Goal: Task Accomplishment & Management: Manage account settings

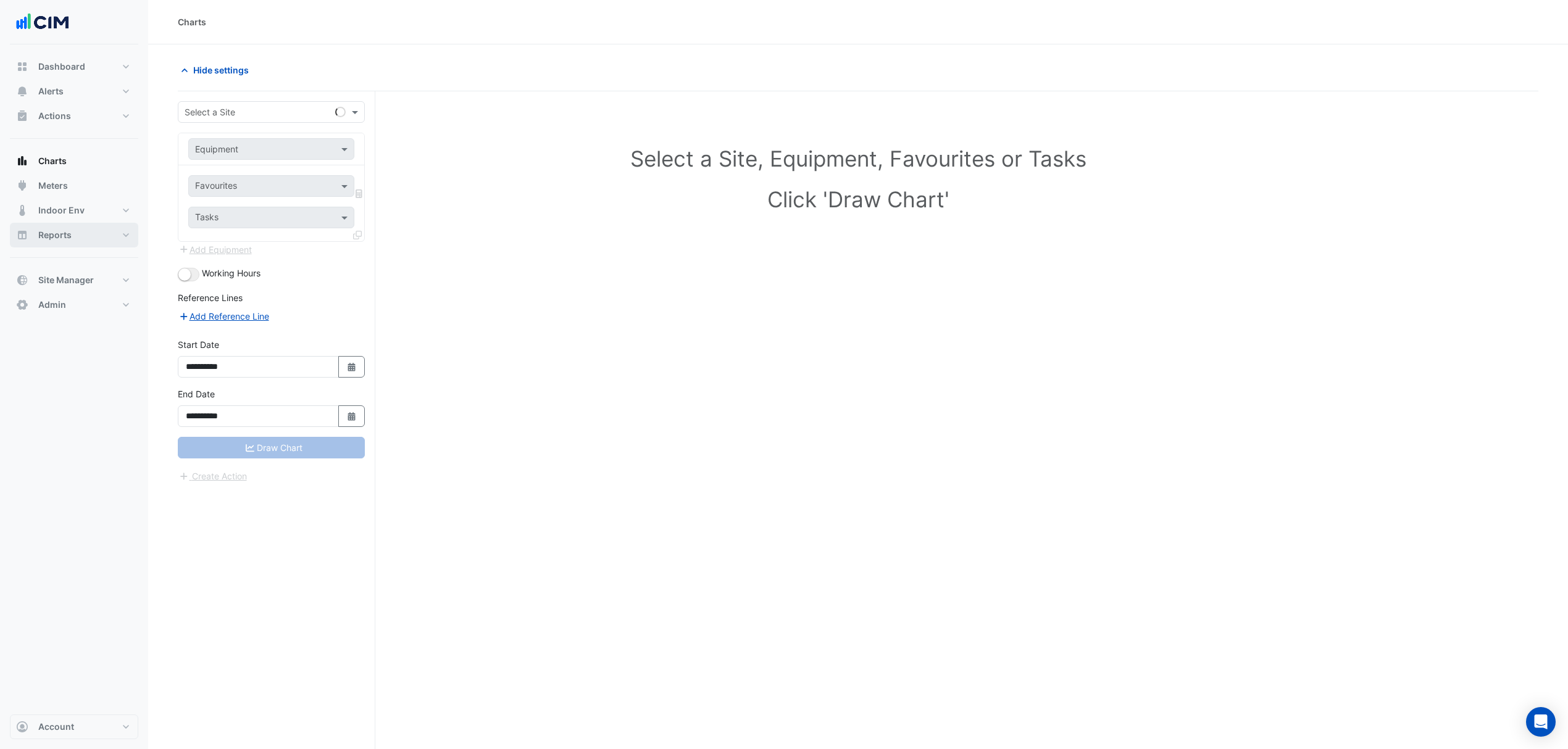
click at [75, 233] on button "Reports" at bounding box center [74, 234] width 129 height 24
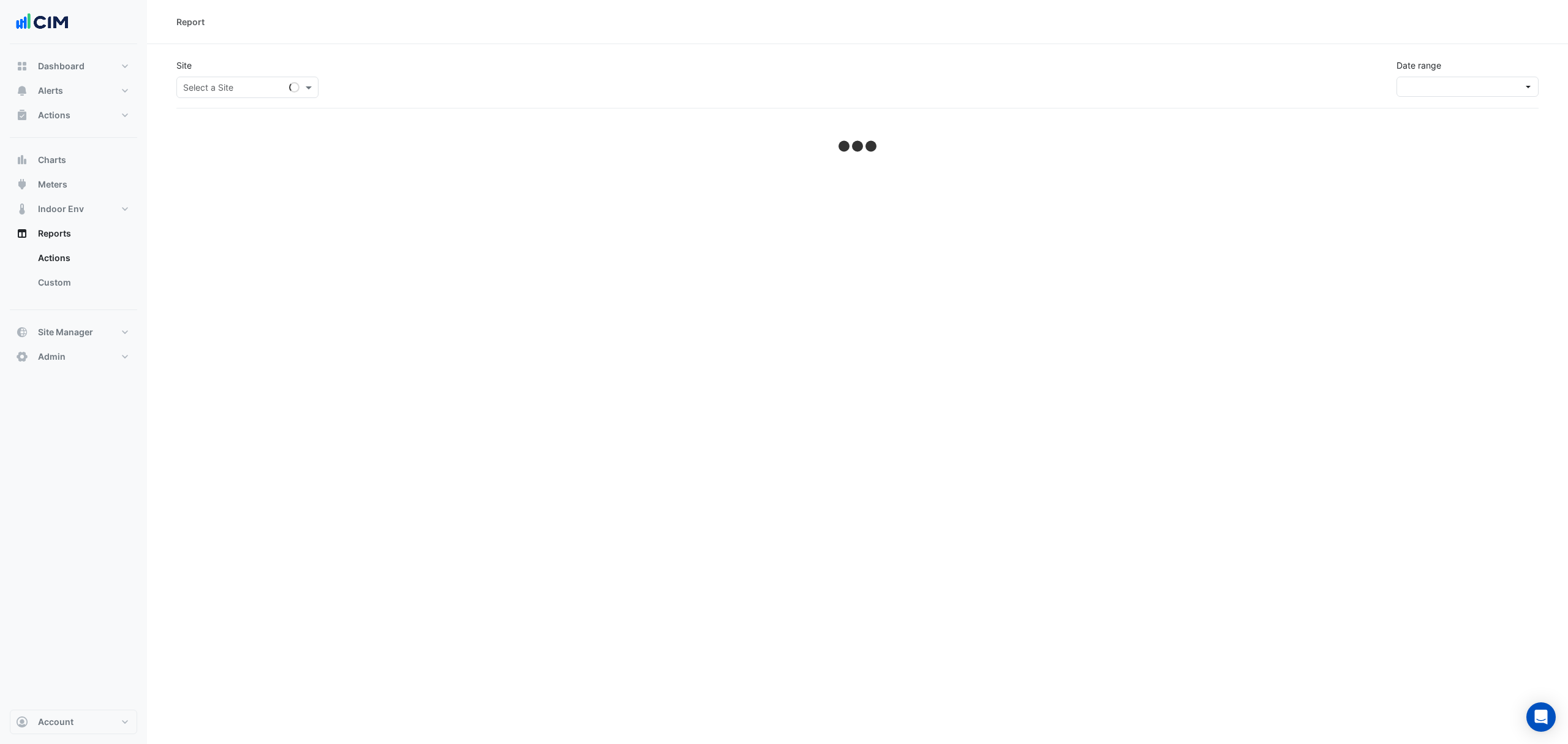
select select "**"
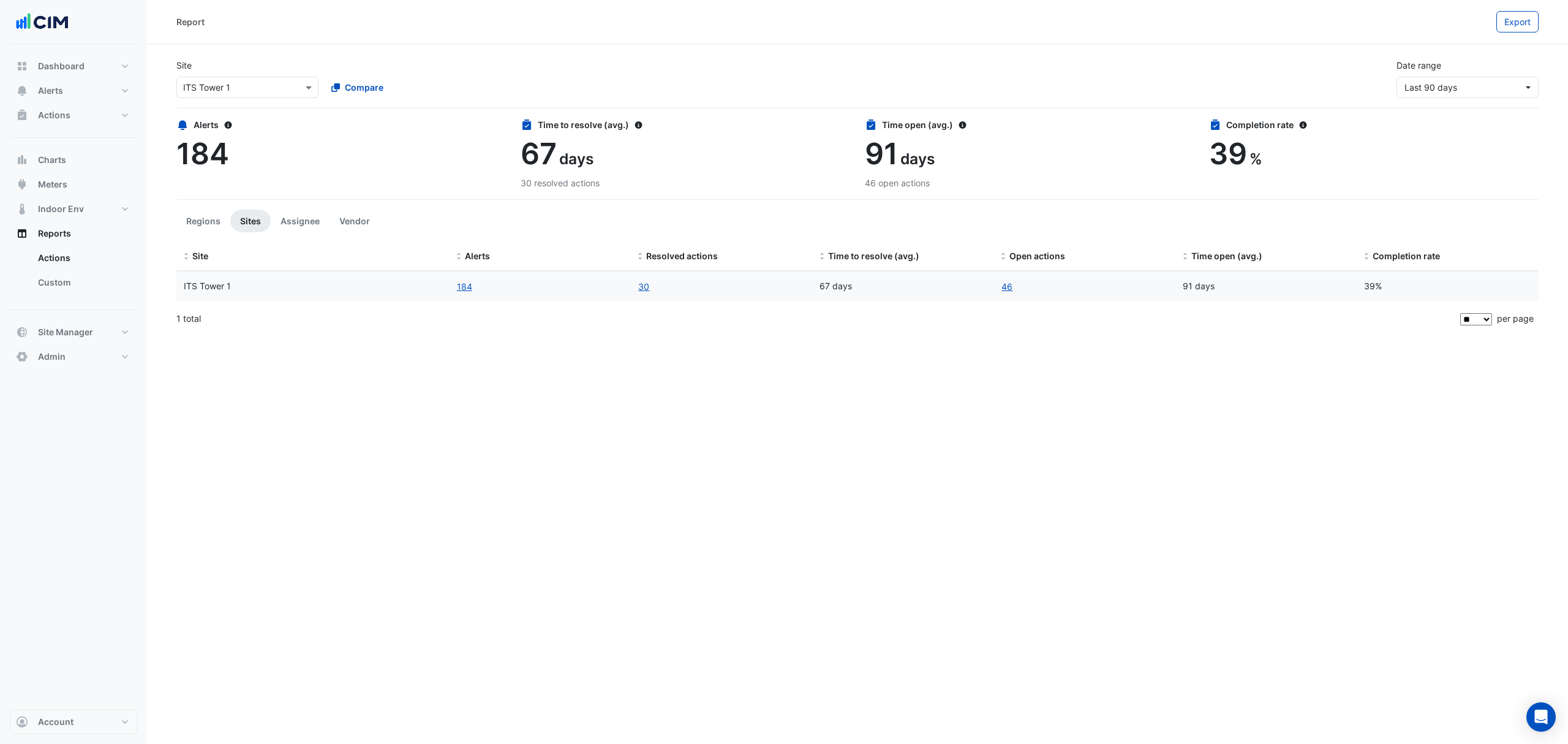
drag, startPoint x: 1299, startPoint y: 60, endPoint x: 1354, endPoint y: 92, distance: 63.6
click at [1305, 62] on div "Site Select a Site × ITS Tower 1 Compare Date range Last 90 days" at bounding box center [858, 74] width 1378 height 49
click at [1424, 96] on button "Last 90 days" at bounding box center [1468, 87] width 142 height 21
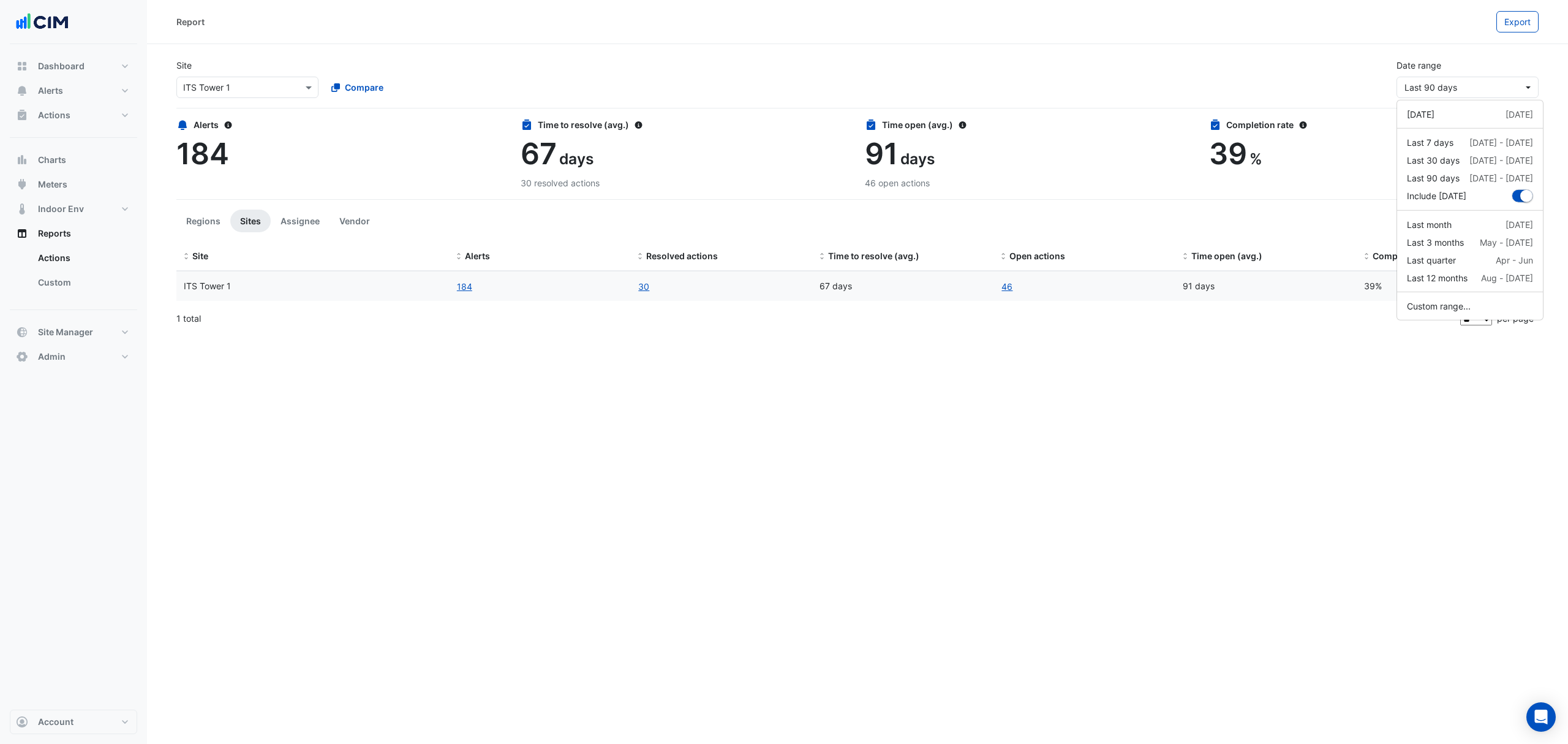
drag, startPoint x: 1172, startPoint y: 282, endPoint x: 1139, endPoint y: 274, distance: 34.0
click at [1168, 282] on datatable-body-cell "46" at bounding box center [1085, 286] width 182 height 30
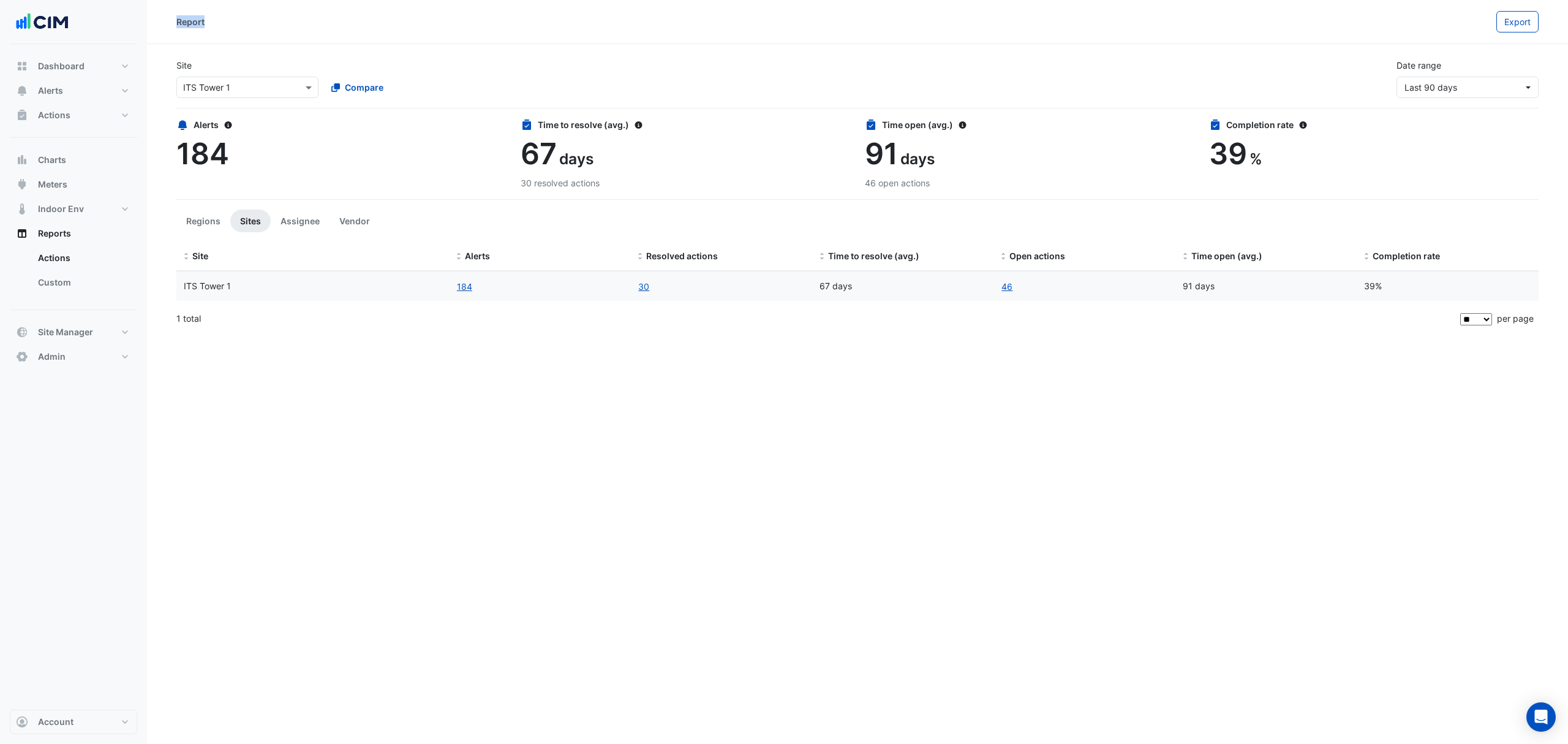
drag, startPoint x: 170, startPoint y: 27, endPoint x: 288, endPoint y: 25, distance: 118.0
click at [266, 20] on div "Report Export" at bounding box center [858, 21] width 1421 height 21
drag, startPoint x: 447, startPoint y: 31, endPoint x: 454, endPoint y: 34, distance: 7.6
click at [449, 32] on div "Report" at bounding box center [836, 21] width 1320 height 21
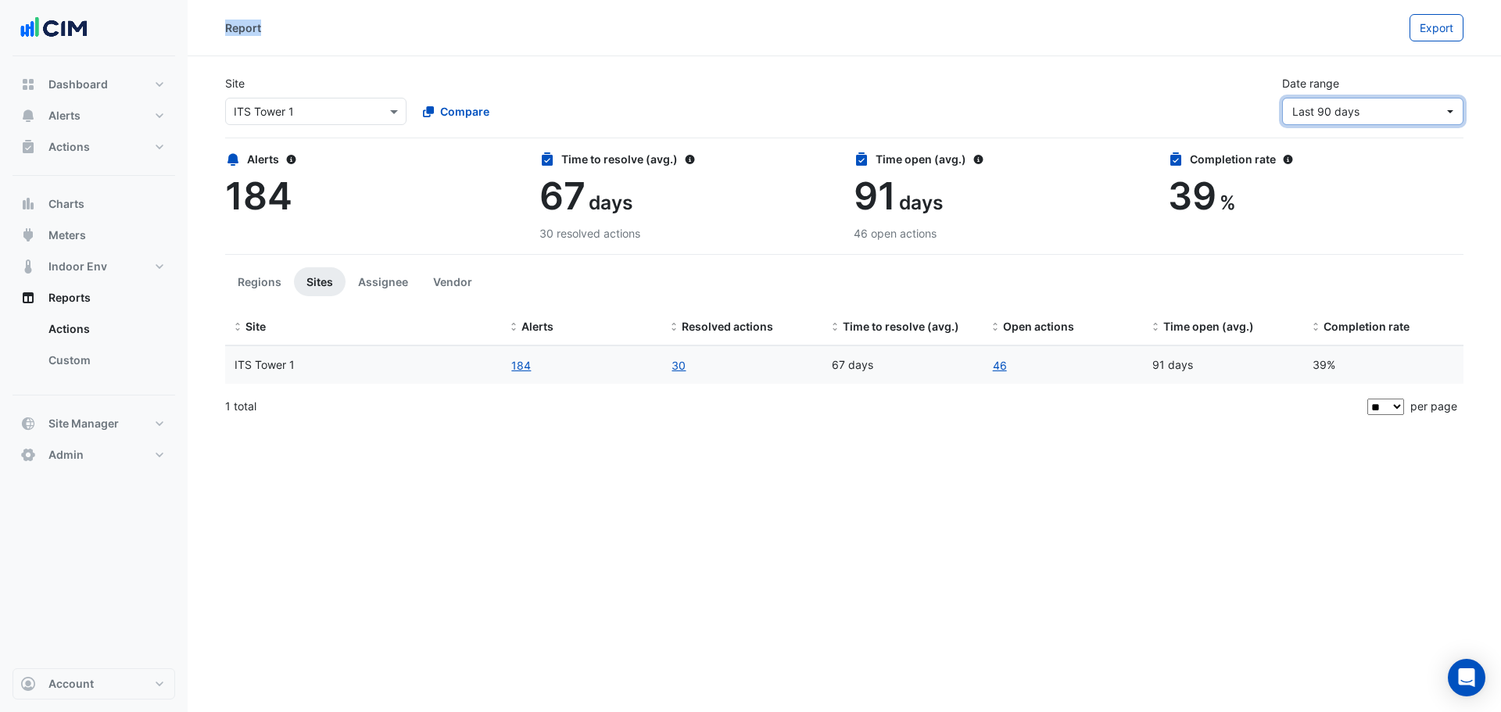
click at [1344, 102] on button "Last 90 days" at bounding box center [1372, 111] width 181 height 27
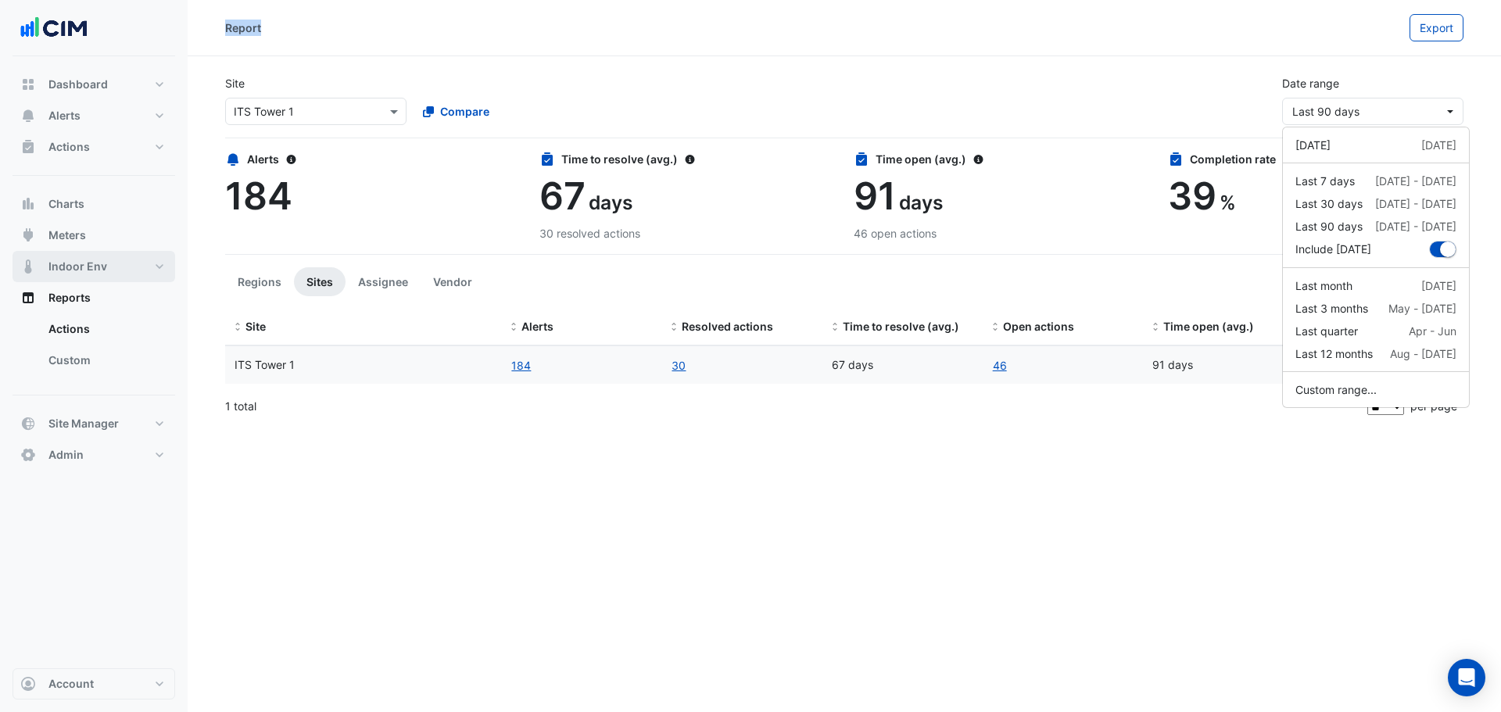
drag, startPoint x: 80, startPoint y: 288, endPoint x: 73, endPoint y: 268, distance: 21.3
click at [78, 287] on button "Reports" at bounding box center [94, 297] width 163 height 31
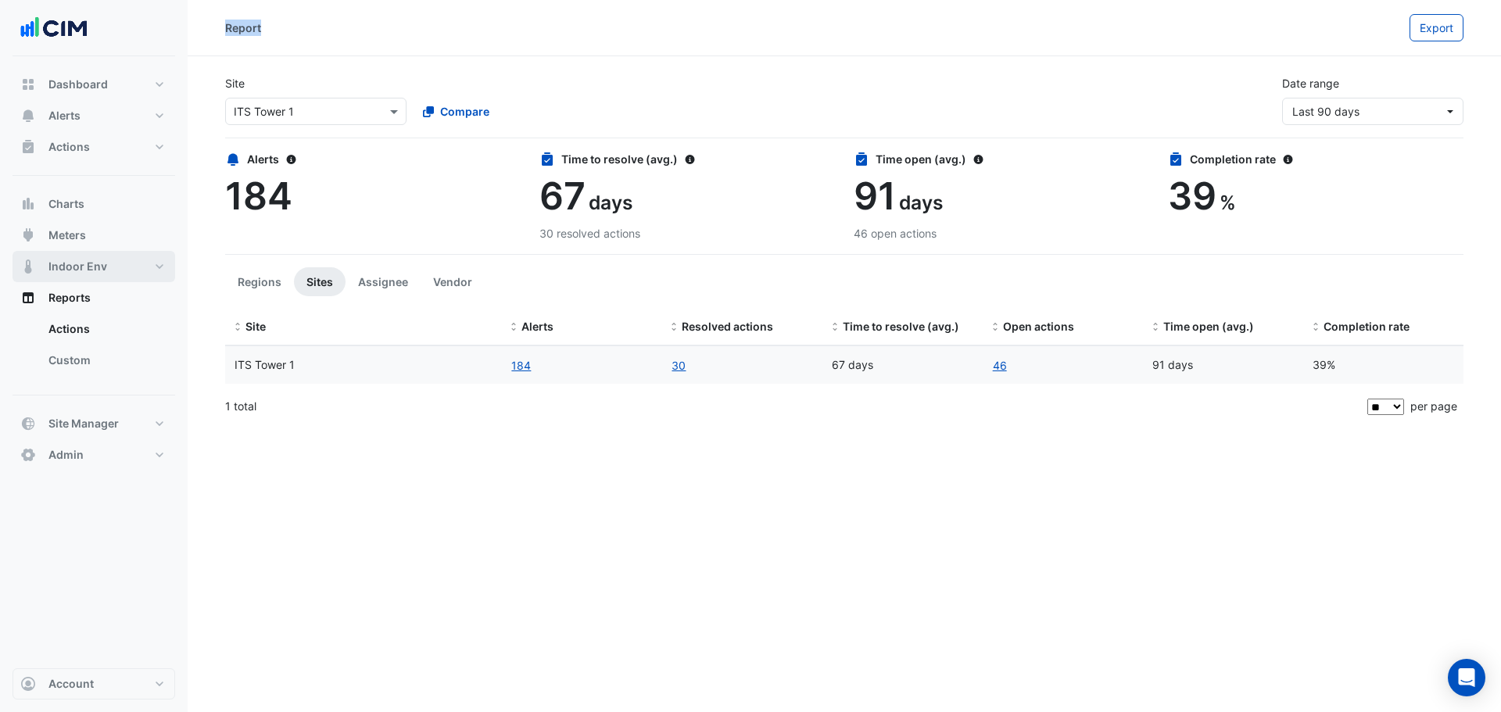
click at [73, 267] on span "Indoor Env" at bounding box center [77, 267] width 59 height 16
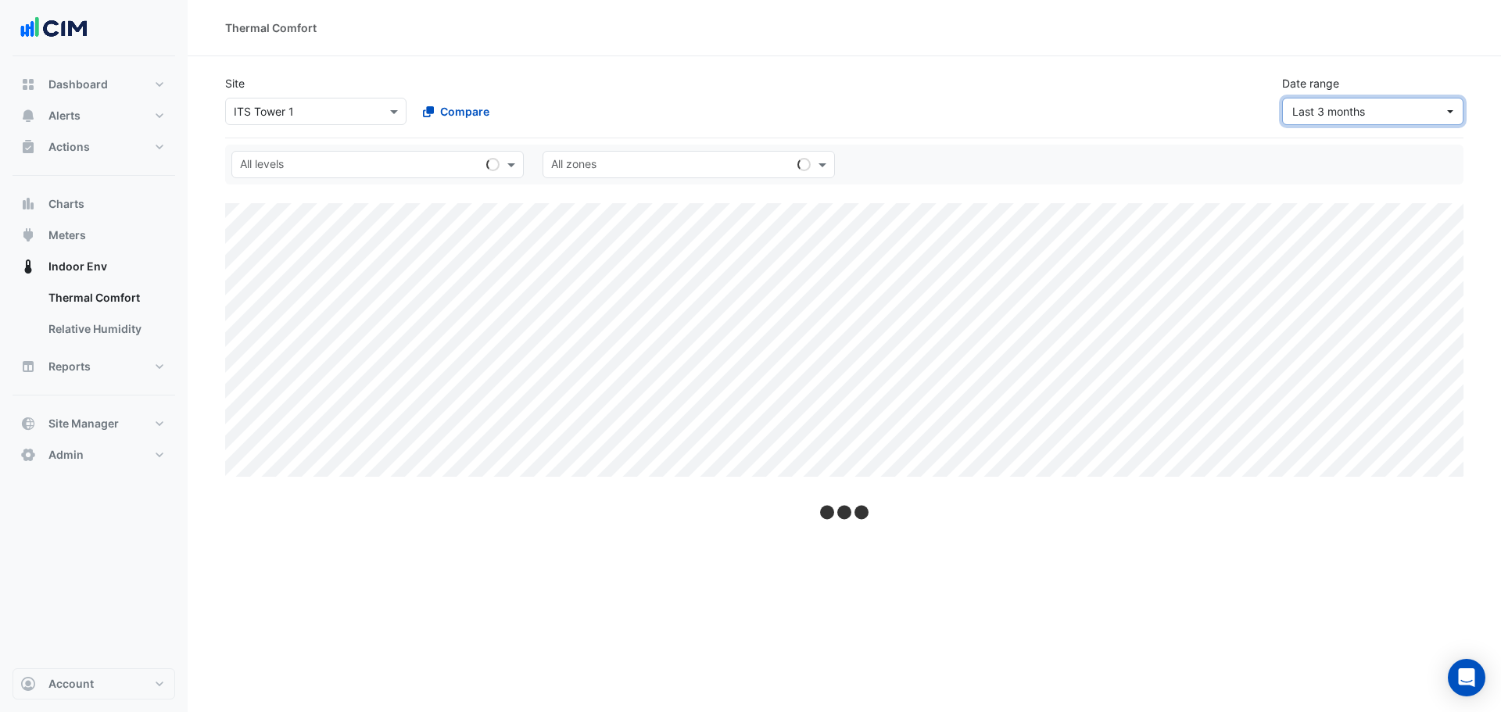
click at [1381, 118] on span "Last 3 months" at bounding box center [1368, 111] width 152 height 16
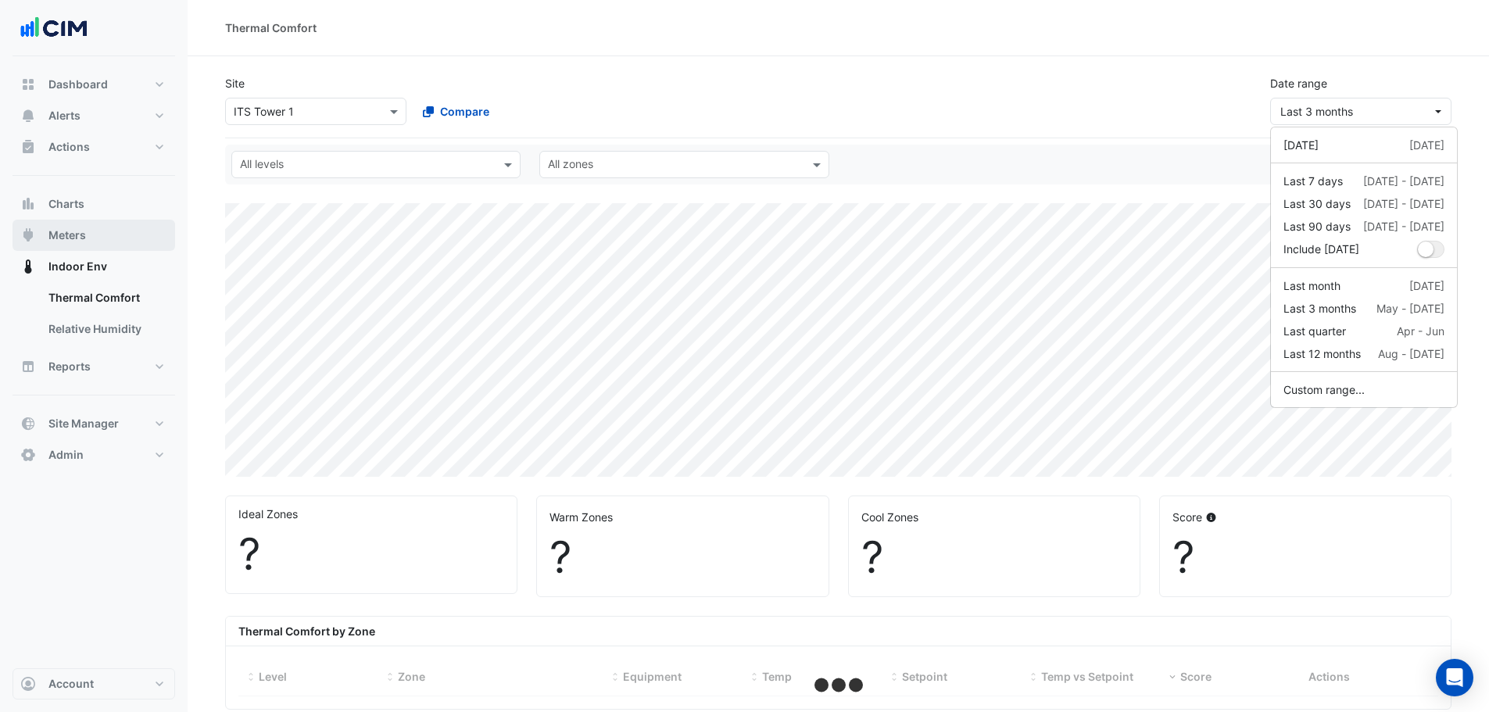
click at [98, 231] on button "Meters" at bounding box center [94, 235] width 163 height 31
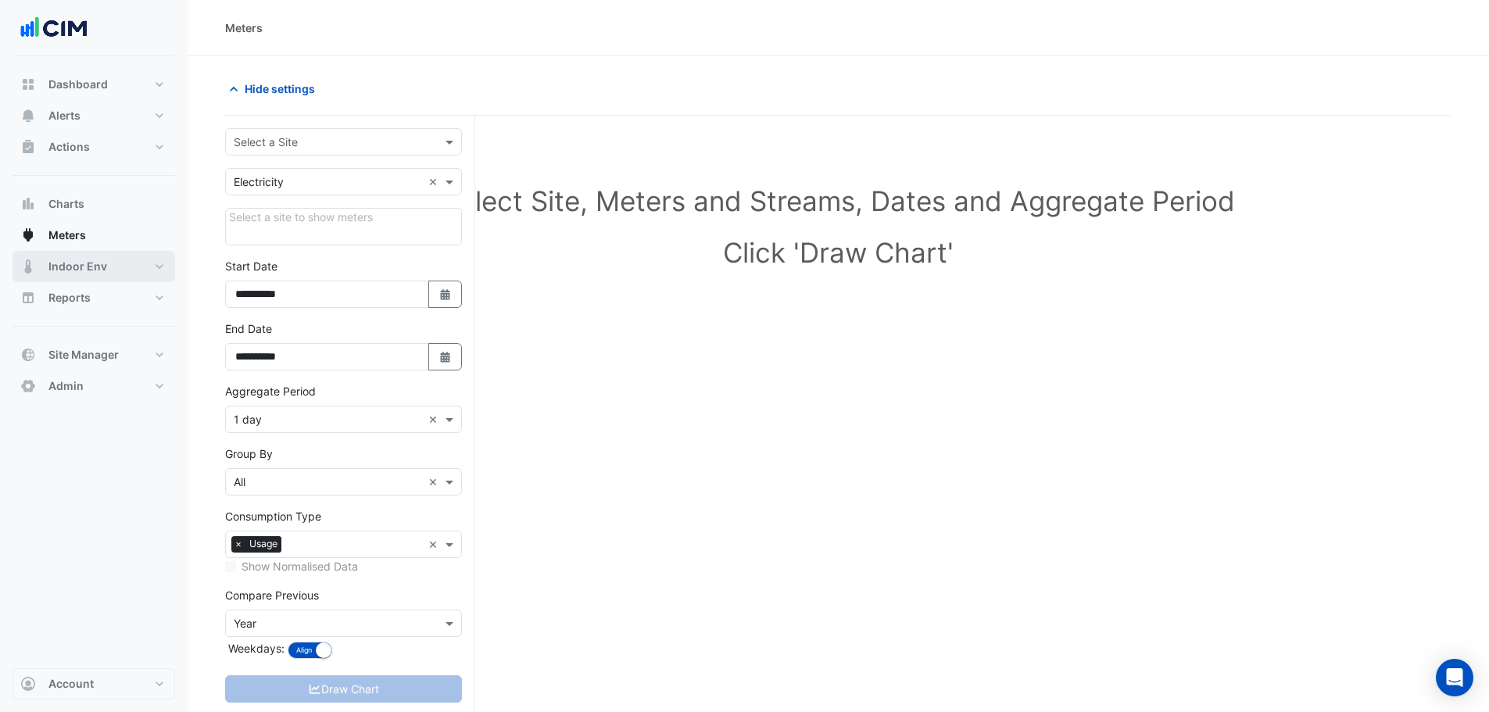
click at [99, 281] on button "Indoor Env" at bounding box center [94, 266] width 163 height 31
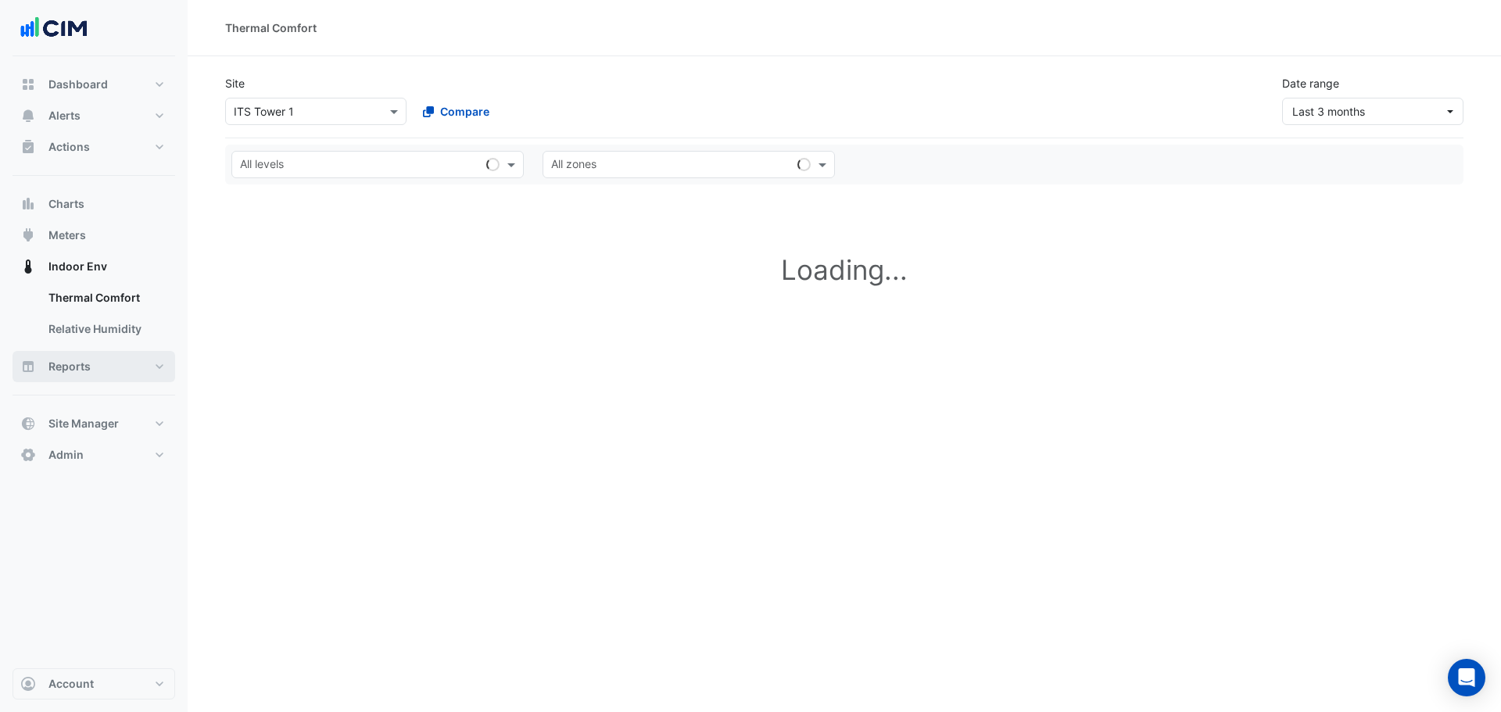
click at [98, 294] on link "Thermal Comfort" at bounding box center [105, 297] width 139 height 31
click at [102, 371] on button "Reports" at bounding box center [94, 366] width 163 height 31
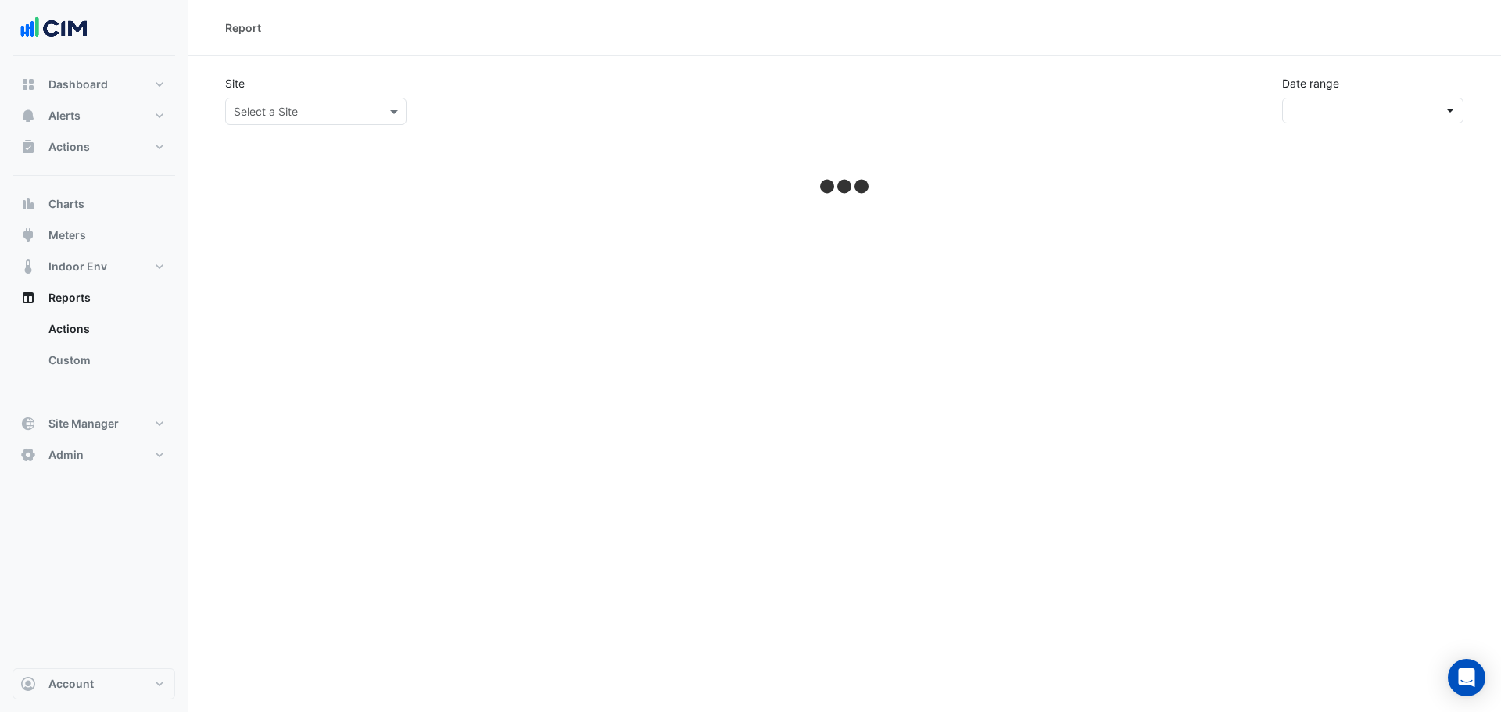
select select "**"
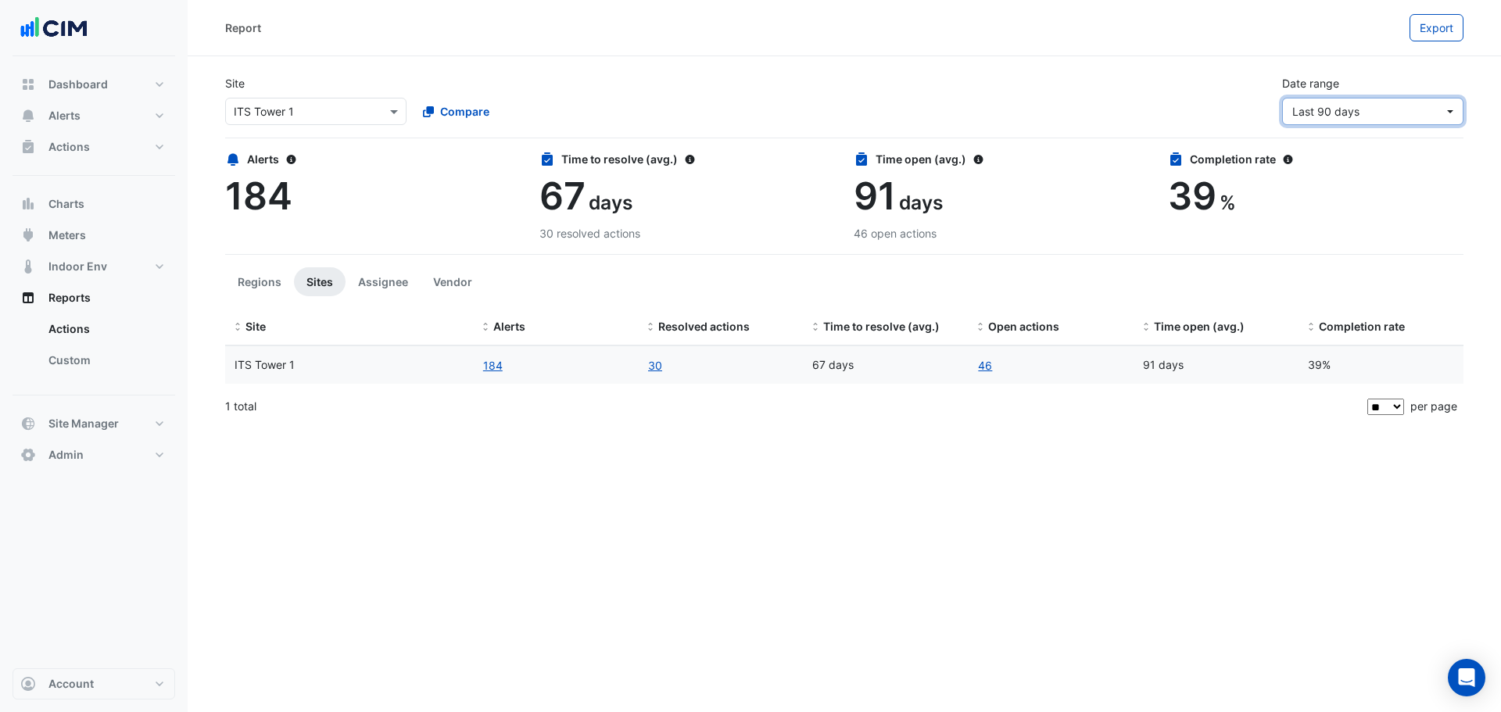
click at [1407, 118] on span "Last 90 days" at bounding box center [1368, 111] width 152 height 16
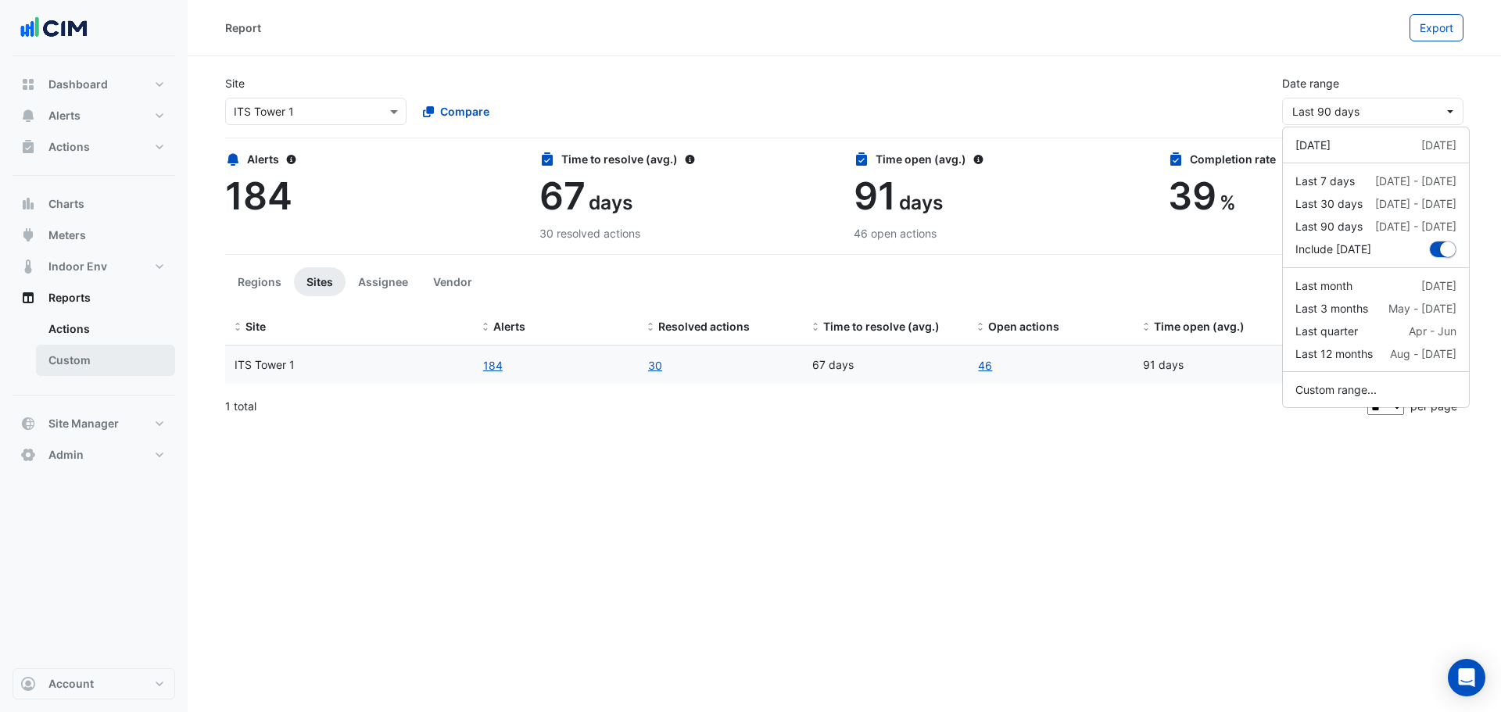
click at [99, 357] on link "Custom" at bounding box center [105, 360] width 139 height 31
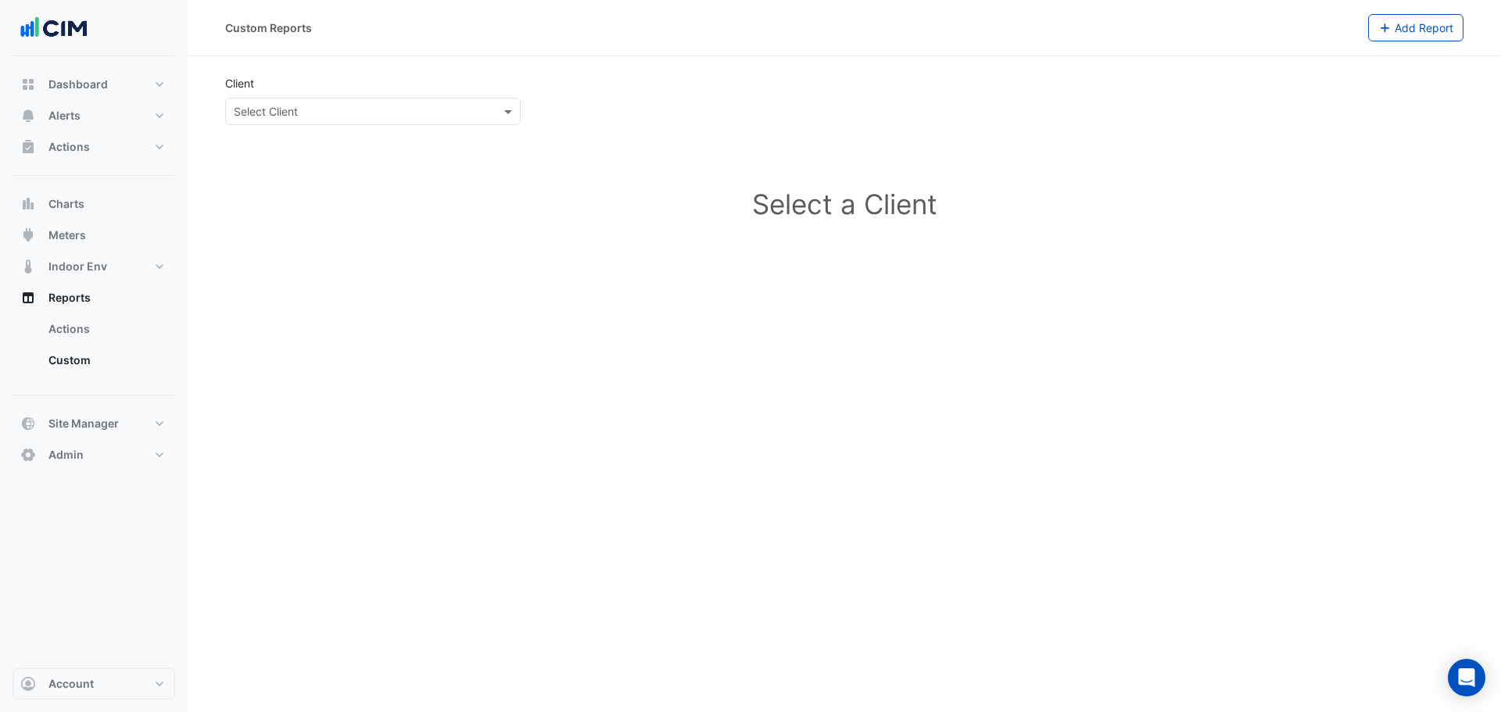
drag, startPoint x: 1267, startPoint y: 224, endPoint x: 652, endPoint y: 180, distance: 616.1
click at [1262, 224] on div "Select a Client" at bounding box center [844, 207] width 1238 height 139
click at [468, 125] on app-external-reports "Client Select Client Select a Client" at bounding box center [844, 176] width 1238 height 202
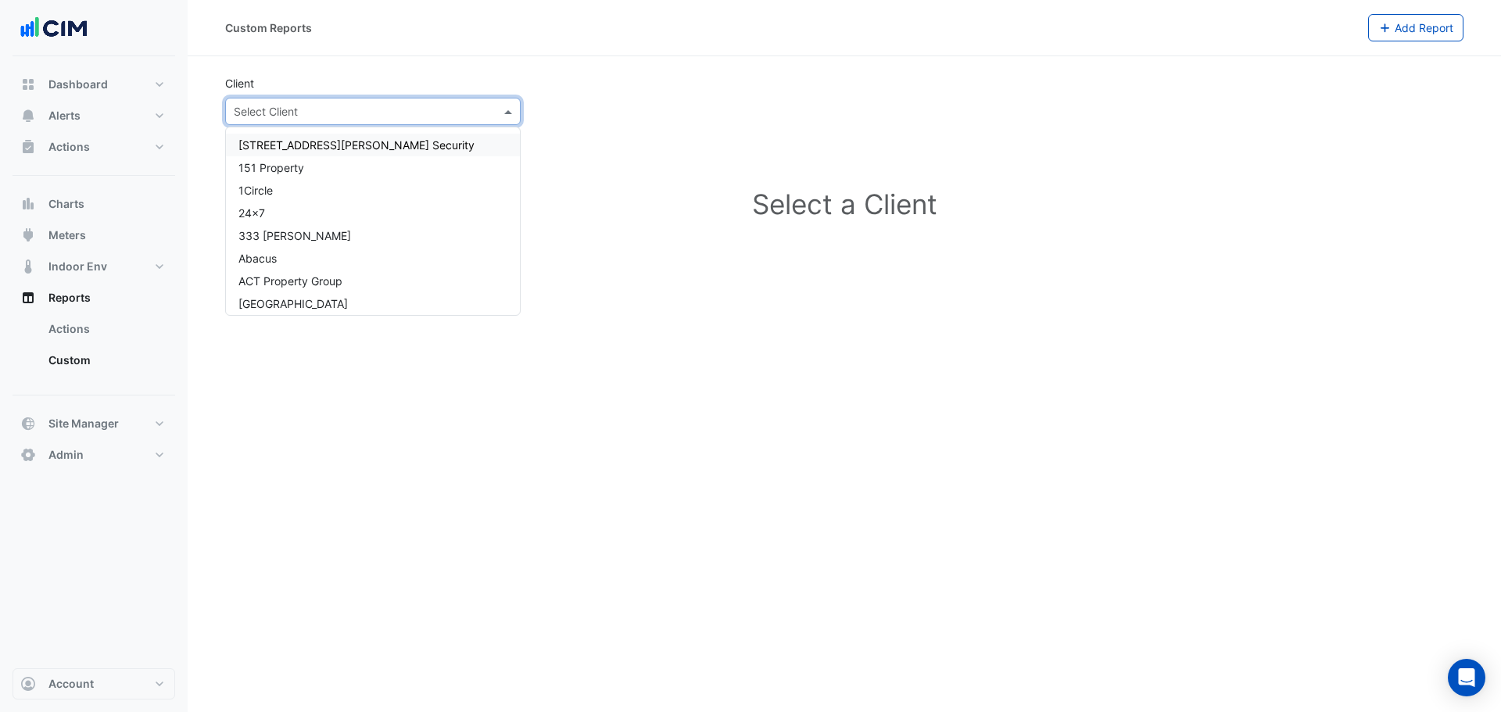
click at [444, 108] on input "text" at bounding box center [357, 112] width 247 height 16
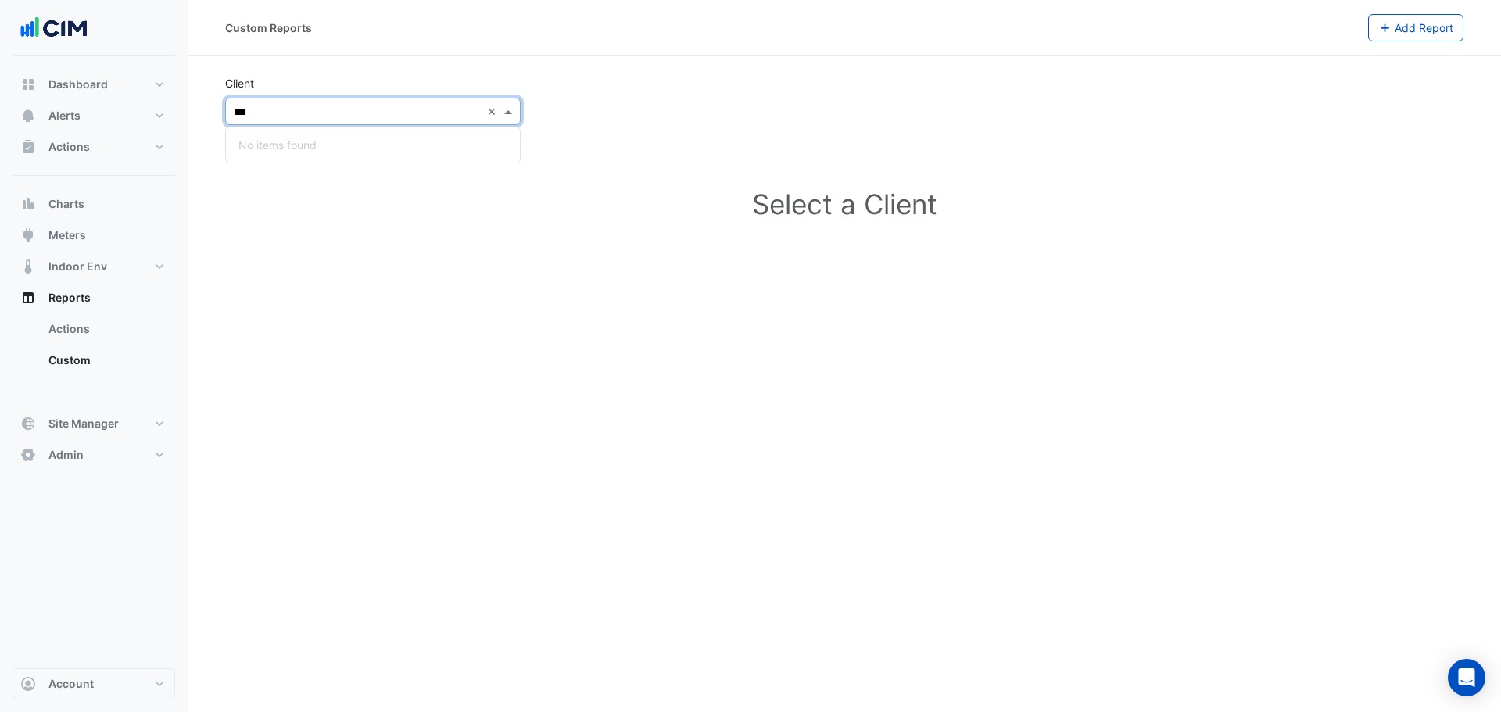
type input "*"
type input "*******"
click at [95, 327] on link "Actions" at bounding box center [105, 329] width 139 height 31
select select "**"
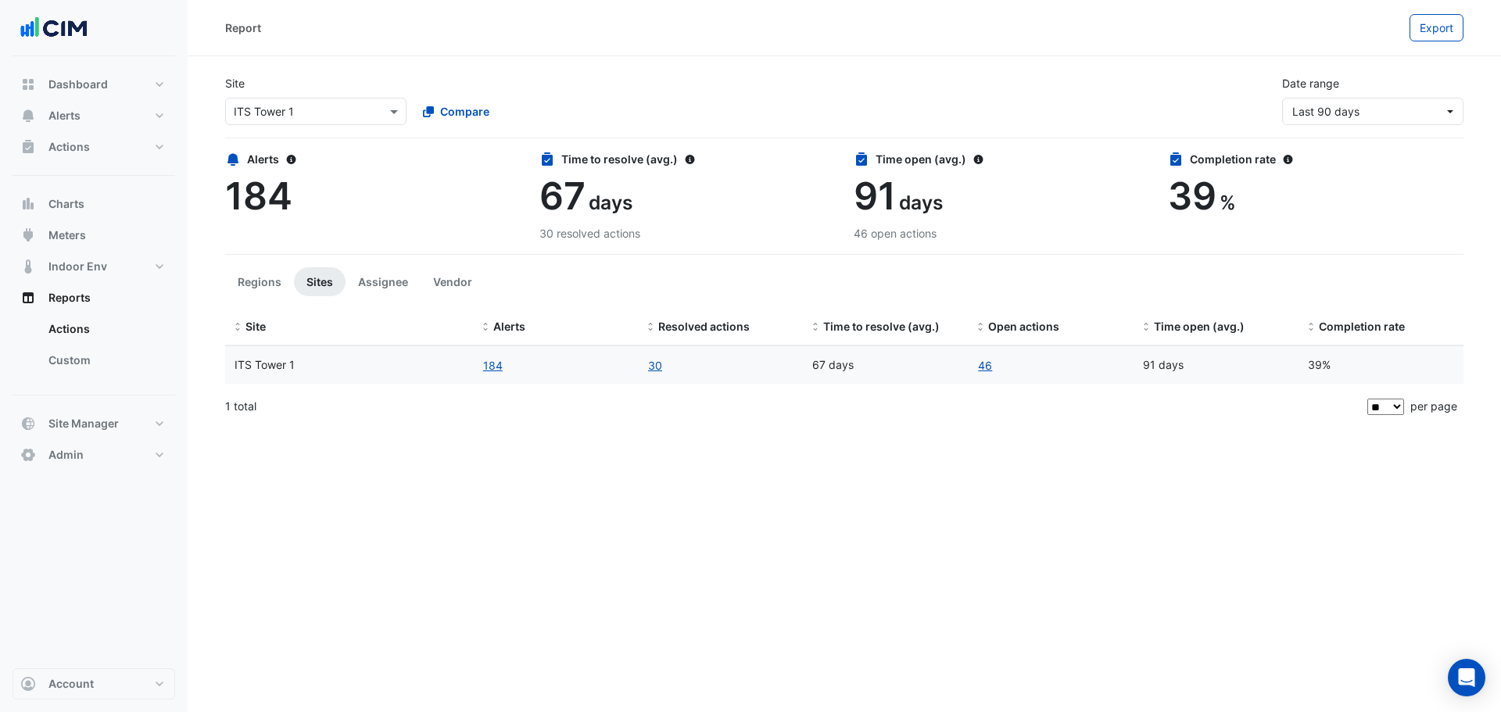
click at [1315, 125] on div "Site Select a Site × ITS Tower 1 Compare Date range Last 90 days" at bounding box center [844, 101] width 1238 height 76
drag, startPoint x: 1332, startPoint y: 126, endPoint x: 1341, endPoint y: 157, distance: 32.4
click at [1333, 132] on app-ticket-report-page "Site Select a Site × ITS Tower 1 Compare Date range Last 90 days Alerts 184 Tim…" at bounding box center [844, 245] width 1238 height 364
click at [504, 408] on div "1 total" at bounding box center [794, 406] width 1139 height 39
click at [1360, 84] on div "Date range Last 90 days" at bounding box center [1373, 100] width 200 height 50
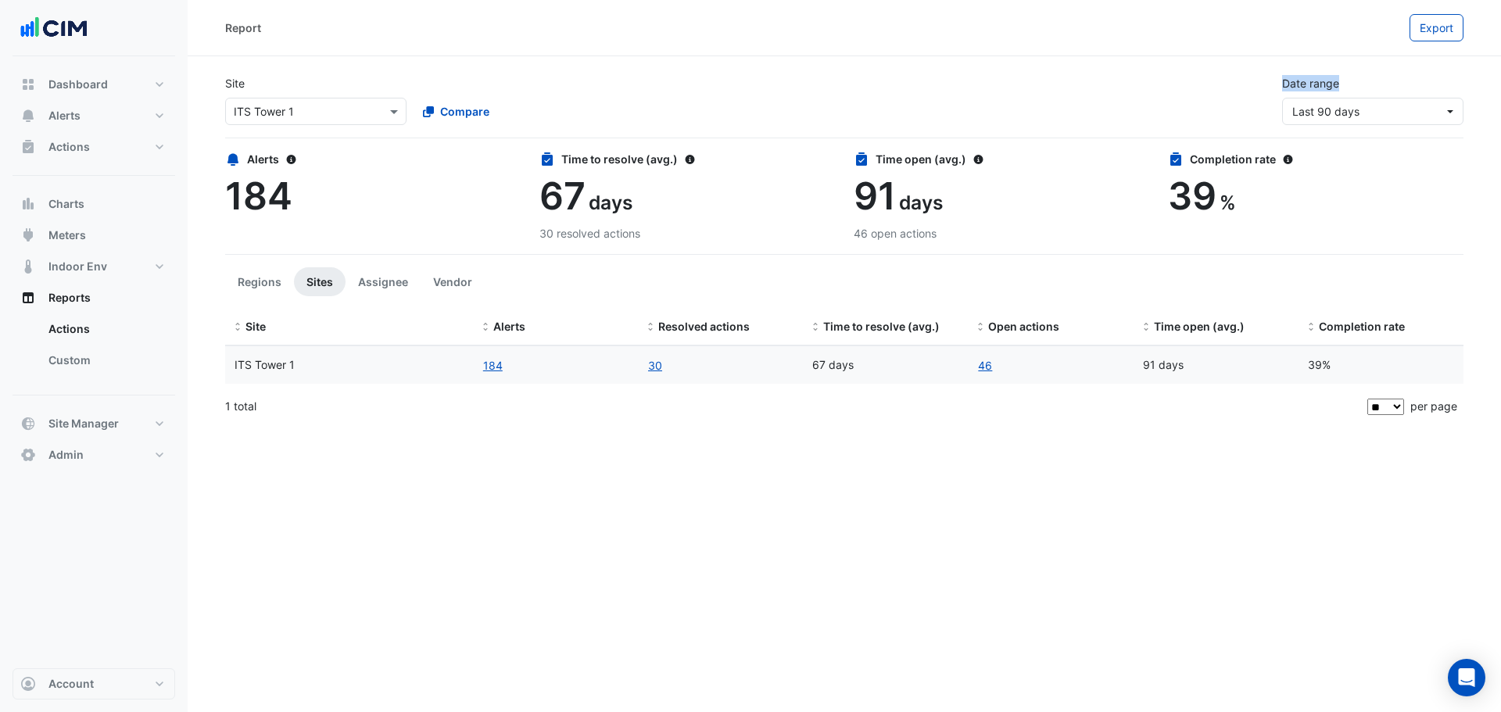
click at [1306, 87] on label "Date range" at bounding box center [1310, 83] width 57 height 16
drag, startPoint x: 1292, startPoint y: 77, endPoint x: 1393, endPoint y: 102, distance: 104.7
click at [1391, 102] on div "Date range Last 90 days" at bounding box center [1373, 100] width 200 height 50
click at [1473, 91] on section "Site Select a Site × ITS Tower 1 Compare Date range Last 90 days Alerts 184 Tim…" at bounding box center [844, 241] width 1313 height 370
drag, startPoint x: 1463, startPoint y: 113, endPoint x: 1216, endPoint y: 86, distance: 248.5
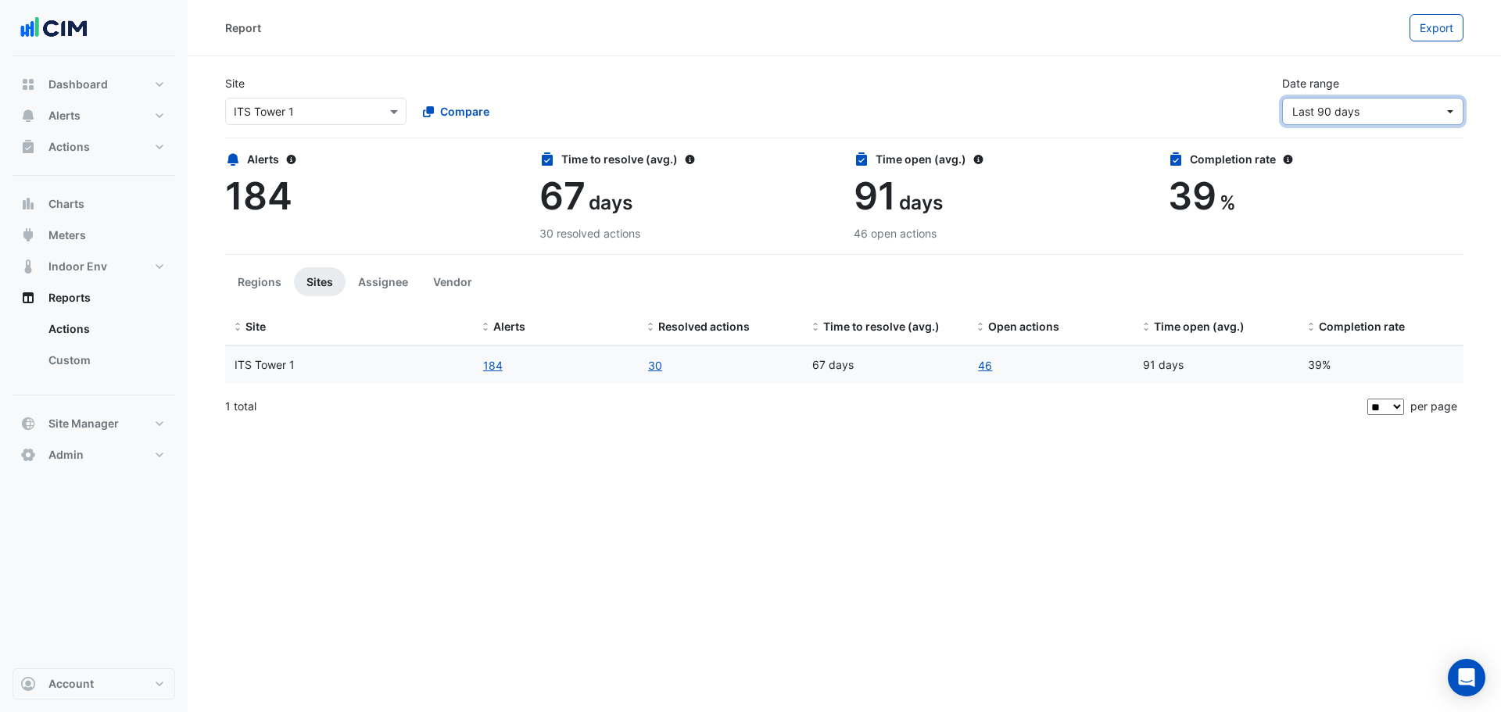
click at [1256, 84] on div "Site Select a Site × ITS Tower 1 Compare Date range Last 90 days" at bounding box center [844, 94] width 1257 height 63
drag, startPoint x: 306, startPoint y: 88, endPoint x: 311, endPoint y: 102, distance: 15.1
click at [306, 90] on div "Site Select a Site × ITS Tower 1 Compare" at bounding box center [410, 100] width 388 height 50
click at [312, 105] on input "text" at bounding box center [300, 112] width 133 height 16
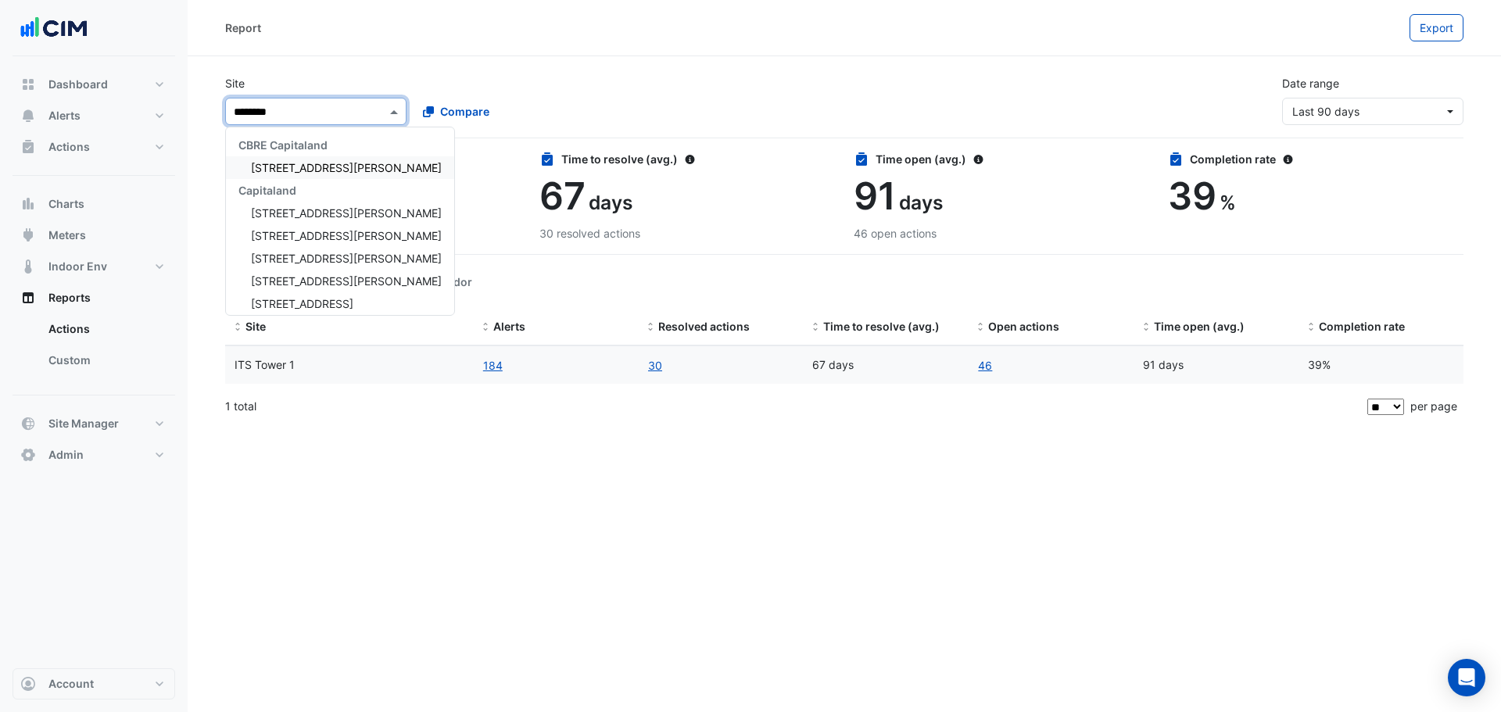
type input "********"
drag, startPoint x: 410, startPoint y: 74, endPoint x: 389, endPoint y: 84, distance: 23.4
click at [410, 73] on div "Site Select a Site × ITS Tower 1 ******** CBRE Capitaland 120 Spencer Street Ca…" at bounding box center [844, 94] width 1257 height 63
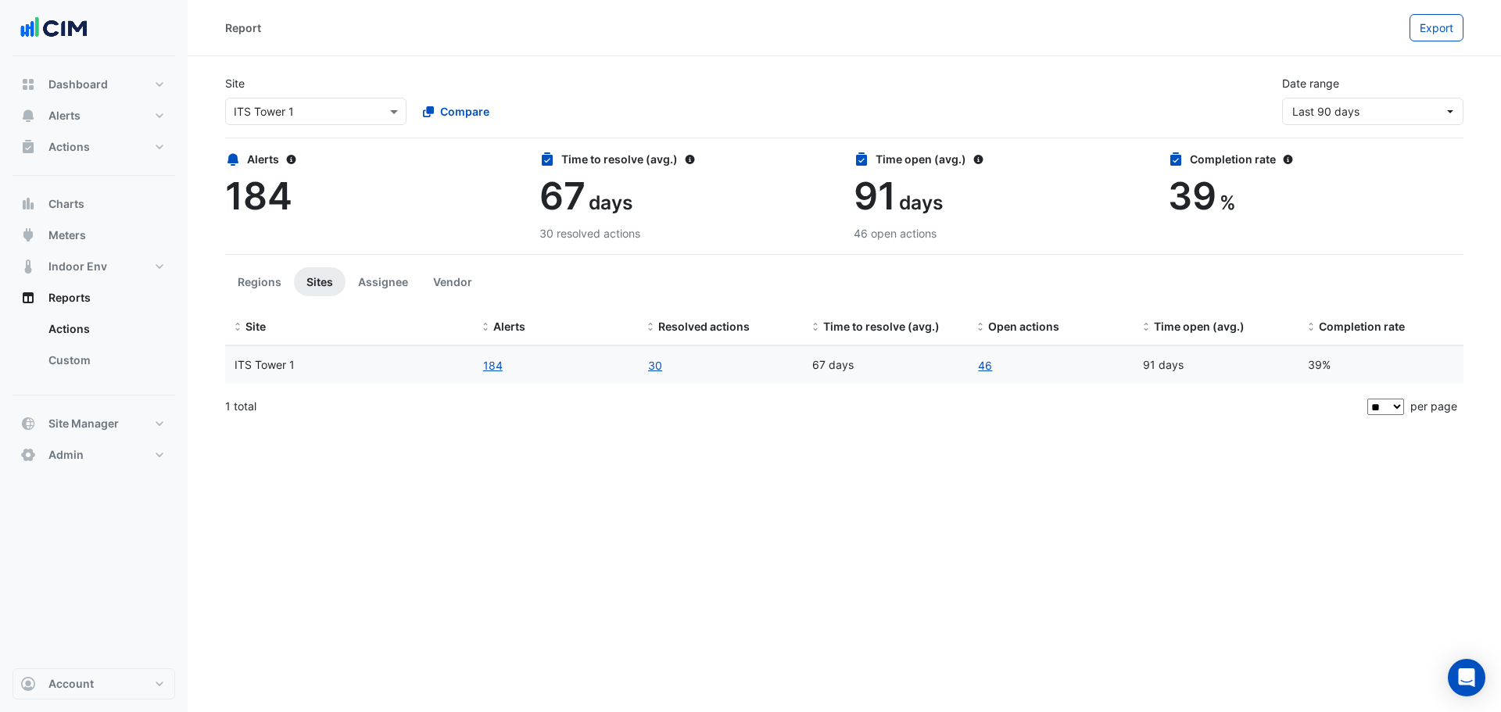
click at [305, 125] on div "Site Select a Site × ITS Tower 1 Compare Date range Last 90 days" at bounding box center [844, 101] width 1238 height 76
click at [90, 373] on link "Custom" at bounding box center [105, 360] width 139 height 31
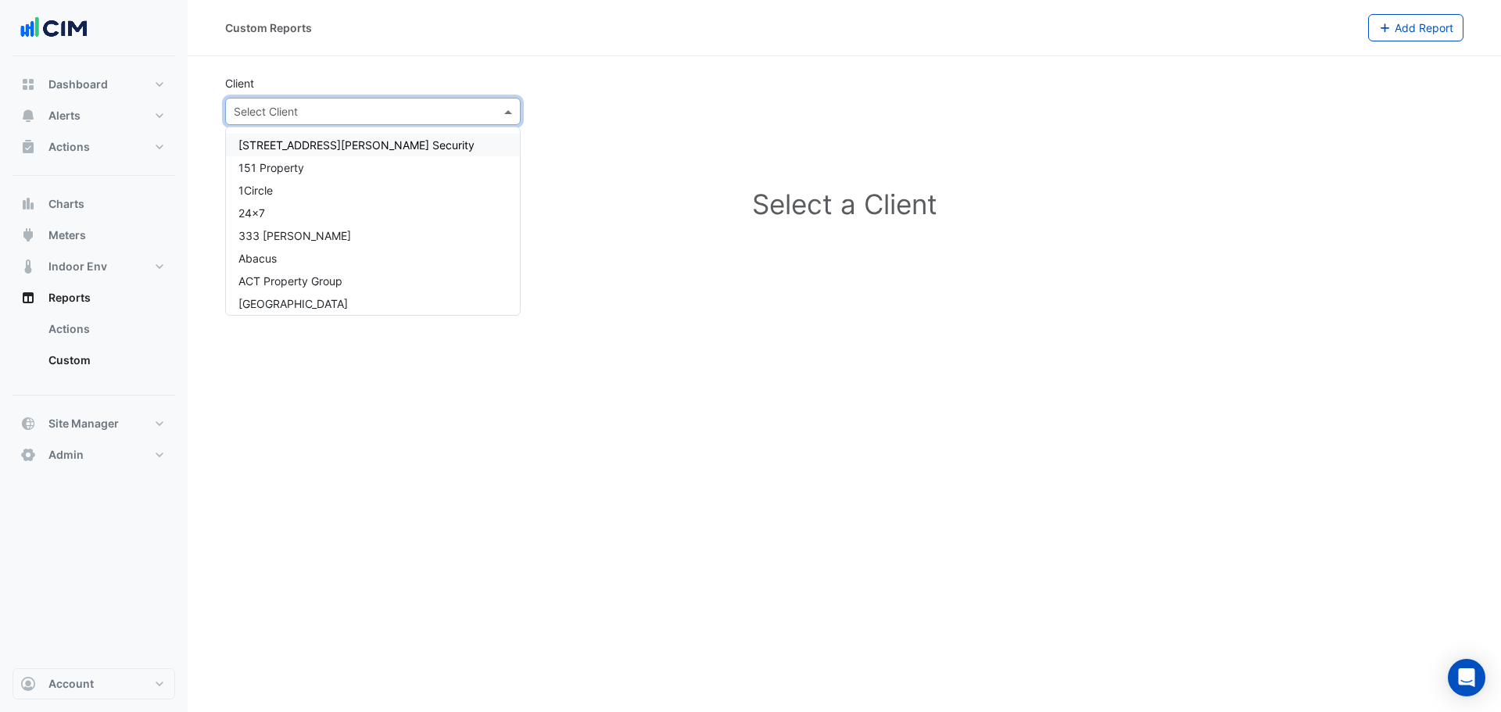
click at [335, 105] on input "text" at bounding box center [357, 112] width 247 height 16
type input "*********"
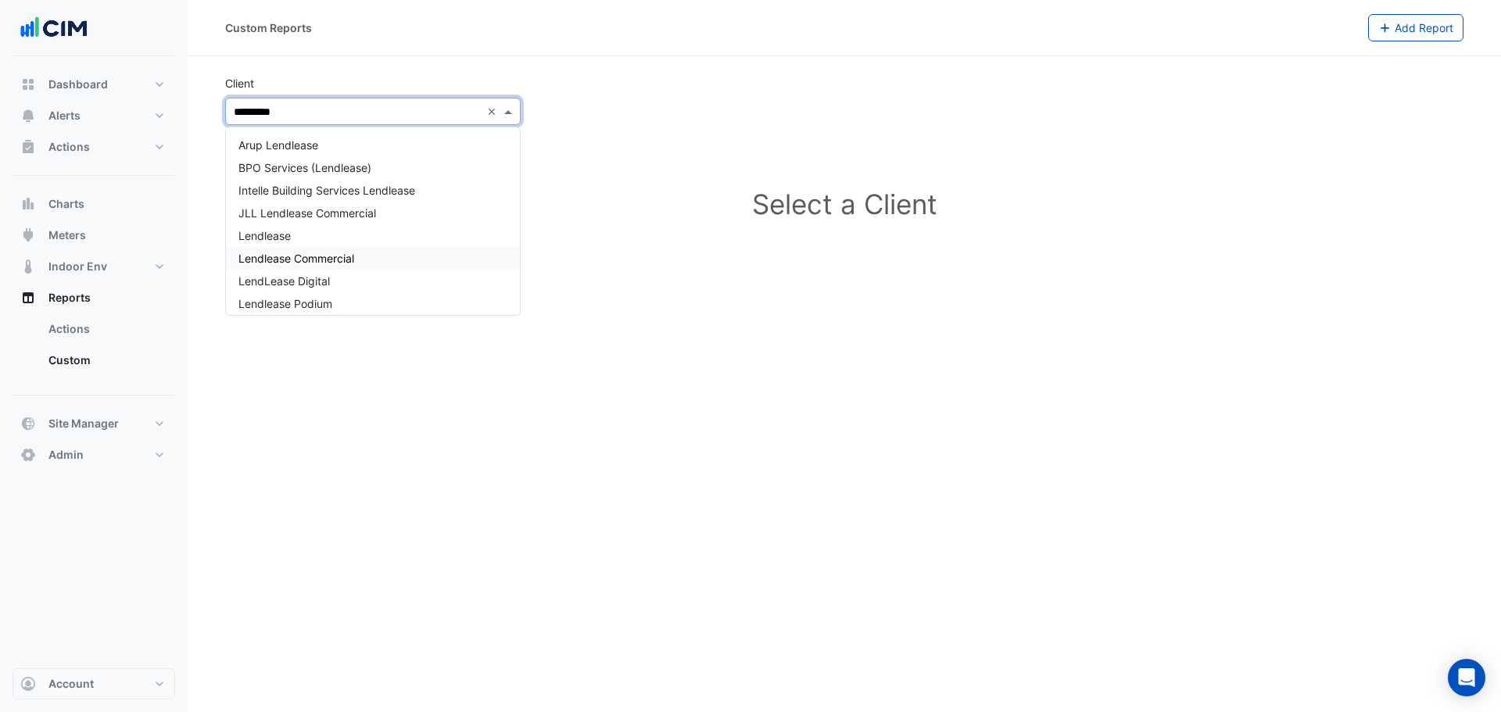
click at [378, 261] on div "Lendlease Commercial" at bounding box center [373, 258] width 294 height 23
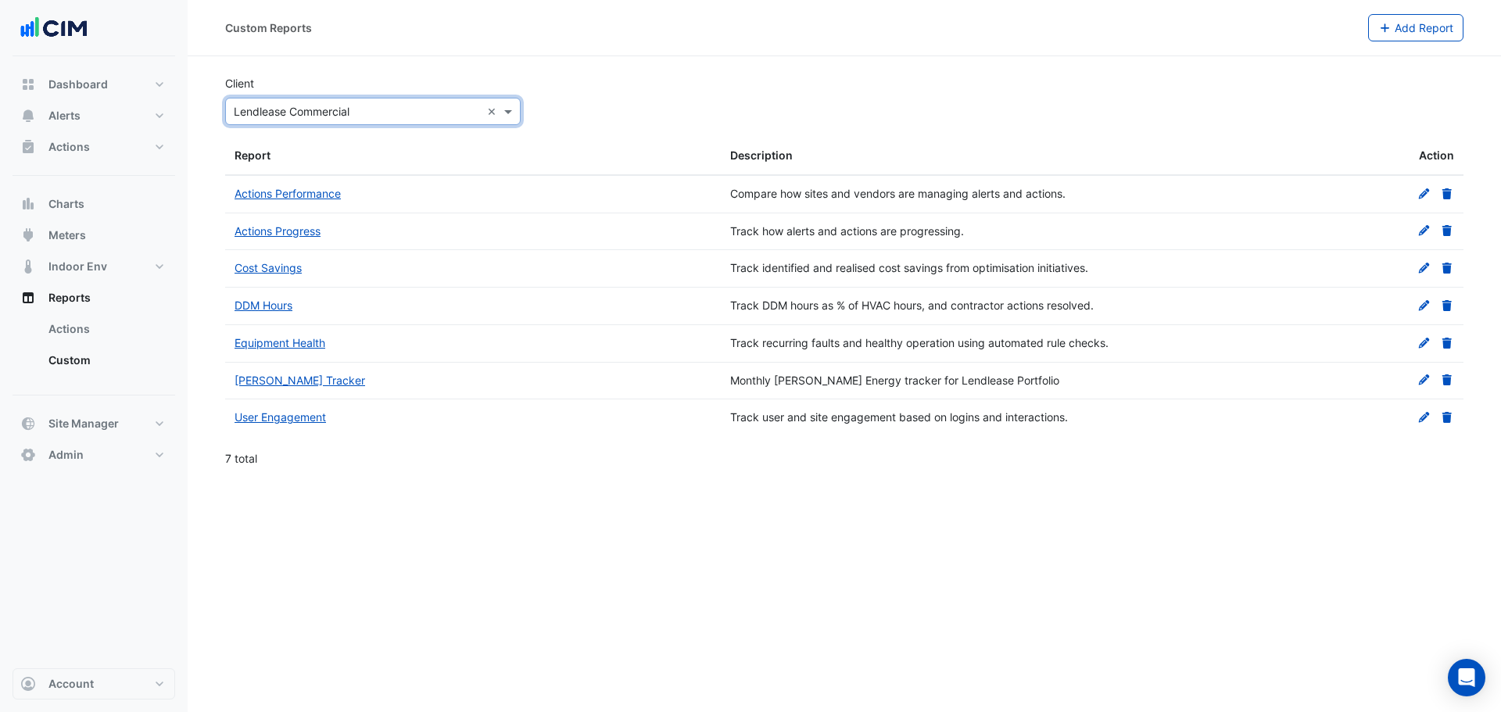
drag, startPoint x: 625, startPoint y: 99, endPoint x: 604, endPoint y: 103, distance: 21.5
click at [613, 101] on div "Client Select Client × Lendlease Commercial ×" at bounding box center [844, 100] width 1257 height 50
click at [292, 190] on link "Actions Performance" at bounding box center [288, 193] width 106 height 13
click at [809, 194] on div "Compare how sites and vendors are managing alerts and actions." at bounding box center [968, 194] width 477 height 18
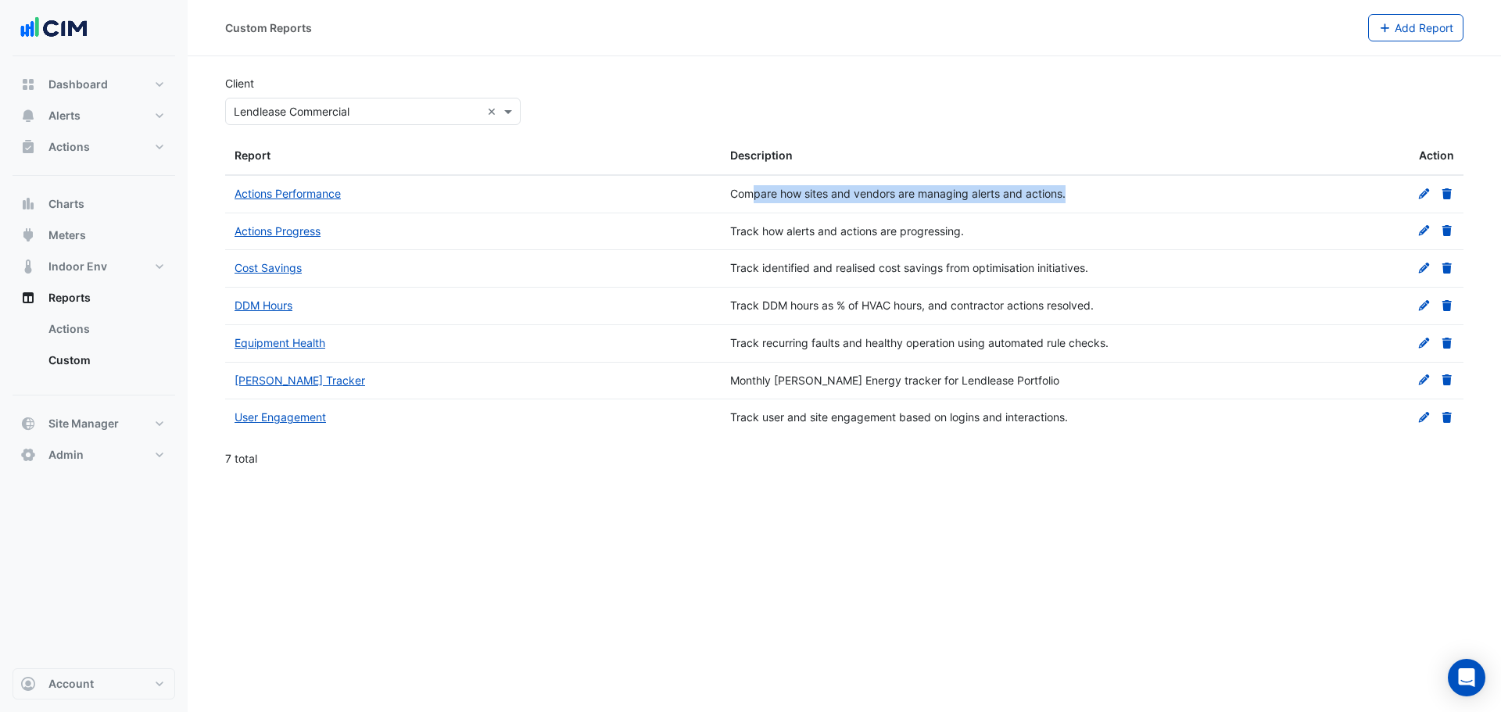
click at [809, 194] on div "Compare how sites and vendors are managing alerts and actions." at bounding box center [968, 194] width 477 height 18
copy div "Compare how sites and vendors are managing alerts and actions."
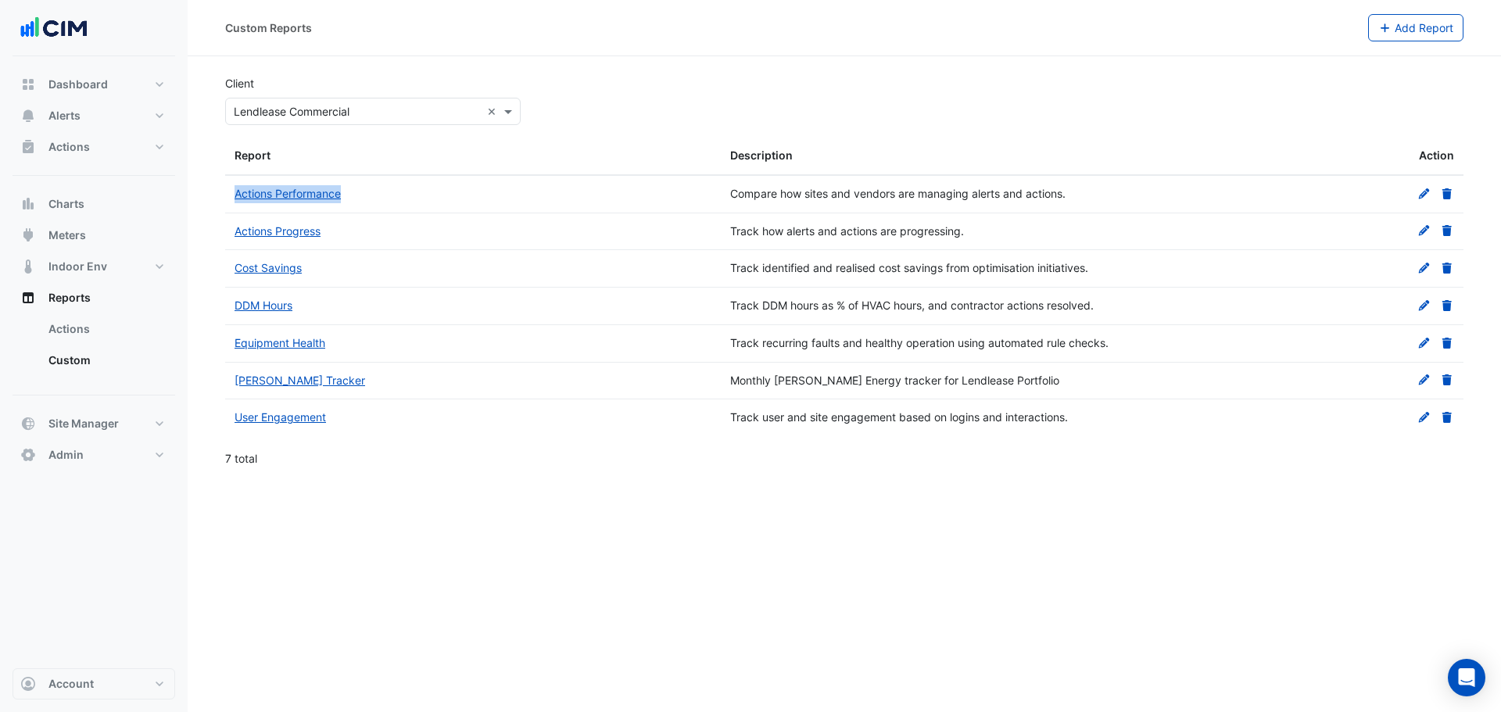
drag, startPoint x: 274, startPoint y: 195, endPoint x: 209, endPoint y: 185, distance: 66.6
click at [209, 185] on section "Client Select Client × Lendlease Commercial × Report Description Action Actions…" at bounding box center [844, 267] width 1313 height 422
click at [385, 198] on div "Actions Performance" at bounding box center [473, 194] width 477 height 18
drag, startPoint x: 362, startPoint y: 195, endPoint x: 224, endPoint y: 201, distance: 137.7
click at [224, 201] on section "Client Select Client × Lendlease Commercial × Report Description Action Actions…" at bounding box center [844, 267] width 1313 height 422
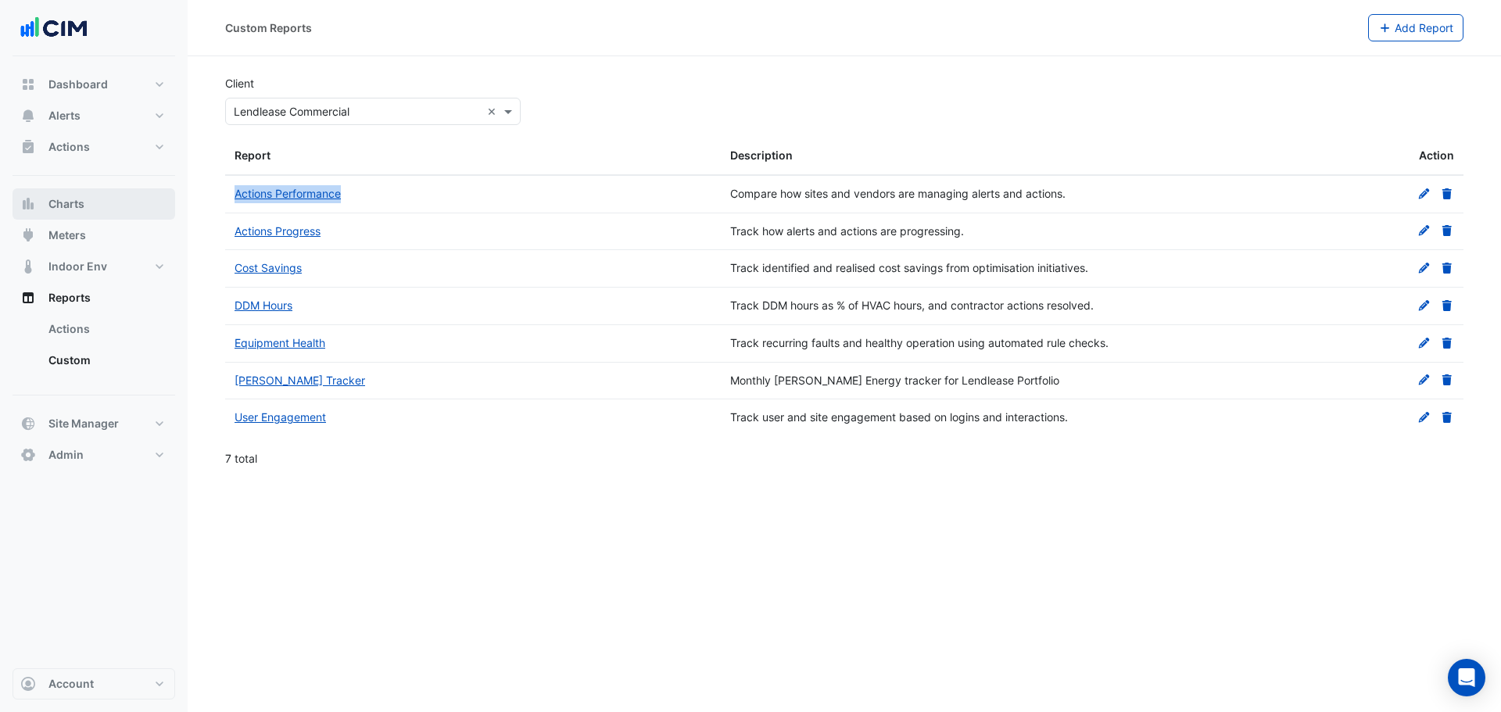
copy datatable-body-row "Actions Performance"
drag, startPoint x: 370, startPoint y: 223, endPoint x: 231, endPoint y: 231, distance: 139.4
click at [231, 231] on datatable-body-cell "Actions Progress" at bounding box center [473, 231] width 496 height 37
copy link "Actions Progress"
drag, startPoint x: 901, startPoint y: 231, endPoint x: 1021, endPoint y: 226, distance: 119.7
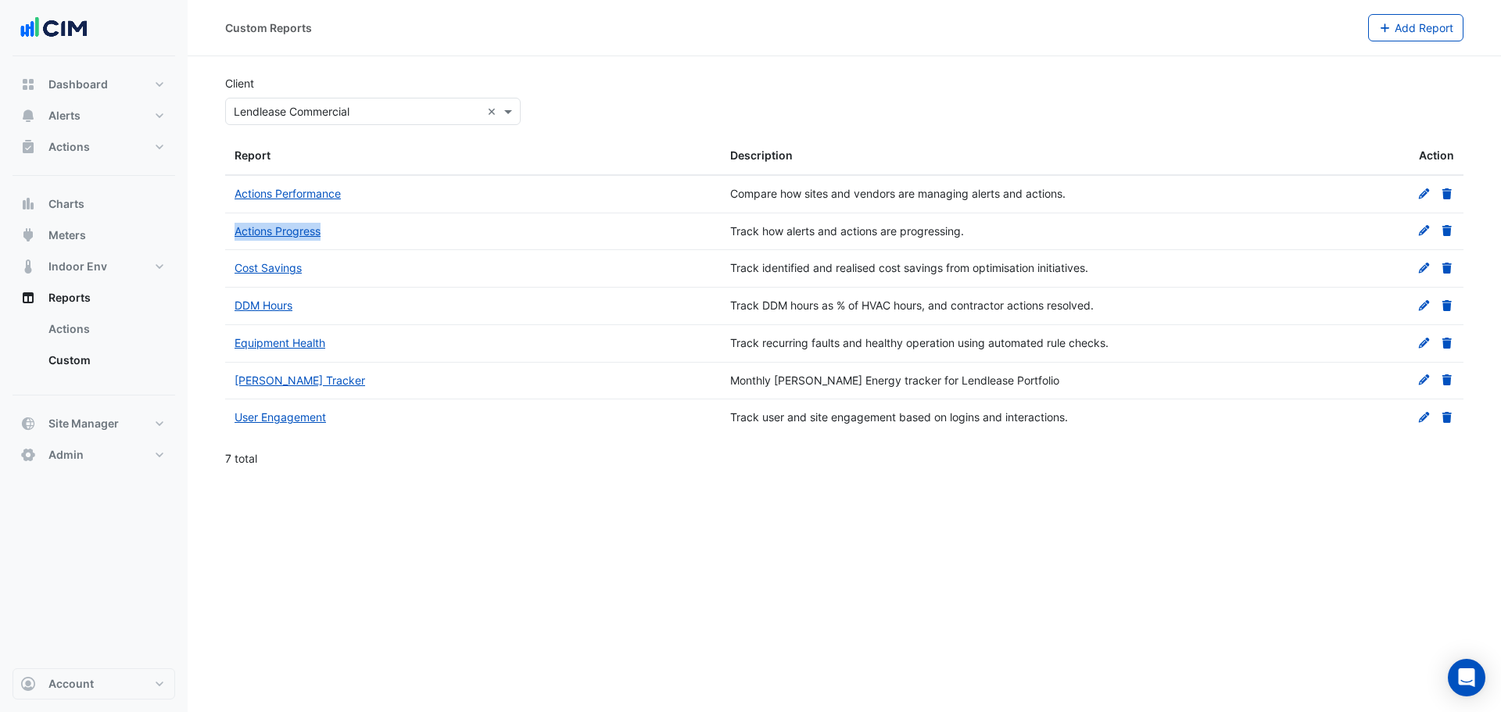
click at [1021, 226] on div "Track how alerts and actions are progressing." at bounding box center [968, 232] width 477 height 18
click at [805, 245] on datatable-body-cell "Track how alerts and actions are progressing." at bounding box center [969, 231] width 496 height 37
click at [812, 231] on div "Track how alerts and actions are progressing." at bounding box center [968, 232] width 477 height 18
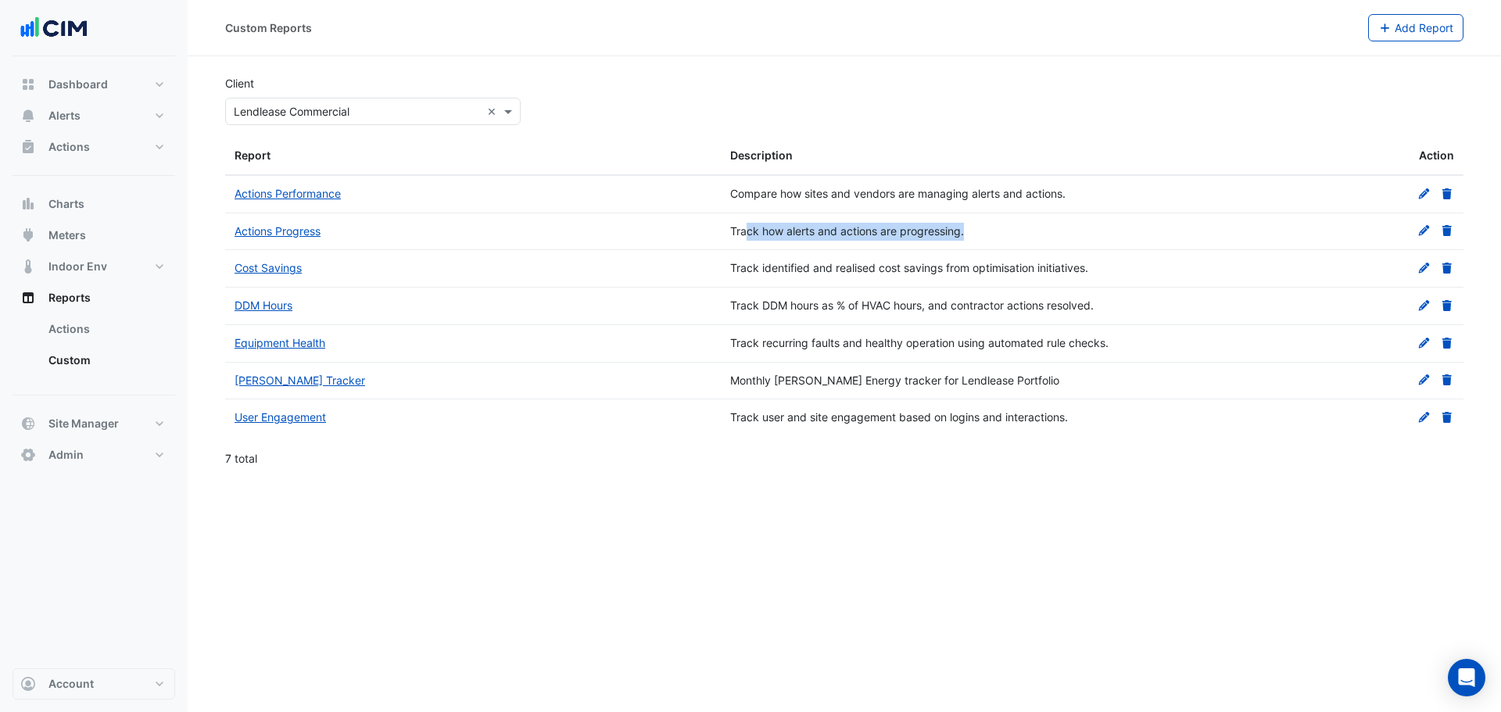
copy div "Track how alerts and actions are progressing."
click at [271, 230] on link "Actions Progress" at bounding box center [278, 230] width 86 height 13
drag, startPoint x: 349, startPoint y: 271, endPoint x: 228, endPoint y: 270, distance: 122.0
click at [228, 270] on datatable-body-cell "Cost Savings" at bounding box center [473, 268] width 496 height 37
copy link "Cost Savings"
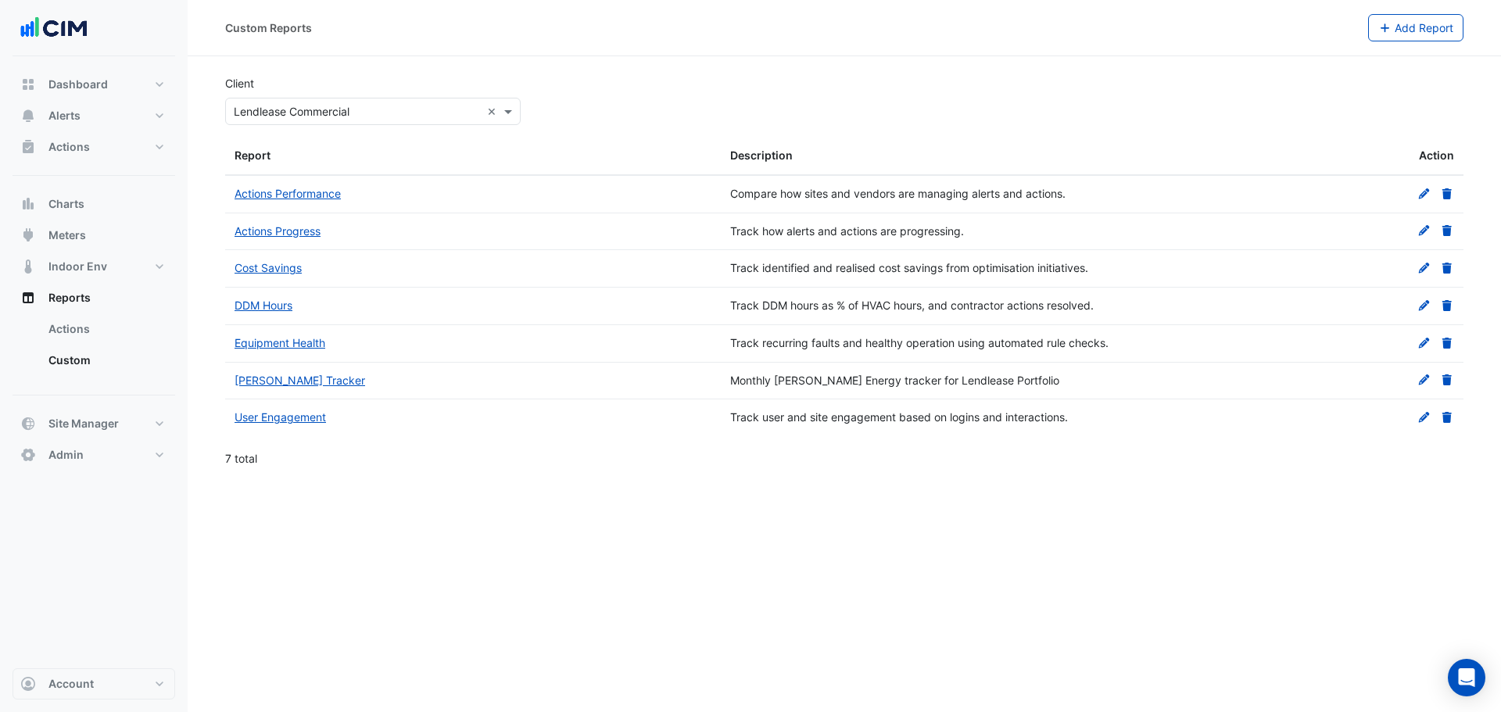
click at [765, 264] on div "Track identified and realised cost savings from optimisation initiatives." at bounding box center [968, 269] width 477 height 18
copy div "Track identified and realised cost savings from optimisation initiatives."
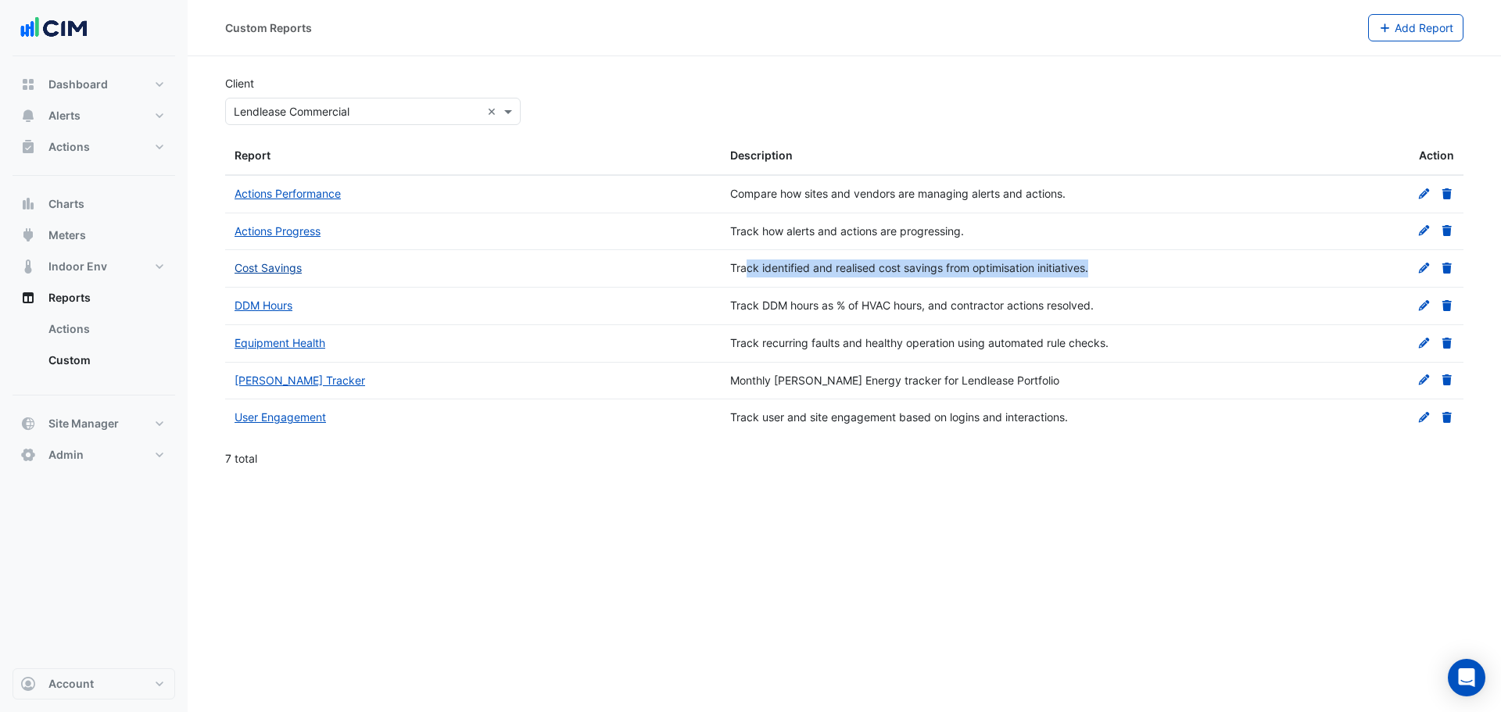
click at [262, 272] on link "Cost Savings" at bounding box center [268, 267] width 67 height 13
drag, startPoint x: 292, startPoint y: 302, endPoint x: 233, endPoint y: 308, distance: 59.0
click at [233, 307] on datatable-body-cell "DDM Hours" at bounding box center [473, 306] width 496 height 37
copy link "DDM Hours"
click at [790, 316] on datatable-body-cell "Track DDM hours as % of HVAC hours, and contractor actions resolved." at bounding box center [969, 306] width 496 height 37
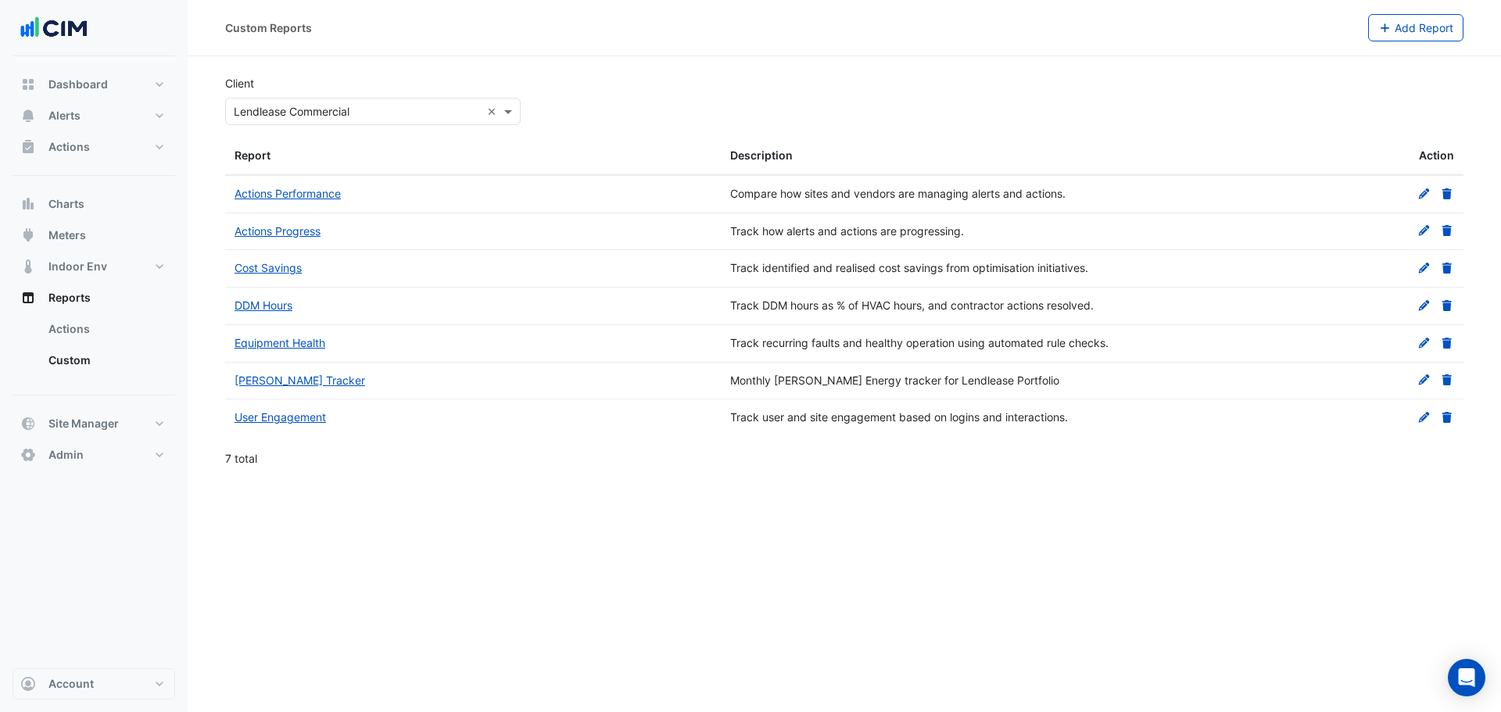
click at [788, 305] on div "Track DDM hours as % of HVAC hours, and contractor actions resolved." at bounding box center [968, 306] width 477 height 18
click at [787, 305] on div "Track DDM hours as % of HVAC hours, and contractor actions resolved." at bounding box center [968, 306] width 477 height 18
copy div "Track DDM hours as % of HVAC hours, and contractor actions resolved."
drag, startPoint x: 345, startPoint y: 347, endPoint x: 127, endPoint y: 345, distance: 217.4
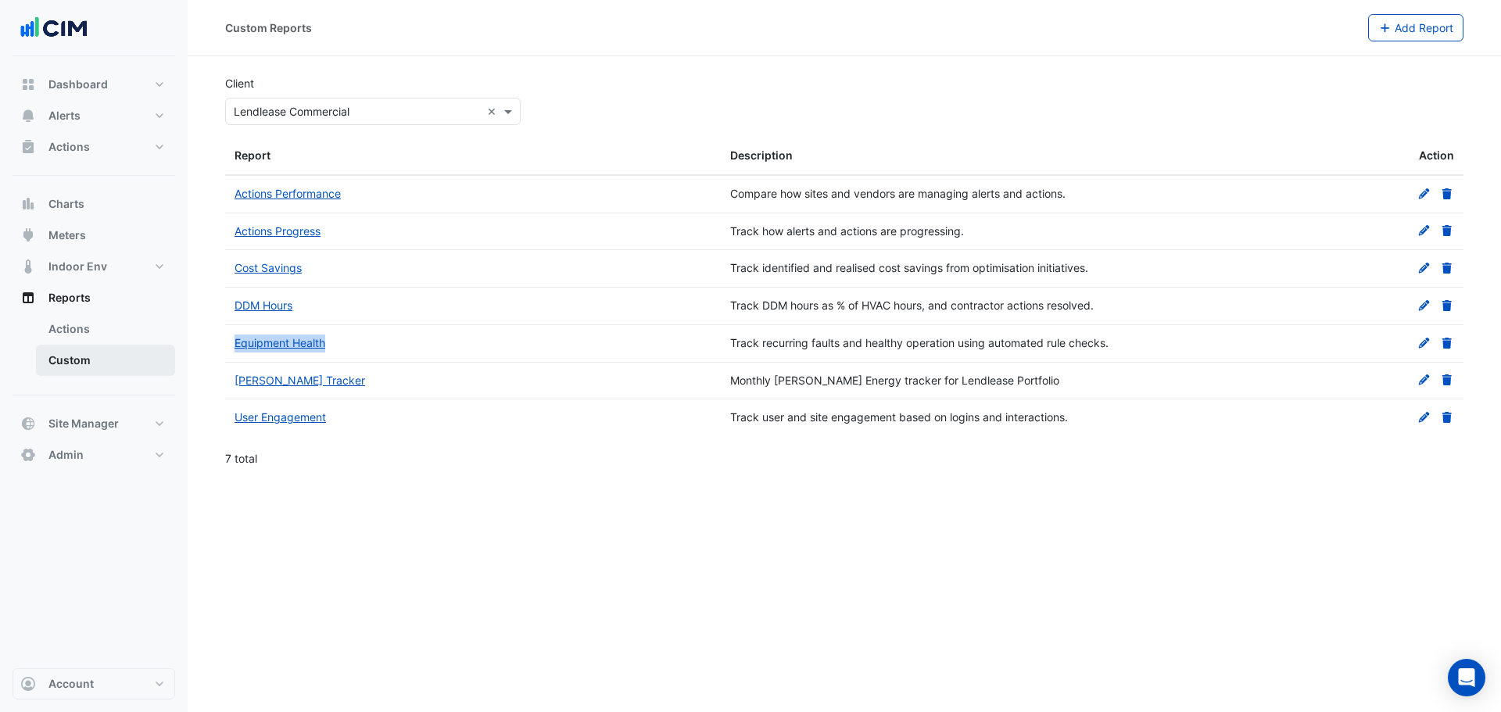
click at [231, 349] on datatable-body-cell "Equipment Health" at bounding box center [473, 343] width 496 height 37
copy link "Equipment Health"
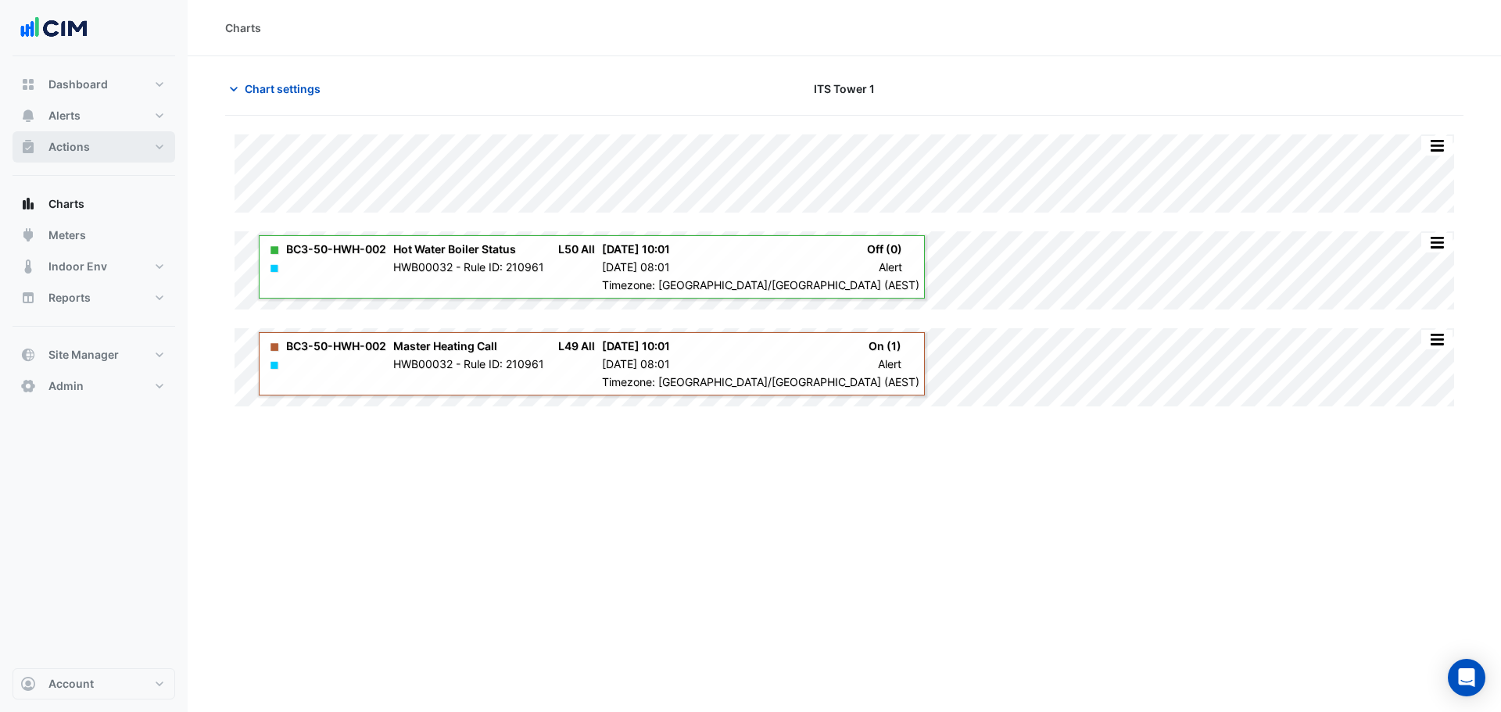
click at [70, 143] on span "Actions" at bounding box center [68, 147] width 41 height 16
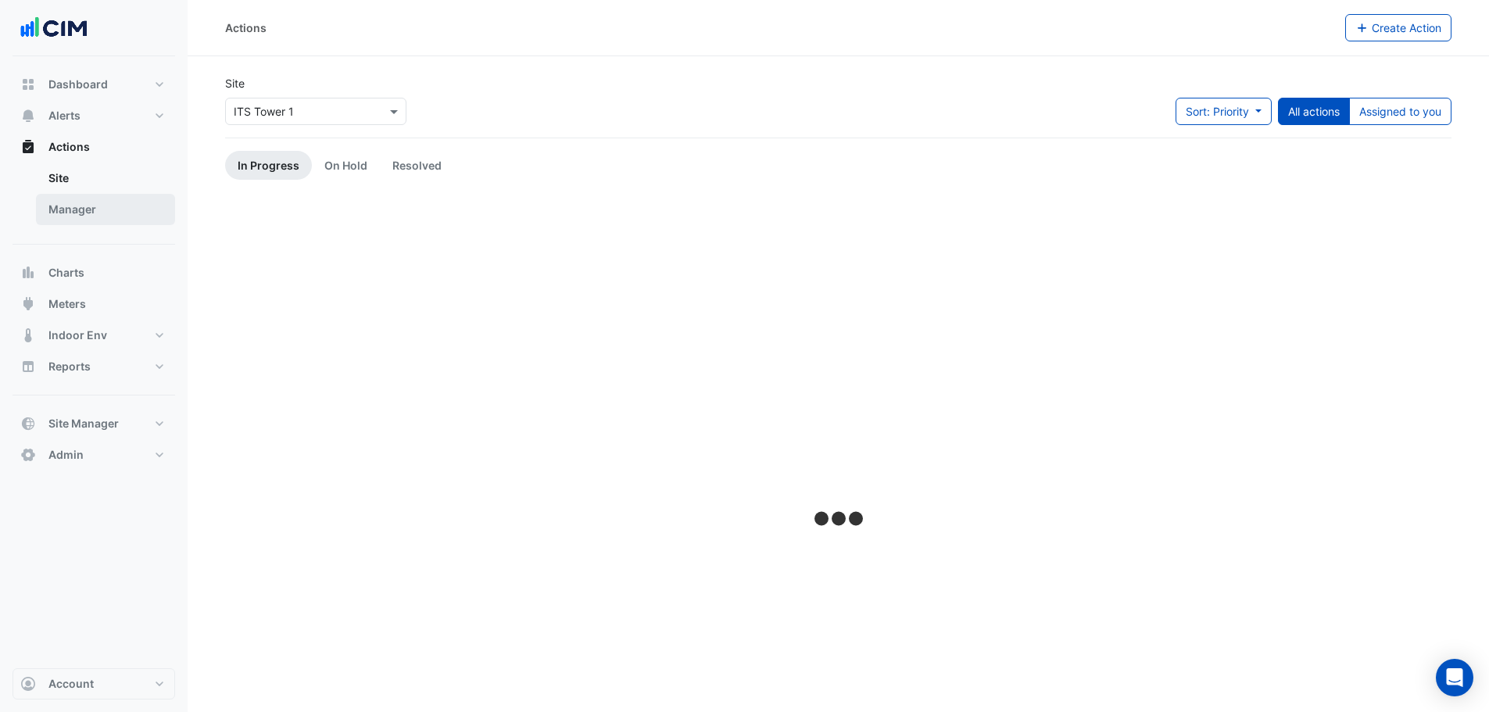
click at [100, 195] on link "Manager" at bounding box center [105, 209] width 139 height 31
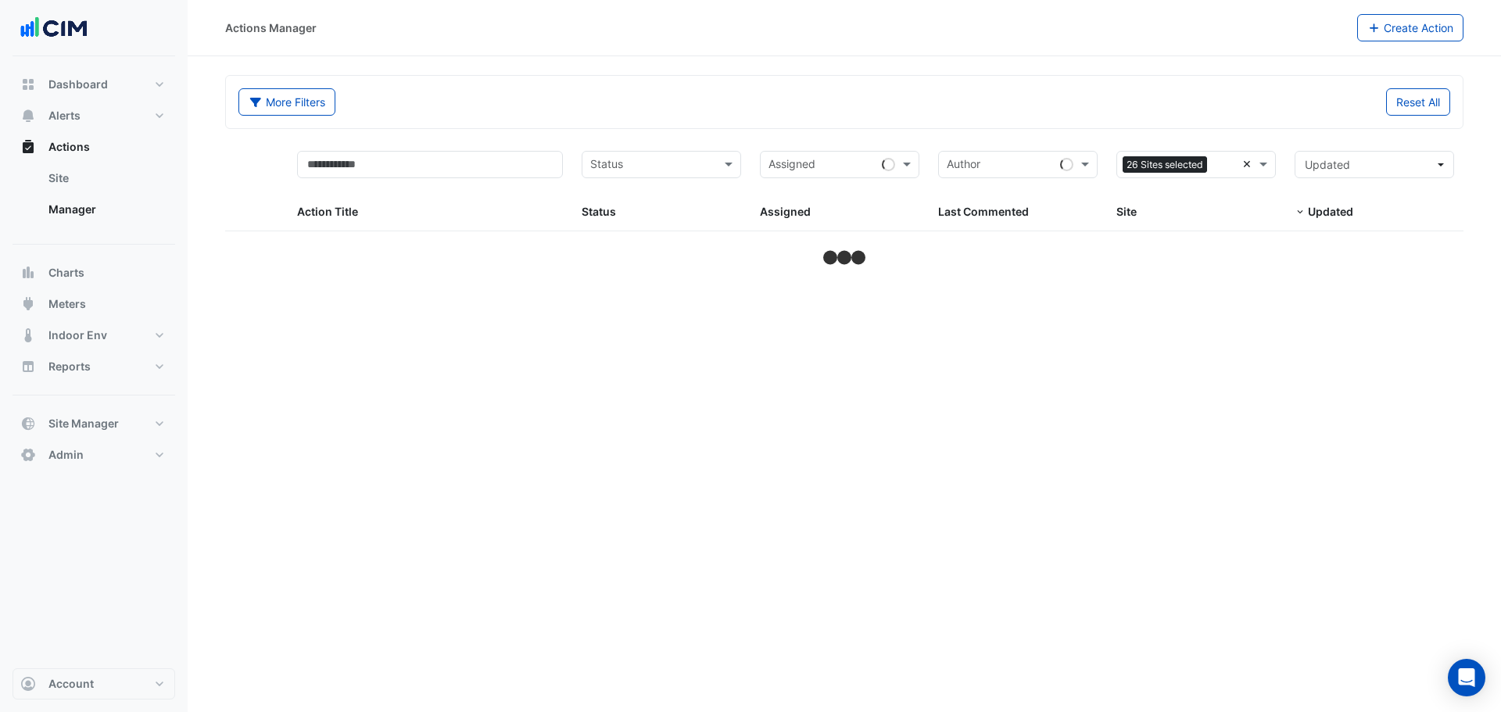
select select "**"
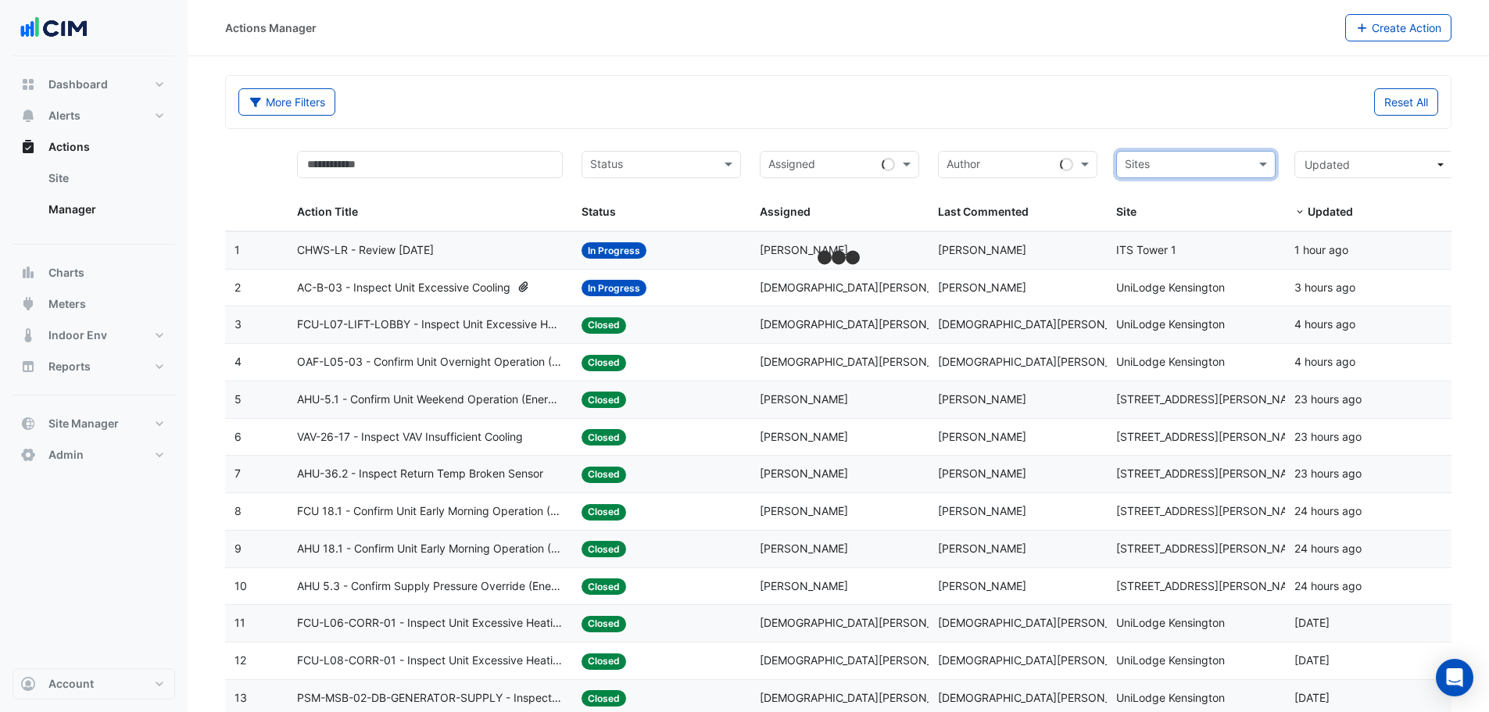
click at [1249, 166] on div "Sites" at bounding box center [1195, 164] width 159 height 27
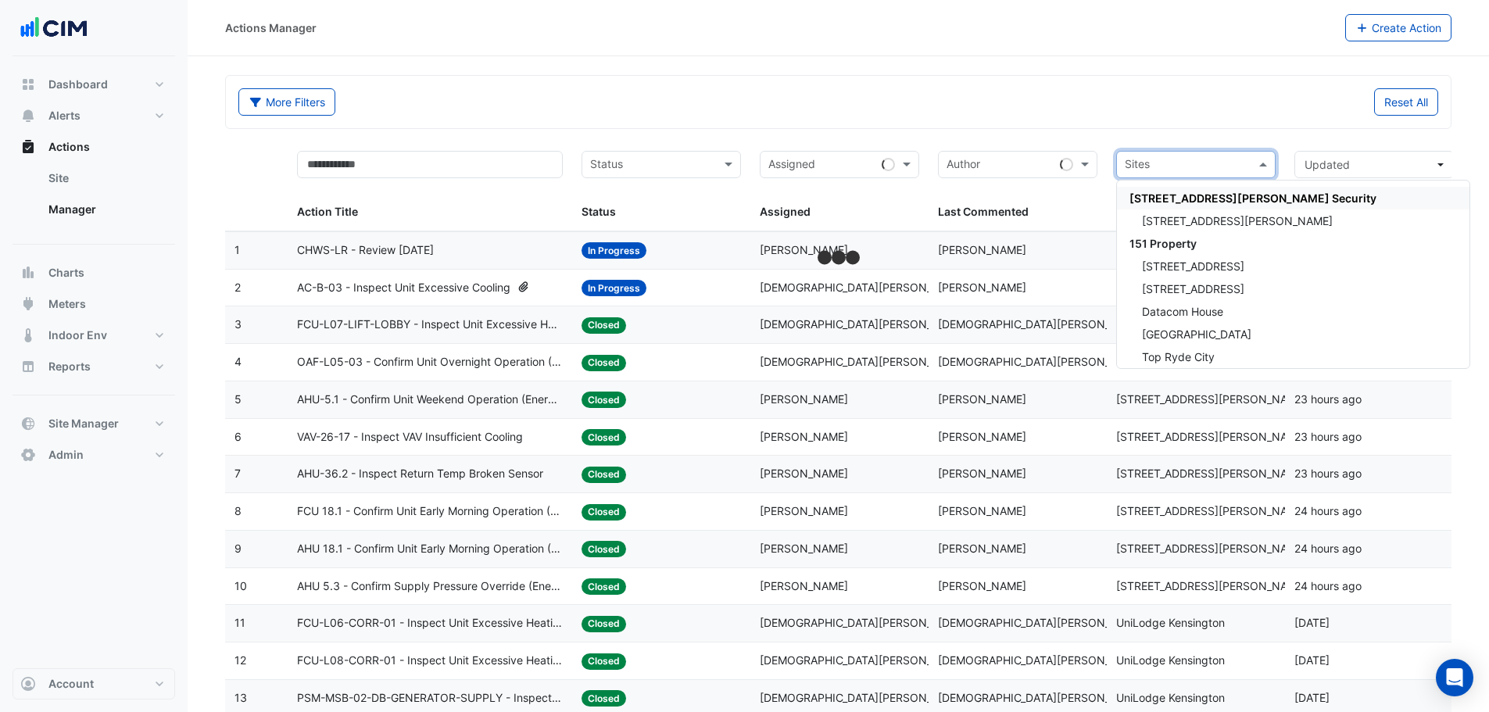
drag, startPoint x: 1228, startPoint y: 171, endPoint x: 1222, endPoint y: 164, distance: 9.4
click at [1228, 170] on input "text" at bounding box center [1187, 166] width 124 height 18
type input "***"
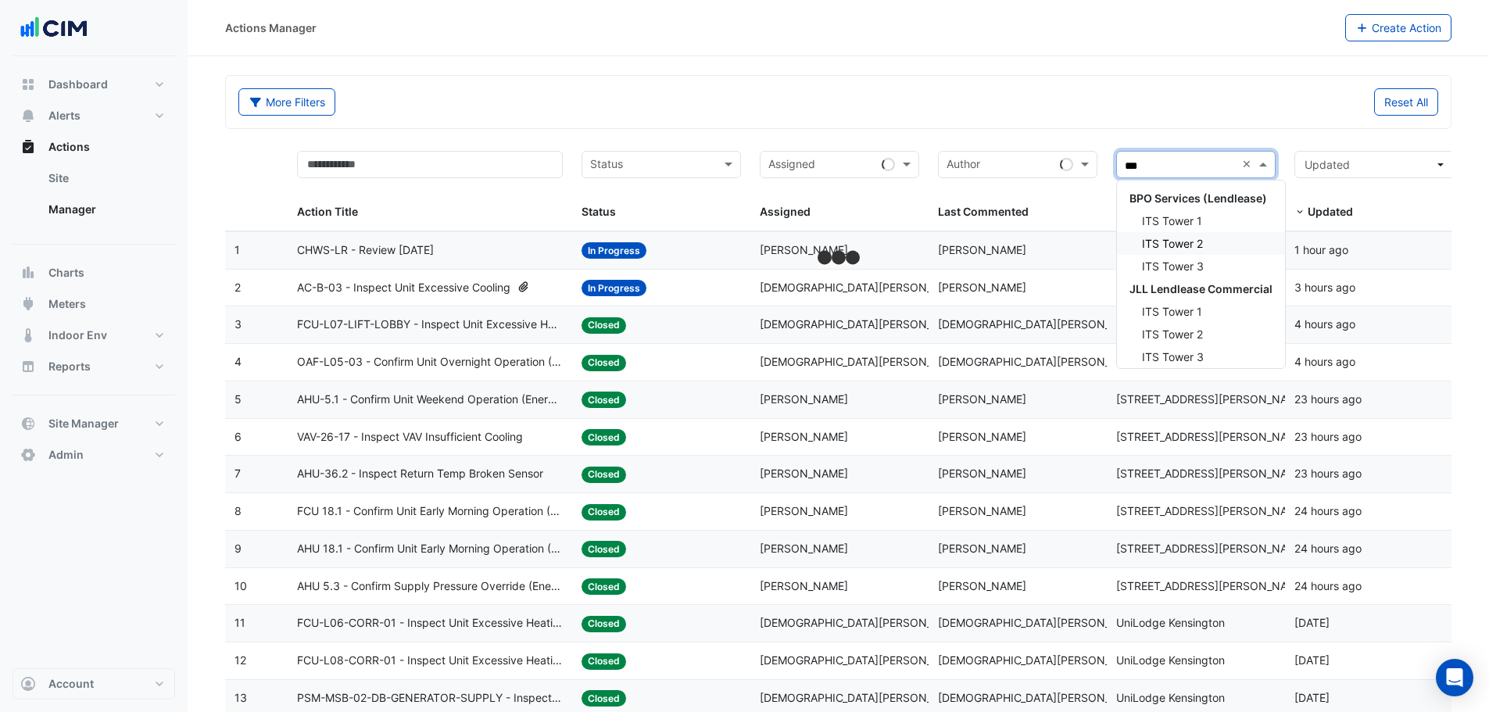
click at [1170, 231] on div "ITS Tower 1" at bounding box center [1201, 221] width 168 height 23
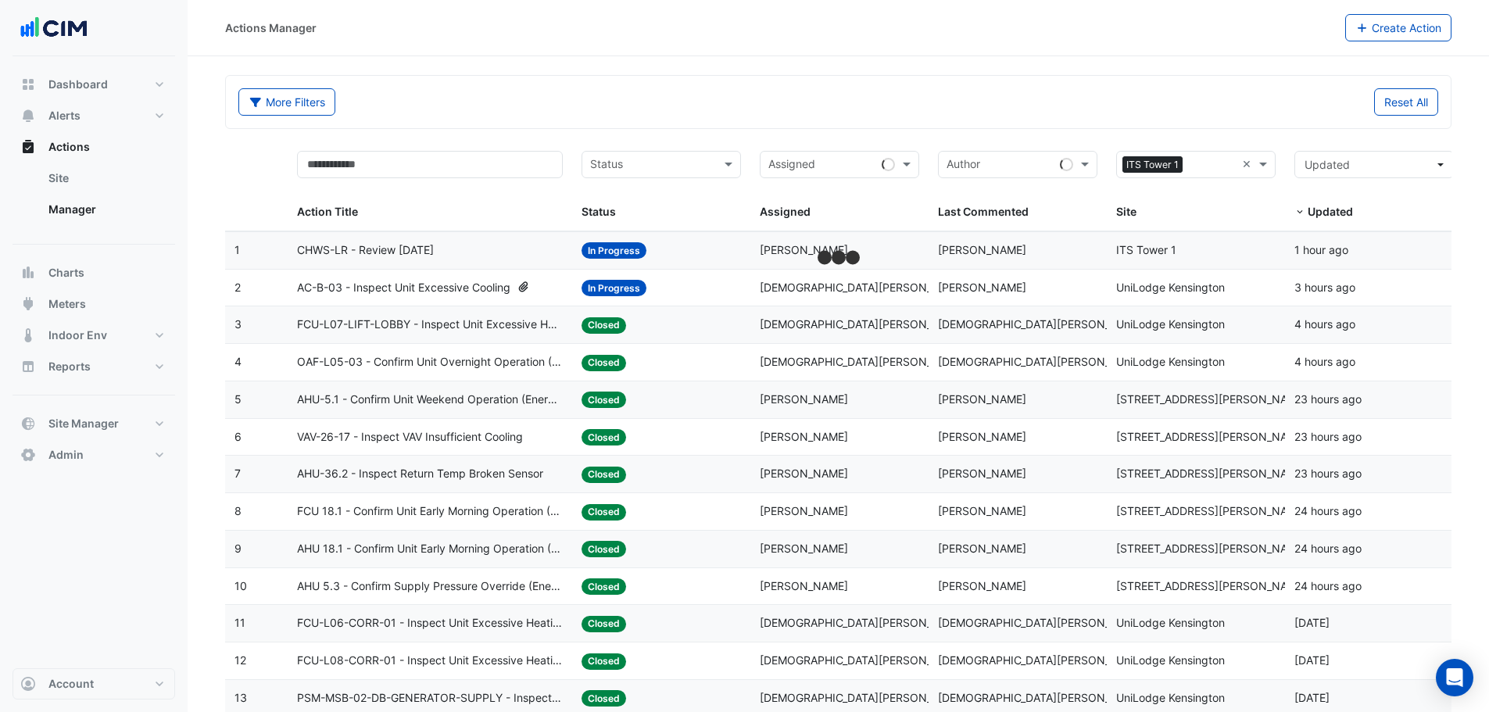
click at [1170, 242] on div "Site: ITS Tower 1" at bounding box center [1195, 251] width 159 height 18
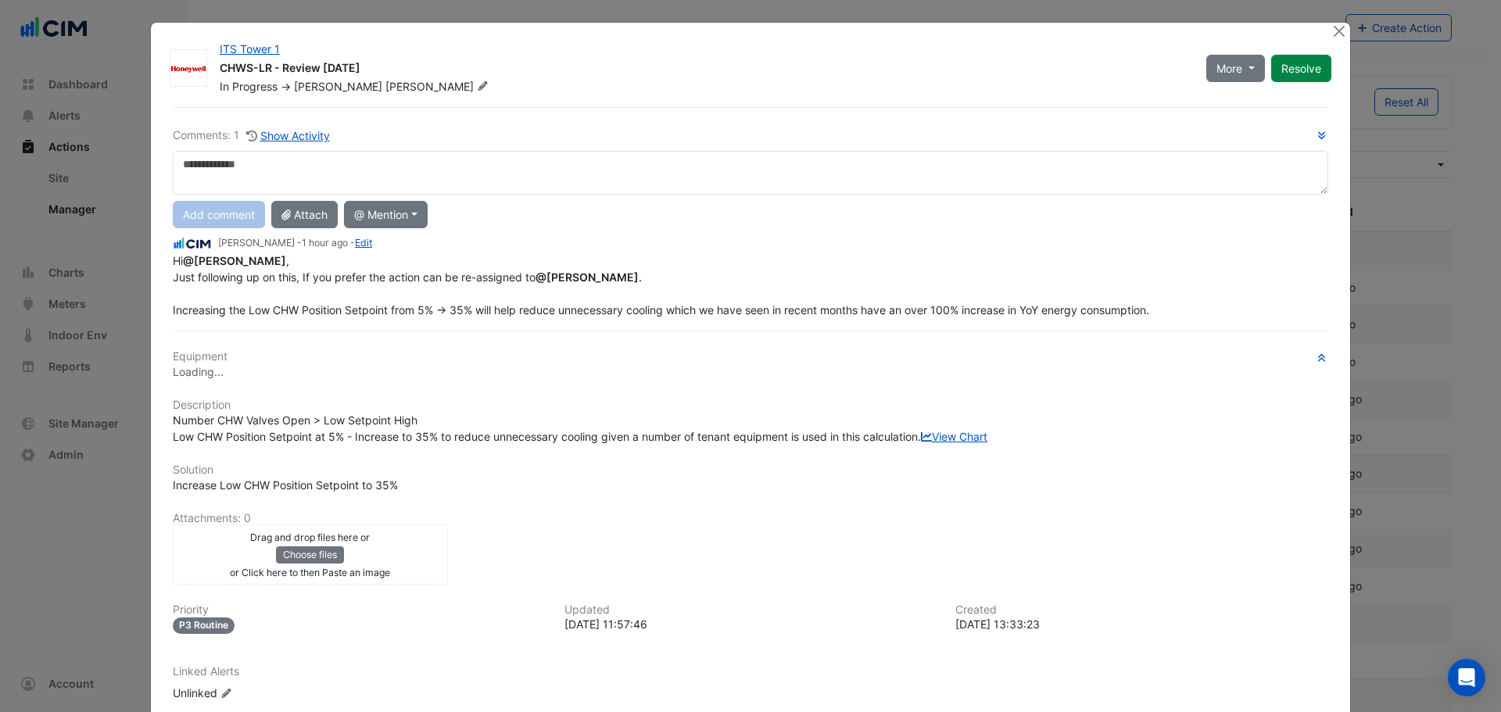
click at [1192, 174] on textarea at bounding box center [751, 173] width 1156 height 44
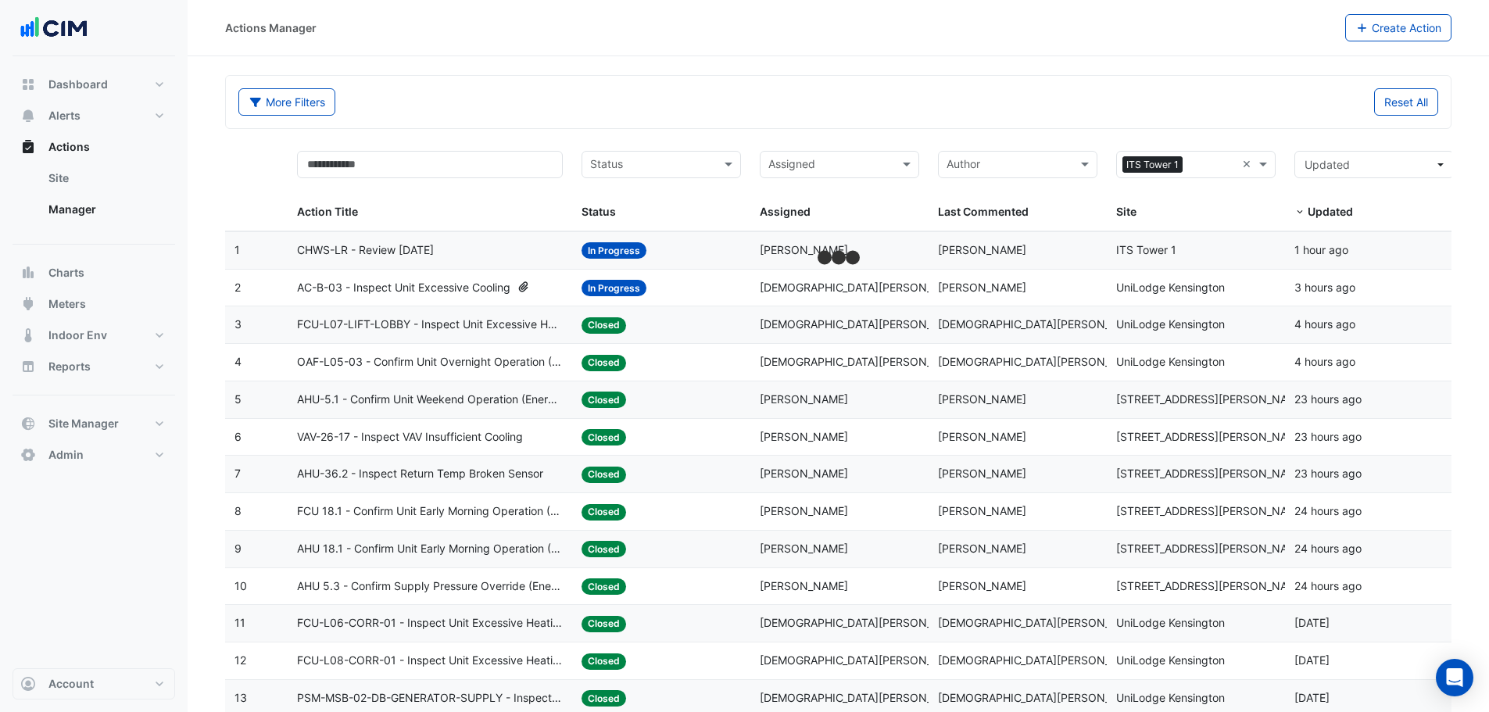
click at [1215, 160] on input "text" at bounding box center [1212, 166] width 47 height 18
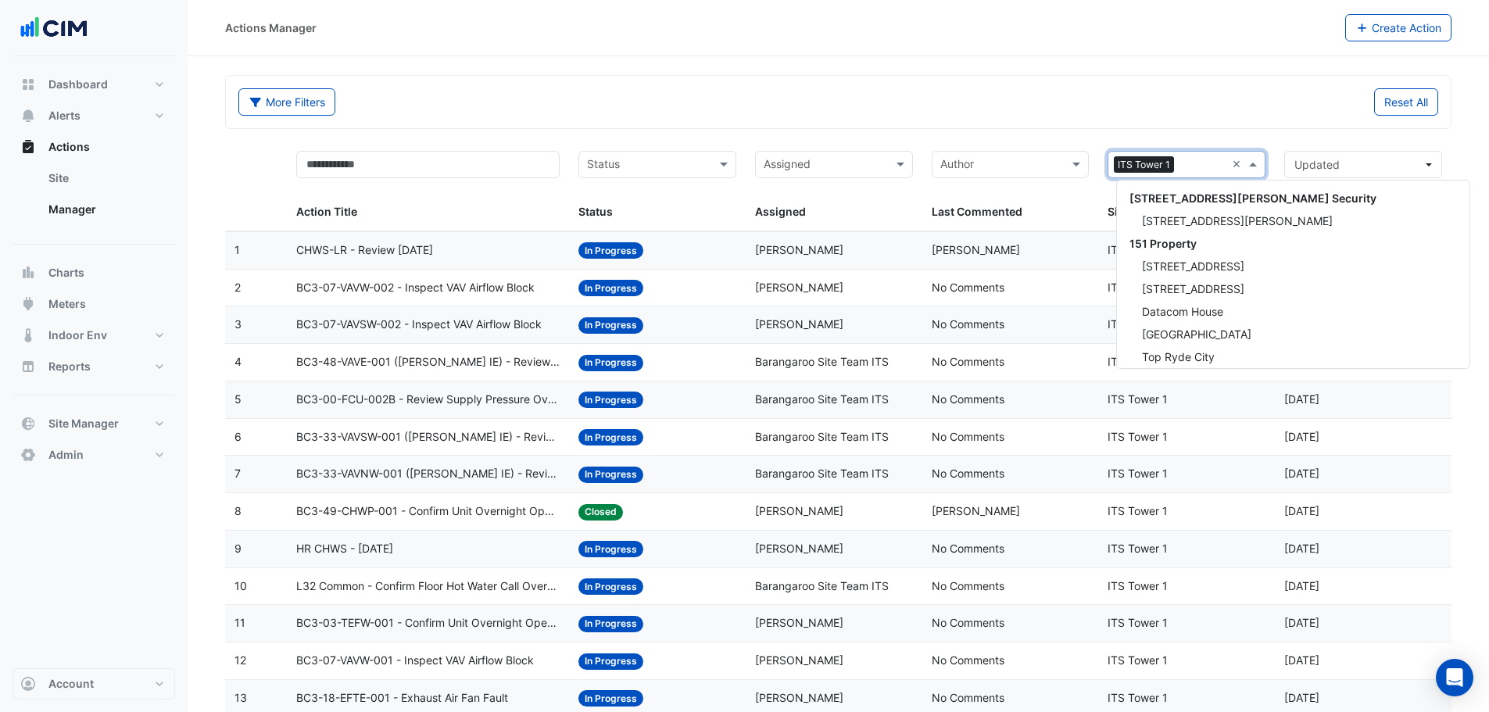
scroll to position [2001, 0]
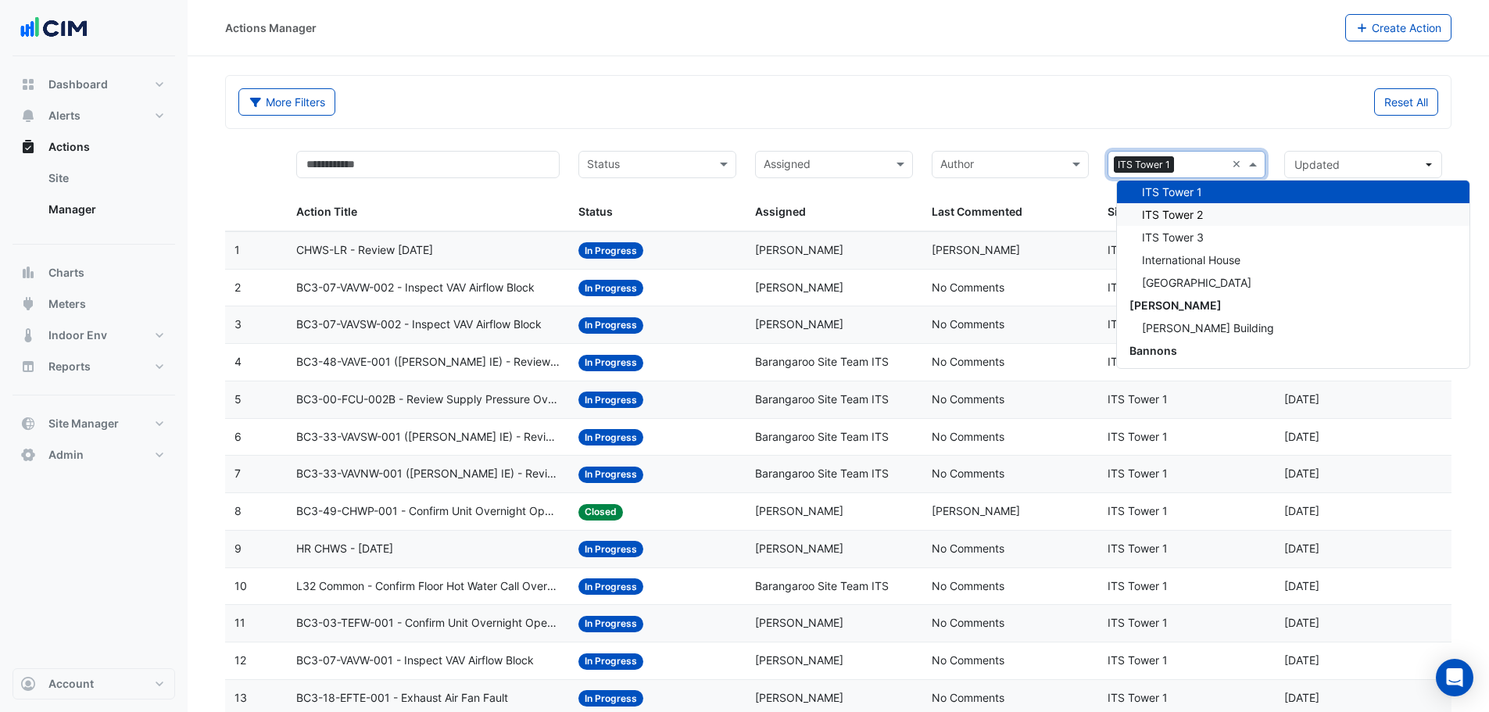
click at [1188, 219] on span "ITS Tower 2" at bounding box center [1172, 214] width 61 height 13
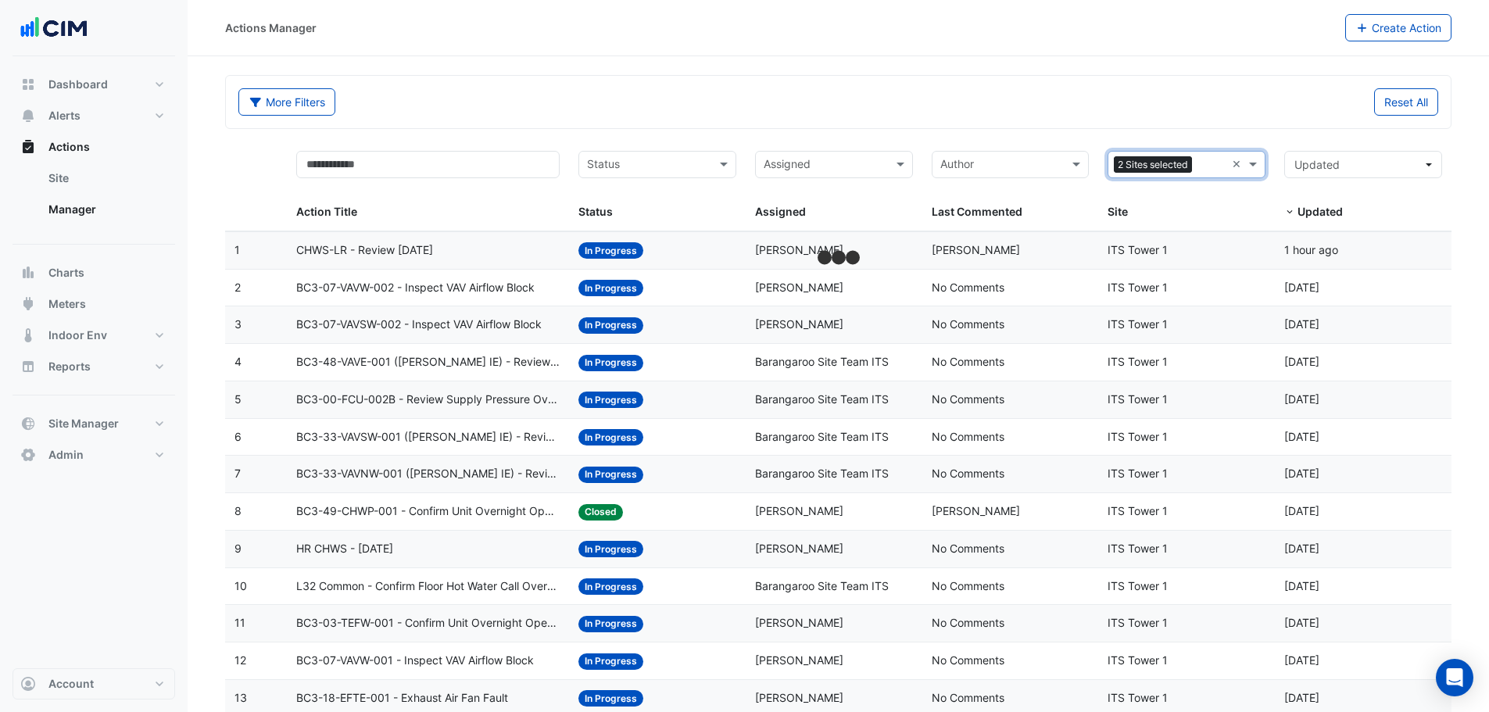
click at [1194, 180] on div "Sites 2 Sites selected × Site" at bounding box center [1187, 186] width 158 height 70
click at [1192, 170] on span "2 Sites selected" at bounding box center [1153, 164] width 78 height 17
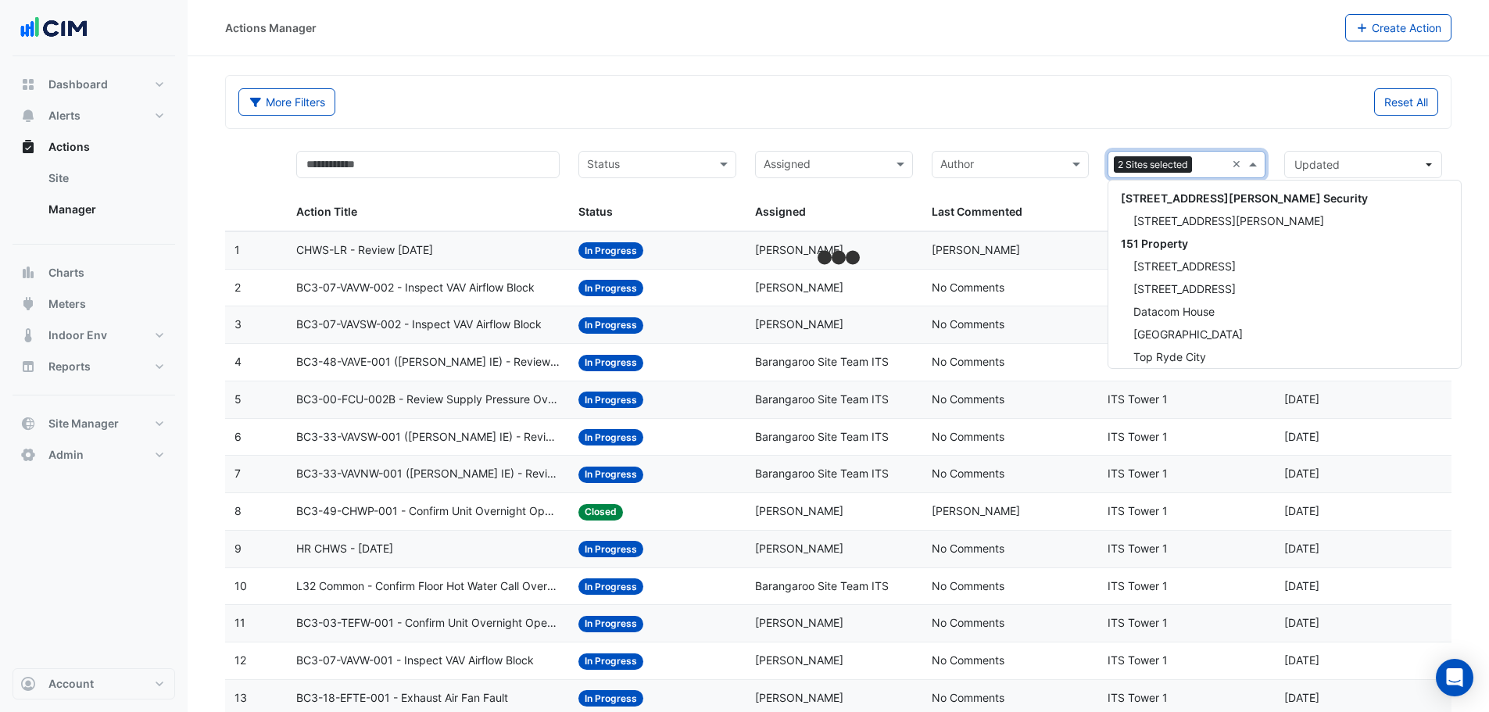
scroll to position [2024, 0]
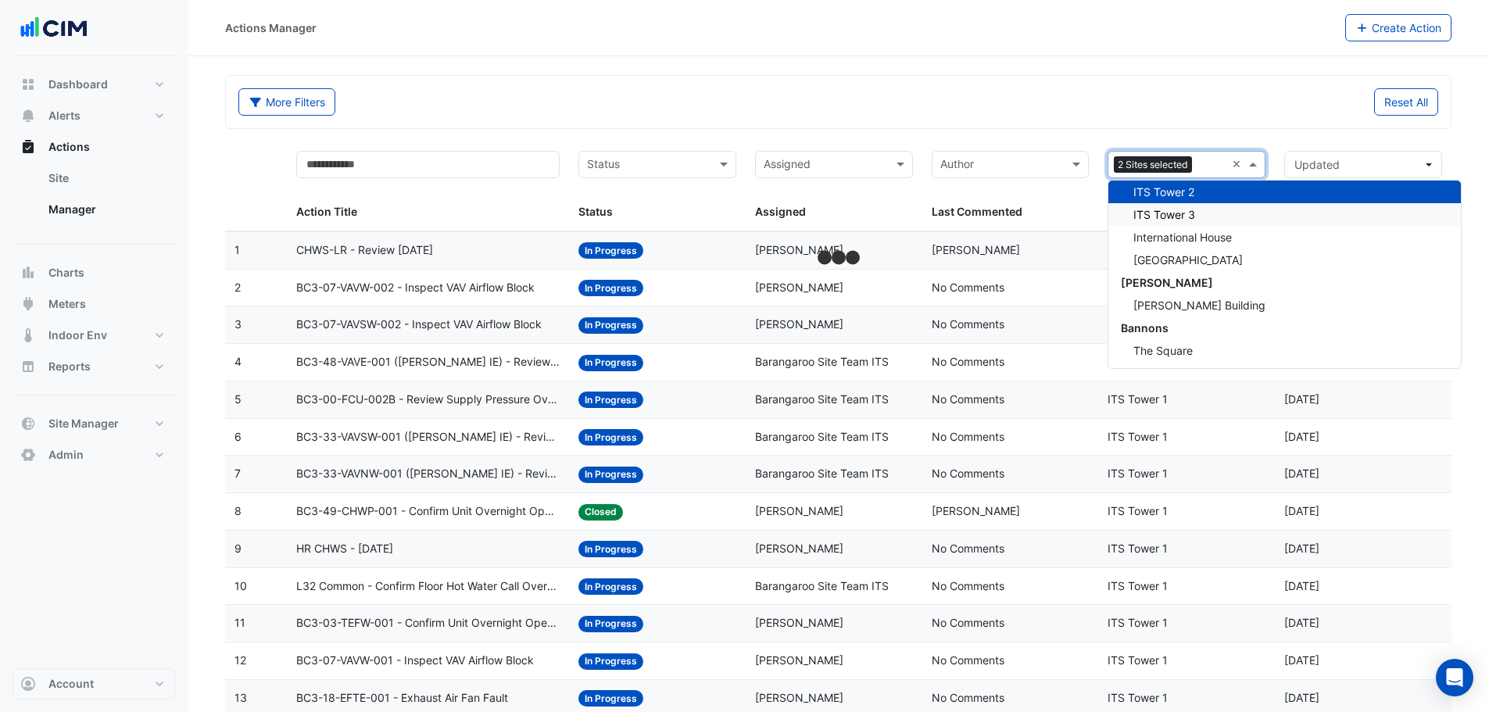
click at [1173, 210] on span "ITS Tower 3" at bounding box center [1165, 214] width 62 height 13
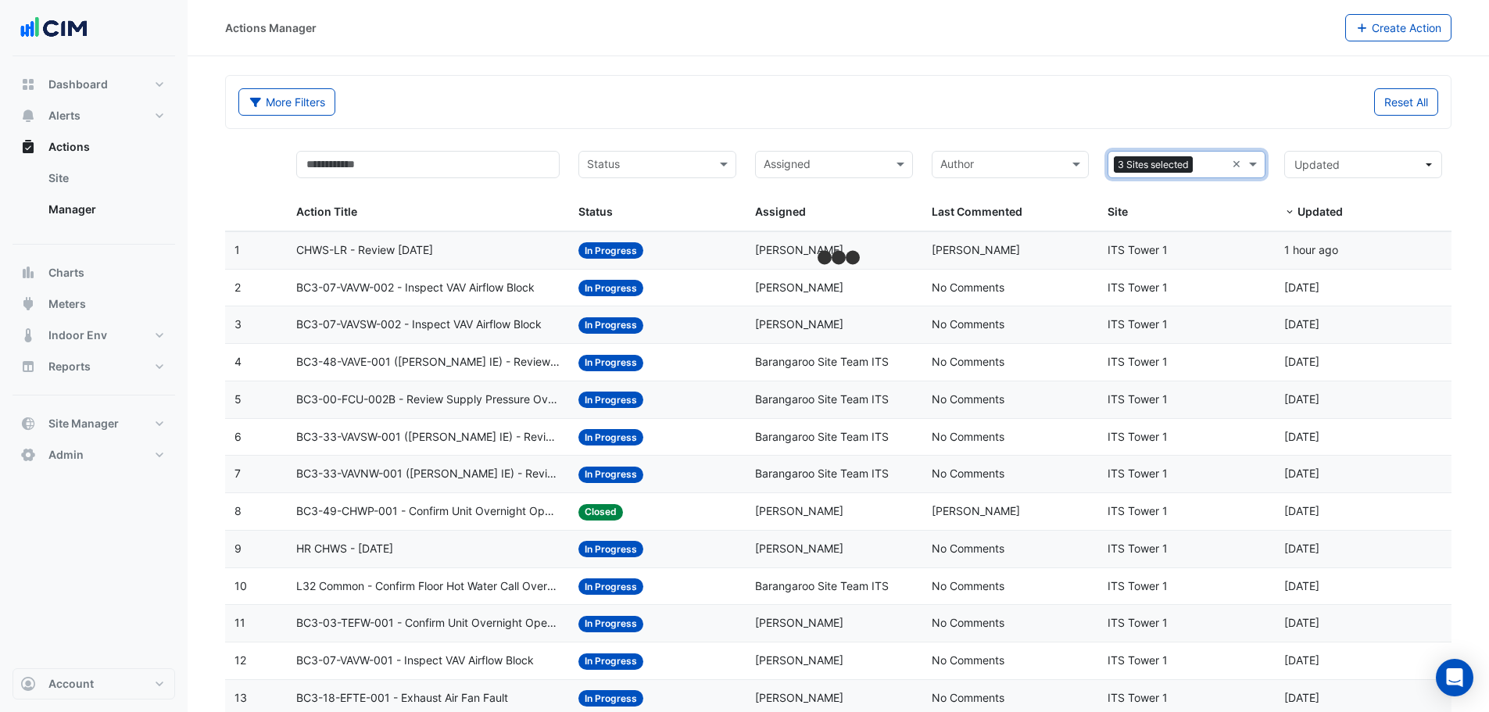
drag, startPoint x: 882, startPoint y: 59, endPoint x: 861, endPoint y: 129, distance: 73.5
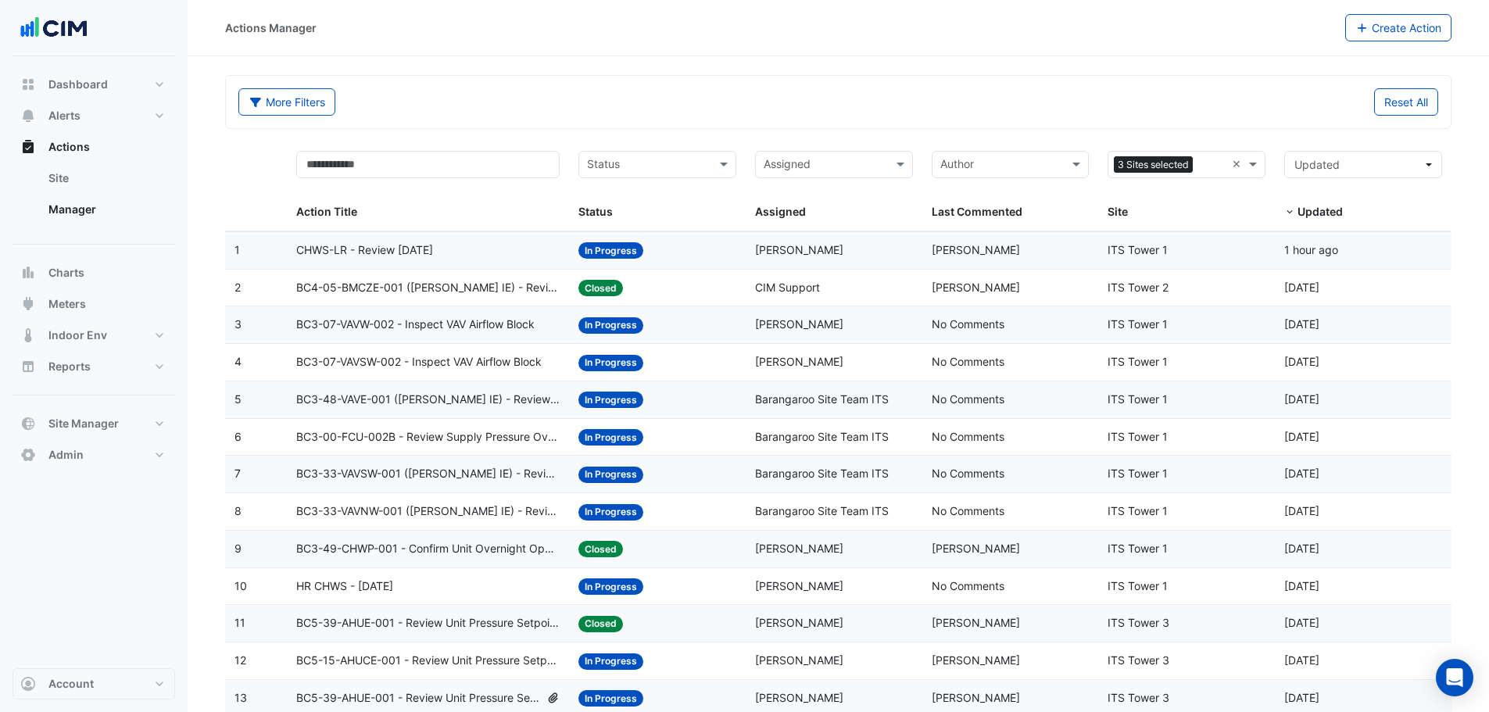
drag, startPoint x: 970, startPoint y: 165, endPoint x: 962, endPoint y: 163, distance: 8.2
click at [965, 163] on input "text" at bounding box center [1002, 166] width 123 height 18
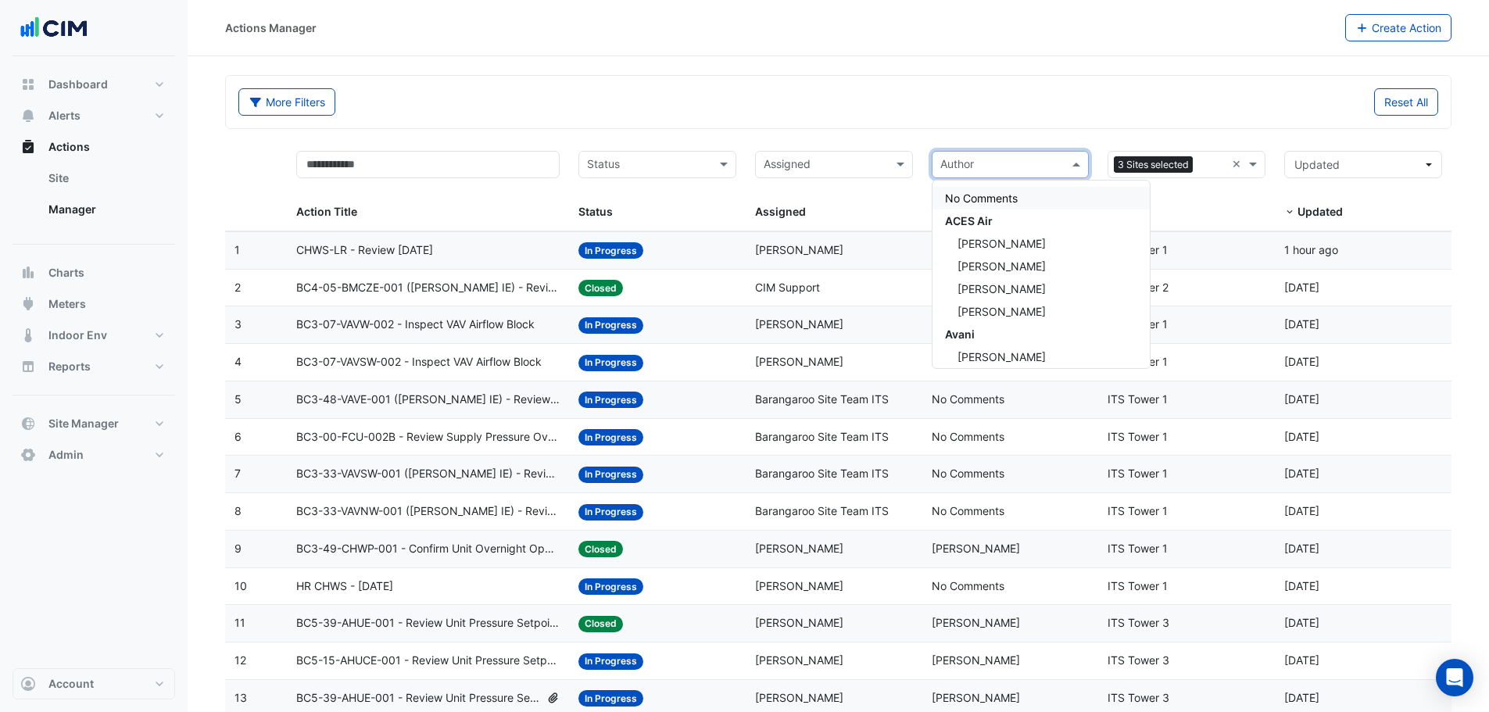
drag, startPoint x: 857, startPoint y: 93, endPoint x: 841, endPoint y: 139, distance: 48.7
click at [855, 99] on div "Reset All" at bounding box center [1144, 101] width 610 height 27
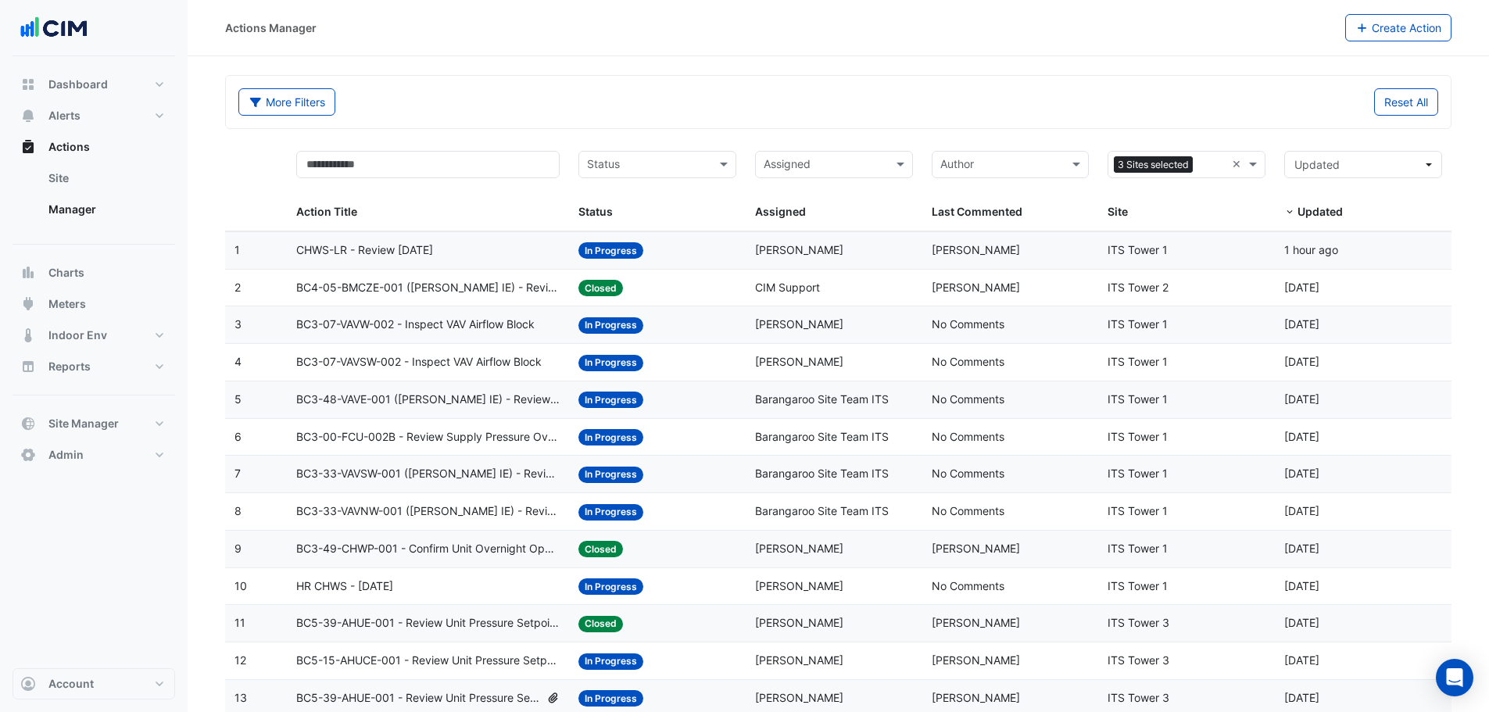
click at [818, 163] on input "text" at bounding box center [825, 166] width 123 height 18
type input "****"
click at [792, 223] on span "Ryan Dinning" at bounding box center [825, 220] width 88 height 13
drag, startPoint x: 945, startPoint y: 97, endPoint x: 958, endPoint y: 127, distance: 33.0
click at [946, 98] on div "Reset All" at bounding box center [1144, 101] width 610 height 27
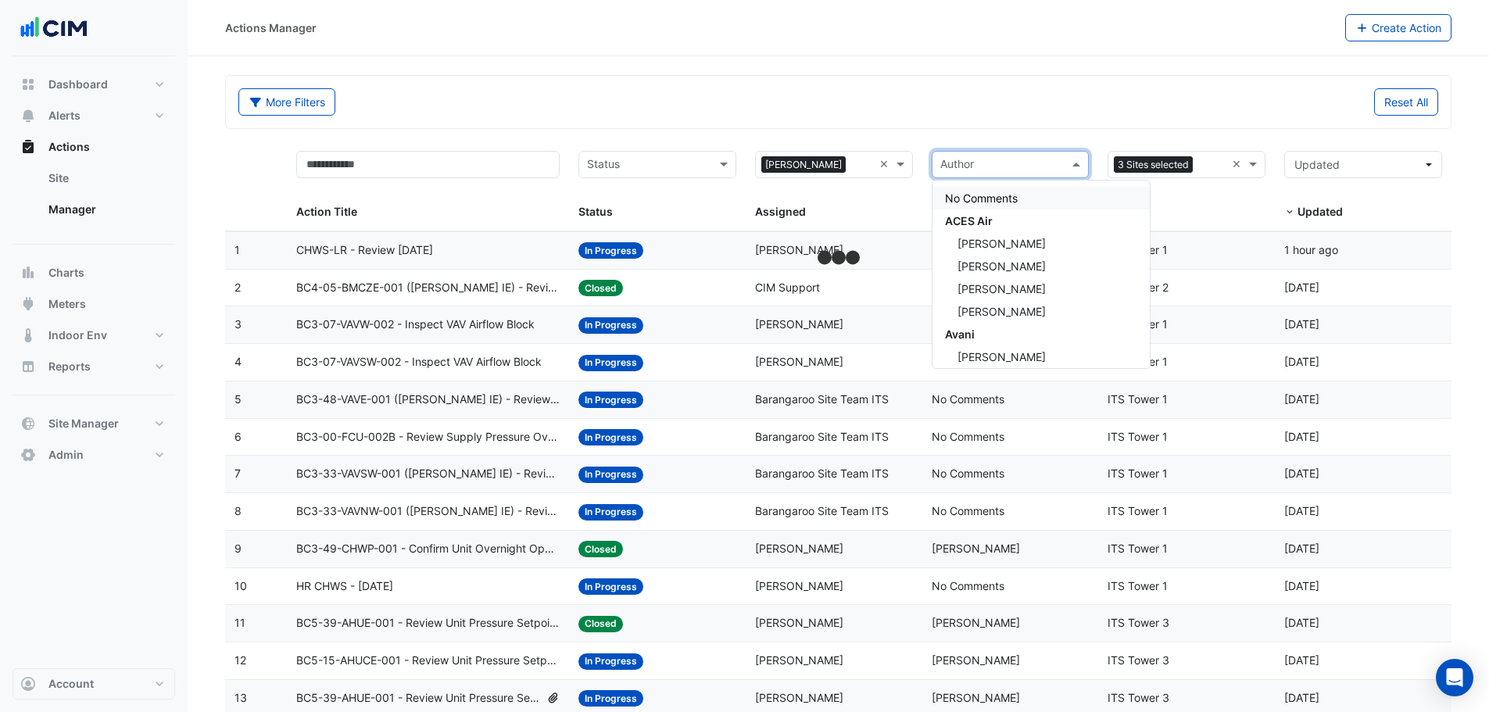
click at [974, 168] on input "text" at bounding box center [1002, 166] width 123 height 18
paste input "****"
type input "****"
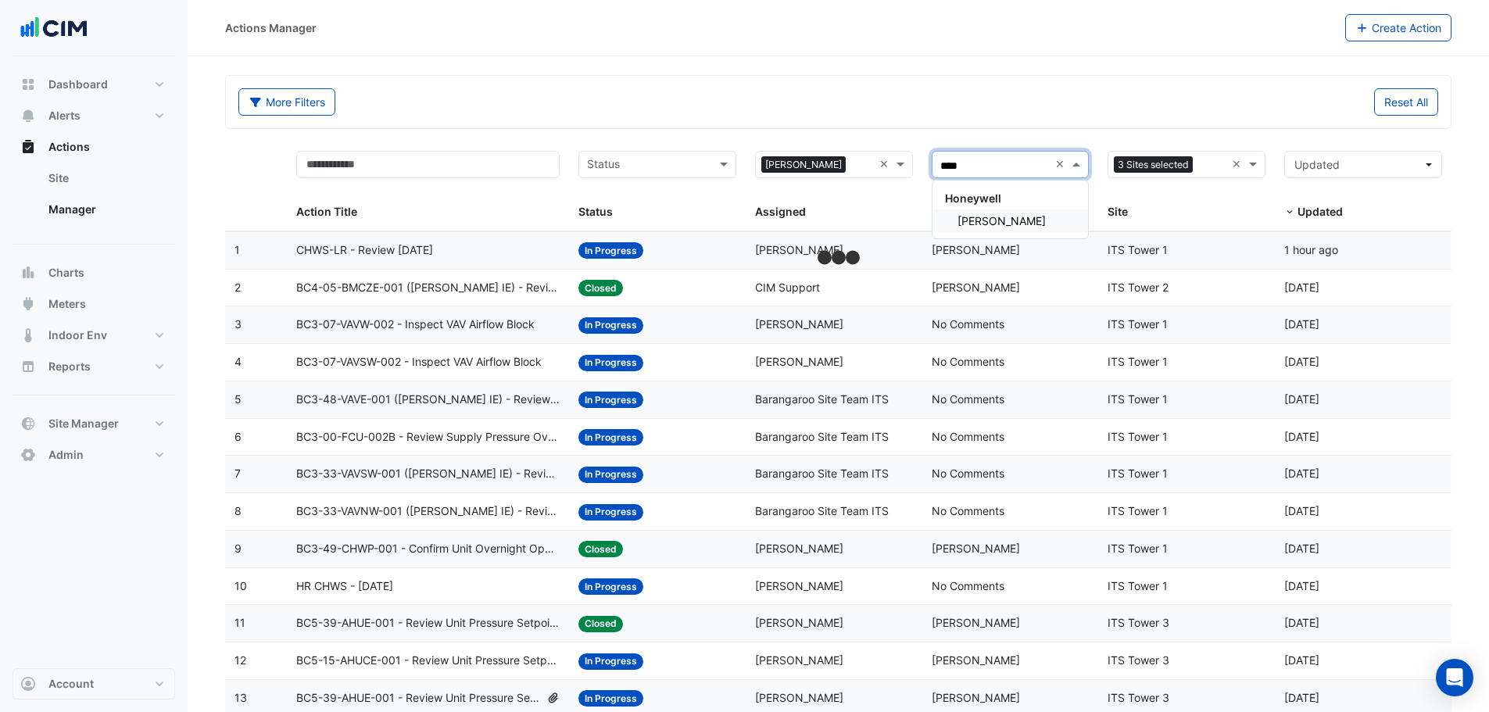
click at [987, 223] on span "Ryan Dinning" at bounding box center [1002, 220] width 88 height 13
click at [973, 94] on div "Reset All" at bounding box center [1144, 101] width 610 height 27
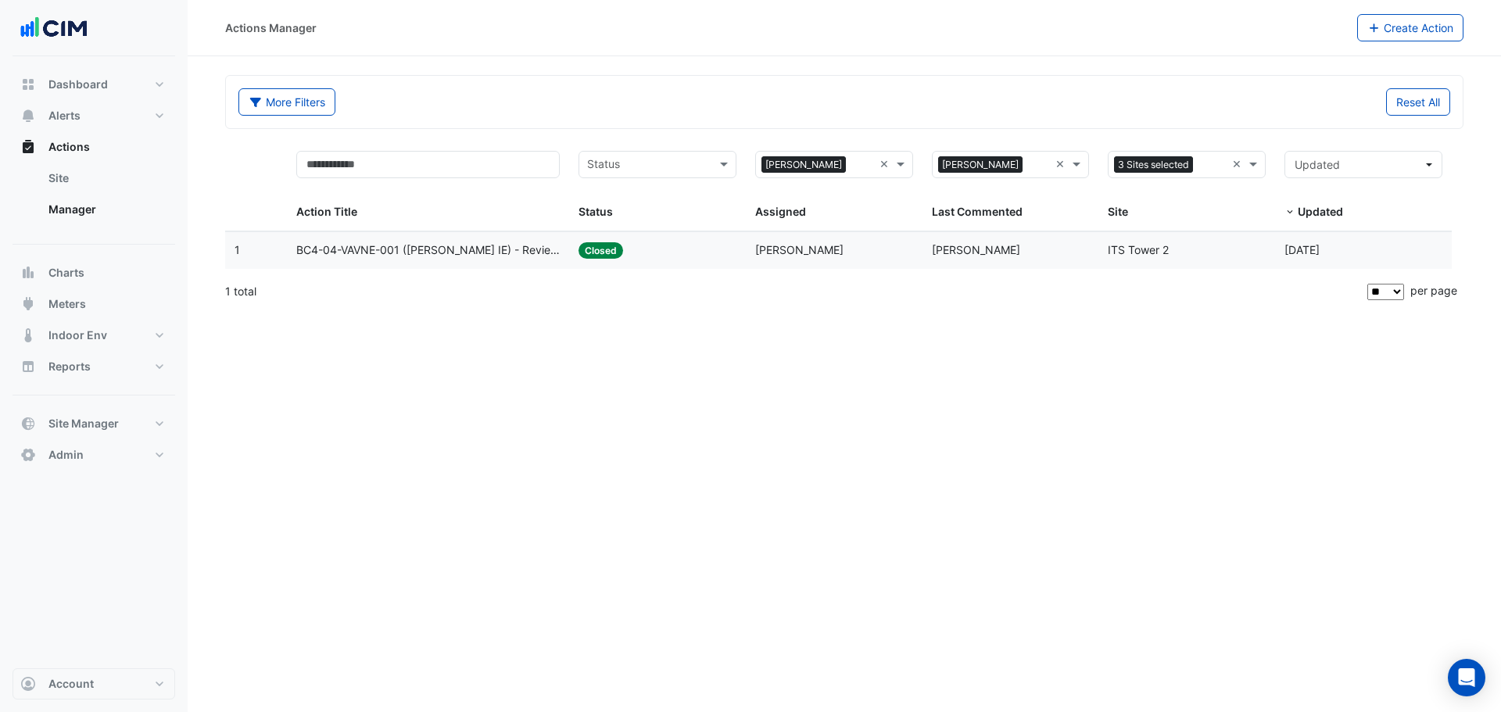
click at [919, 254] on datatable-body-cell "Assigned: Ryan Dinning" at bounding box center [834, 250] width 177 height 37
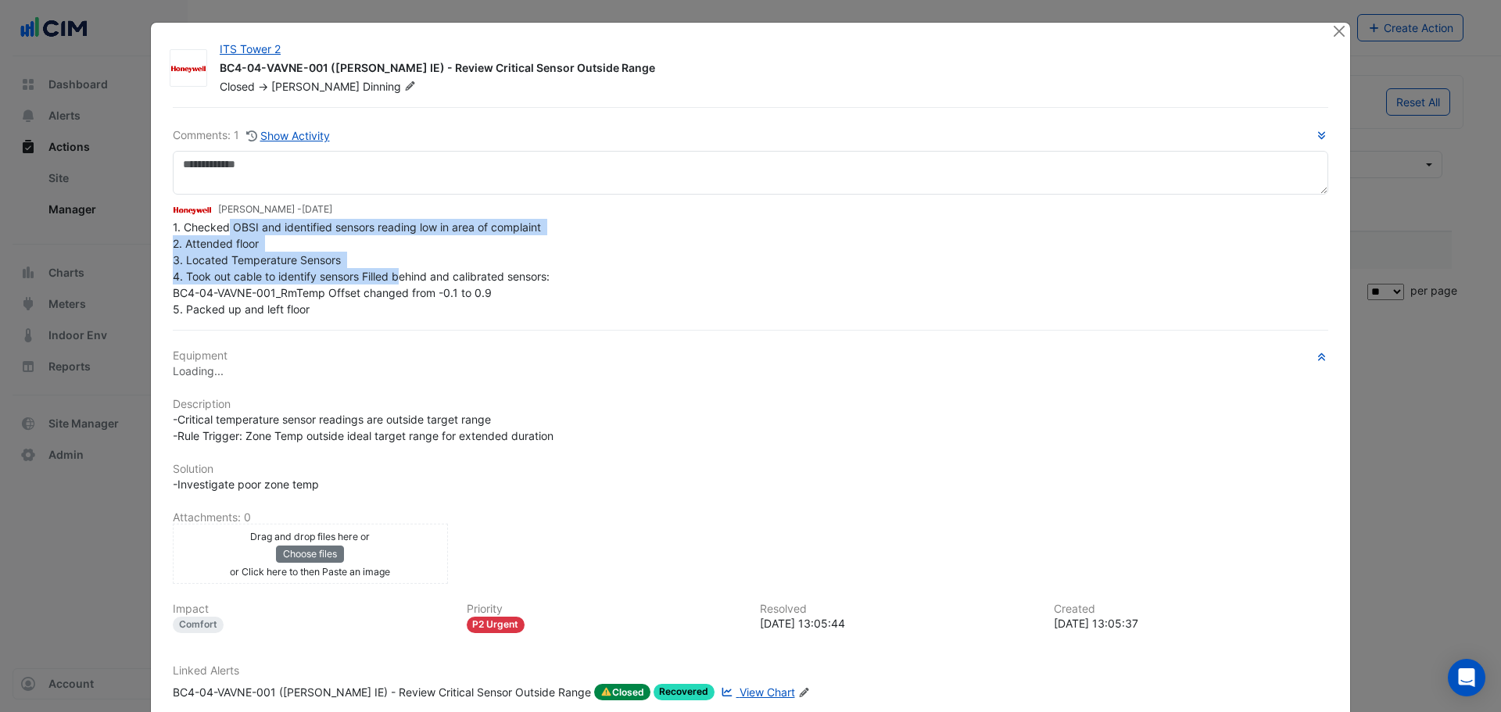
drag, startPoint x: 266, startPoint y: 267, endPoint x: 394, endPoint y: 276, distance: 128.6
click at [394, 276] on span "1. Checked OBSI and identified sensors reading low in area of complaint 2. Atte…" at bounding box center [363, 267] width 380 height 95
click at [346, 235] on div "1. Checked OBSI and identified sensors reading low in area of complaint 2. Atte…" at bounding box center [751, 268] width 1156 height 99
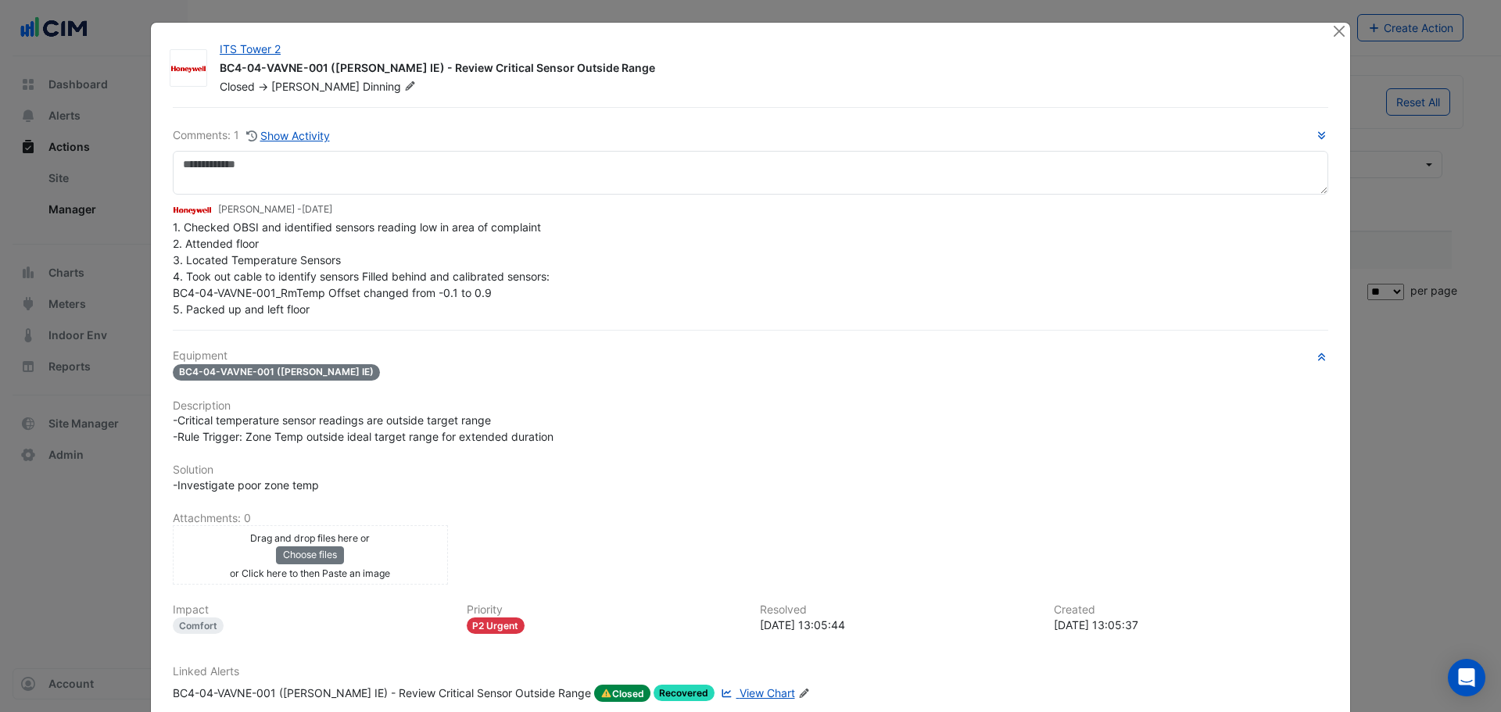
click at [353, 221] on span "1. Checked OBSI and identified sensors reading low in area of complaint 2. Atte…" at bounding box center [363, 267] width 380 height 95
drag, startPoint x: 216, startPoint y: 241, endPoint x: 242, endPoint y: 268, distance: 37.6
click at [238, 263] on span "1. Checked OBSI and identified sensors reading low in area of complaint 2. Atte…" at bounding box center [363, 267] width 380 height 95
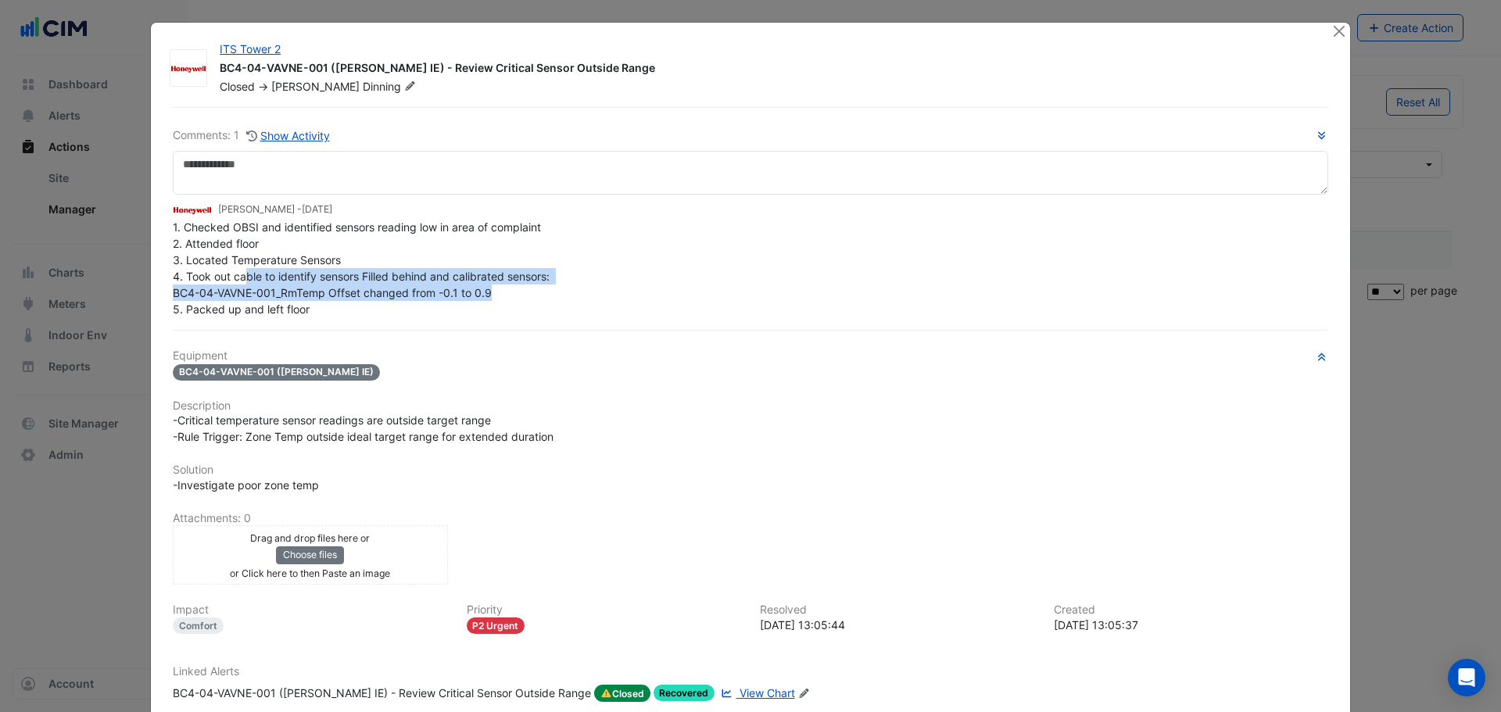
drag, startPoint x: 242, startPoint y: 276, endPoint x: 511, endPoint y: 298, distance: 269.8
click at [513, 298] on div "1. Checked OBSI and identified sensors reading low in area of complaint 2. Atte…" at bounding box center [751, 268] width 1156 height 99
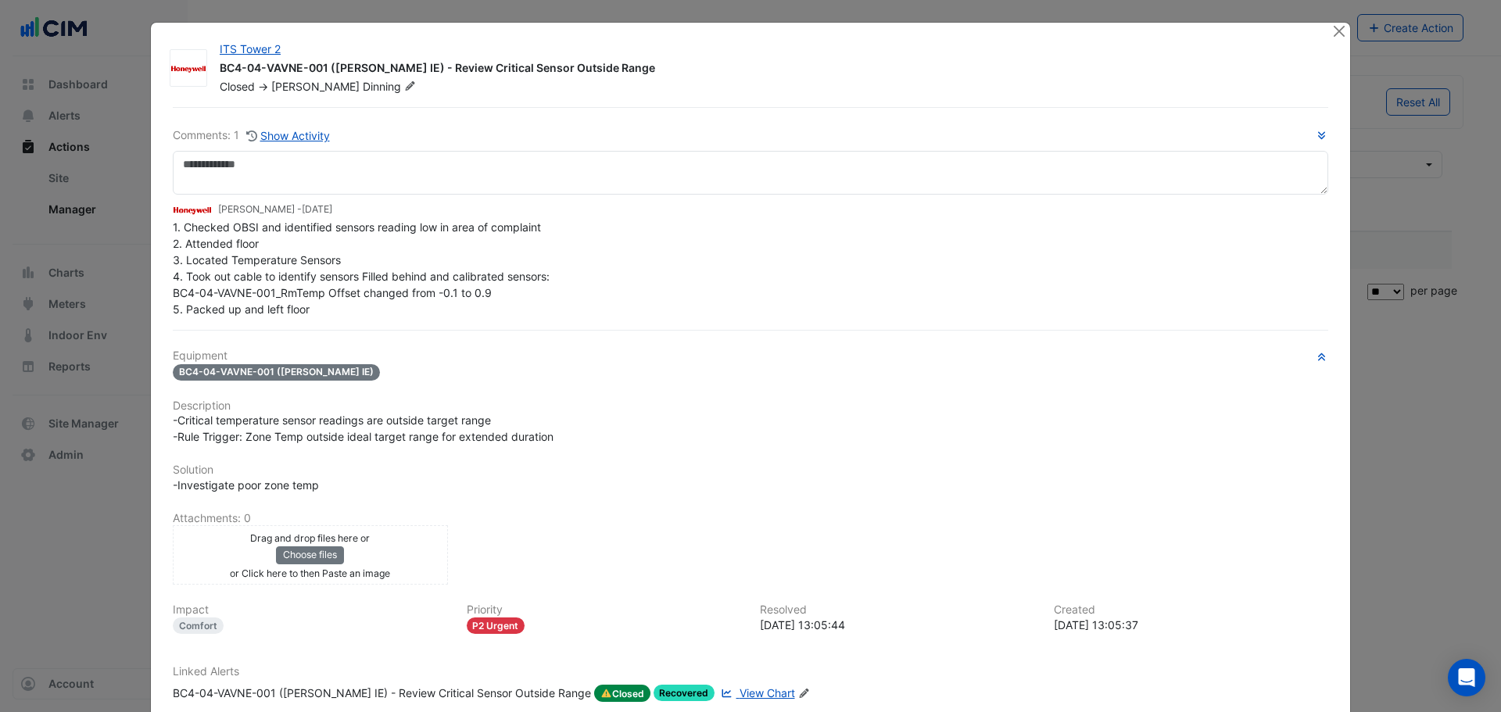
click at [193, 306] on span "1. Checked OBSI and identified sensors reading low in area of complaint 2. Atte…" at bounding box center [363, 267] width 380 height 95
drag, startPoint x: 243, startPoint y: 311, endPoint x: 305, endPoint y: 324, distance: 63.0
click at [287, 312] on span "1. Checked OBSI and identified sensors reading low in area of complaint 2. Atte…" at bounding box center [363, 267] width 380 height 95
click at [284, 42] on fa-icon at bounding box center [291, 48] width 14 height 13
click at [619, 220] on div "1. Checked OBSI and identified sensors reading low in area of complaint 2. Atte…" at bounding box center [751, 268] width 1156 height 99
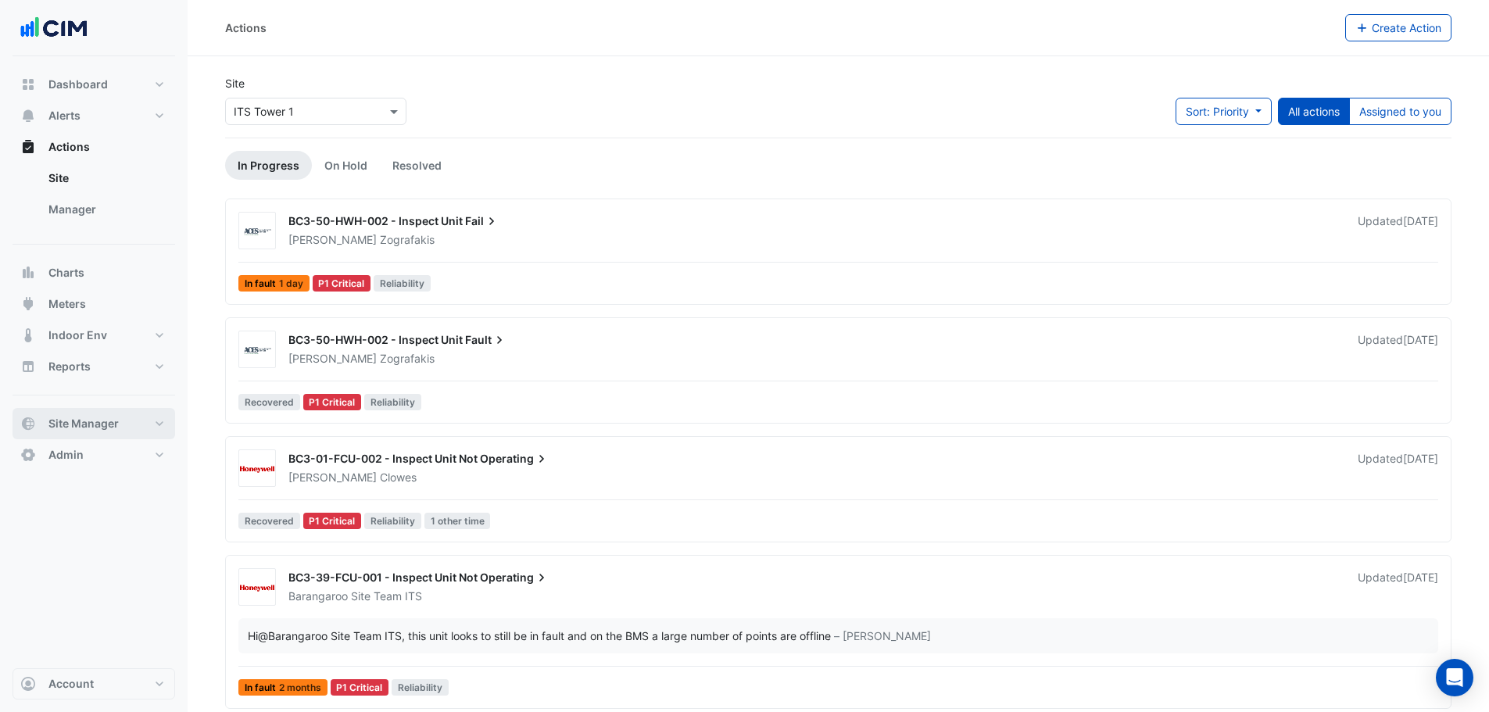
drag, startPoint x: 113, startPoint y: 425, endPoint x: 117, endPoint y: 432, distance: 8.5
click at [113, 431] on span "Site Manager" at bounding box center [83, 424] width 70 height 16
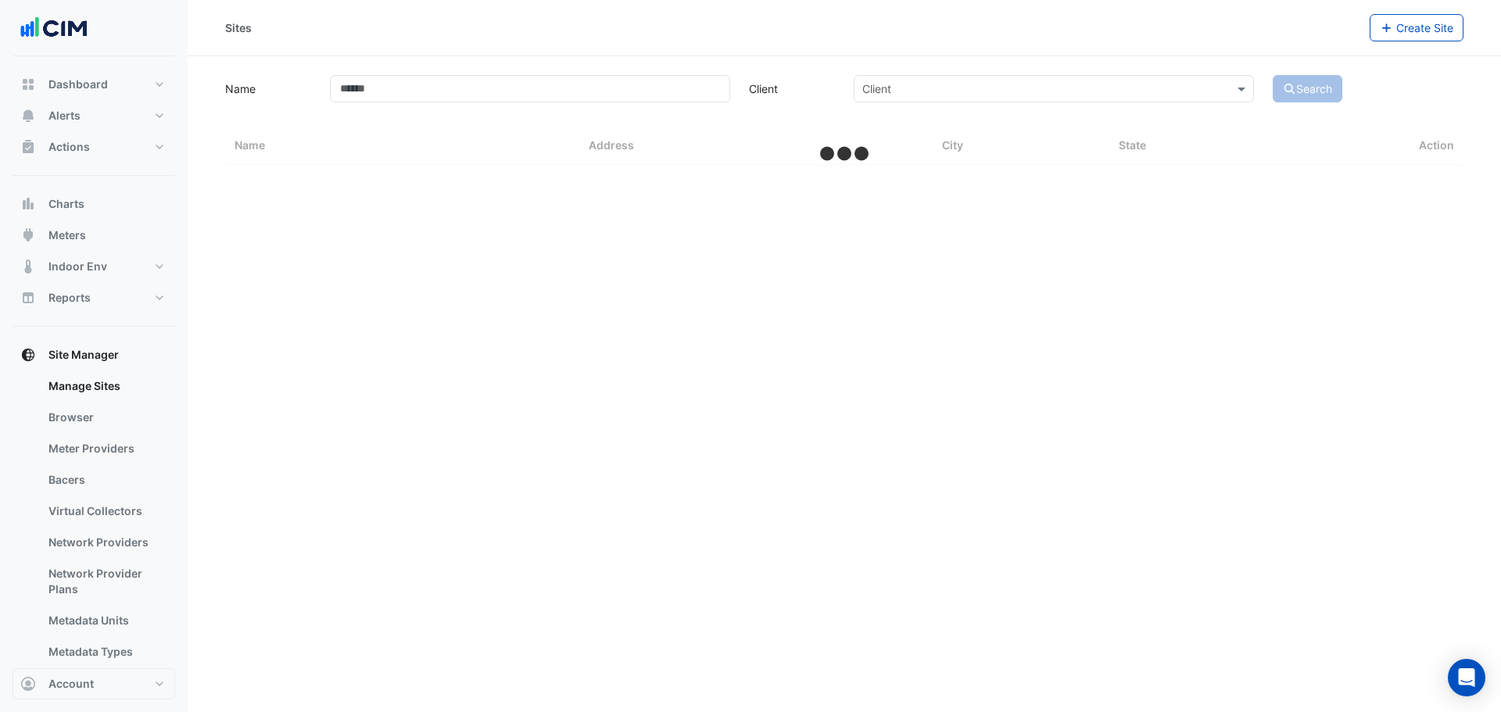
select select "**"
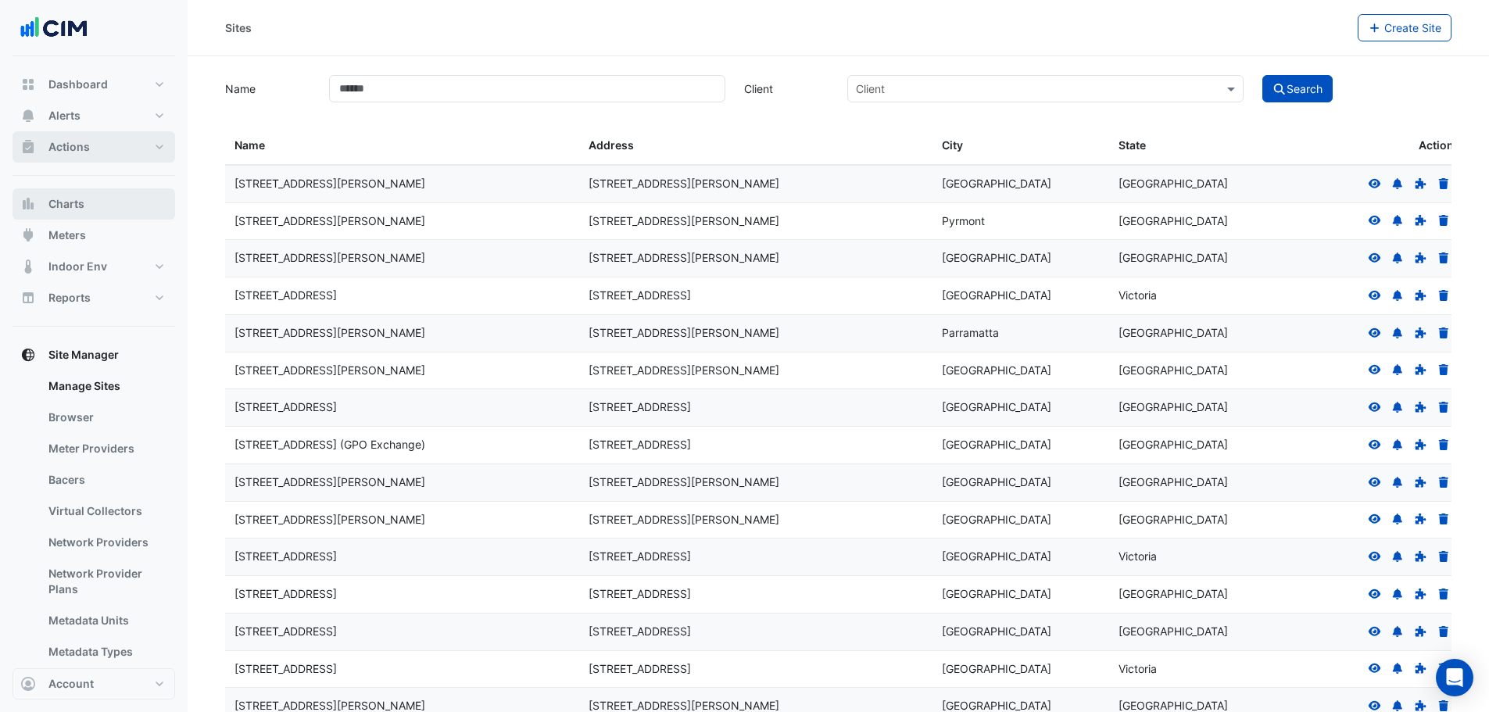
click at [80, 154] on span "Actions" at bounding box center [68, 147] width 41 height 16
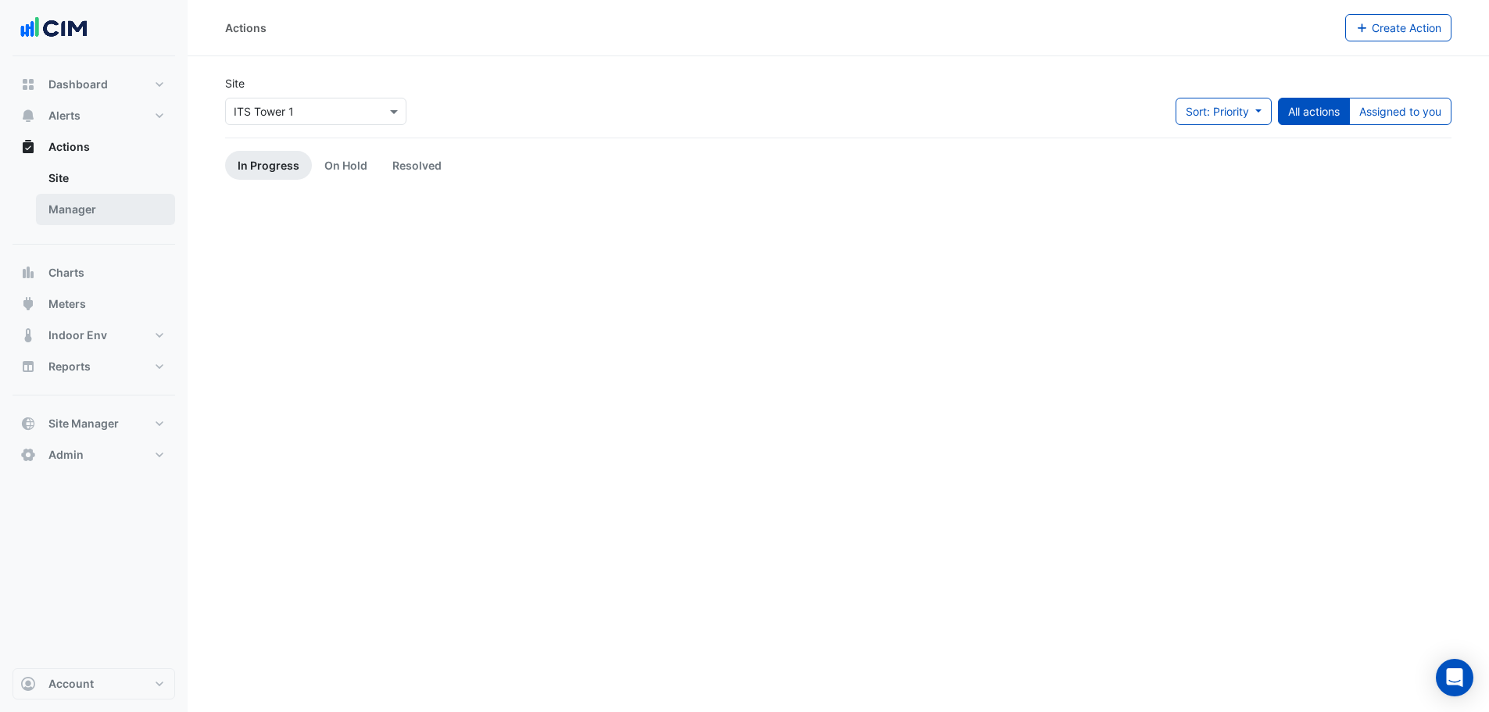
click at [95, 217] on link "Manager" at bounding box center [105, 209] width 139 height 31
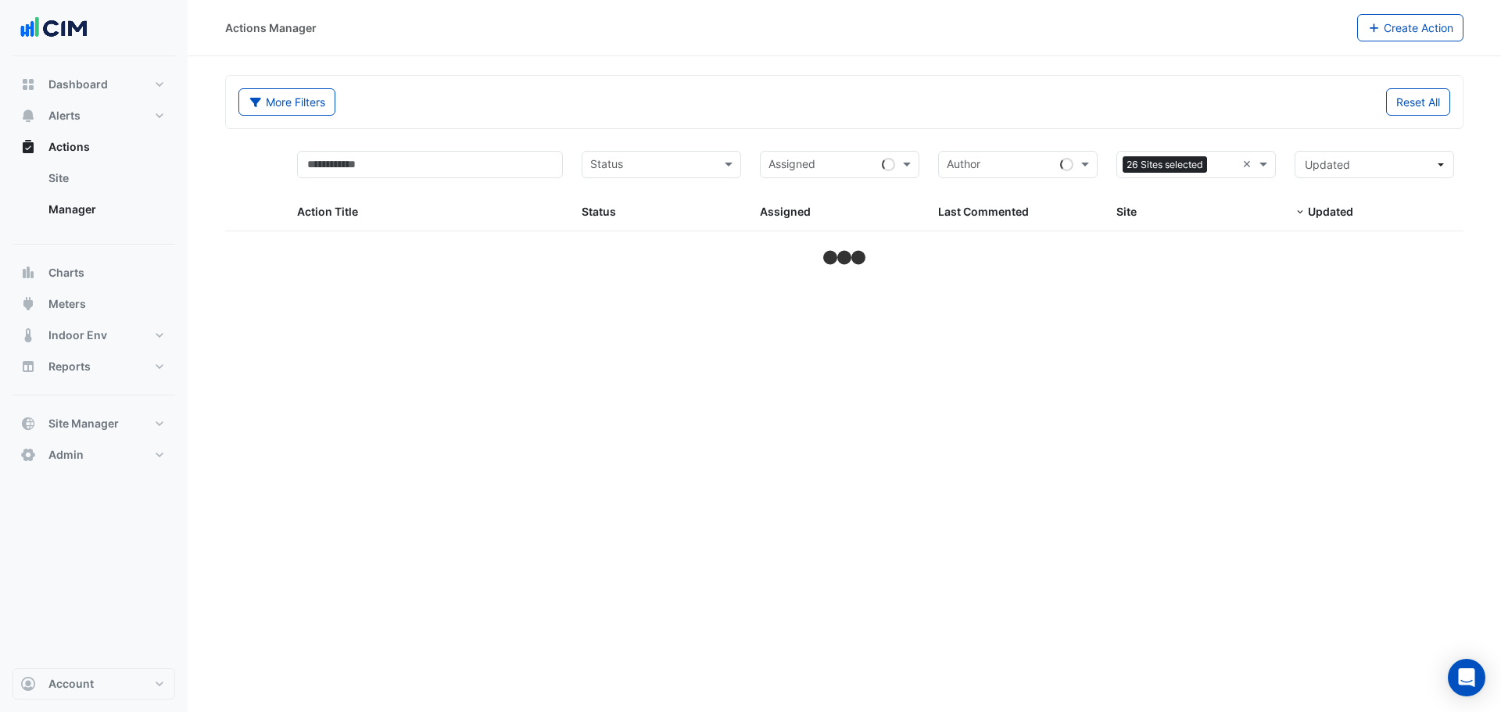
select select "**"
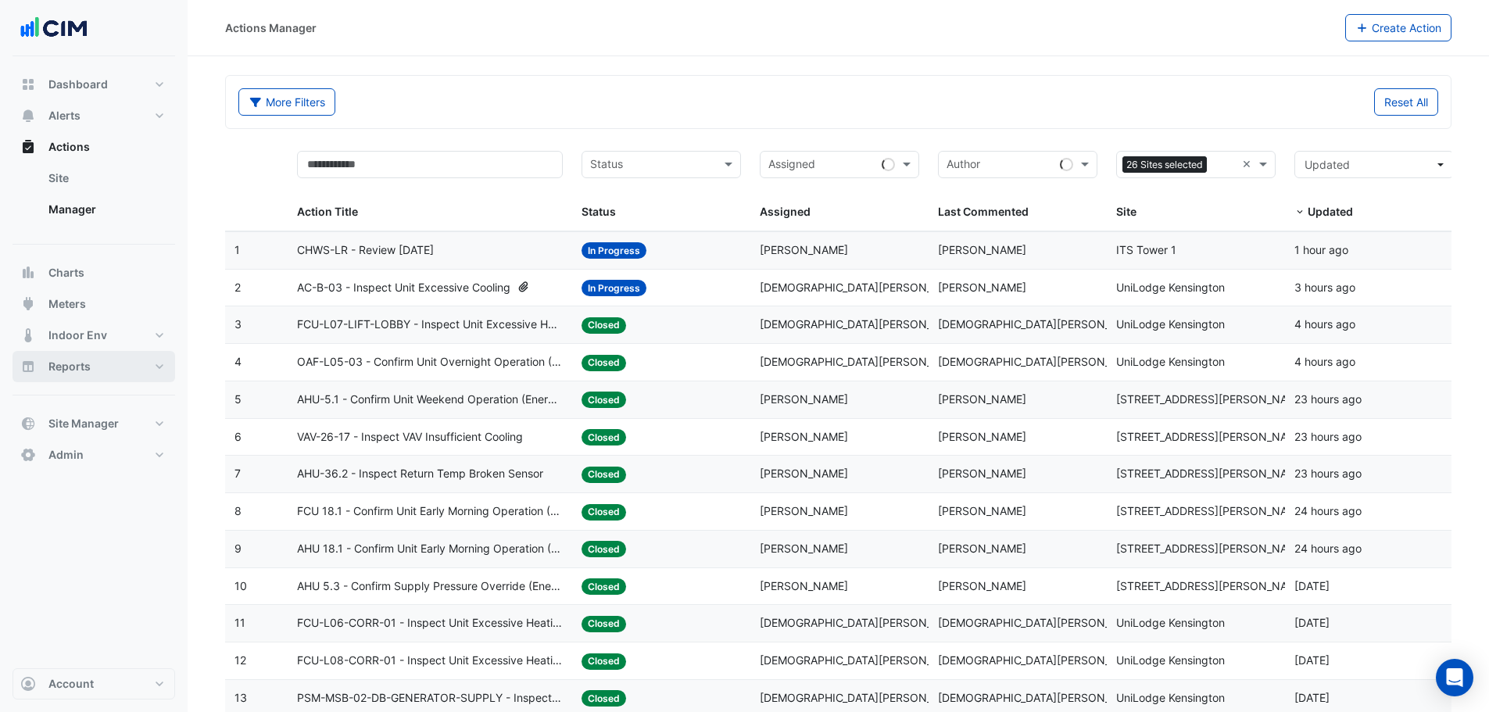
click at [67, 370] on span "Reports" at bounding box center [69, 367] width 42 height 16
select select "**"
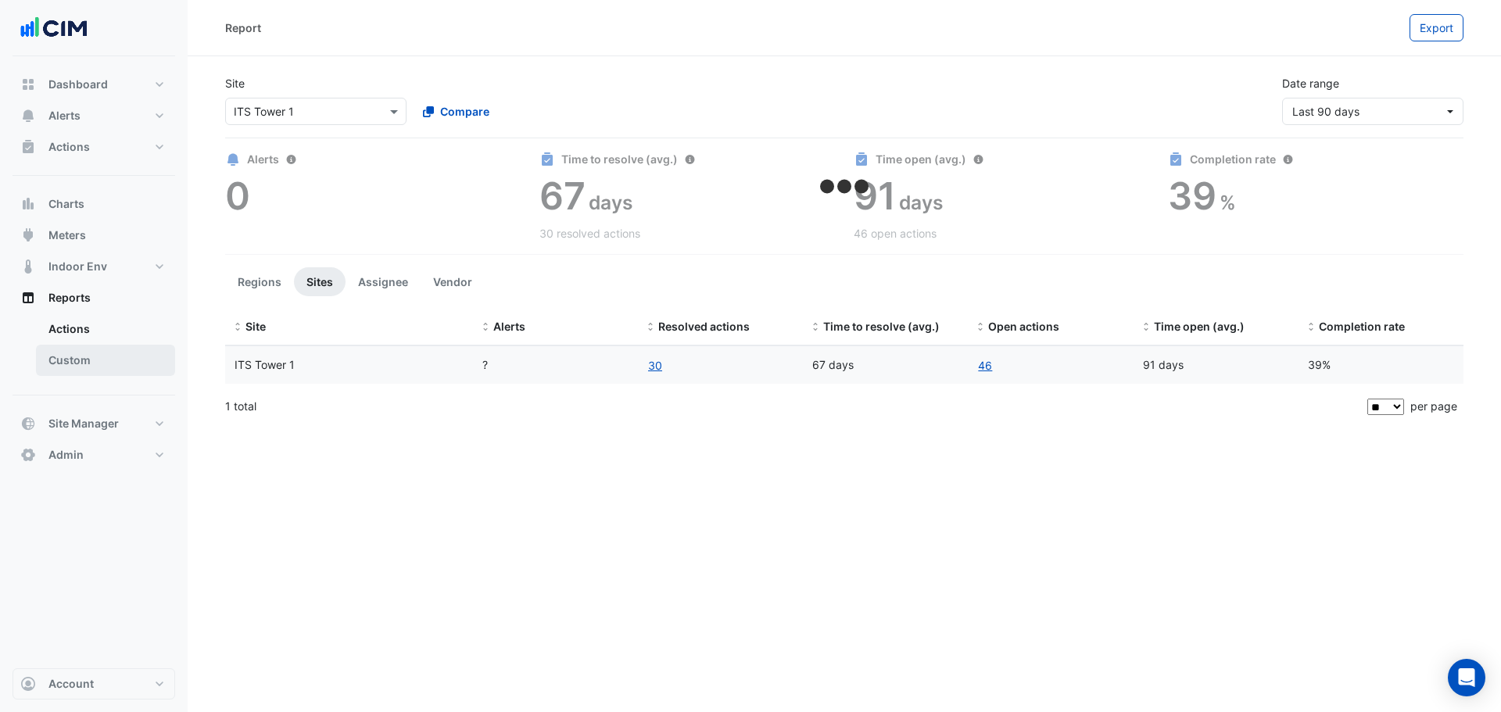
click at [94, 353] on link "Custom" at bounding box center [105, 360] width 139 height 31
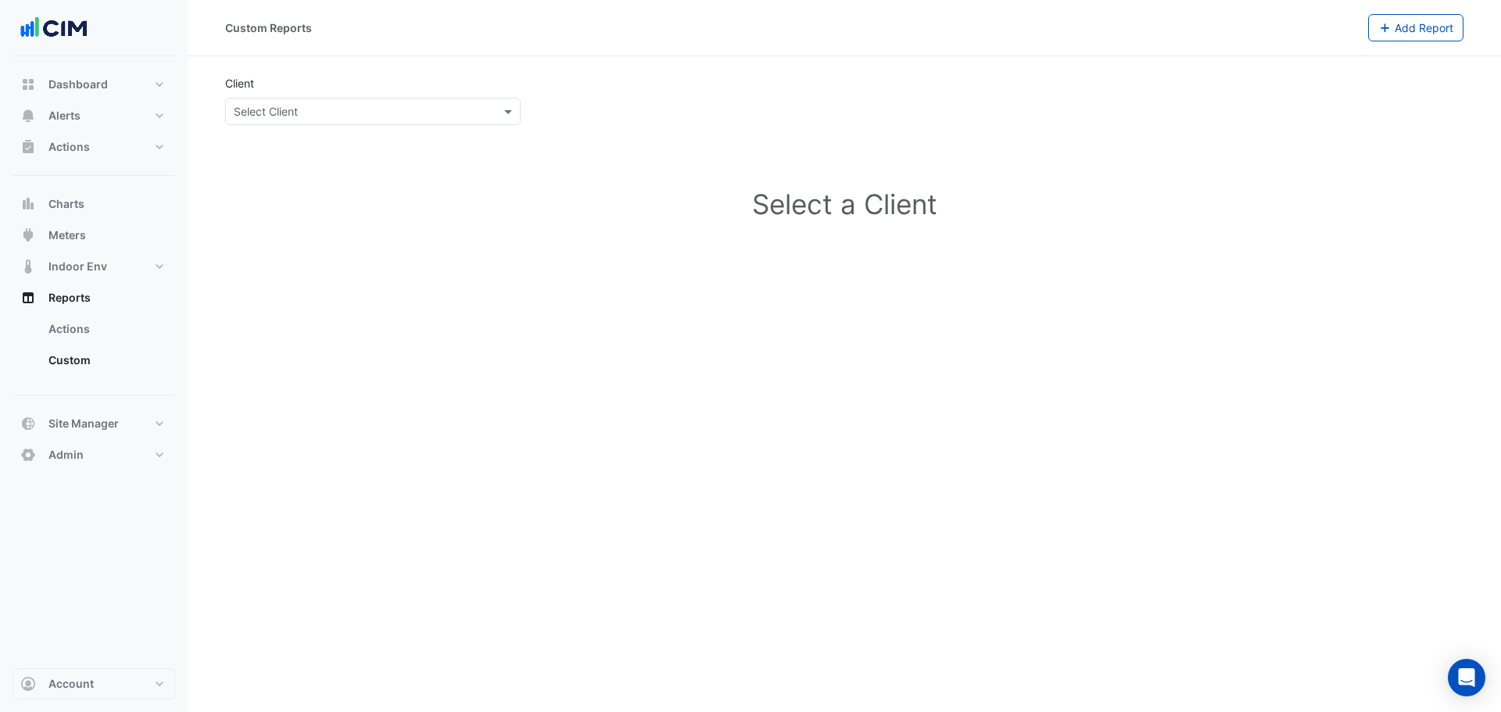
click at [377, 112] on input "text" at bounding box center [357, 112] width 247 height 16
type input "**********"
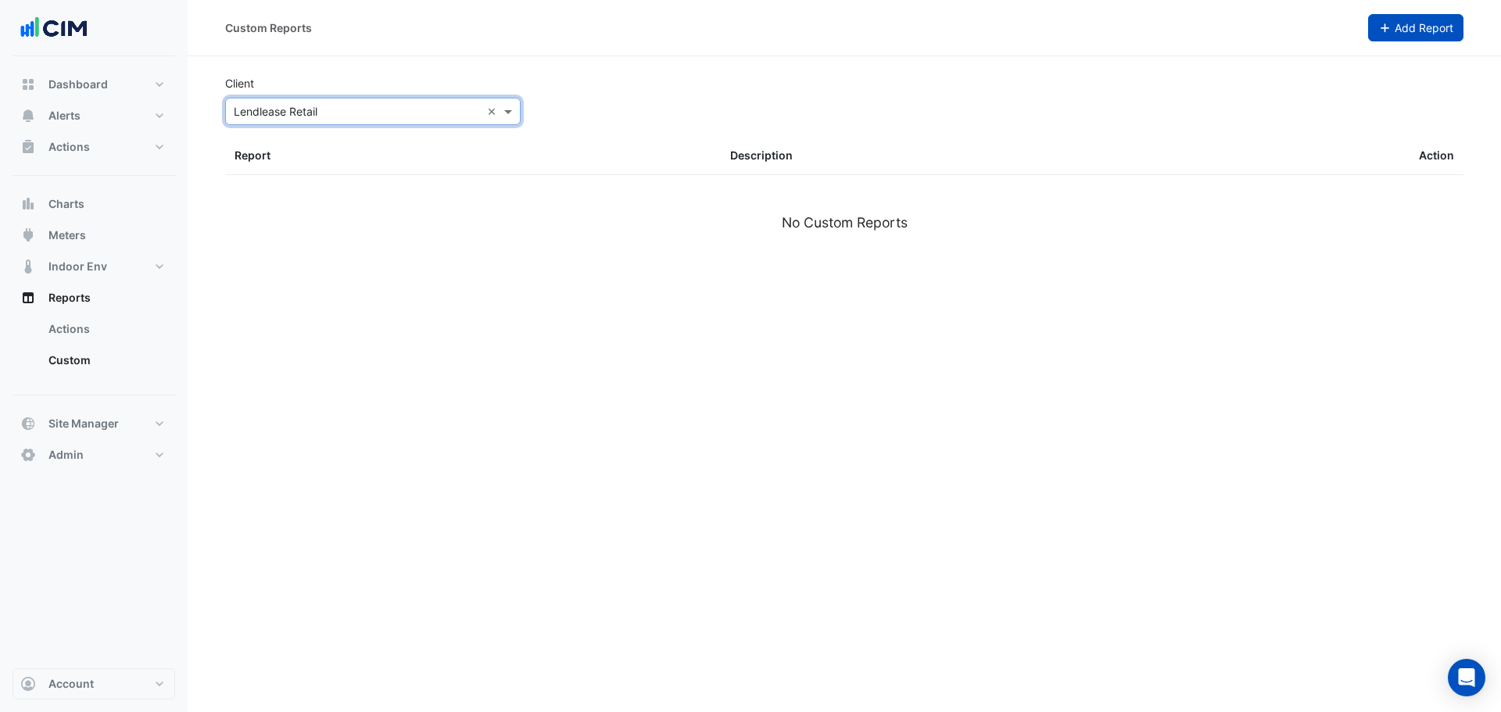
click at [1390, 30] on icon "button" at bounding box center [1385, 28] width 14 height 11
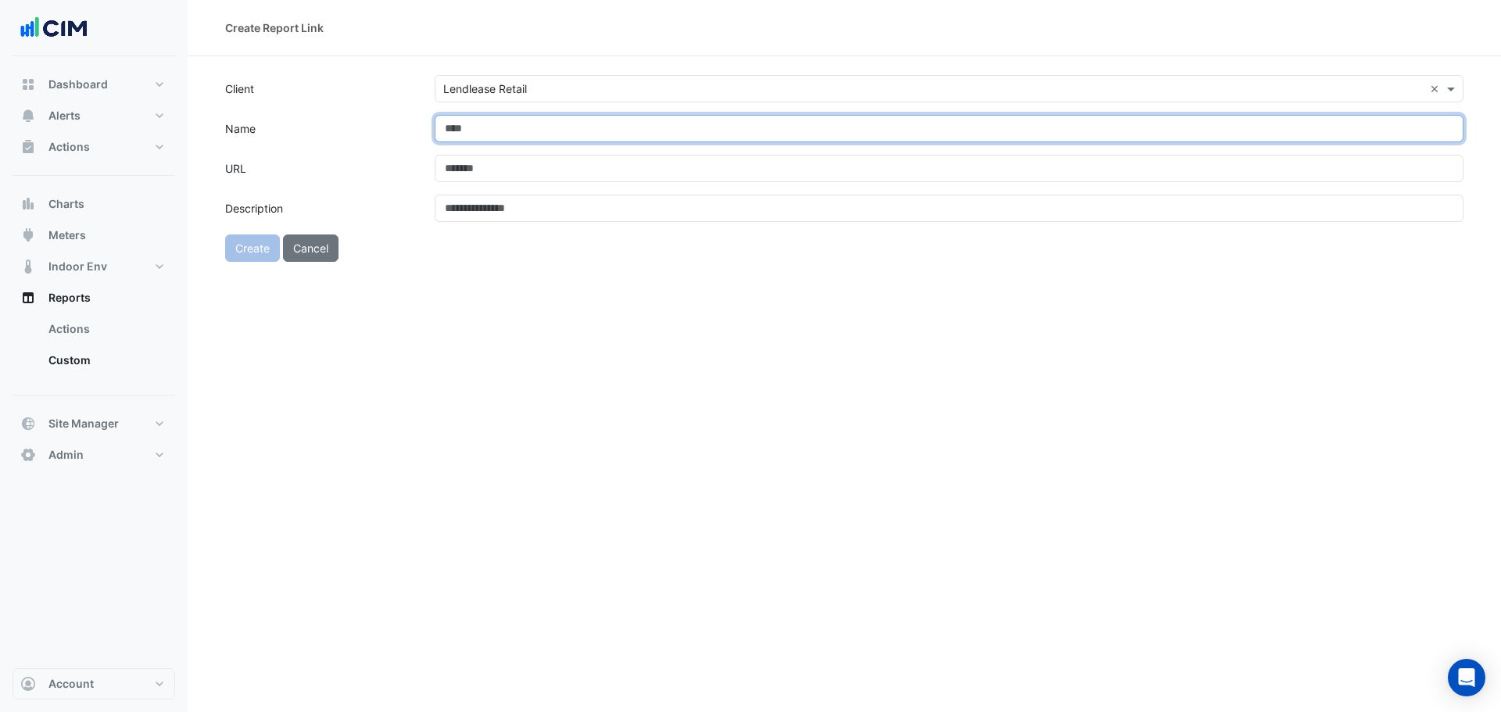
click at [523, 131] on input "Name" at bounding box center [949, 128] width 1029 height 27
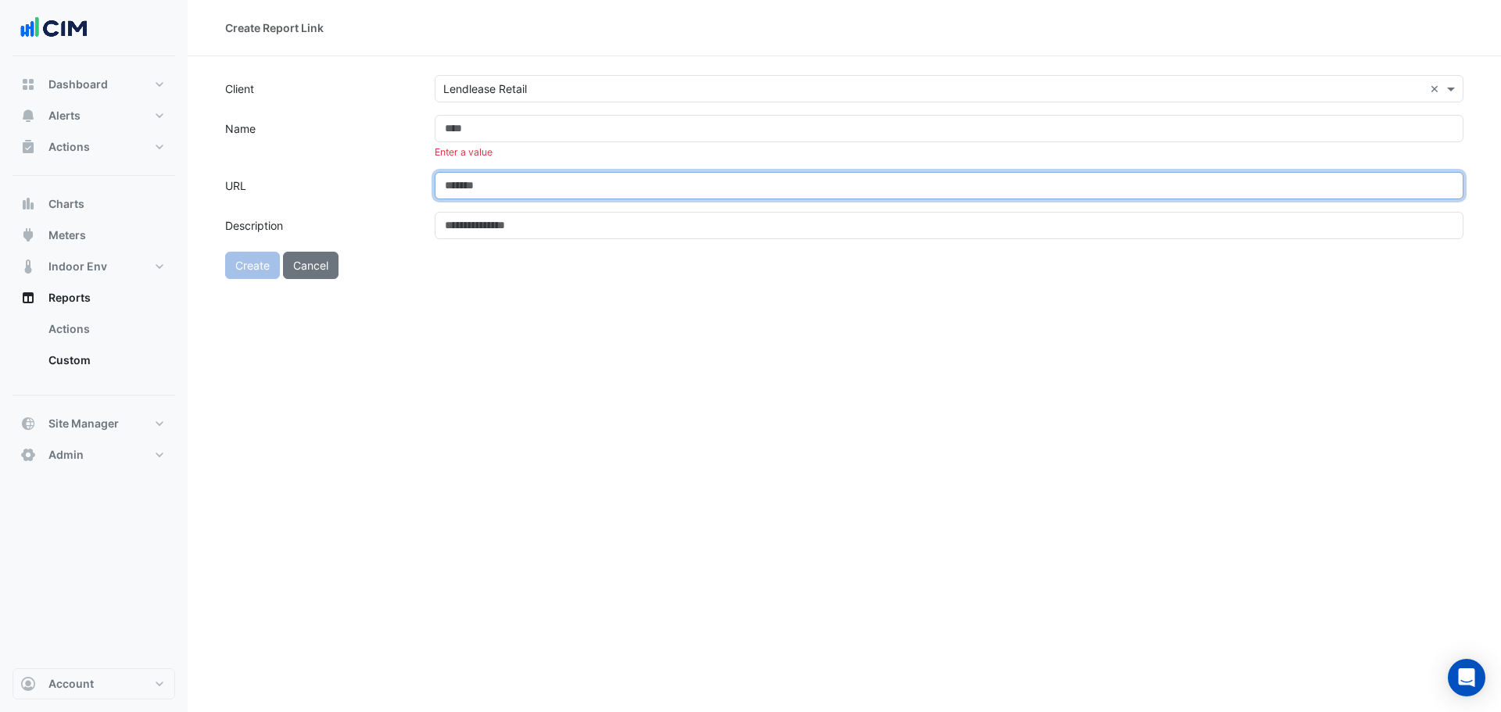
click at [840, 163] on form "Client Select Client × Lendlease Retail × Name Enter a value URL Description Cr…" at bounding box center [844, 177] width 1238 height 204
paste input "**********"
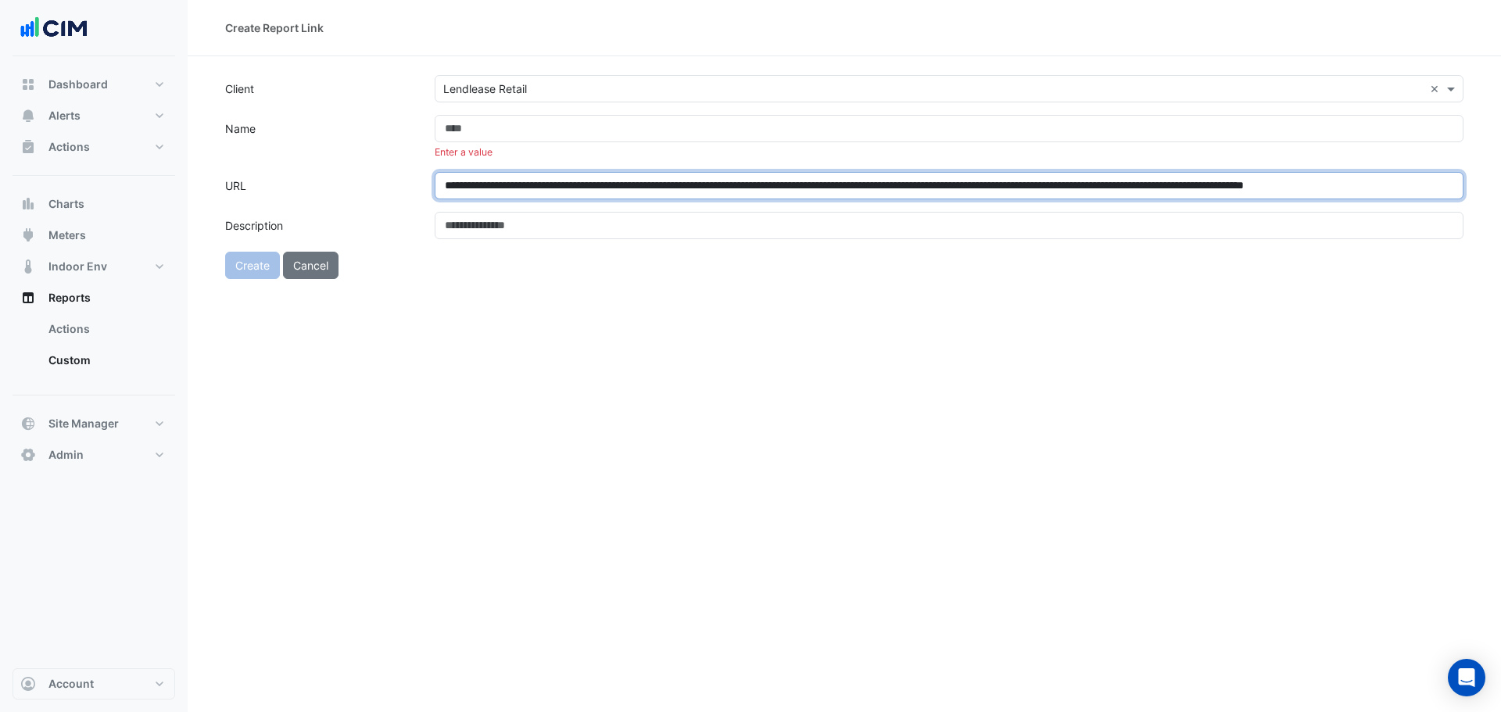
scroll to position [0, 202]
type input "**********"
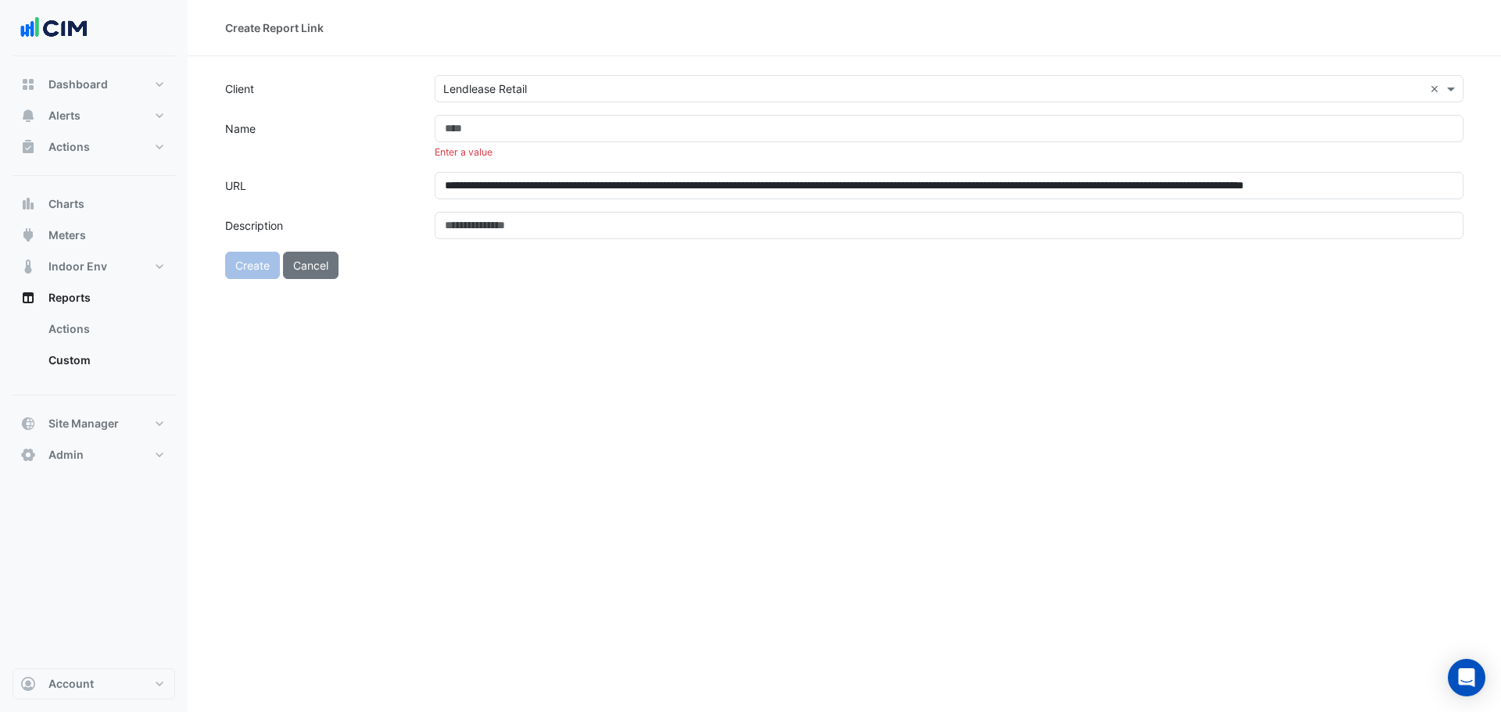
scroll to position [0, 0]
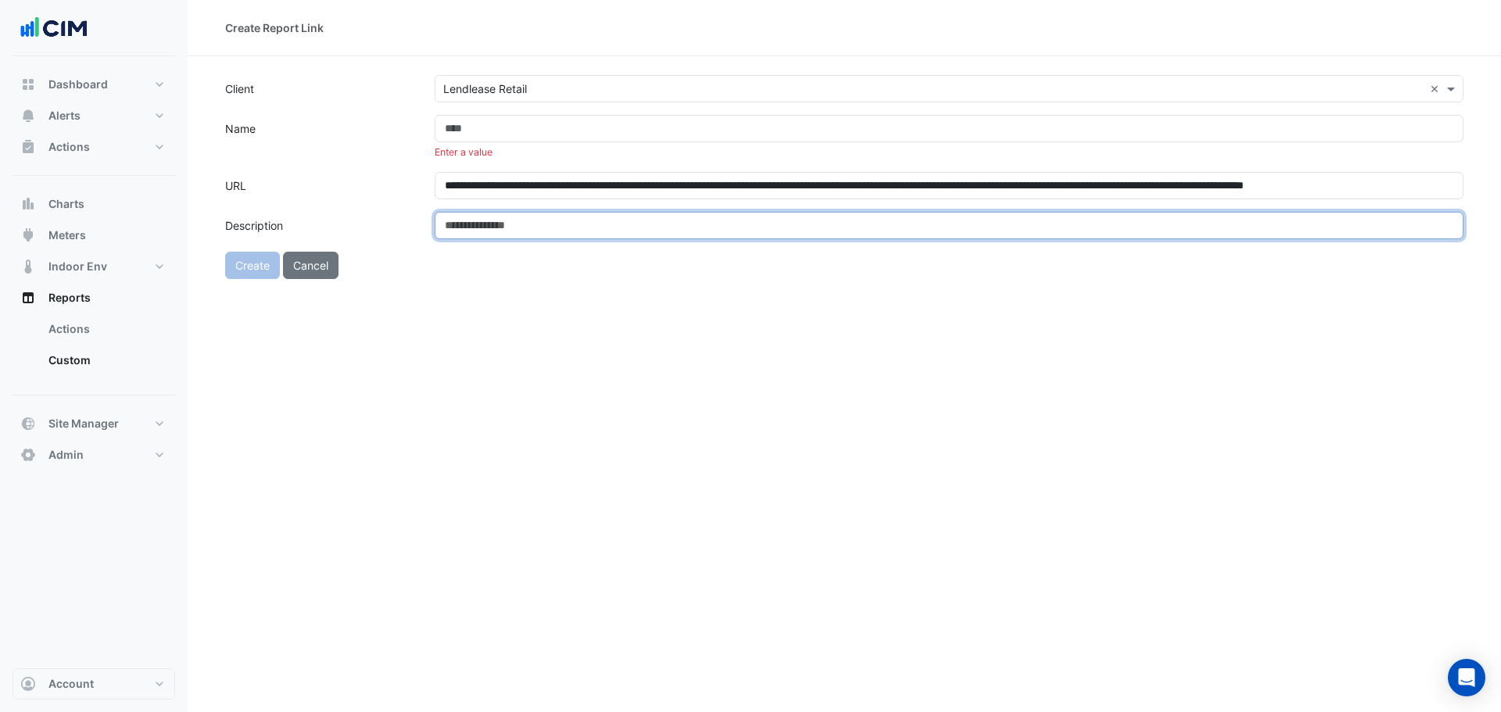
click at [684, 224] on input "Description" at bounding box center [949, 225] width 1029 height 27
paste input "**********"
click at [776, 228] on input "**********" at bounding box center [949, 225] width 1029 height 27
type input "**********"
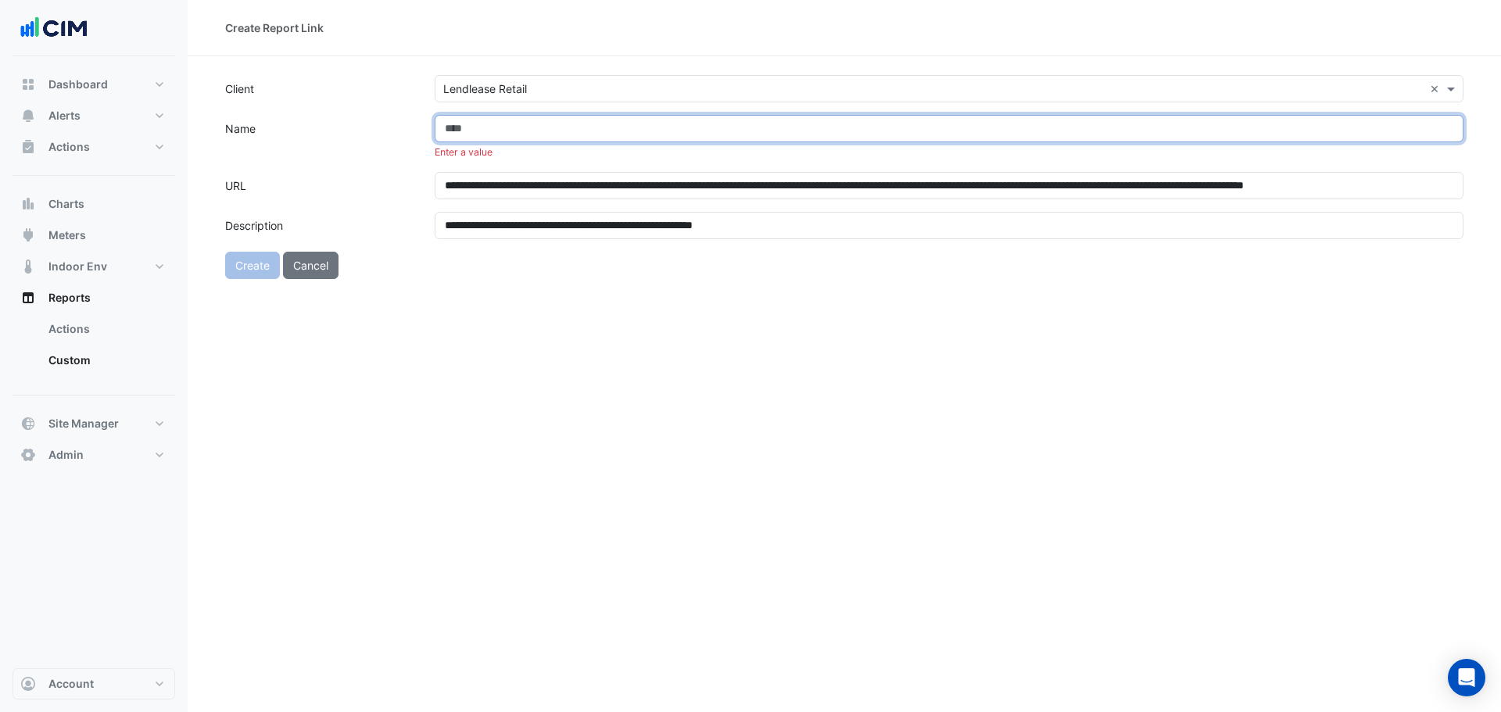
click at [586, 128] on input "Name" at bounding box center [949, 128] width 1029 height 27
paste input "**********"
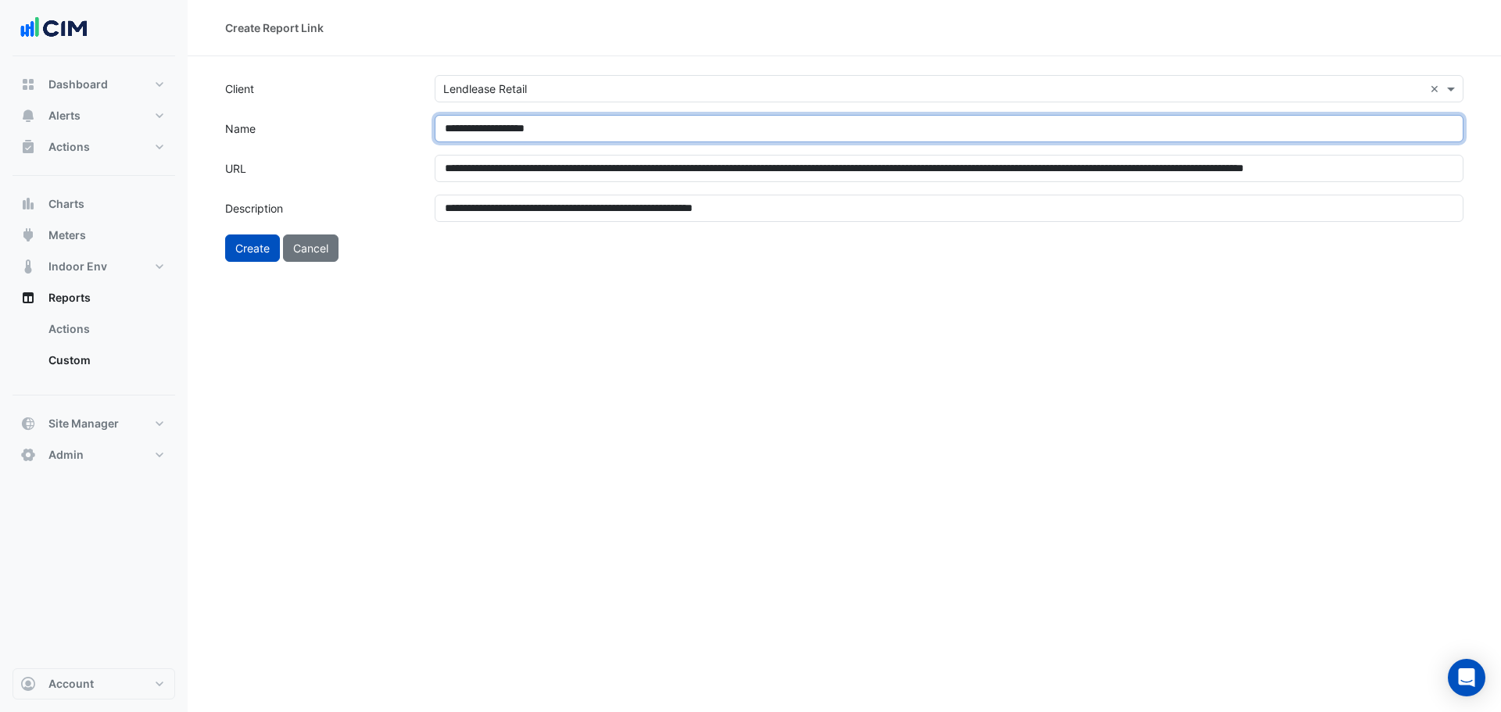
type input "**********"
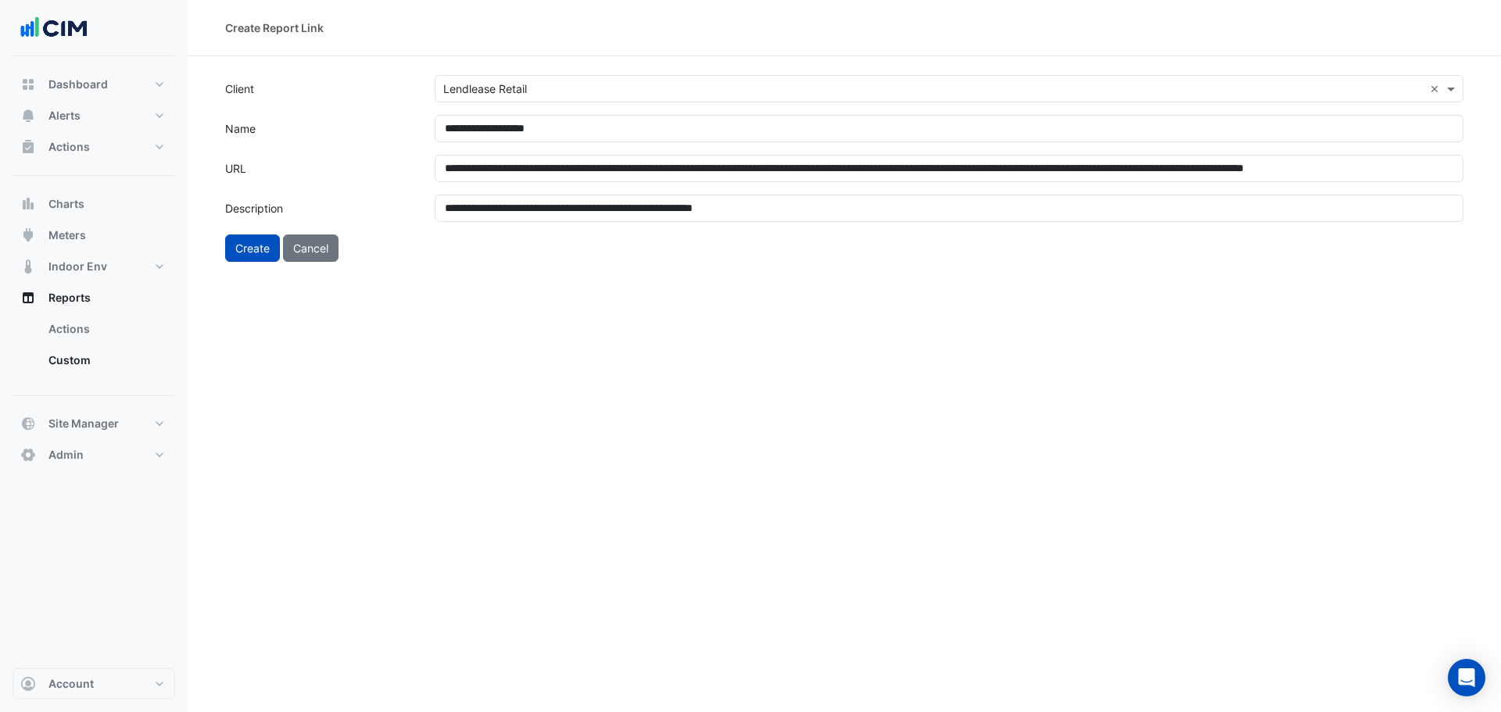
click at [484, 392] on div "**********" at bounding box center [844, 356] width 1313 height 712
click at [270, 240] on button "Create" at bounding box center [252, 248] width 55 height 27
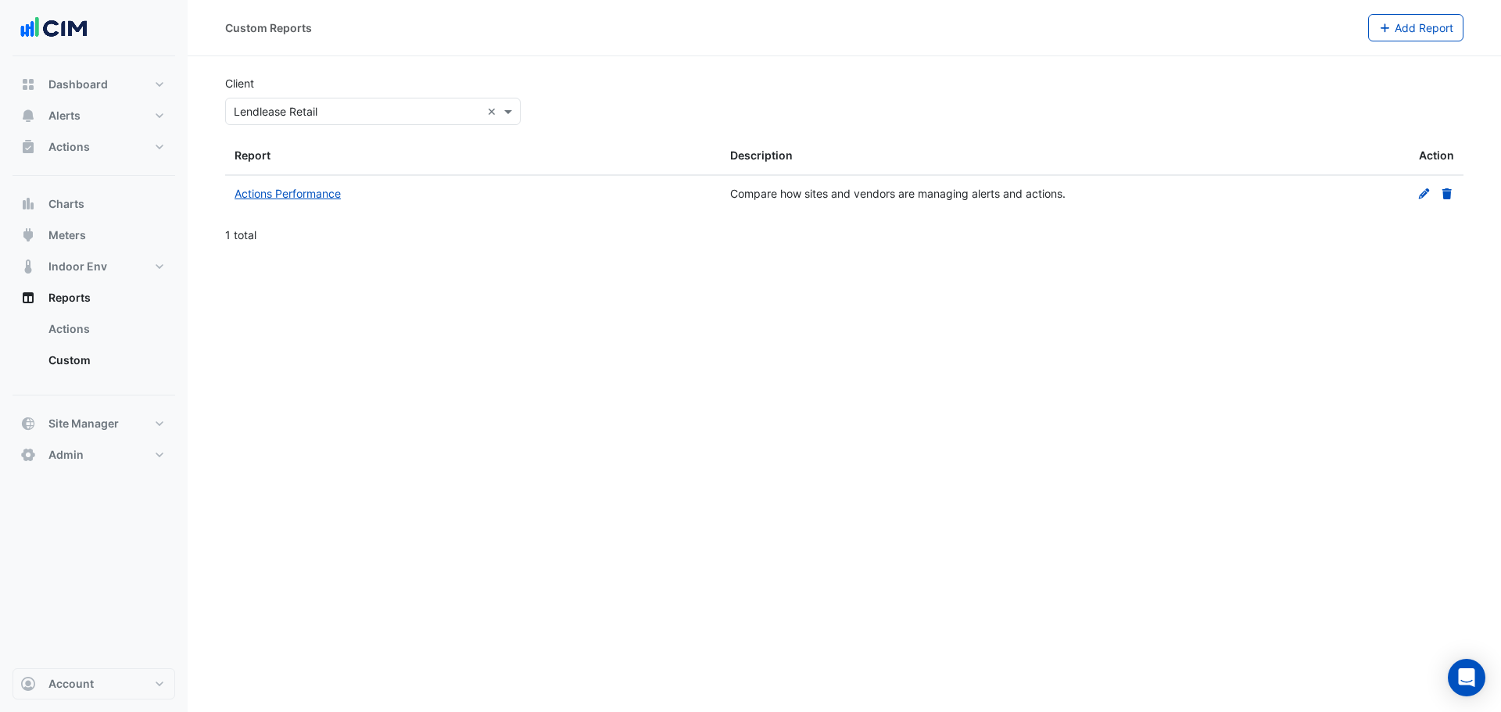
click at [1389, 41] on button "Add Report" at bounding box center [1416, 27] width 96 height 27
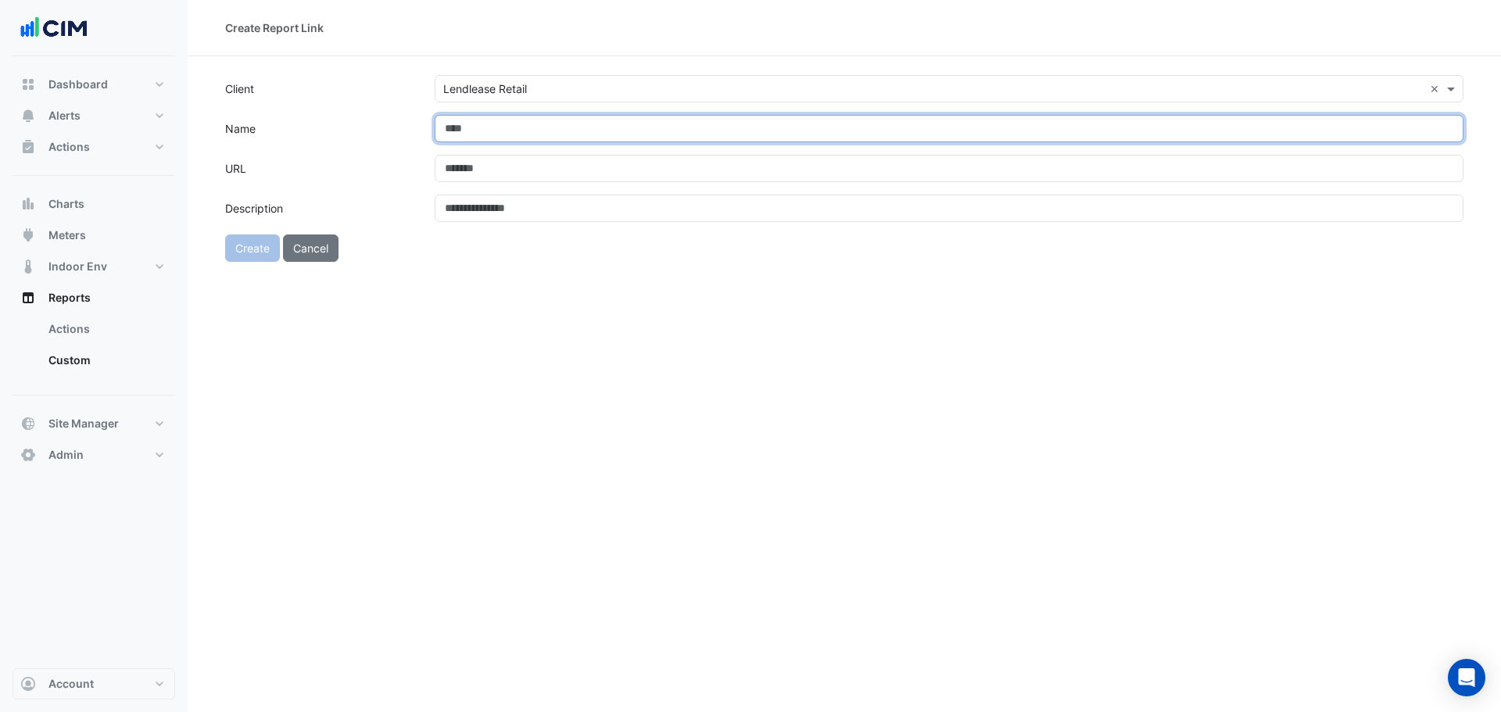
click at [506, 131] on input "Name" at bounding box center [949, 128] width 1029 height 27
paste input "**********"
type input "**********"
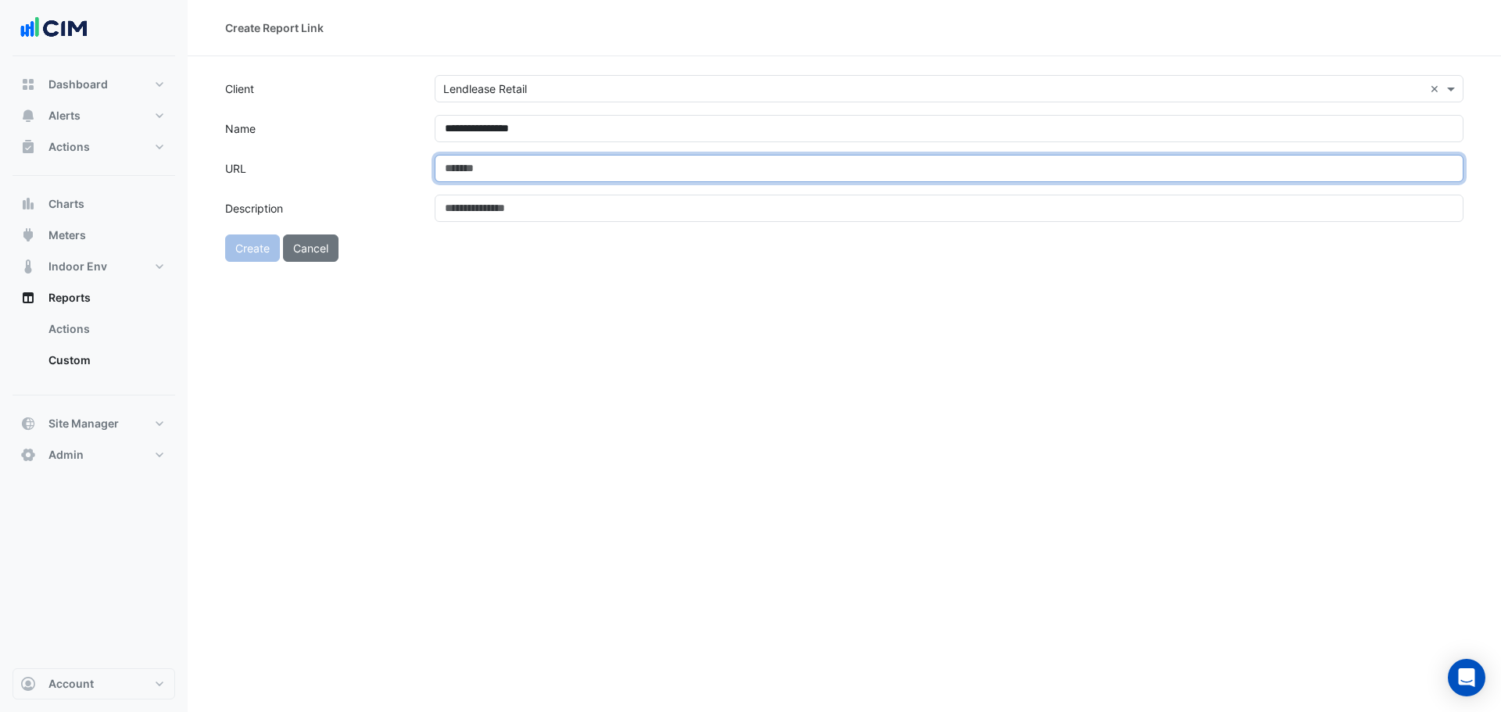
click at [826, 160] on input "URL" at bounding box center [949, 168] width 1029 height 27
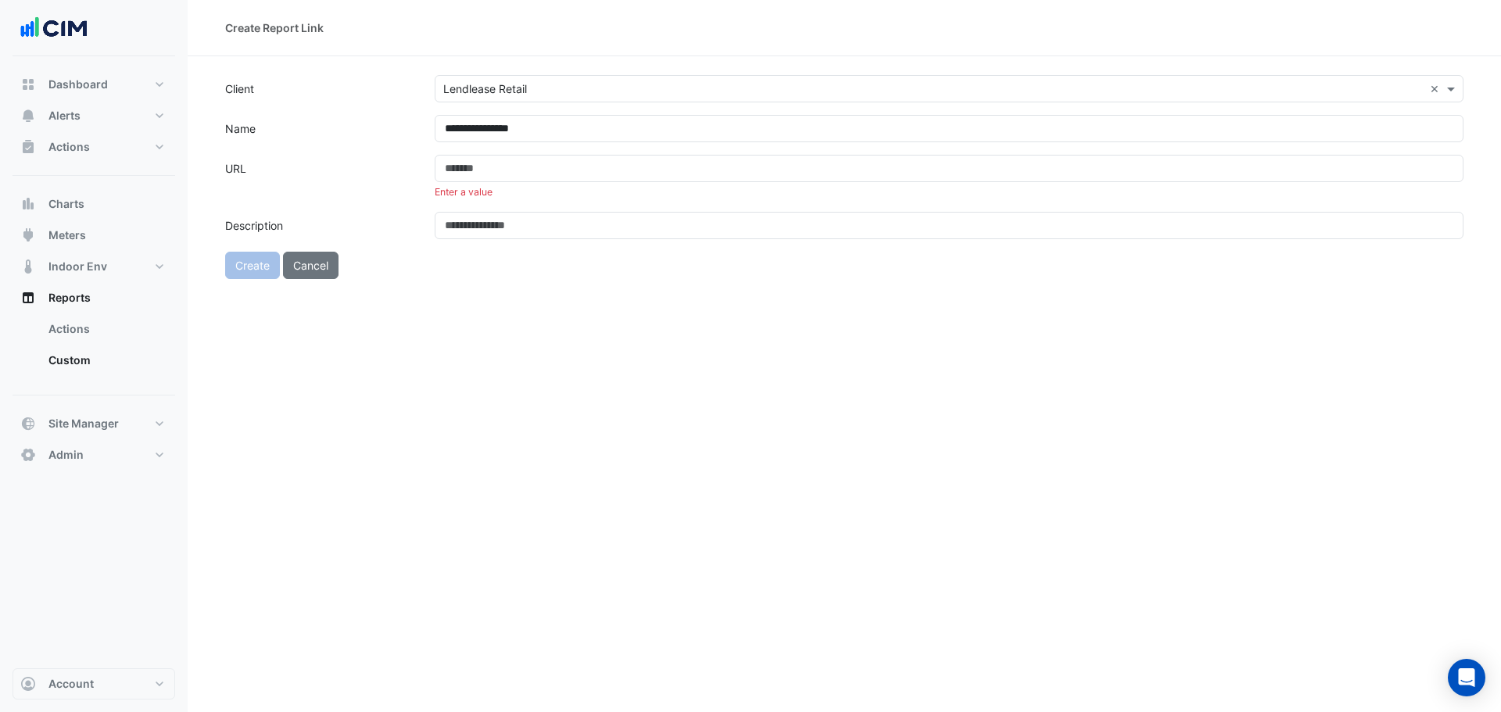
click at [790, 192] on form "**********" at bounding box center [844, 177] width 1238 height 204
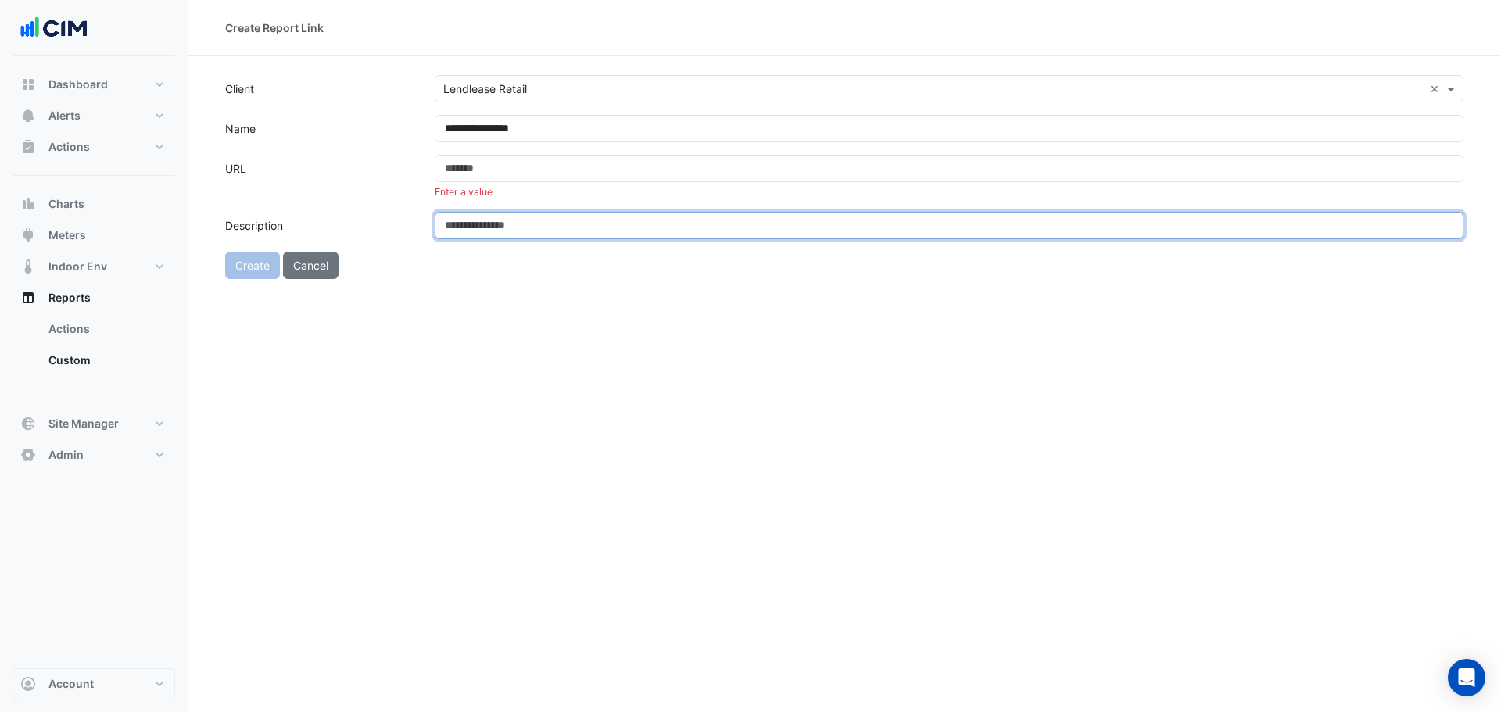
click at [779, 217] on input "Description" at bounding box center [949, 225] width 1029 height 27
paste input "**********"
type input "**********"
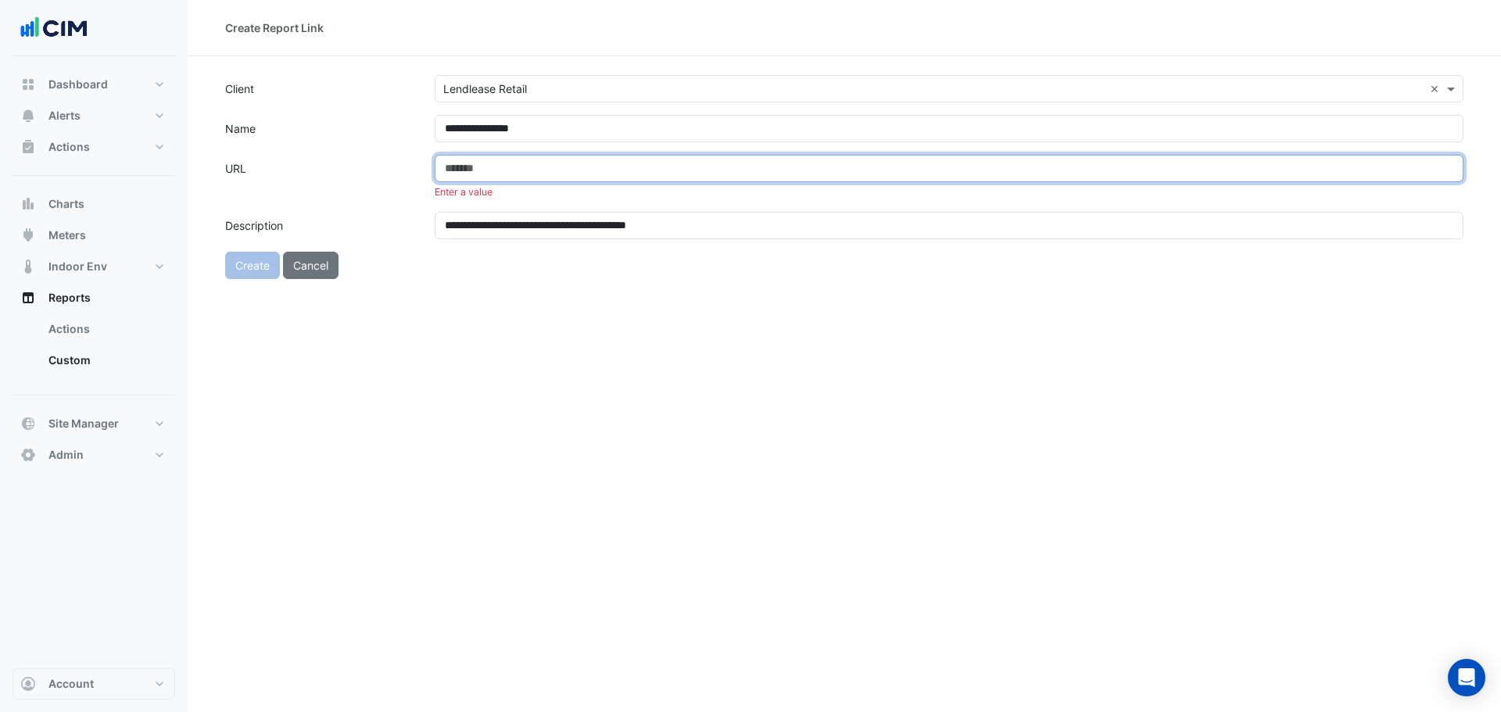
drag, startPoint x: 524, startPoint y: 170, endPoint x: 515, endPoint y: 174, distance: 9.4
click at [524, 170] on input "URL" at bounding box center [949, 168] width 1029 height 27
paste input "**********"
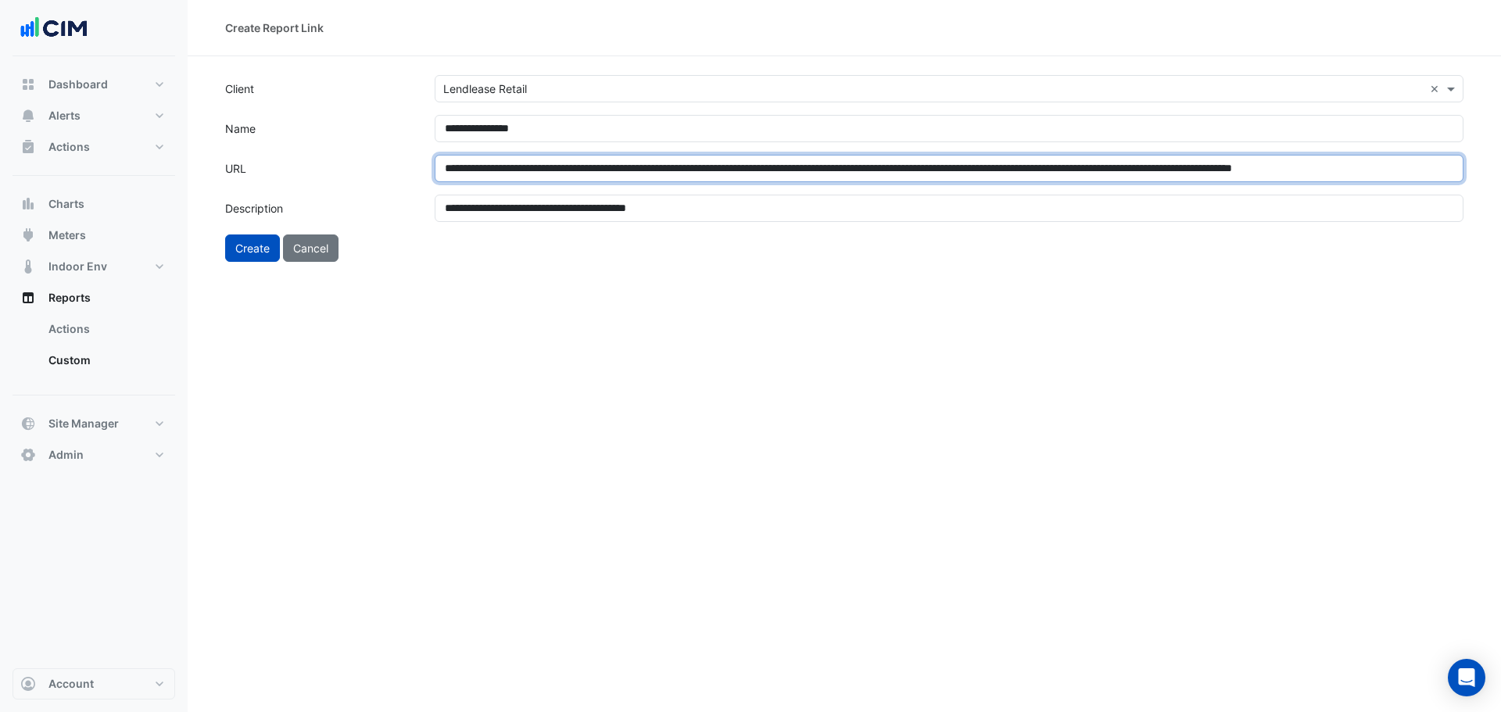
scroll to position [0, 182]
type input "**********"
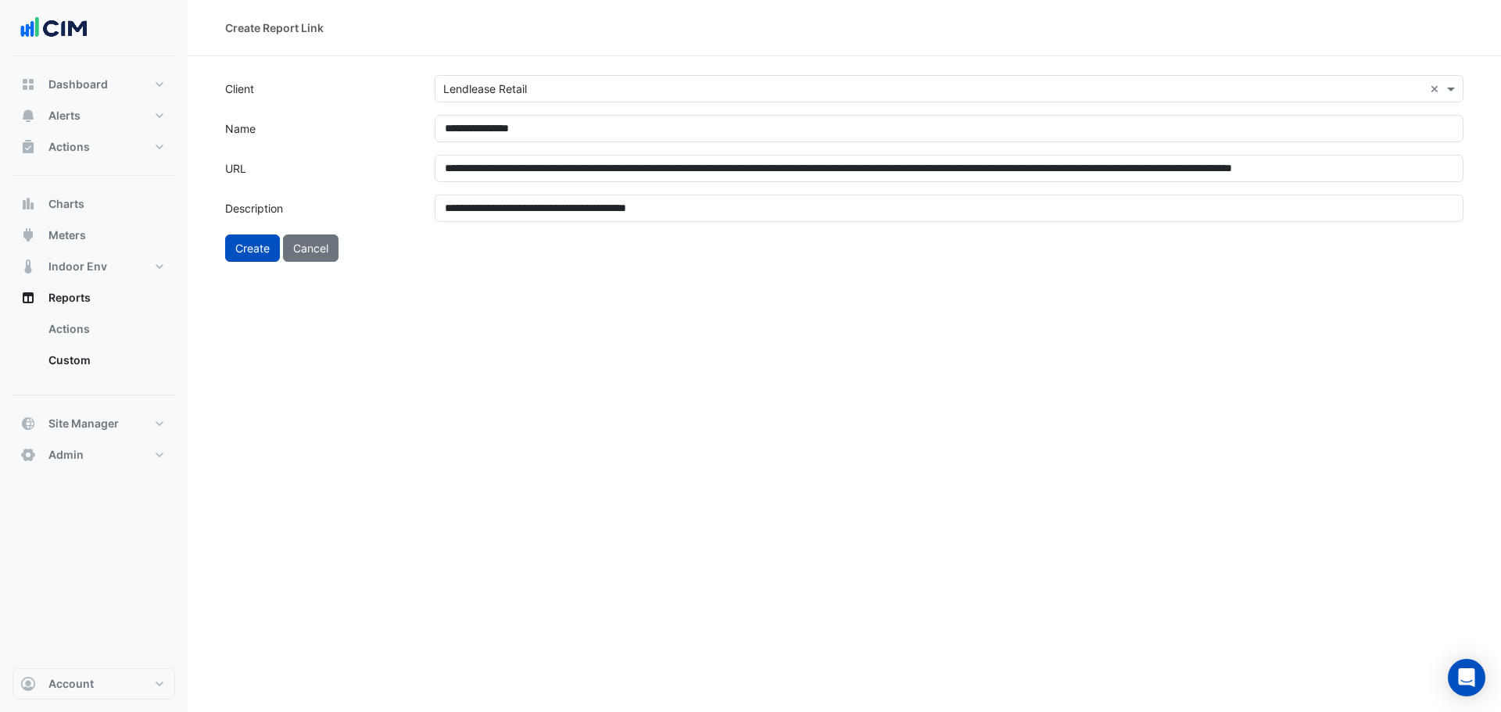
scroll to position [0, 0]
drag, startPoint x: 274, startPoint y: 453, endPoint x: 274, endPoint y: 363, distance: 89.9
click at [278, 444] on div "**********" at bounding box center [844, 356] width 1313 height 712
click at [249, 249] on button "Create" at bounding box center [252, 248] width 55 height 27
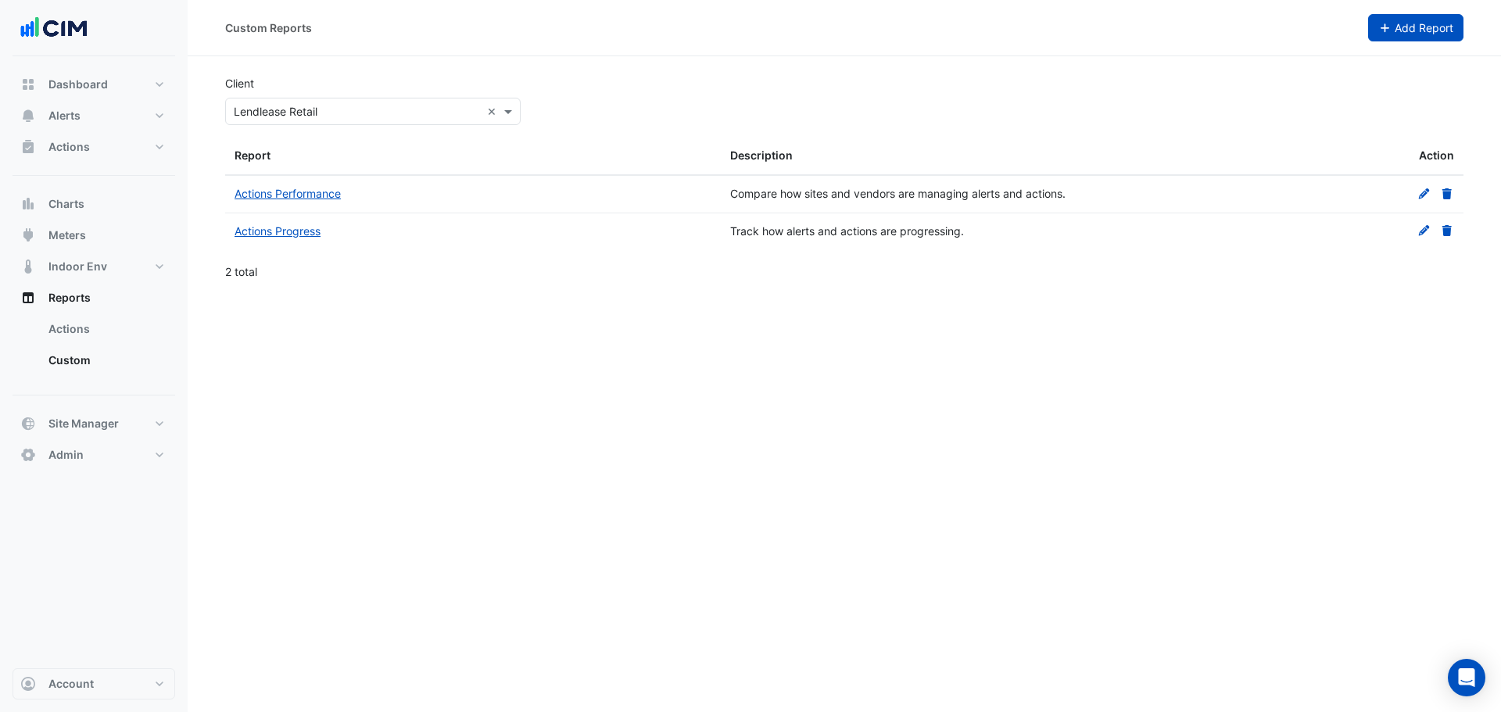
click at [1414, 27] on span "Add Report" at bounding box center [1424, 27] width 59 height 13
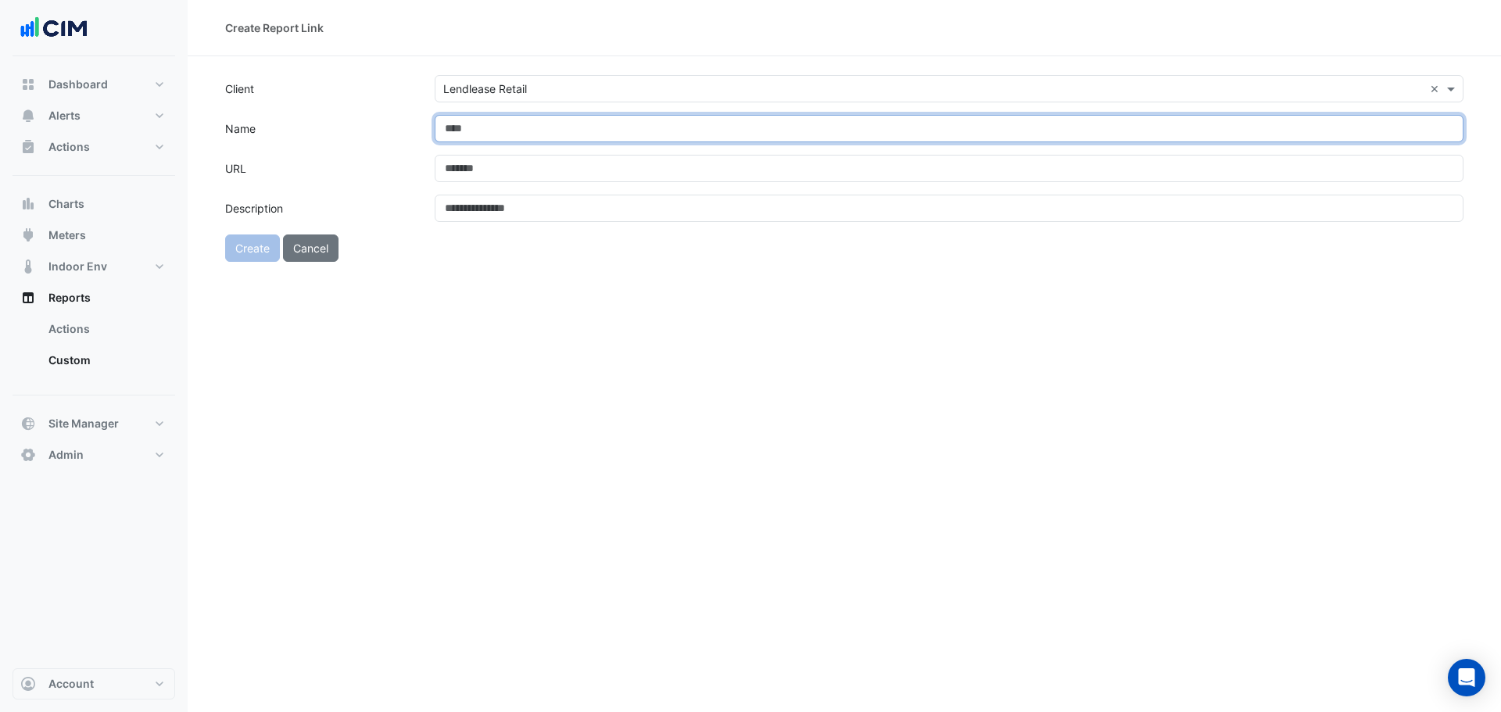
click at [607, 134] on input "Name" at bounding box center [949, 128] width 1029 height 27
paste input "**********"
type input "**********"
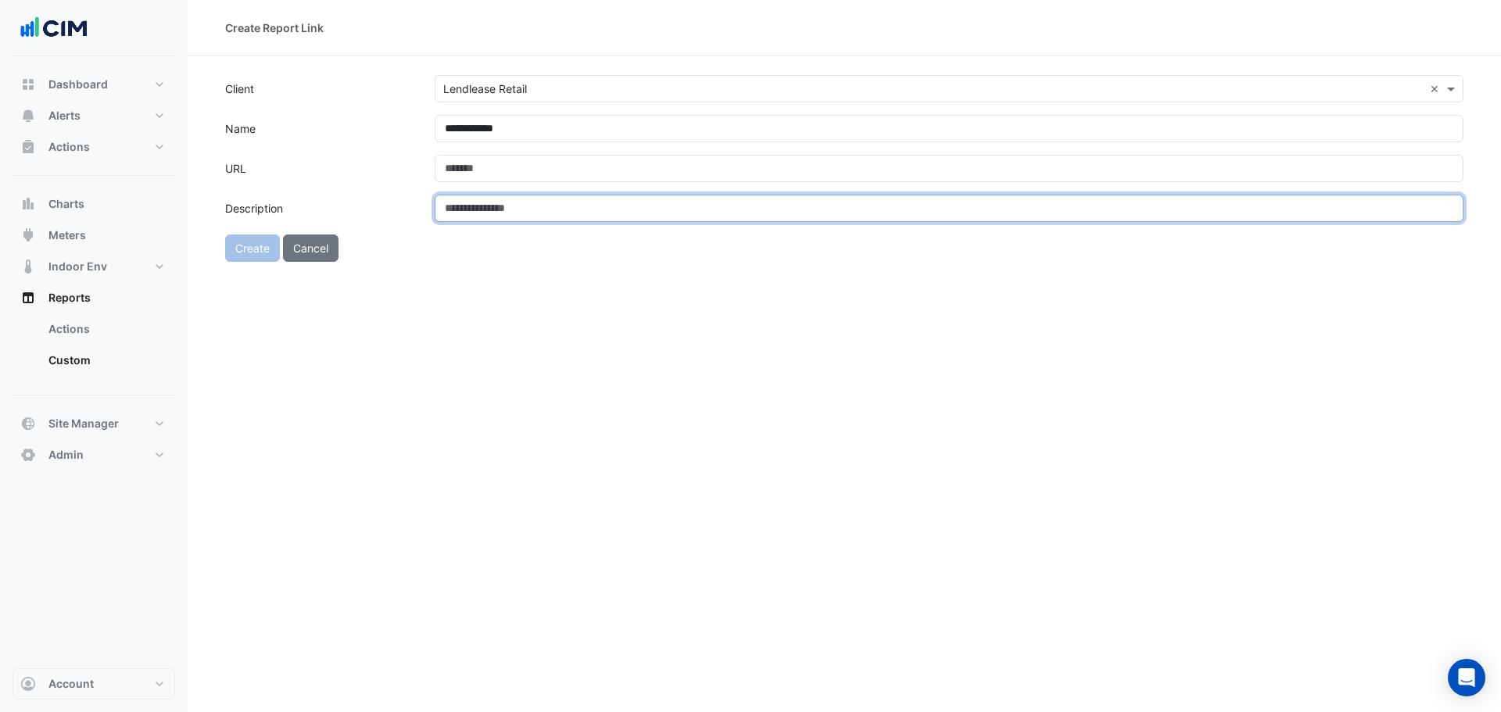
click at [695, 208] on input "Description" at bounding box center [949, 208] width 1029 height 27
paste input "**********"
type input "**********"
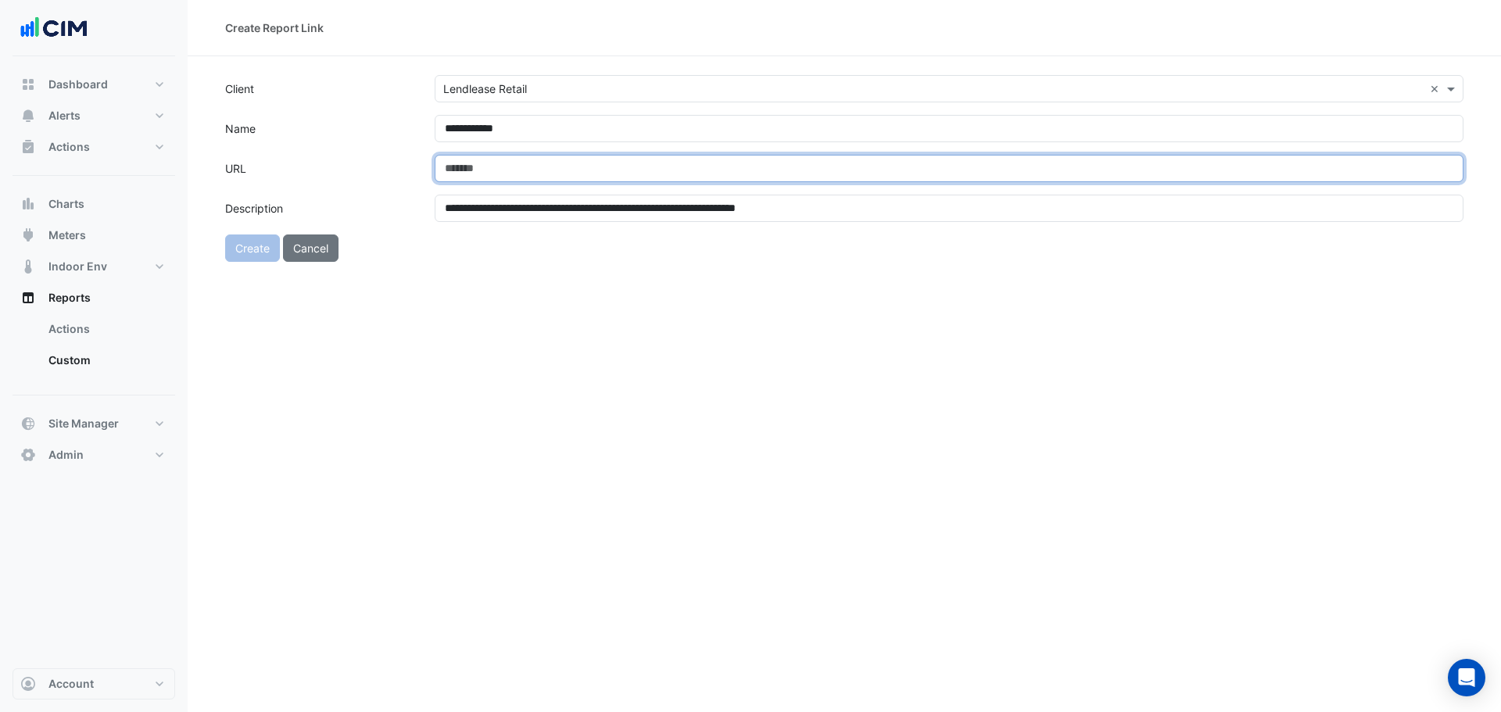
drag, startPoint x: 562, startPoint y: 164, endPoint x: 533, endPoint y: 188, distance: 37.2
click at [562, 164] on input "URL" at bounding box center [949, 168] width 1029 height 27
paste input "**********"
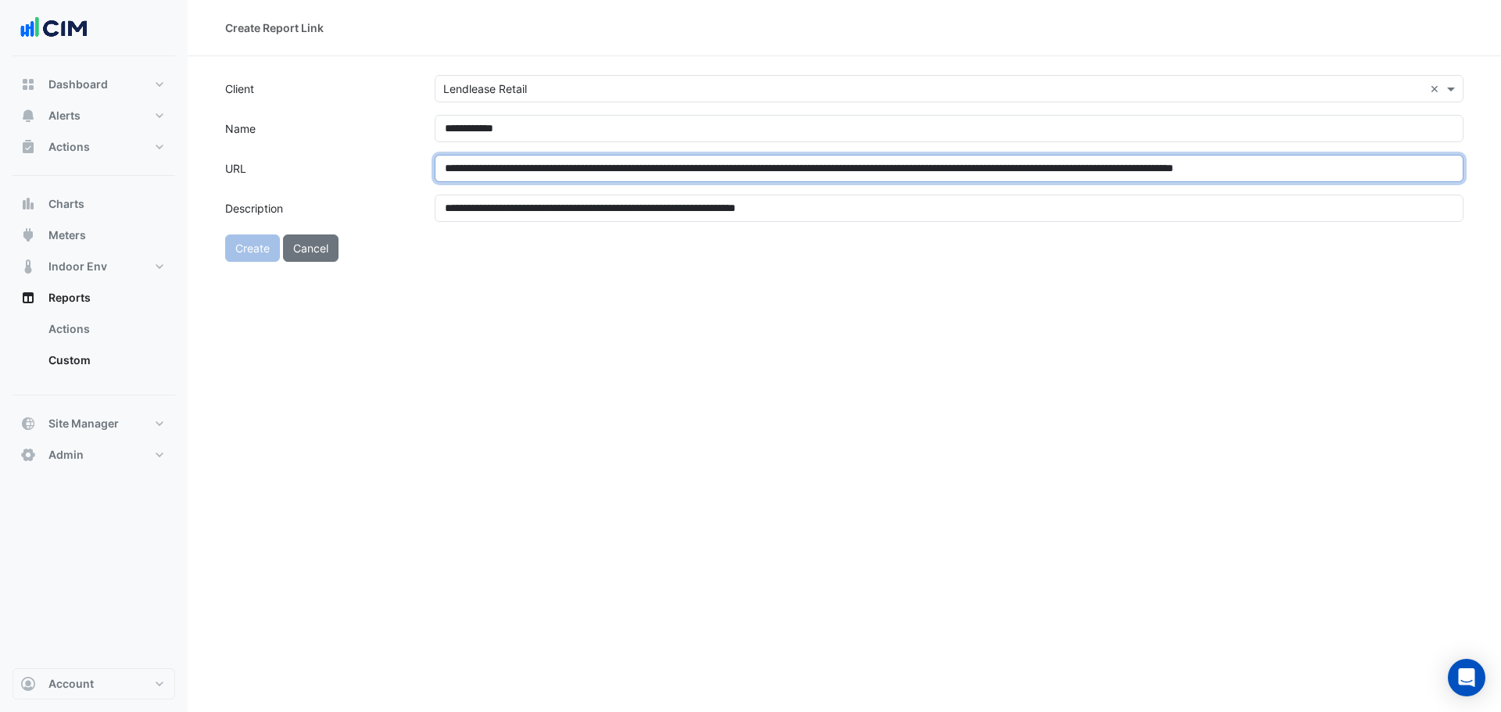
scroll to position [0, 84]
type input "**********"
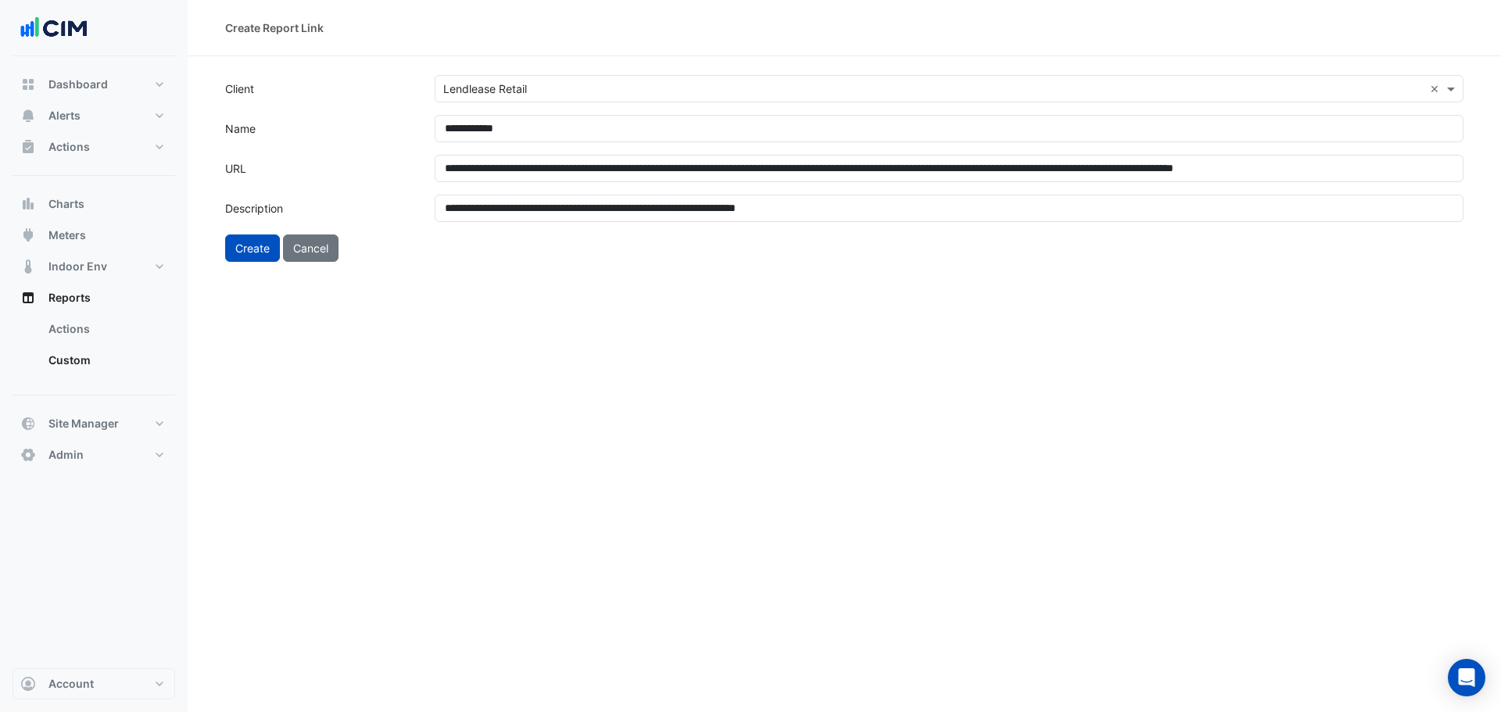
scroll to position [0, 0]
drag, startPoint x: 401, startPoint y: 428, endPoint x: 266, endPoint y: 305, distance: 183.2
click at [383, 417] on div "**********" at bounding box center [844, 356] width 1313 height 712
click at [247, 261] on button "Create" at bounding box center [252, 248] width 55 height 27
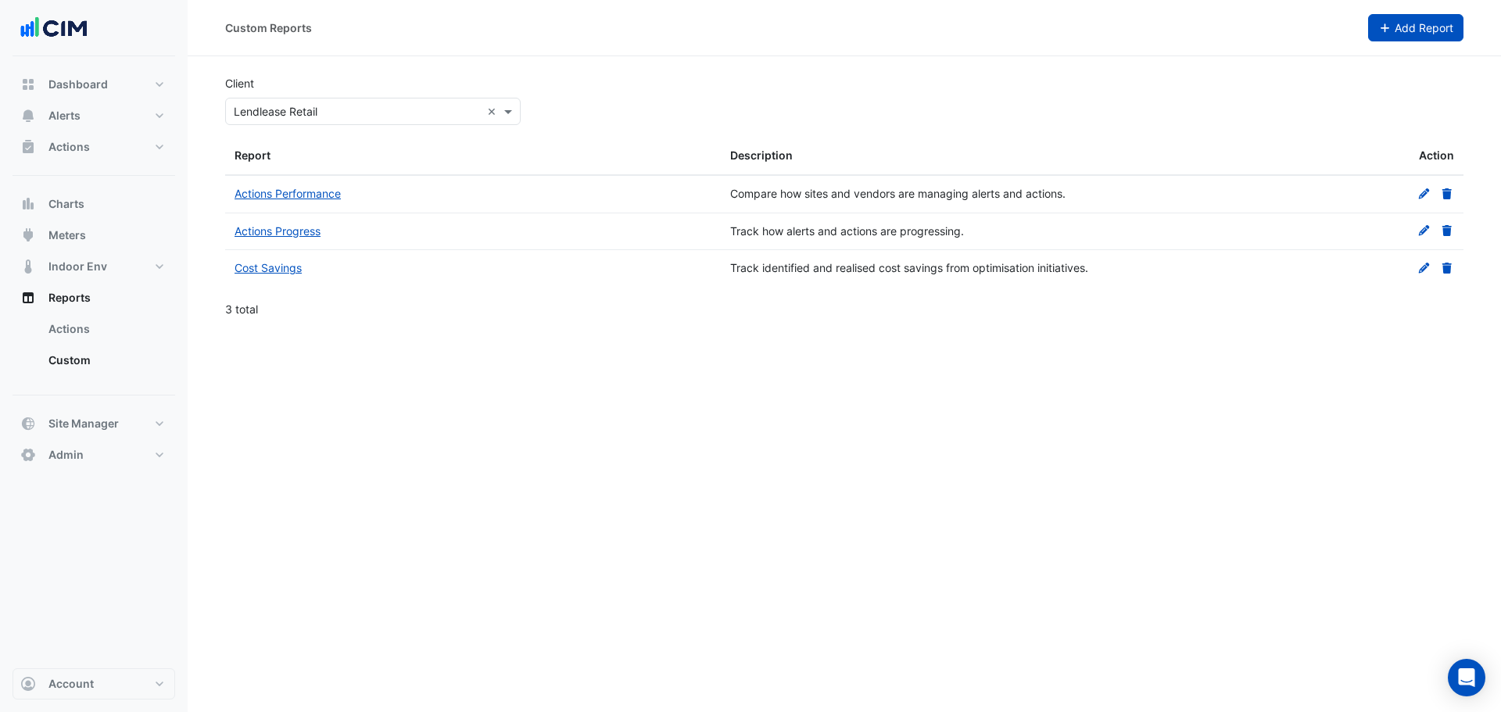
click at [1389, 28] on icon "button" at bounding box center [1385, 28] width 14 height 11
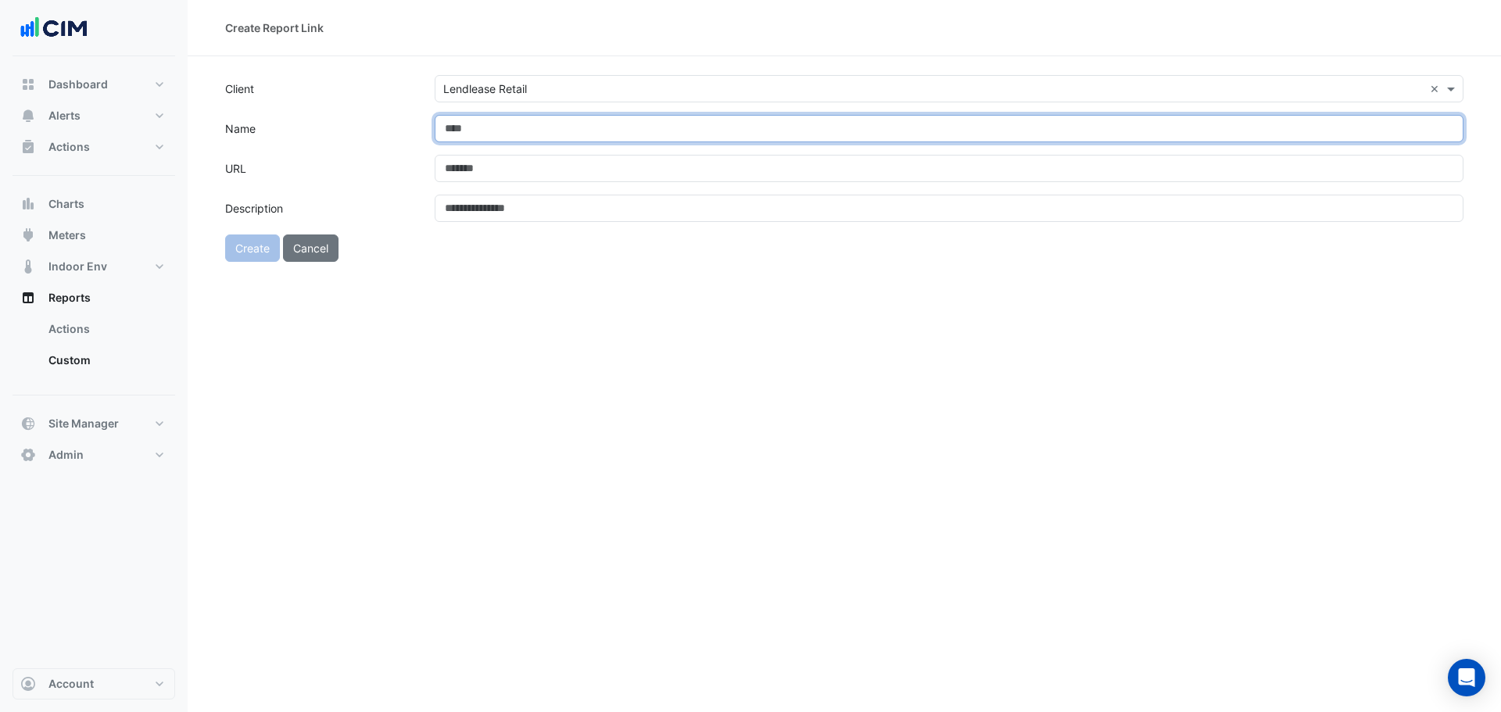
click at [495, 124] on input "Name" at bounding box center [949, 128] width 1029 height 27
paste input "*********"
type input "*********"
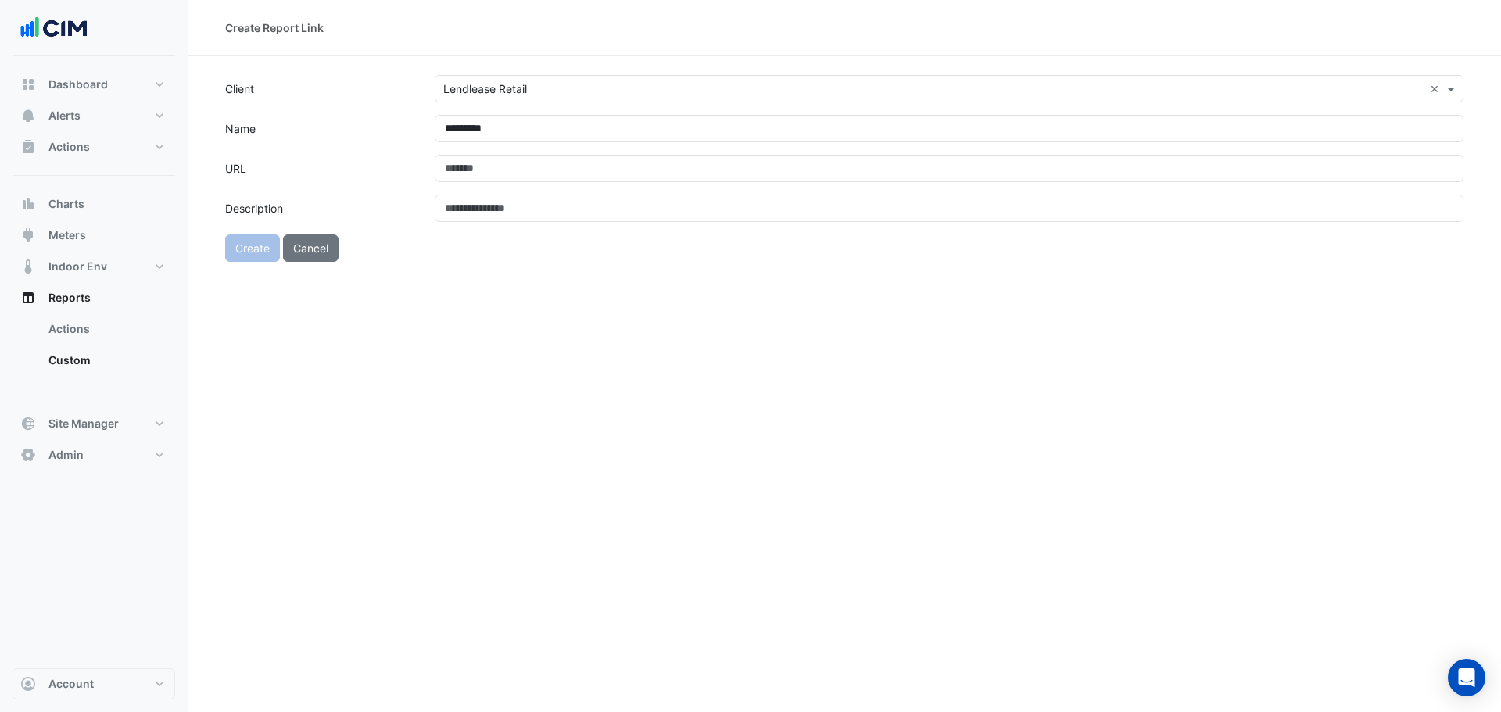
click at [988, 342] on div "Create Report Link Client Select Client × Lendlease Retail × Name ********* URL…" at bounding box center [844, 356] width 1313 height 712
drag, startPoint x: 550, startPoint y: 182, endPoint x: 538, endPoint y: 190, distance: 14.8
click at [550, 182] on form "Client Select Client × Lendlease Retail × Name ********* URL Description Create…" at bounding box center [844, 168] width 1238 height 187
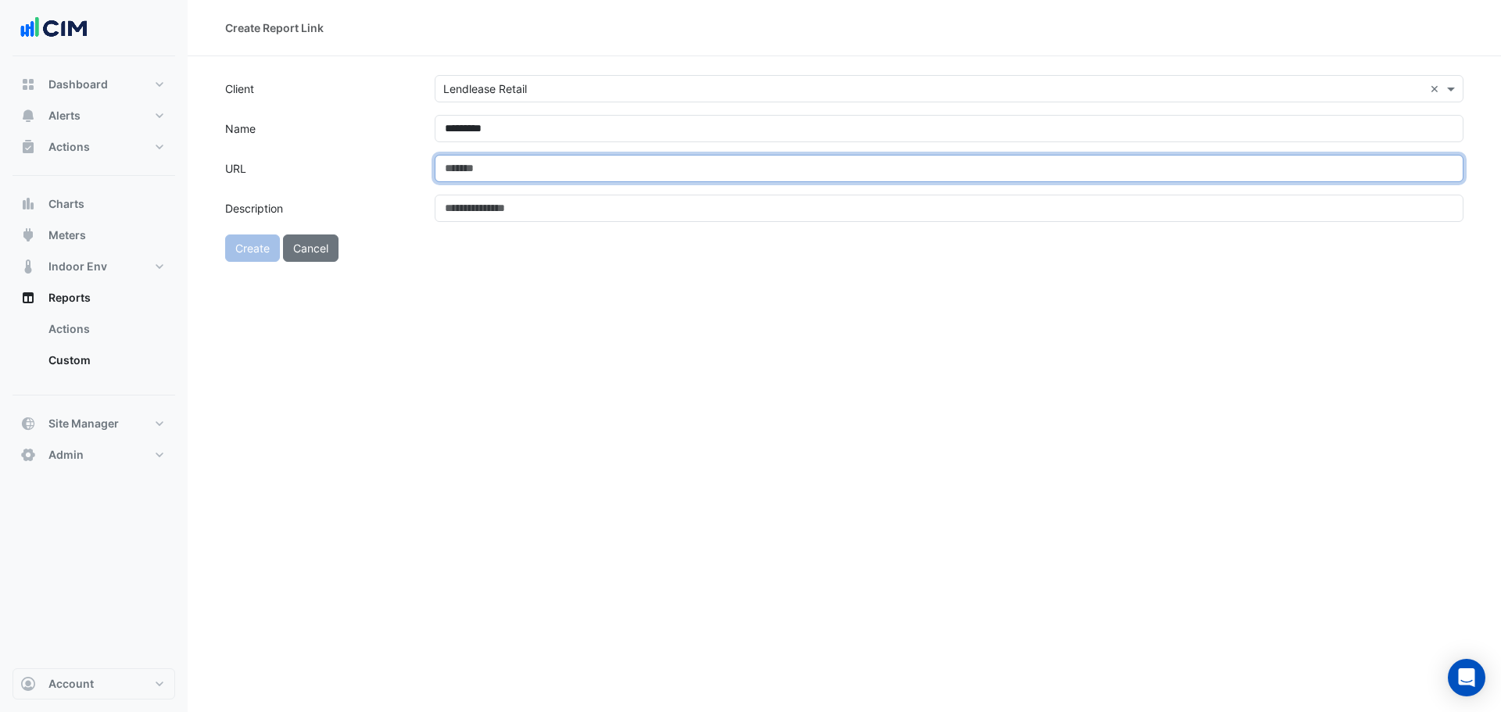
click at [507, 185] on form "Client Select Client × Lendlease Retail × Name ********* URL Description Create…" at bounding box center [844, 168] width 1238 height 187
paste input "**********"
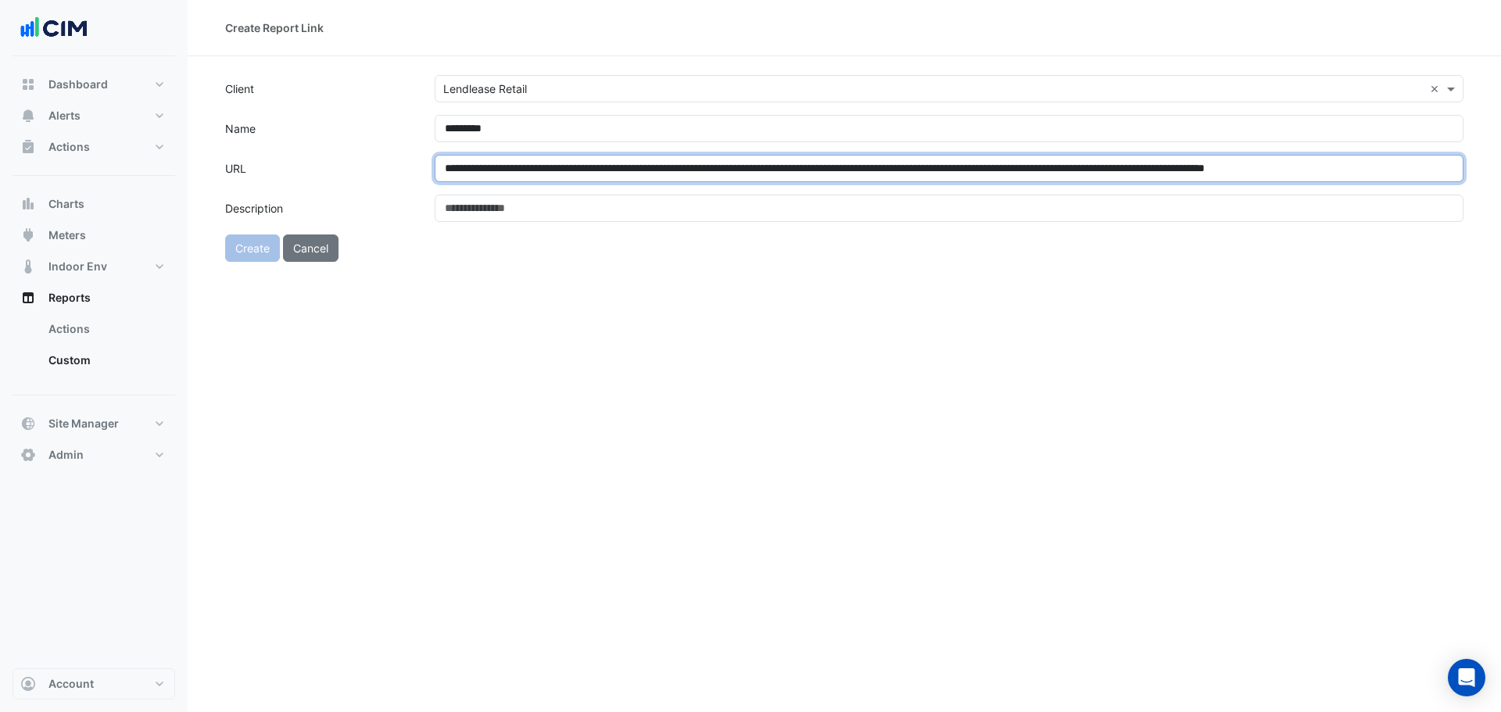
scroll to position [0, 152]
type input "**********"
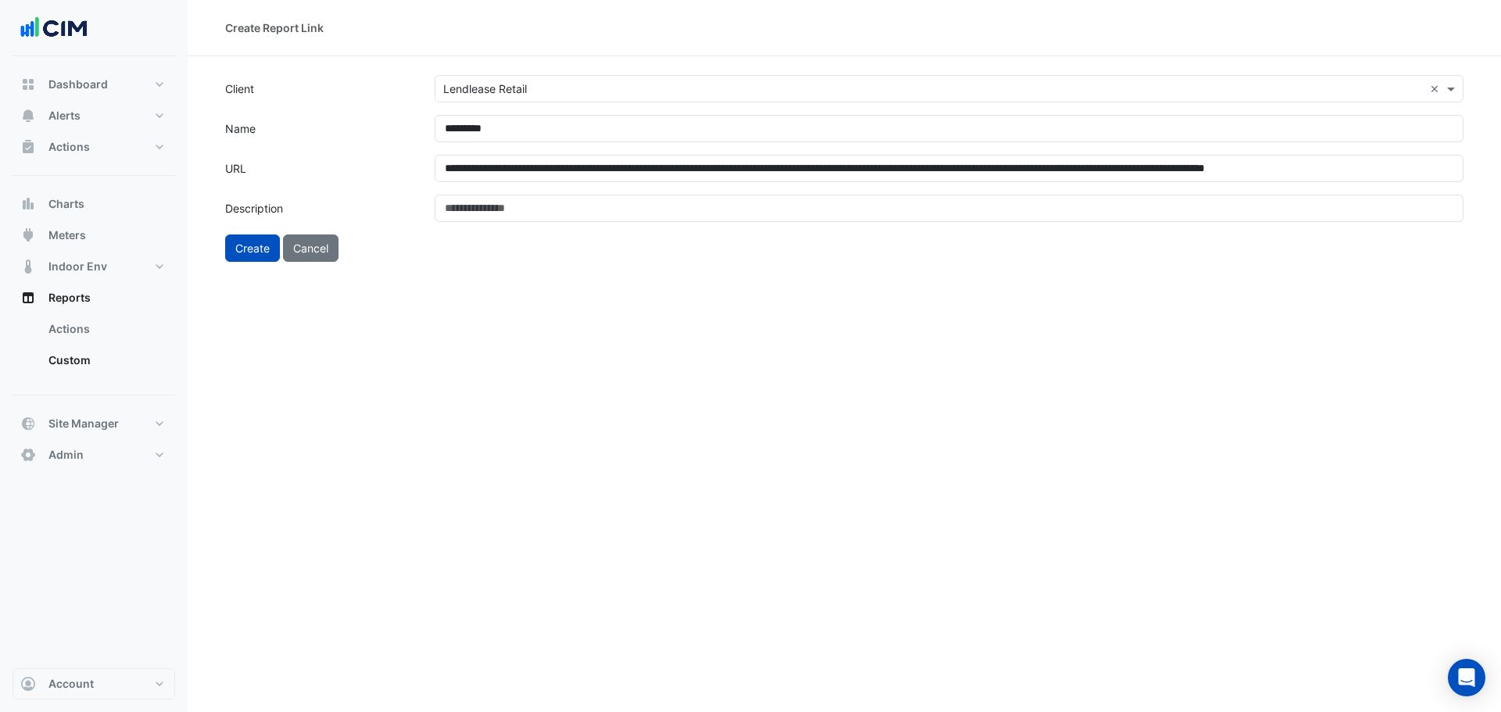
scroll to position [0, 0]
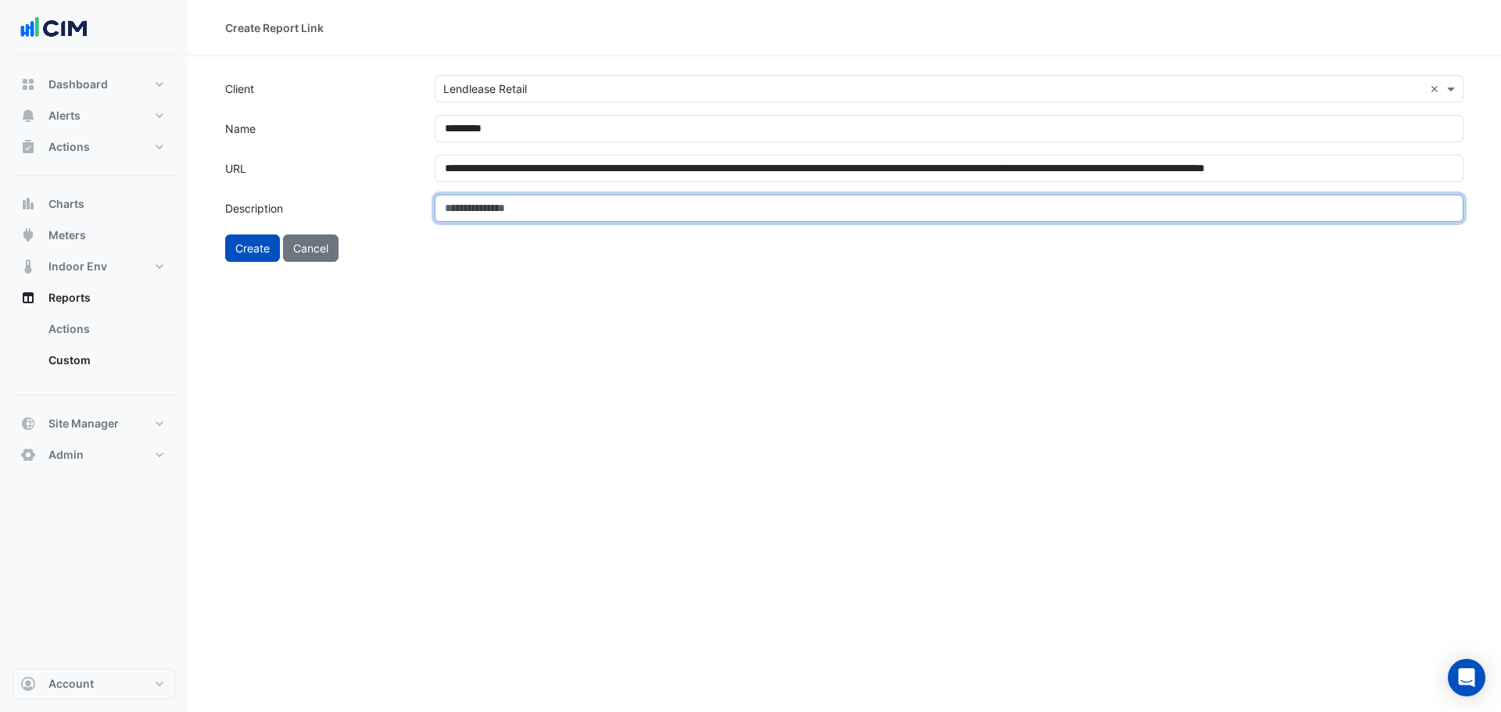
click at [537, 210] on input "Description" at bounding box center [949, 208] width 1029 height 27
paste input "**********"
type input "**********"
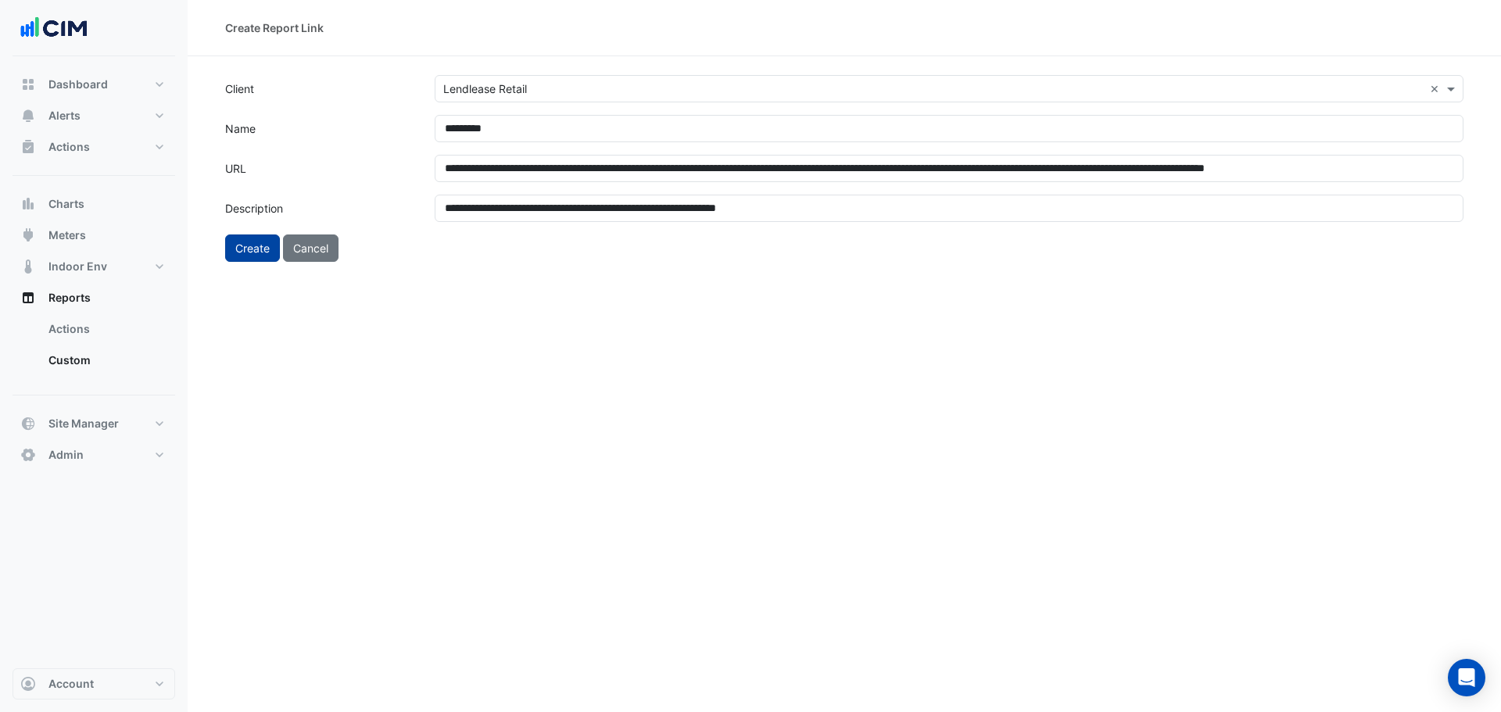
click at [244, 260] on button "Create" at bounding box center [252, 248] width 55 height 27
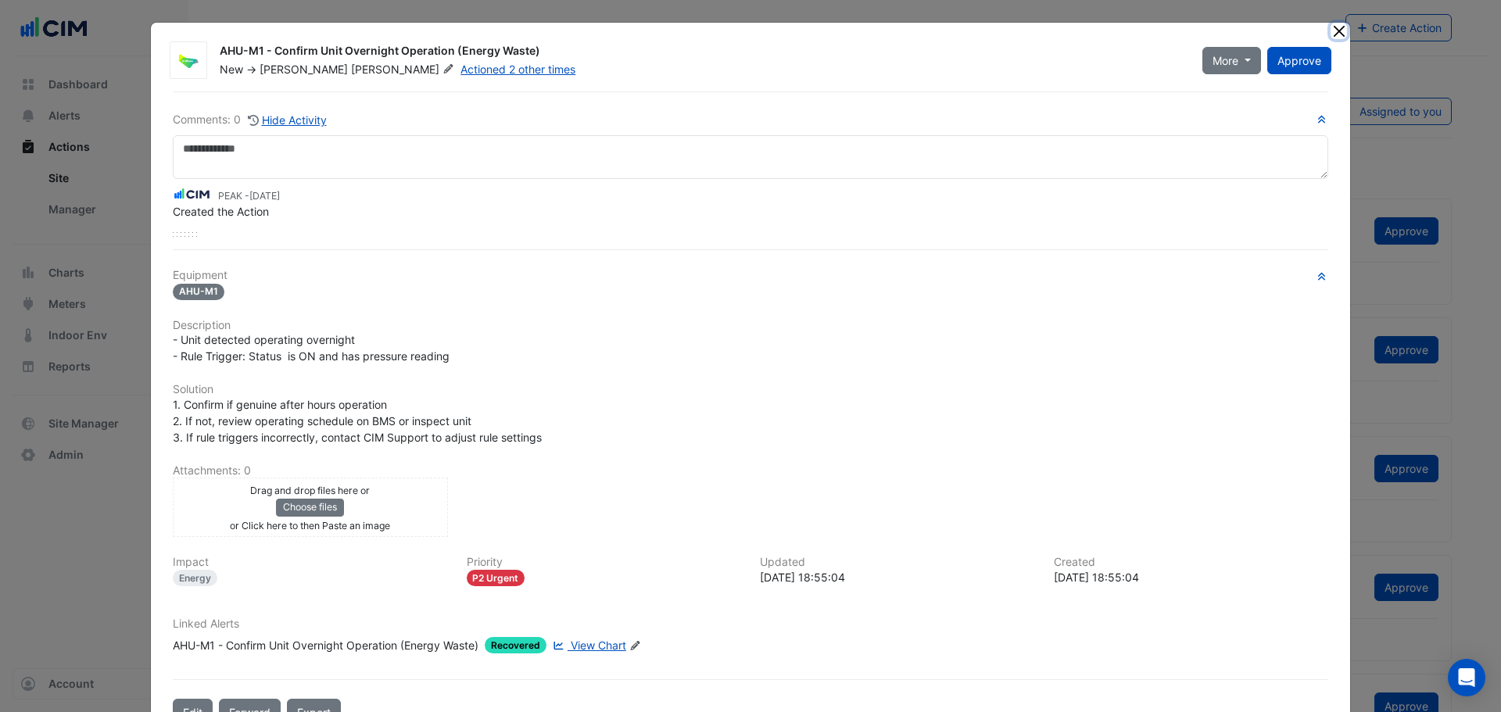
click at [1331, 27] on button "Close" at bounding box center [1339, 31] width 16 height 16
drag, startPoint x: 195, startPoint y: 210, endPoint x: 228, endPoint y: 214, distance: 33.1
click at [228, 214] on span "Created the Action" at bounding box center [221, 211] width 96 height 13
click at [351, 66] on span "[PERSON_NAME]" at bounding box center [404, 70] width 106 height 16
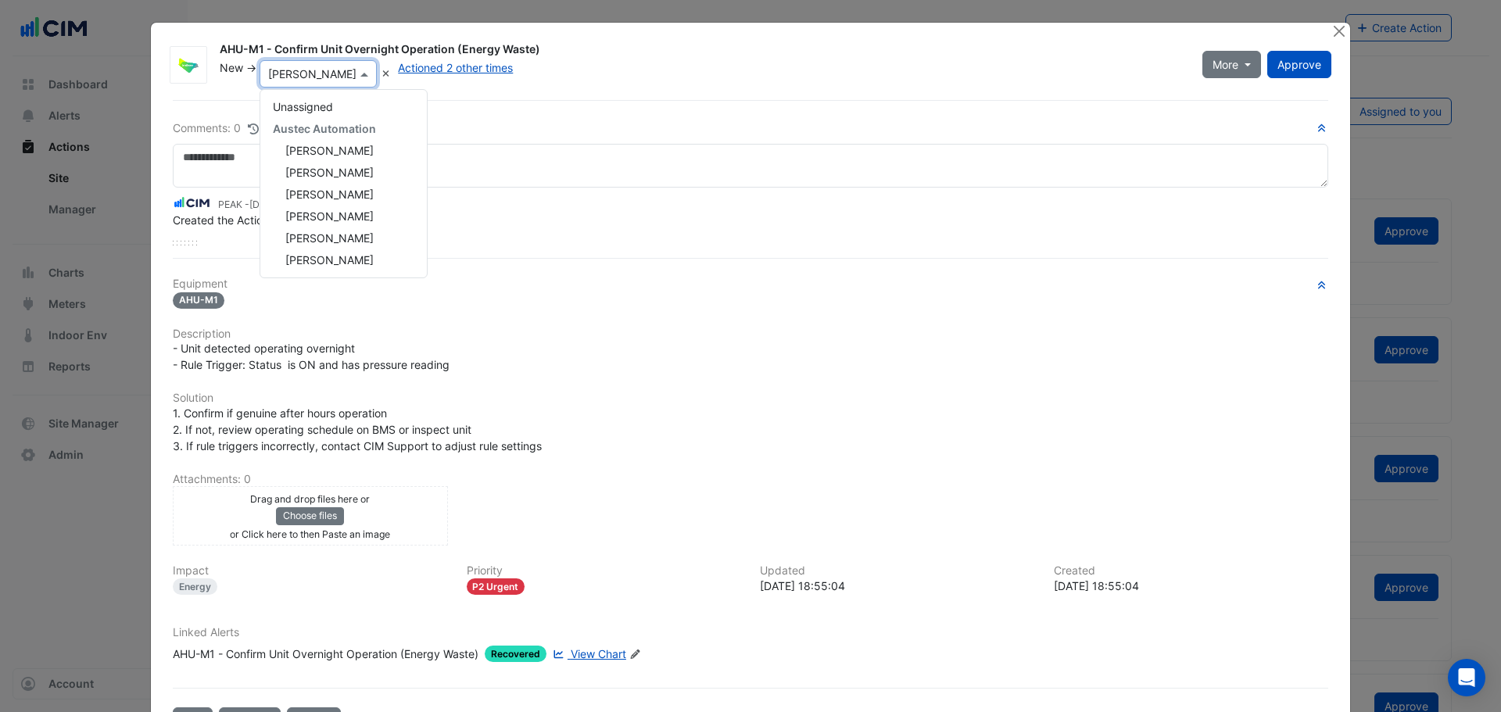
scroll to position [504, 0]
click at [737, 205] on div "PEAK - [DATE]" at bounding box center [751, 203] width 1156 height 18
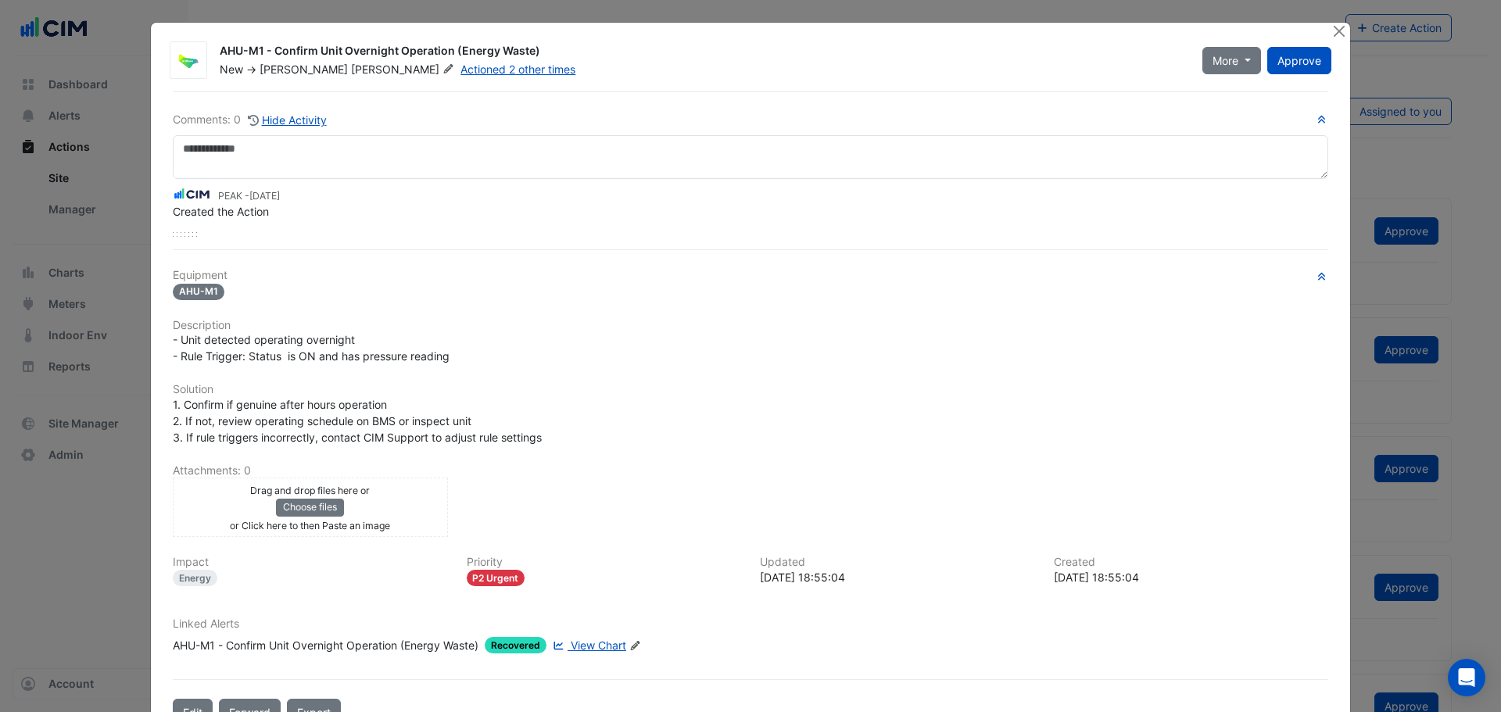
click at [309, 80] on div "AHU-M1 - Confirm Unit Overnight Operation (Energy Waste) New -> [PERSON_NAME] A…" at bounding box center [750, 381] width 1199 height 716
click at [1340, 26] on button "Close" at bounding box center [1339, 31] width 16 height 16
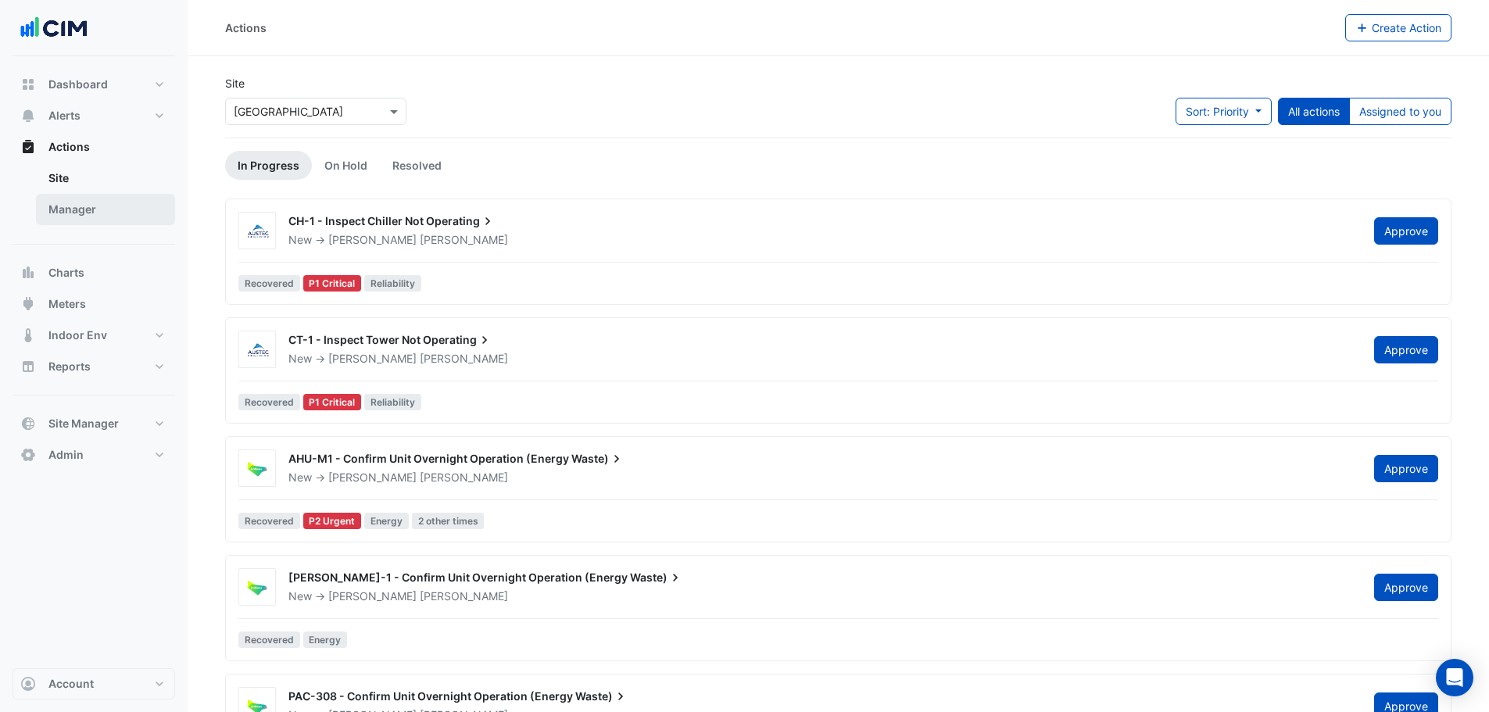
click at [82, 199] on link "Manager" at bounding box center [105, 209] width 139 height 31
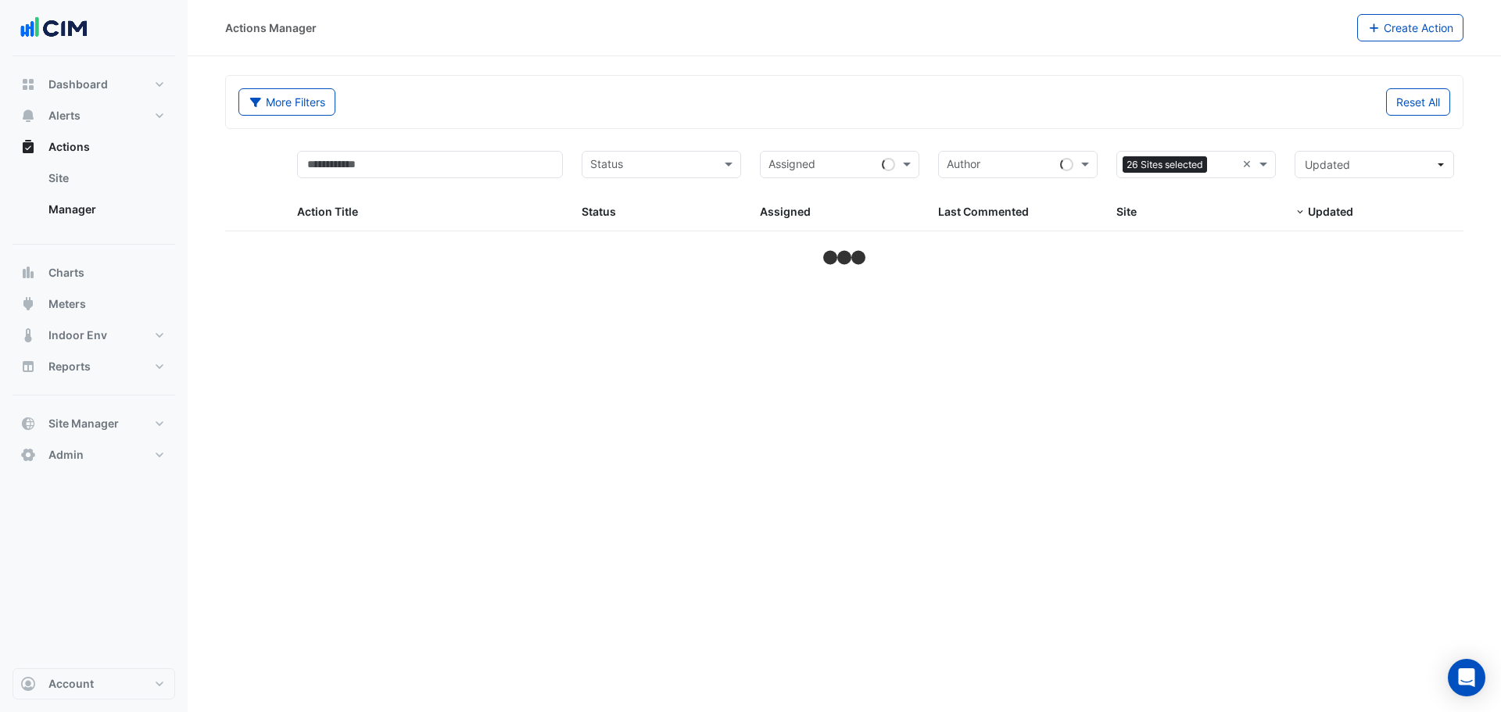
select select "**"
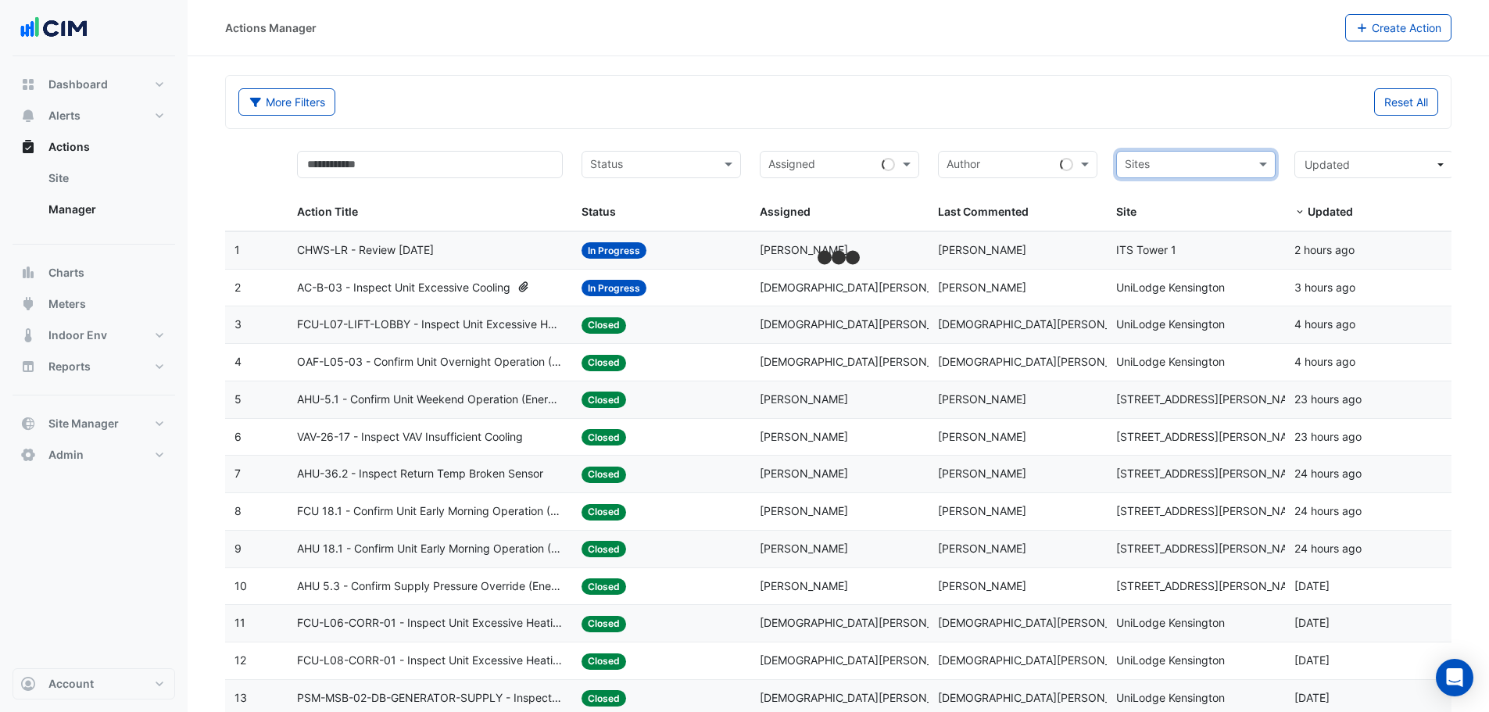
click at [1239, 157] on input "text" at bounding box center [1187, 166] width 124 height 18
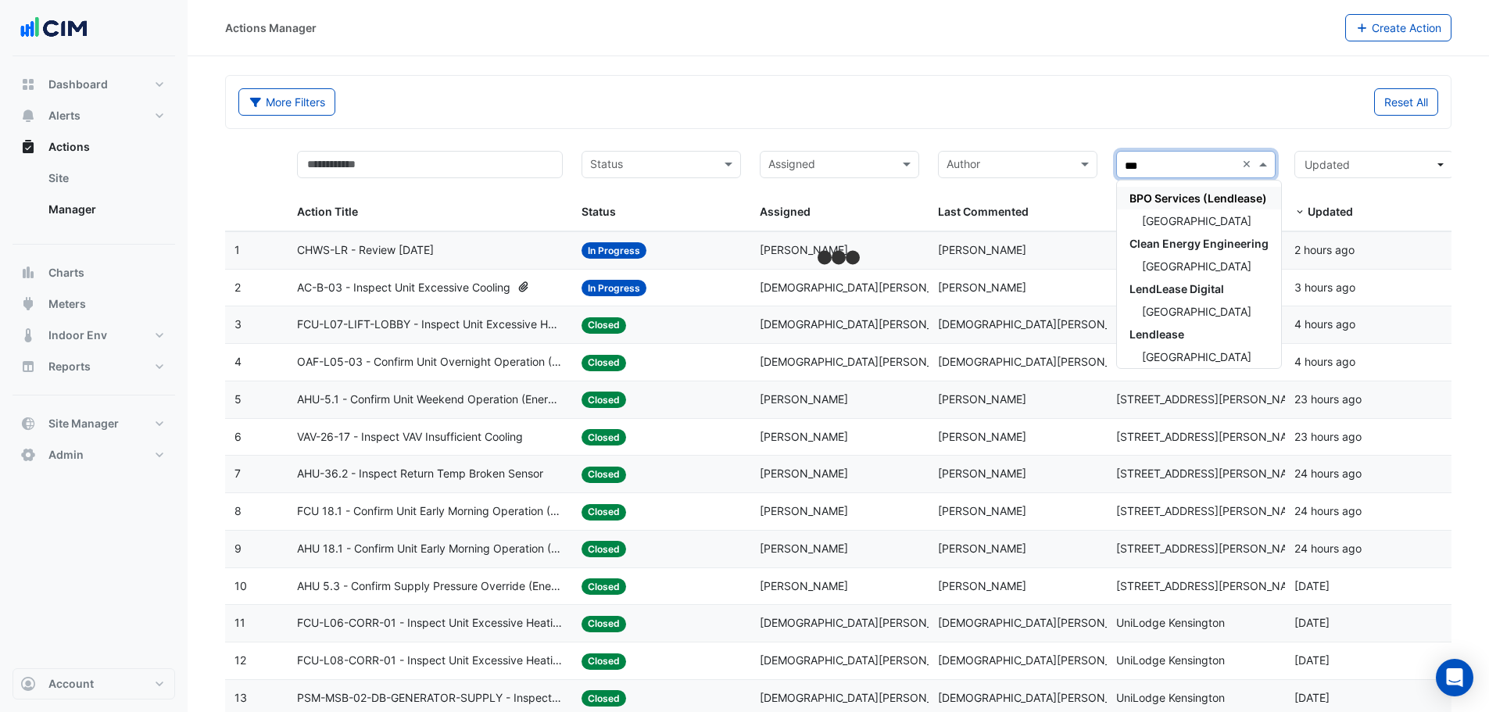
type input "****"
click at [1186, 221] on span "[GEOGRAPHIC_DATA]" at bounding box center [1196, 220] width 109 height 13
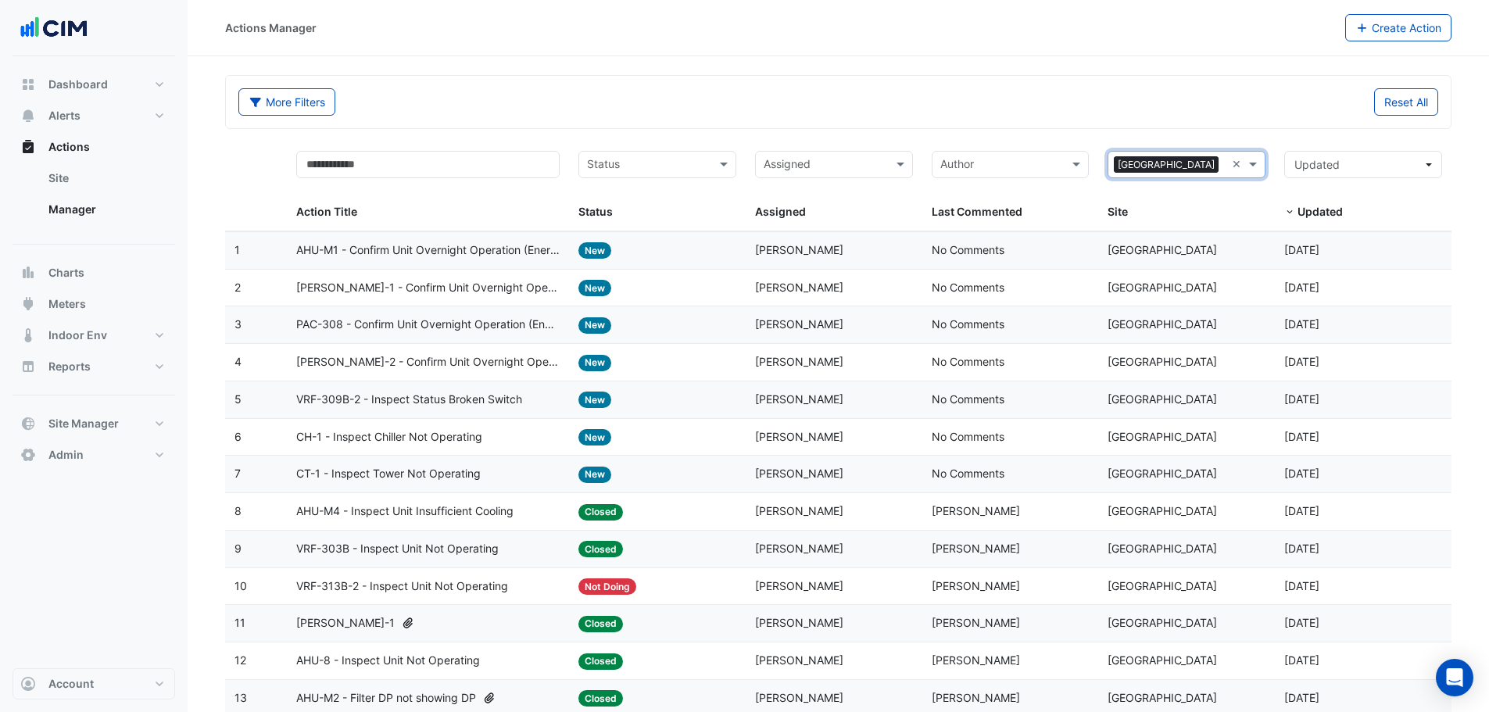
click at [761, 438] on span "[PERSON_NAME]" at bounding box center [799, 436] width 88 height 13
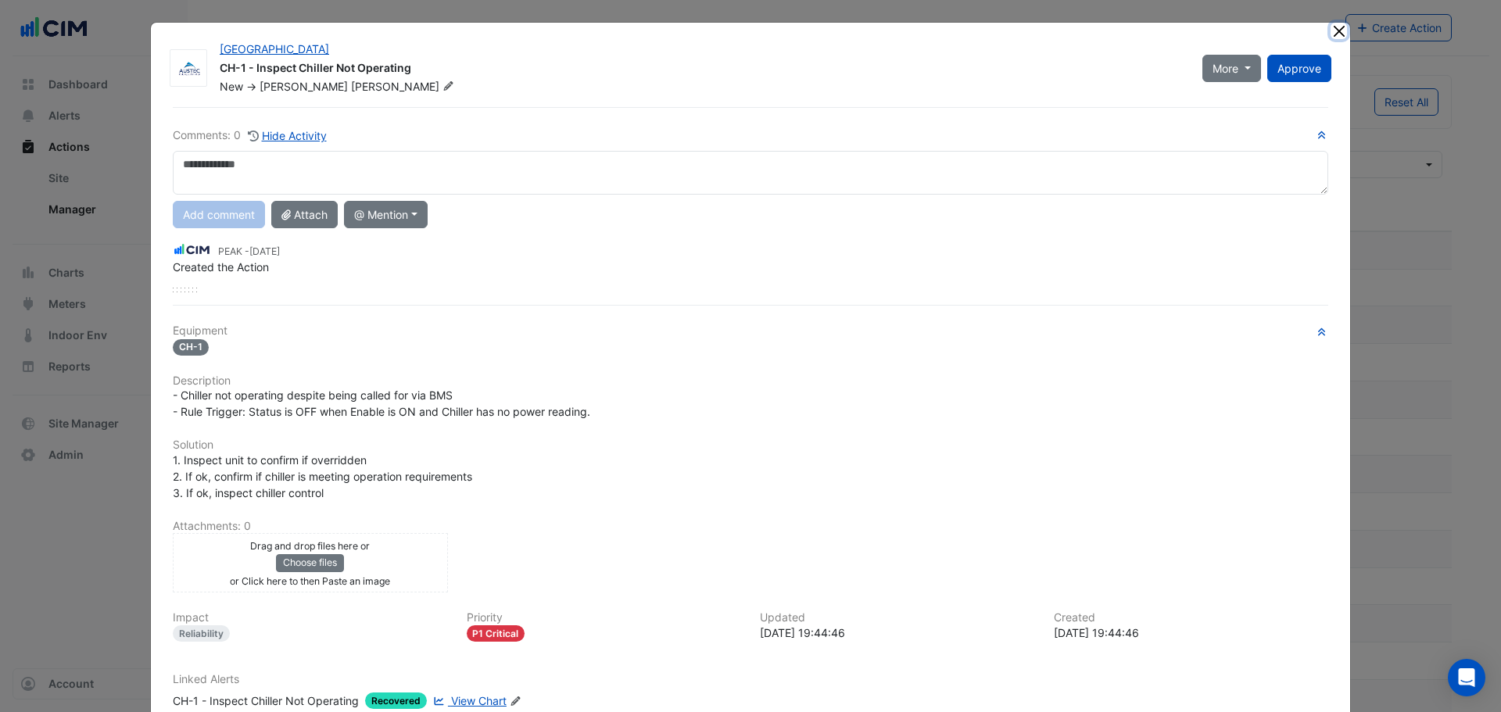
click at [1331, 28] on button "Close" at bounding box center [1339, 31] width 16 height 16
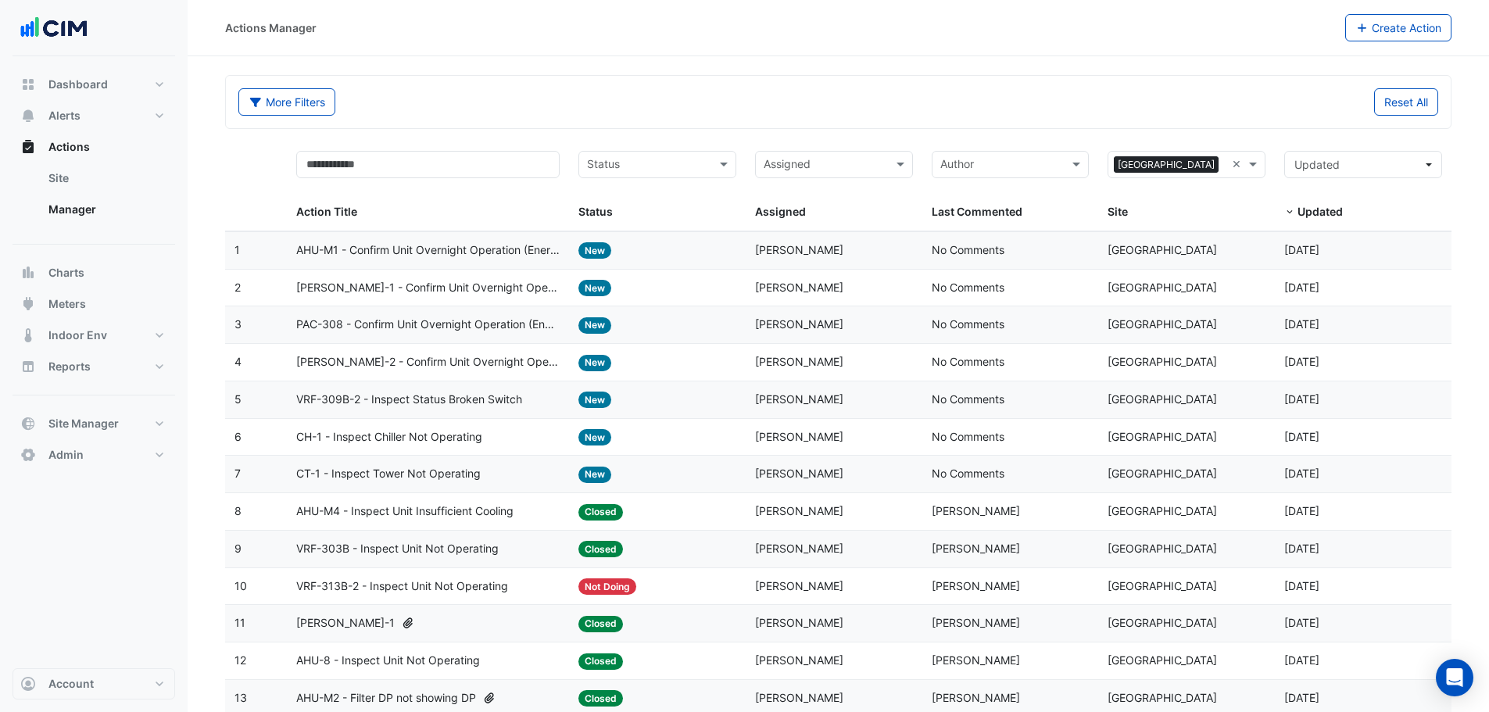
click at [357, 403] on span "VRF-309B-2 - Inspect Status Broken Switch" at bounding box center [409, 400] width 226 height 18
drag, startPoint x: 628, startPoint y: 469, endPoint x: 529, endPoint y: 258, distance: 233.3
click at [319, 439] on span "CH-1 - Inspect Chiller Not Operating" at bounding box center [389, 437] width 186 height 18
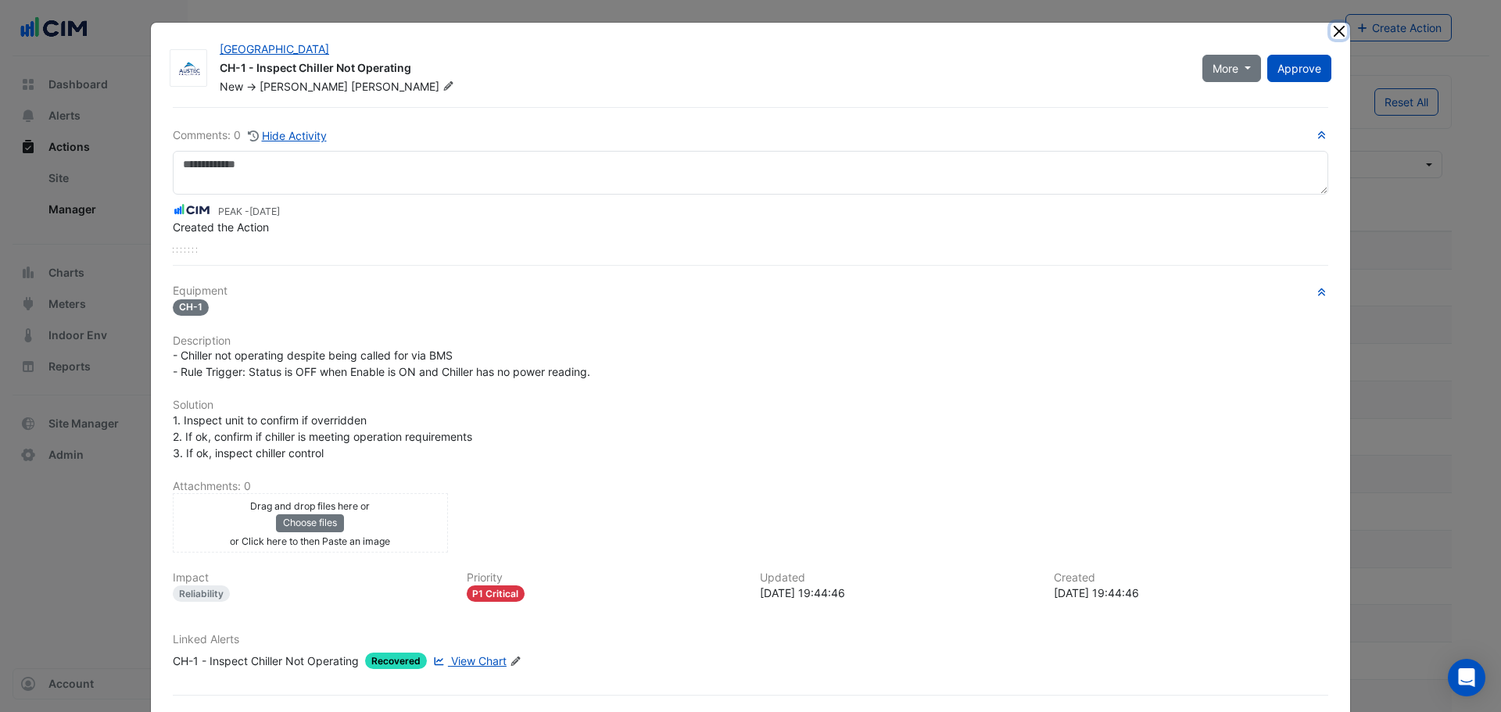
click at [1336, 31] on button "Close" at bounding box center [1339, 31] width 16 height 16
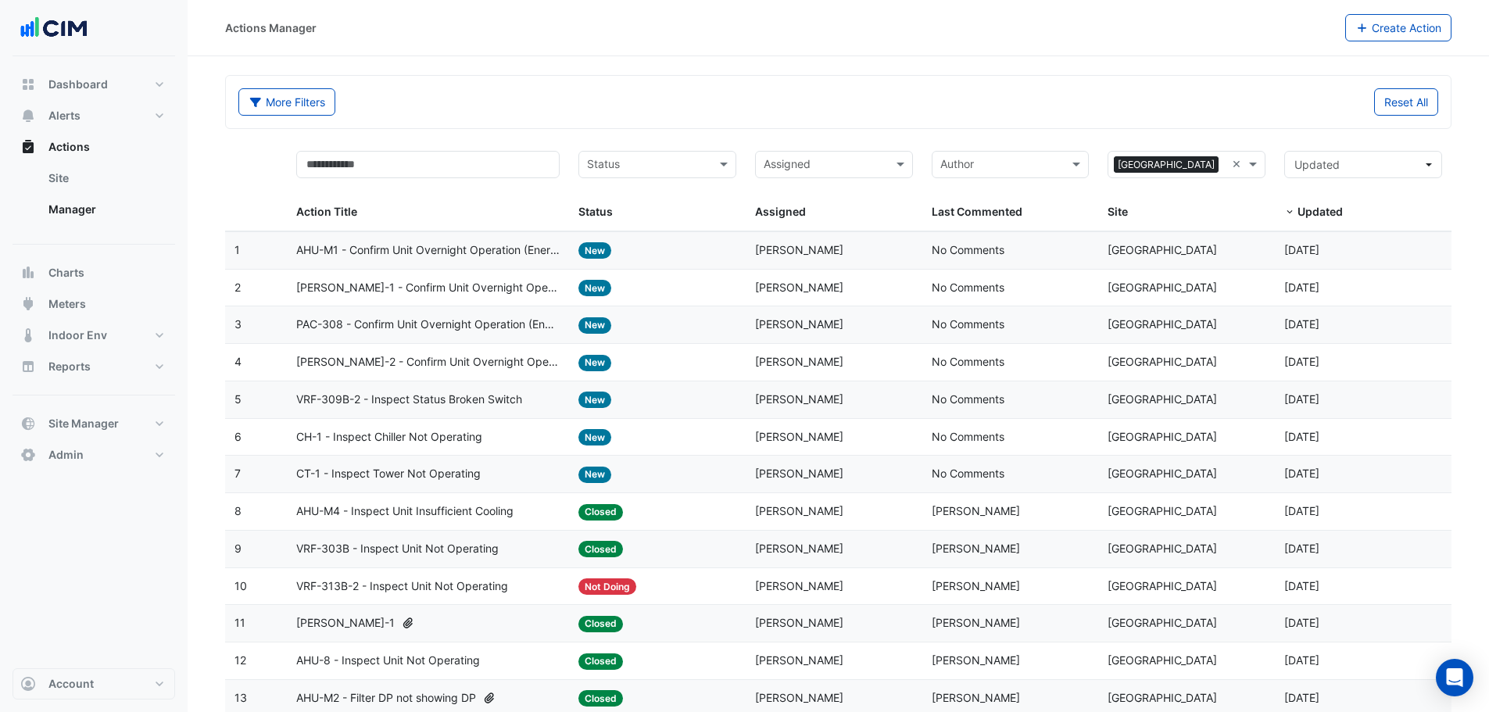
click at [439, 477] on span "CT-1 - Inspect Tower Not Operating" at bounding box center [388, 474] width 185 height 18
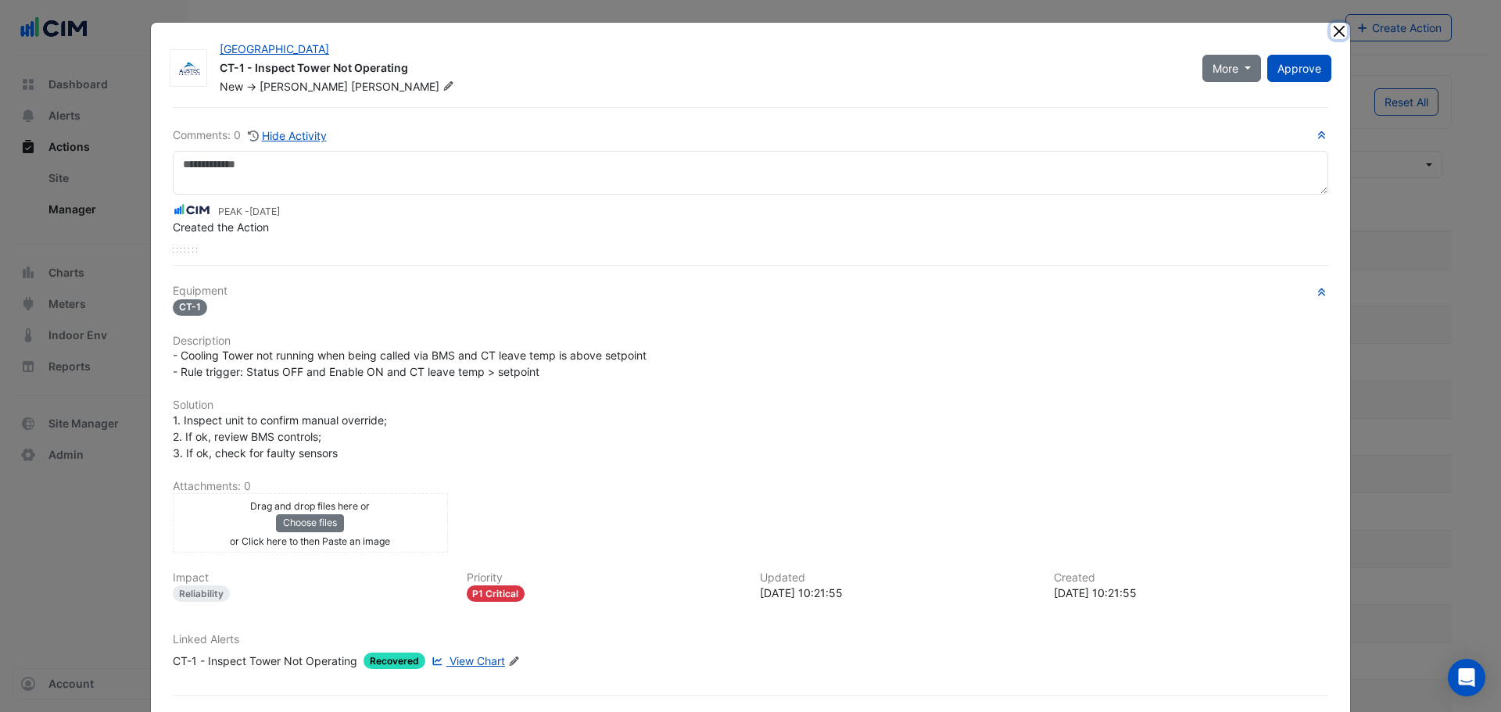
click at [1337, 35] on button "Close" at bounding box center [1339, 31] width 16 height 16
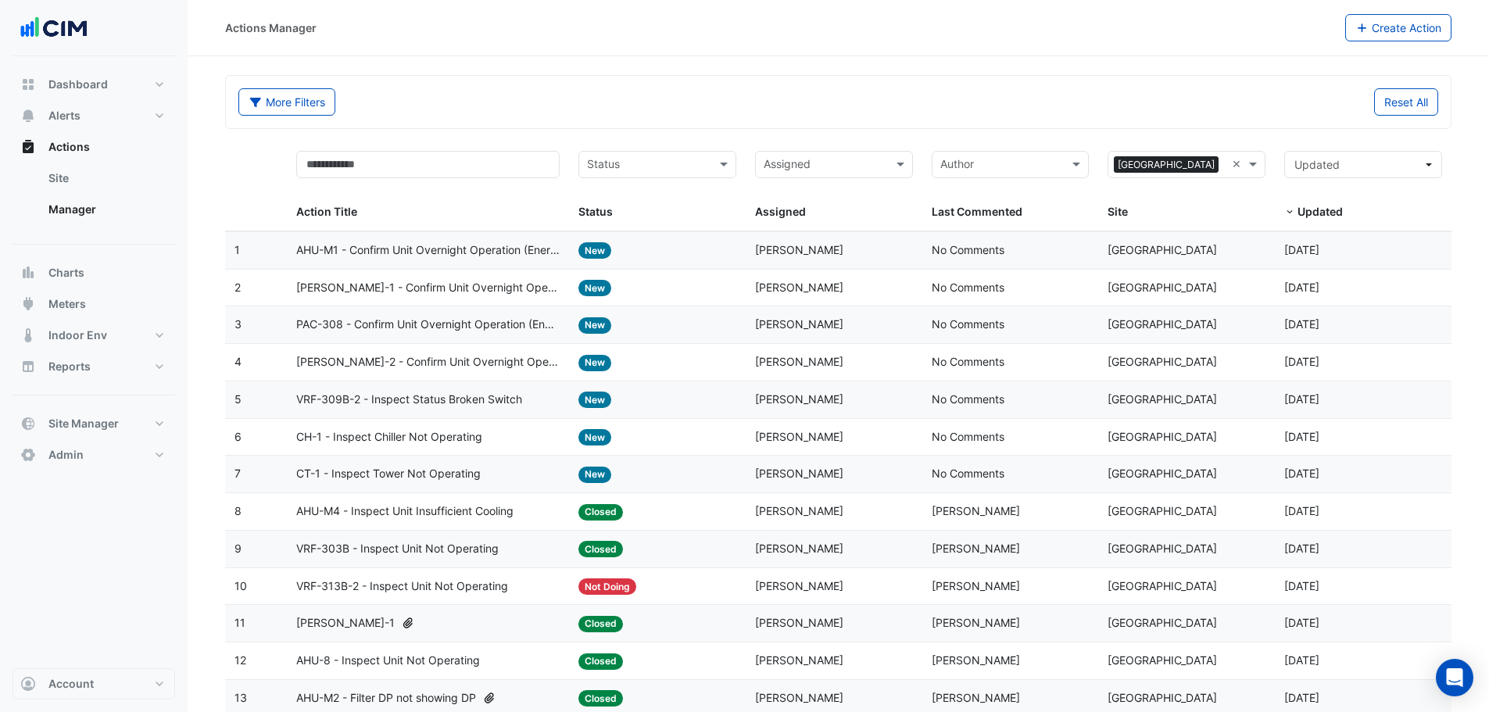
click at [346, 446] on datatable-body-cell "Action Title: CH-1 - Inspect Chiller Not Operating" at bounding box center [428, 437] width 282 height 37
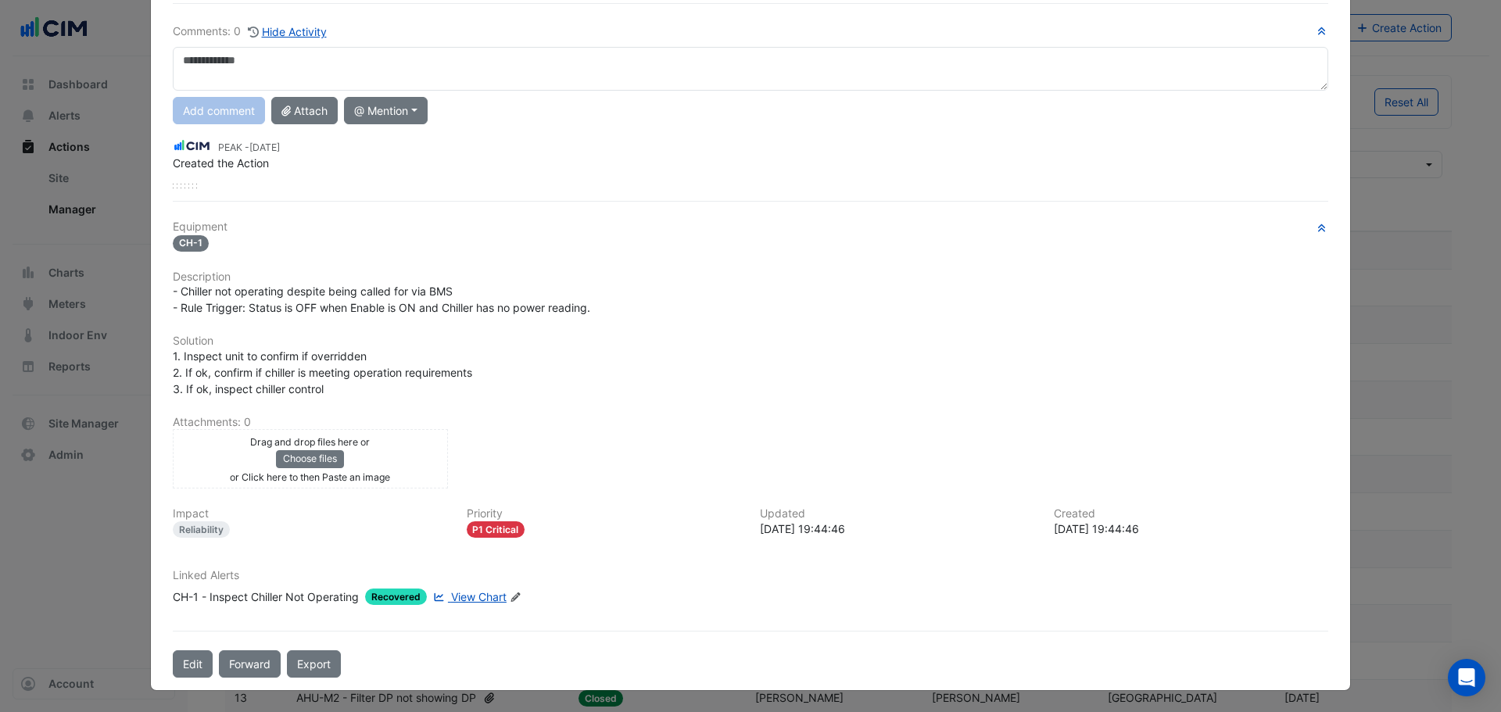
click at [246, 597] on div "CH-1 - Inspect Chiller Not Operating" at bounding box center [266, 597] width 186 height 16
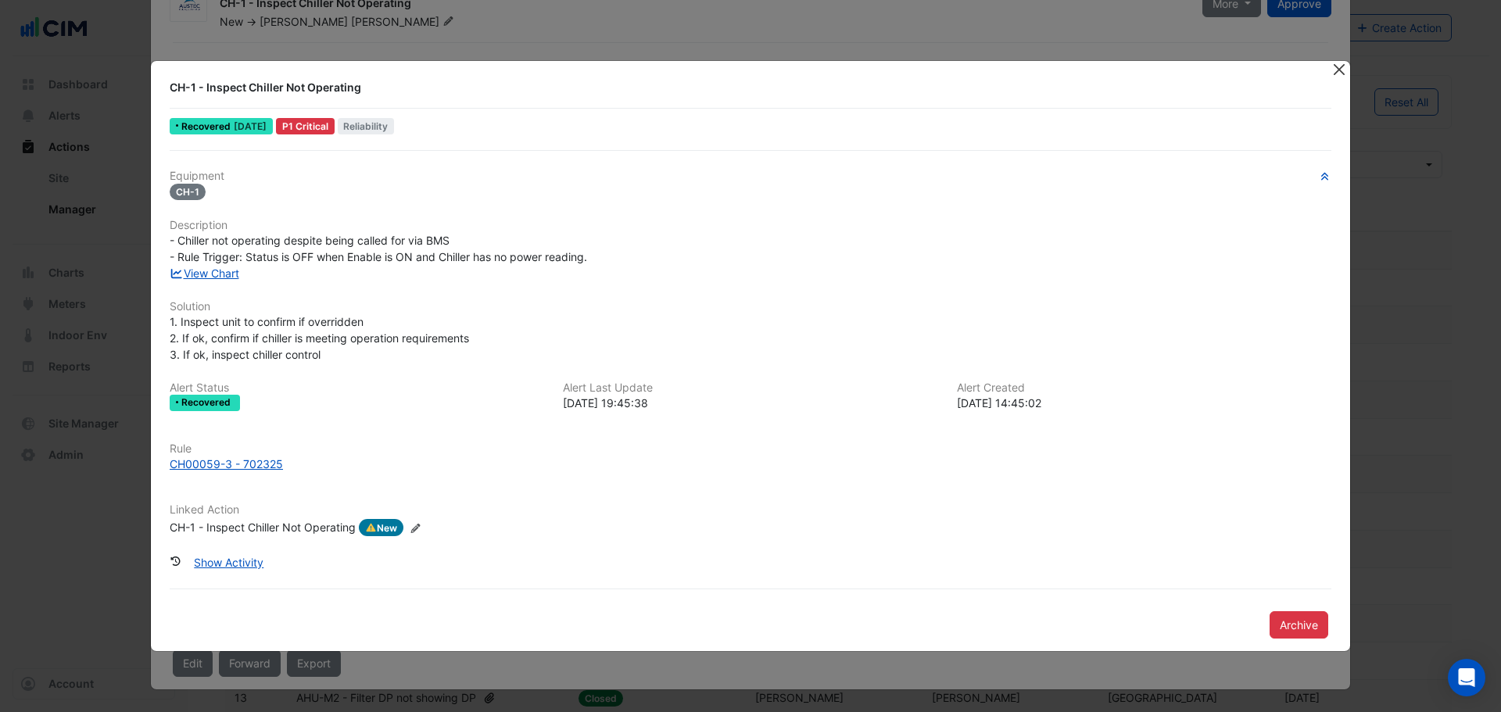
click at [1342, 83] on div "CH-1 - Inspect Chiller Not Operating Recovered 5 days ago P1 Critical Reliabili…" at bounding box center [750, 356] width 1199 height 590
click at [1340, 68] on button "Close" at bounding box center [1339, 69] width 16 height 16
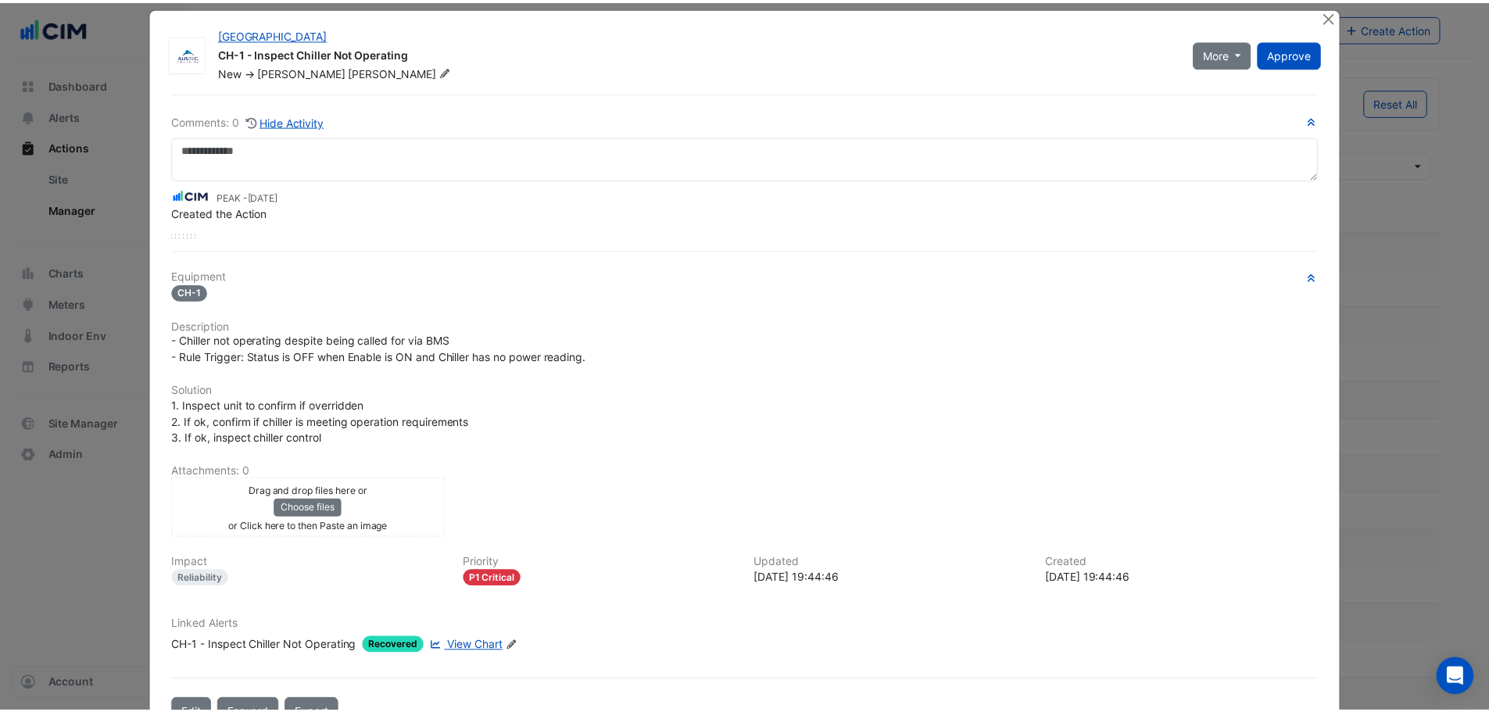
scroll to position [0, 0]
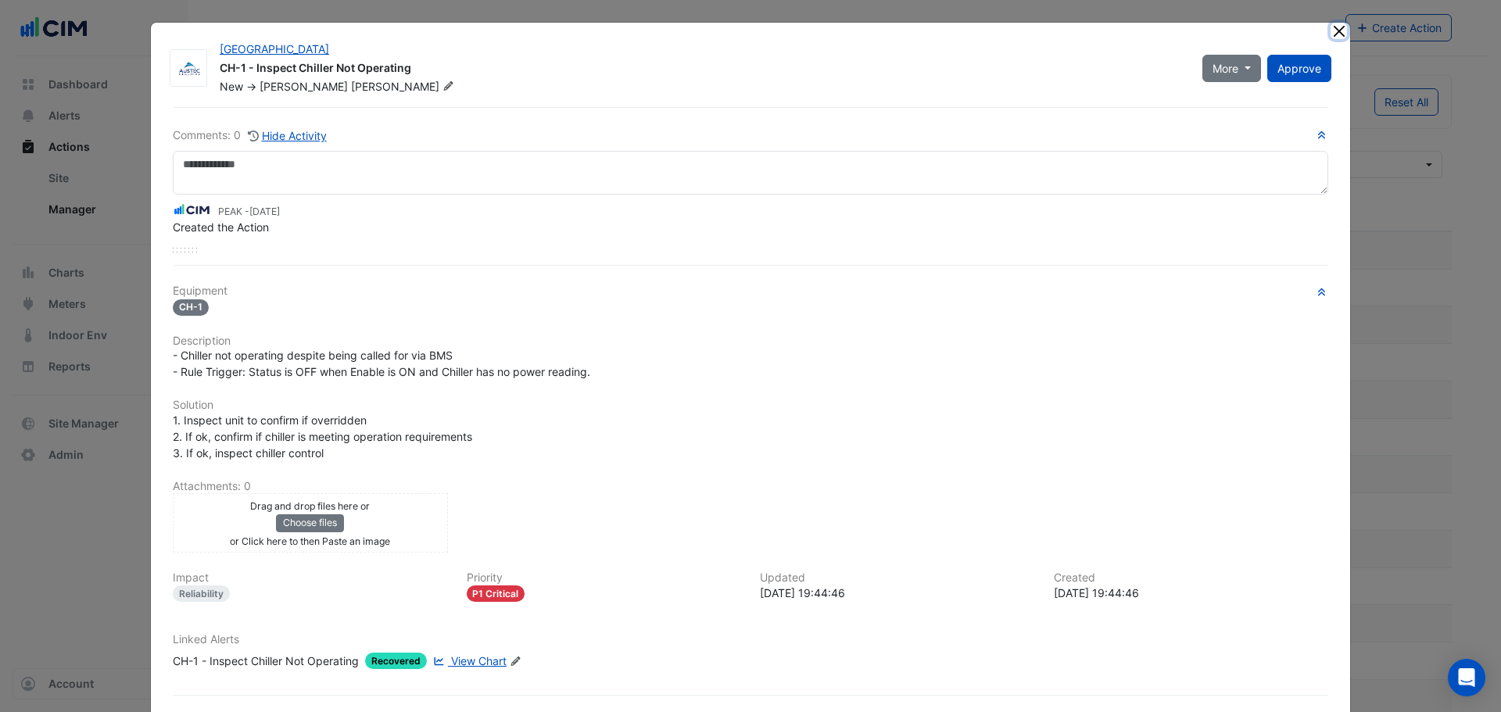
click at [1331, 23] on button "Close" at bounding box center [1339, 31] width 16 height 16
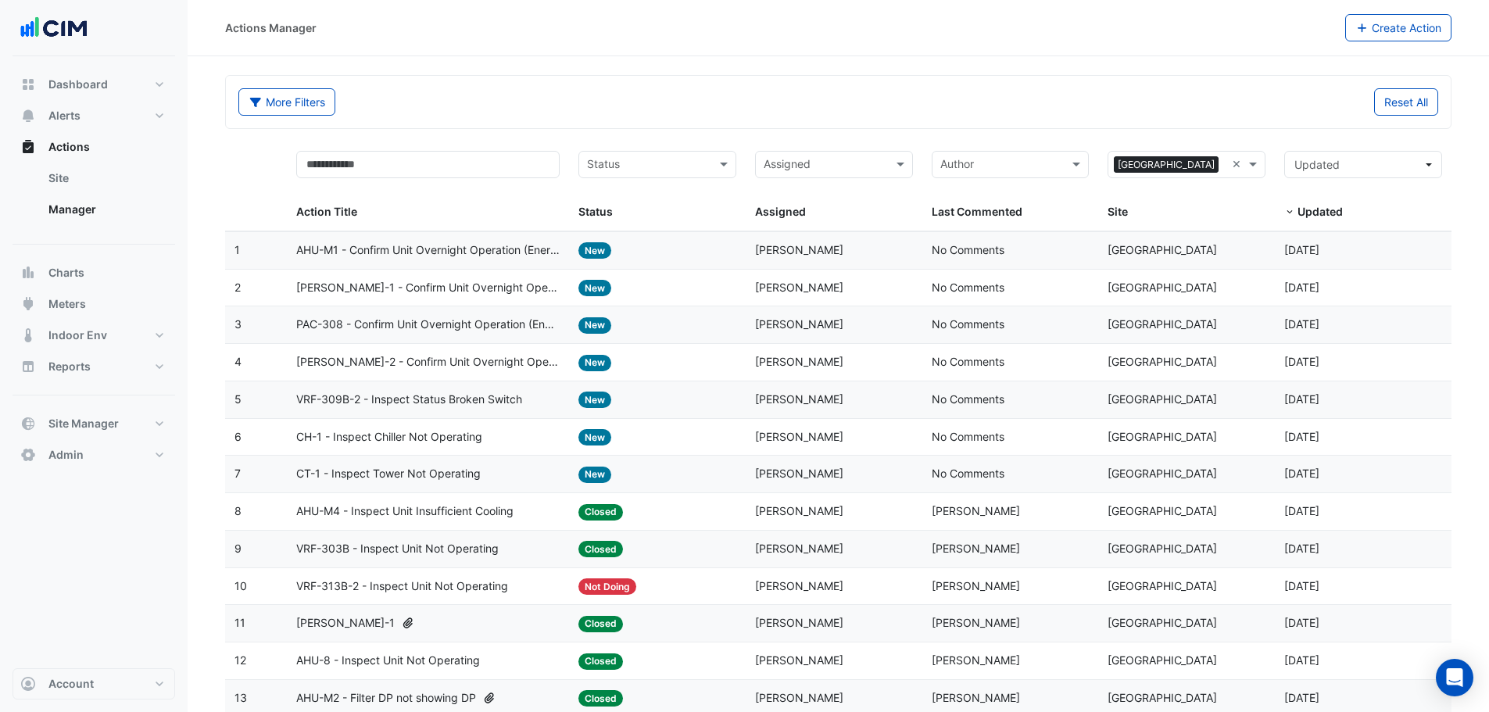
click at [374, 402] on span "VRF-309B-2 - Inspect Status Broken Switch" at bounding box center [409, 400] width 226 height 18
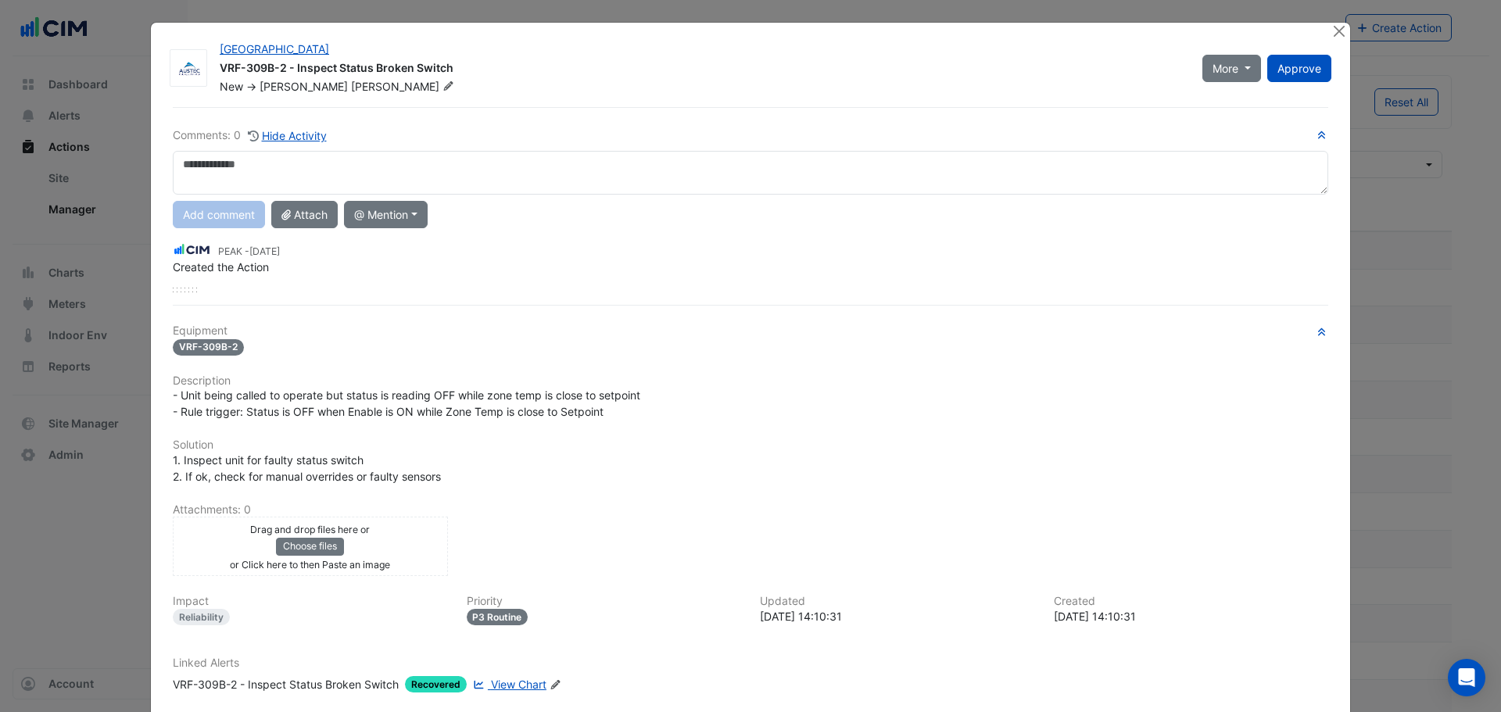
drag, startPoint x: 282, startPoint y: 381, endPoint x: 572, endPoint y: 376, distance: 290.1
click at [570, 373] on div "Equipment VRF-309B-2 Description - Unit being called to operate but status is r…" at bounding box center [751, 514] width 1156 height 381
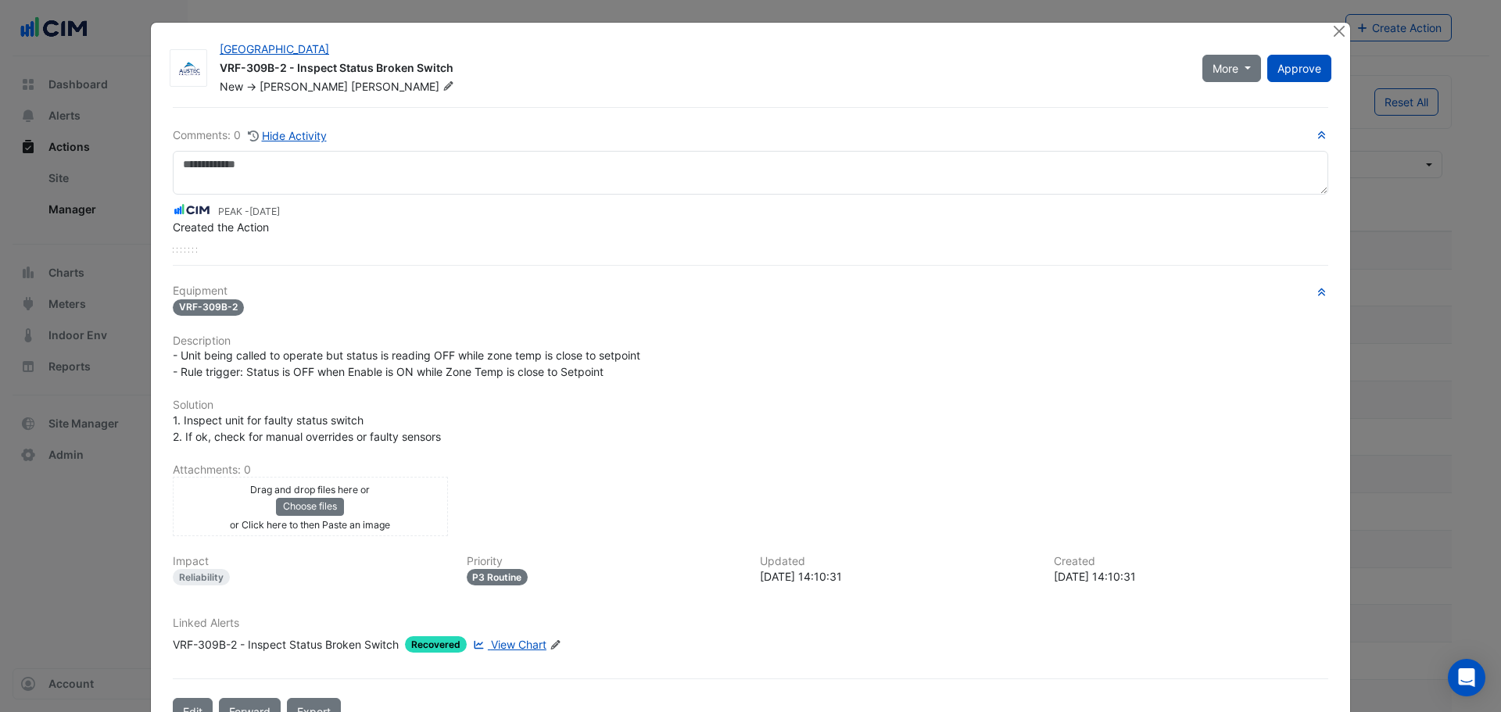
drag, startPoint x: 494, startPoint y: 668, endPoint x: 509, endPoint y: 650, distance: 22.7
click at [495, 668] on div "Comments: 0 Hide Activity PEAK - 4 days ago Created the Action Equipment VRF-30…" at bounding box center [750, 416] width 1174 height 618
click at [509, 650] on span "View Chart" at bounding box center [519, 644] width 56 height 13
click at [1332, 23] on button "Close" at bounding box center [1339, 31] width 16 height 16
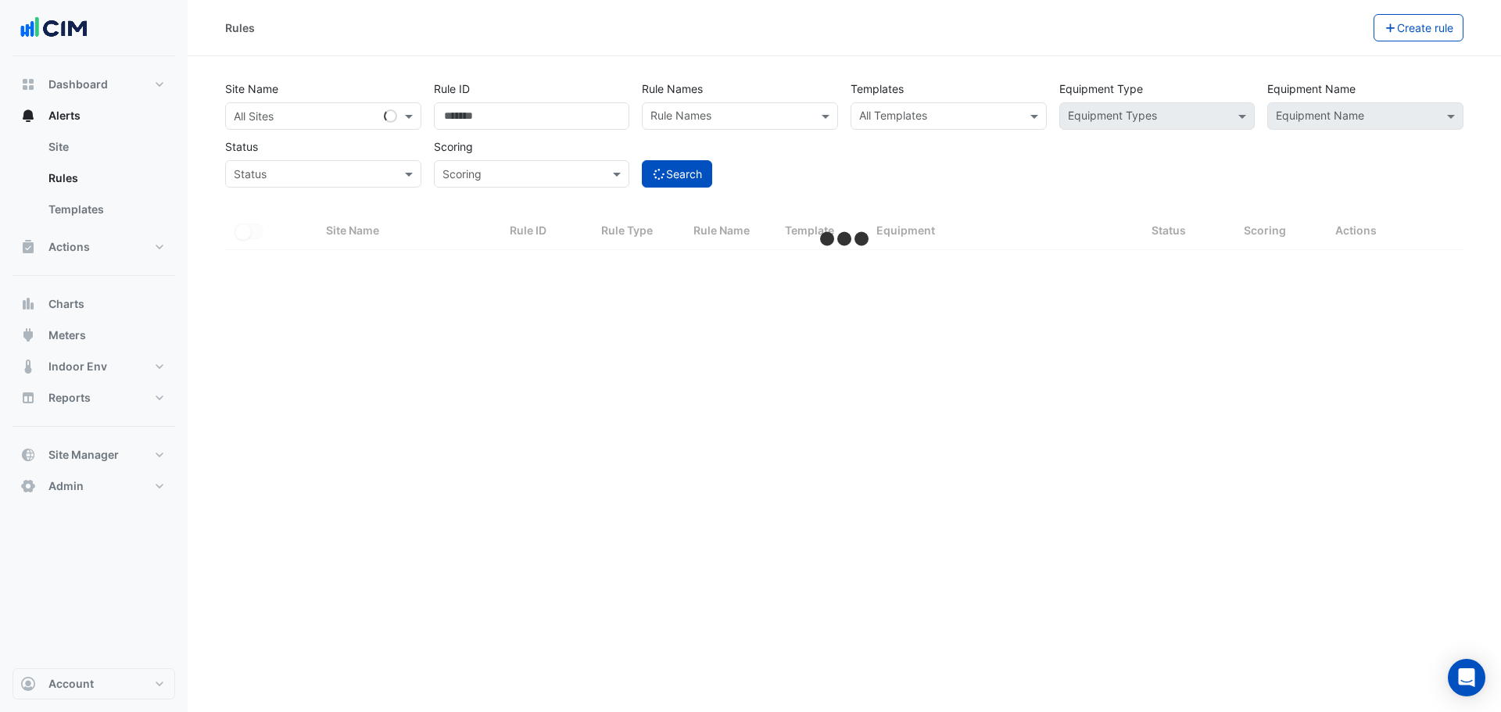
select select "**"
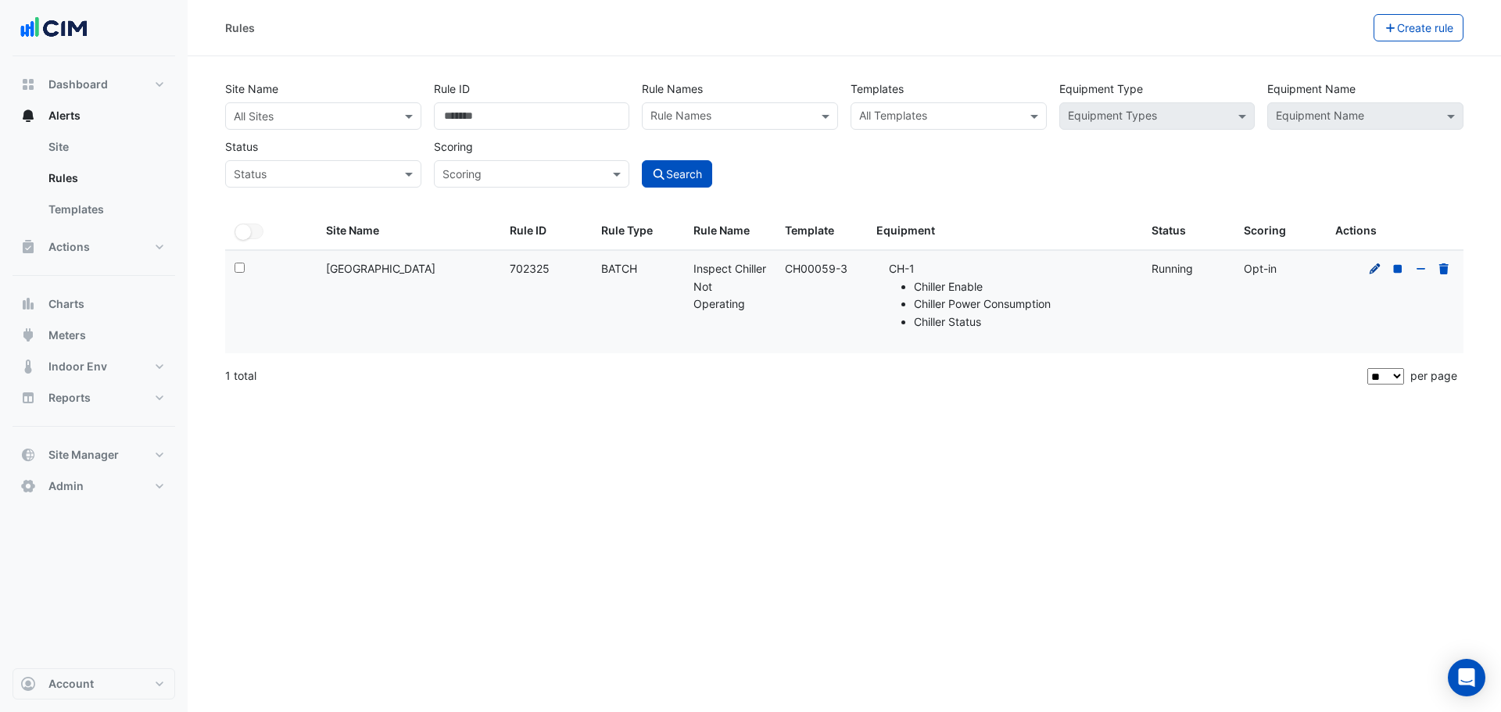
click at [1377, 270] on icon at bounding box center [1375, 268] width 14 height 11
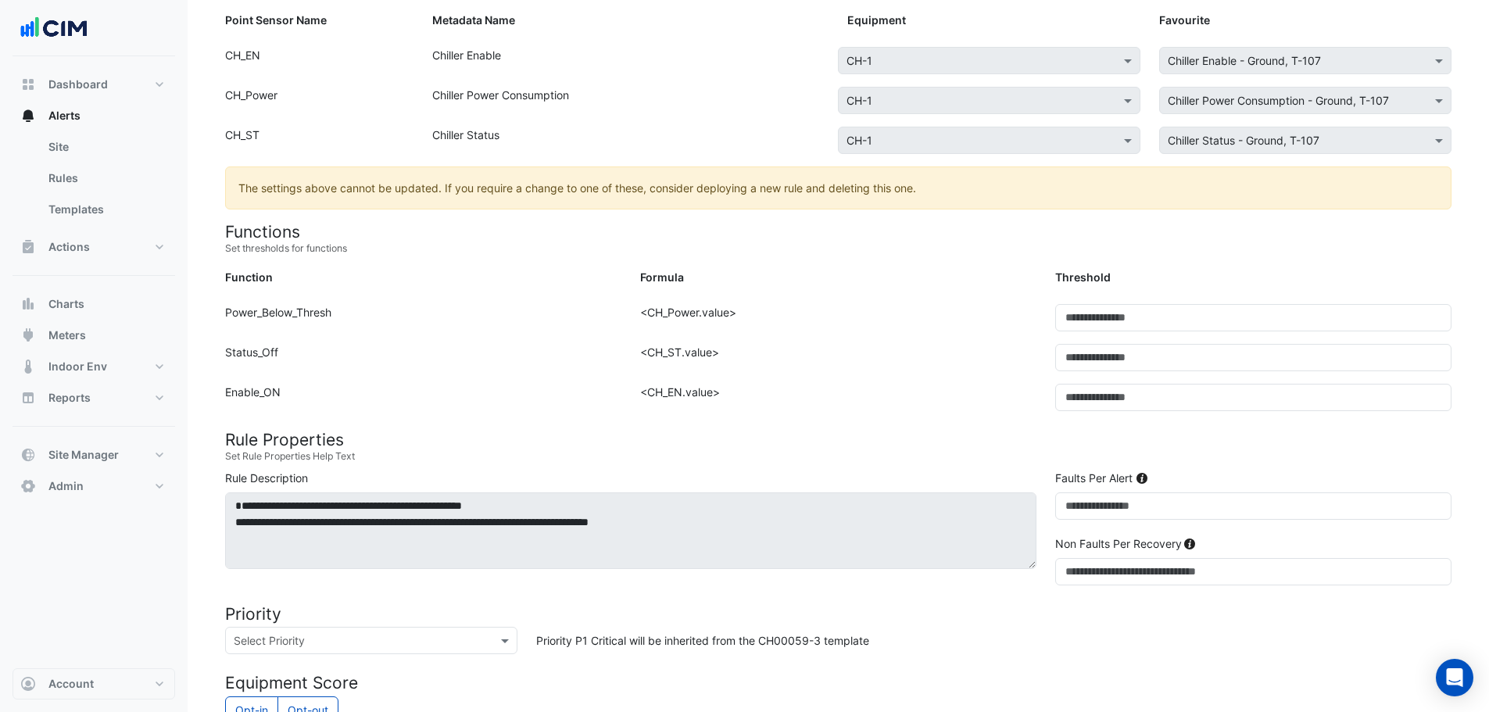
scroll to position [209, 0]
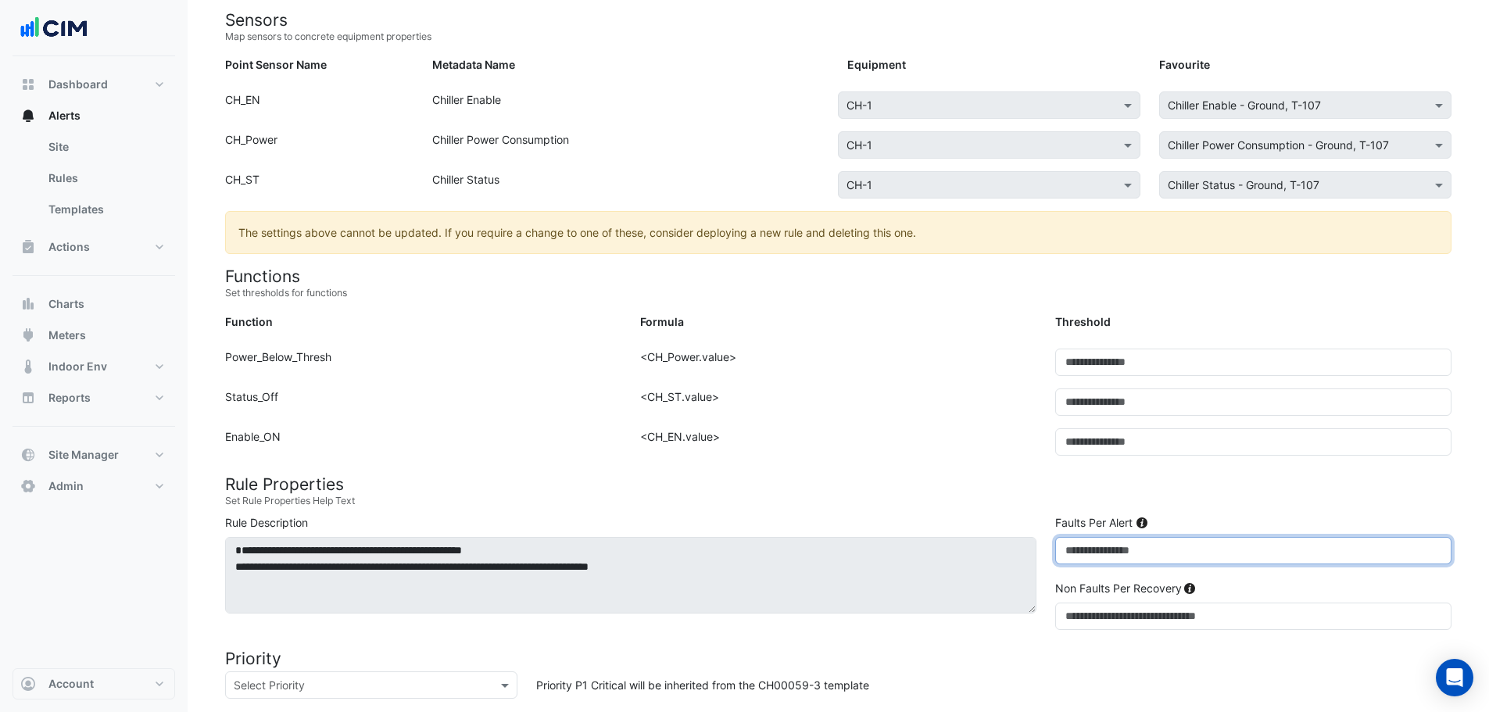
drag, startPoint x: 1066, startPoint y: 554, endPoint x: 975, endPoint y: 559, distance: 90.9
click at [1004, 553] on div "**********" at bounding box center [838, 575] width 1245 height 122
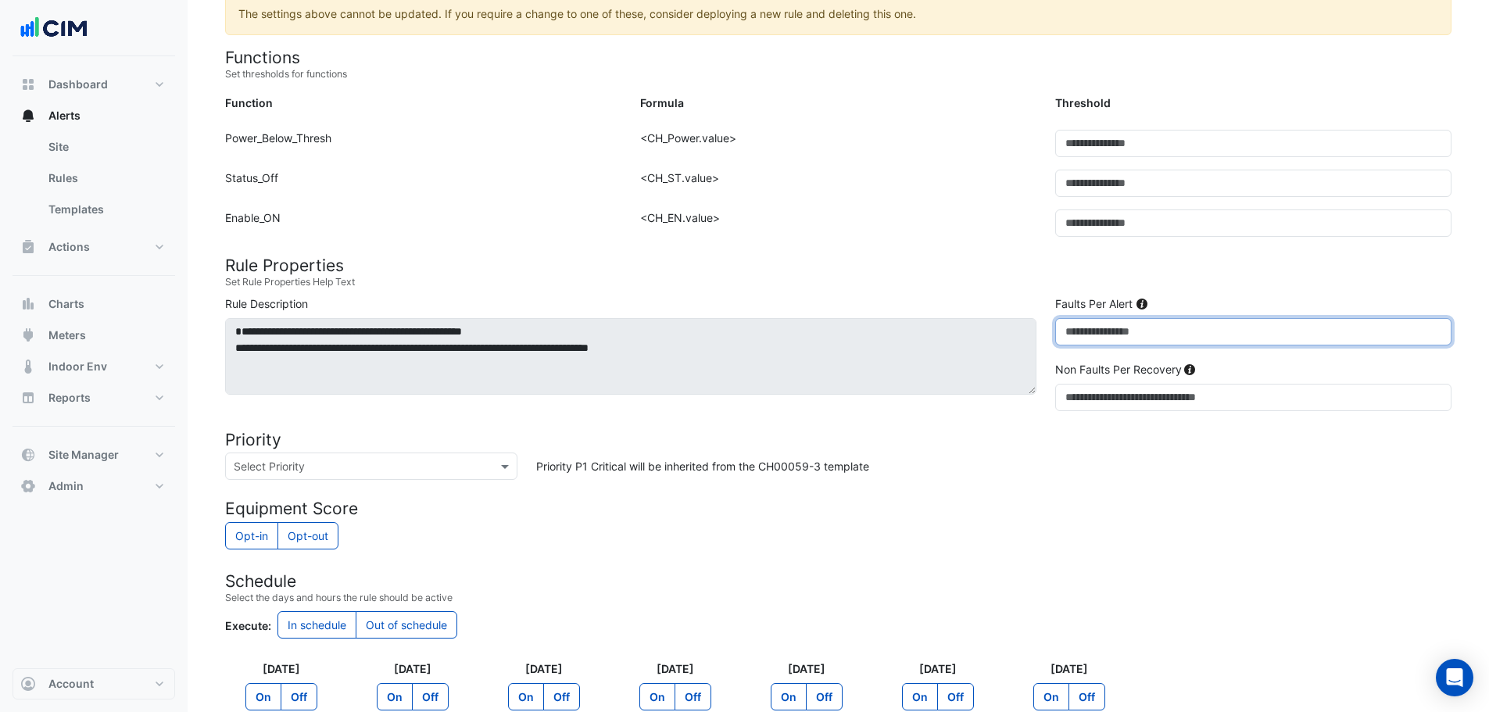
scroll to position [407, 0]
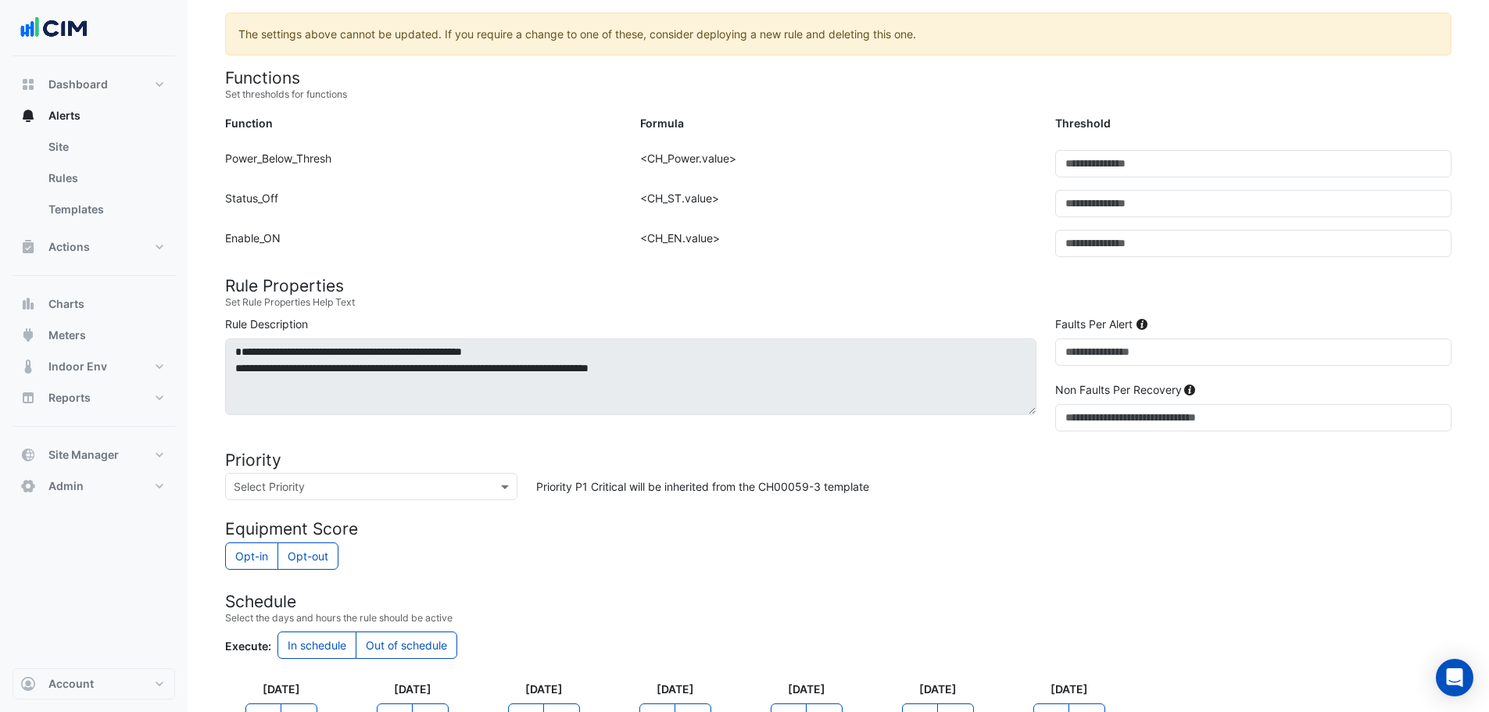
drag, startPoint x: 1041, startPoint y: 366, endPoint x: 1057, endPoint y: 363, distance: 16.7
click at [1038, 374] on div "**********" at bounding box center [631, 374] width 830 height 116
drag, startPoint x: 1080, startPoint y: 354, endPoint x: 776, endPoint y: 272, distance: 315.0
click at [800, 277] on form "Rule Type Batch Sensors Map sensors to concrete equipment properties Point Sens…" at bounding box center [838, 329] width 1227 height 1159
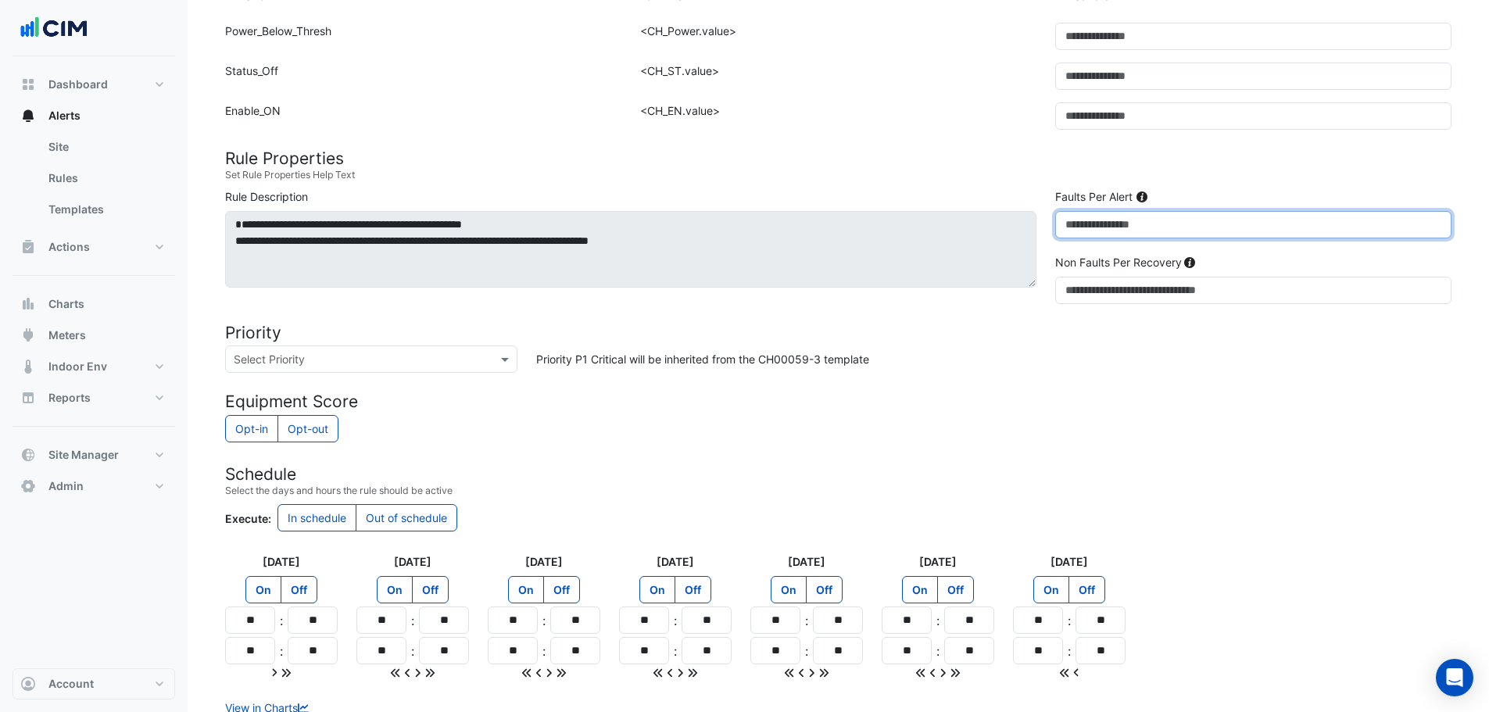
scroll to position [616, 0]
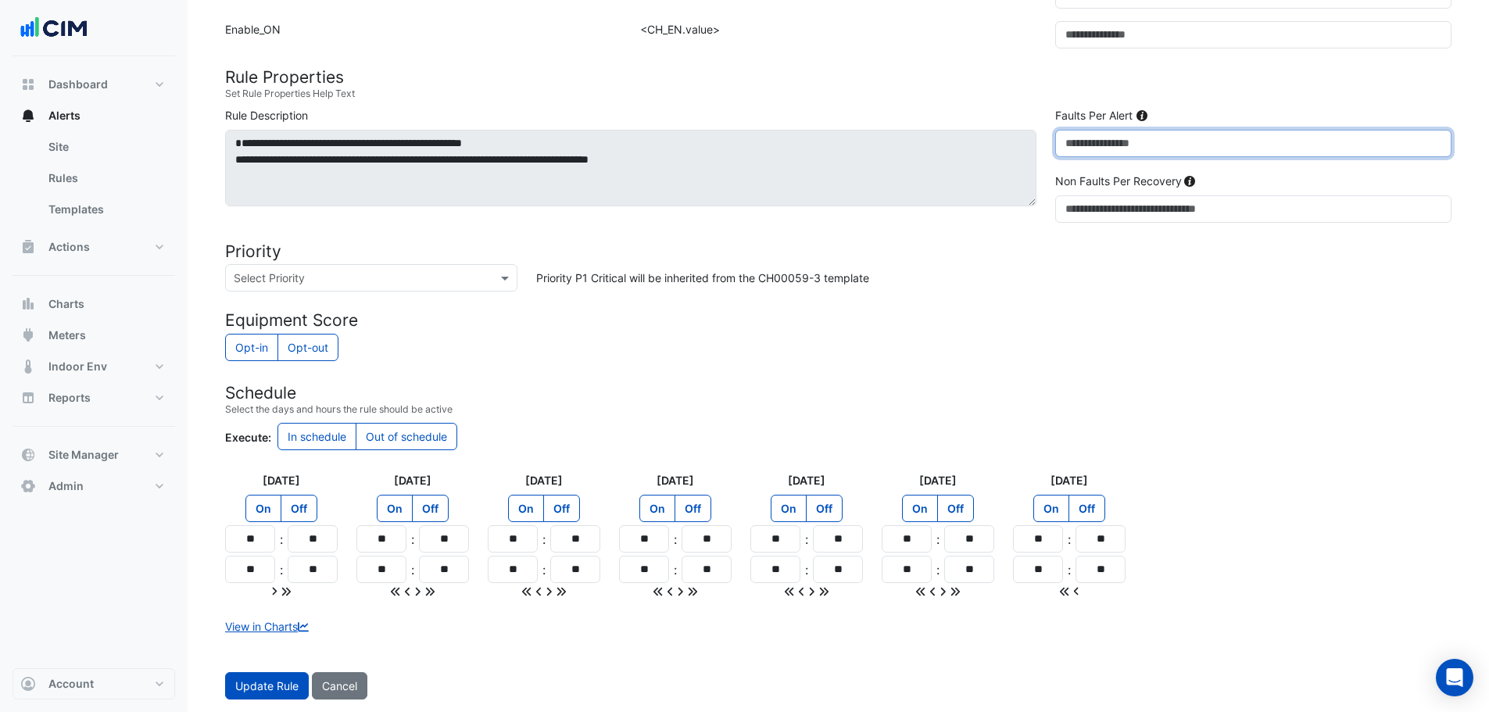
type input "*"
click at [222, 701] on div "Update Rule ID 702325 Site Select a Site × Tweed City Shopping Centre Template …" at bounding box center [839, 48] width 1302 height 1328
click at [243, 696] on button "Update Rule" at bounding box center [267, 685] width 84 height 27
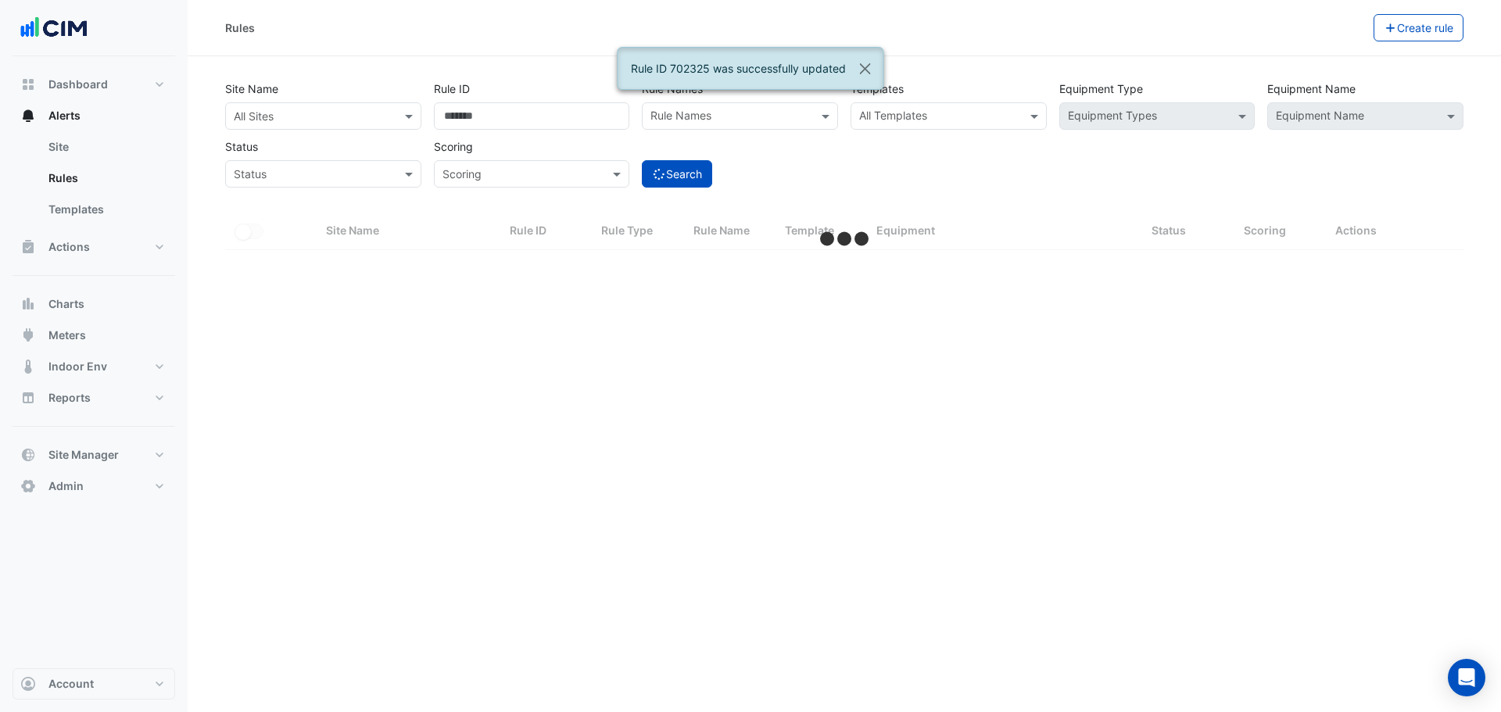
select select "**"
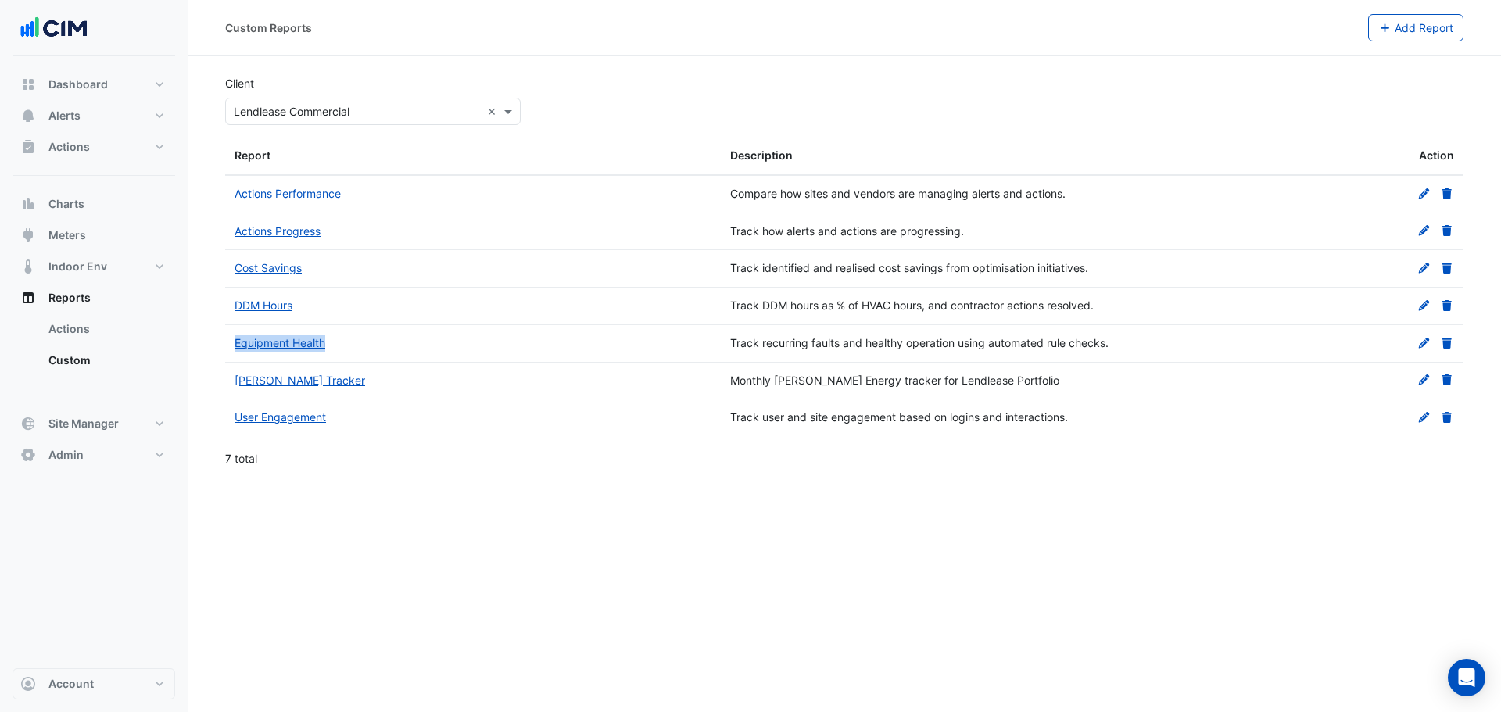
click at [342, 348] on div "Equipment Health" at bounding box center [473, 344] width 477 height 18
drag, startPoint x: 320, startPoint y: 345, endPoint x: 231, endPoint y: 352, distance: 88.6
click at [231, 352] on datatable-body-cell "Equipment Health" at bounding box center [473, 343] width 496 height 37
copy link "Equipment Health"
click at [813, 339] on div "Track recurring faults and healthy operation using automated rule checks." at bounding box center [968, 344] width 477 height 18
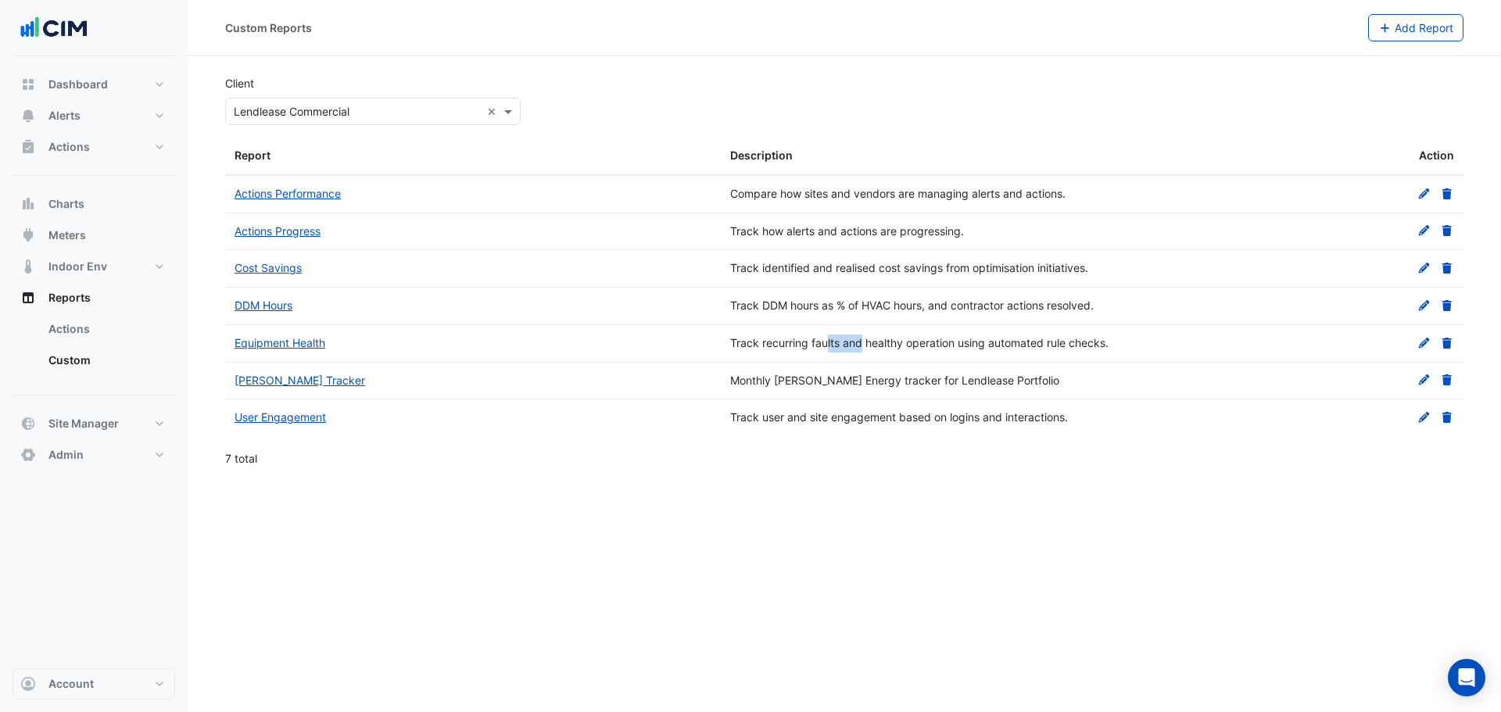
click at [808, 341] on div "Track recurring faults and healthy operation using automated rule checks." at bounding box center [968, 344] width 477 height 18
click at [806, 342] on div "Track recurring faults and healthy operation using automated rule checks." at bounding box center [968, 344] width 477 height 18
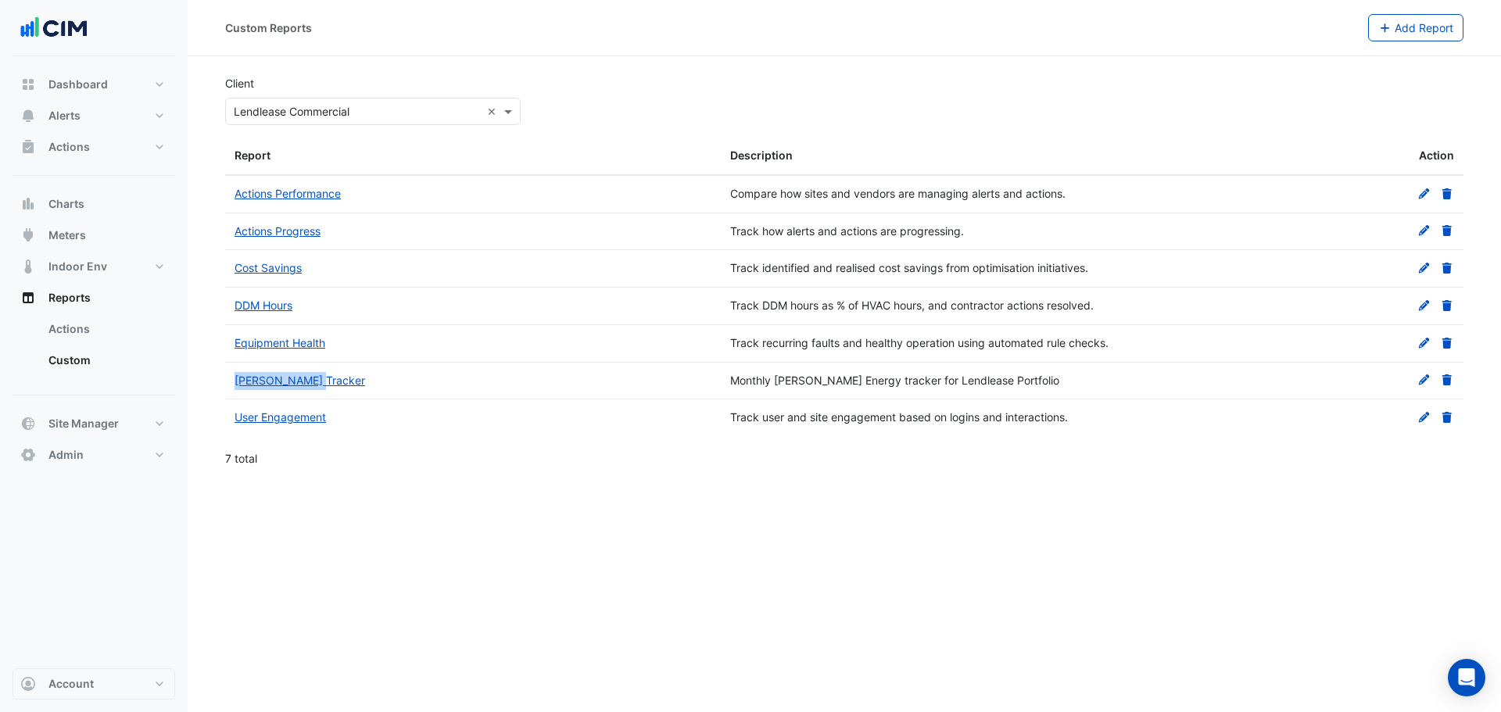
drag, startPoint x: 329, startPoint y: 385, endPoint x: 230, endPoint y: 385, distance: 99.3
click at [230, 385] on datatable-body-cell "NABERS Tracker" at bounding box center [473, 381] width 496 height 37
copy link "NABERS Tracker"
click at [636, 385] on div "NABERS Tracker" at bounding box center [473, 381] width 477 height 18
click at [899, 381] on div "Monthly NABERS Energy tracker for Lendlease Portfolio" at bounding box center [968, 381] width 477 height 18
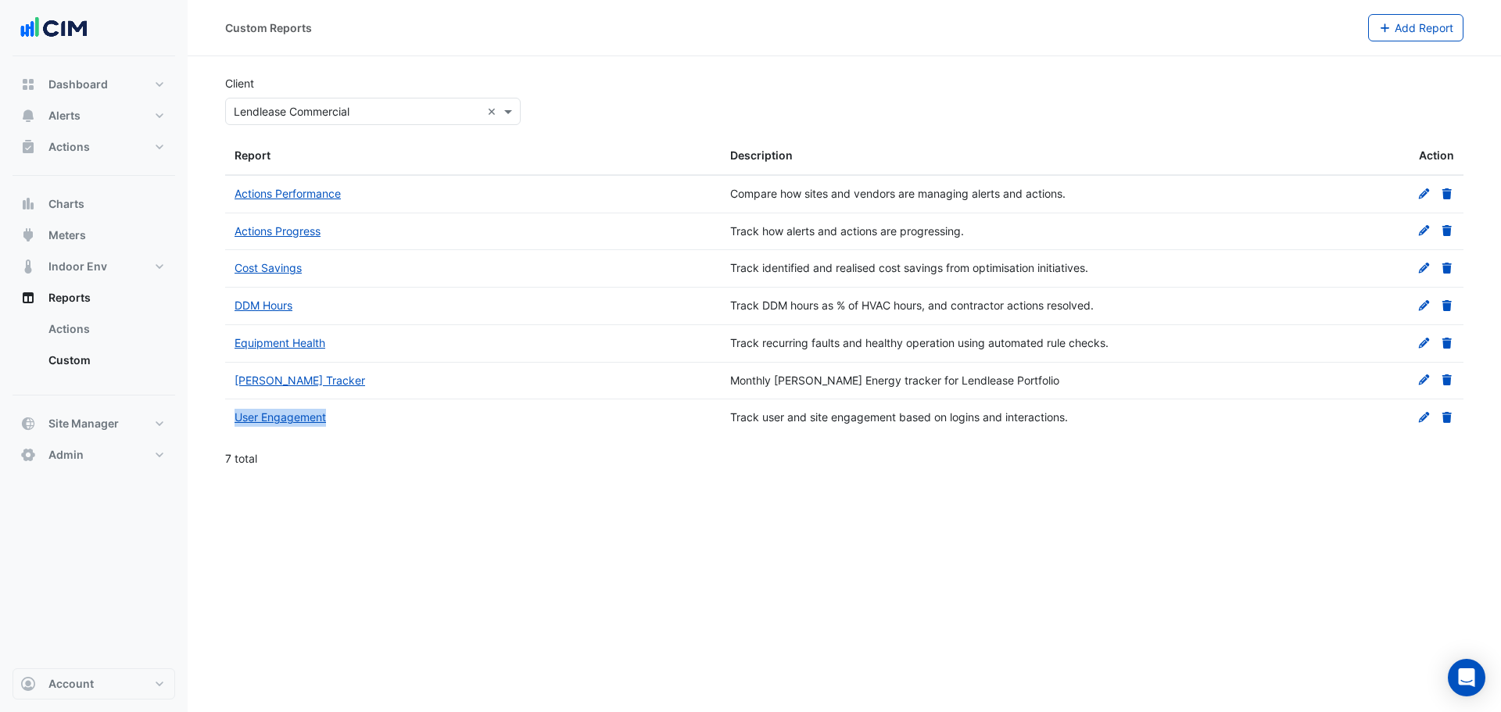
drag, startPoint x: 322, startPoint y: 418, endPoint x: 225, endPoint y: 425, distance: 97.2
click at [231, 416] on datatable-body-cell "User Engagement" at bounding box center [473, 418] width 496 height 37
copy link "User Engagement"
click at [897, 407] on datatable-body-cell "Track user and site engagement based on logins and interactions." at bounding box center [969, 418] width 496 height 37
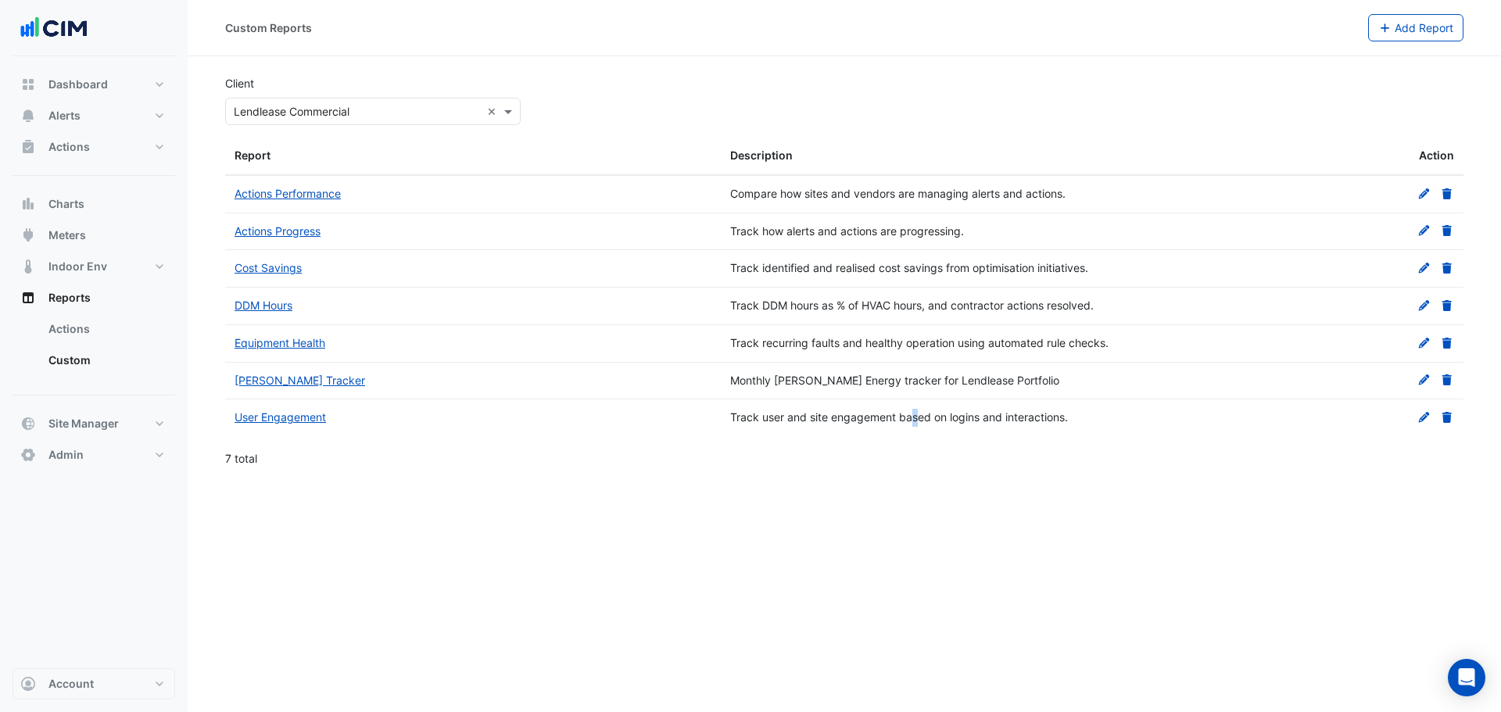
click at [896, 409] on div "Track user and site engagement based on logins and interactions." at bounding box center [968, 418] width 477 height 18
click at [237, 417] on link "User Engagement" at bounding box center [280, 416] width 91 height 13
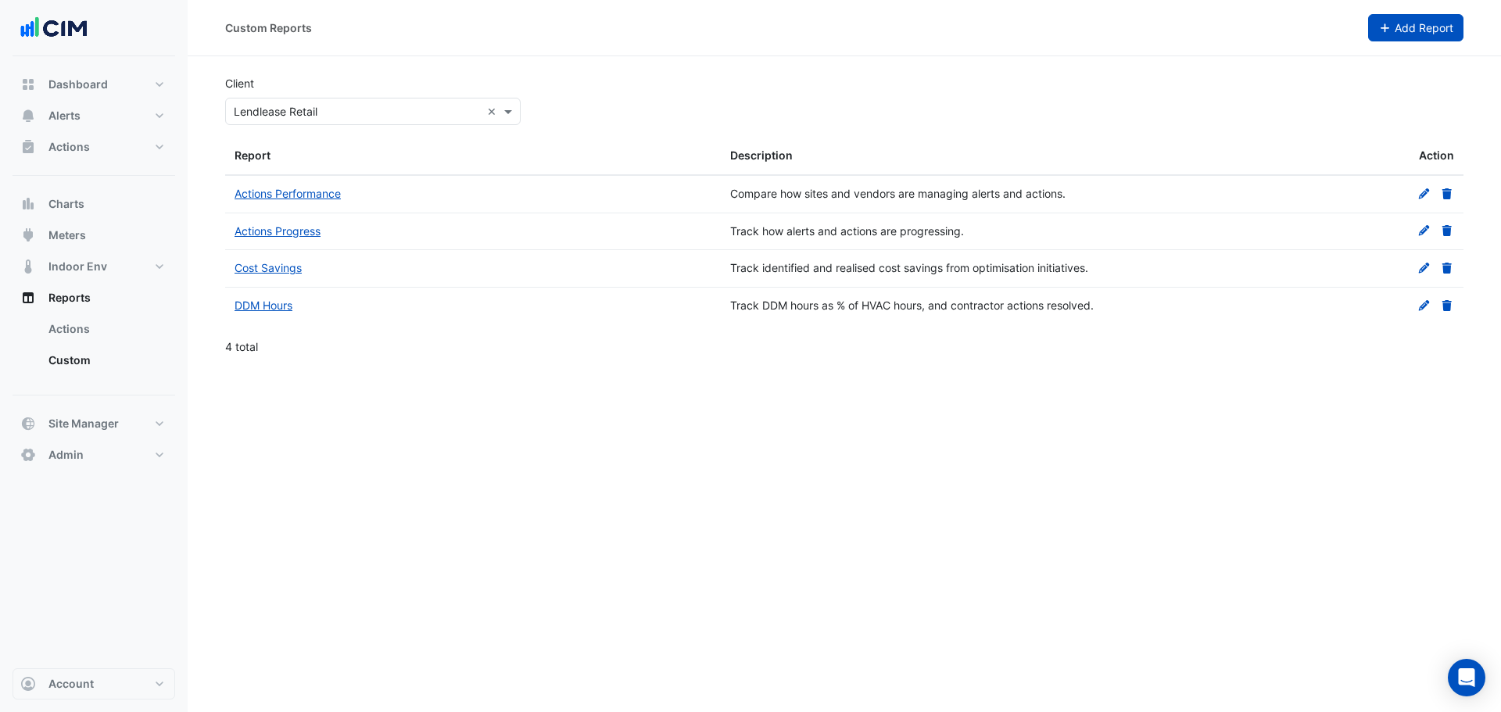
click at [1396, 31] on span "Add Report" at bounding box center [1424, 27] width 59 height 13
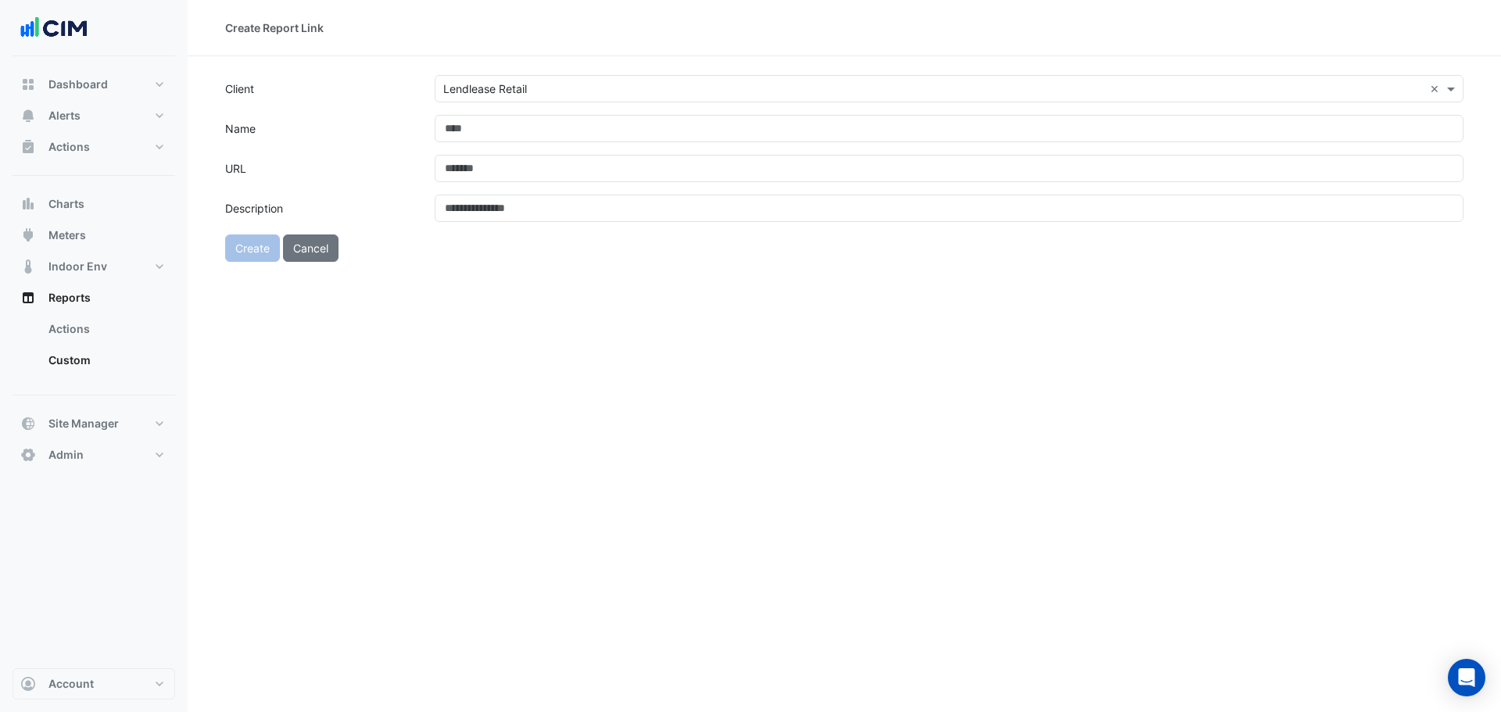
click at [632, 140] on form "Client Select Client × Lendlease Retail × Name URL Description Create Cancel" at bounding box center [844, 168] width 1238 height 187
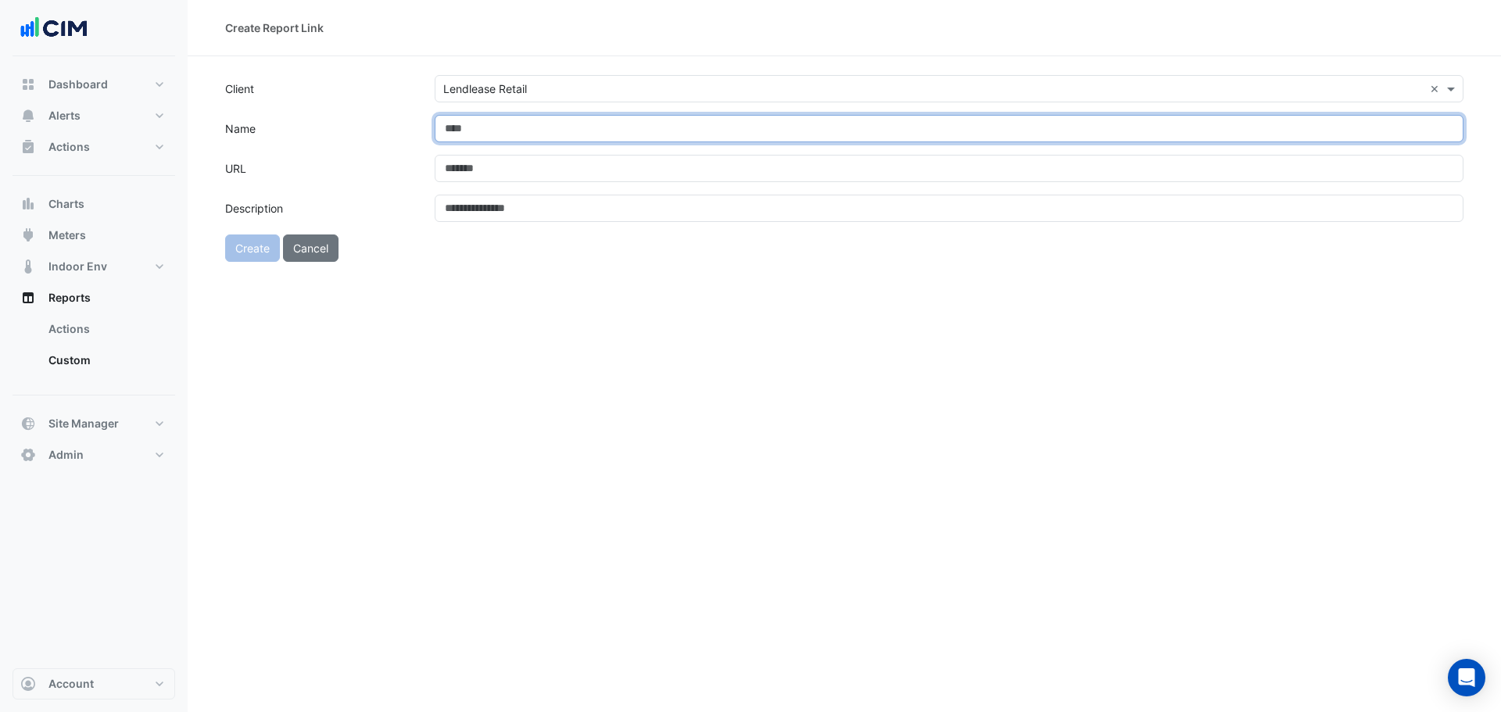
click at [618, 134] on input "Name" at bounding box center [949, 128] width 1029 height 27
paste input "**********"
type input "**********"
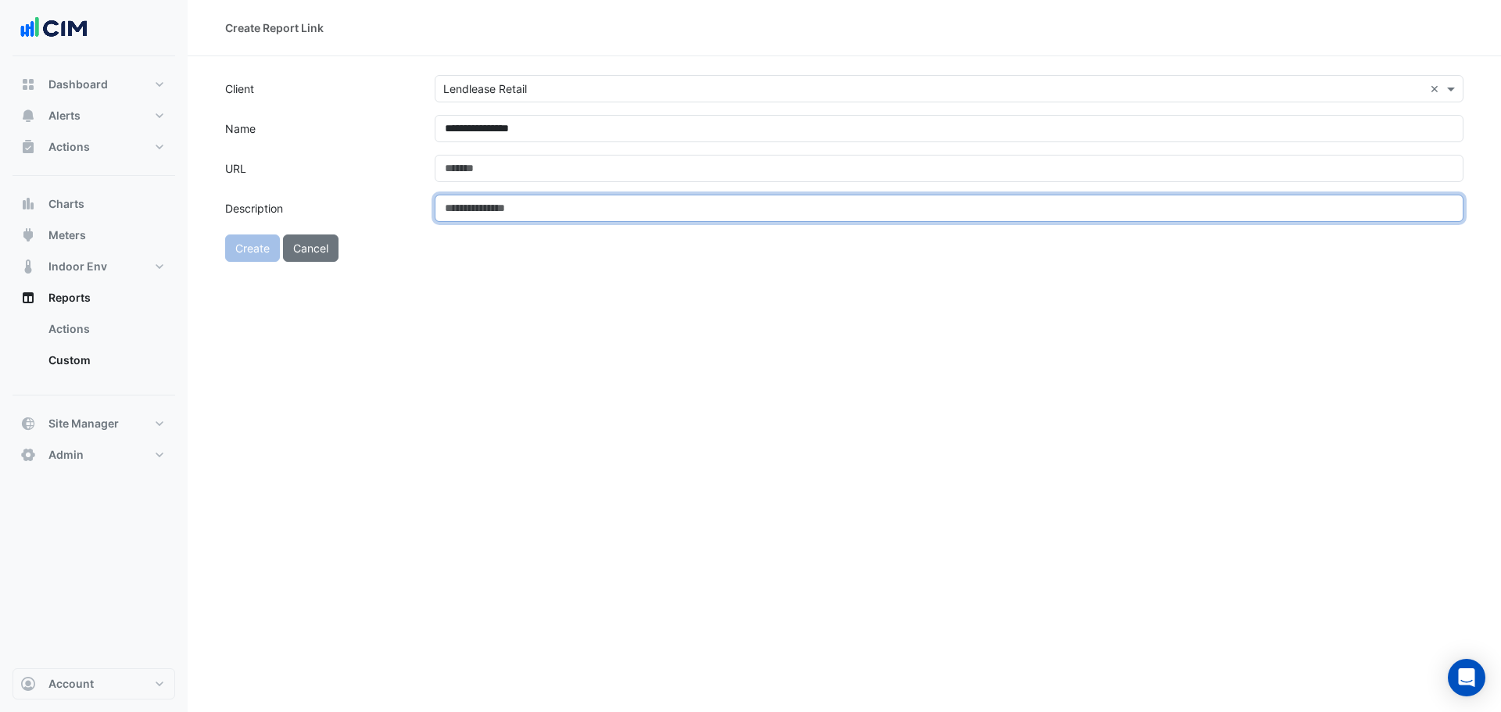
click at [873, 198] on input "Description" at bounding box center [949, 208] width 1029 height 27
paste input "**********"
type input "**********"
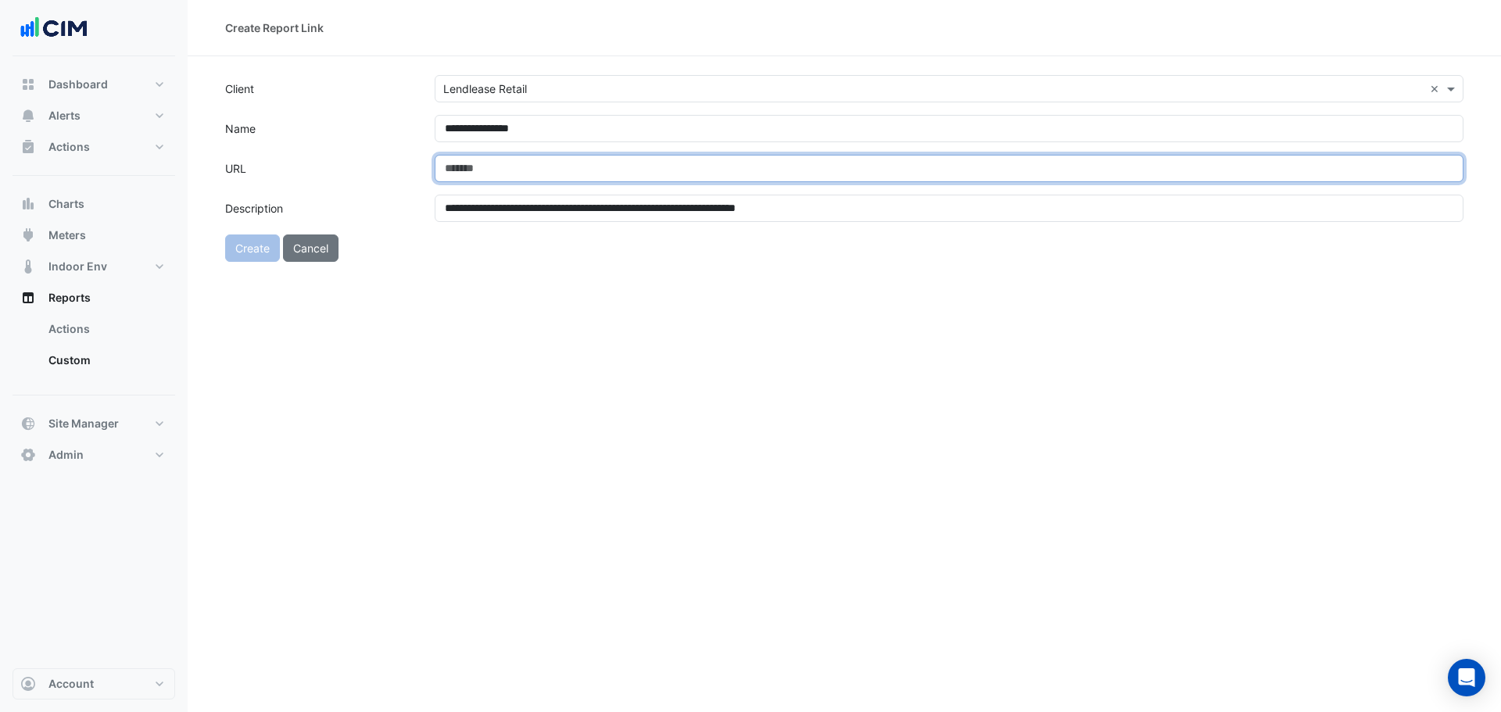
click at [872, 170] on input "URL" at bounding box center [949, 168] width 1029 height 27
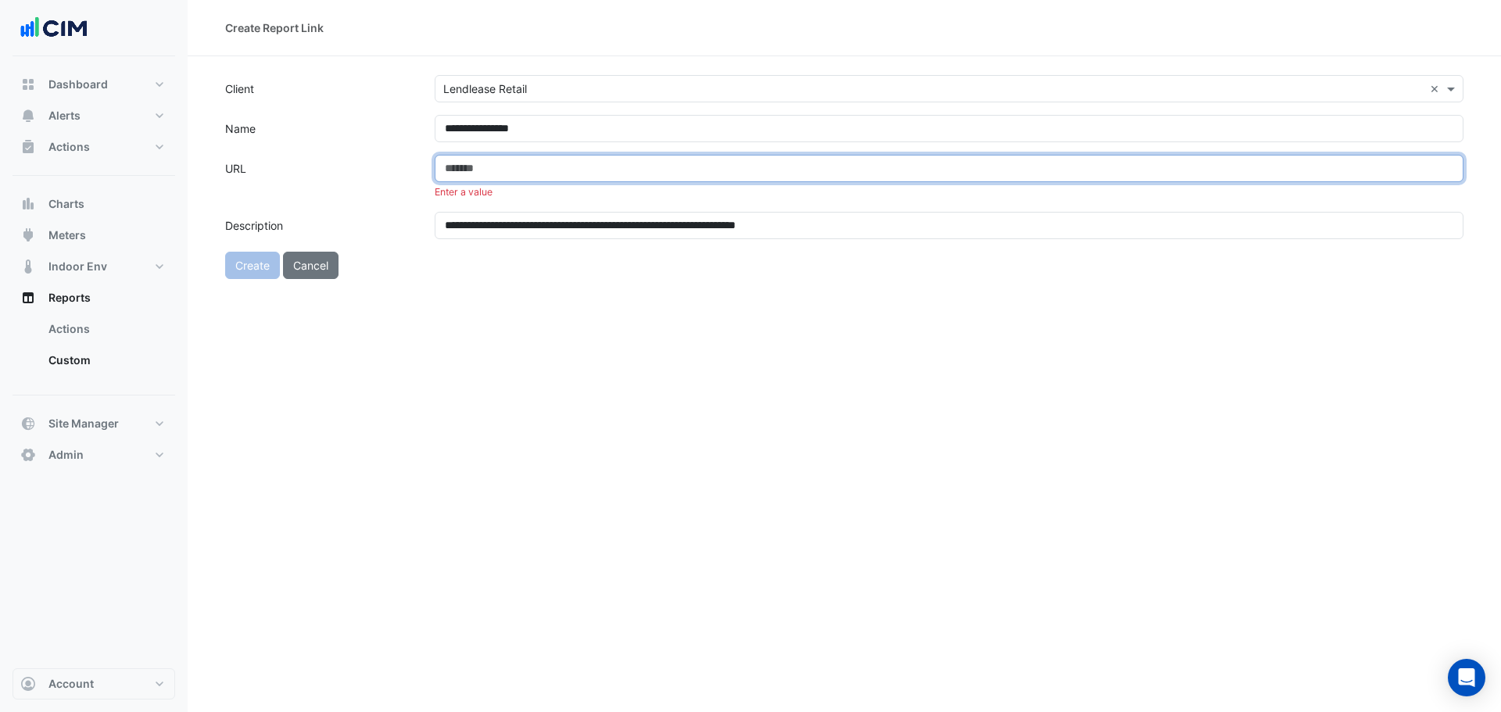
drag, startPoint x: 562, startPoint y: 159, endPoint x: 489, endPoint y: 186, distance: 77.4
click at [562, 159] on input "URL" at bounding box center [949, 168] width 1029 height 27
paste input "**********"
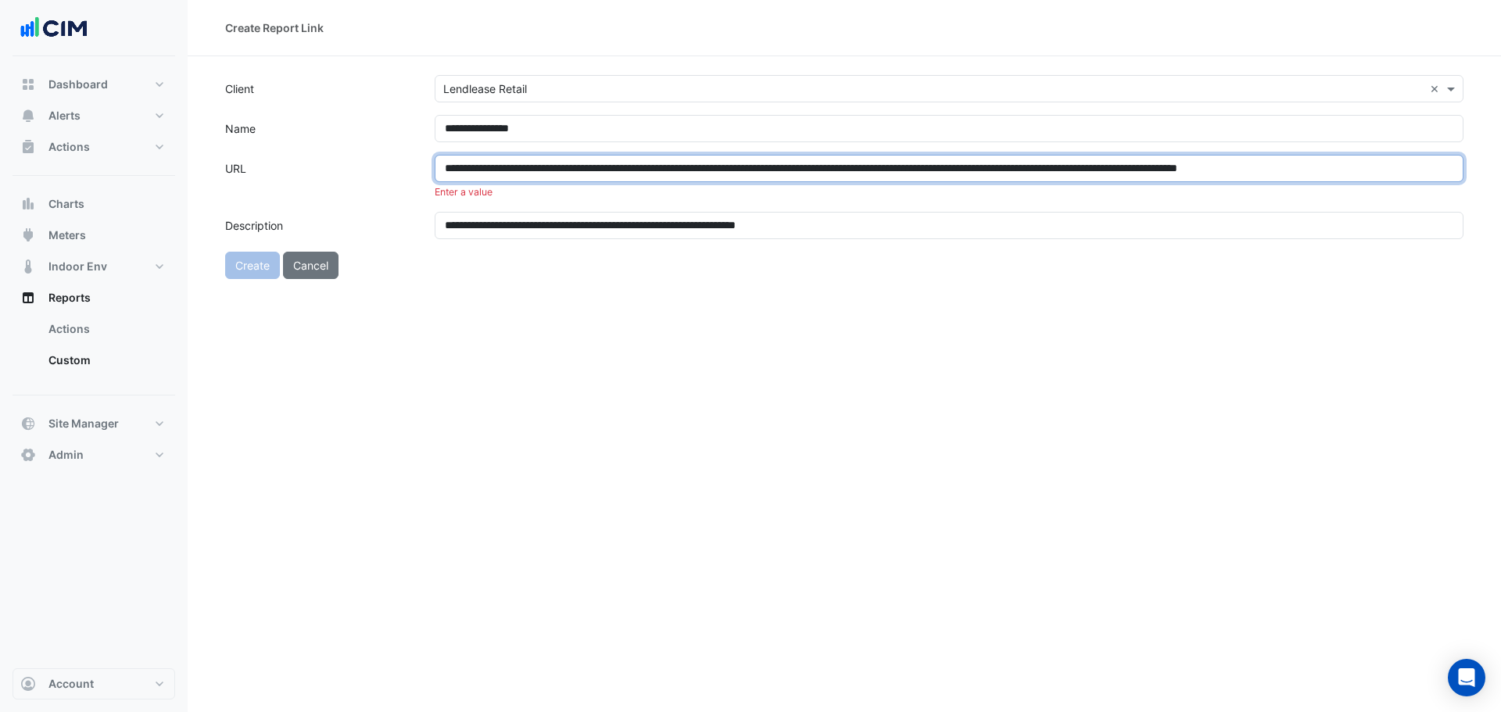
scroll to position [0, 99]
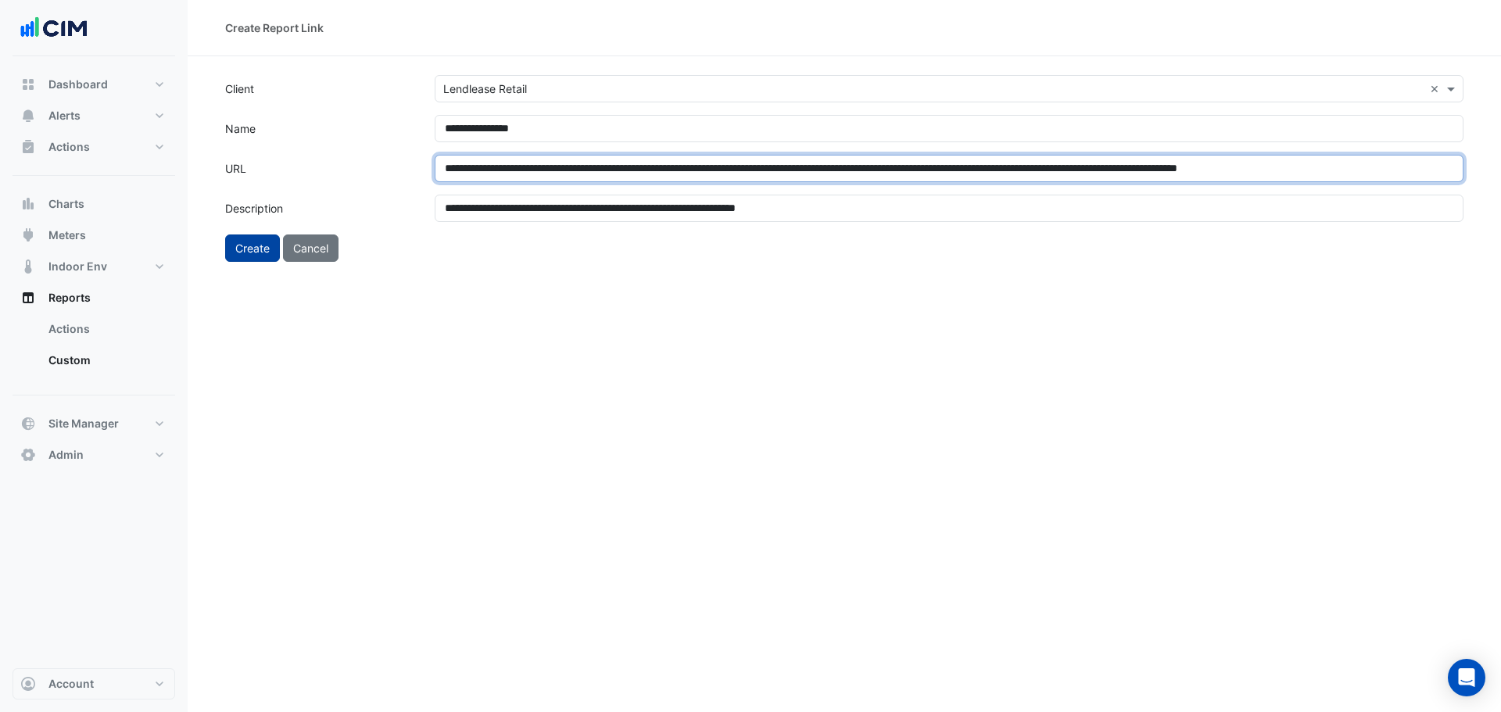
type input "**********"
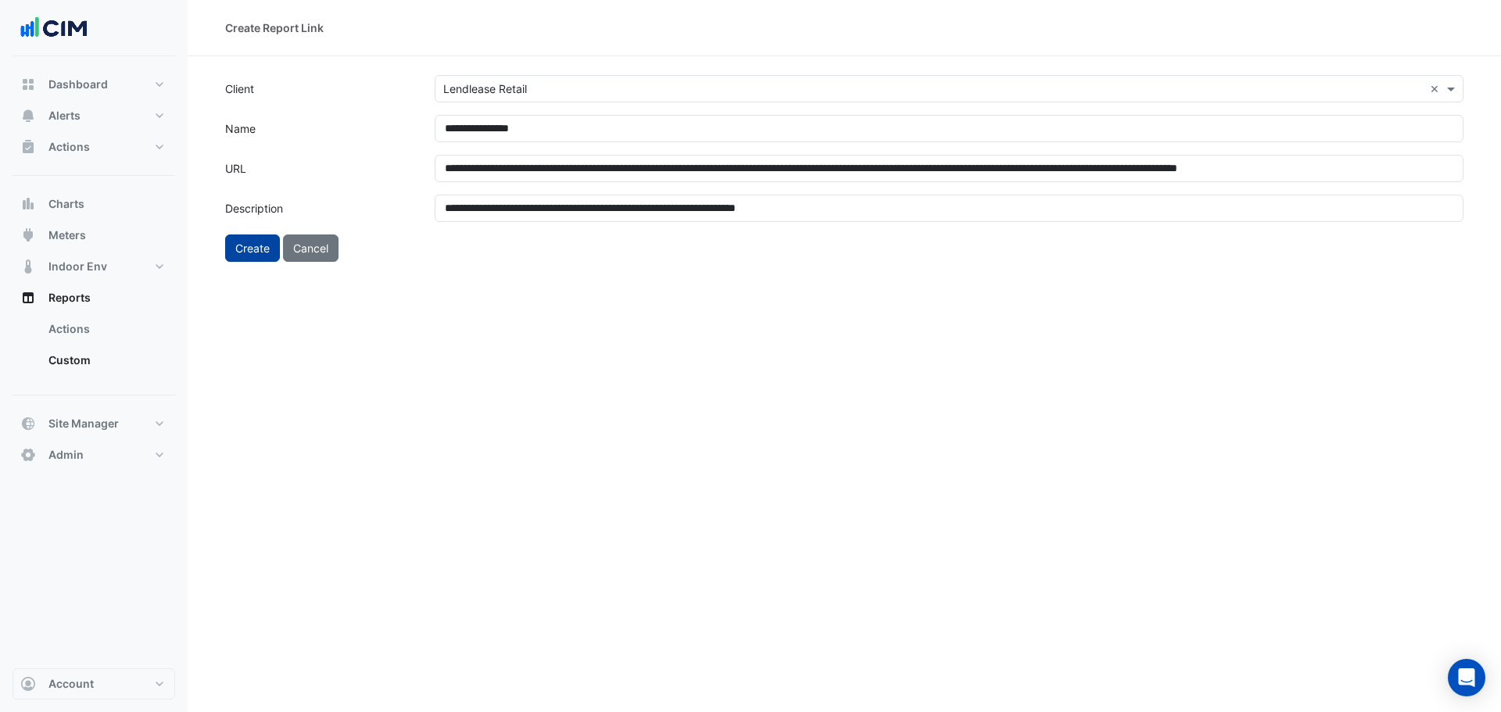
click at [249, 247] on button "Create" at bounding box center [252, 248] width 55 height 27
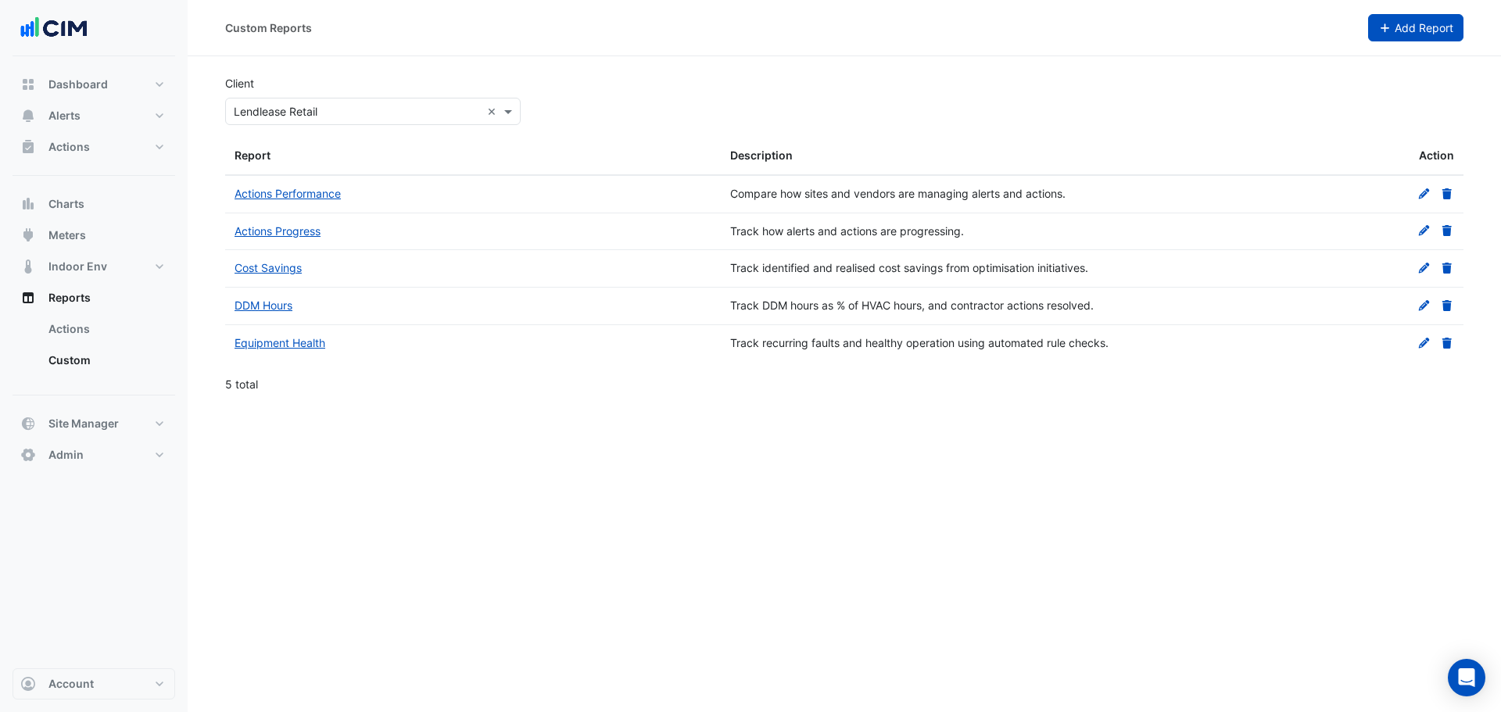
drag, startPoint x: 1407, startPoint y: 34, endPoint x: 1417, endPoint y: 30, distance: 10.6
click at [1417, 30] on span "Add Report" at bounding box center [1424, 27] width 59 height 13
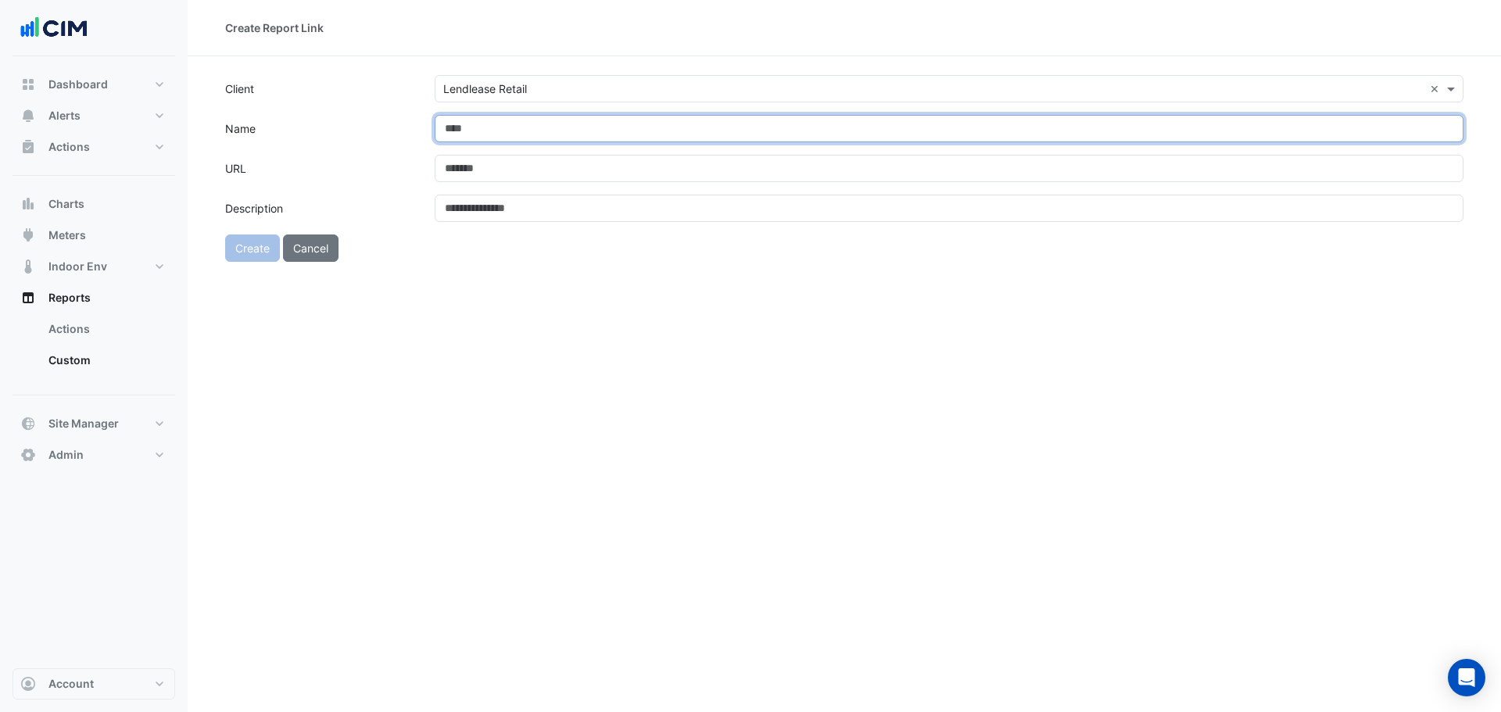
click at [516, 134] on input "Name" at bounding box center [949, 128] width 1029 height 27
paste input "**********"
type input "**********"
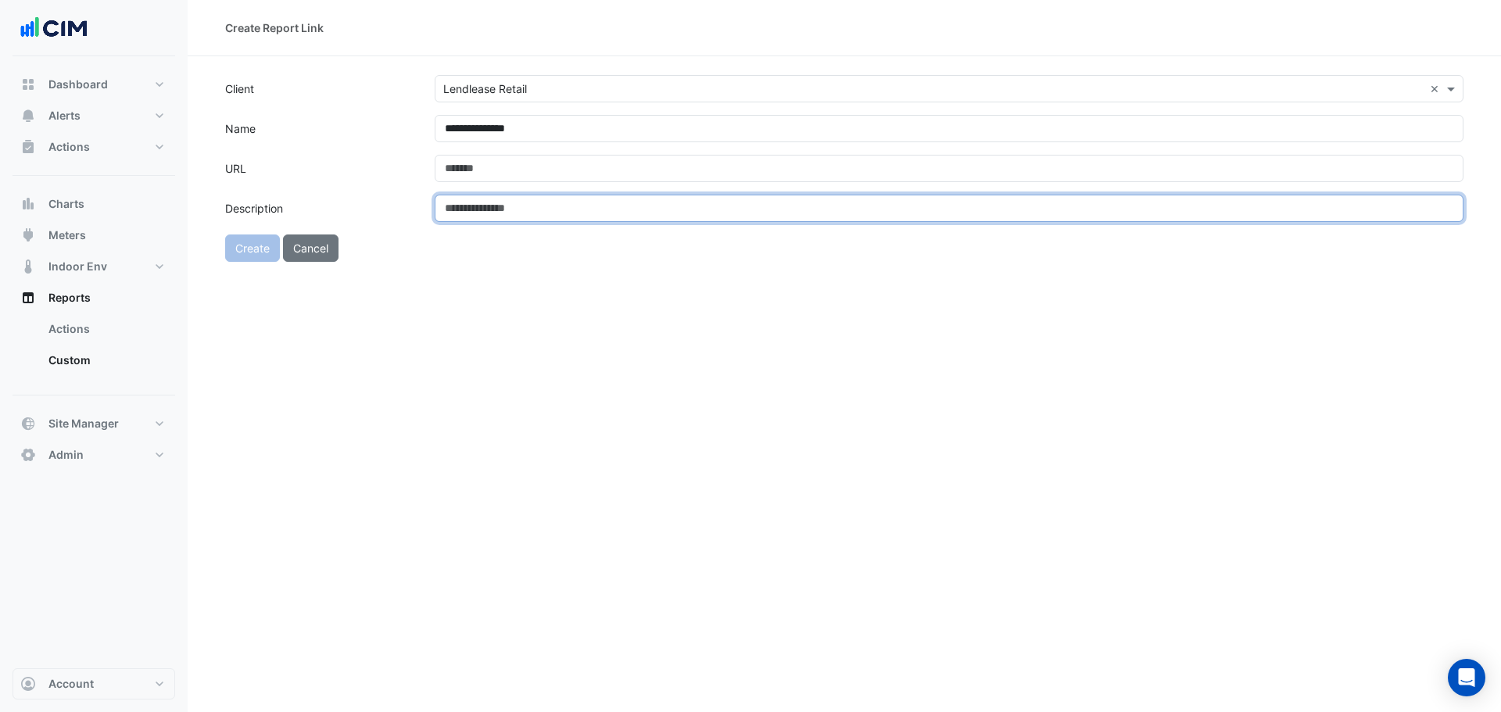
click at [636, 203] on input "Description" at bounding box center [949, 208] width 1029 height 27
paste input "**********"
type input "**********"
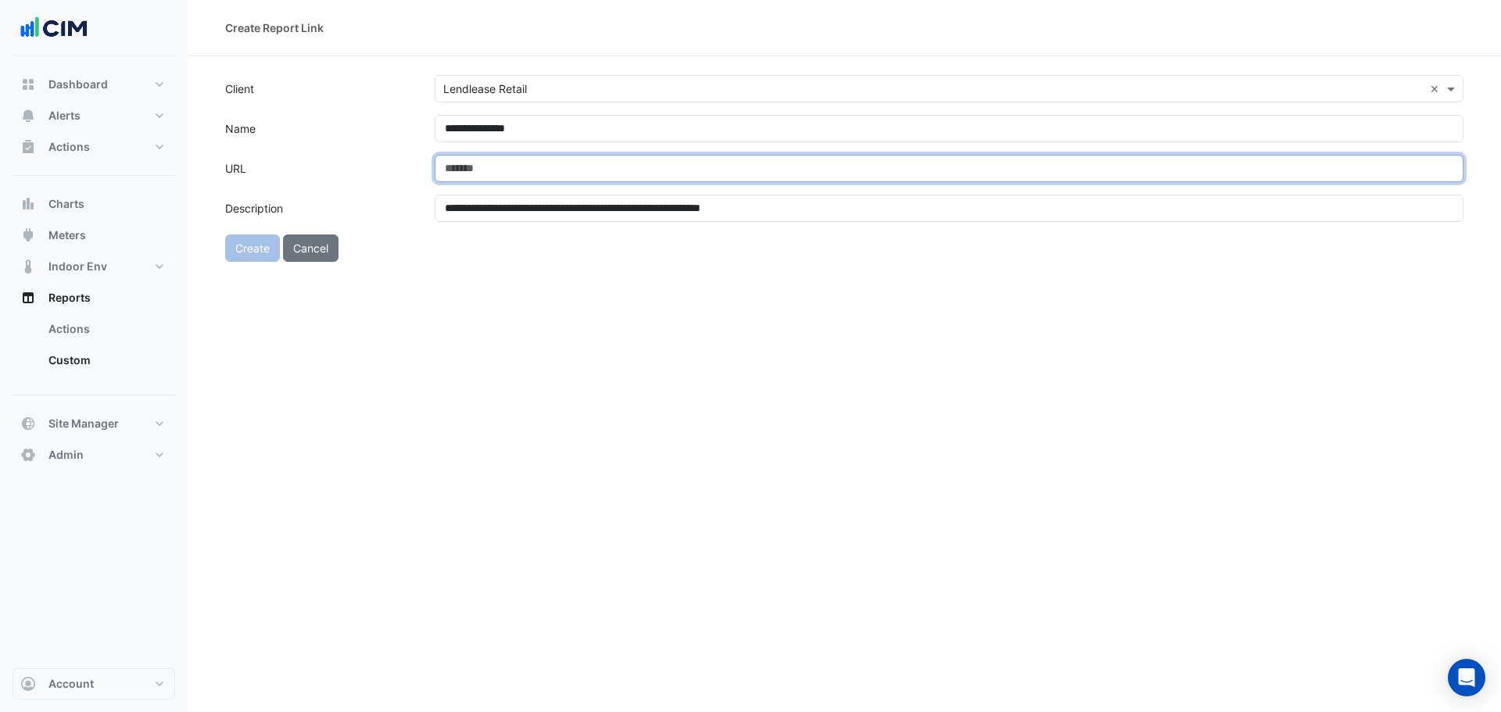
click at [508, 161] on input "URL" at bounding box center [949, 168] width 1029 height 27
paste input "**********"
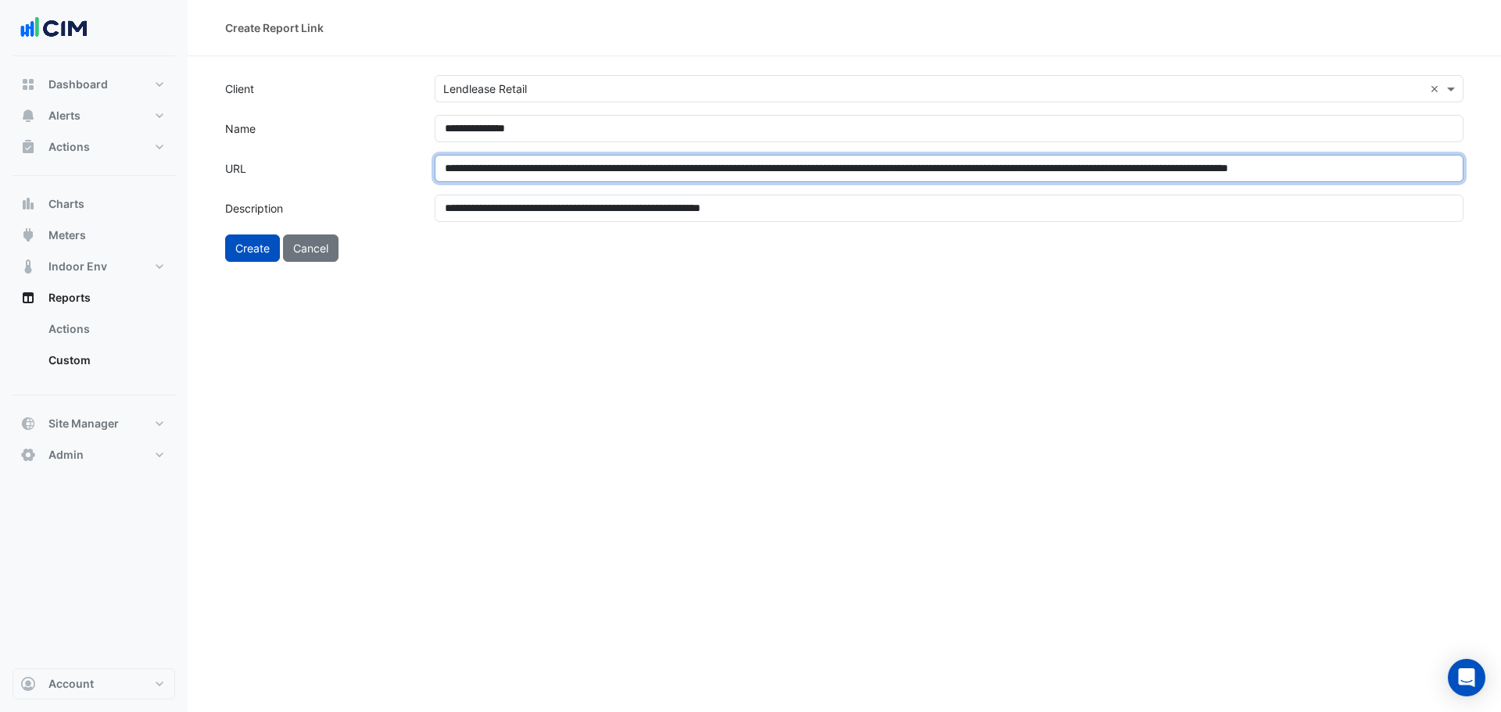
scroll to position [0, 186]
type input "**********"
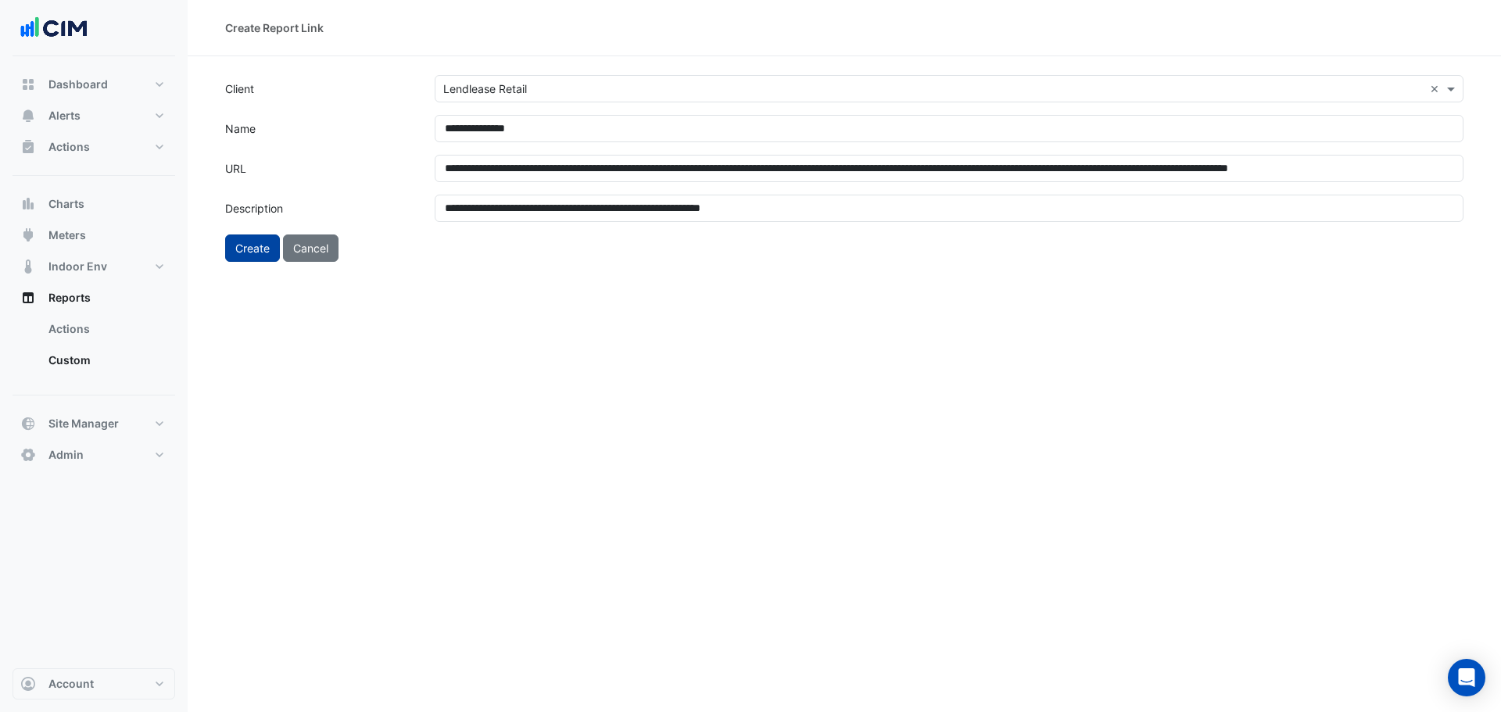
click at [255, 251] on button "Create" at bounding box center [252, 248] width 55 height 27
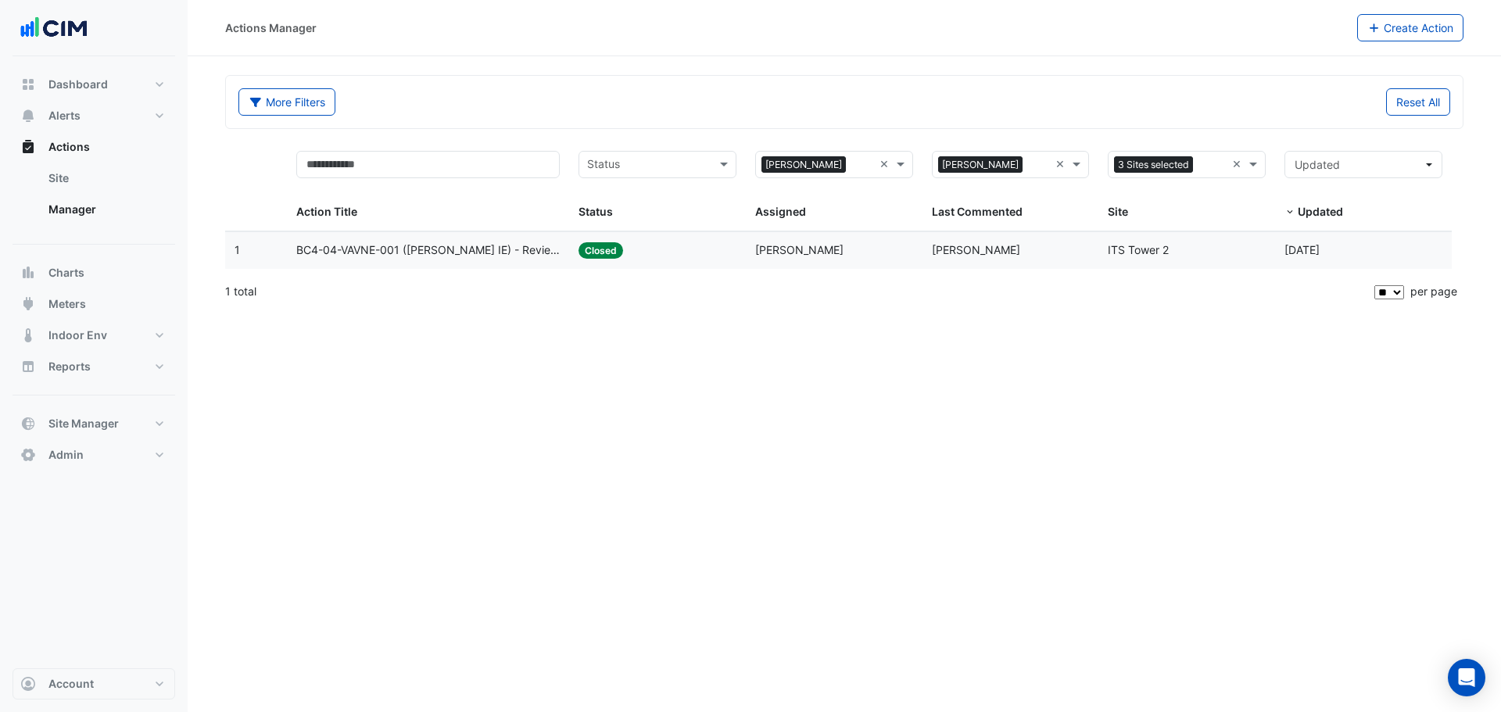
select select "**"
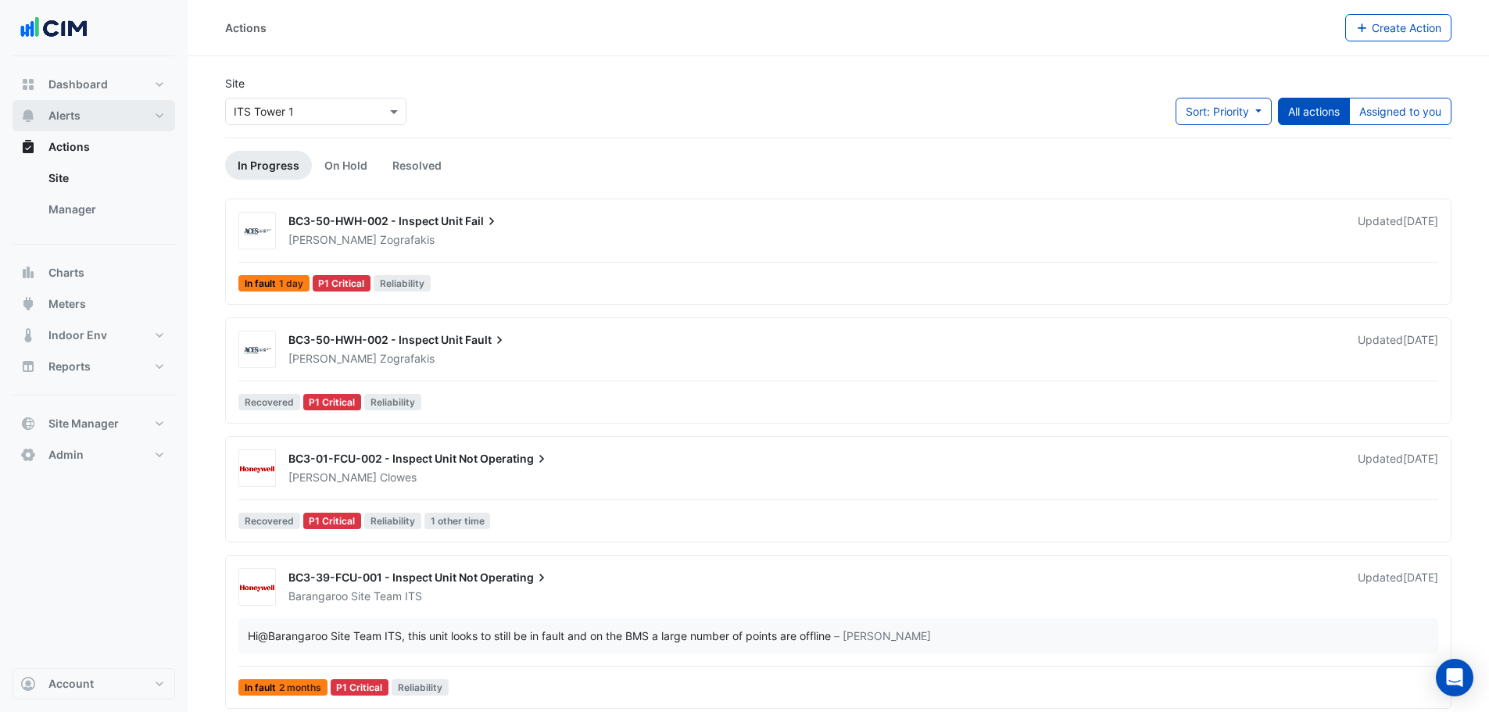
click at [54, 116] on span "Alerts" at bounding box center [64, 116] width 32 height 16
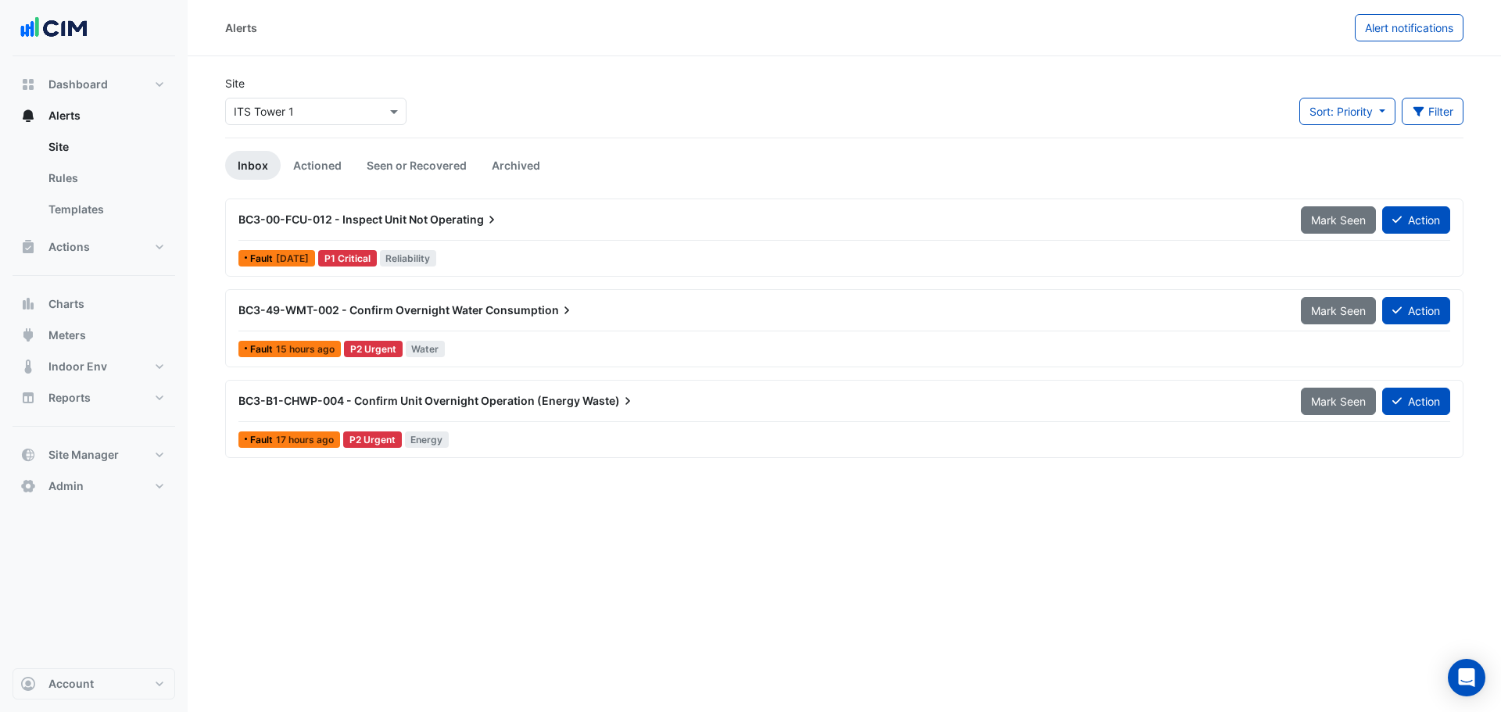
click at [353, 108] on input "text" at bounding box center [300, 112] width 133 height 16
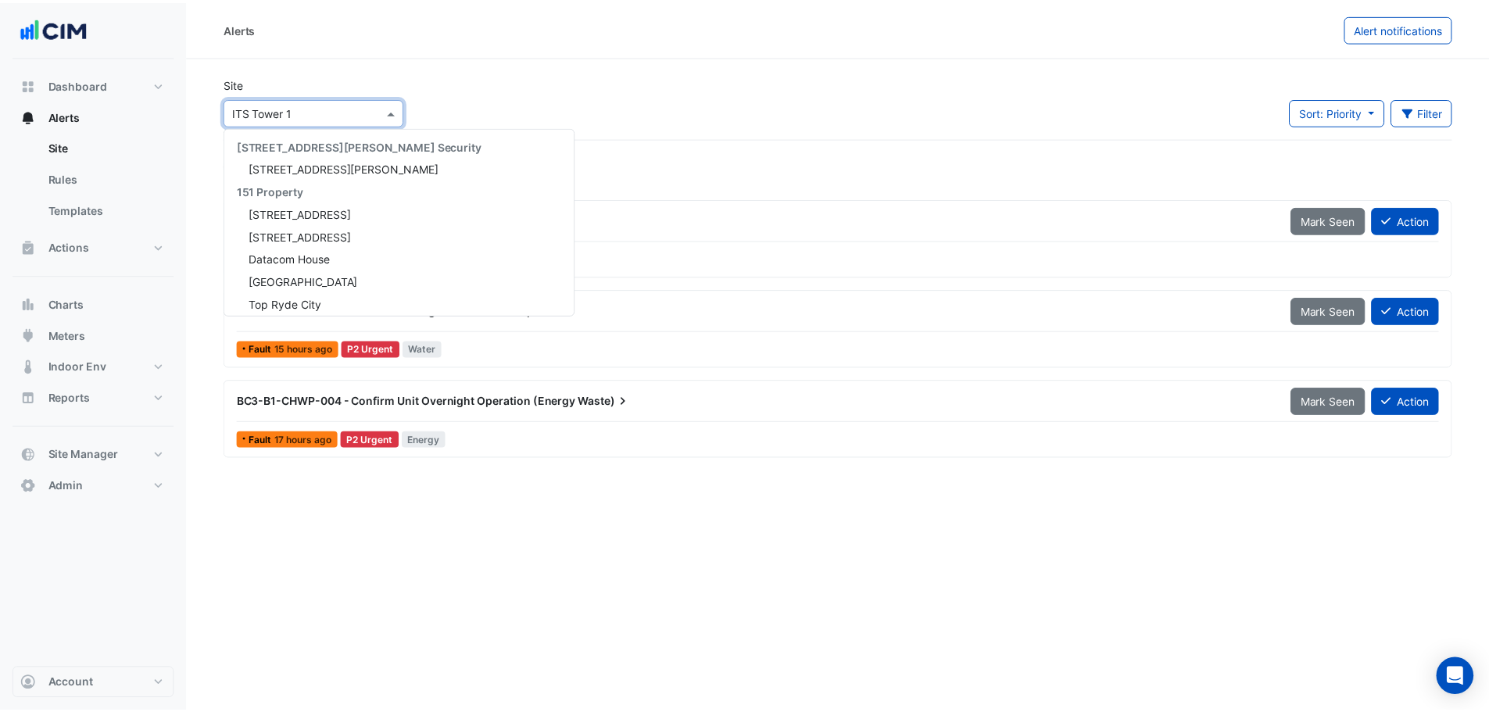
scroll to position [2001, 0]
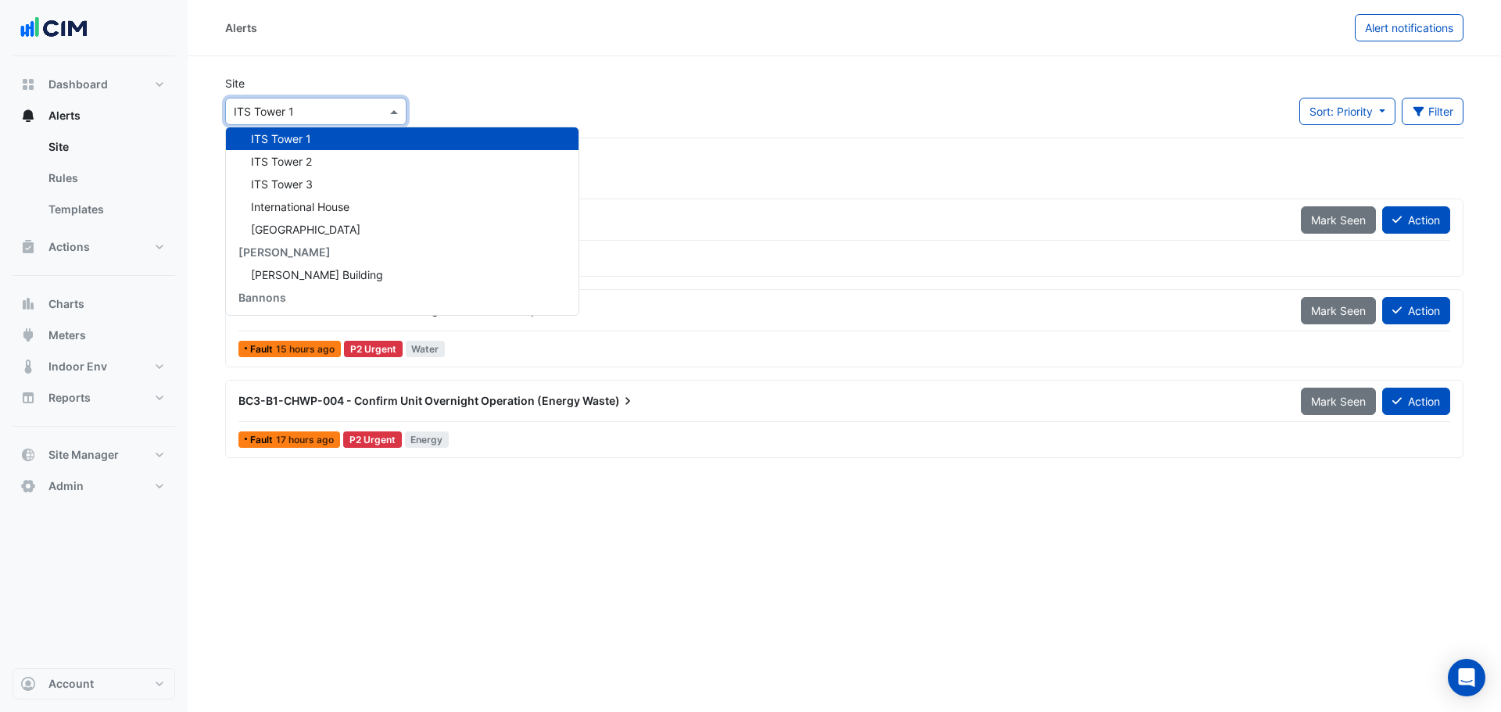
click at [521, 91] on div "Site Select a Site × ITS Tower 1 141 Walker Street Security 141 Walker Street 1…" at bounding box center [844, 106] width 1257 height 63
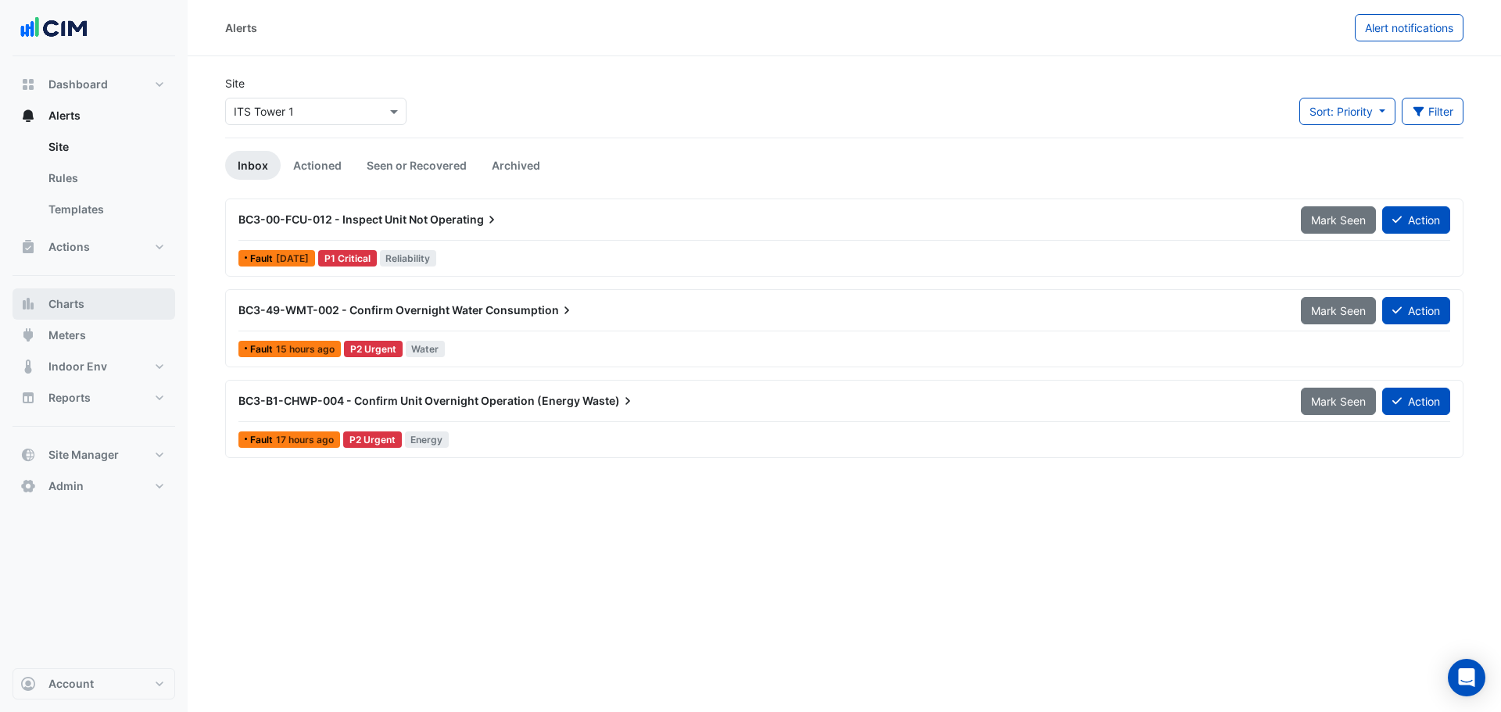
click at [80, 307] on span "Charts" at bounding box center [66, 304] width 36 height 16
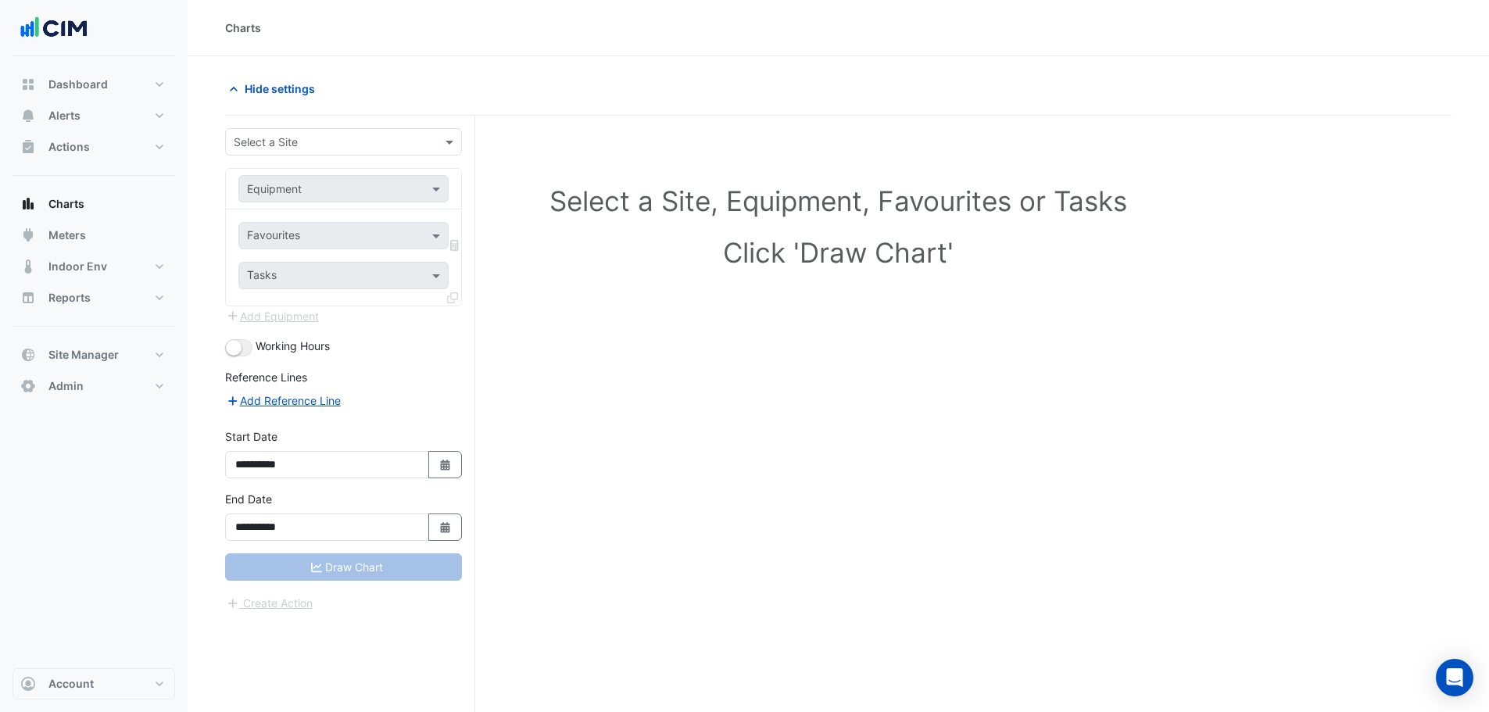
click at [396, 135] on input "text" at bounding box center [328, 142] width 188 height 16
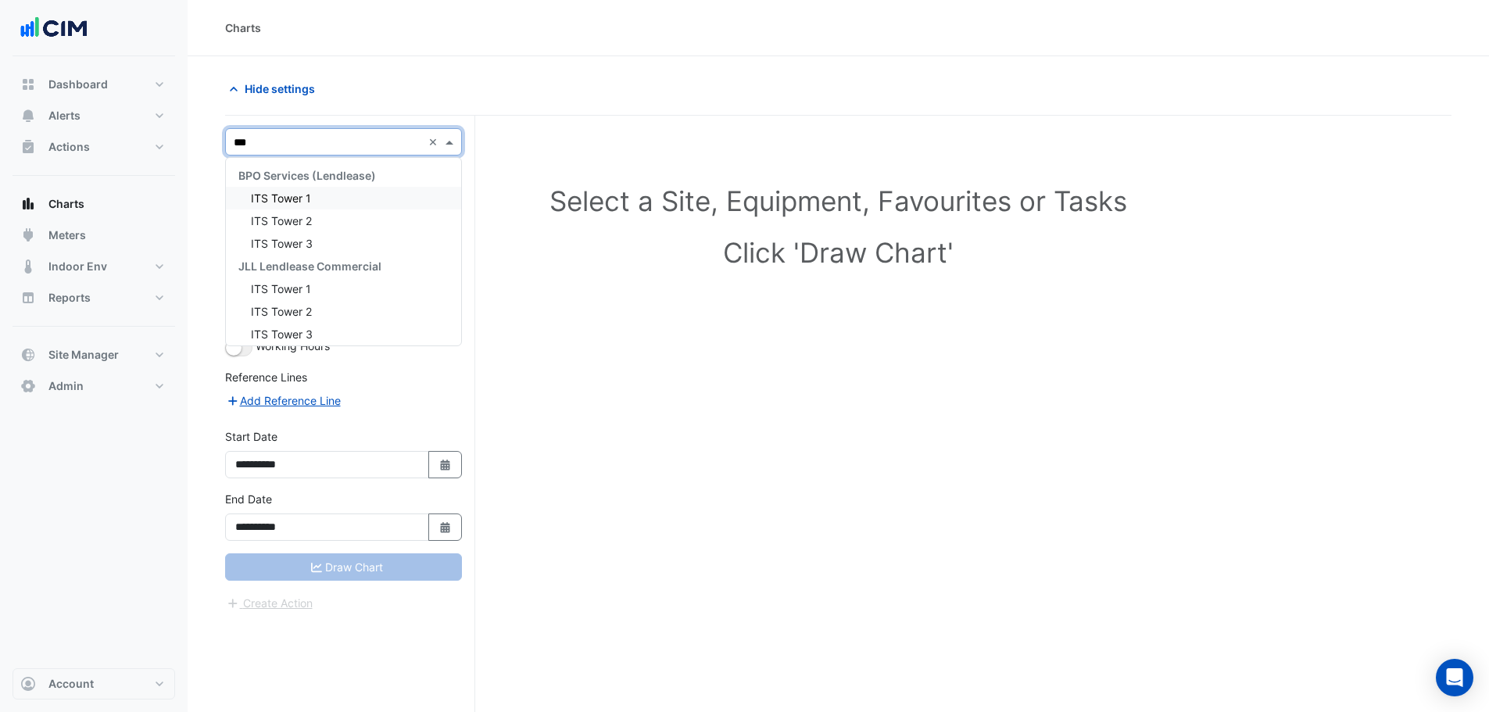
type input "***"
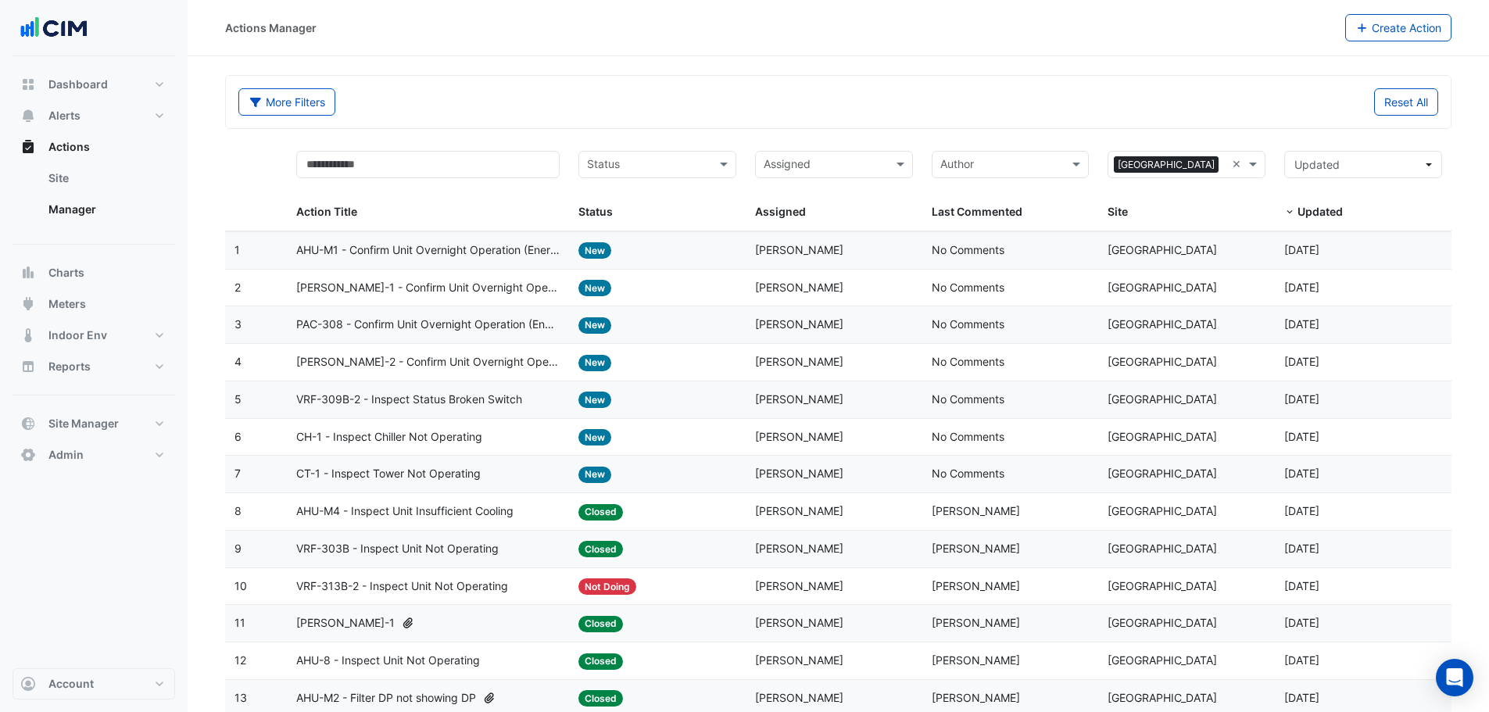
select select "**"
click at [1221, 165] on input "text" at bounding box center [1177, 166] width 123 height 18
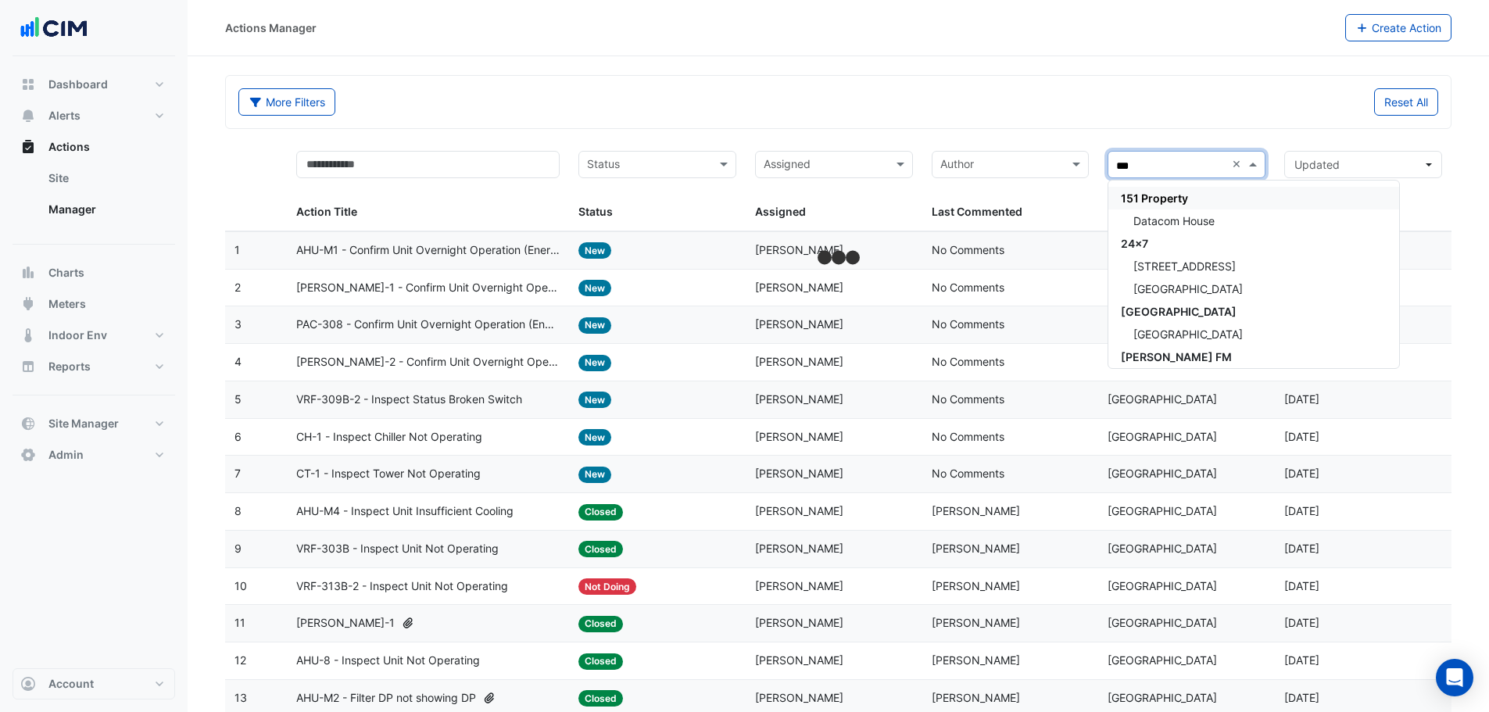
type input "****"
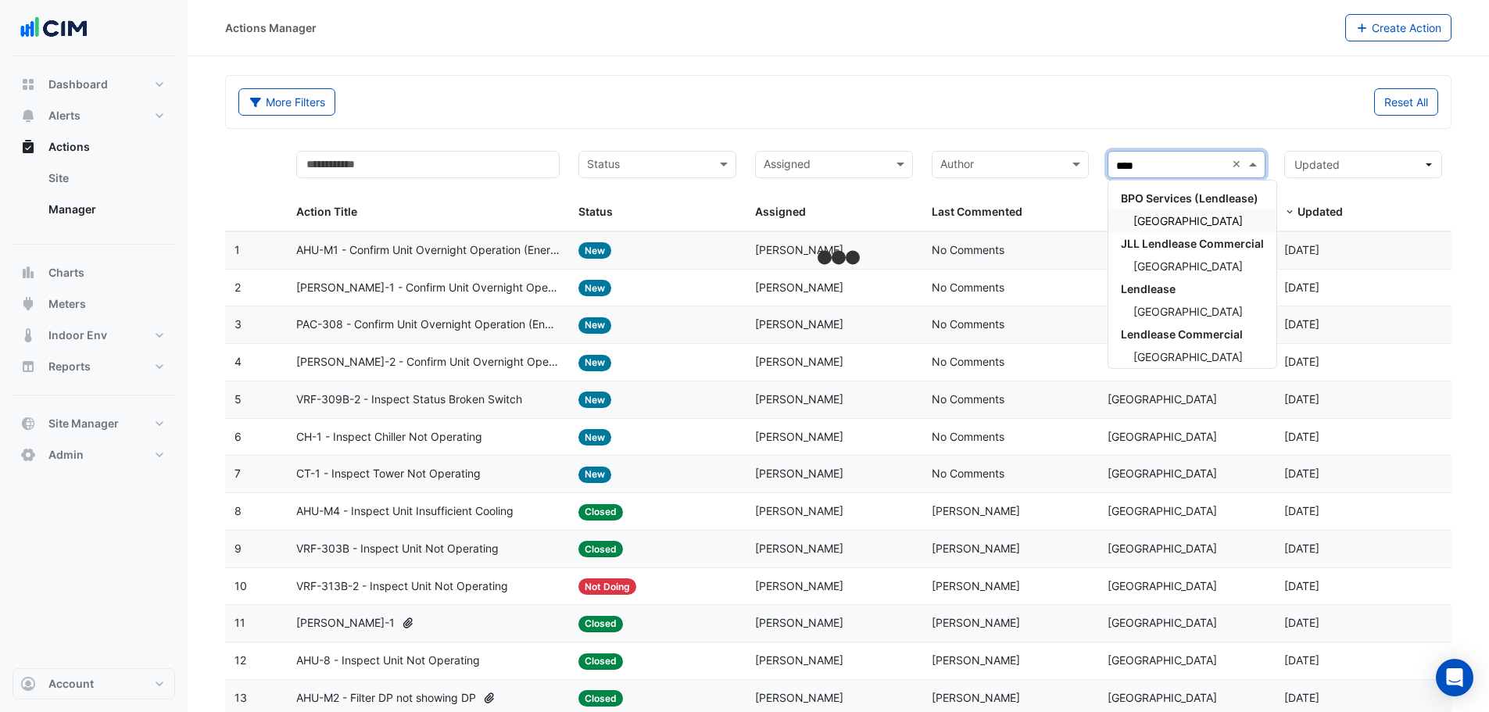
click at [1186, 219] on span "Daramu House" at bounding box center [1188, 220] width 109 height 13
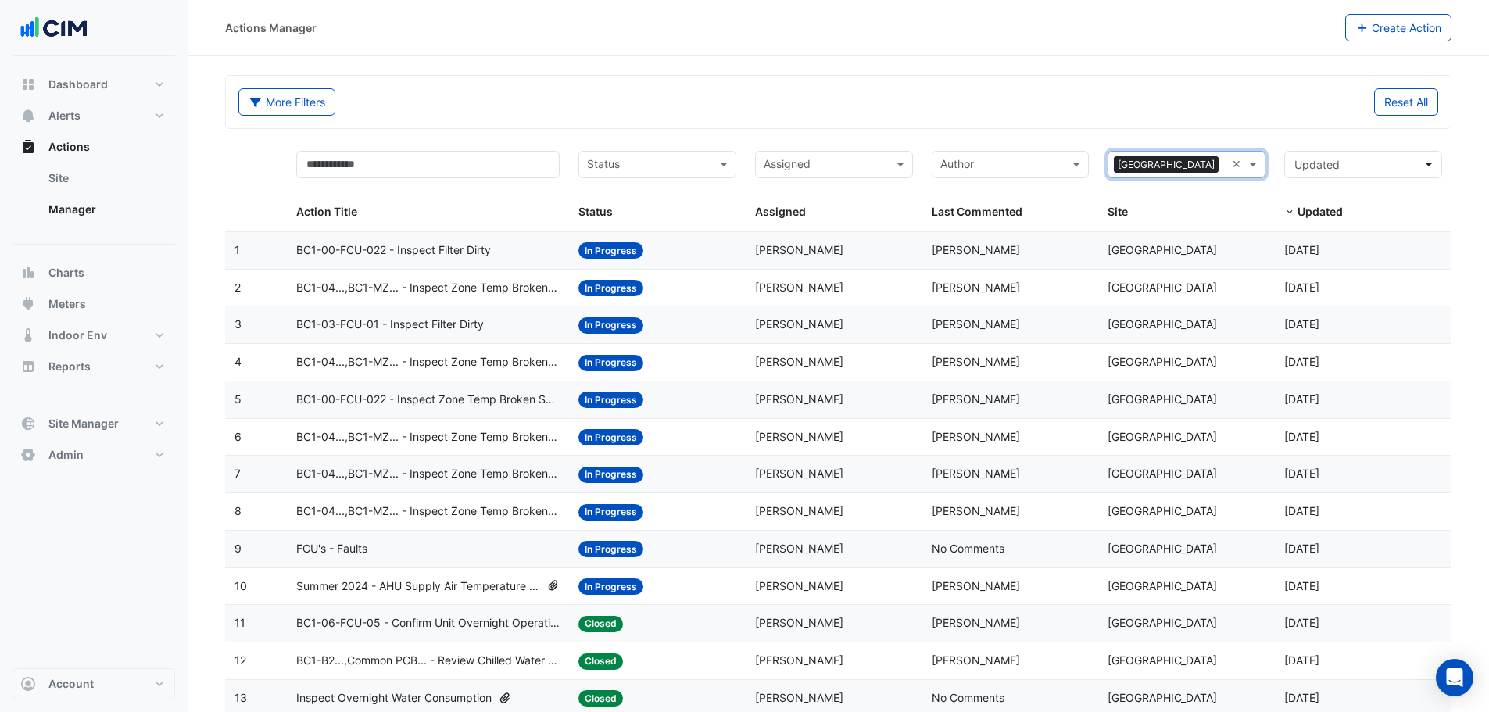
click at [1144, 520] on div "Site: Daramu House" at bounding box center [1187, 512] width 158 height 18
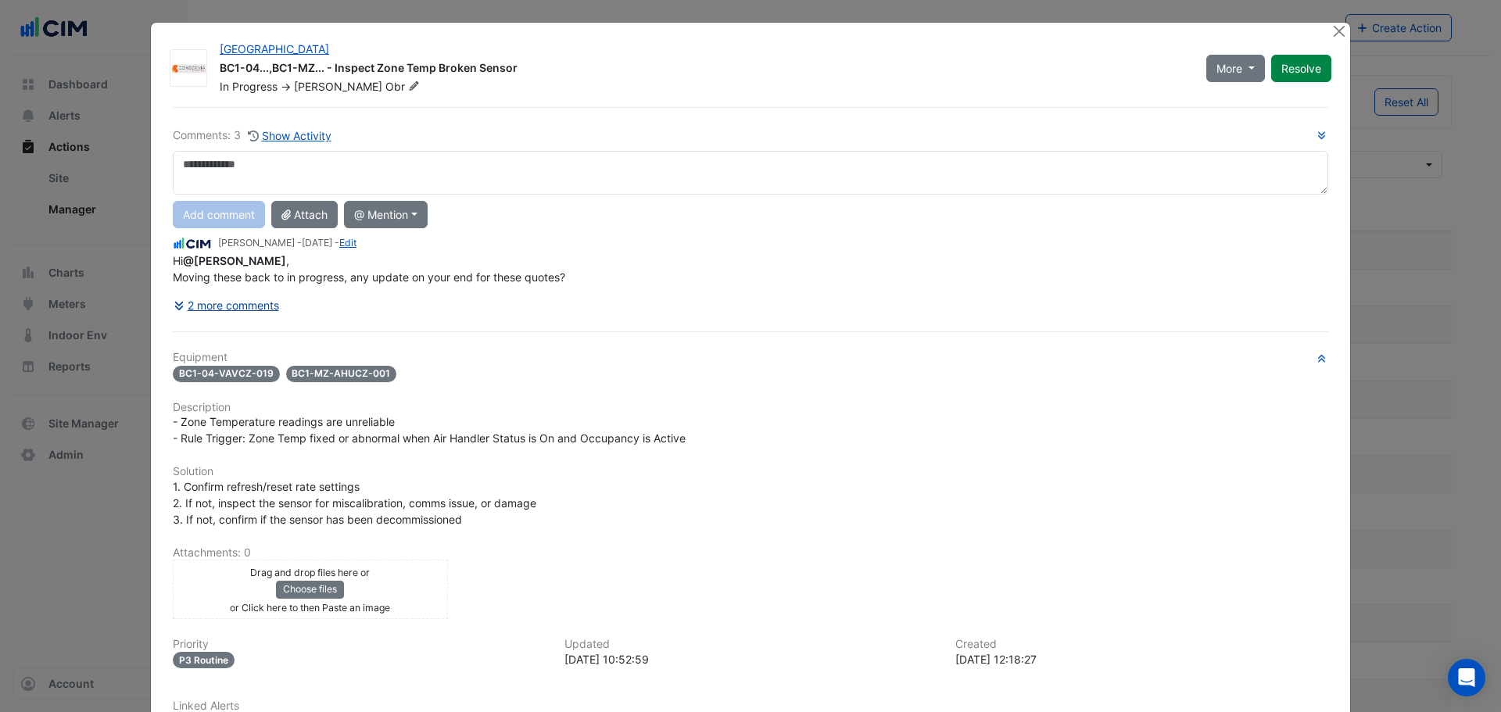
click at [246, 308] on button "2 more comments" at bounding box center [226, 305] width 107 height 27
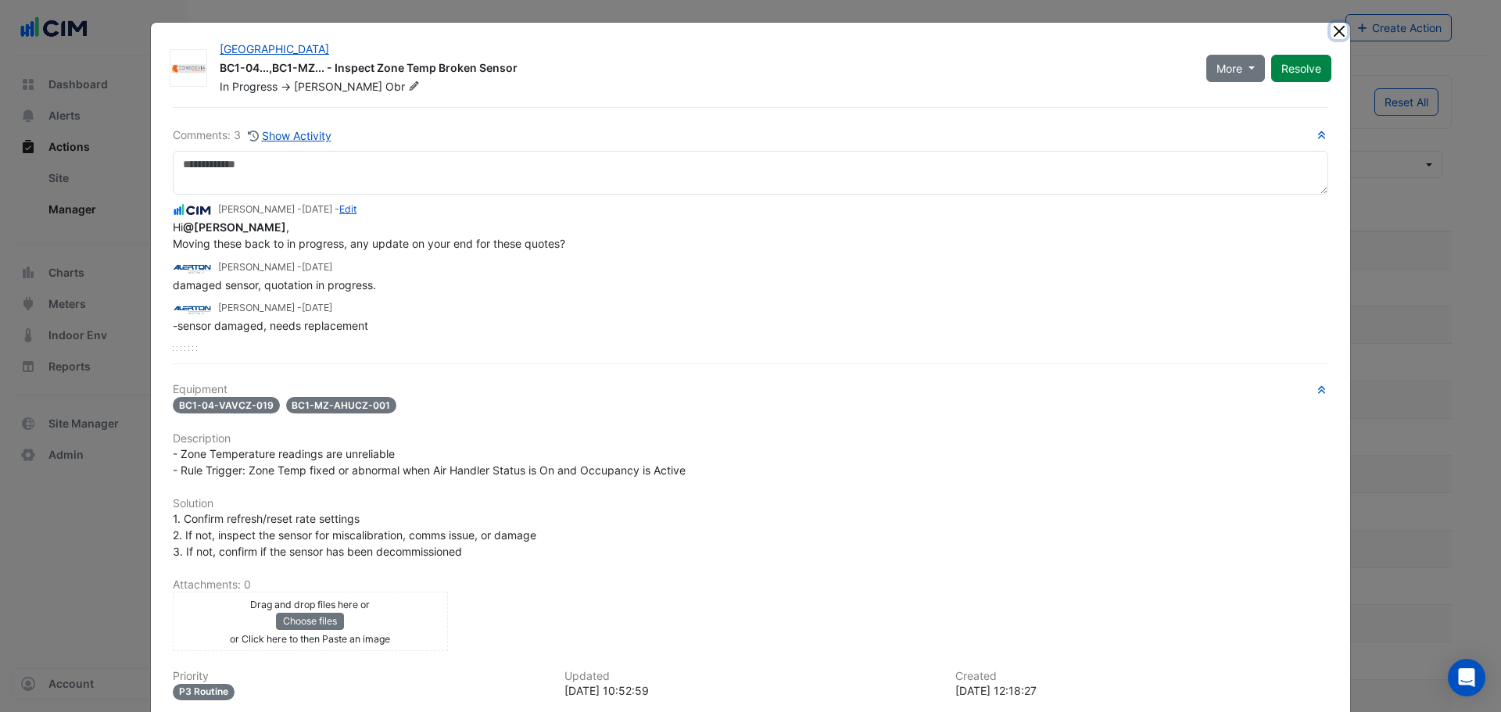
click at [1335, 29] on button "Close" at bounding box center [1339, 31] width 16 height 16
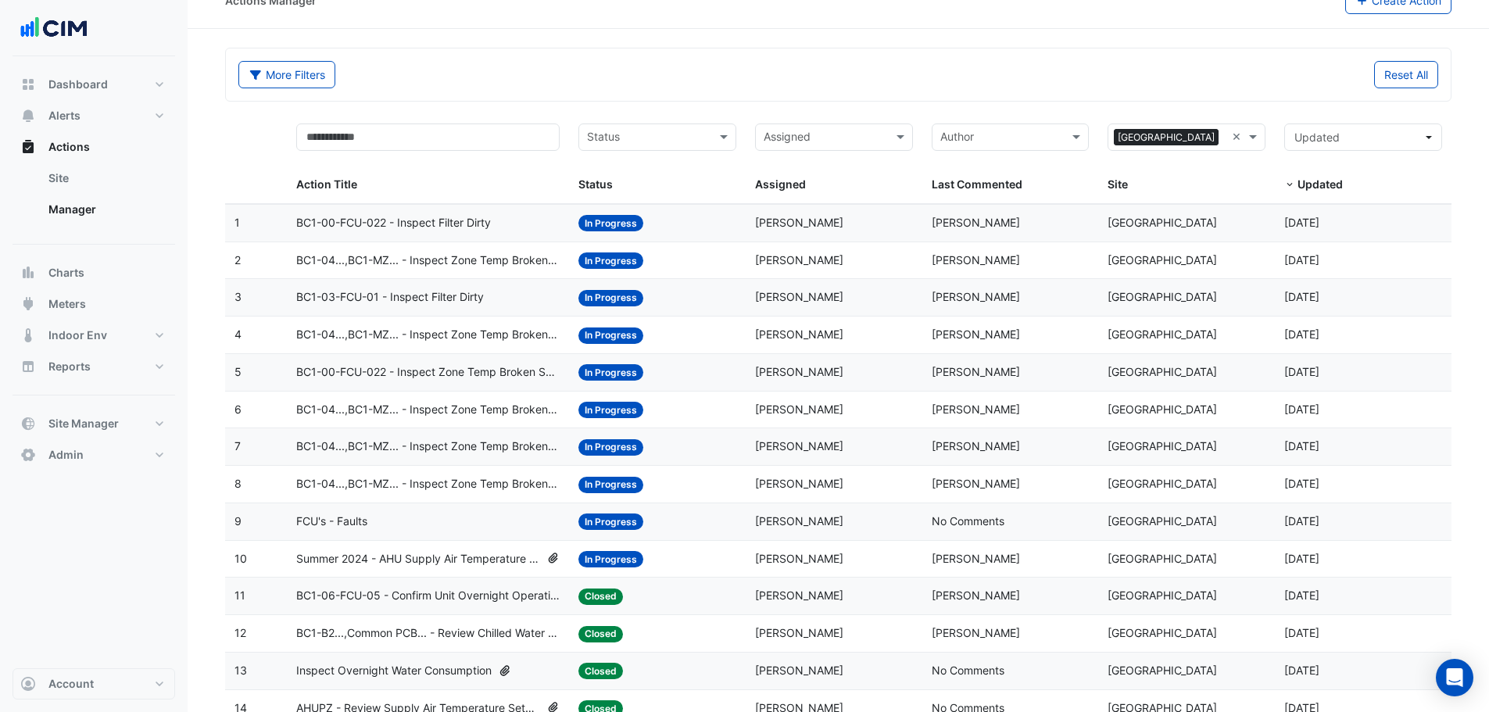
scroll to position [104, 0]
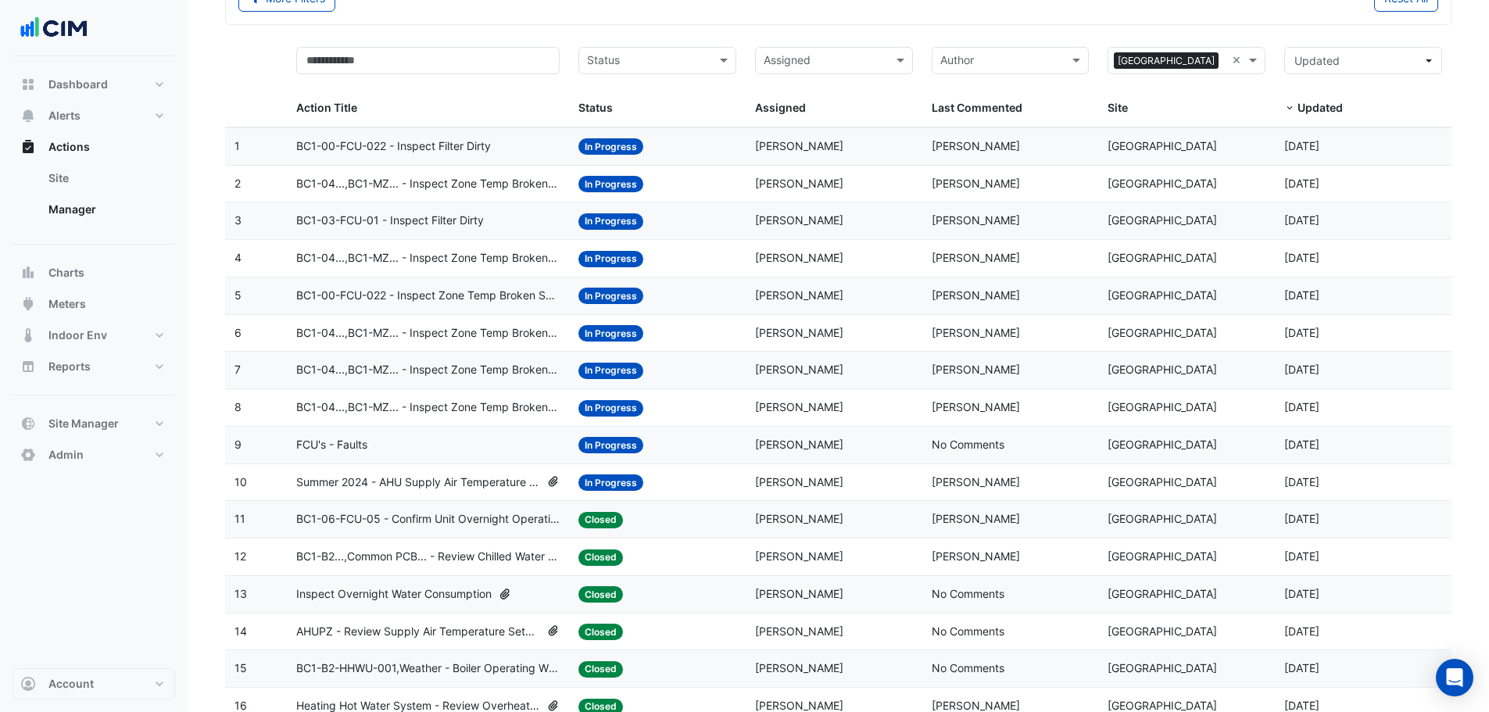
click at [1320, 441] on span "2 months and 22 days ago" at bounding box center [1302, 444] width 35 height 13
click at [754, 208] on datatable-body-cell "Assigned: Jakub Obr" at bounding box center [834, 220] width 177 height 37
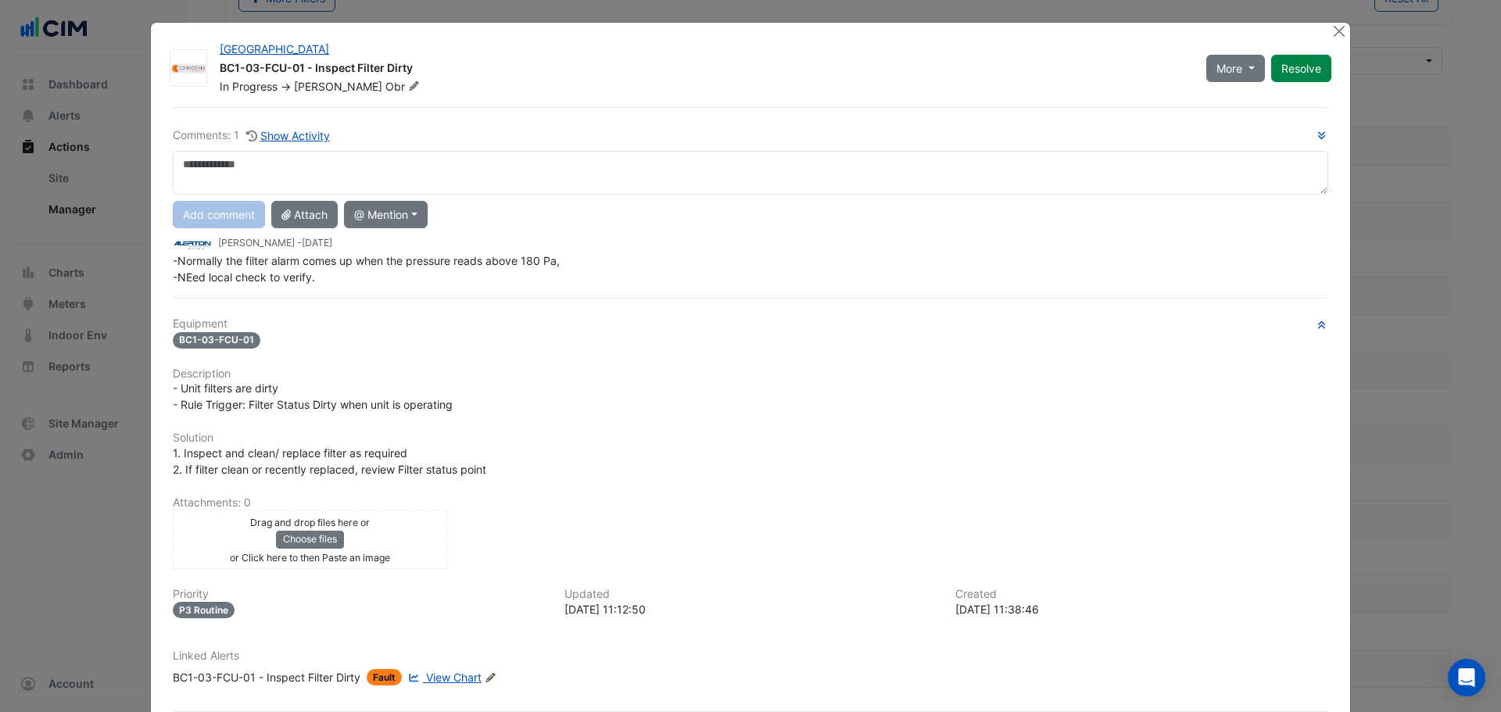
click at [328, 258] on span "-Normally the filter alarm comes up when the pressure reads above 180 Pa, -NEed…" at bounding box center [366, 269] width 387 height 30
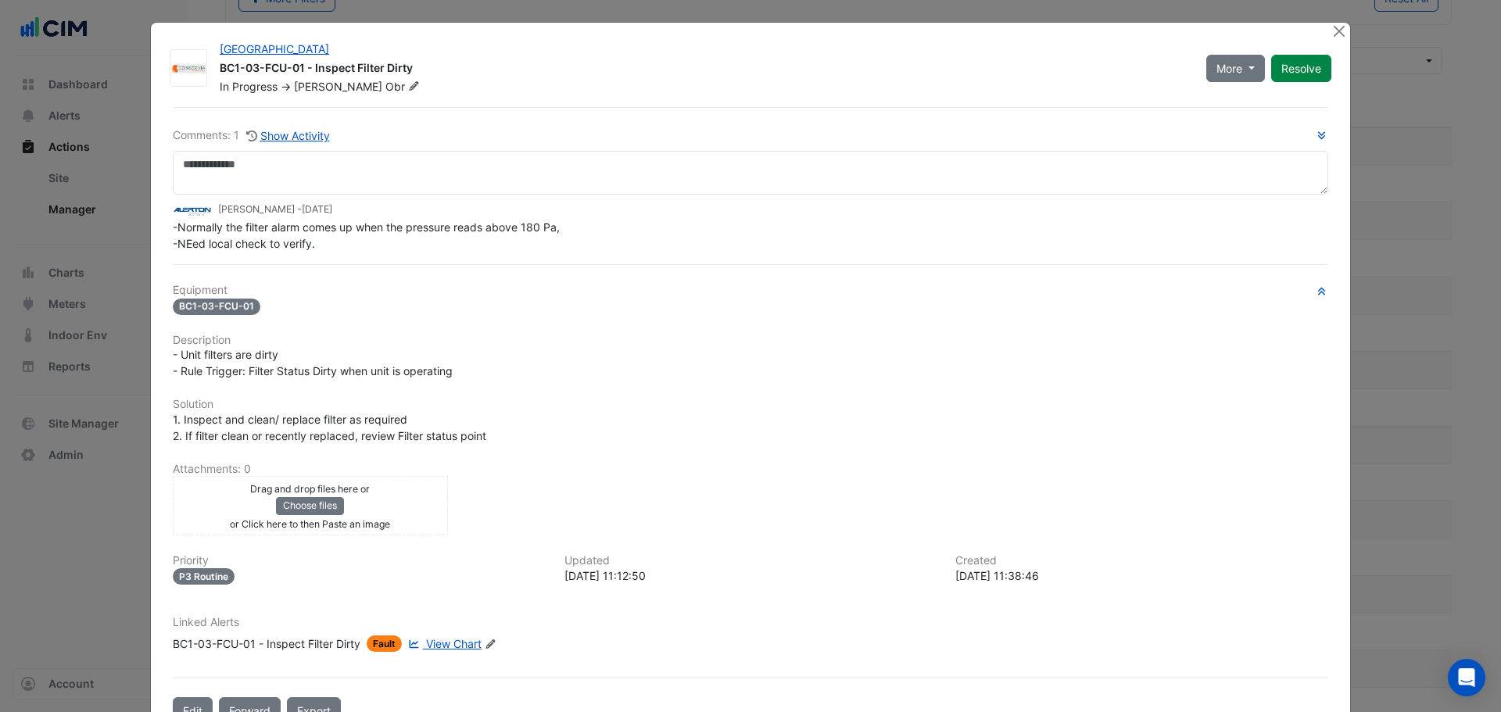
click at [328, 258] on div "Comments: 1 Show Activity Abhijith Sethuraman - 1 year and 11 months ago -Norma…" at bounding box center [750, 416] width 1174 height 618
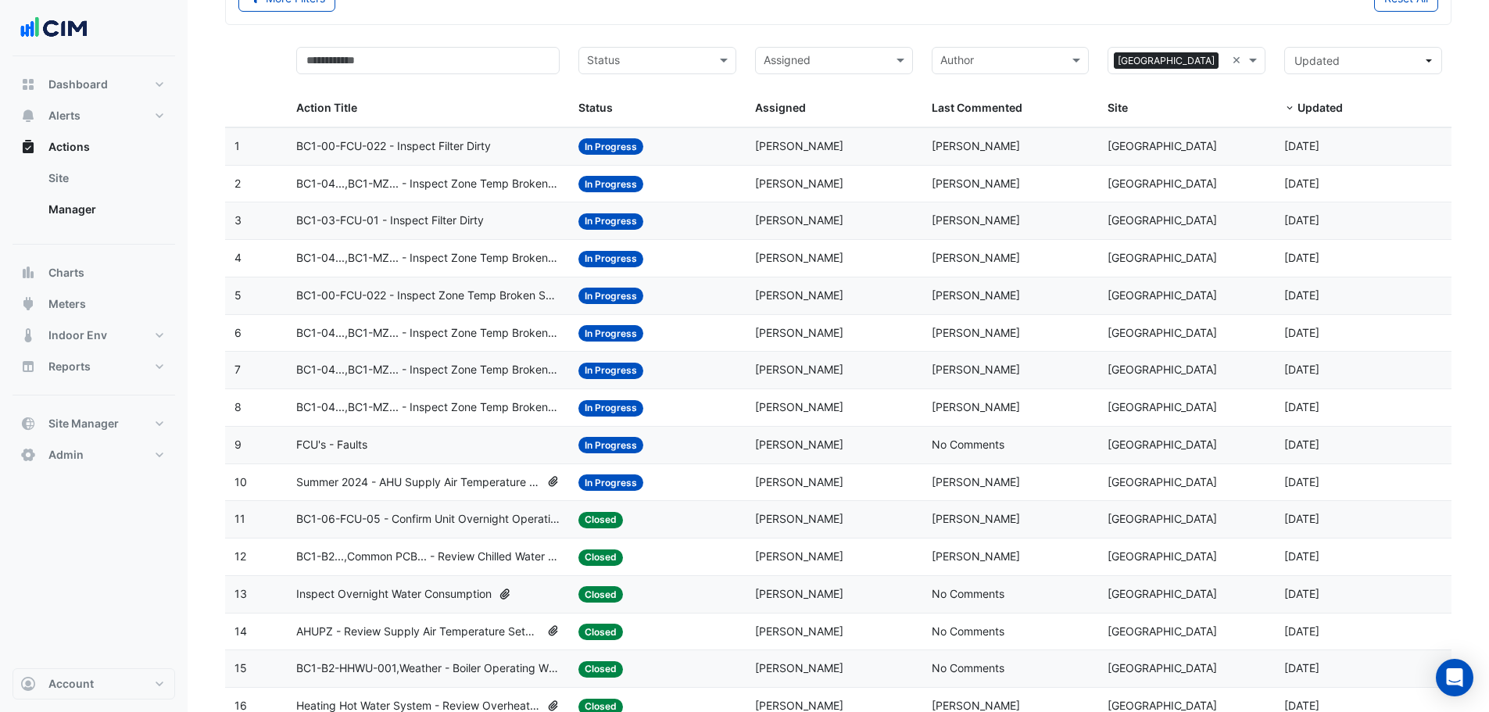
click at [686, 161] on datatable-body-cell "Status: In Progress" at bounding box center [657, 146] width 177 height 37
click at [683, 147] on div "Status: In Progress" at bounding box center [658, 147] width 158 height 18
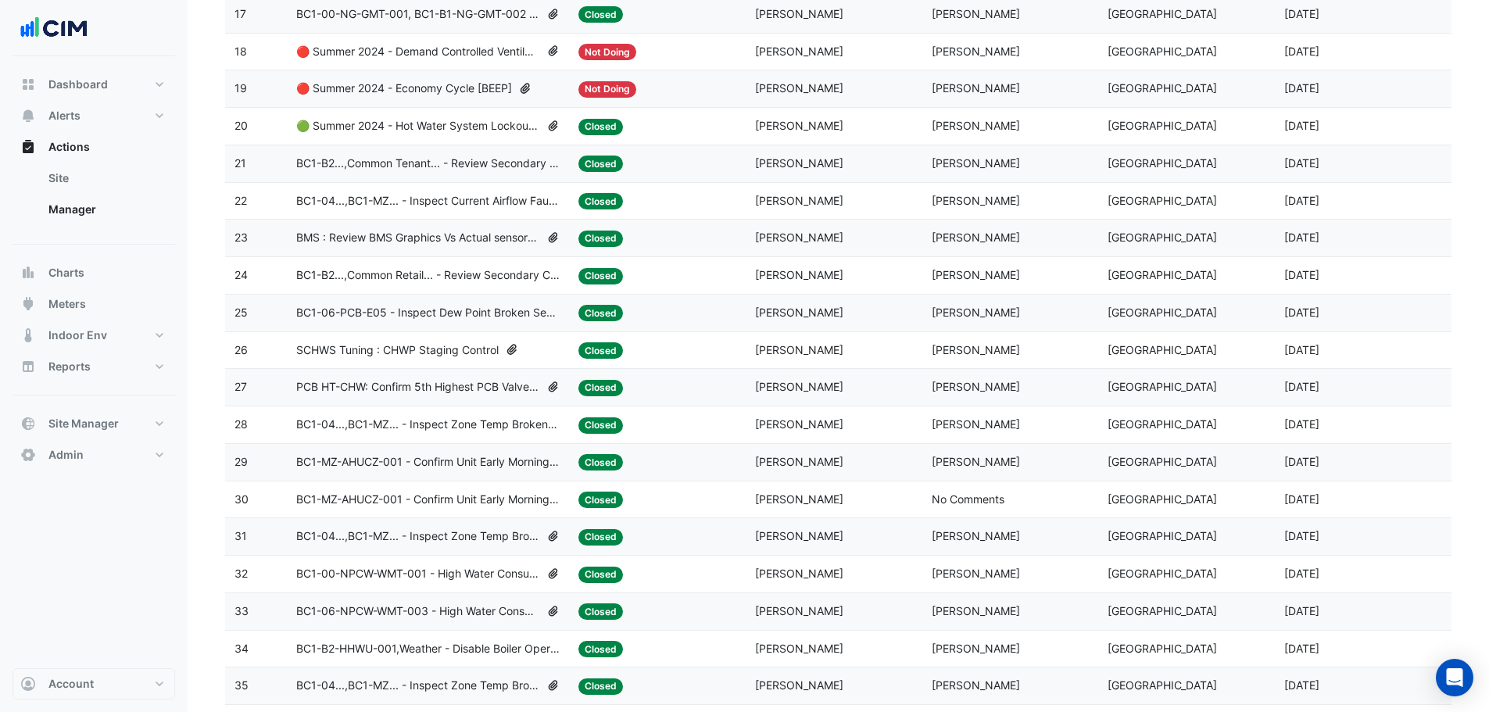
scroll to position [834, 0]
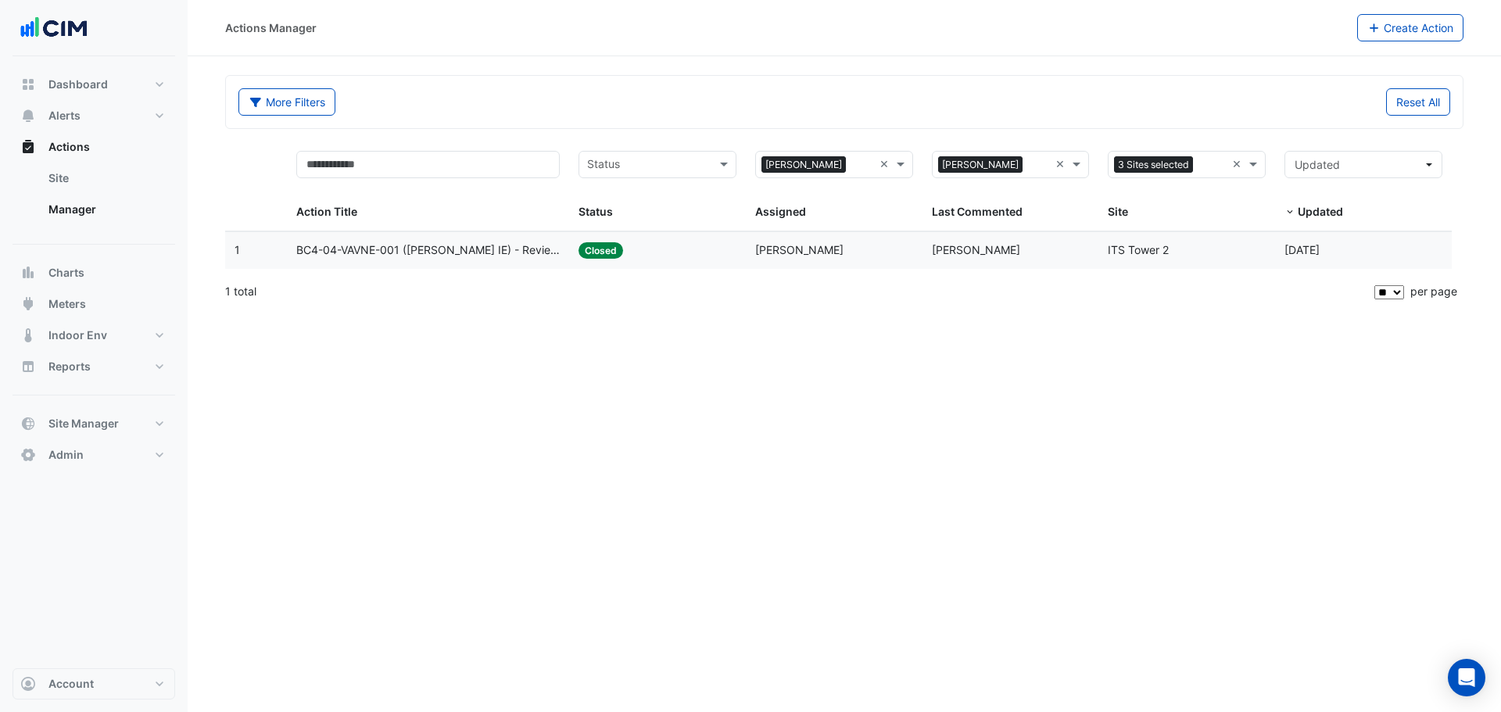
select select "**"
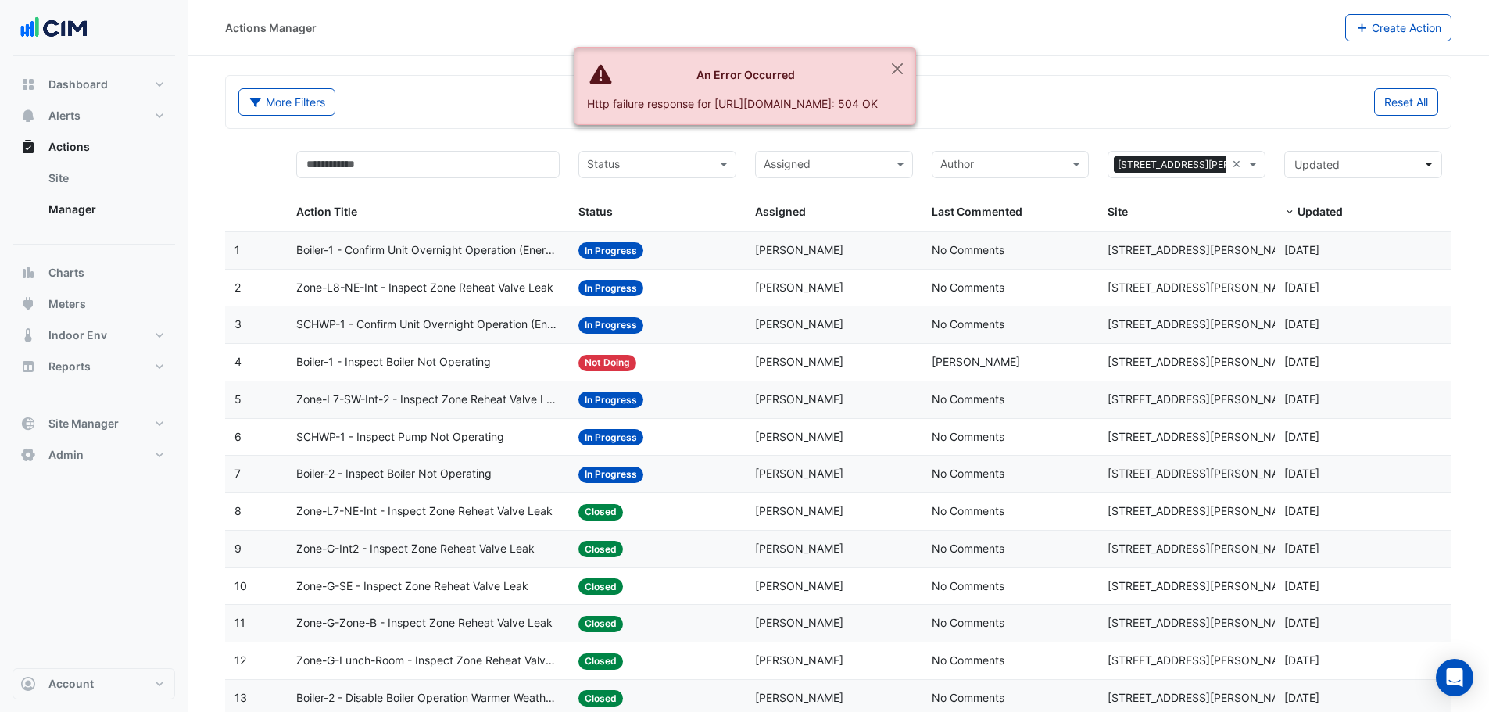
select select "**"
click at [916, 65] on button "Close" at bounding box center [898, 69] width 36 height 42
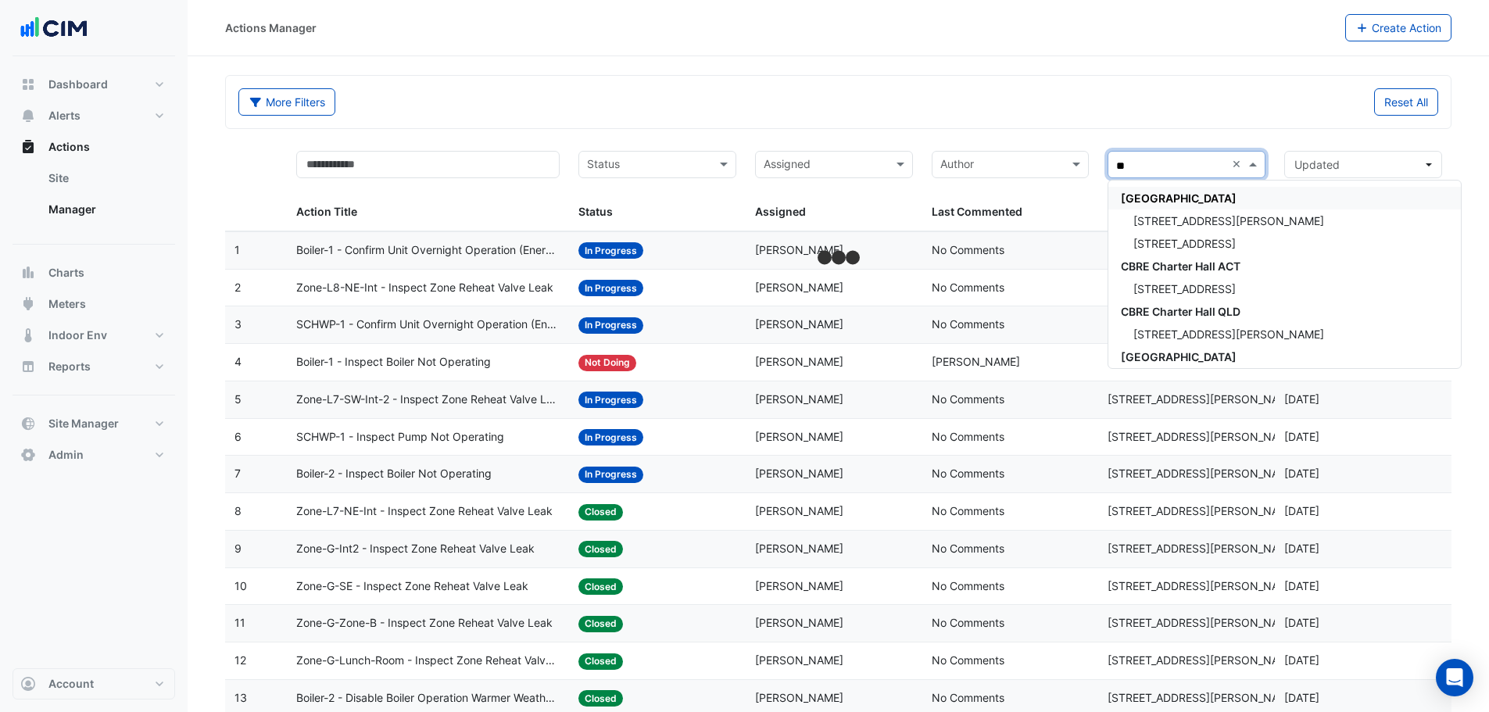
type input "***"
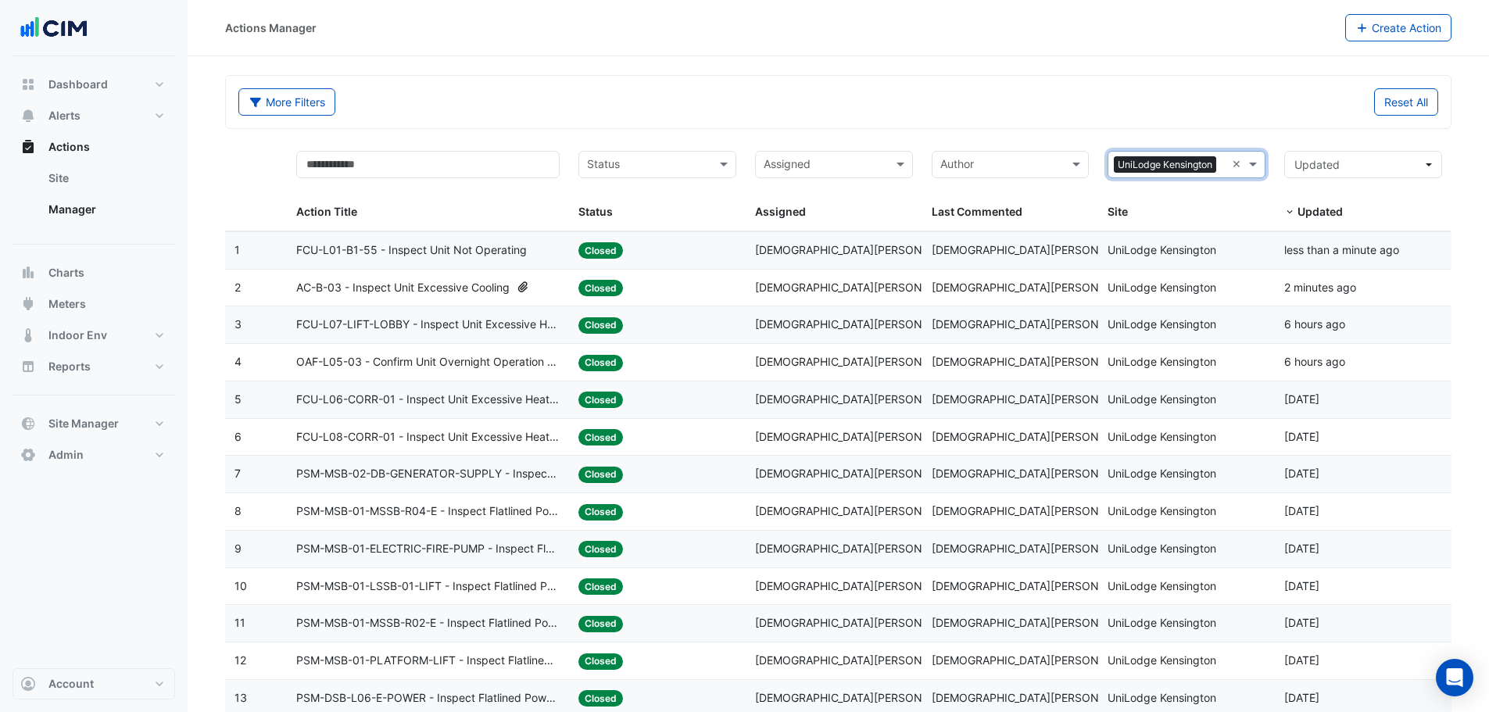
click at [1009, 253] on span "Krishna Lakshminarayanan" at bounding box center [1035, 249] width 207 height 13
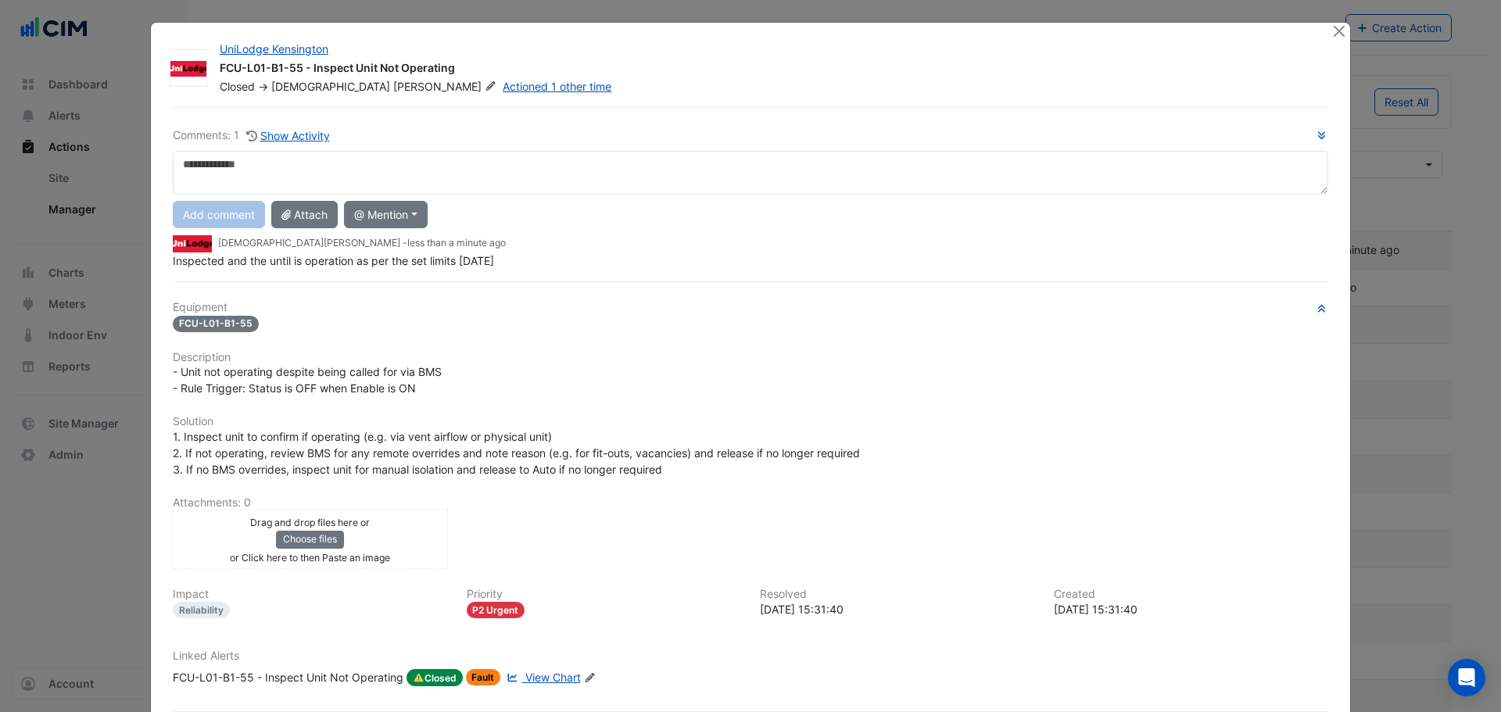
click at [282, 269] on div "Inspected and the until is operation as per the set limits 12/08/2025" at bounding box center [751, 261] width 1156 height 16
click at [317, 260] on div "Comments: 1 Show Activity Add comment Attach @ Mention ARA Mechanical Junk Mail…" at bounding box center [750, 432] width 1174 height 651
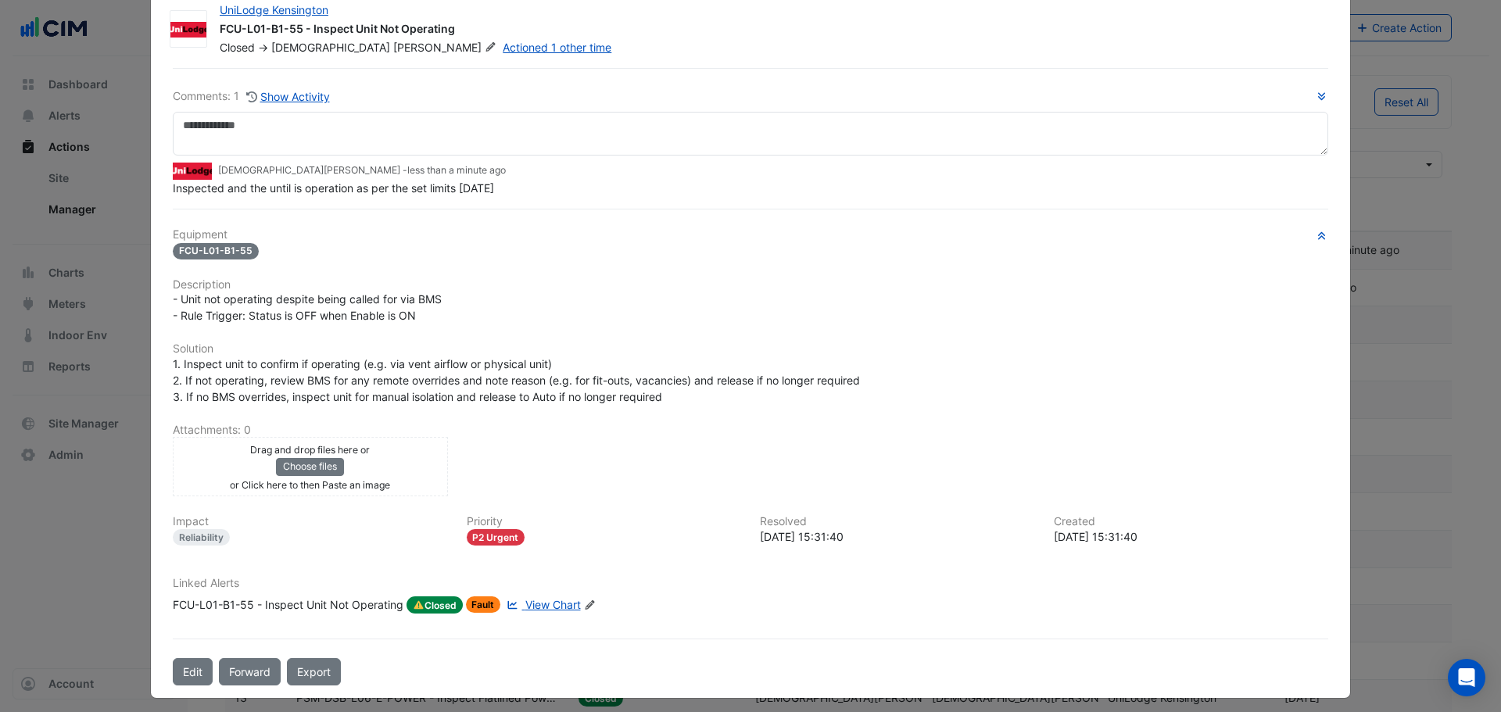
scroll to position [48, 0]
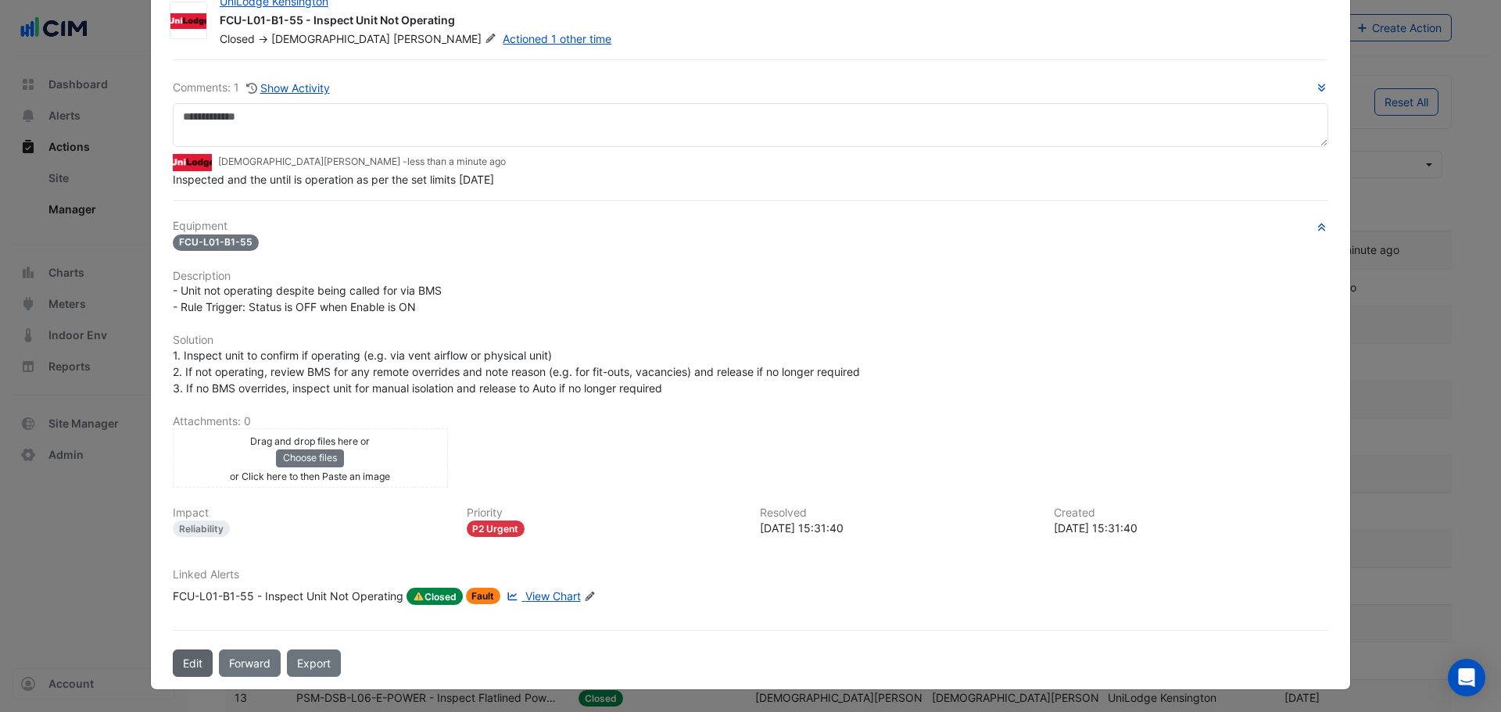
click at [173, 669] on button "Edit" at bounding box center [193, 663] width 40 height 27
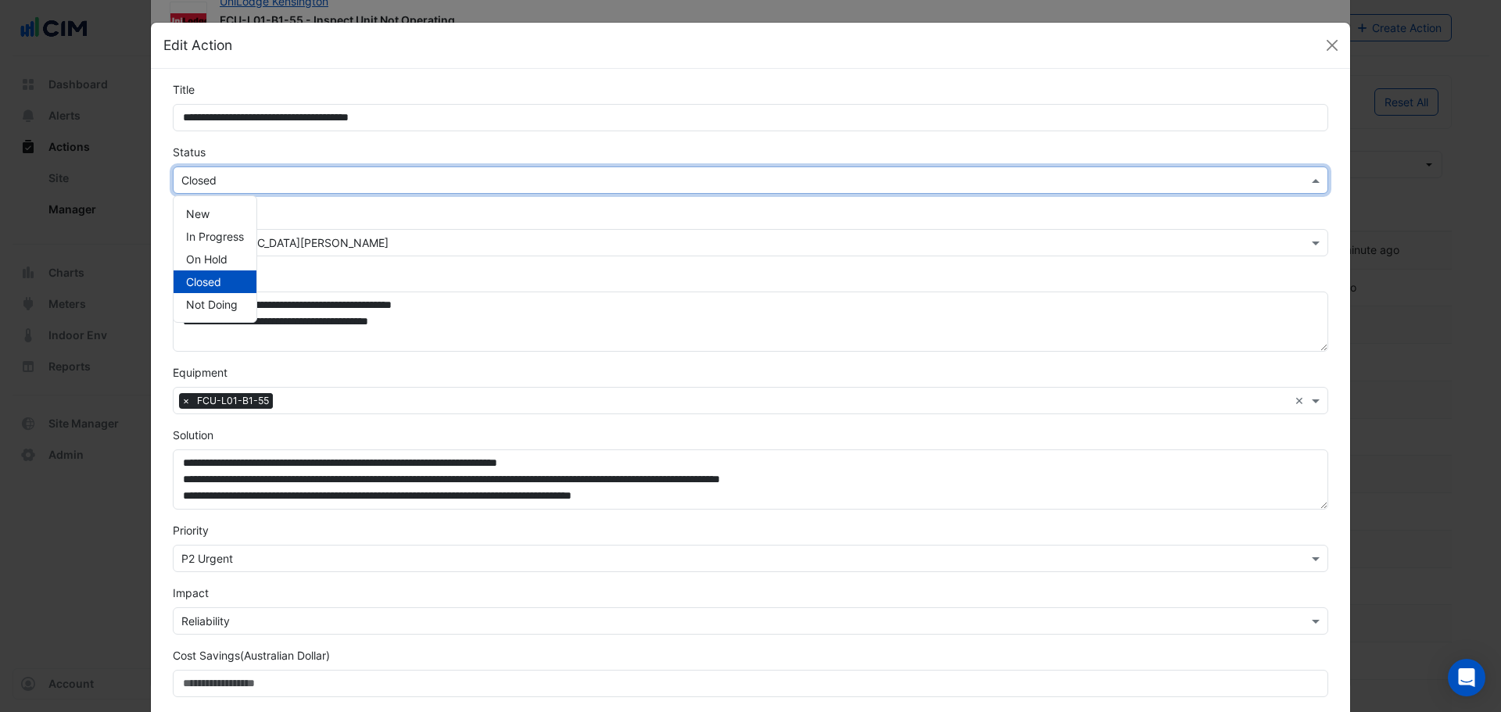
click at [265, 177] on input "text" at bounding box center [734, 181] width 1107 height 16
click at [196, 232] on span "In Progress" at bounding box center [215, 236] width 58 height 13
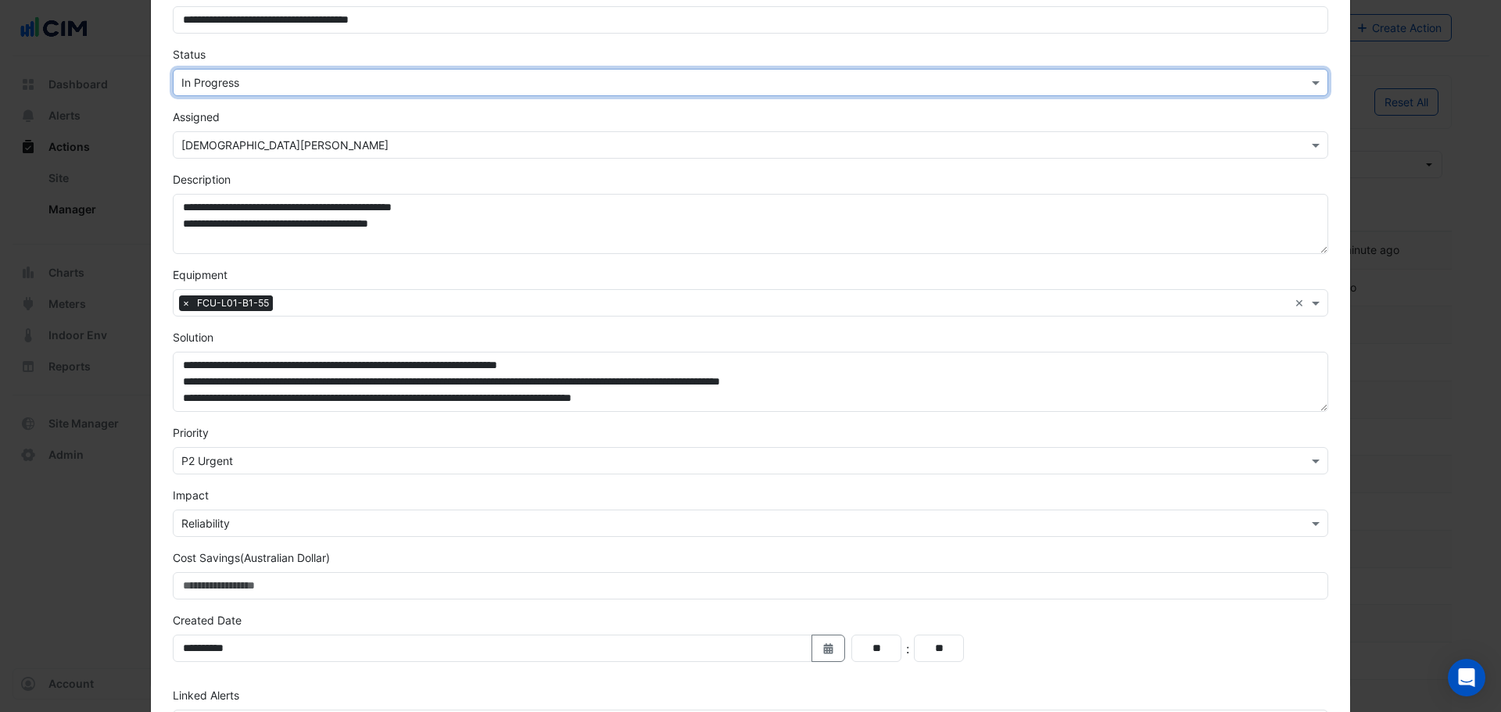
scroll to position [211, 0]
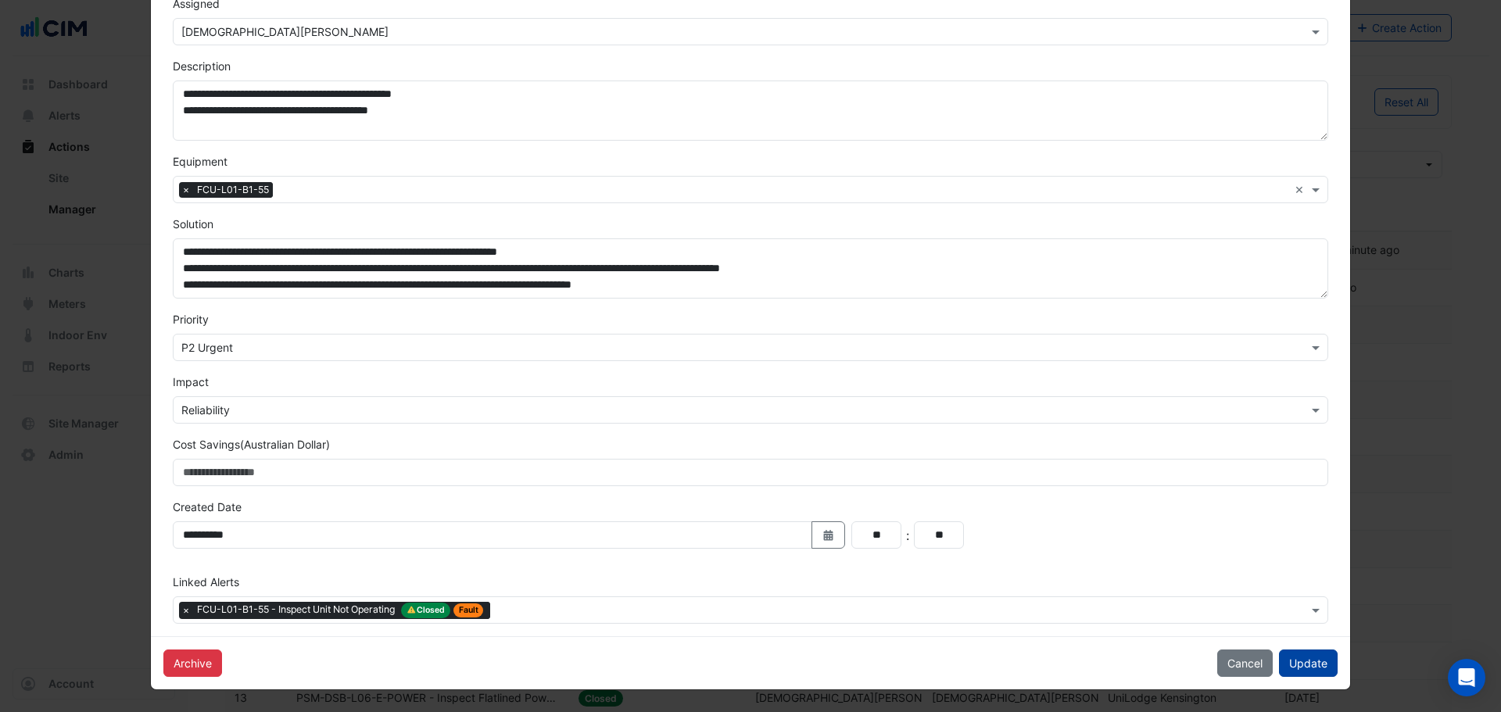
click at [1296, 676] on button "Update" at bounding box center [1308, 663] width 59 height 27
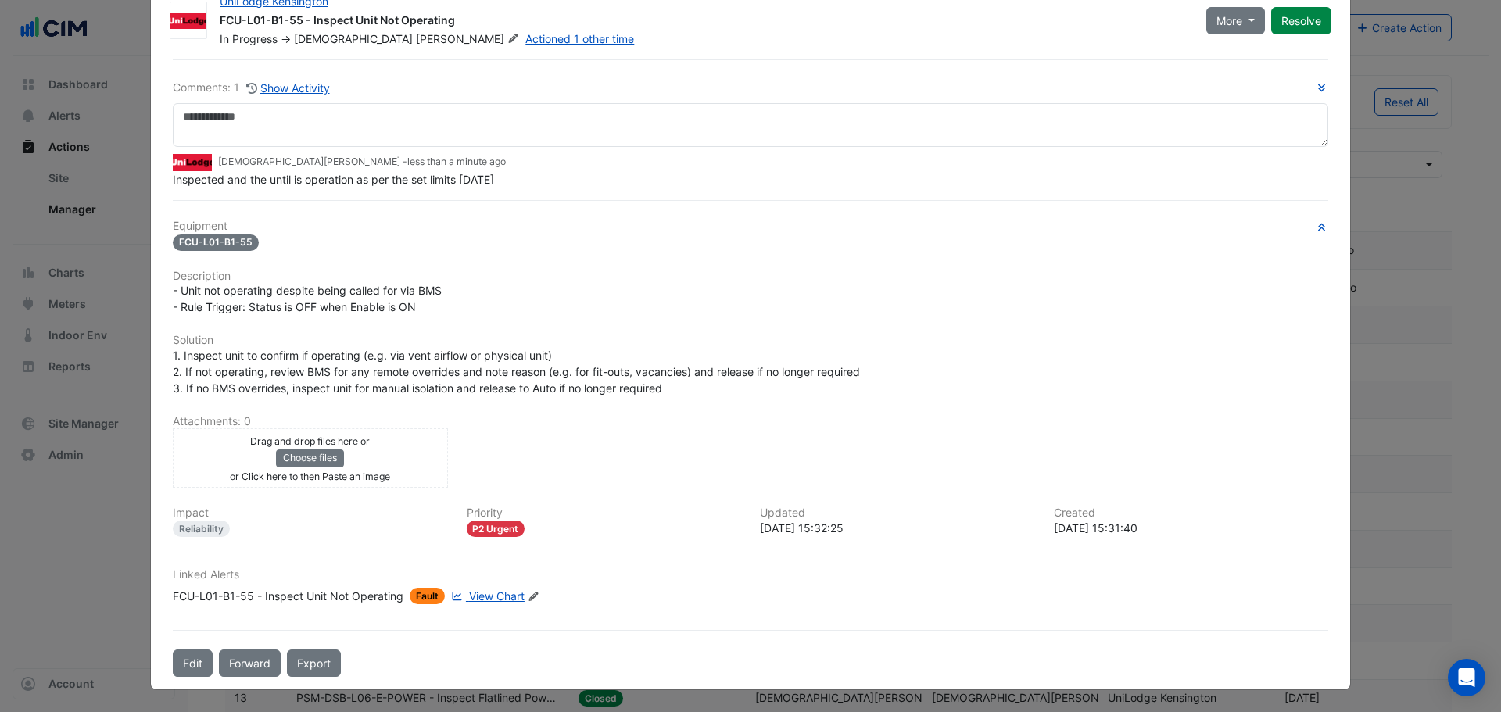
click at [303, 176] on span "Inspected and the until is operation as per the set limits 12/08/2025" at bounding box center [333, 179] width 321 height 13
click at [174, 673] on button "Edit" at bounding box center [193, 663] width 40 height 27
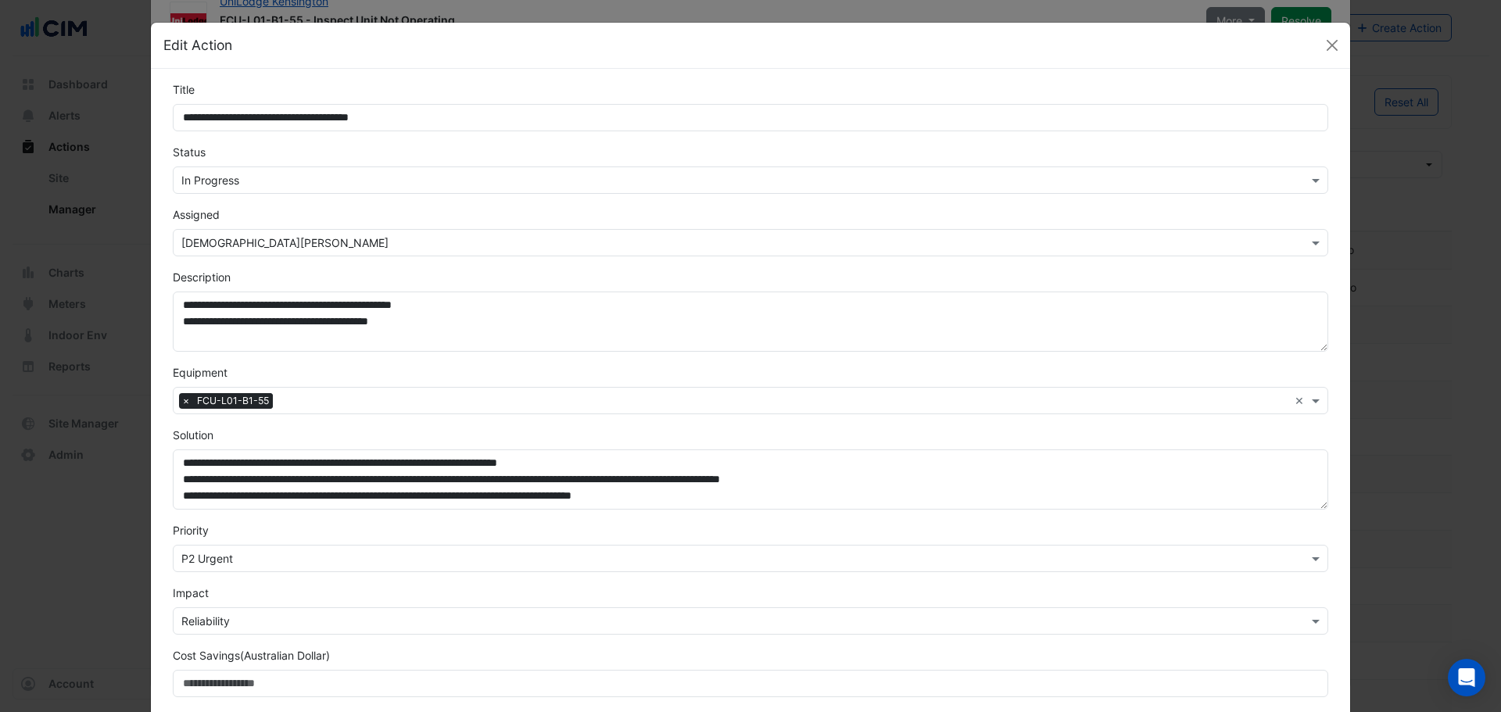
click at [238, 193] on form "**********" at bounding box center [751, 458] width 1156 height 754
click at [231, 184] on input "text" at bounding box center [734, 181] width 1107 height 16
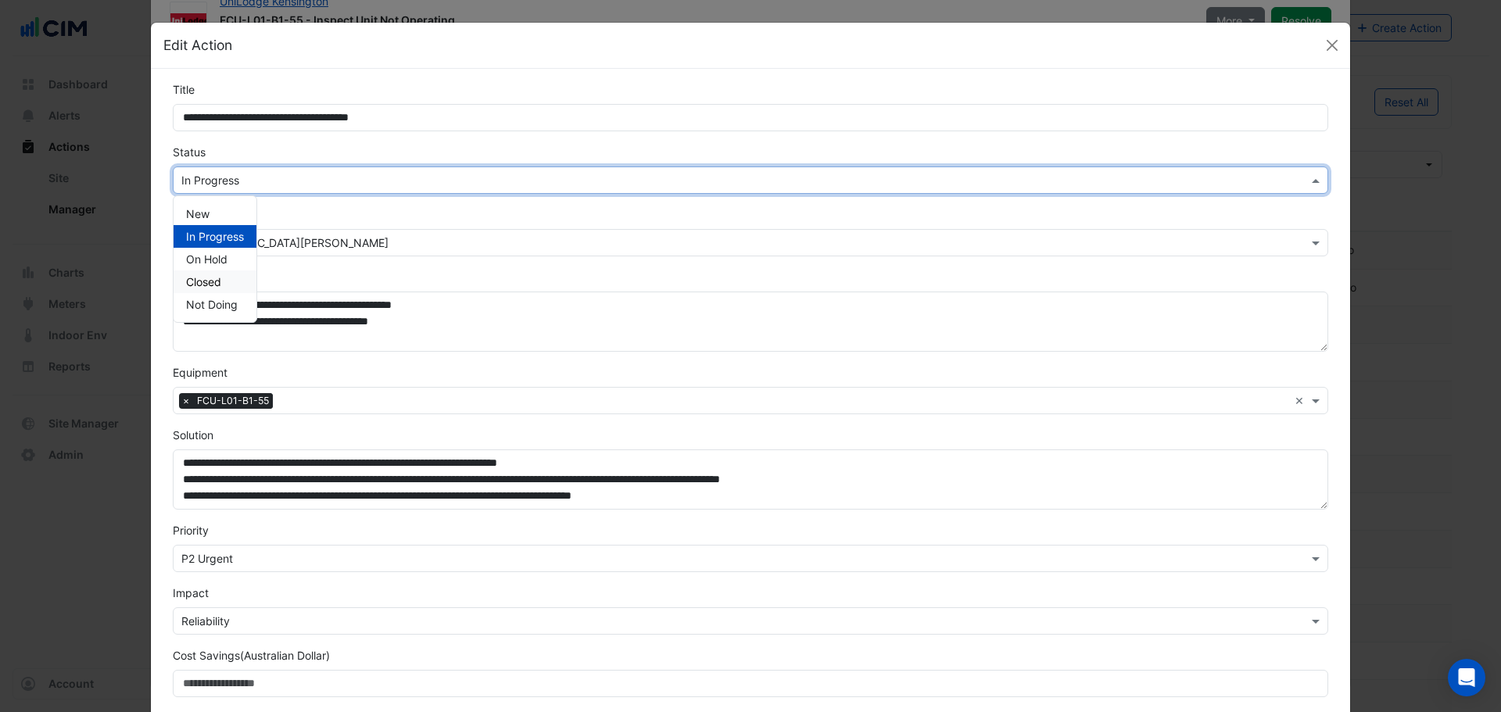
click at [219, 276] on div "Closed" at bounding box center [215, 282] width 83 height 23
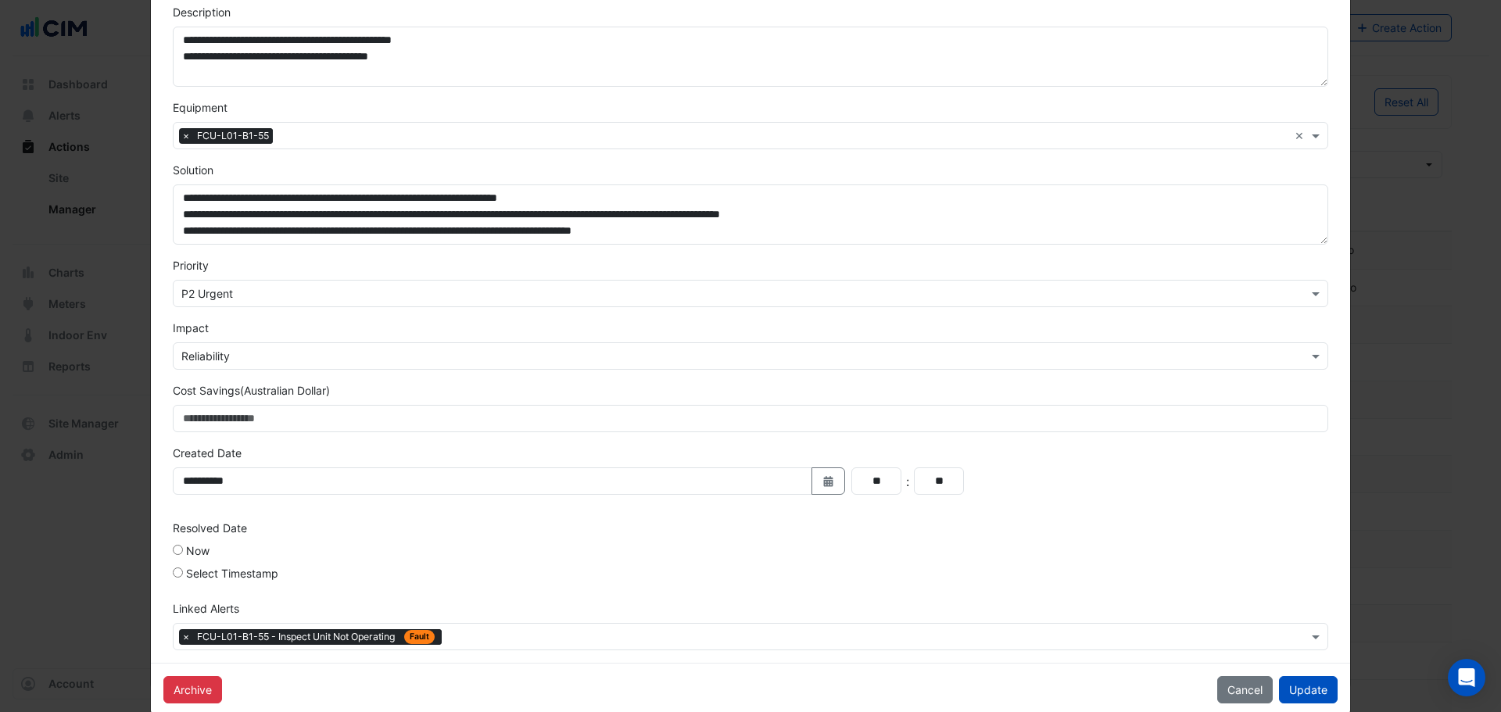
scroll to position [292, 0]
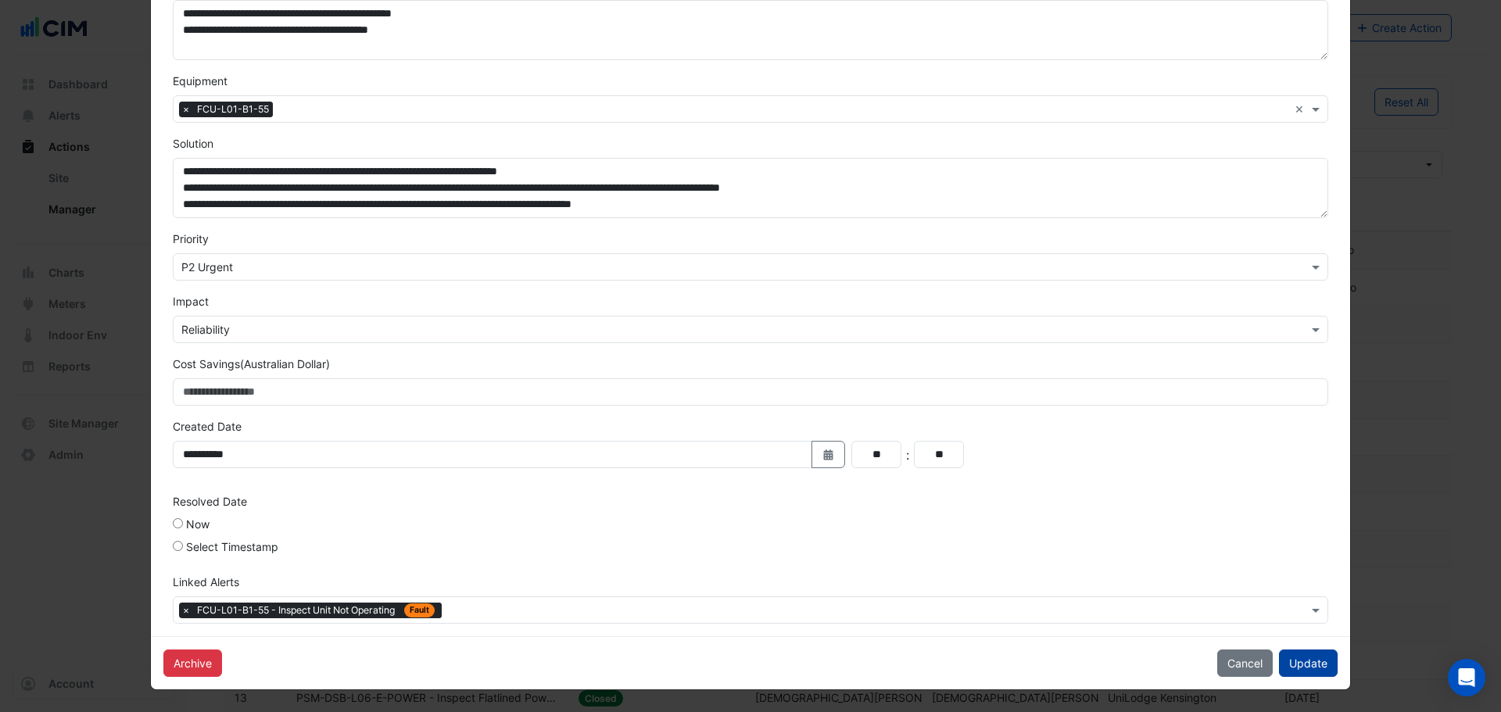
click at [1296, 664] on button "Update" at bounding box center [1308, 663] width 59 height 27
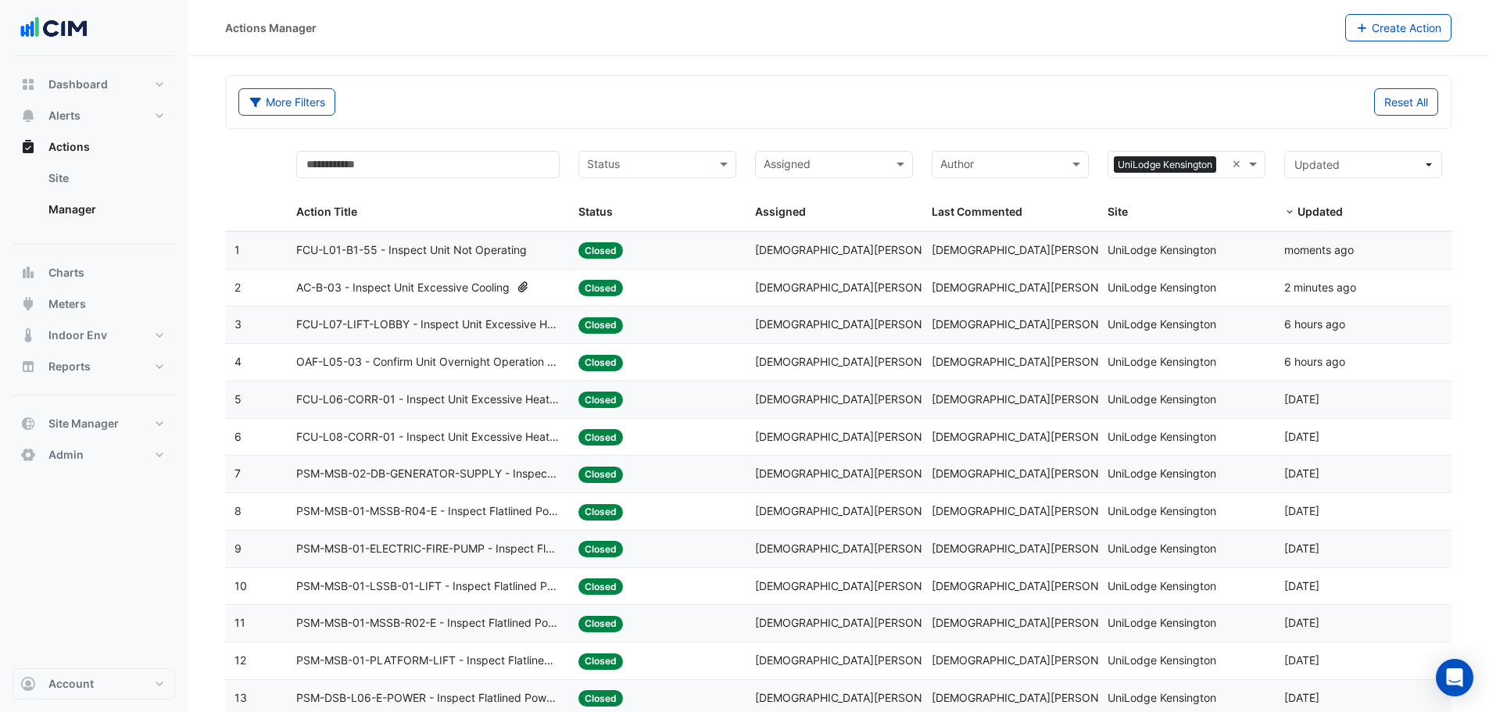
click at [1254, 288] on div "Site: UniLodge Kensington" at bounding box center [1187, 288] width 158 height 18
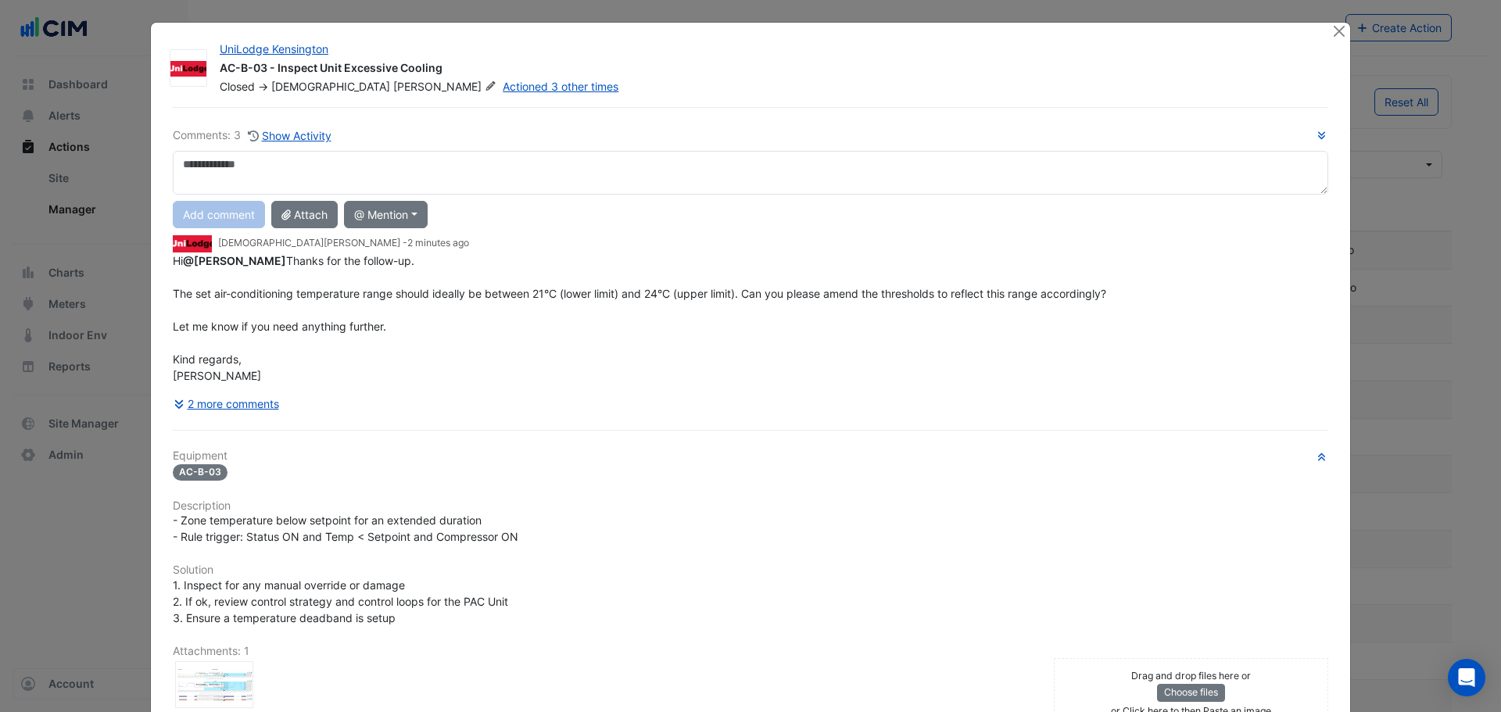
click at [219, 457] on div "Comments: 3 Show Activity Add comment Attach @ Mention ARA Mechanical Junk Mail…" at bounding box center [750, 511] width 1174 height 808
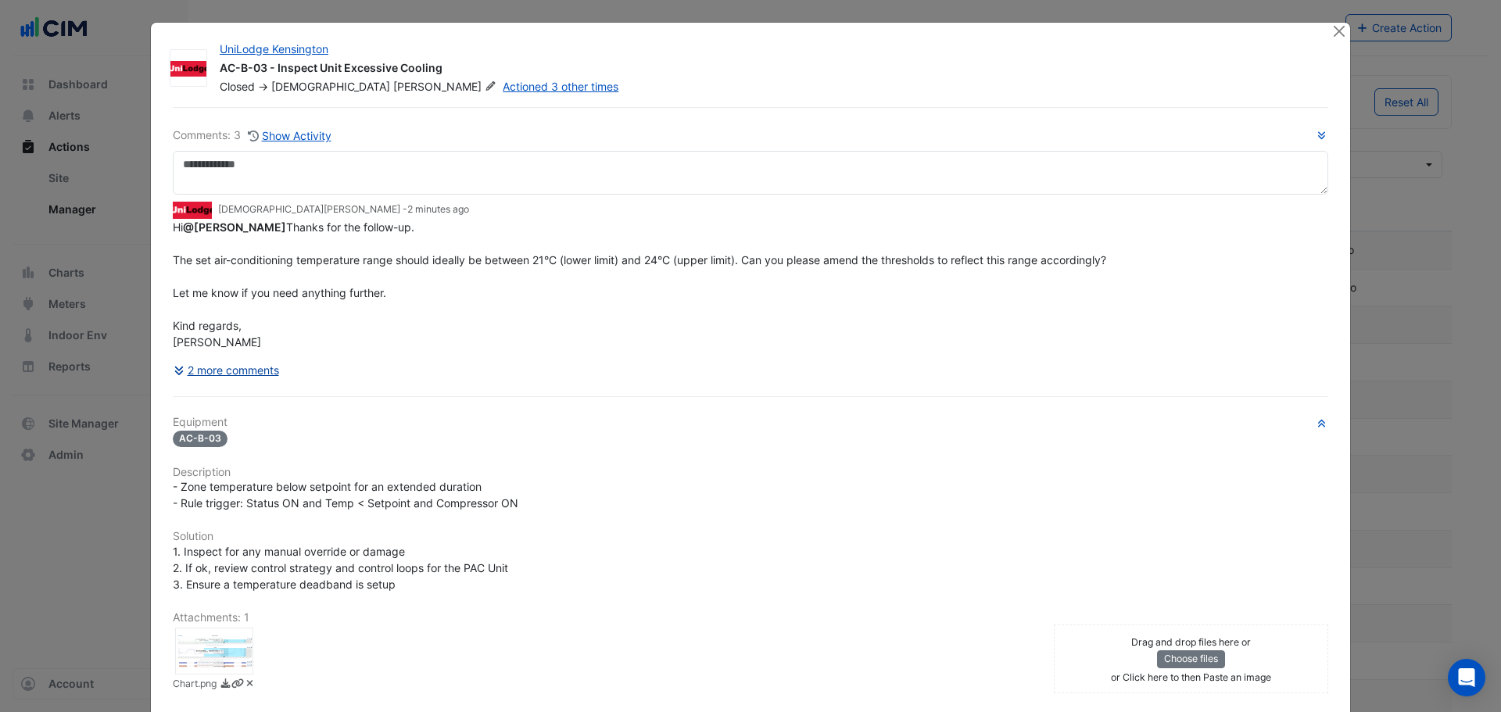
click at [210, 384] on button "2 more comments" at bounding box center [226, 370] width 107 height 27
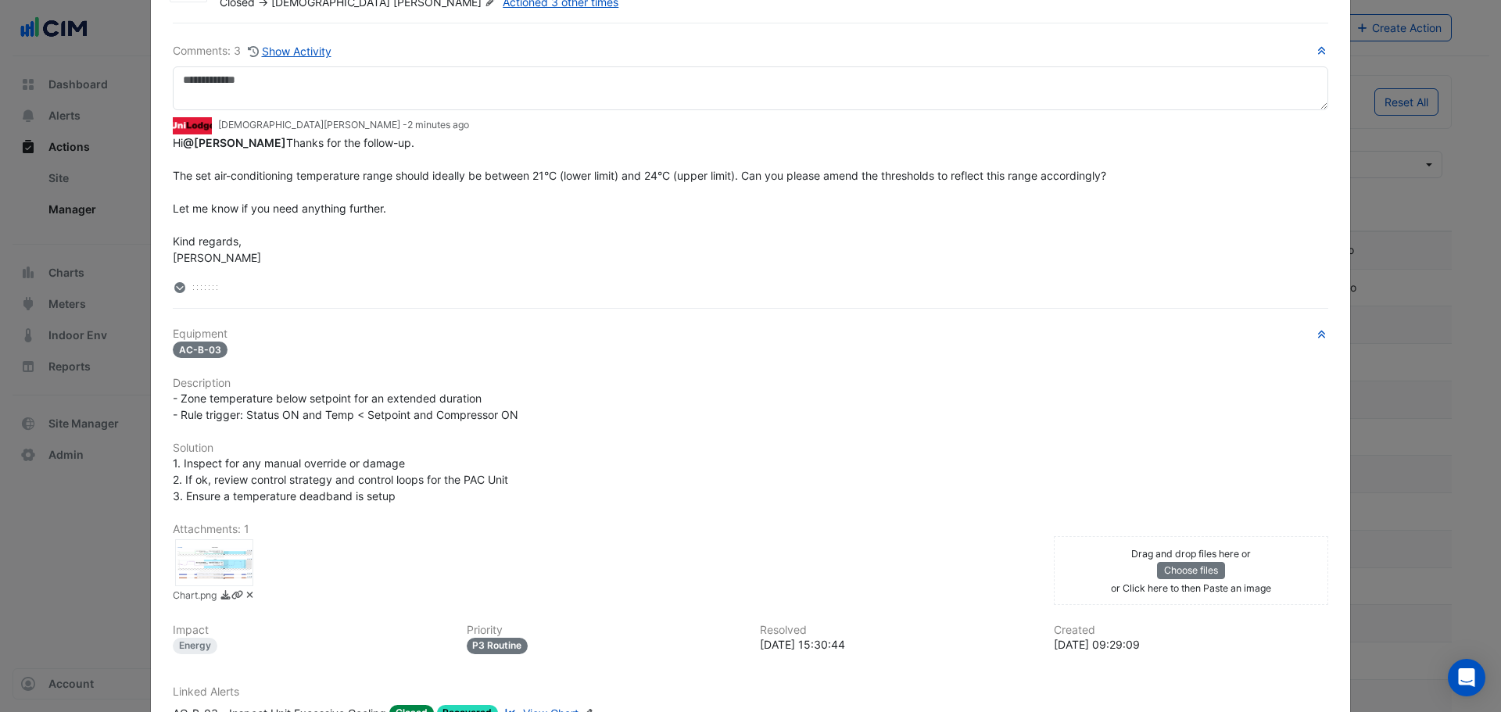
scroll to position [201, 0]
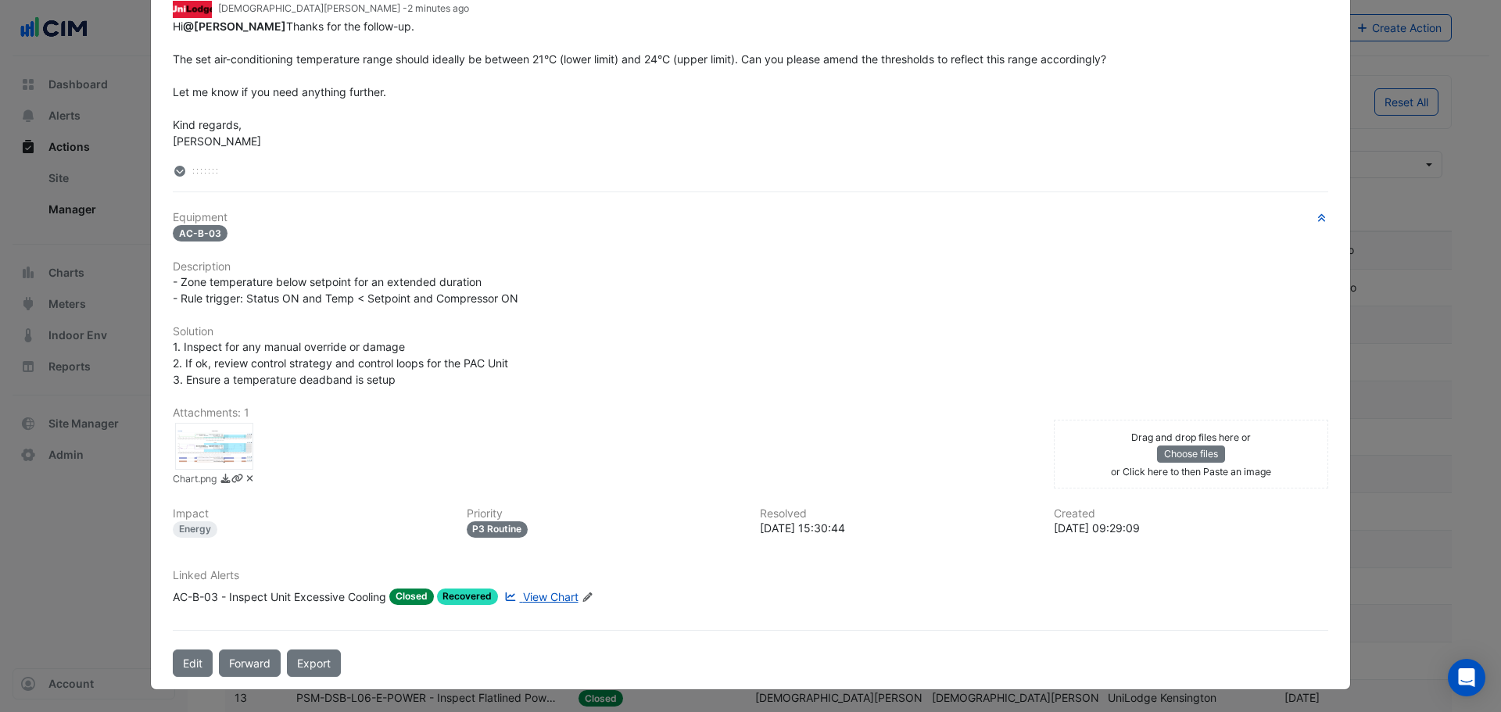
click at [223, 449] on div at bounding box center [214, 446] width 78 height 47
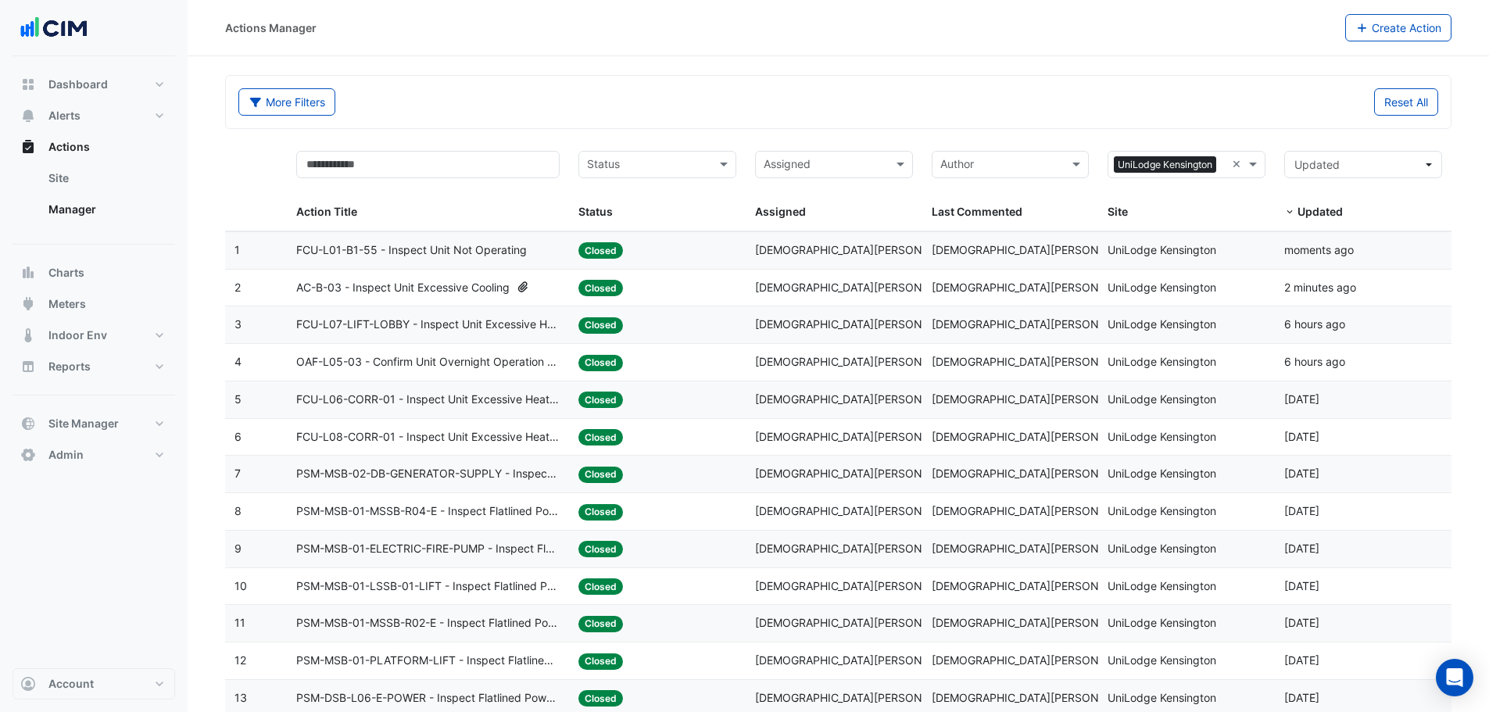
click at [442, 273] on datatable-body-cell "Action Title: AC-B-03 - Inspect Unit Excessive Cooling" at bounding box center [428, 288] width 282 height 37
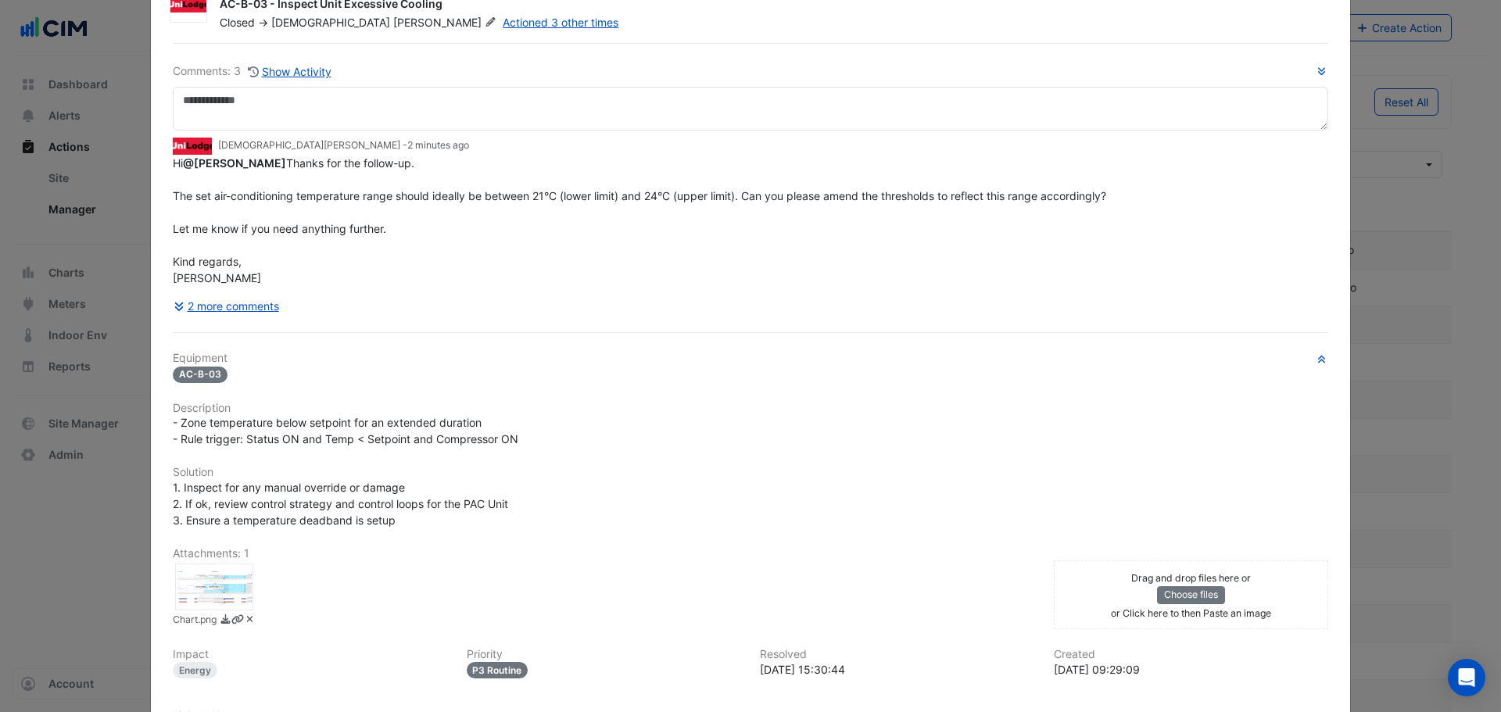
scroll to position [0, 0]
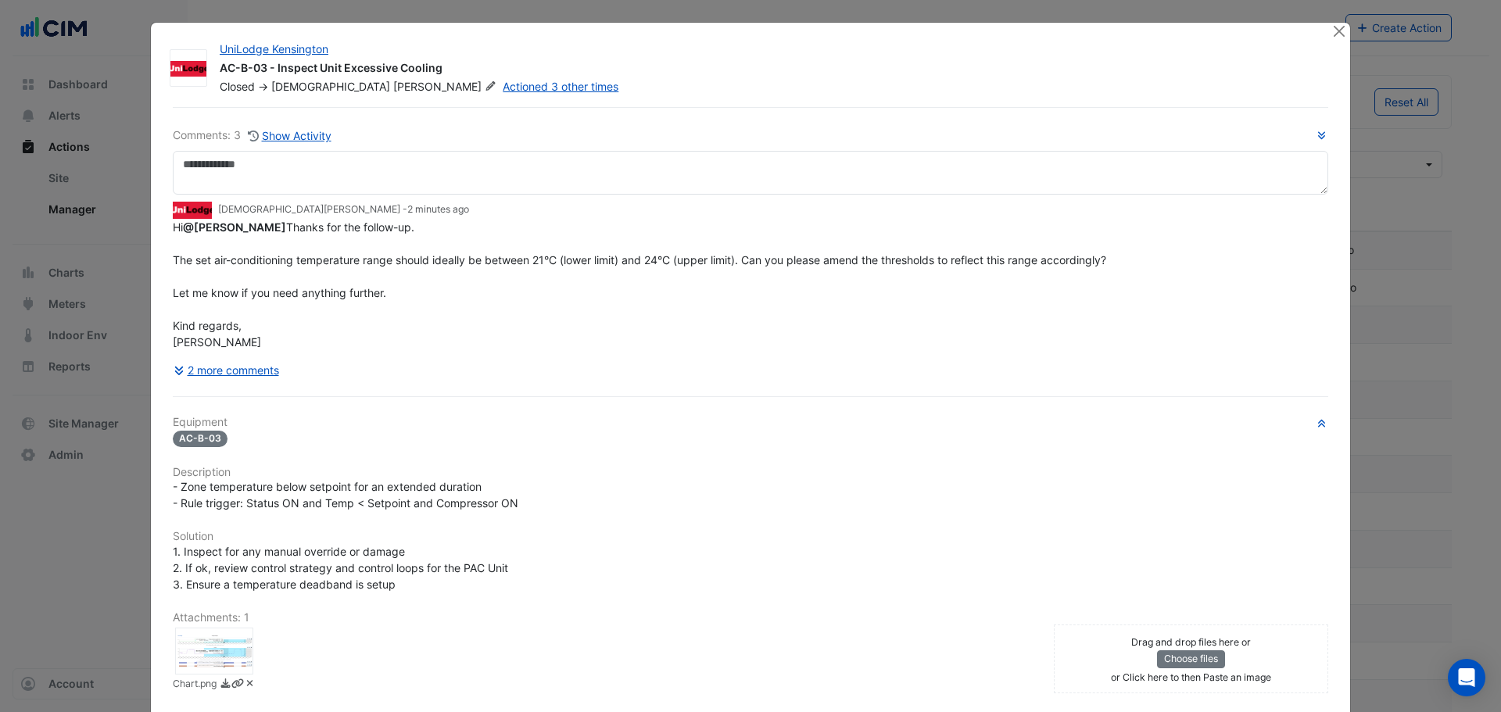
click at [201, 434] on div "Comments: 3 Show Activity Krishna Lakshminarayanan - 2 minutes ago Hi @Manuel M…" at bounding box center [750, 494] width 1174 height 775
click at [209, 384] on button "2 more comments" at bounding box center [226, 370] width 107 height 27
click at [177, 376] on icon at bounding box center [181, 370] width 14 height 11
click at [164, 403] on div "Comments: 3 Show Activity Krishna Lakshminarayanan - 2 minutes ago Hi @Manuel M…" at bounding box center [750, 494] width 1174 height 775
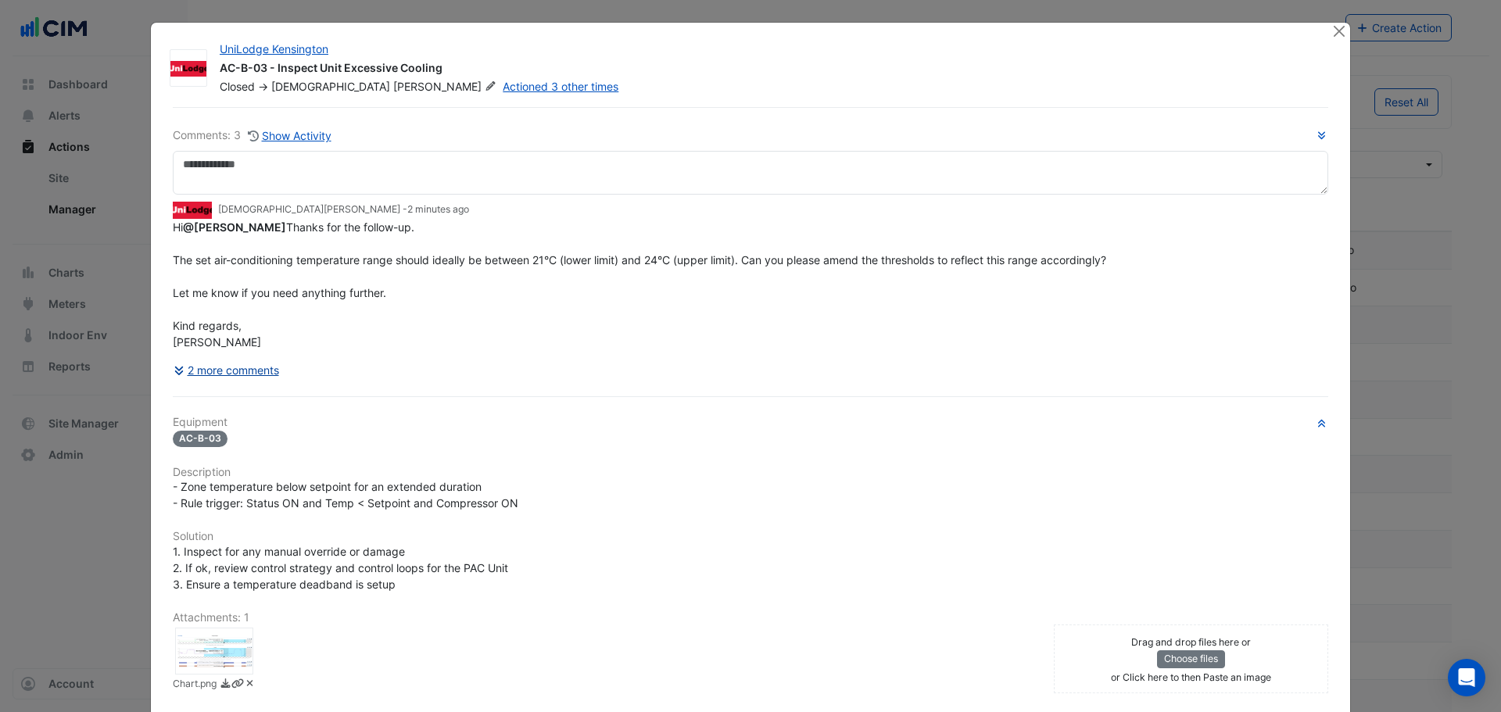
click at [175, 375] on icon at bounding box center [179, 371] width 9 height 9
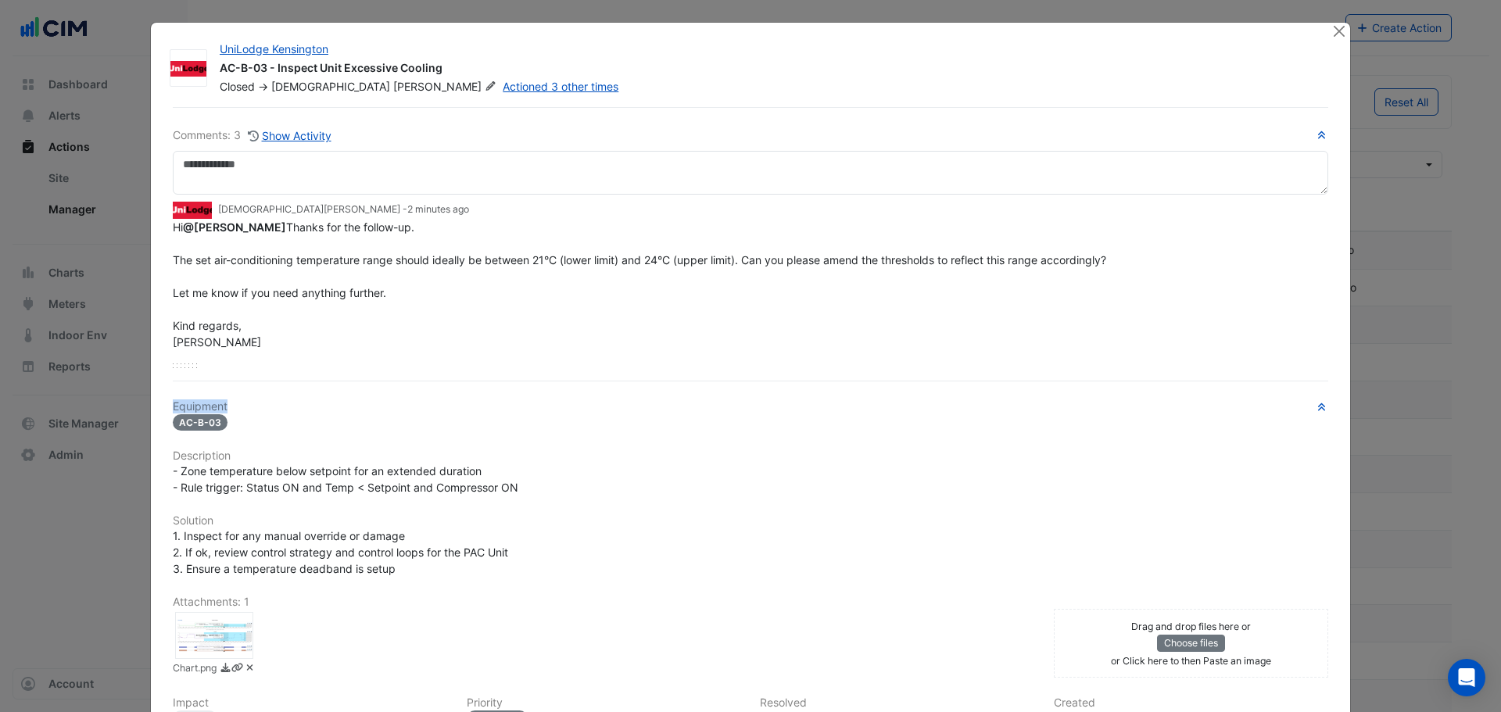
click at [173, 405] on h6 "Equipment" at bounding box center [751, 406] width 1156 height 13
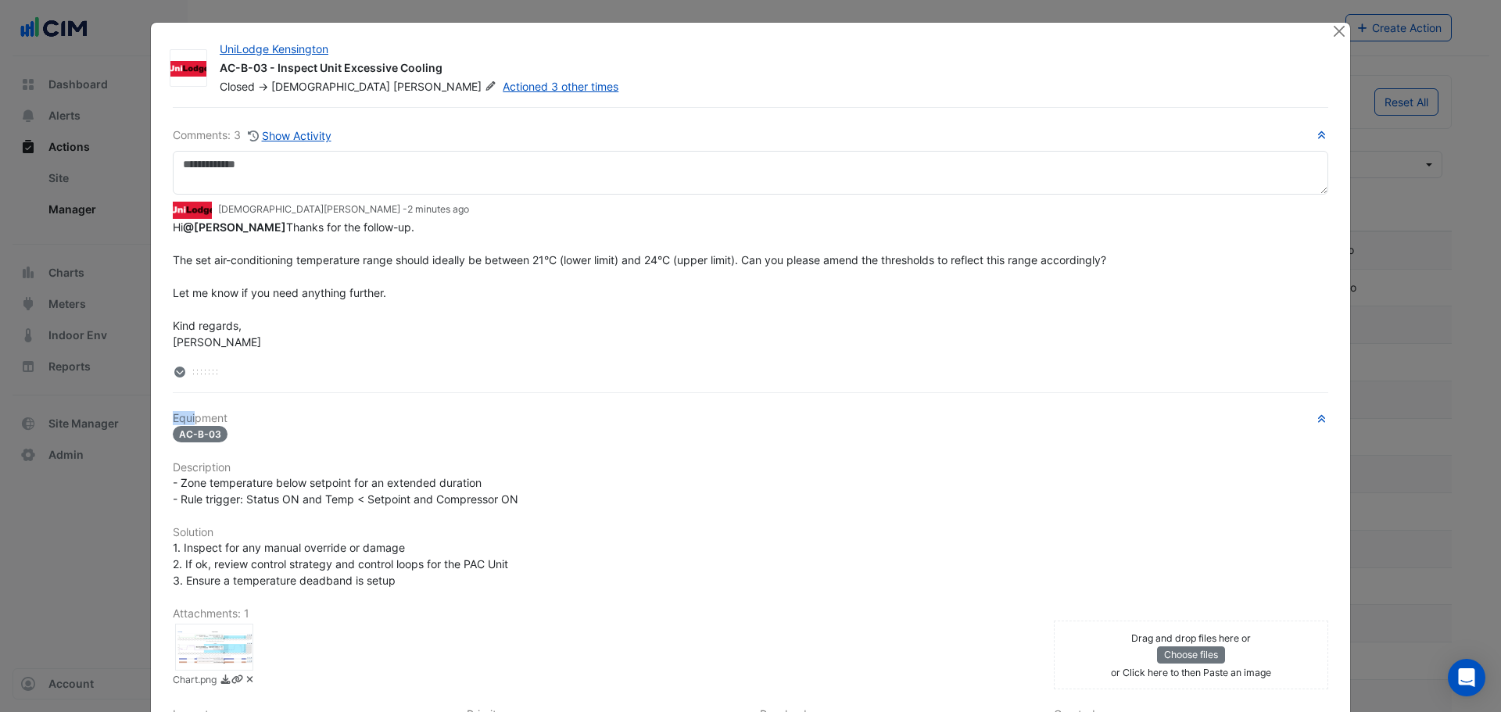
drag, startPoint x: 188, startPoint y: 368, endPoint x: 192, endPoint y: 407, distance: 38.4
click at [191, 410] on div "Comments: 3 Show Activity Krishna Lakshminarayanan - 2 minutes ago Hi @Manuel M…" at bounding box center [750, 492] width 1174 height 771
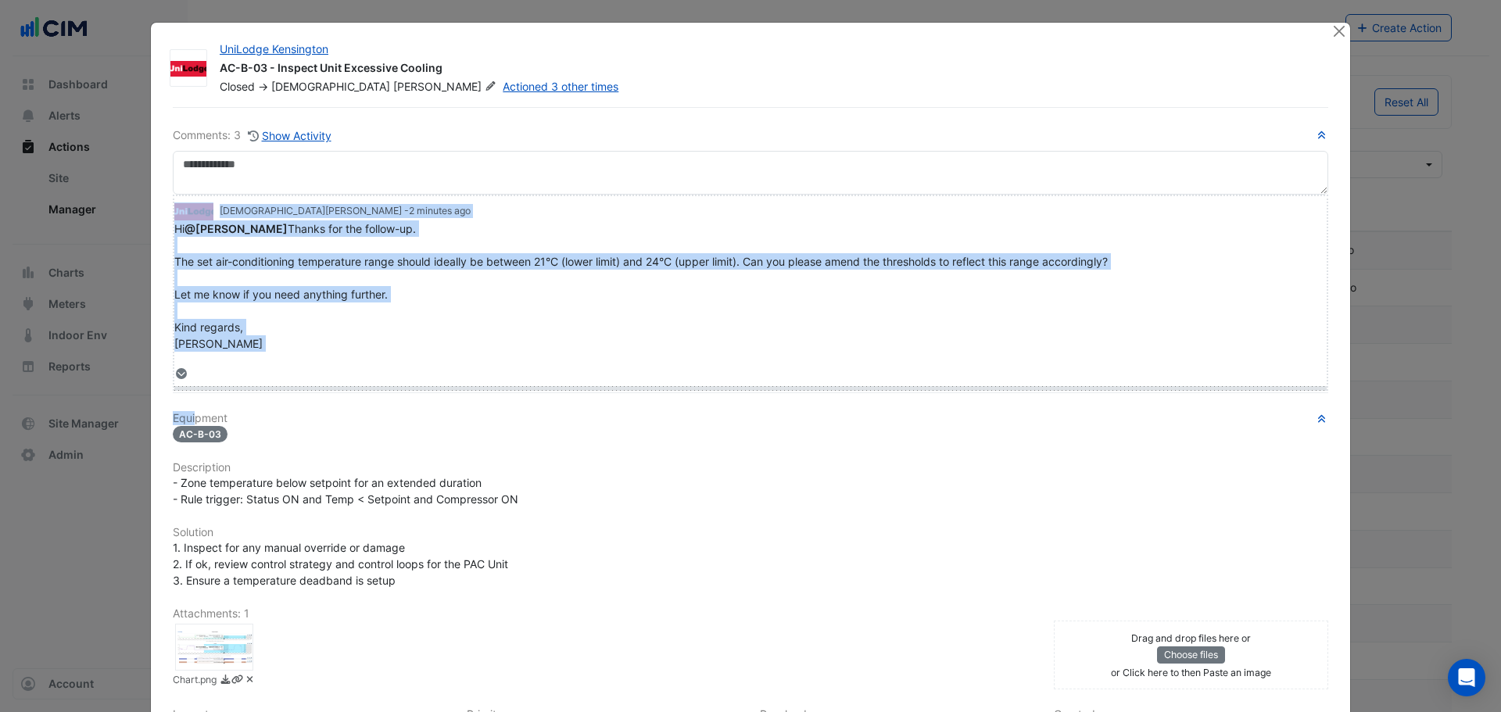
drag, startPoint x: 206, startPoint y: 373, endPoint x: 206, endPoint y: 438, distance: 64.9
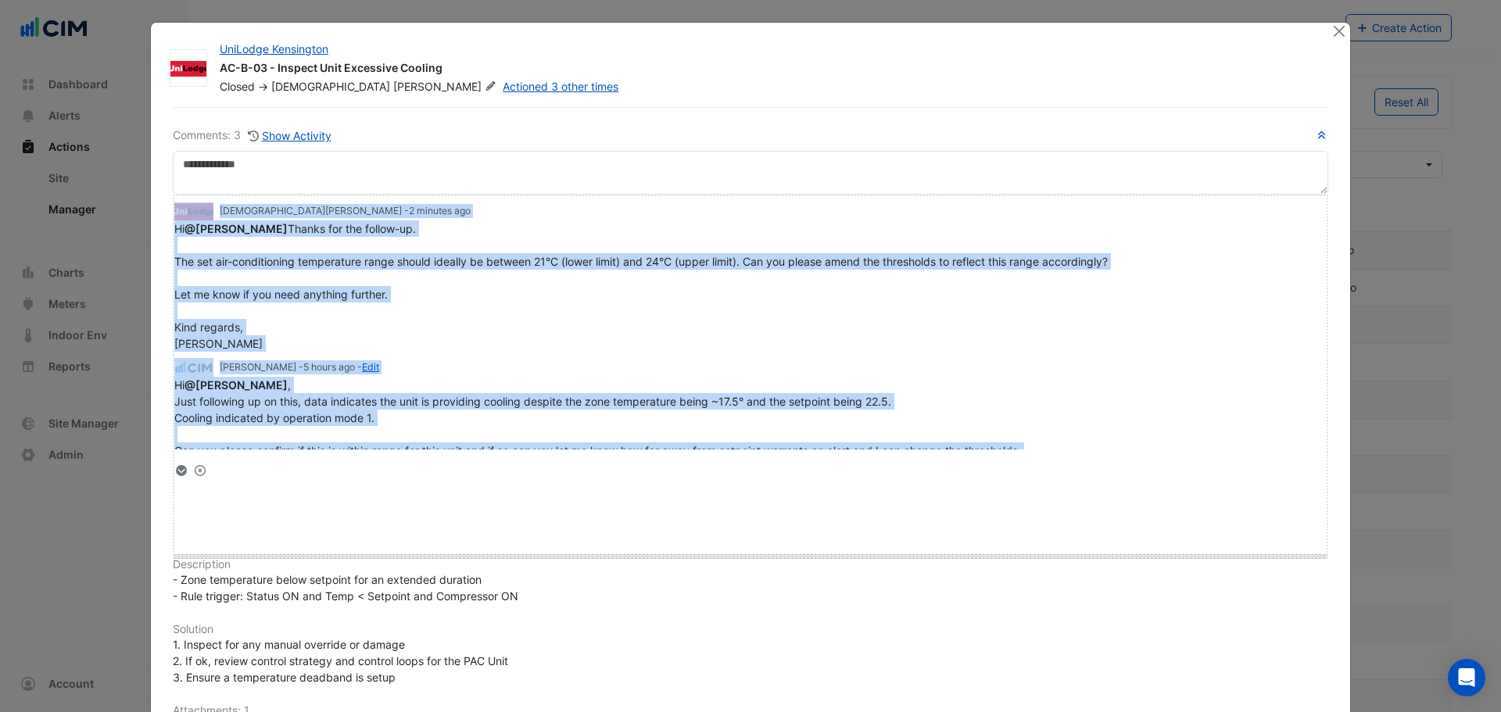
drag, startPoint x: 204, startPoint y: 469, endPoint x: 195, endPoint y: 551, distance: 82.6
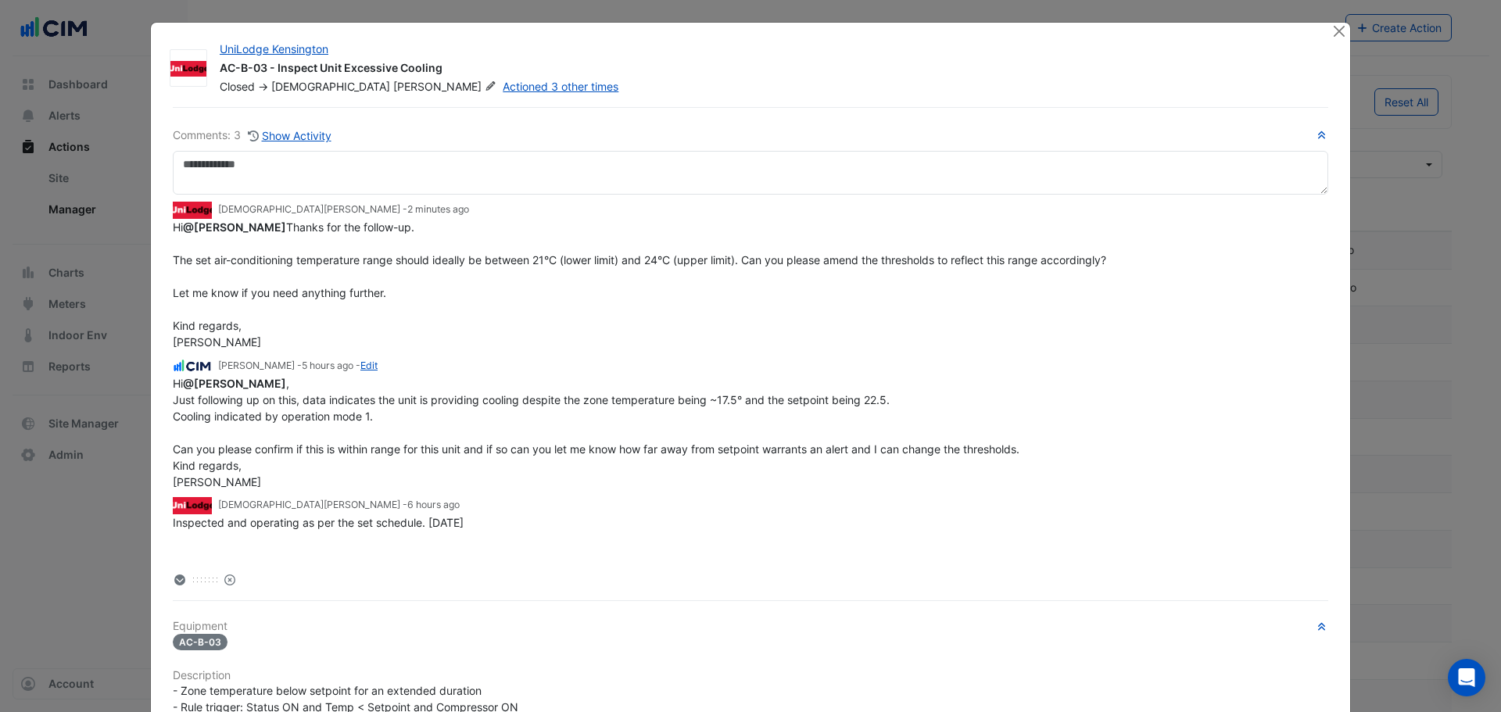
click at [278, 458] on div "Hi @Krishna Lakshminarayanan , Just following up on this, data indicates the un…" at bounding box center [751, 432] width 1156 height 115
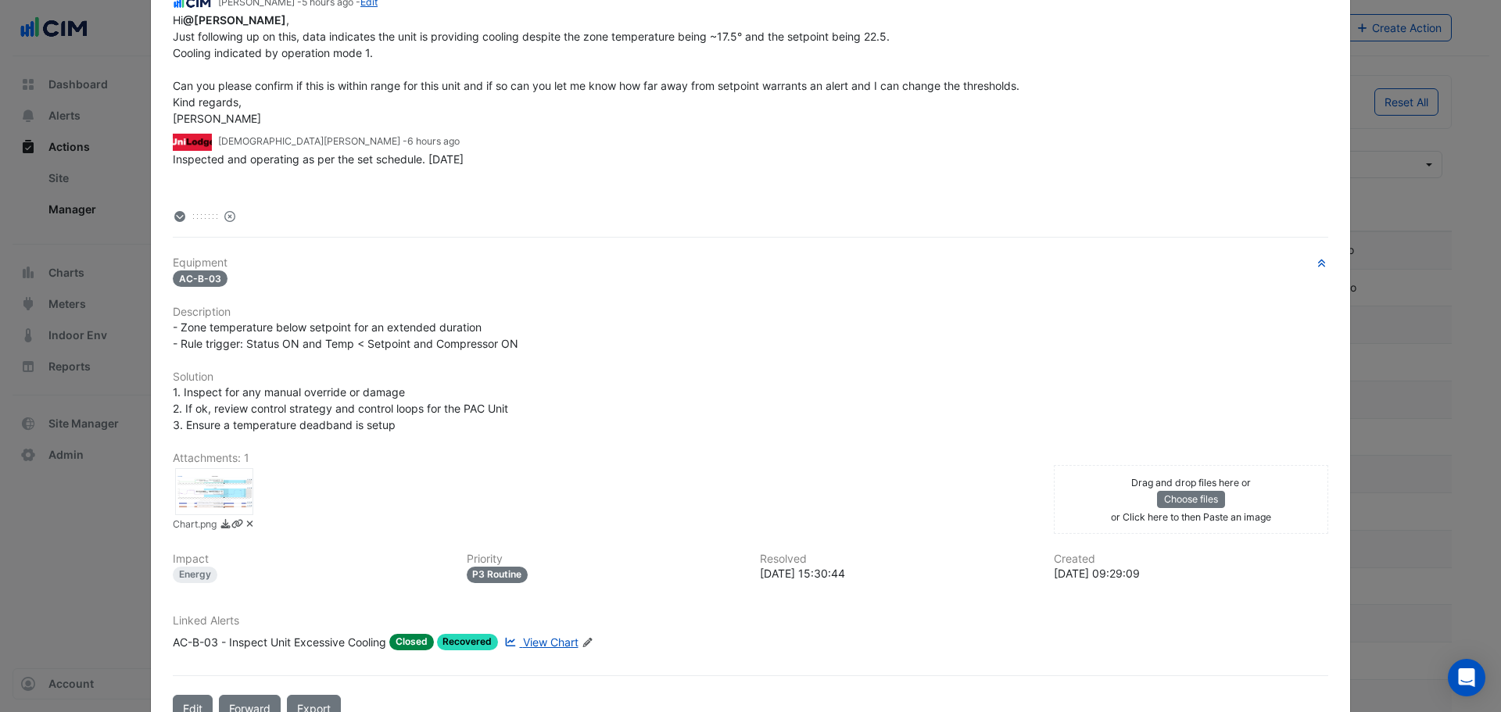
scroll to position [409, 0]
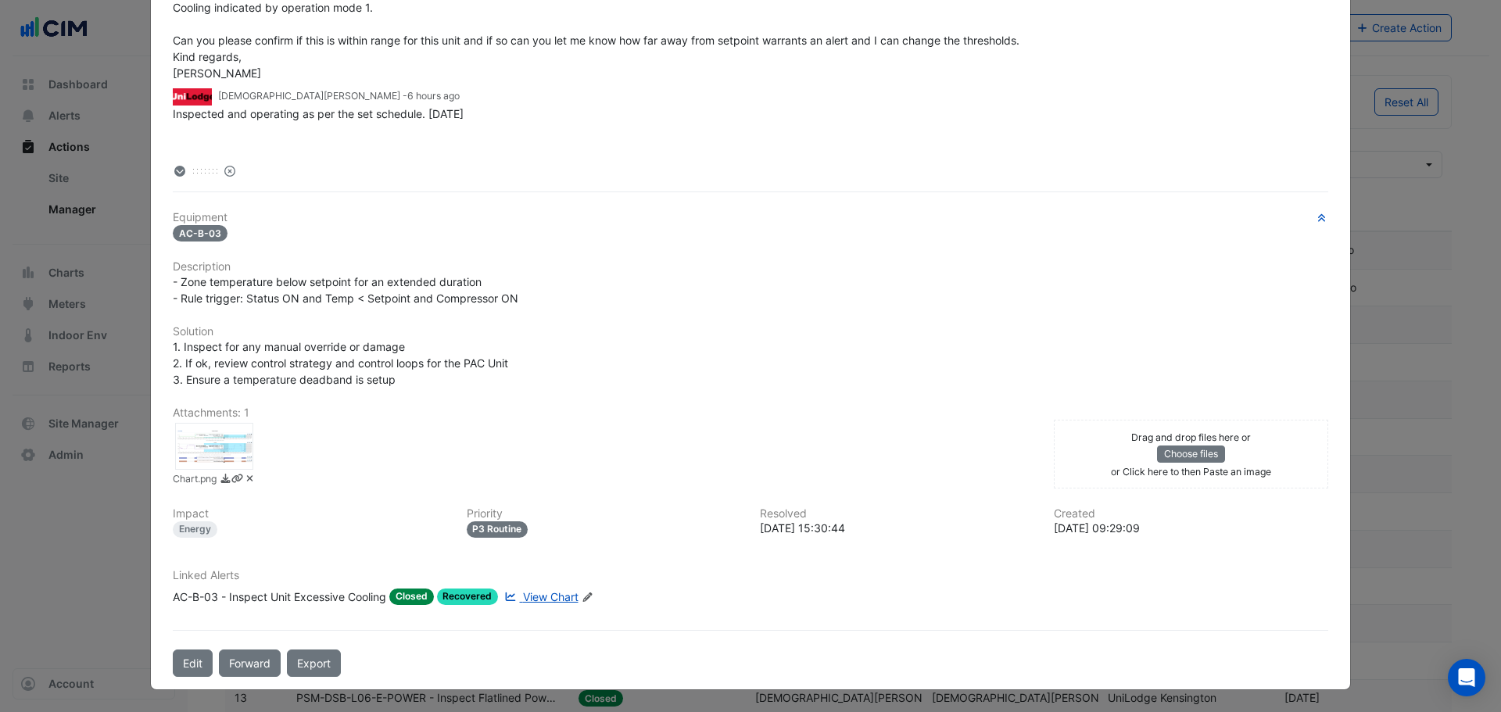
click at [277, 597] on div "AC-B-03 - Inspect Unit Excessive Cooling" at bounding box center [279, 597] width 213 height 16
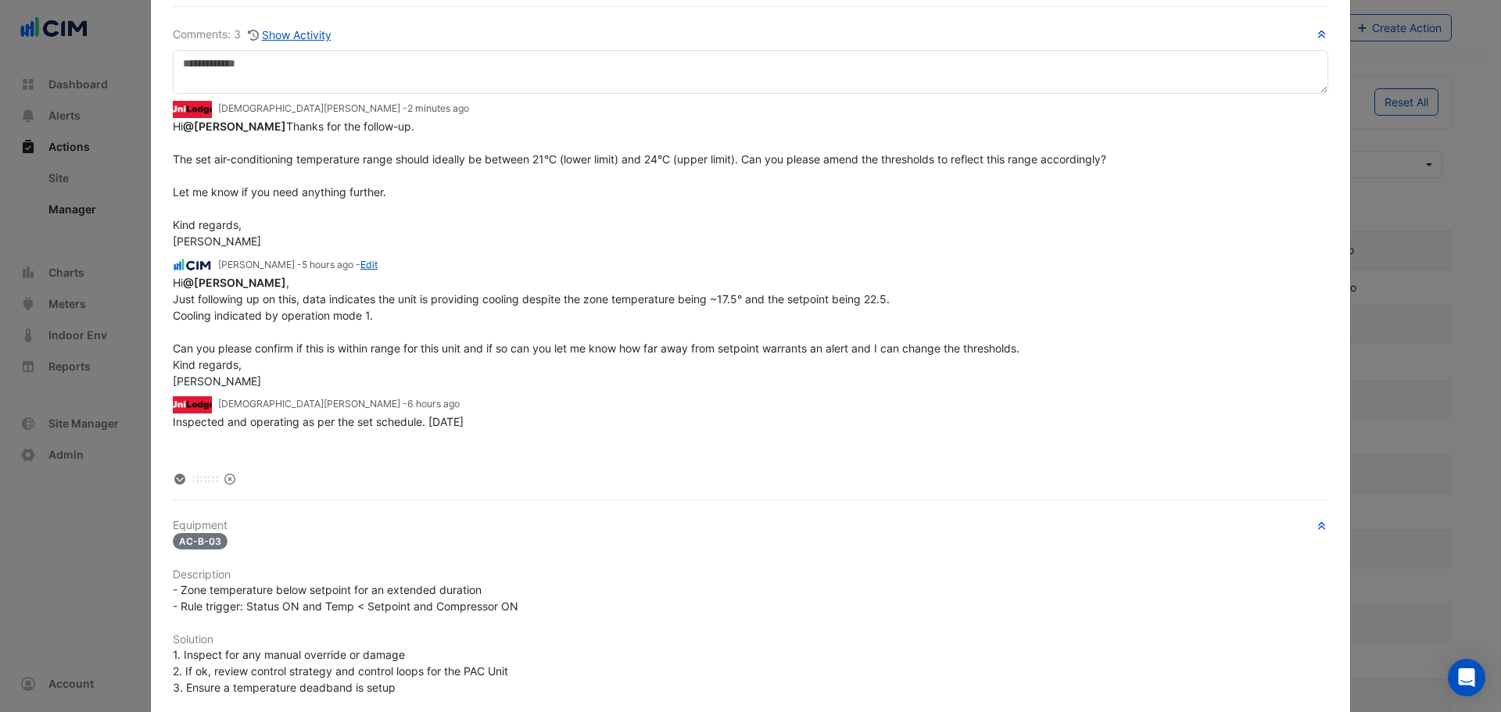
scroll to position [0, 0]
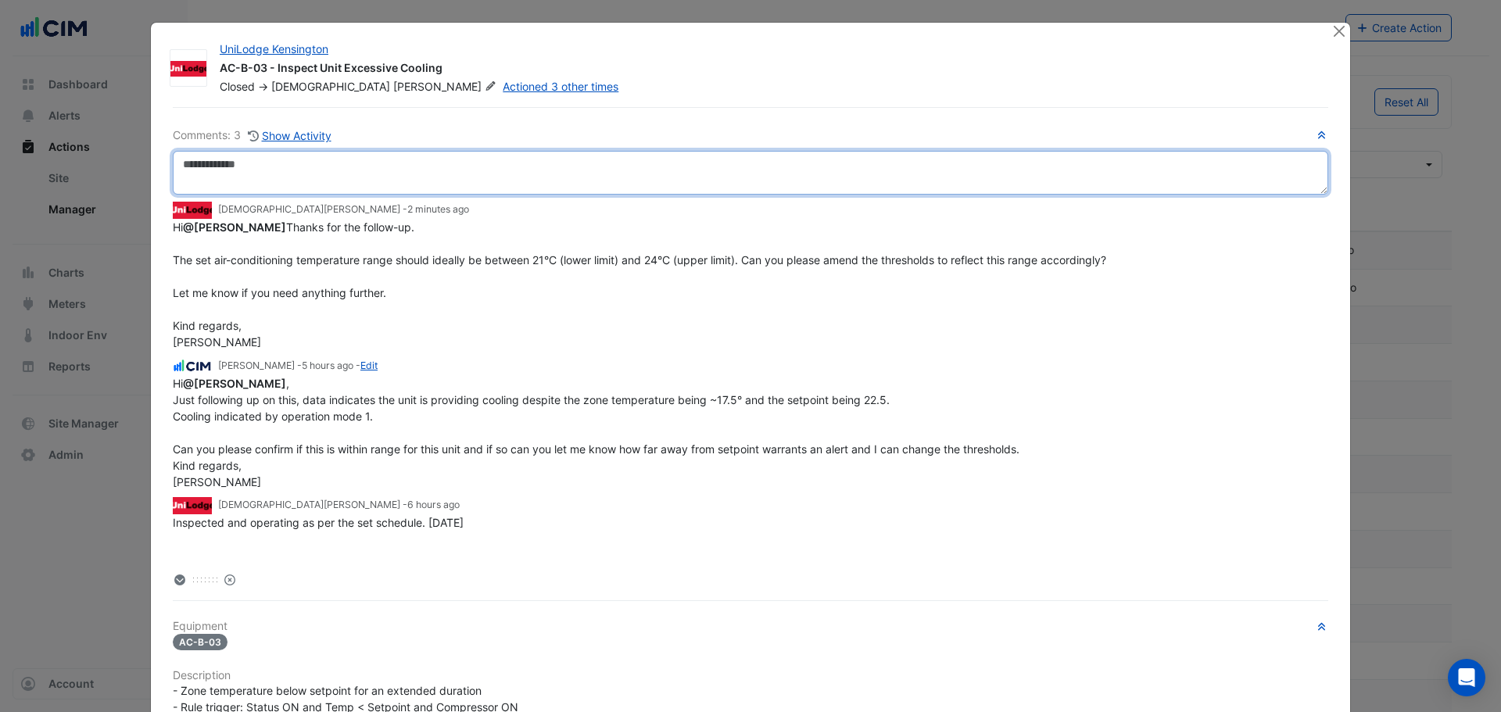
click at [298, 166] on textarea at bounding box center [751, 173] width 1156 height 44
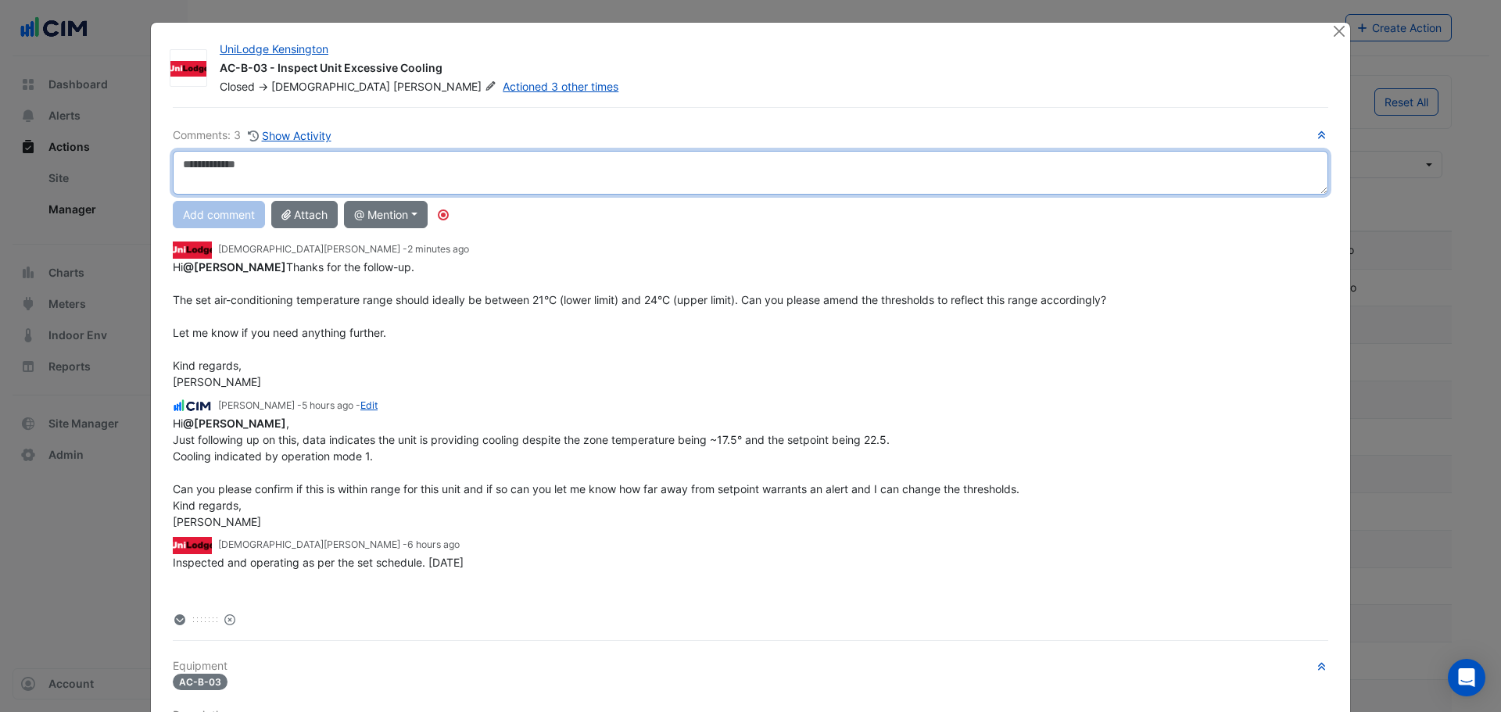
scroll to position [5, 0]
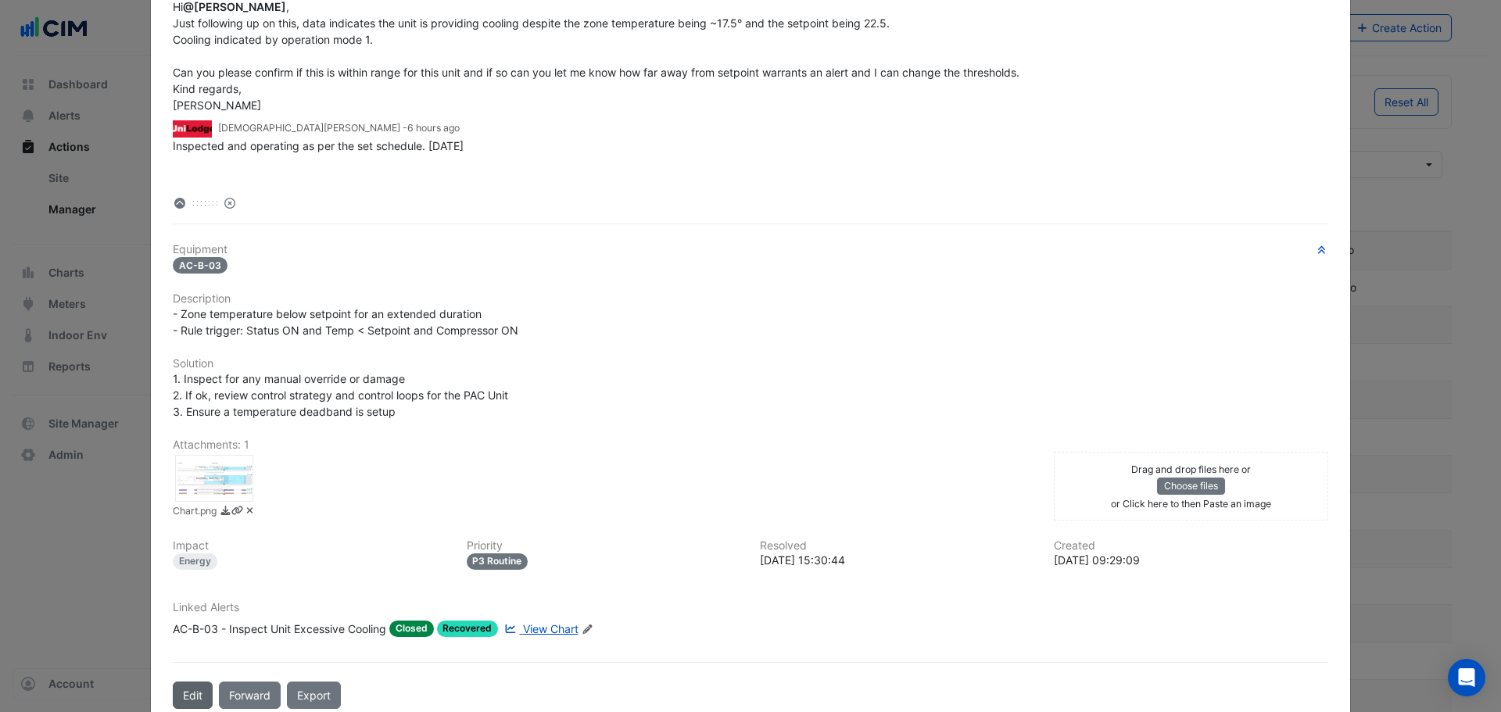
click at [193, 690] on button "Edit" at bounding box center [193, 695] width 40 height 27
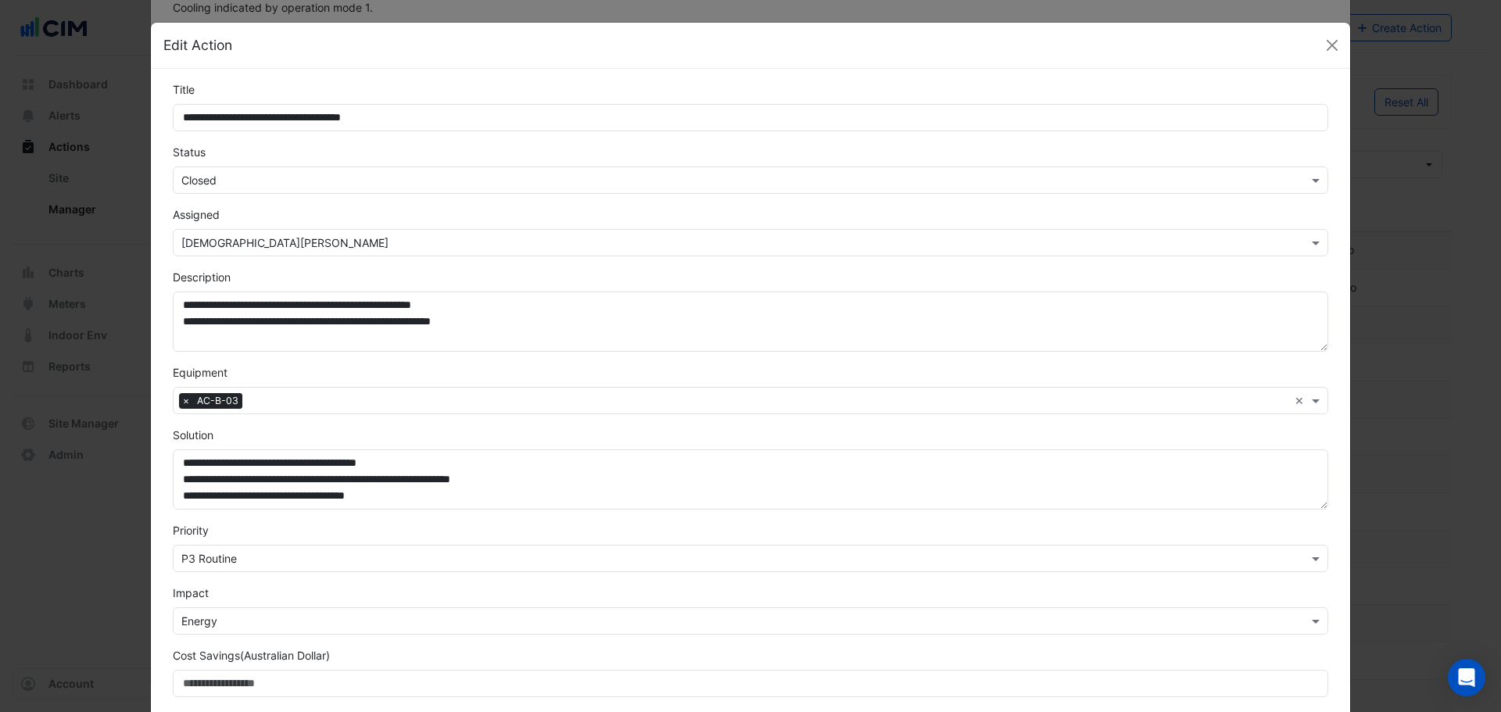
scroll to position [377, 0]
click at [199, 181] on input "text" at bounding box center [734, 181] width 1107 height 16
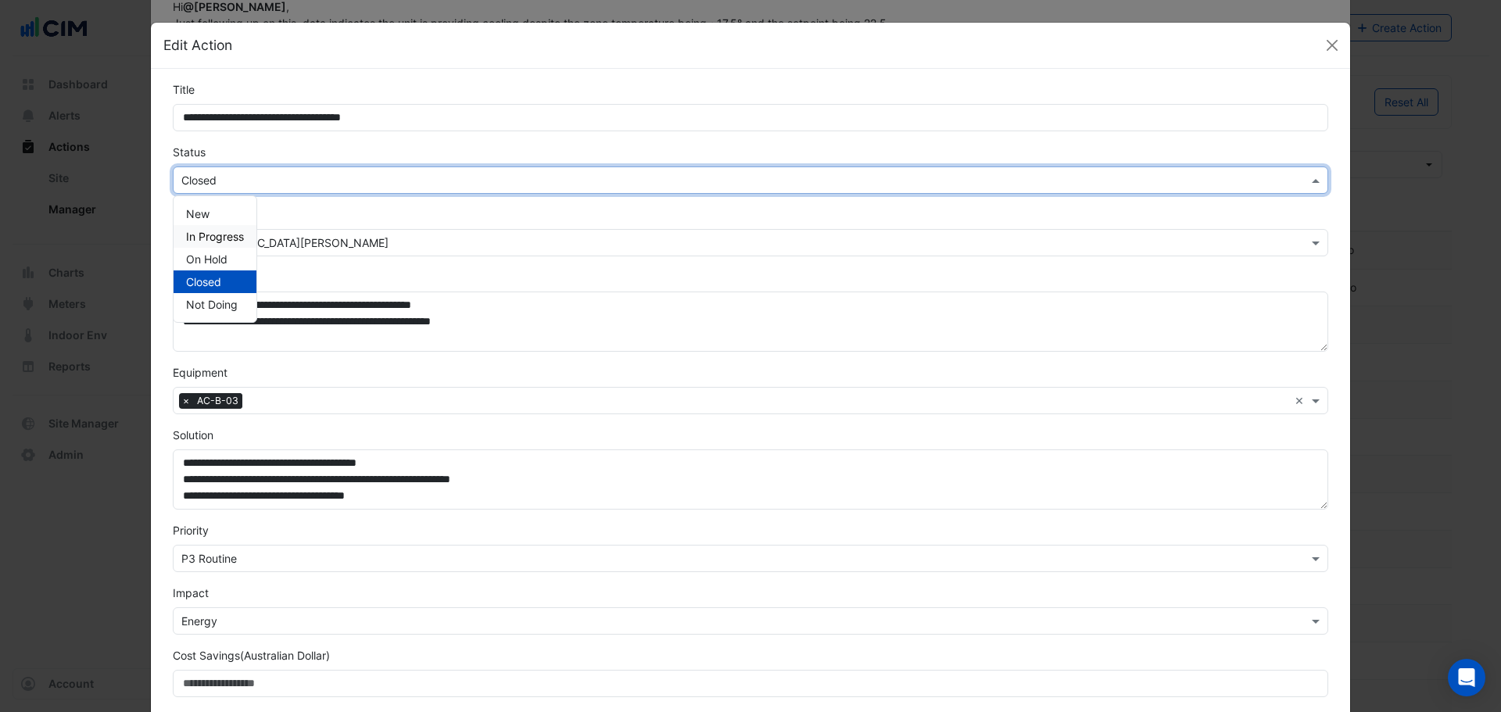
click at [221, 235] on span "In Progress" at bounding box center [215, 236] width 58 height 13
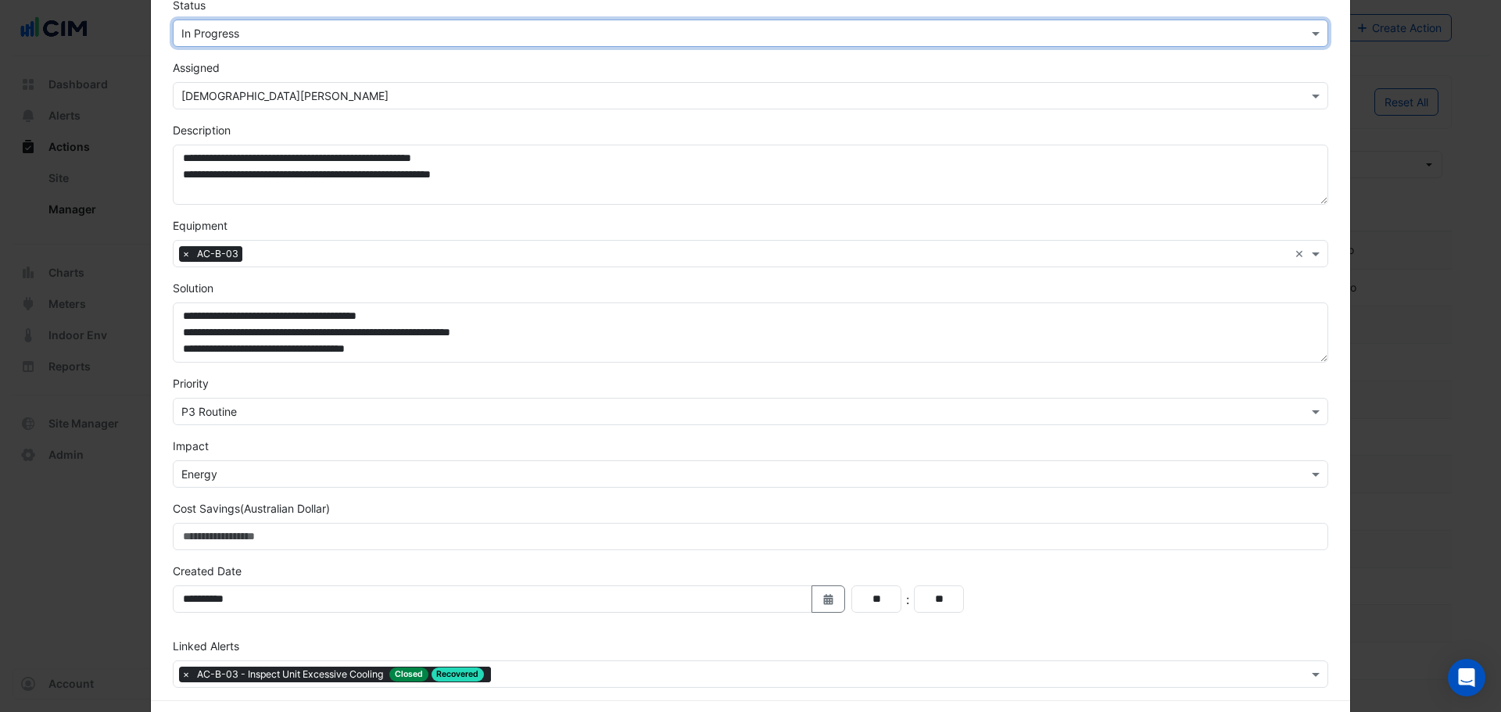
scroll to position [211, 0]
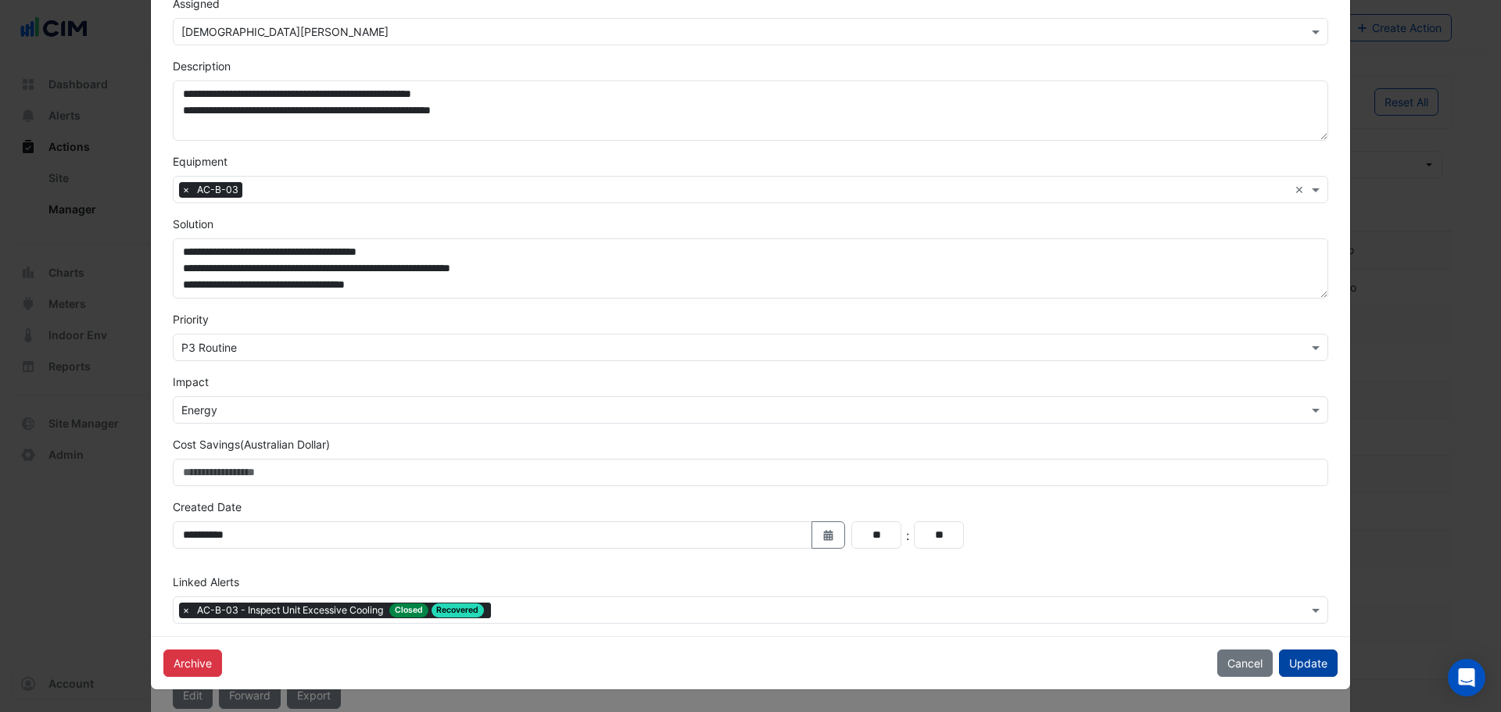
click at [1284, 669] on button "Update" at bounding box center [1308, 663] width 59 height 27
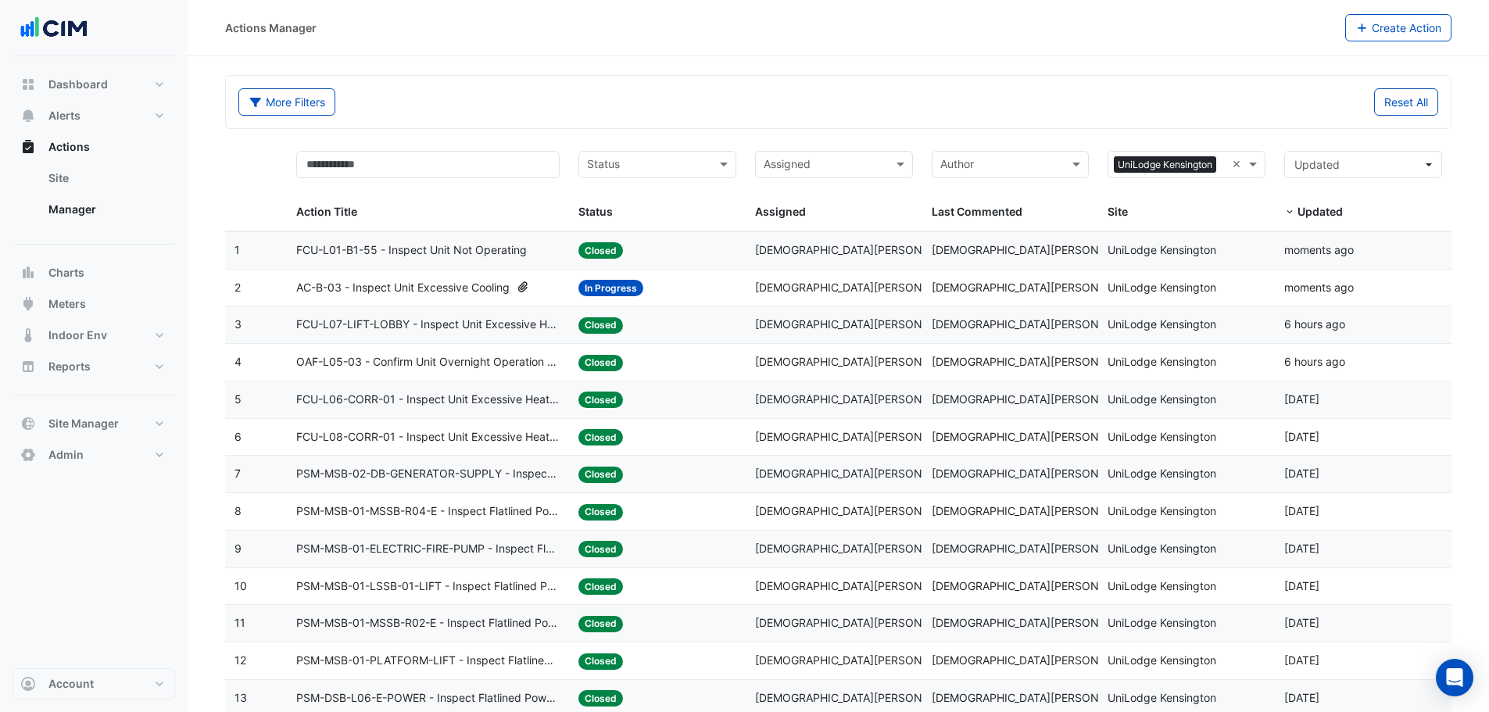
click at [459, 288] on span "AC-B-03 - Inspect Unit Excessive Cooling" at bounding box center [402, 288] width 213 height 18
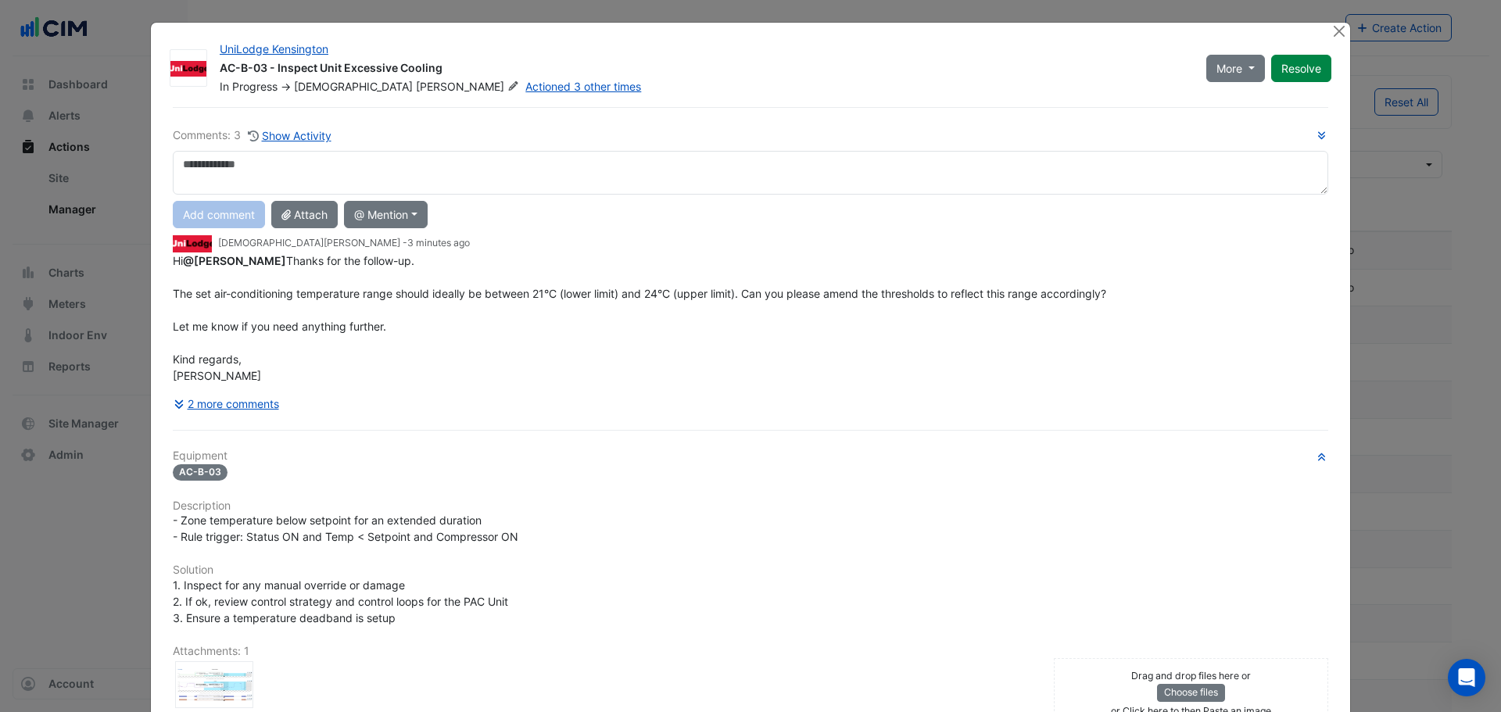
click at [288, 180] on textarea at bounding box center [751, 173] width 1156 height 44
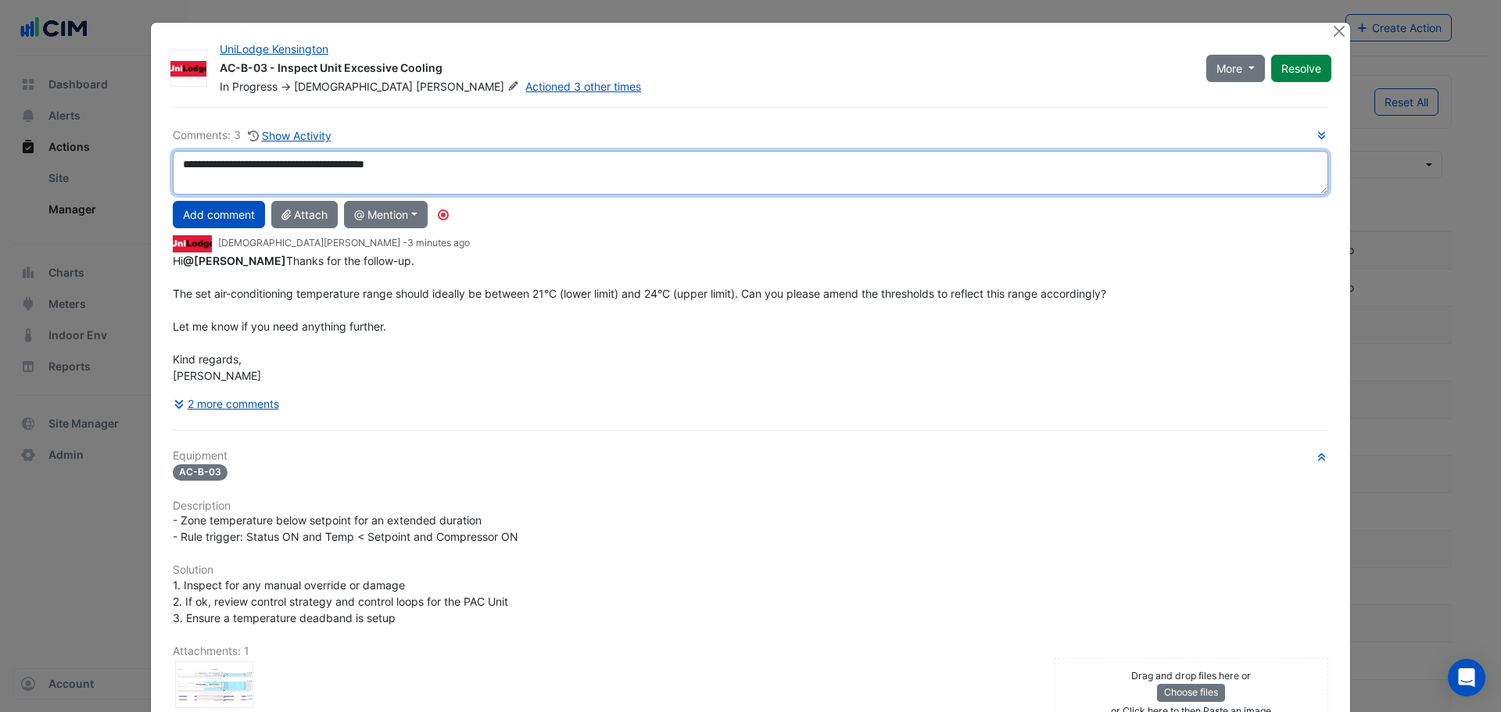
click at [405, 189] on textarea "**********" at bounding box center [751, 173] width 1156 height 44
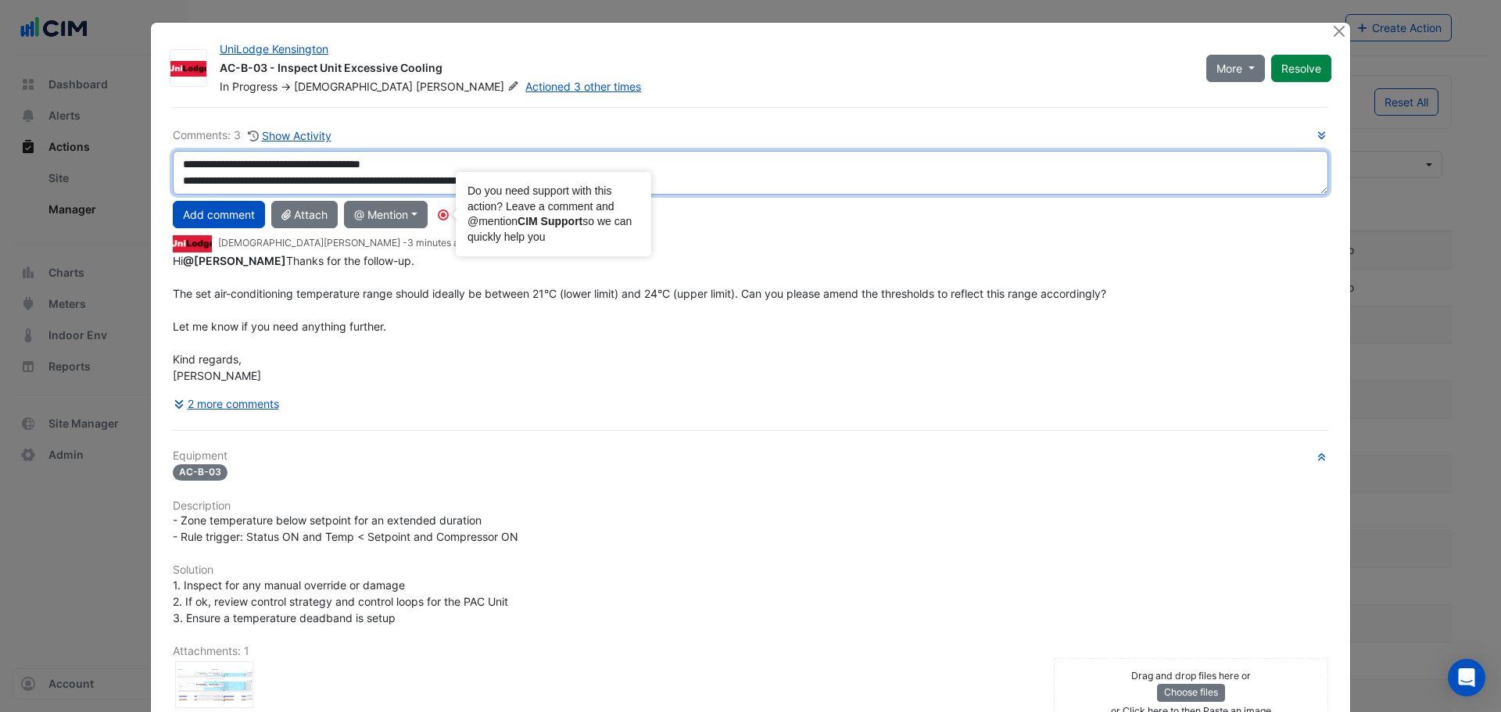
click at [855, 181] on textarea "**********" at bounding box center [751, 173] width 1156 height 44
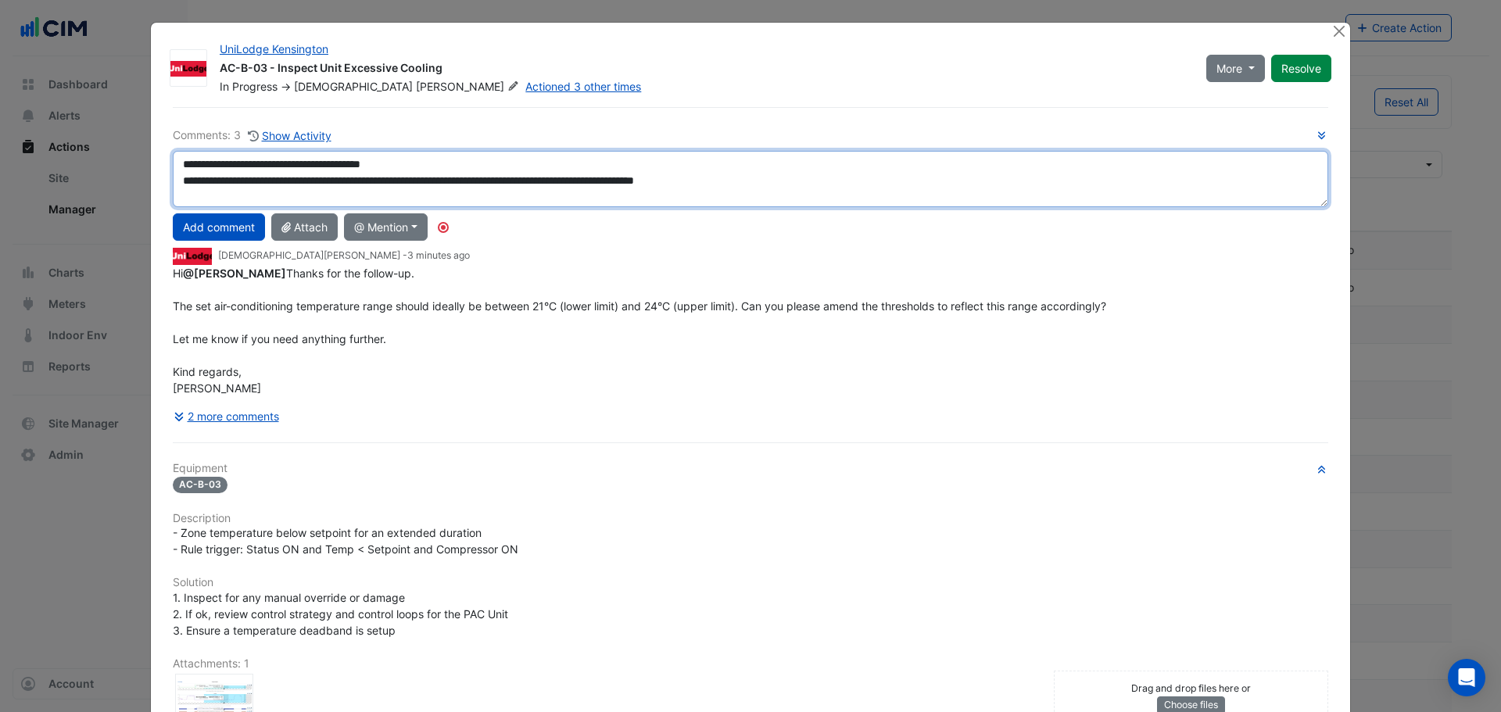
drag, startPoint x: 1315, startPoint y: 193, endPoint x: 1325, endPoint y: 253, distance: 60.3
click at [1325, 207] on div "**********" at bounding box center [750, 179] width 1174 height 56
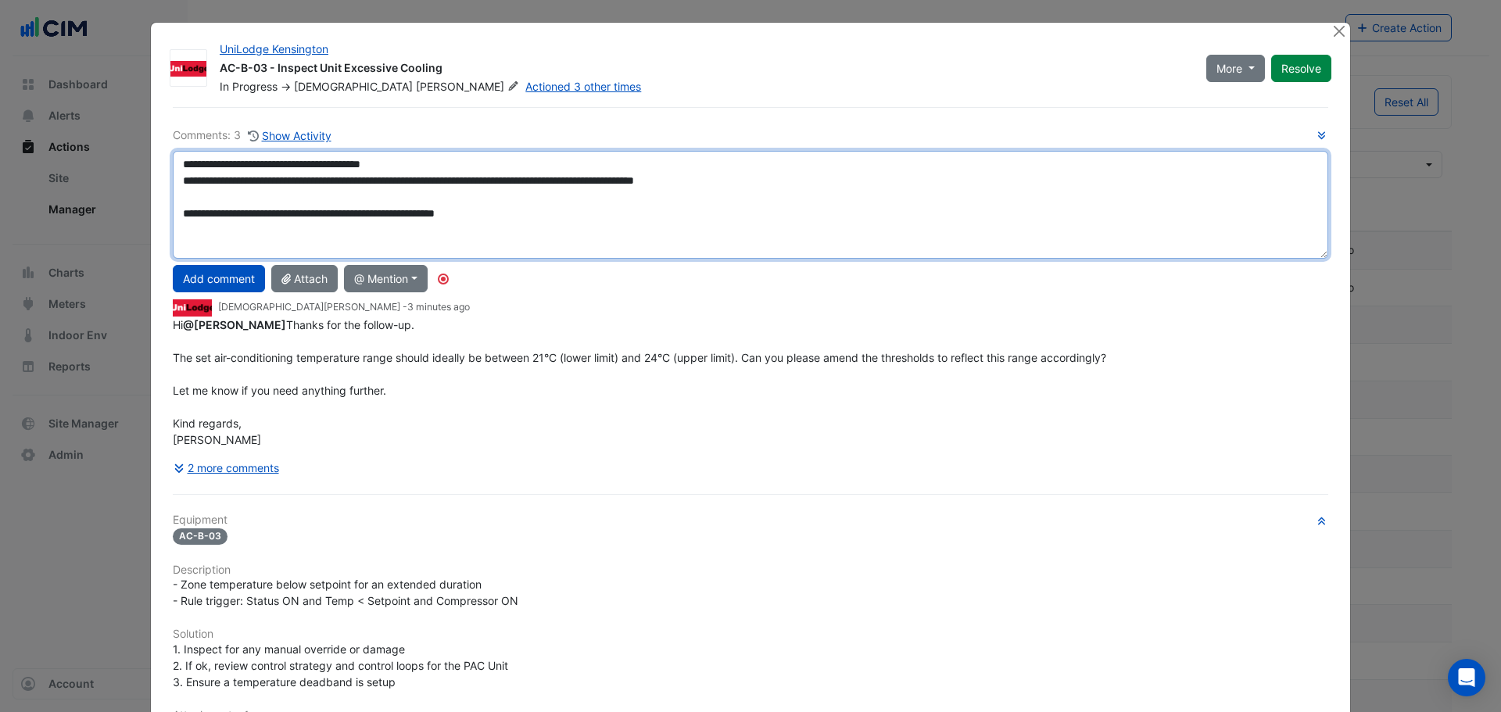
click at [514, 203] on textarea "**********" at bounding box center [751, 205] width 1156 height 108
click at [518, 215] on textarea "**********" at bounding box center [751, 205] width 1156 height 108
click at [688, 221] on textarea "**********" at bounding box center [751, 205] width 1156 height 108
drag, startPoint x: 364, startPoint y: 229, endPoint x: 289, endPoint y: 224, distance: 74.4
click at [364, 229] on textarea "**********" at bounding box center [751, 205] width 1156 height 108
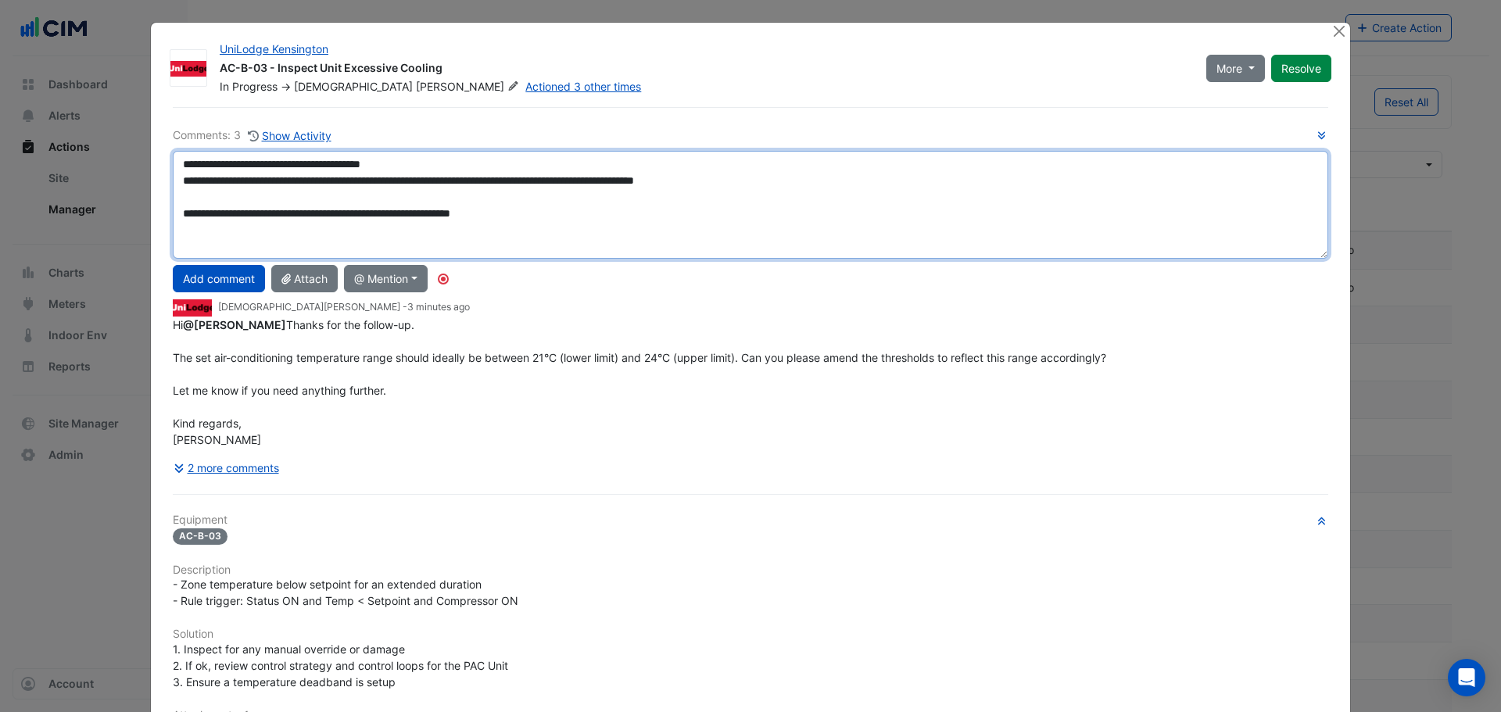
drag, startPoint x: 227, startPoint y: 218, endPoint x: 536, endPoint y: 213, distance: 309.7
click at [536, 213] on textarea "**********" at bounding box center [751, 205] width 1156 height 108
click at [636, 225] on textarea "**********" at bounding box center [751, 205] width 1156 height 108
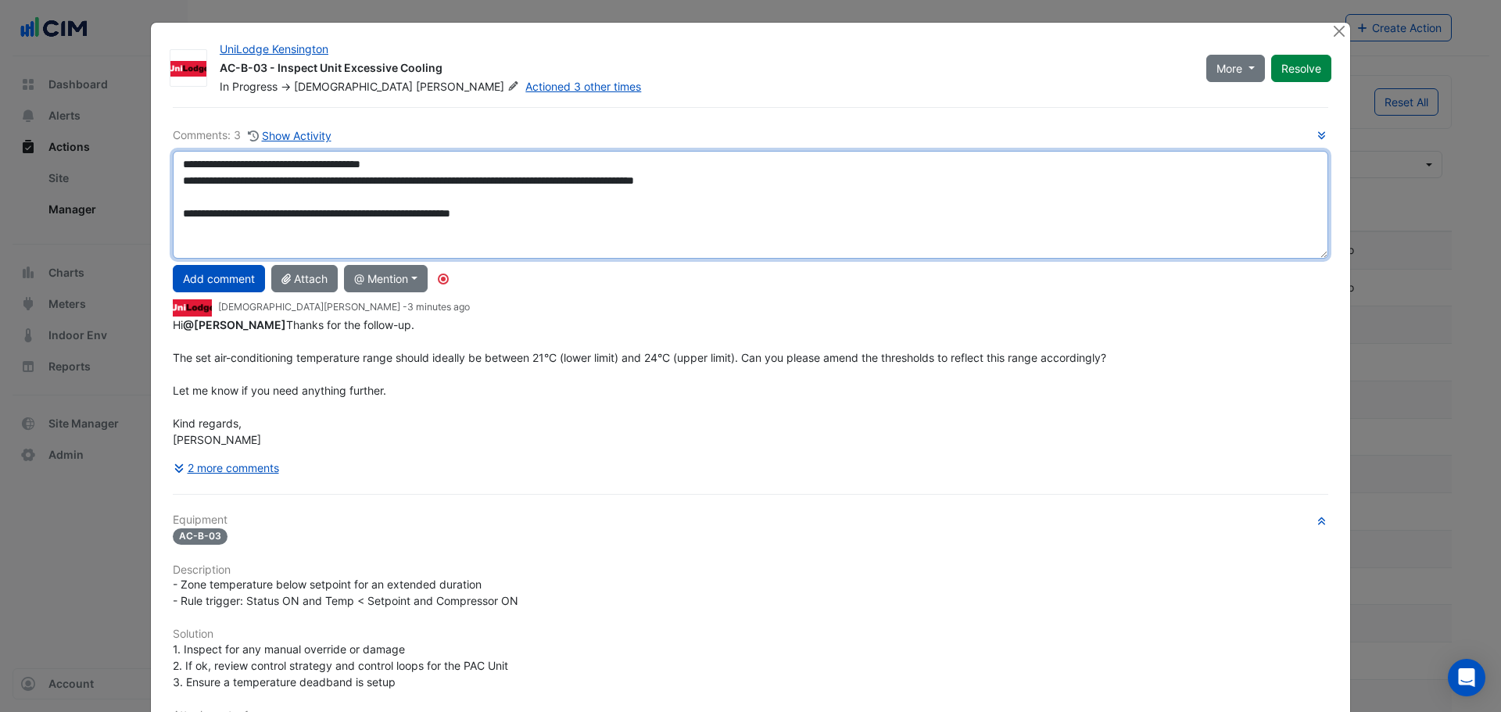
click at [478, 228] on textarea "**********" at bounding box center [751, 205] width 1156 height 108
drag, startPoint x: 286, startPoint y: 211, endPoint x: 506, endPoint y: 218, distance: 219.8
click at [506, 218] on textarea "**********" at bounding box center [751, 205] width 1156 height 108
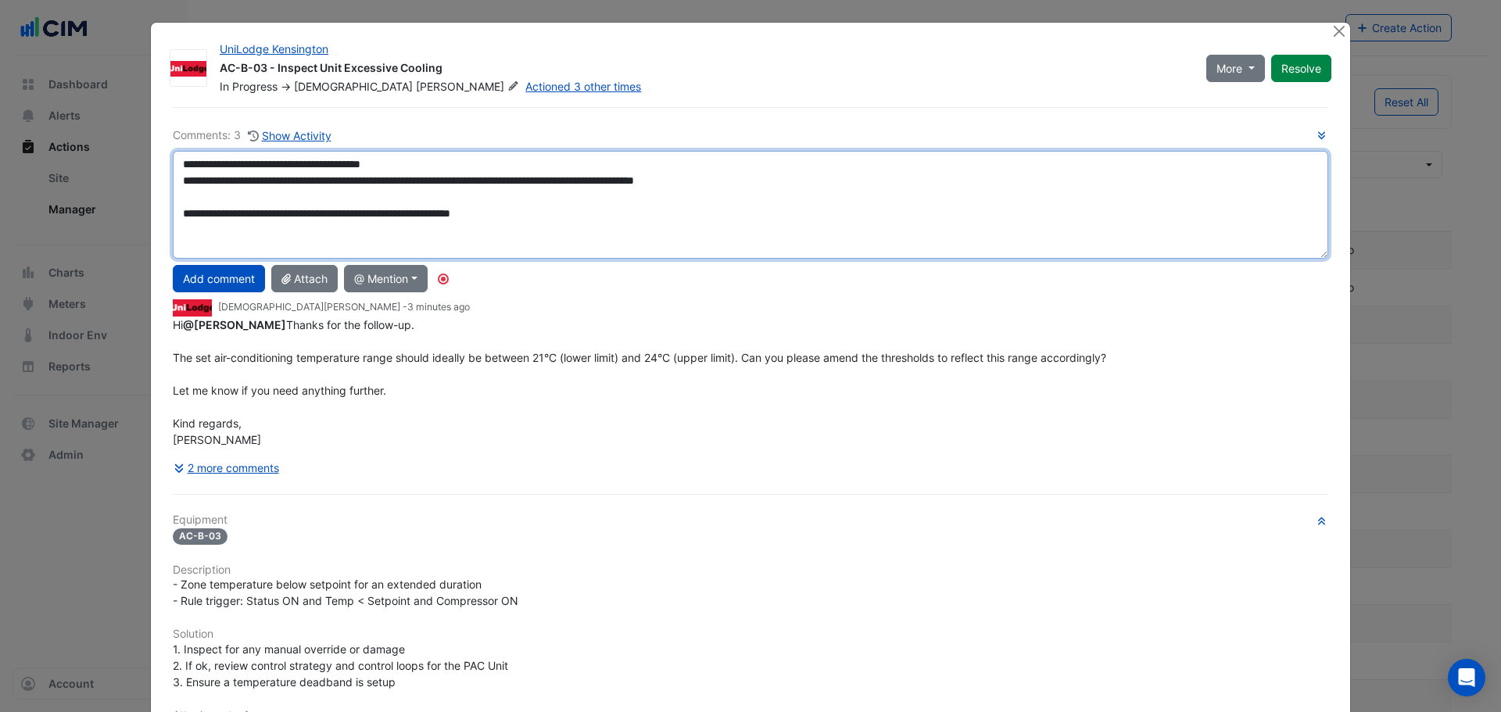
click at [550, 217] on textarea "**********" at bounding box center [751, 205] width 1156 height 108
click at [514, 206] on textarea "**********" at bounding box center [751, 205] width 1156 height 108
click at [539, 207] on textarea "**********" at bounding box center [751, 205] width 1156 height 108
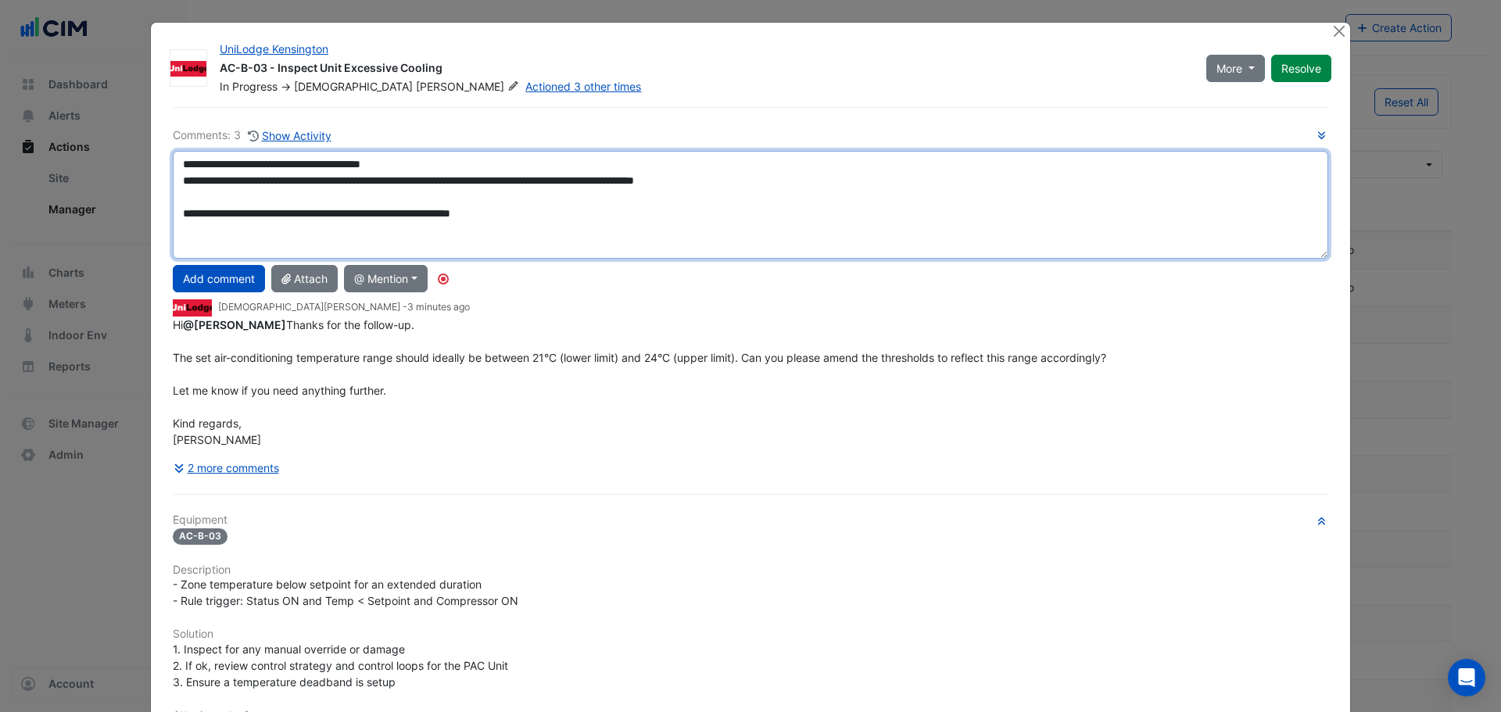
click at [738, 232] on textarea "**********" at bounding box center [751, 205] width 1156 height 108
click at [592, 210] on textarea "**********" at bounding box center [751, 205] width 1156 height 108
drag, startPoint x: 292, startPoint y: 214, endPoint x: 728, endPoint y: 206, distance: 436.3
click at [719, 202] on textarea "**********" at bounding box center [751, 205] width 1156 height 108
click at [728, 212] on textarea "**********" at bounding box center [751, 205] width 1156 height 108
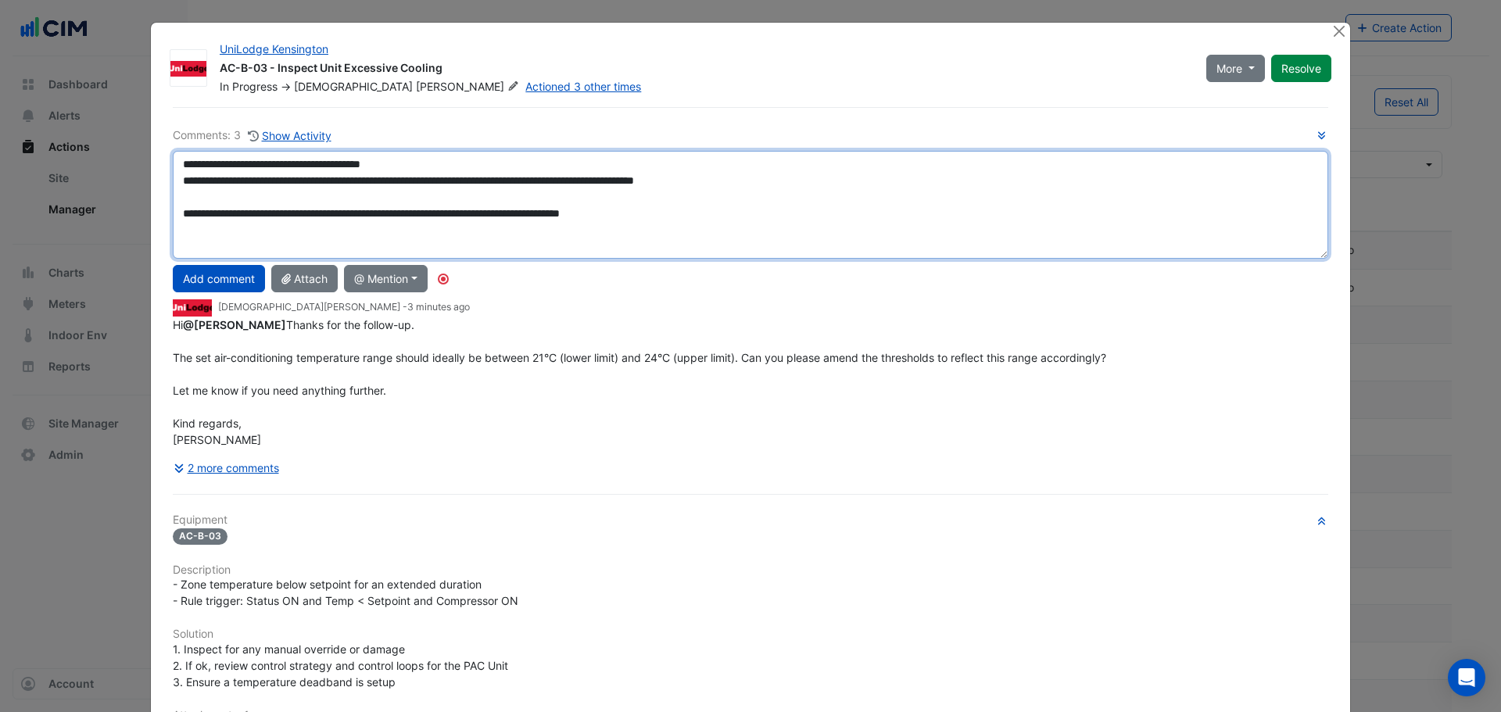
click at [654, 208] on textarea "**********" at bounding box center [751, 205] width 1156 height 108
click at [662, 209] on textarea "**********" at bounding box center [751, 205] width 1156 height 108
drag, startPoint x: 666, startPoint y: 210, endPoint x: 657, endPoint y: 226, distance: 18.2
click at [657, 226] on textarea "**********" at bounding box center [751, 205] width 1156 height 108
click at [680, 226] on textarea "**********" at bounding box center [751, 205] width 1156 height 108
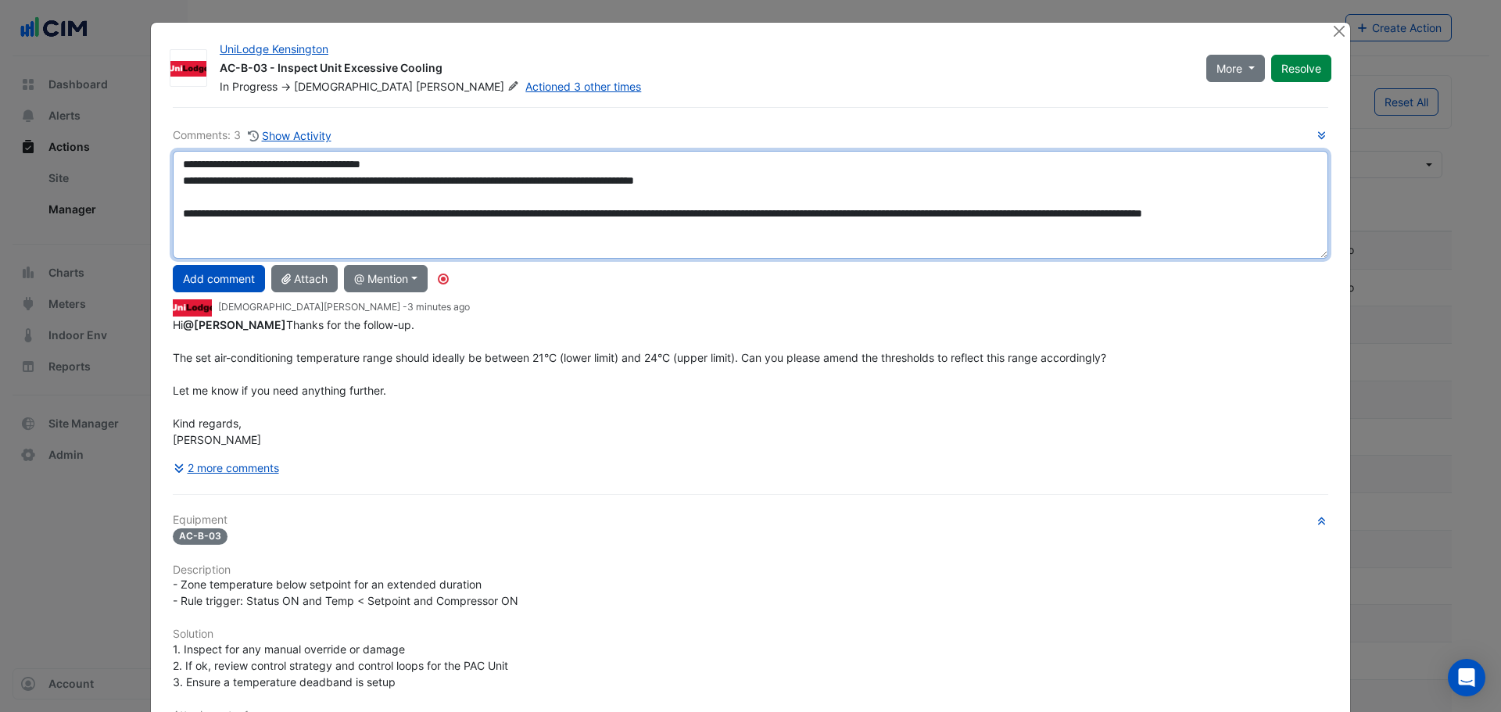
click at [342, 223] on textarea "**********" at bounding box center [751, 205] width 1156 height 108
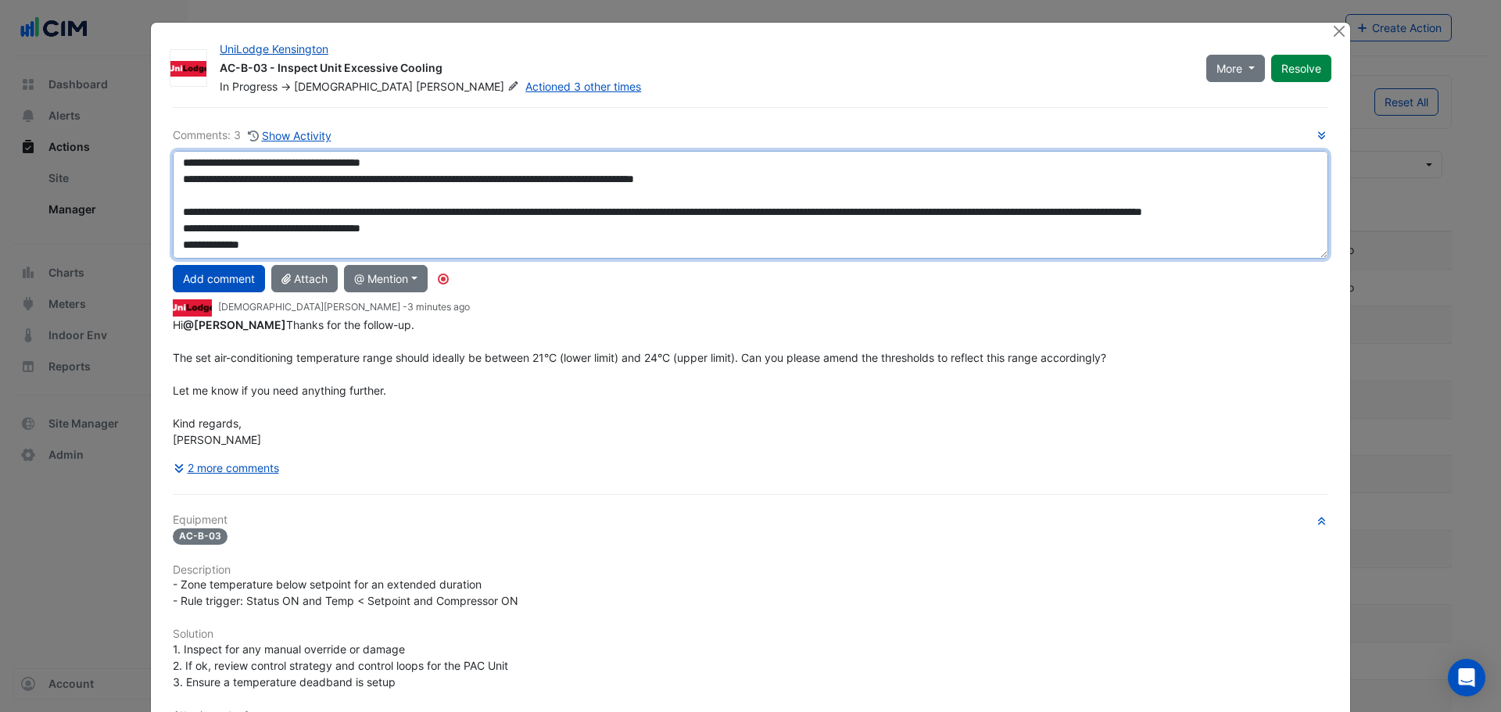
scroll to position [28, 0]
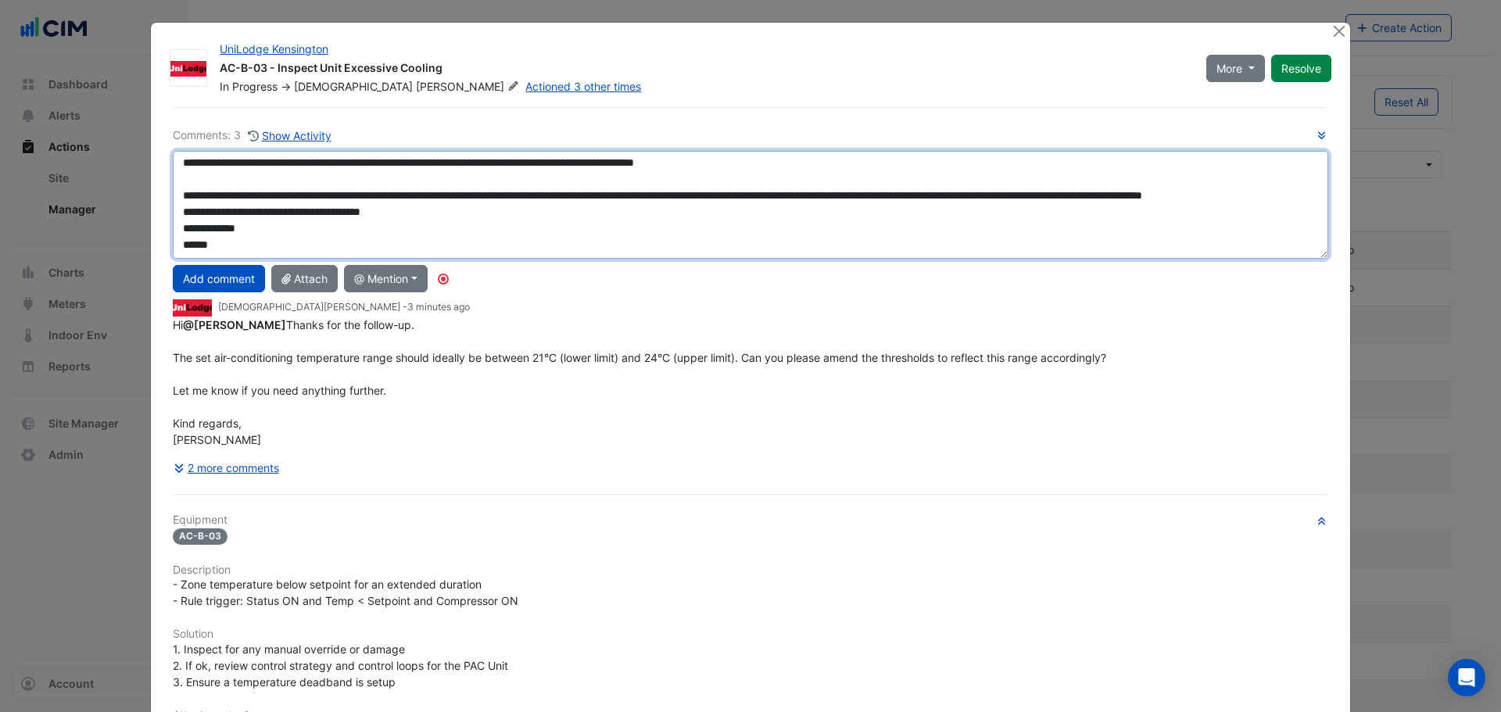
click at [426, 192] on textarea "**********" at bounding box center [751, 205] width 1156 height 108
click at [425, 204] on textarea "**********" at bounding box center [751, 205] width 1156 height 108
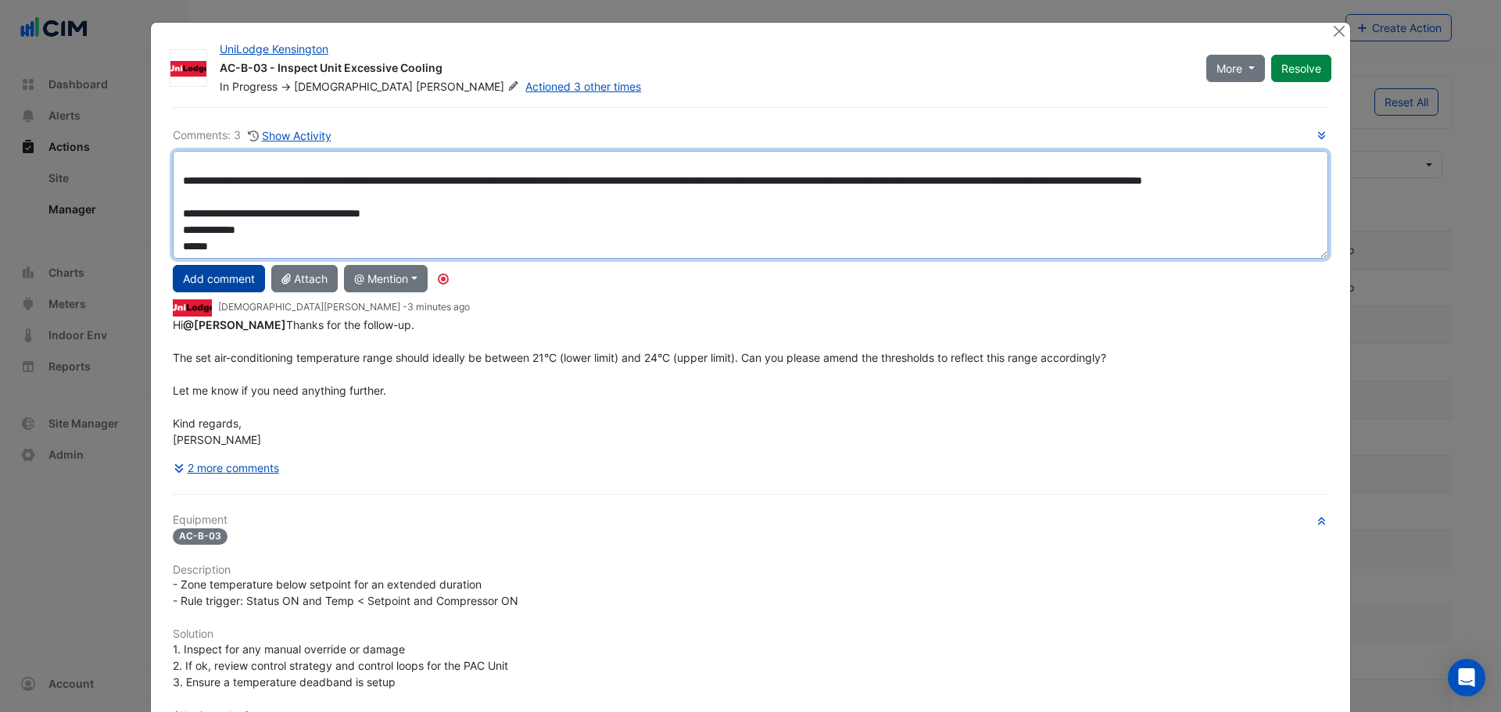
scroll to position [51, 0]
type textarea "**********"
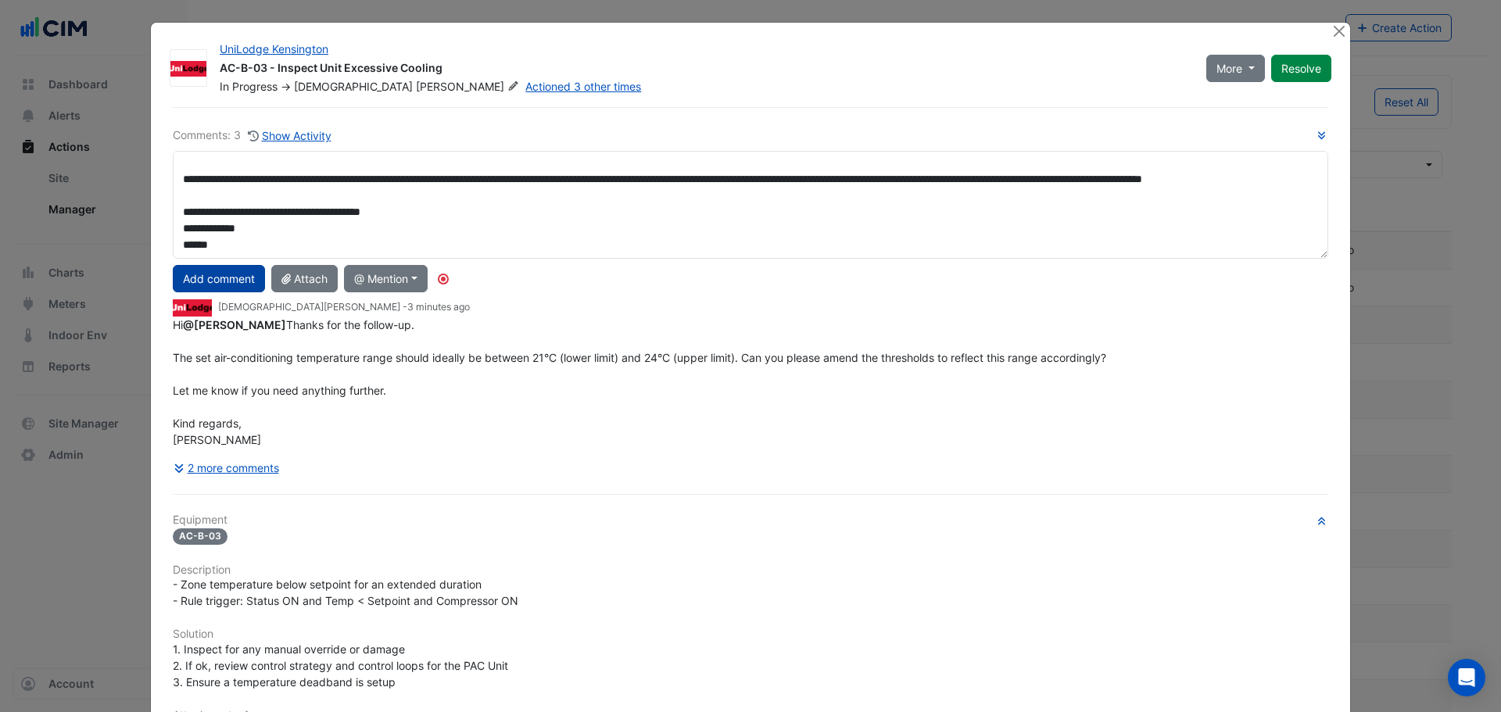
click at [207, 283] on button "Add comment" at bounding box center [219, 278] width 92 height 27
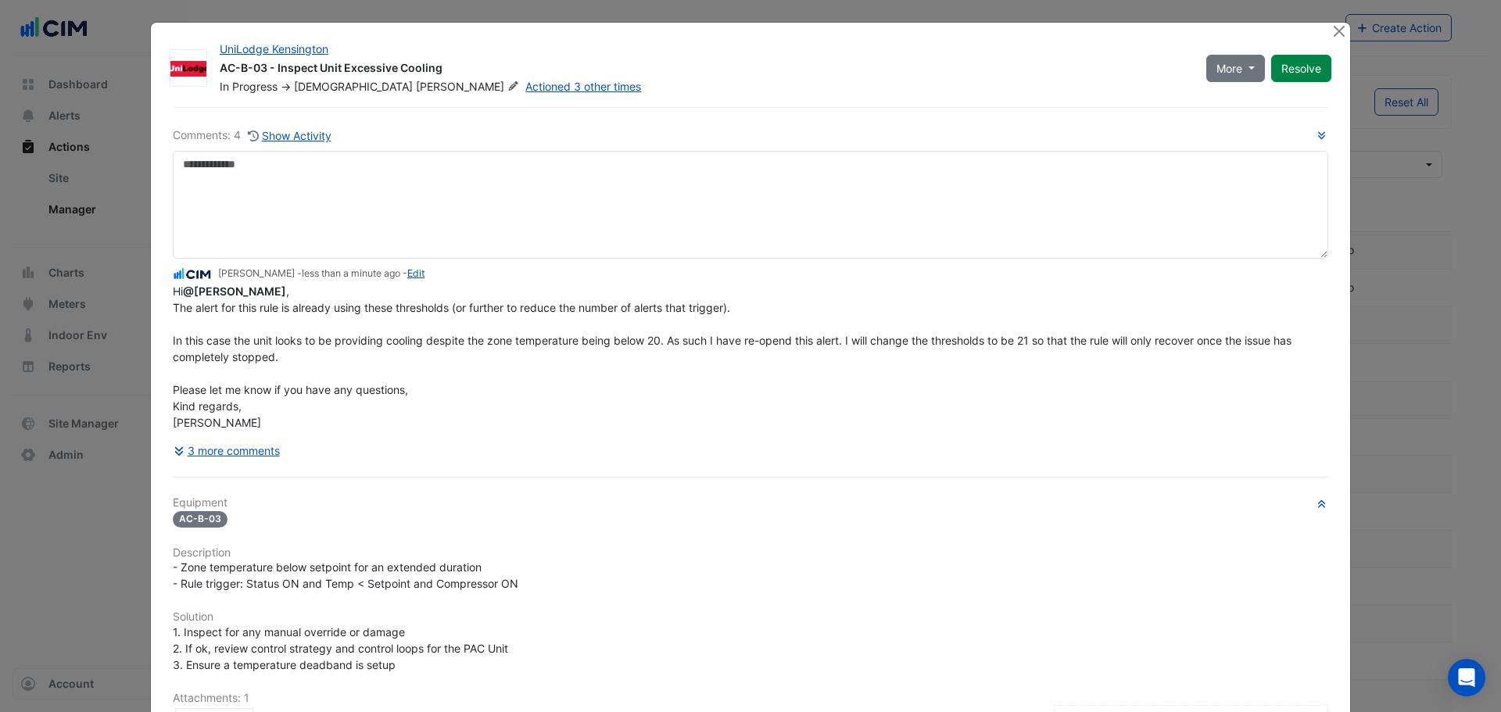
scroll to position [0, 0]
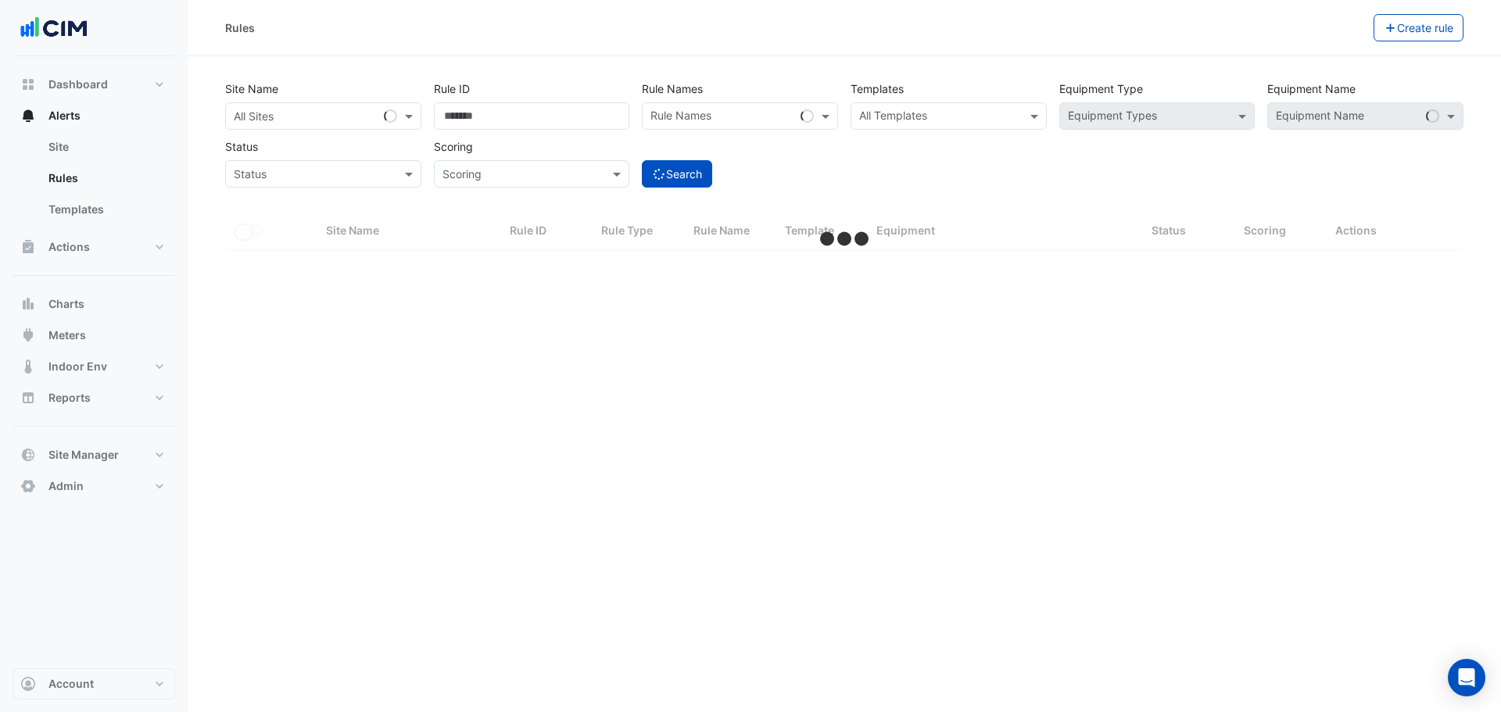
select select "**"
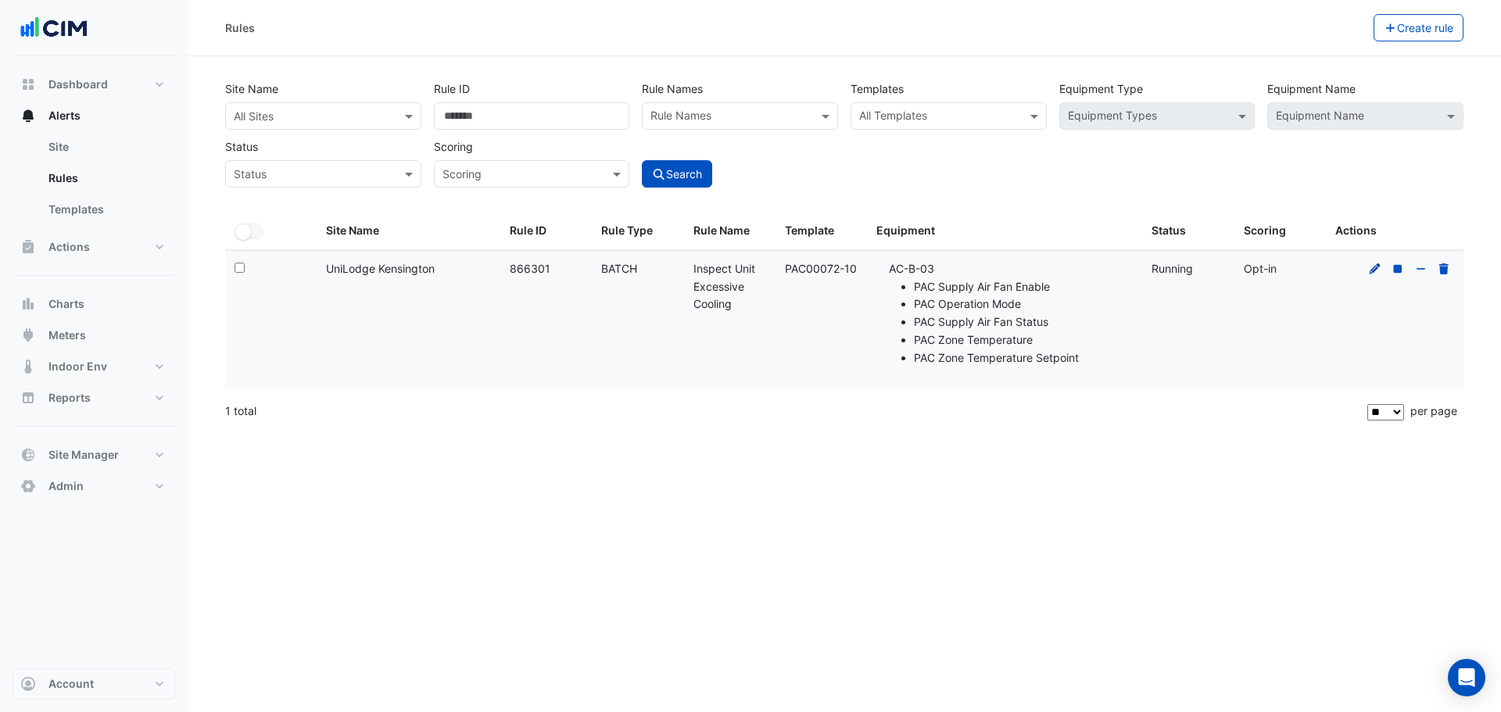
click at [1380, 269] on icon at bounding box center [1375, 268] width 14 height 11
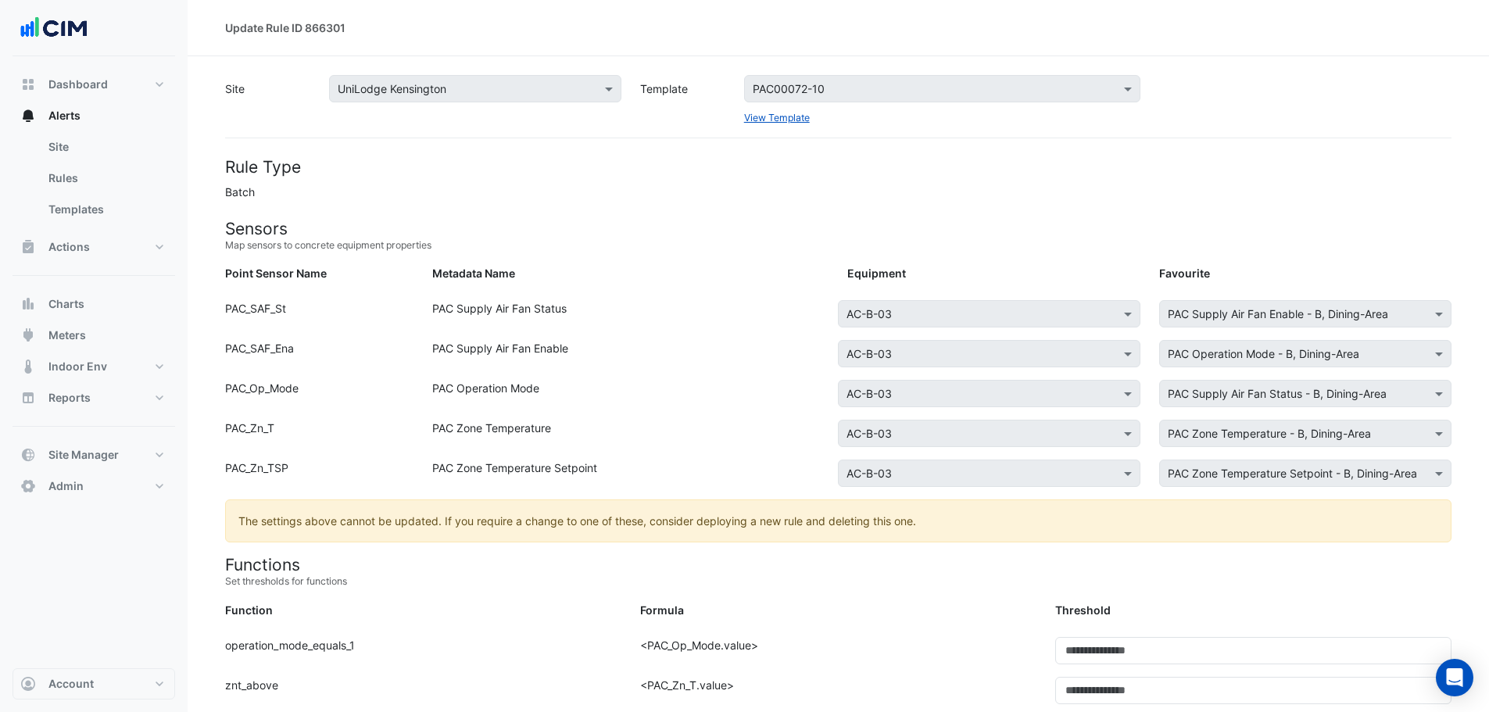
scroll to position [417, 0]
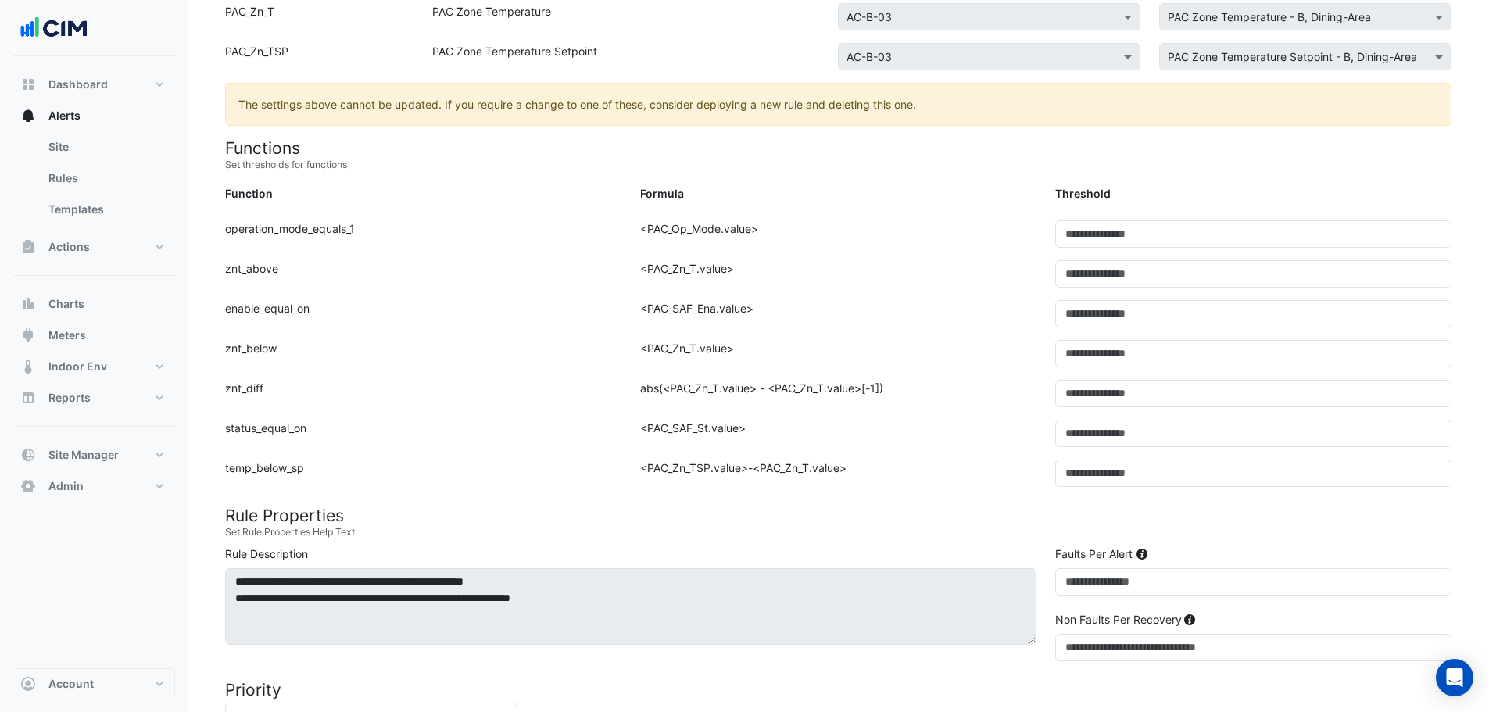
drag, startPoint x: 245, startPoint y: 385, endPoint x: 875, endPoint y: 396, distance: 630.2
click at [875, 396] on div "Function: znt_diff Formula: abs(<PAC_Zn_T.value> - <PAC_Zn_T.value>[-1]) Thresh…" at bounding box center [838, 400] width 1245 height 40
click at [875, 396] on div "Formula: abs(<PAC_Zn_T.value> - <PAC_Zn_T.value>[-1])" at bounding box center [838, 400] width 415 height 40
click at [876, 396] on div "Formula: abs(<PAC_Zn_T.value> - <PAC_Zn_T.value>[-1])" at bounding box center [838, 400] width 415 height 40
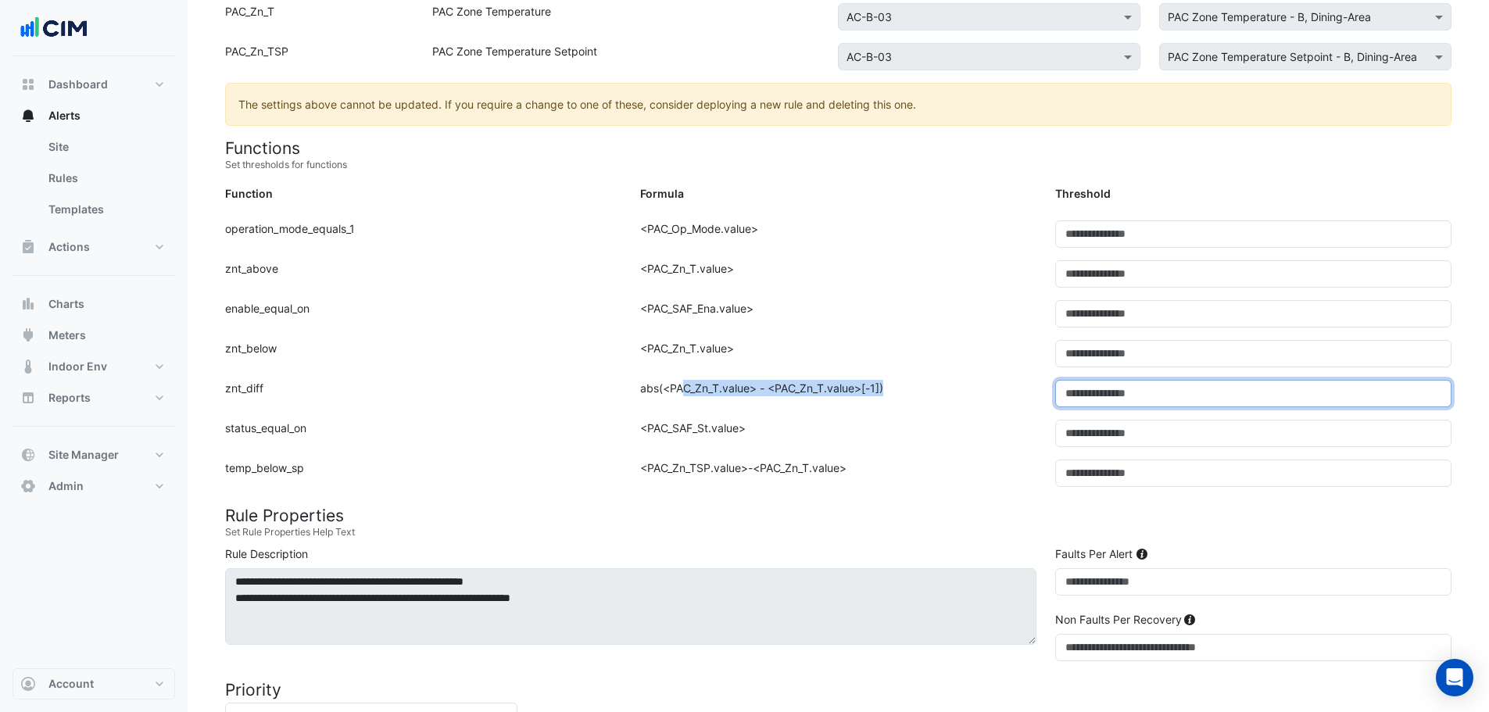
click at [1224, 402] on input "*" at bounding box center [1253, 393] width 396 height 27
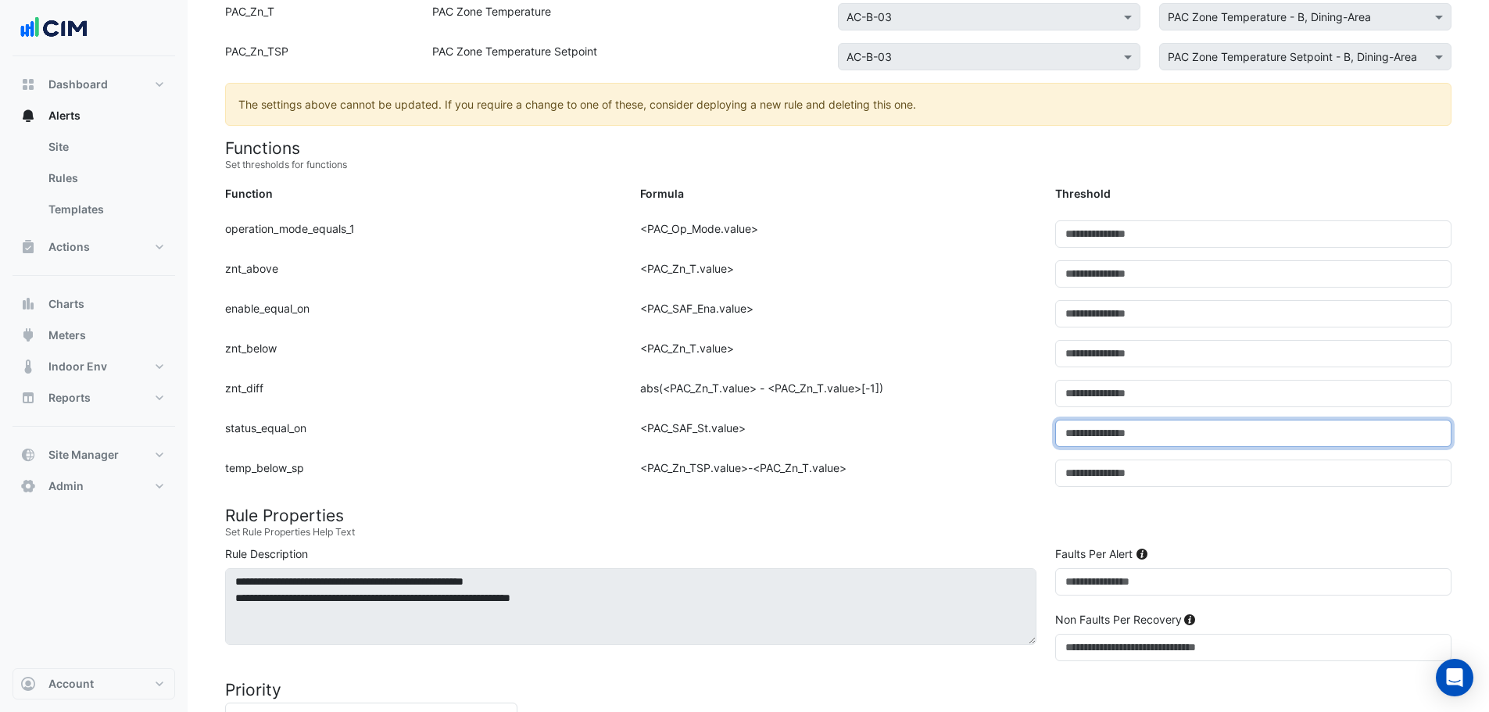
click at [1201, 441] on input "*" at bounding box center [1253, 433] width 396 height 27
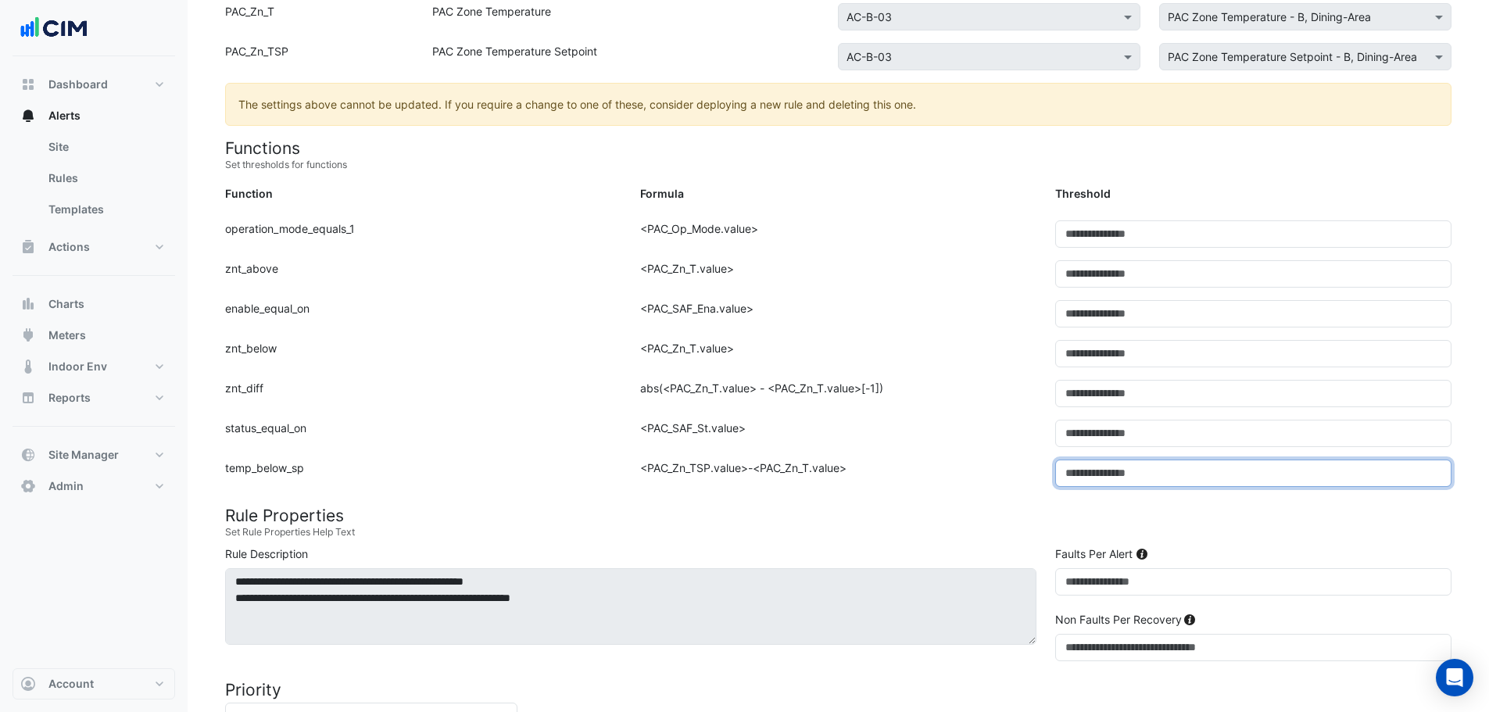
drag, startPoint x: 1058, startPoint y: 460, endPoint x: 953, endPoint y: 461, distance: 104.8
click at [963, 461] on div "Function: temp_below_sp Formula: <PAC_Zn_TSP.value>-<PAC_Zn_T.value> Threshold:…" at bounding box center [838, 480] width 1245 height 40
drag, startPoint x: 1035, startPoint y: 463, endPoint x: 887, endPoint y: 469, distance: 148.7
click at [965, 465] on div "Function: temp_below_sp Formula: <PAC_Zn_TSP.value>-<PAC_Zn_T.value> Threshold:…" at bounding box center [838, 480] width 1245 height 40
type input "*"
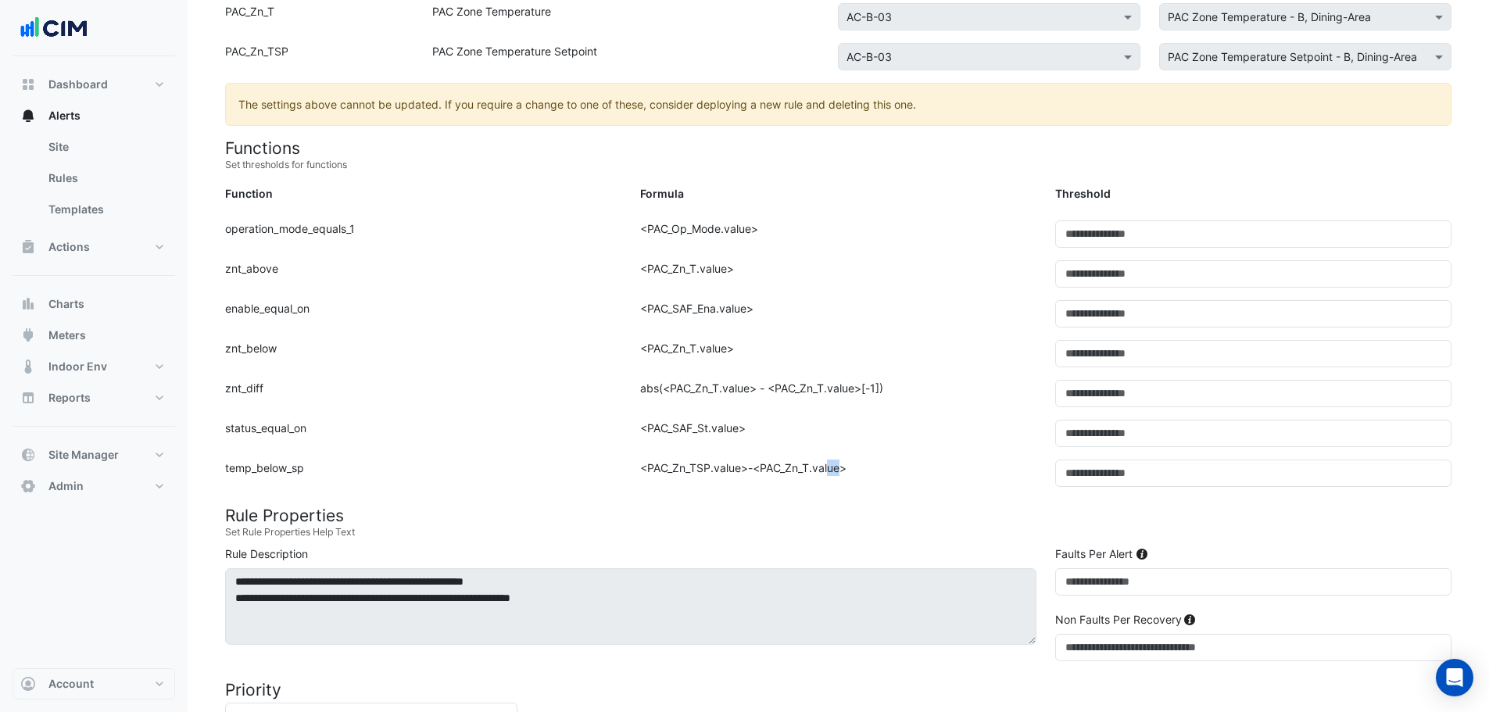
click at [788, 465] on div "Formula: <PAC_Zn_TSP.value>-<PAC_Zn_T.value>" at bounding box center [838, 480] width 415 height 40
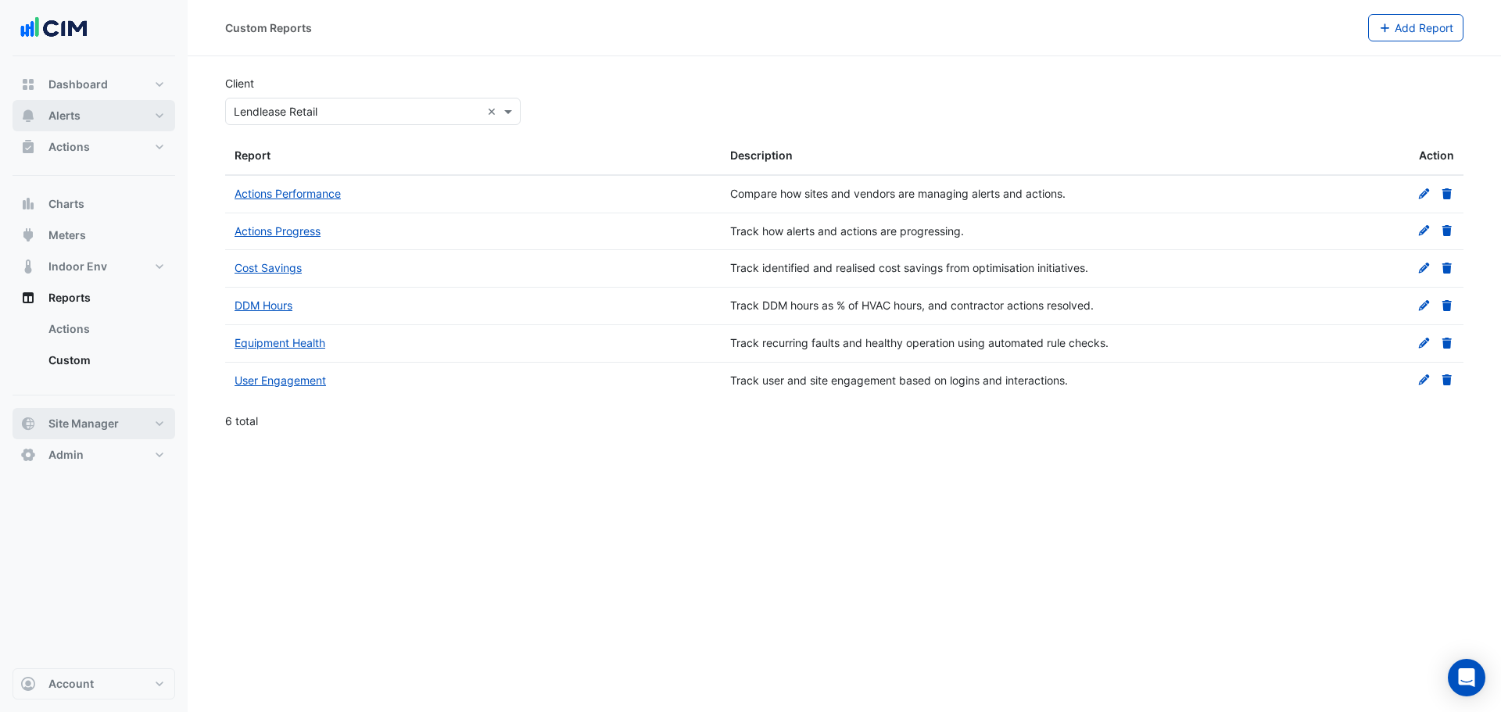
drag, startPoint x: 99, startPoint y: 124, endPoint x: 94, endPoint y: 417, distance: 292.4
click at [95, 399] on div "Dashboard Portfolio Ratings Performance Alerts Site Rules Templates Actions Sit…" at bounding box center [94, 270] width 163 height 402
click at [94, 417] on span "Site Manager" at bounding box center [83, 424] width 70 height 16
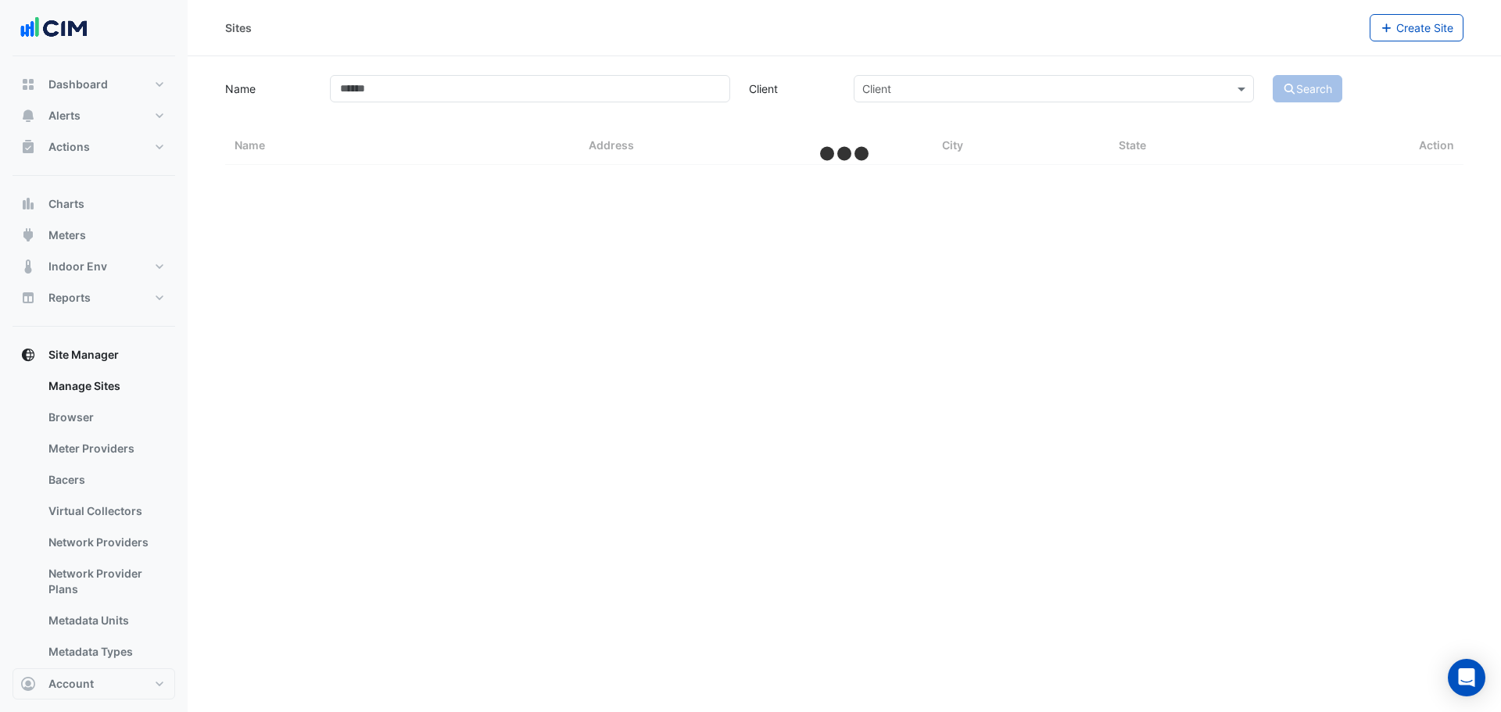
select select "**"
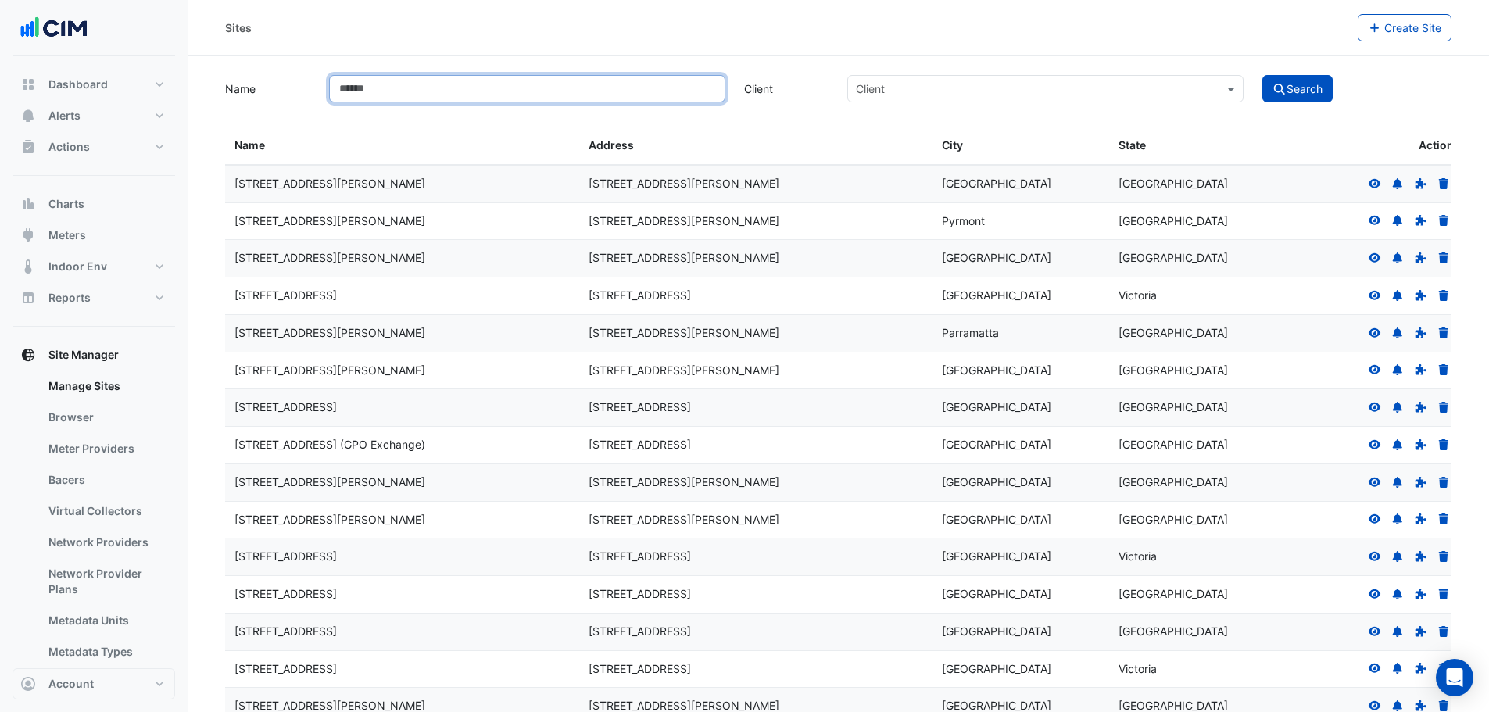
click at [568, 93] on input "Name" at bounding box center [527, 88] width 396 height 27
click at [118, 83] on button "Dashboard" at bounding box center [94, 84] width 163 height 31
select select "**"
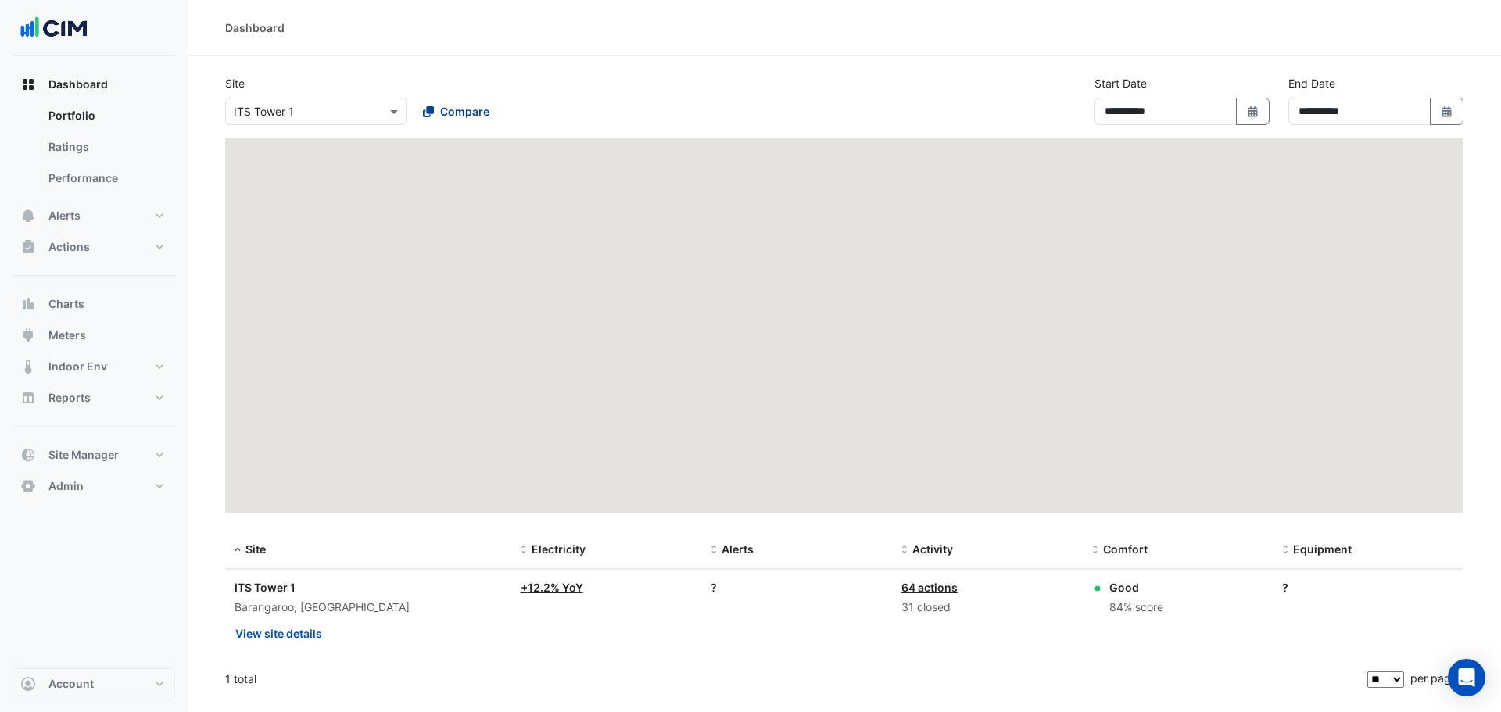
click at [483, 104] on span "Compare" at bounding box center [464, 111] width 49 height 16
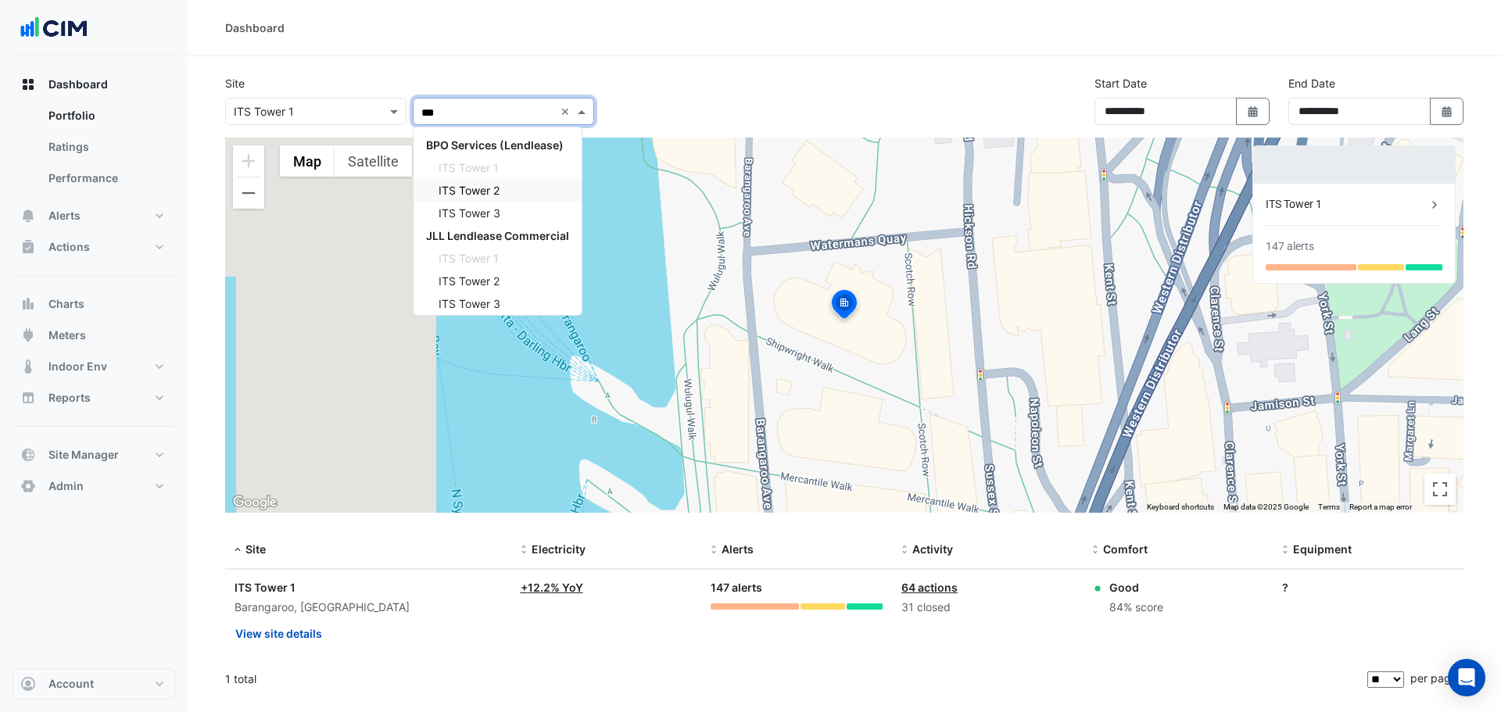
click at [519, 189] on div "ITS Tower 2" at bounding box center [498, 190] width 168 height 23
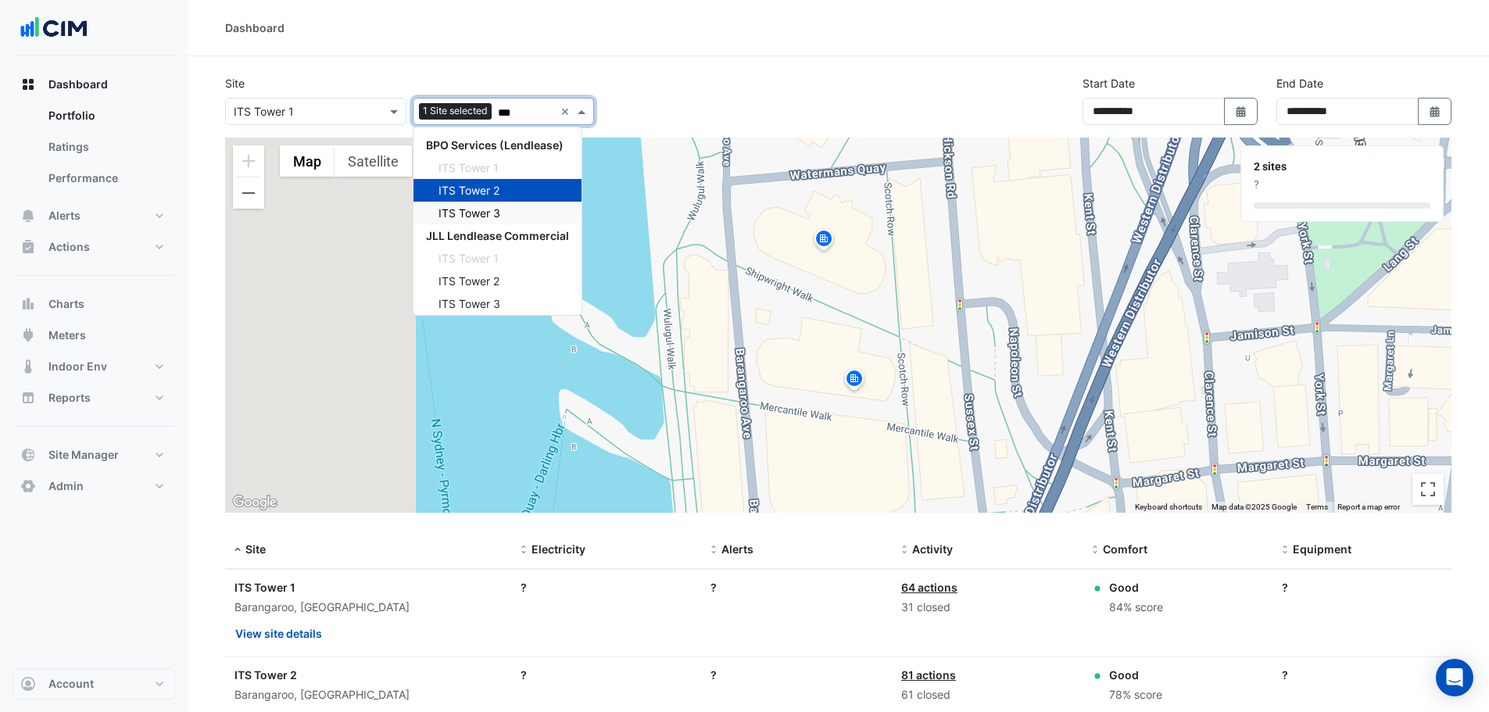
click at [502, 216] on div "ITS Tower 3" at bounding box center [498, 213] width 168 height 23
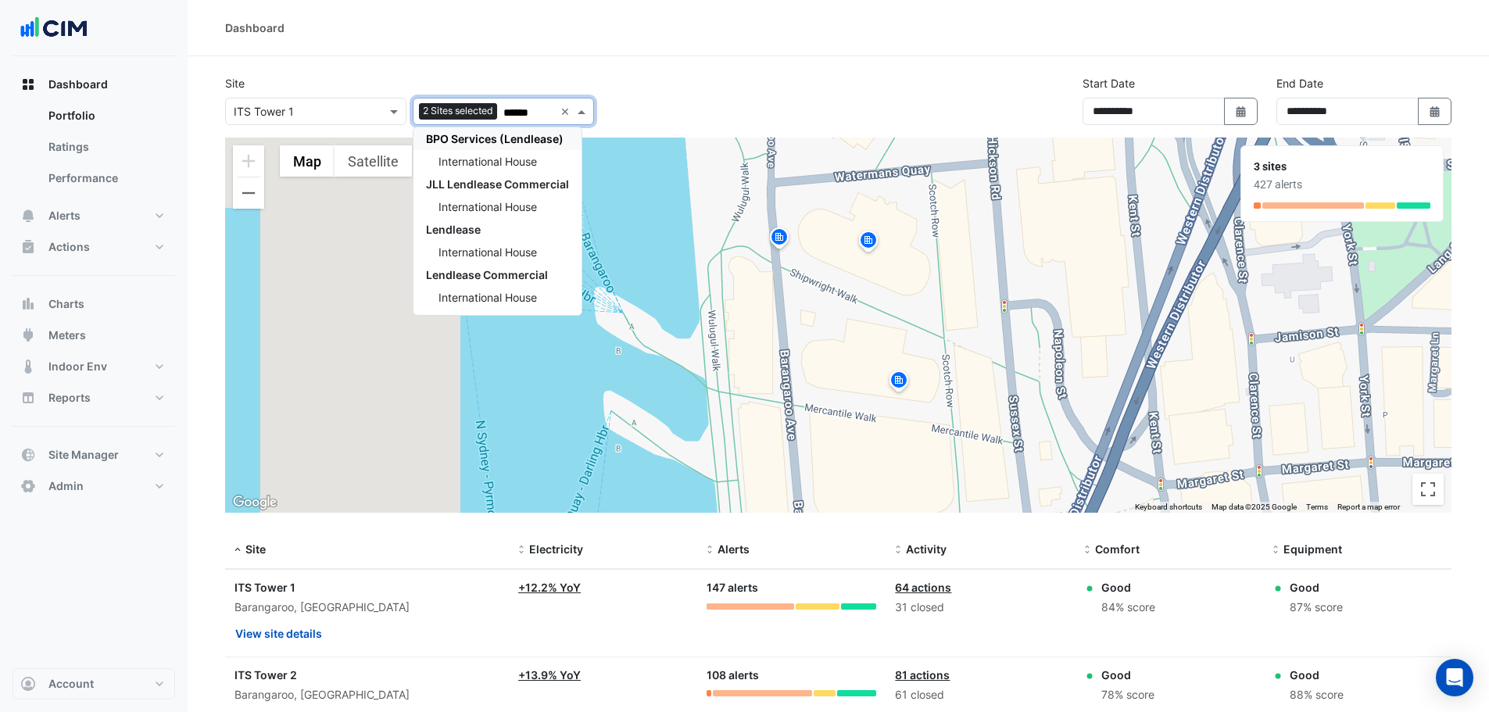
scroll to position [6, 0]
click at [514, 207] on span "International House" at bounding box center [488, 206] width 99 height 13
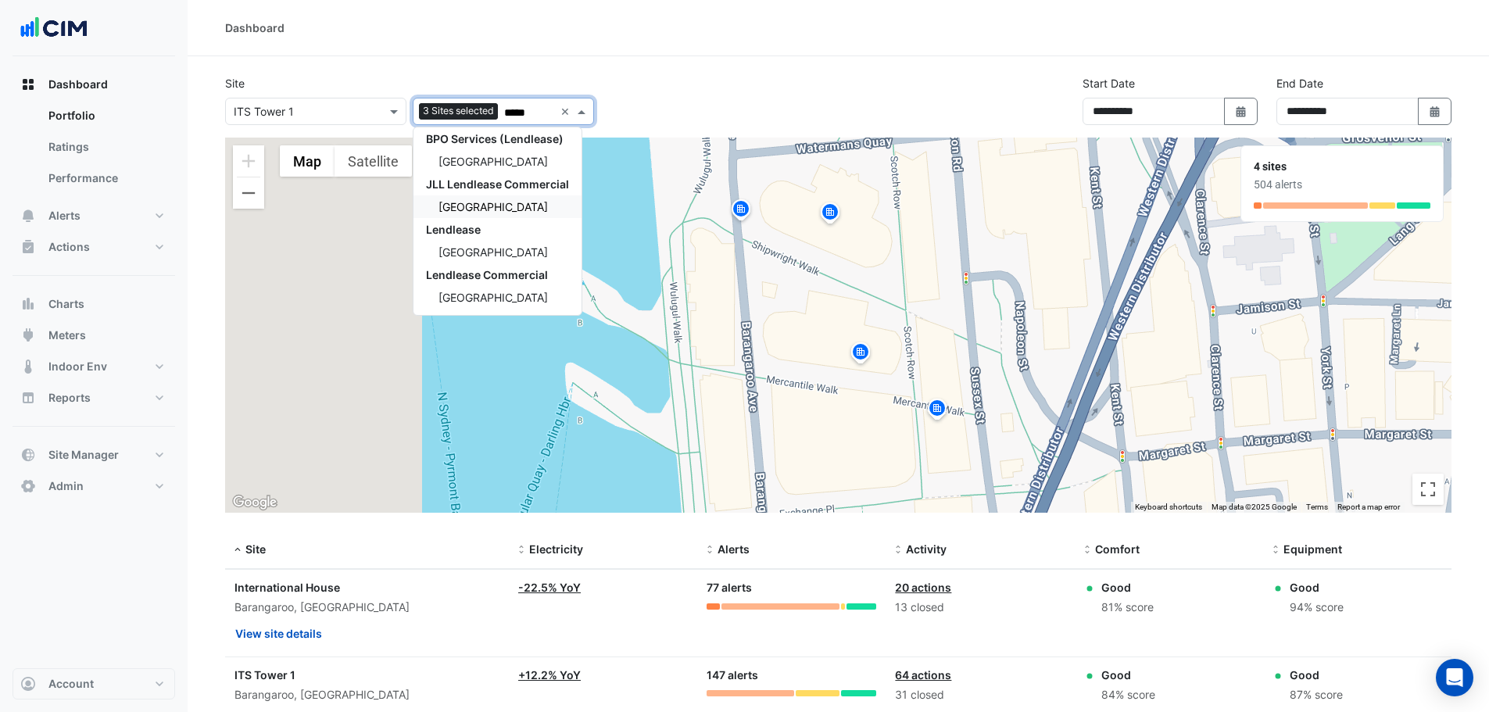
scroll to position [6, 0]
click at [487, 162] on span "[GEOGRAPHIC_DATA]" at bounding box center [493, 161] width 109 height 13
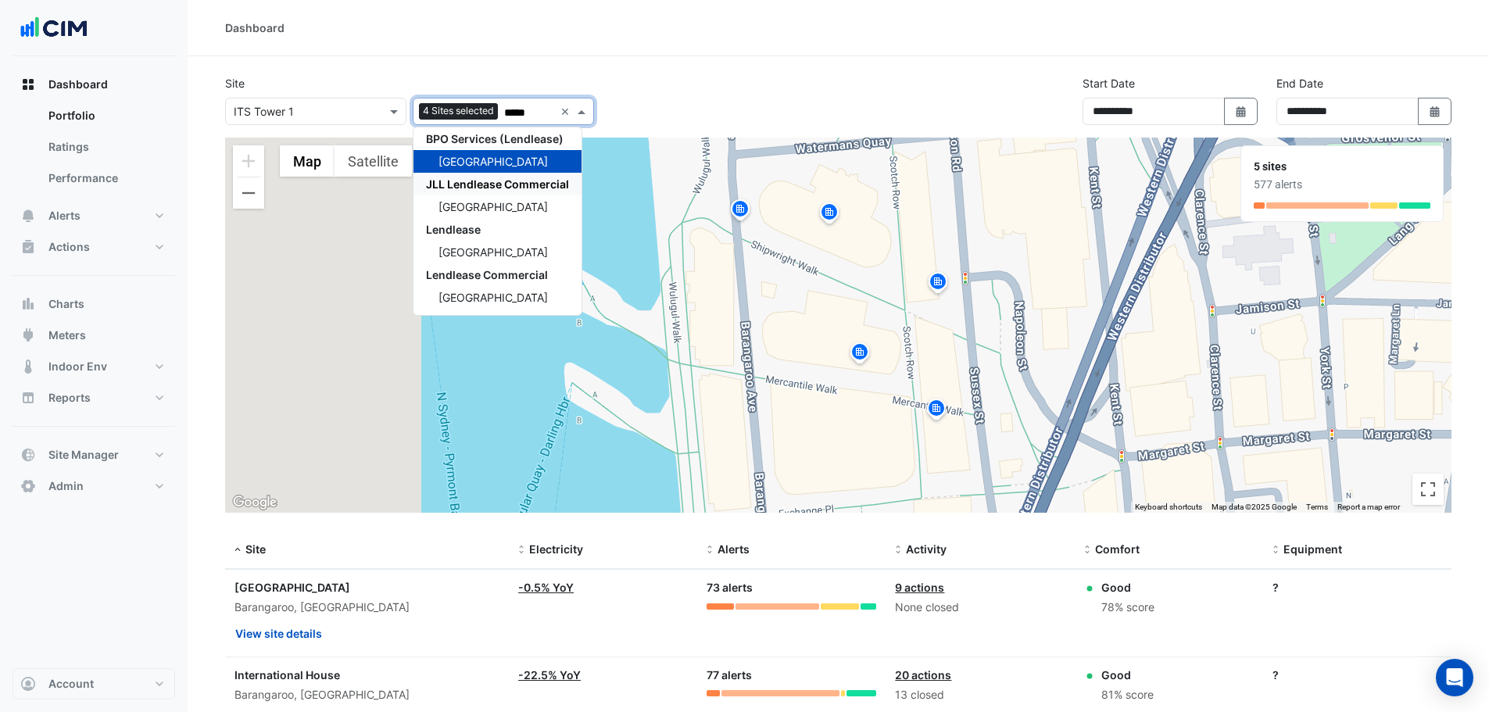
type input "*****"
click at [973, 277] on div "To activate drag with keyboard, press Alt + Enter. Once in keyboard drag state,…" at bounding box center [838, 325] width 1227 height 375
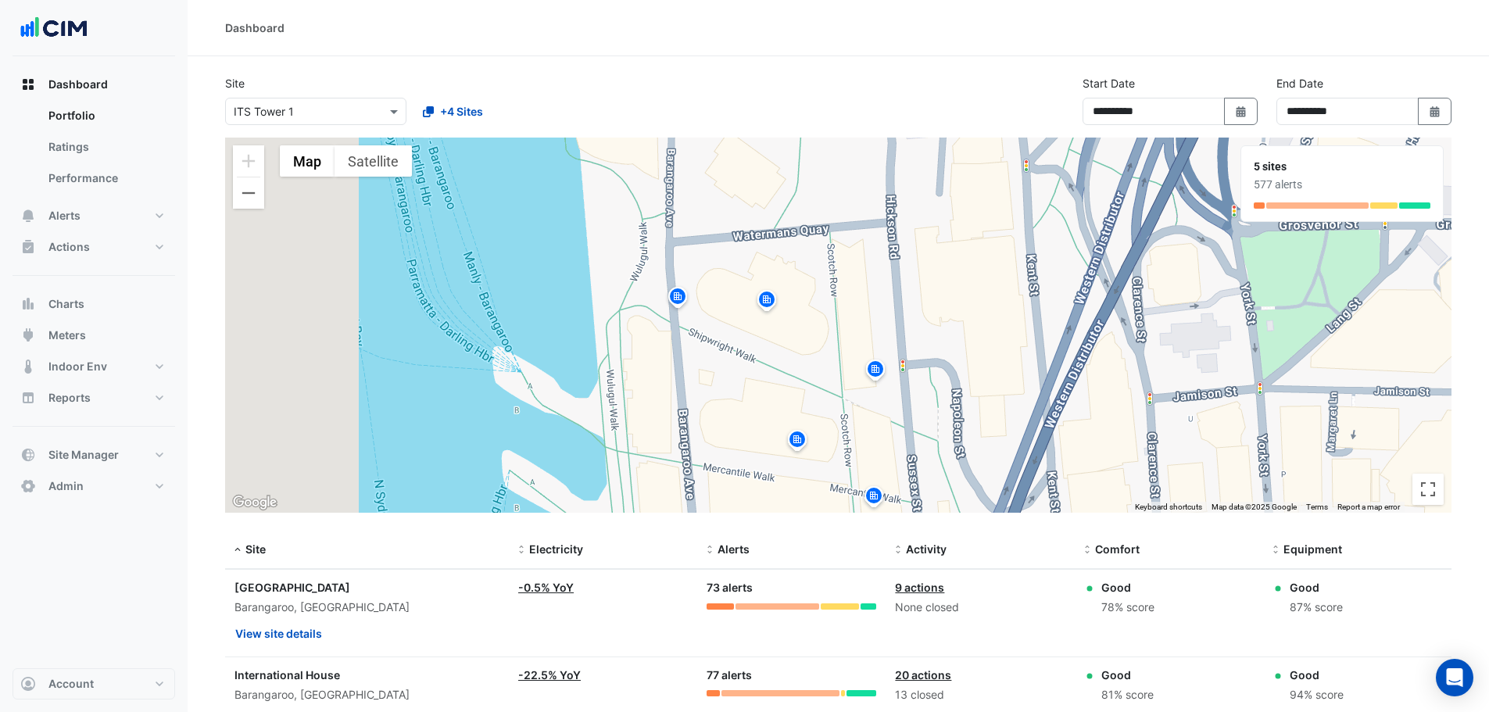
drag, startPoint x: 990, startPoint y: 191, endPoint x: 908, endPoint y: 325, distance: 157.1
click at [908, 325] on div "To activate drag with keyboard, press Alt + Enter. Once in keyboard drag state,…" at bounding box center [838, 325] width 1227 height 375
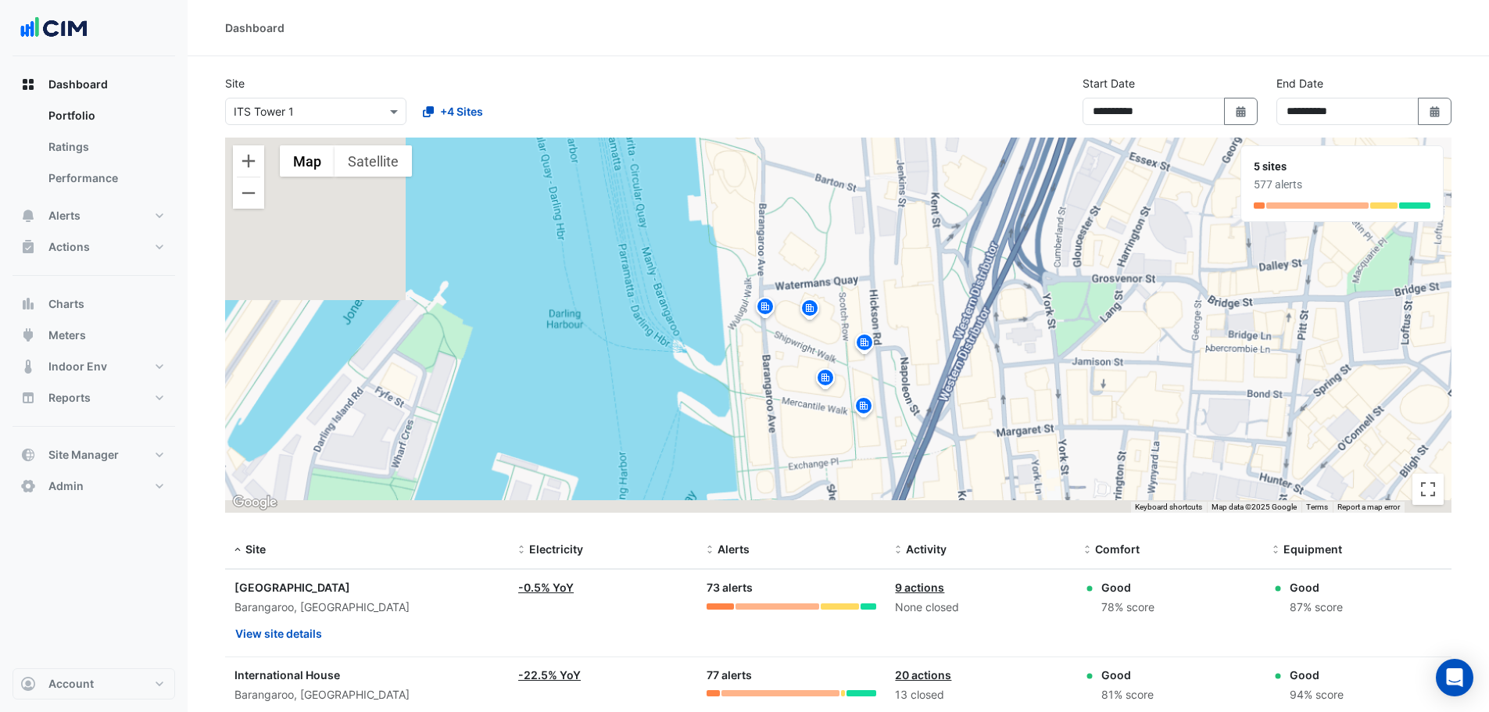
drag, startPoint x: 920, startPoint y: 321, endPoint x: 889, endPoint y: 298, distance: 39.1
click at [889, 298] on div "To activate drag with keyboard, press Alt + Enter. Once in keyboard drag state,…" at bounding box center [838, 325] width 1227 height 375
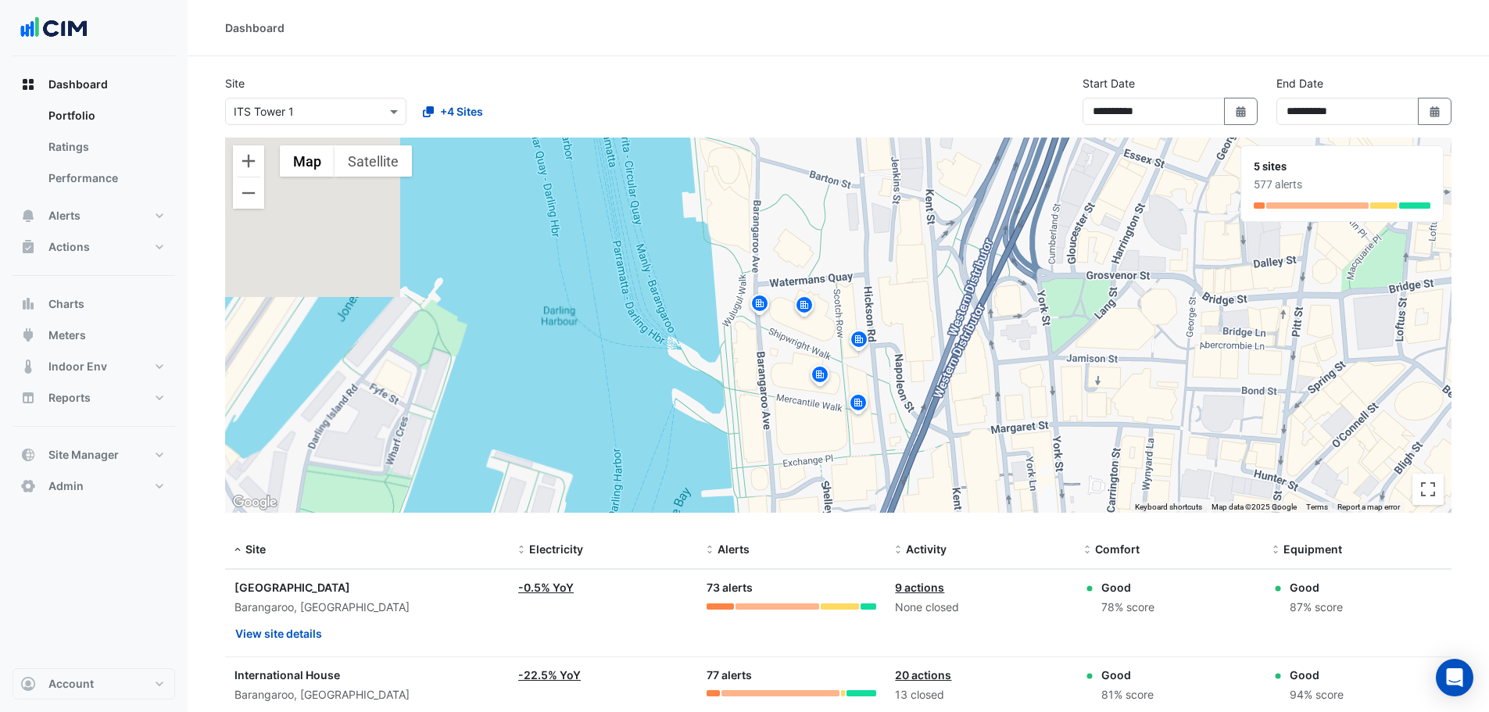
click at [761, 302] on img at bounding box center [759, 305] width 25 height 27
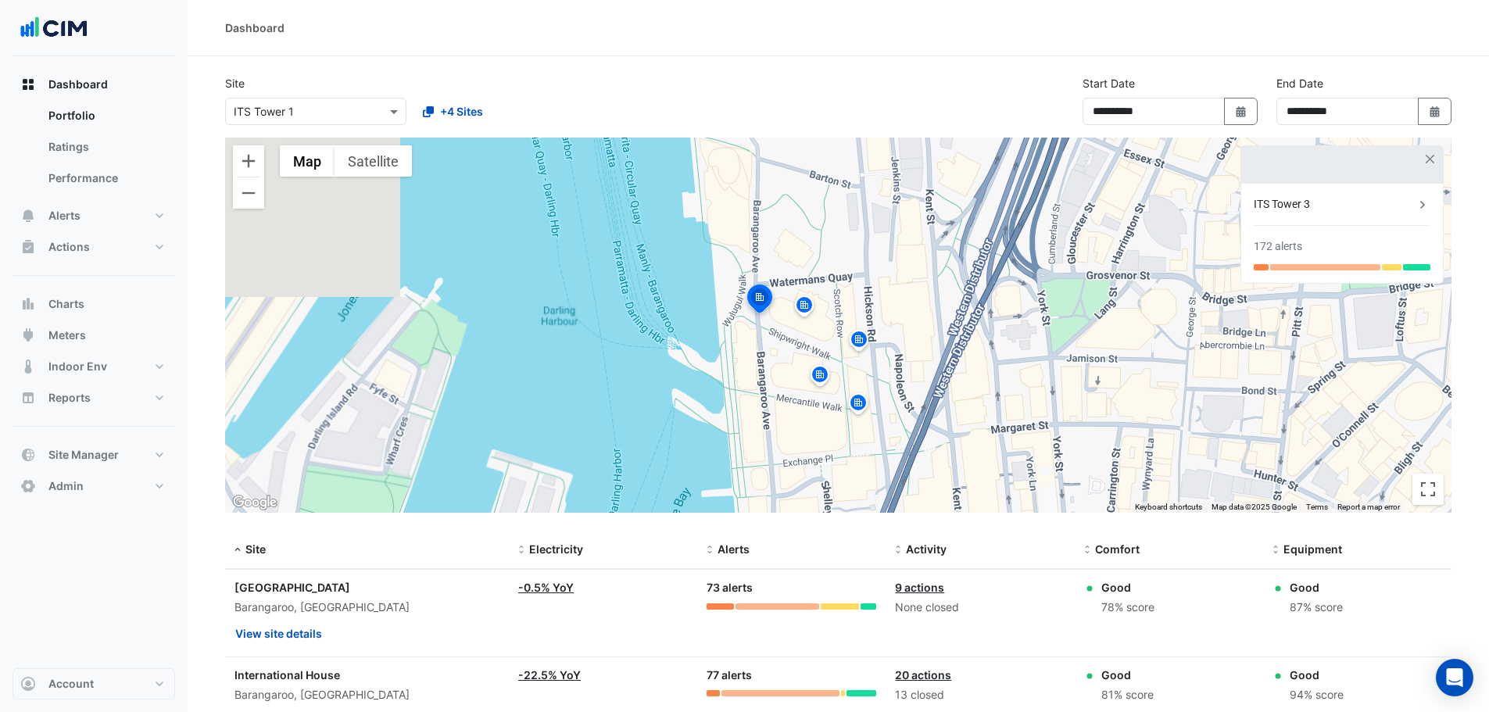
click at [815, 308] on img at bounding box center [804, 307] width 25 height 27
click at [814, 382] on img at bounding box center [820, 377] width 25 height 27
click at [822, 374] on img at bounding box center [820, 377] width 25 height 27
drag, startPoint x: 816, startPoint y: 443, endPoint x: 802, endPoint y: 408, distance: 37.9
click at [802, 408] on div "To activate drag with keyboard, press Alt + Enter. Once in keyboard drag state,…" at bounding box center [838, 325] width 1227 height 375
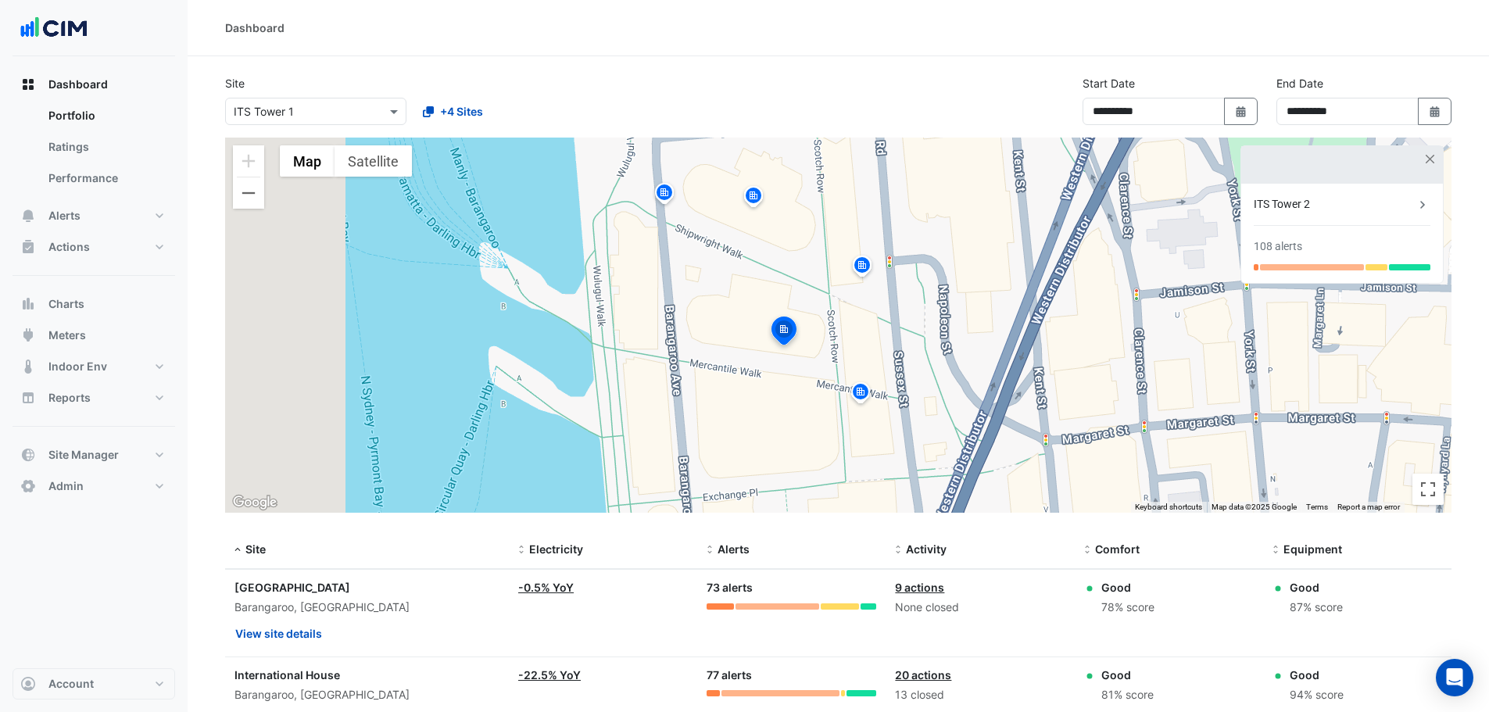
drag, startPoint x: 829, startPoint y: 398, endPoint x: 787, endPoint y: 351, distance: 63.1
click at [787, 351] on div "To activate drag with keyboard, press Alt + Enter. Once in keyboard drag state,…" at bounding box center [838, 325] width 1227 height 375
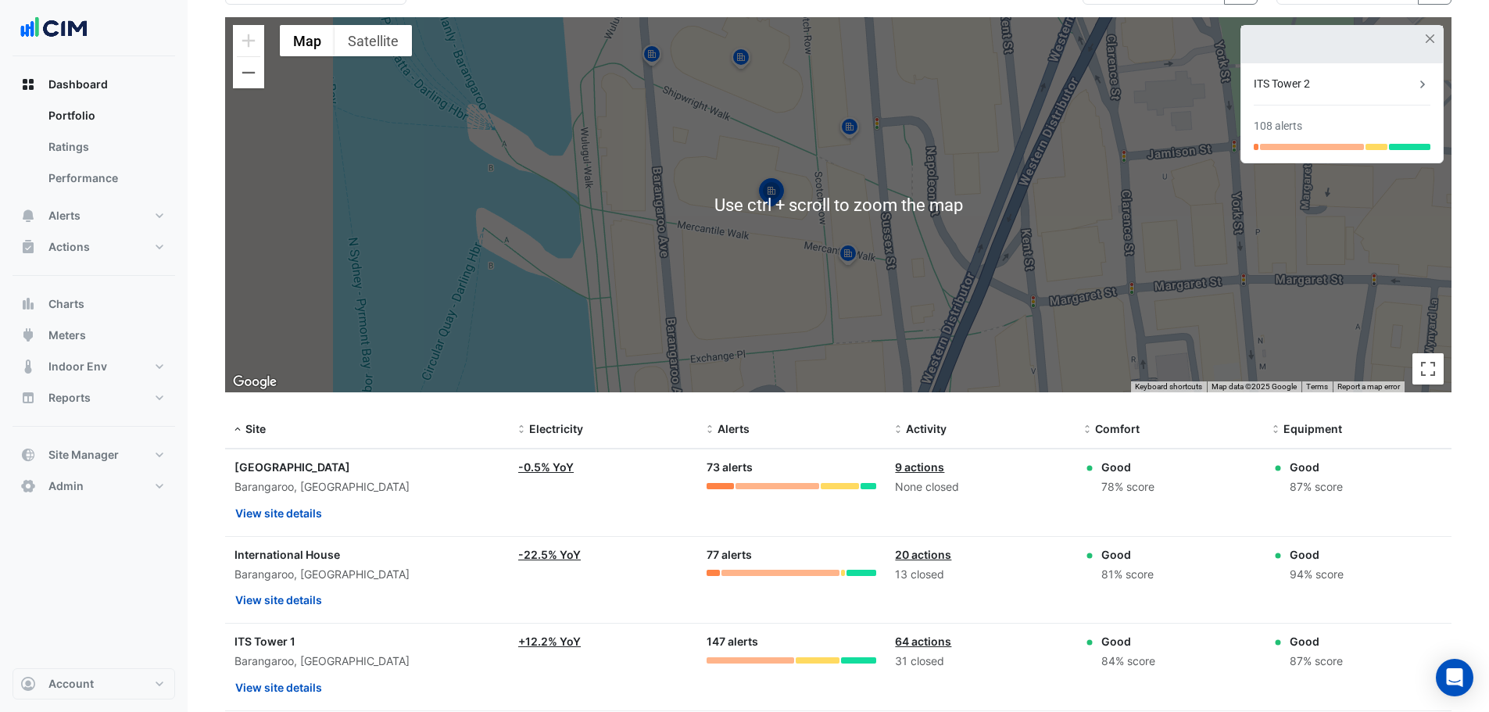
scroll to position [209, 0]
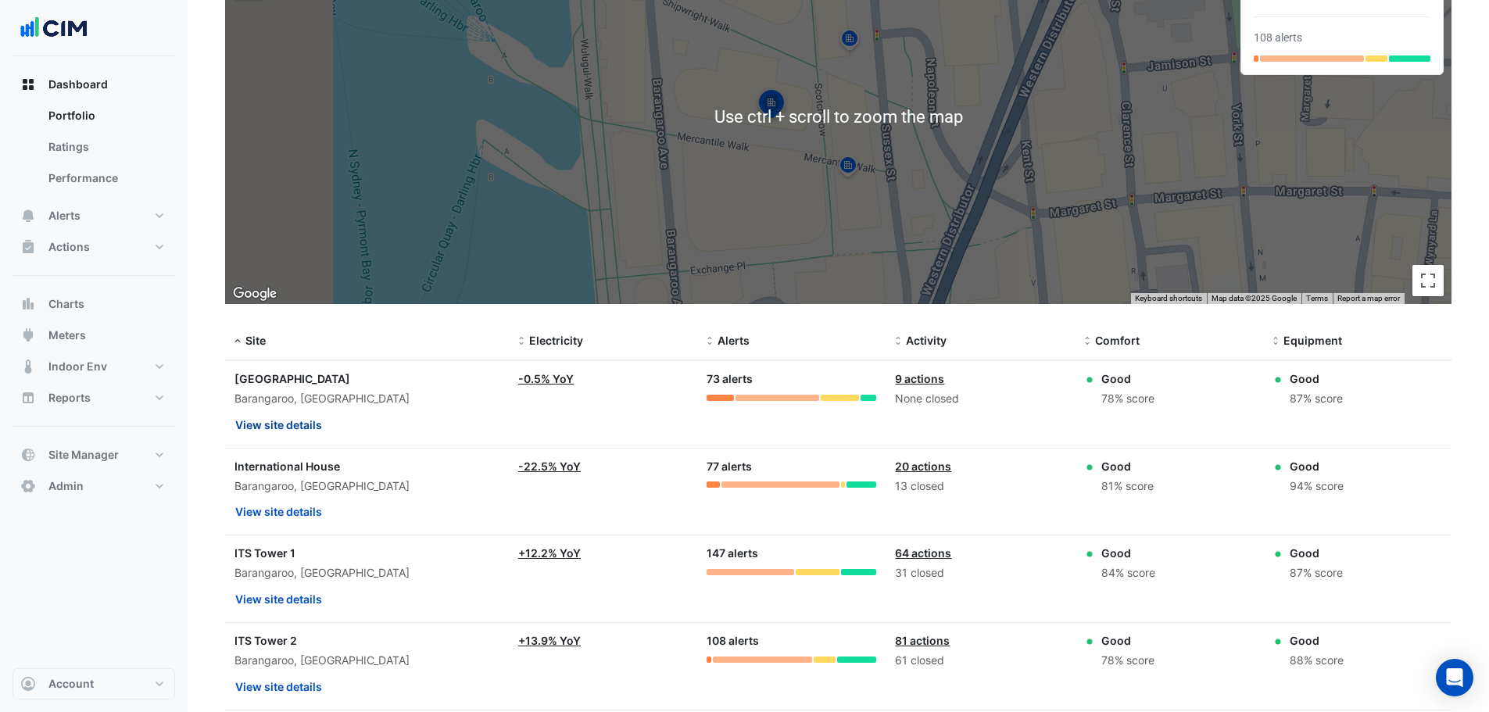
click at [298, 417] on button "View site details" at bounding box center [279, 424] width 88 height 27
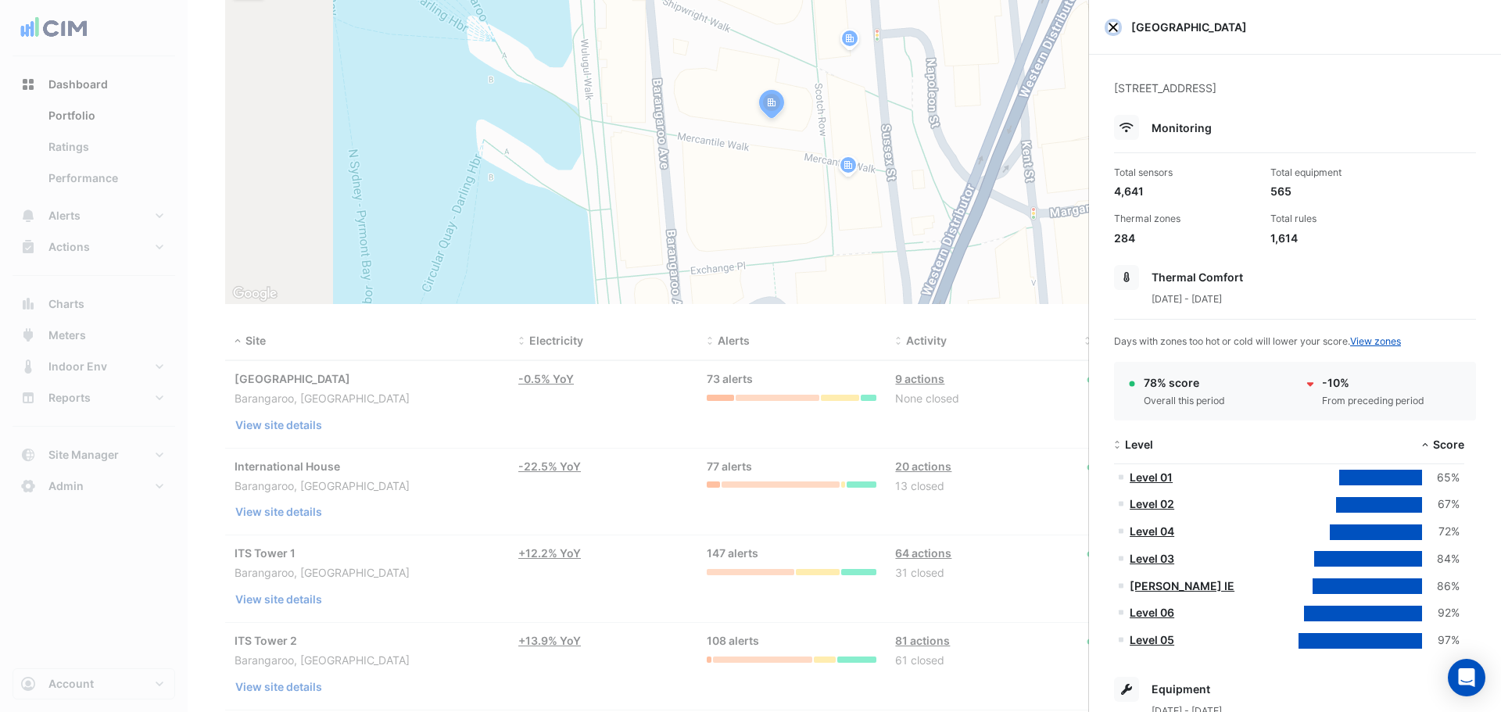
drag, startPoint x: 1113, startPoint y: 30, endPoint x: 1086, endPoint y: 52, distance: 35.5
click at [1113, 30] on button "Close" at bounding box center [1113, 27] width 11 height 11
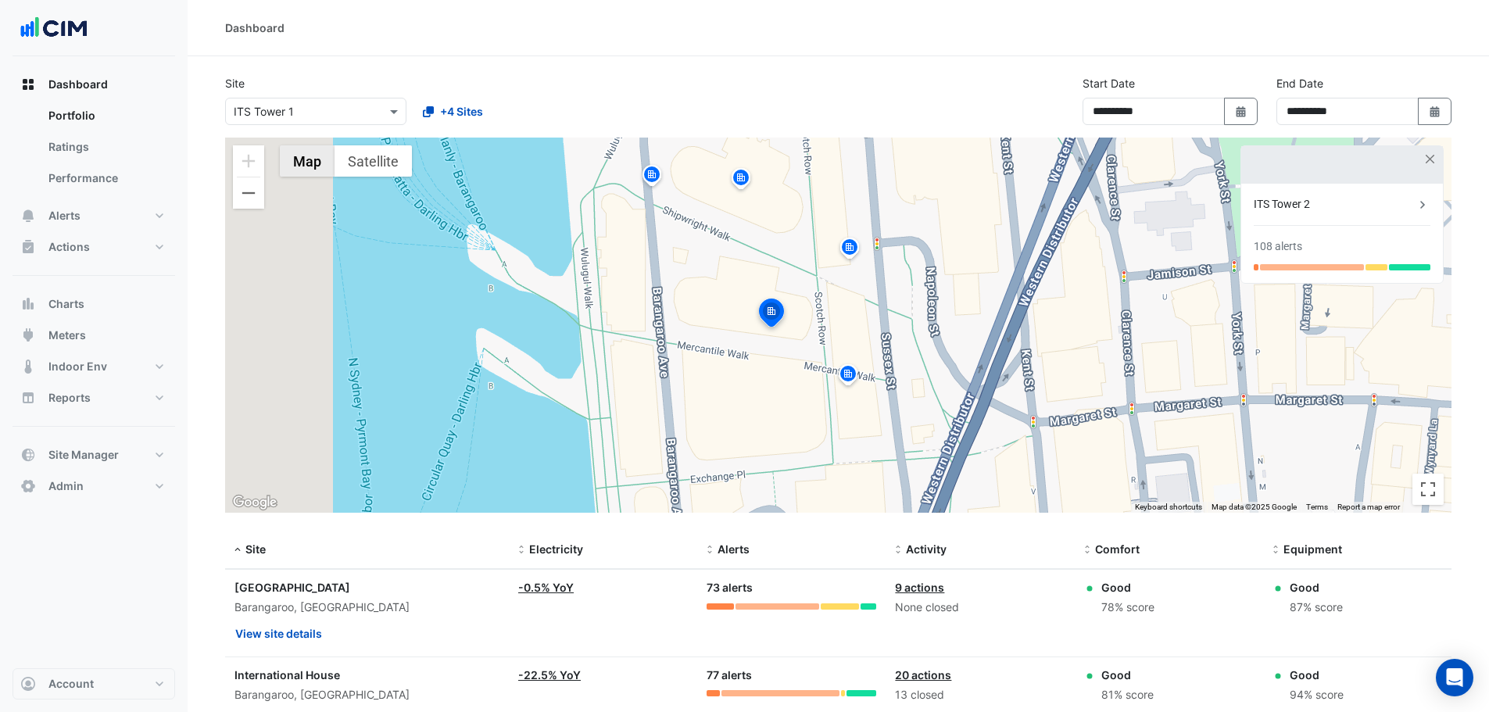
click at [336, 112] on input "text" at bounding box center [300, 112] width 133 height 16
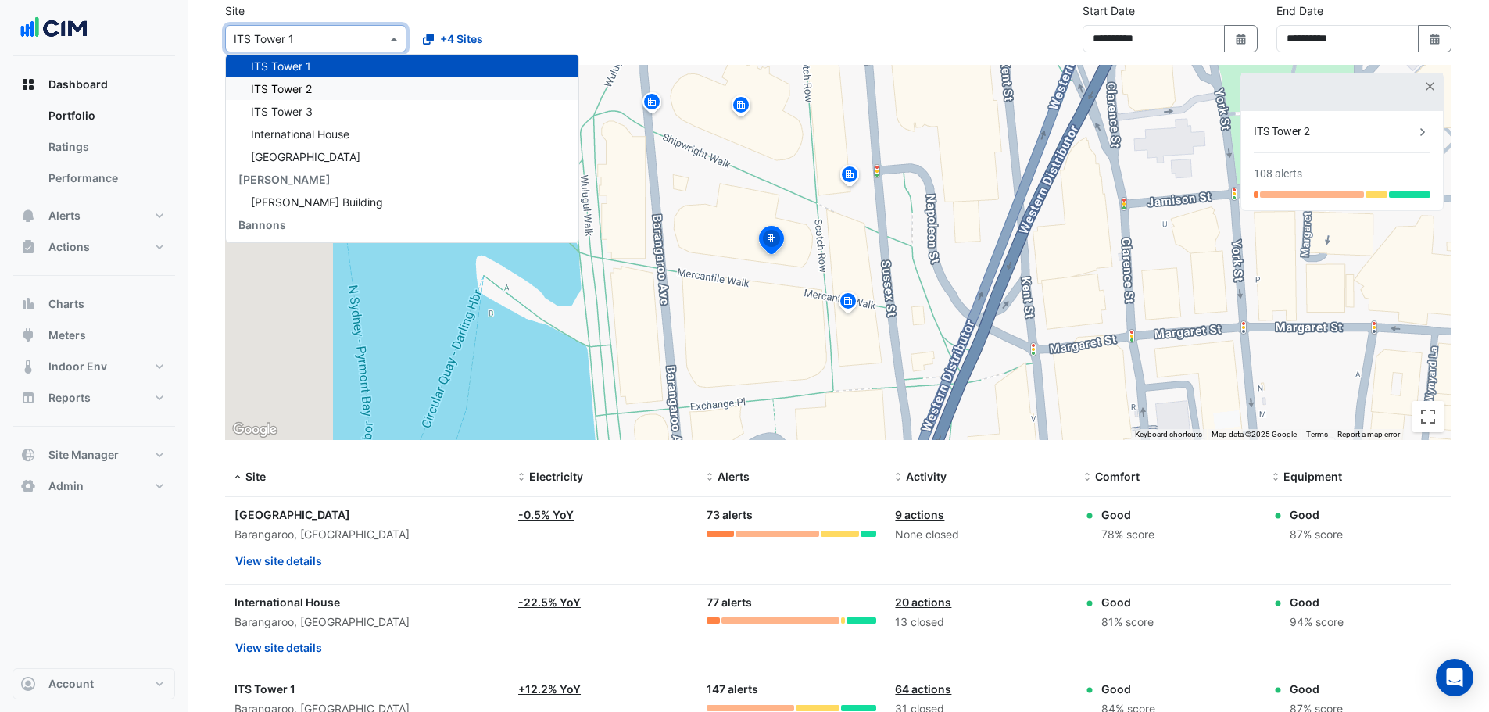
scroll to position [104, 0]
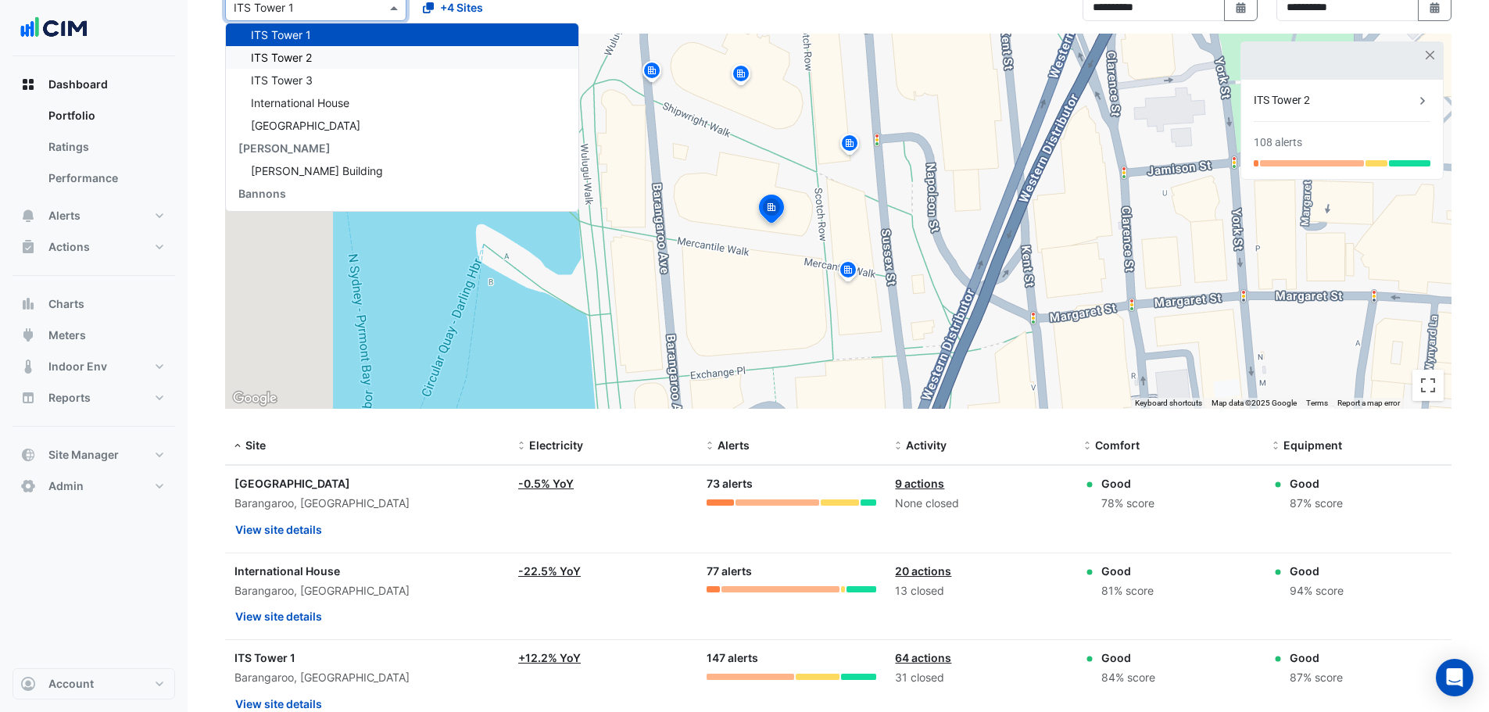
click at [390, 591] on div "Barangaroo, New South Wales" at bounding box center [367, 591] width 265 height 18
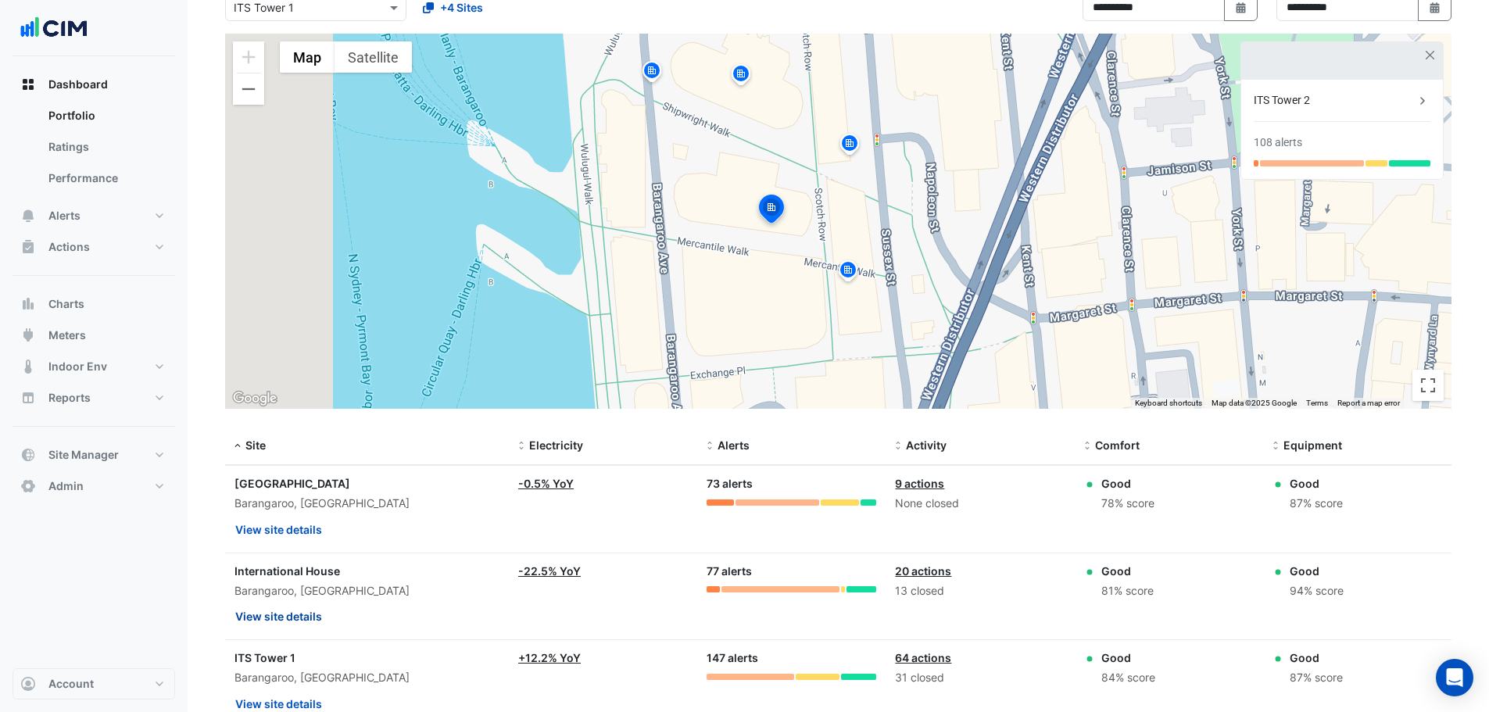
click at [300, 627] on button "View site details" at bounding box center [279, 616] width 88 height 27
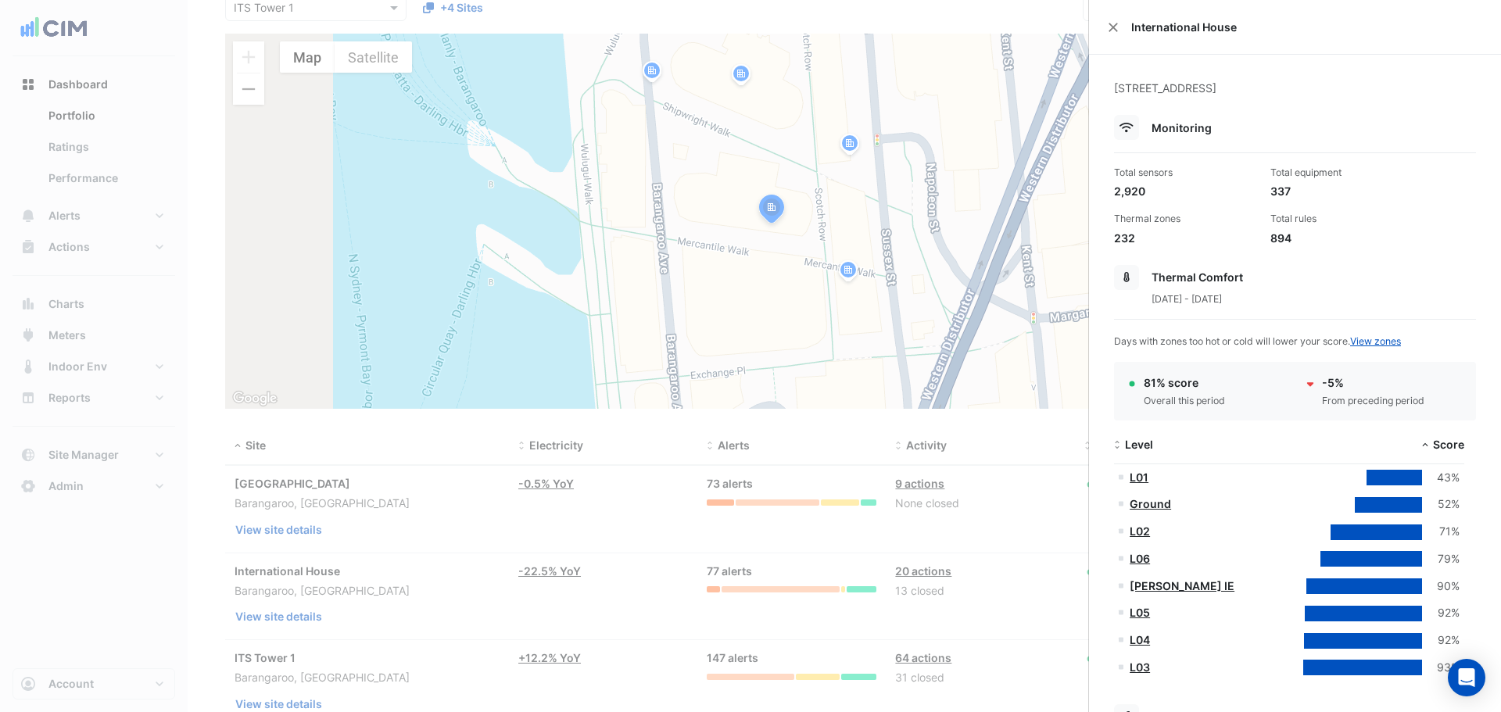
click at [1277, 235] on div "894" at bounding box center [1342, 238] width 144 height 16
copy div "894"
click at [1140, 194] on div "2,920" at bounding box center [1186, 191] width 144 height 16
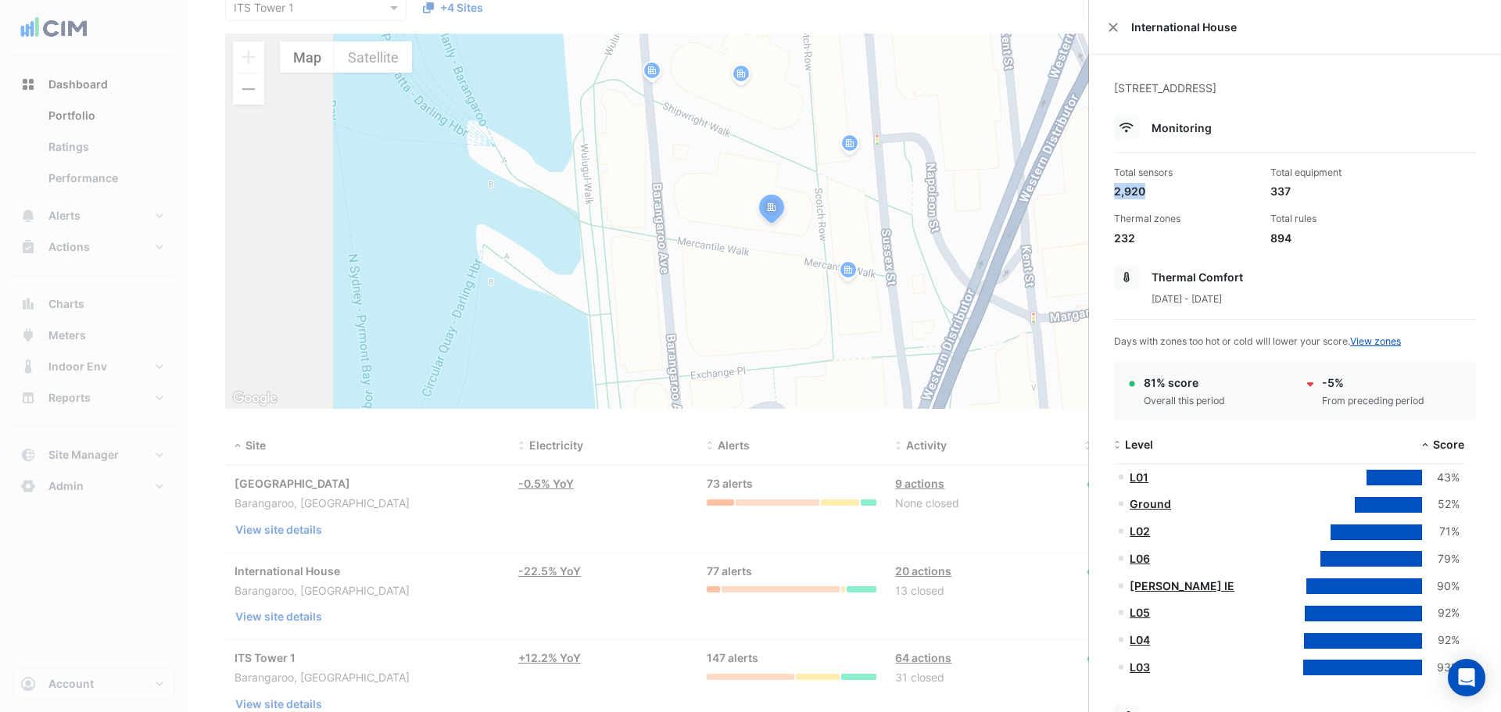
copy div "2,920"
click at [1278, 188] on div "337" at bounding box center [1342, 191] width 144 height 16
copy div "337"
click at [1125, 236] on div "232" at bounding box center [1186, 238] width 144 height 16
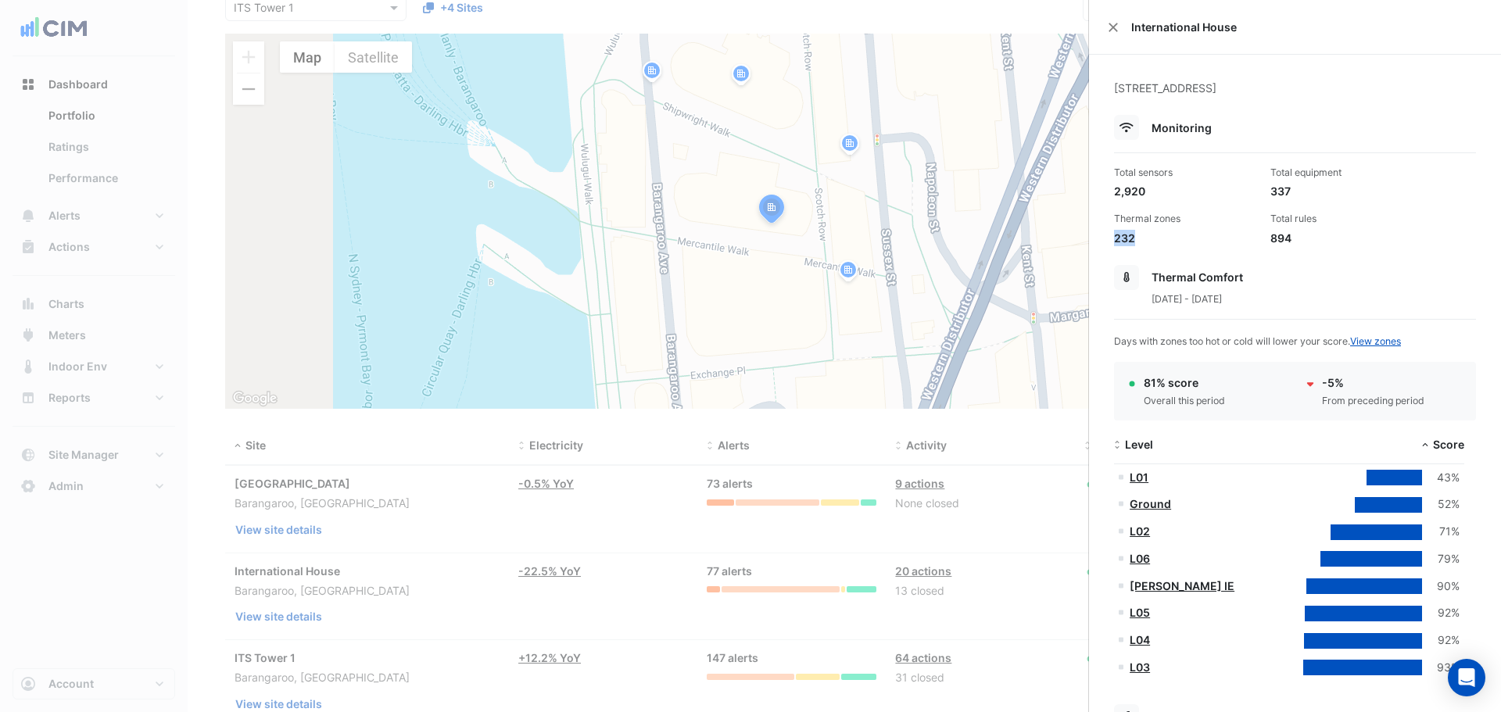
click at [1125, 236] on div "232" at bounding box center [1186, 238] width 144 height 16
copy div "232"
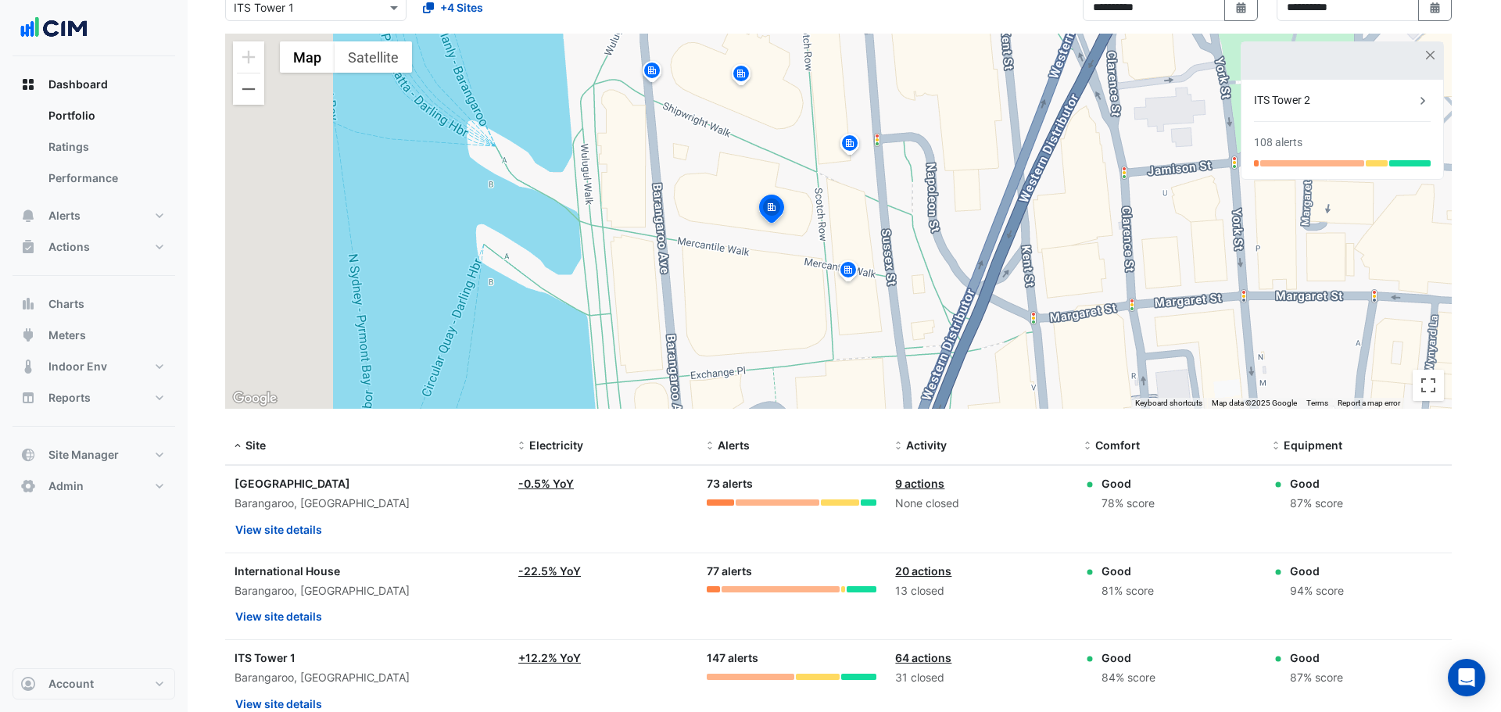
drag, startPoint x: 414, startPoint y: 106, endPoint x: 402, endPoint y: 107, distance: 12.6
click at [403, 107] on ngb-offcanvas-backdrop at bounding box center [750, 356] width 1501 height 712
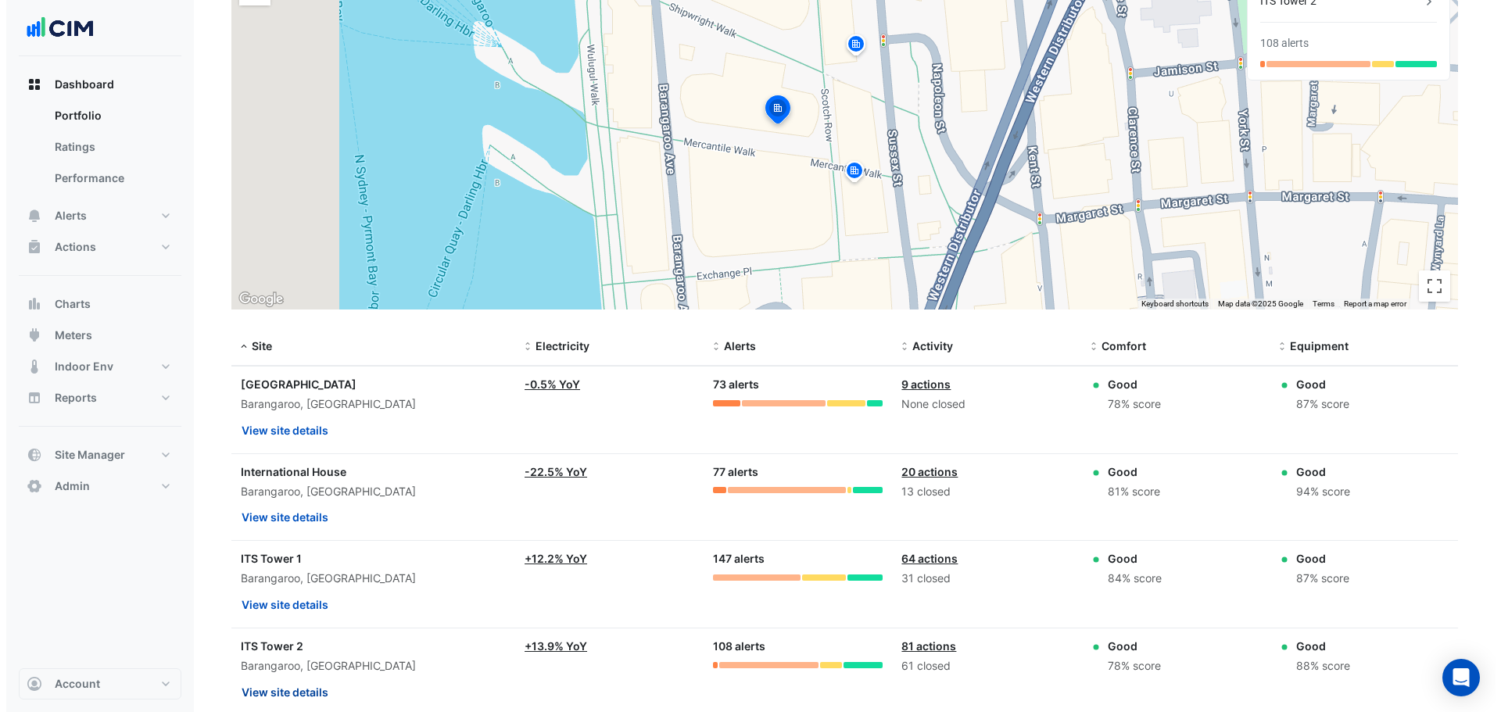
scroll to position [313, 0]
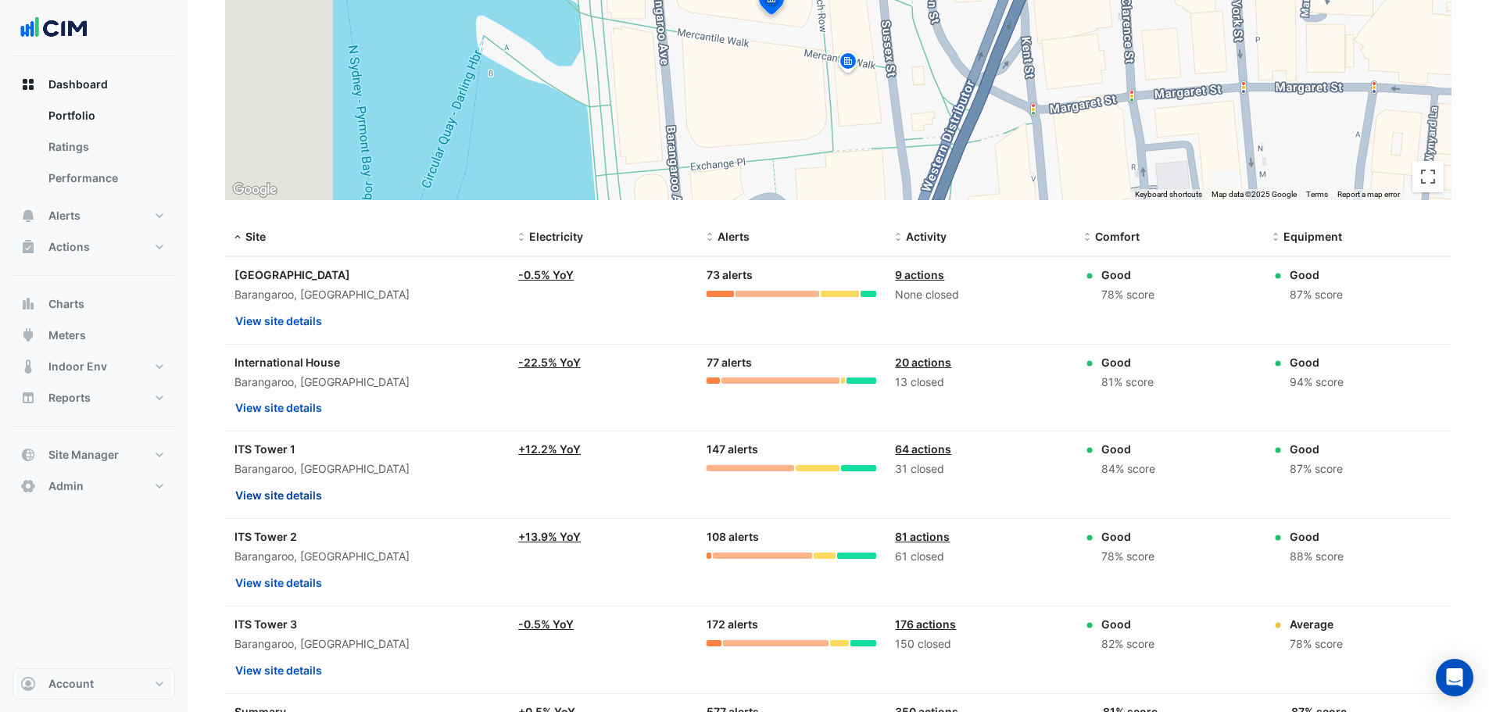
click at [289, 497] on button "View site details" at bounding box center [279, 495] width 88 height 27
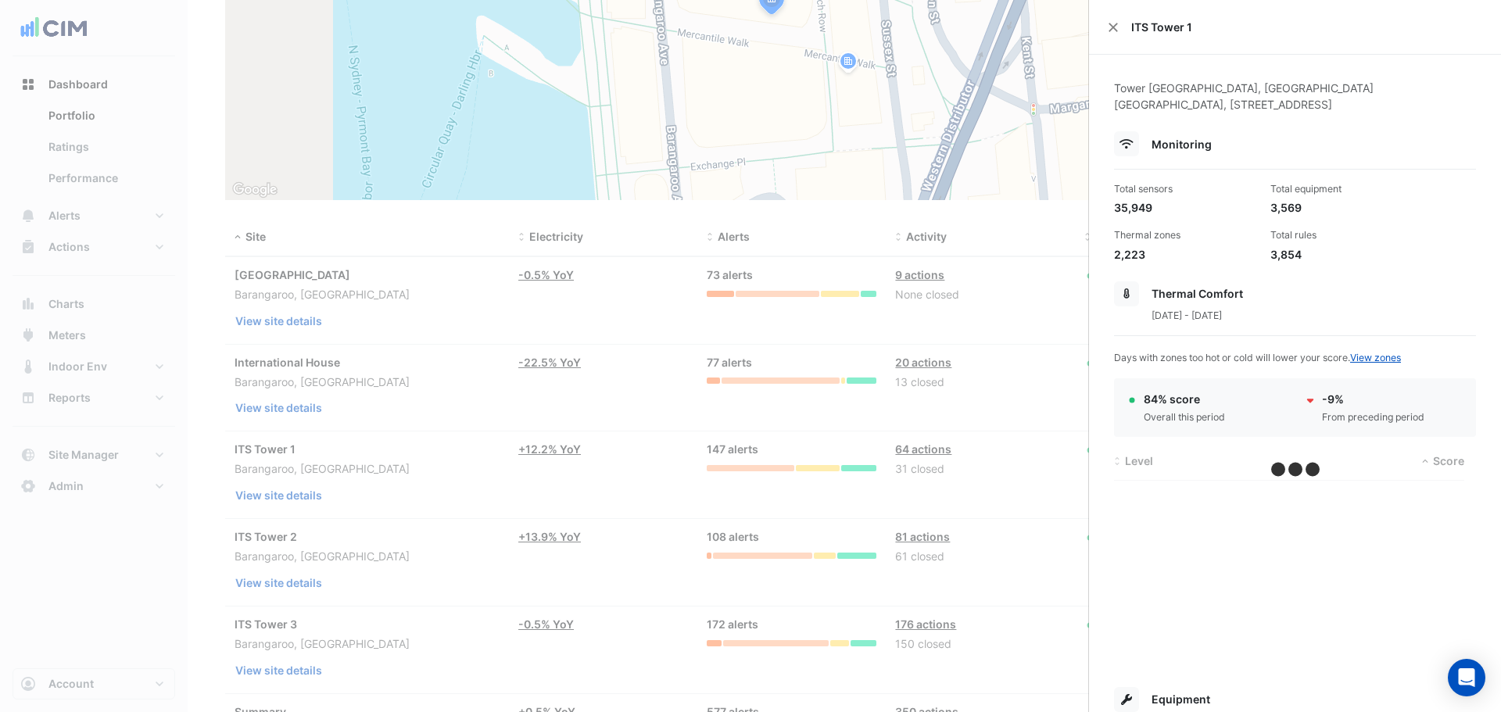
click at [1122, 206] on div "35,949" at bounding box center [1186, 207] width 144 height 16
copy div "35,949"
click at [1280, 209] on div "3,569" at bounding box center [1342, 207] width 144 height 16
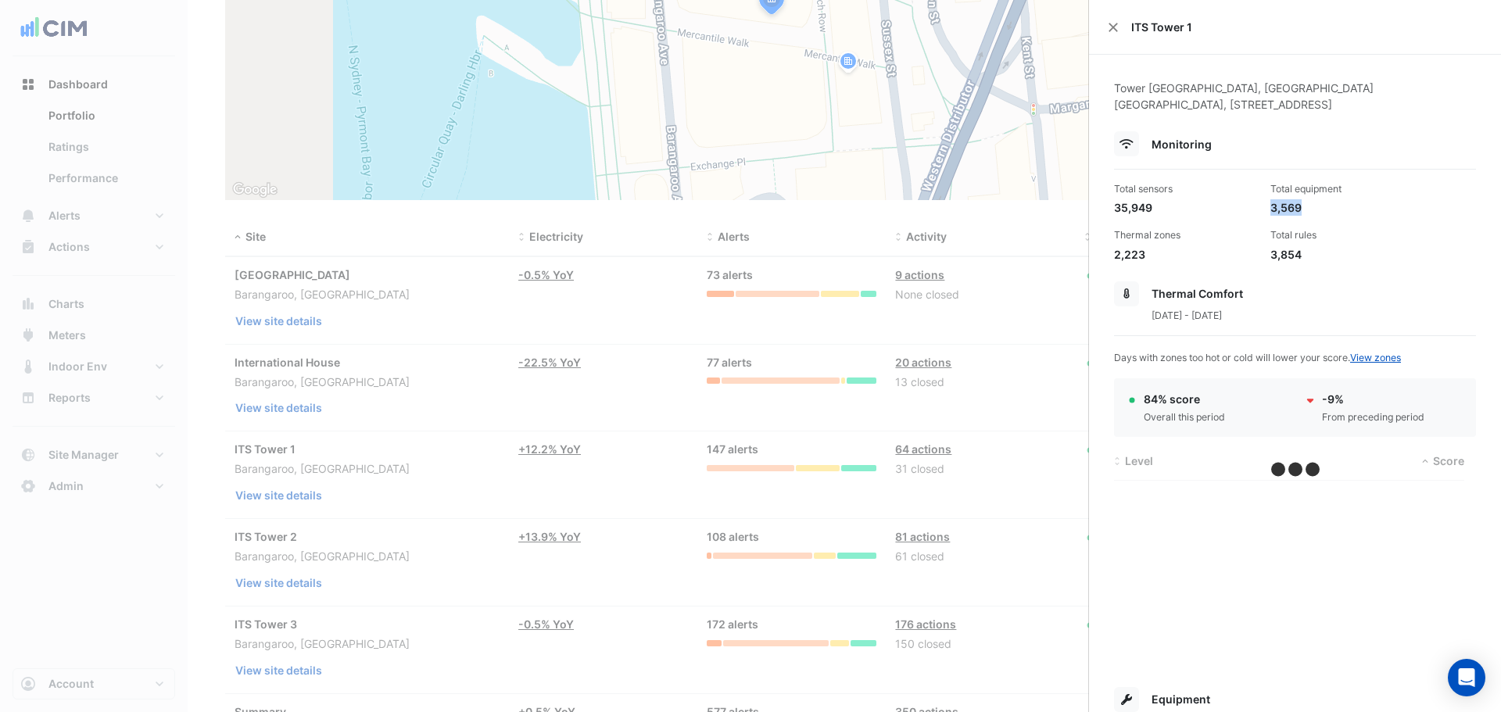
copy div "3,569"
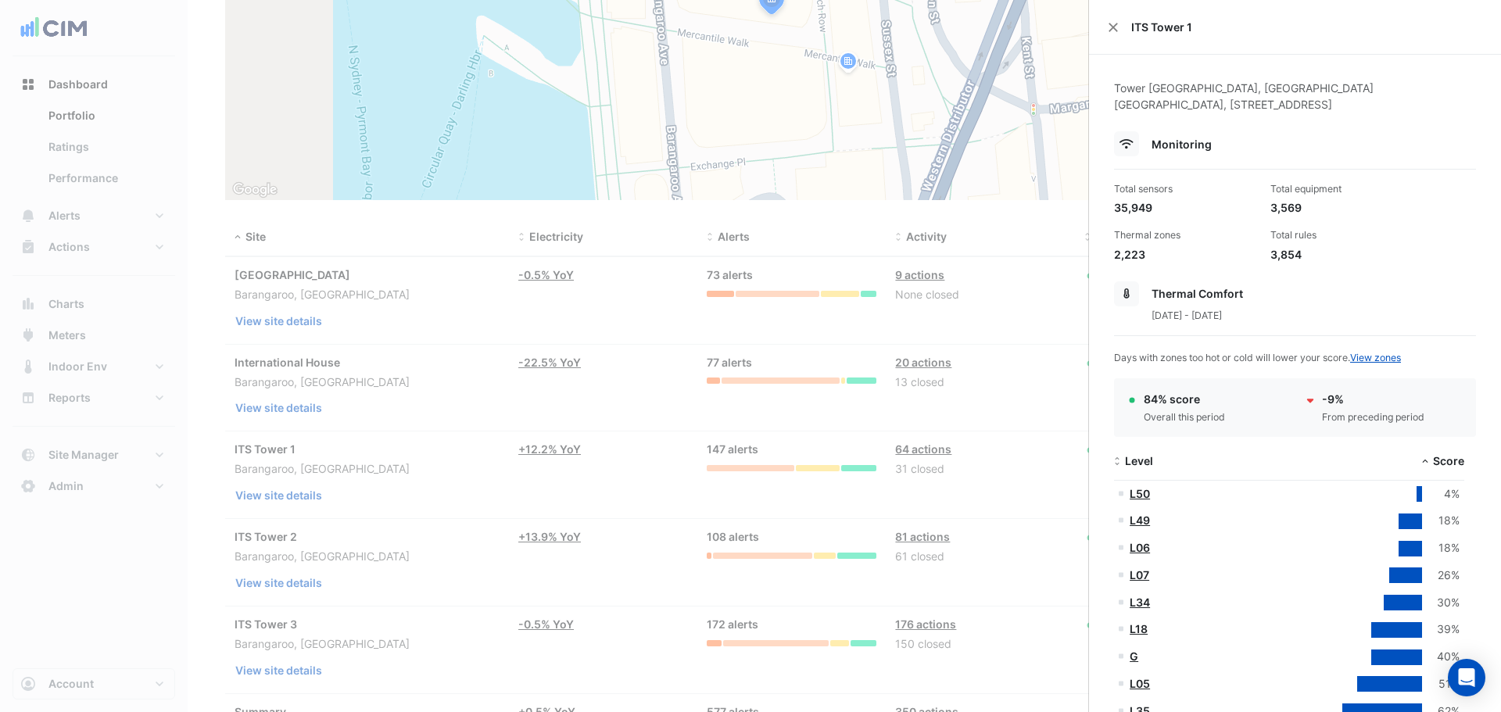
click at [1130, 256] on div "2,223" at bounding box center [1186, 254] width 144 height 16
click at [1274, 253] on div "3,854" at bounding box center [1342, 254] width 144 height 16
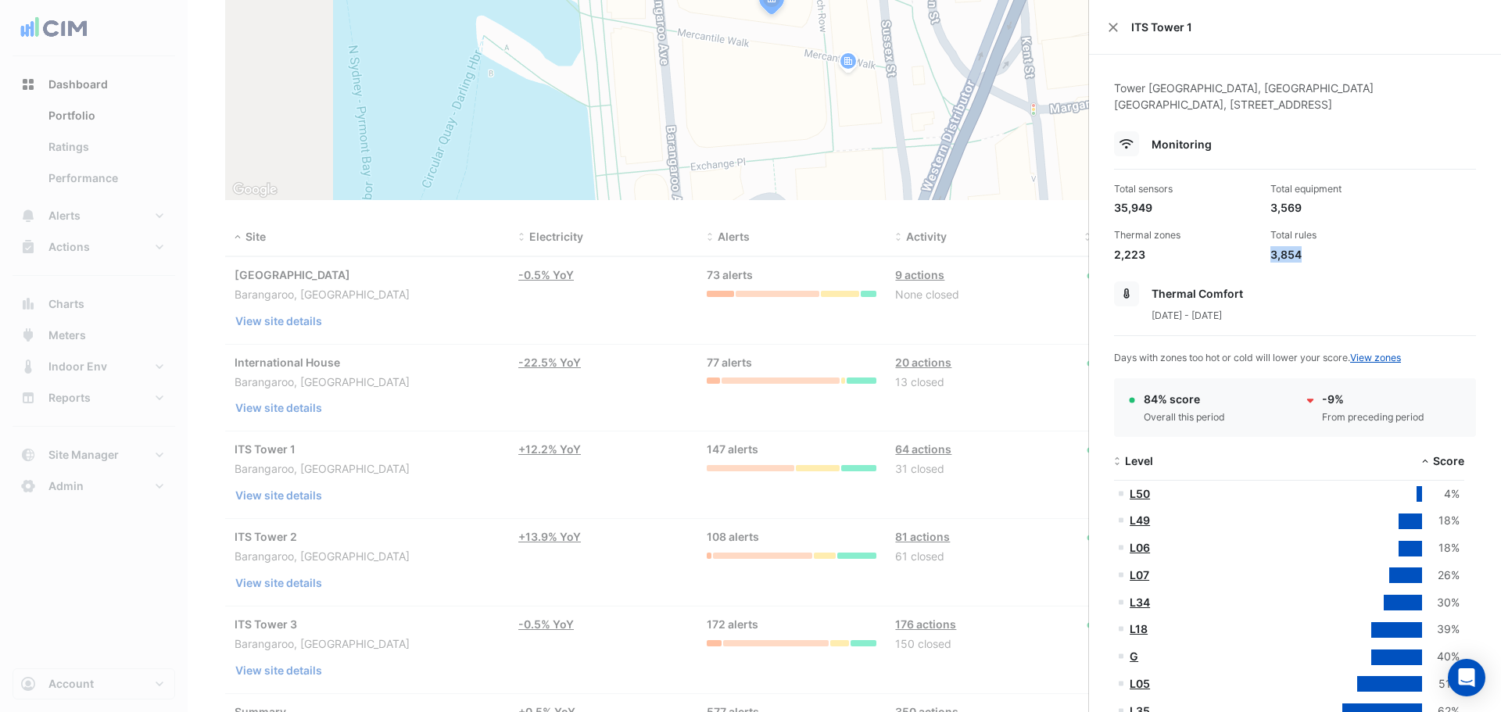
click at [1274, 253] on div "3,854" at bounding box center [1342, 254] width 144 height 16
copy div "3,854"
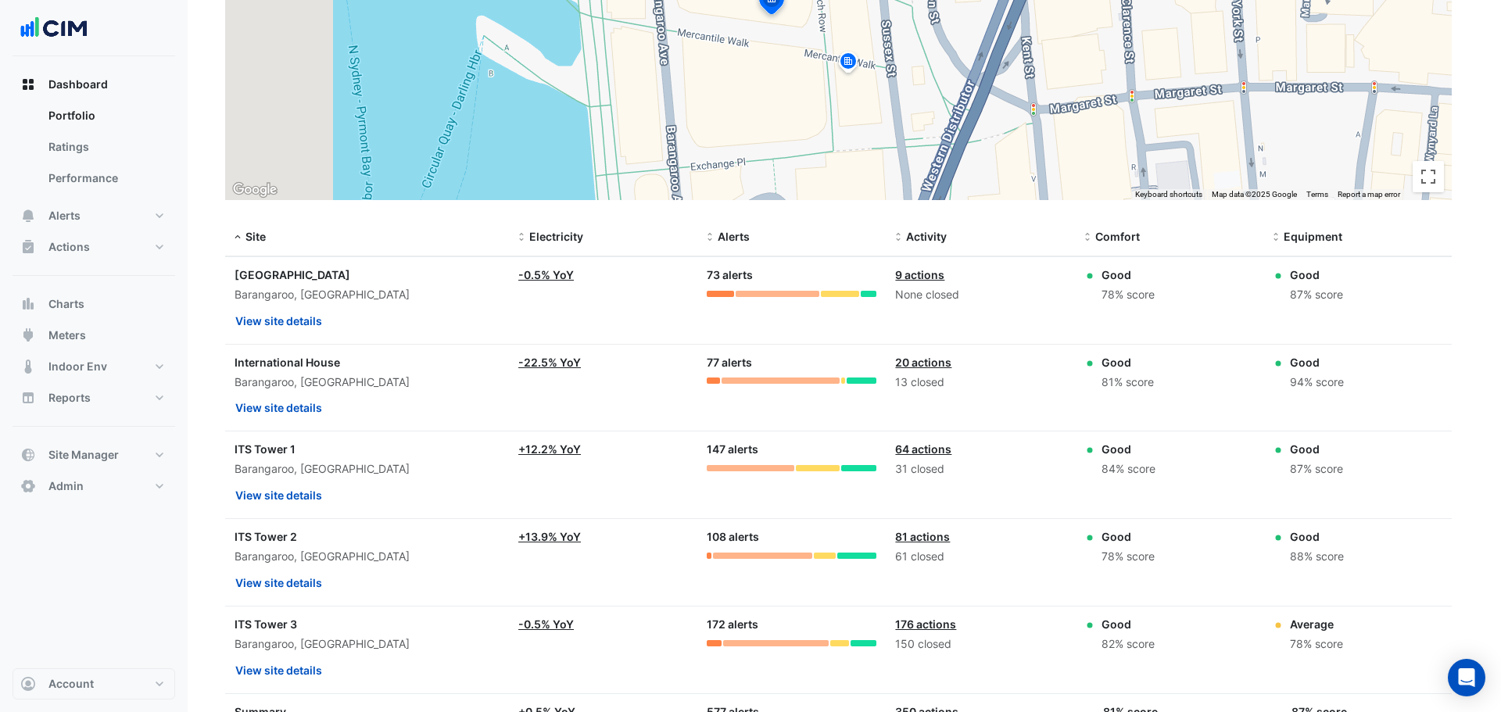
drag, startPoint x: 777, startPoint y: 328, endPoint x: 945, endPoint y: 296, distance: 171.1
click at [777, 329] on ngb-offcanvas-backdrop at bounding box center [750, 356] width 1501 height 712
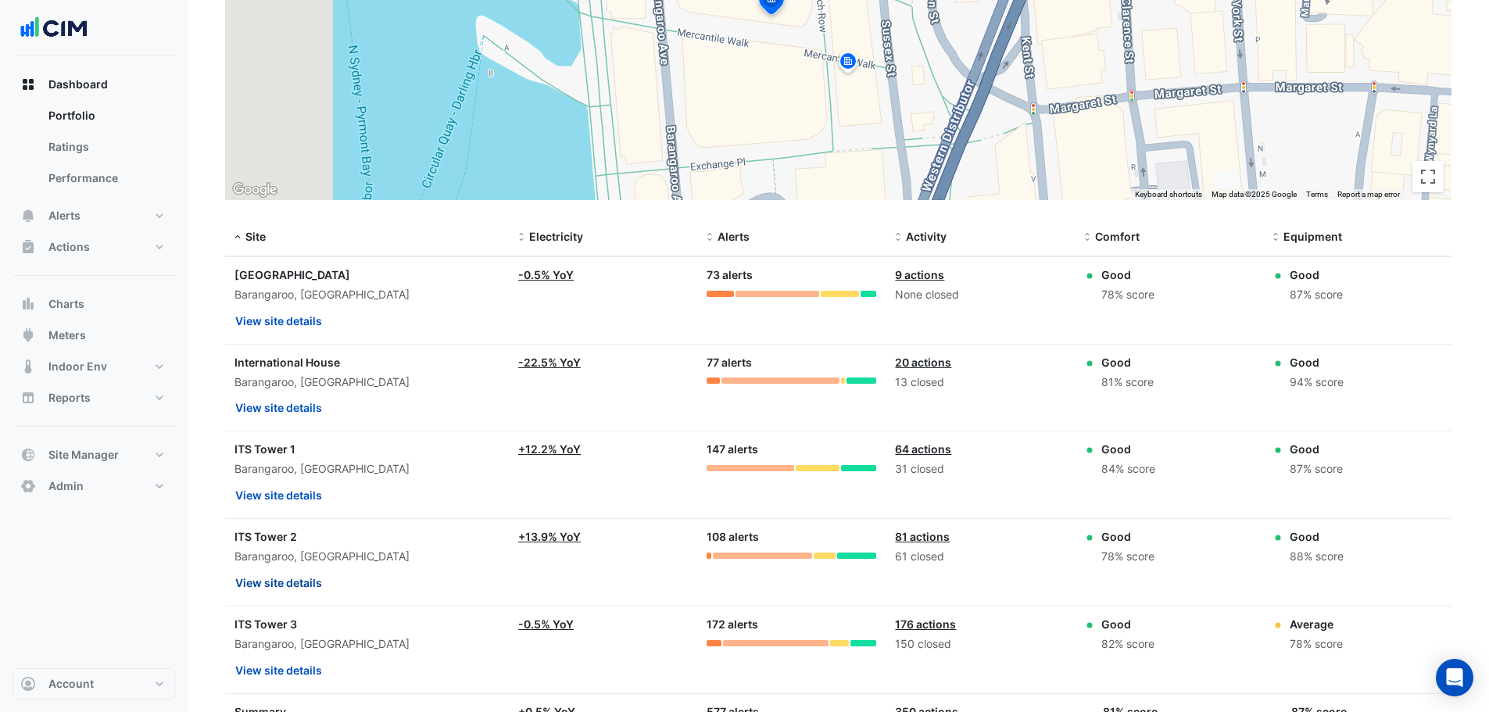
click at [290, 572] on button "View site details" at bounding box center [279, 582] width 88 height 27
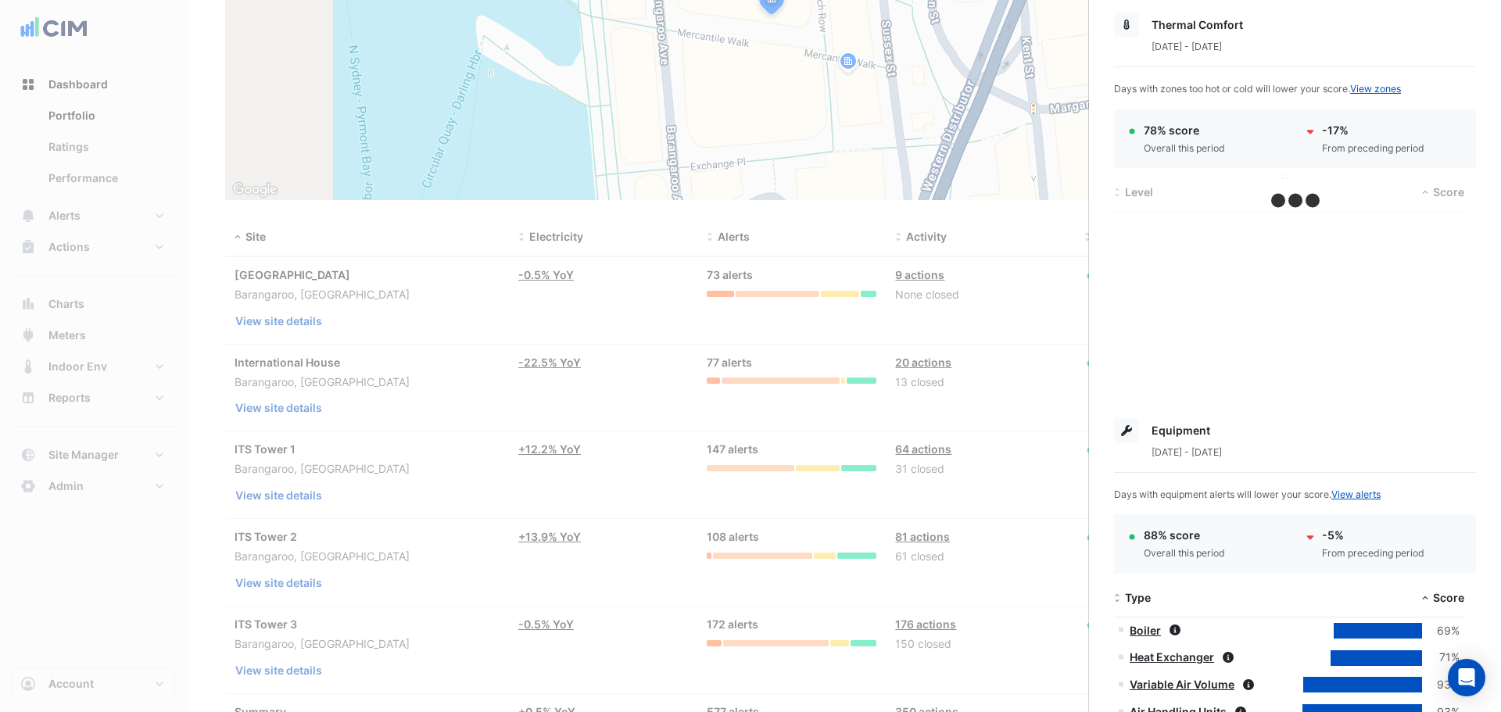
scroll to position [104, 0]
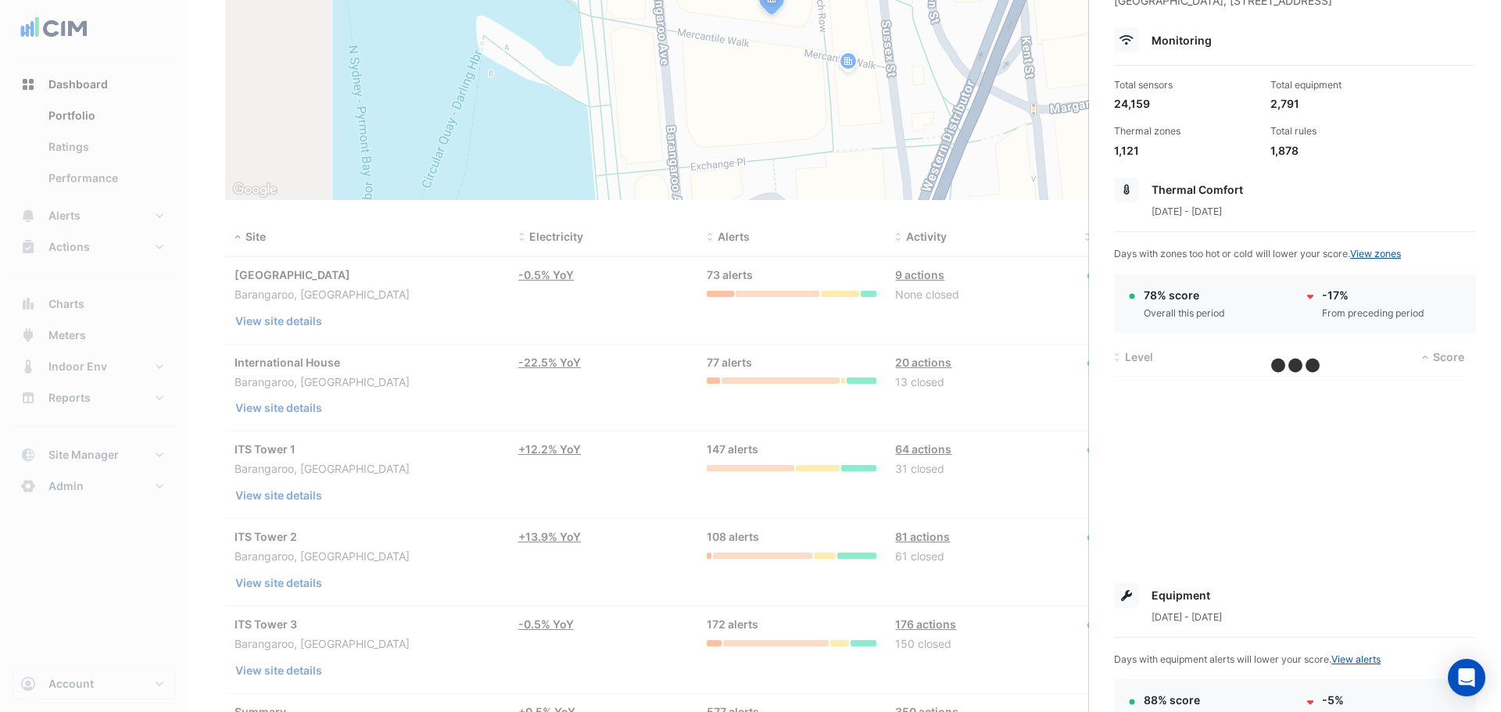
click at [1131, 105] on div "24,159" at bounding box center [1186, 103] width 144 height 16
copy div "24,159"
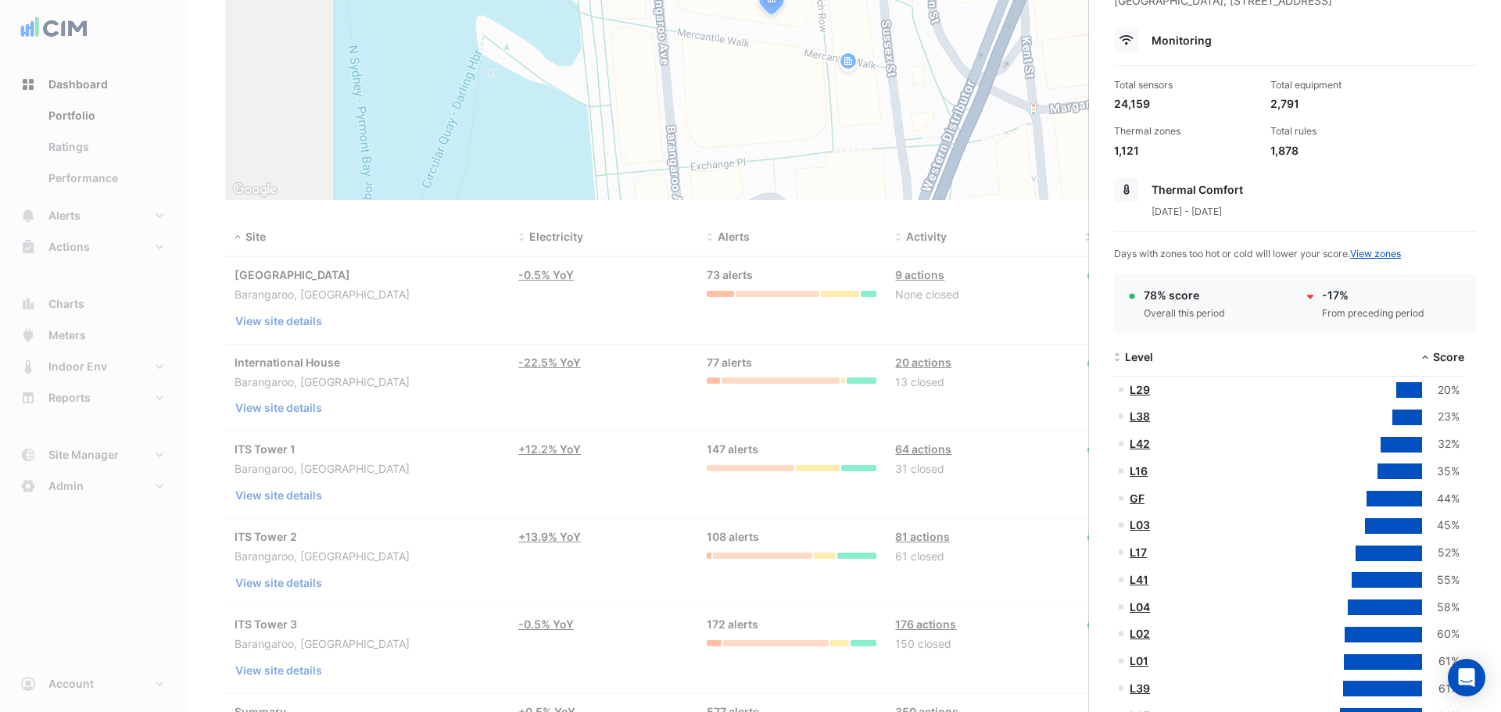
click at [1282, 101] on div "2,791" at bounding box center [1342, 103] width 144 height 16
copy div "2,791"
click at [1118, 151] on div "1,121" at bounding box center [1186, 150] width 144 height 16
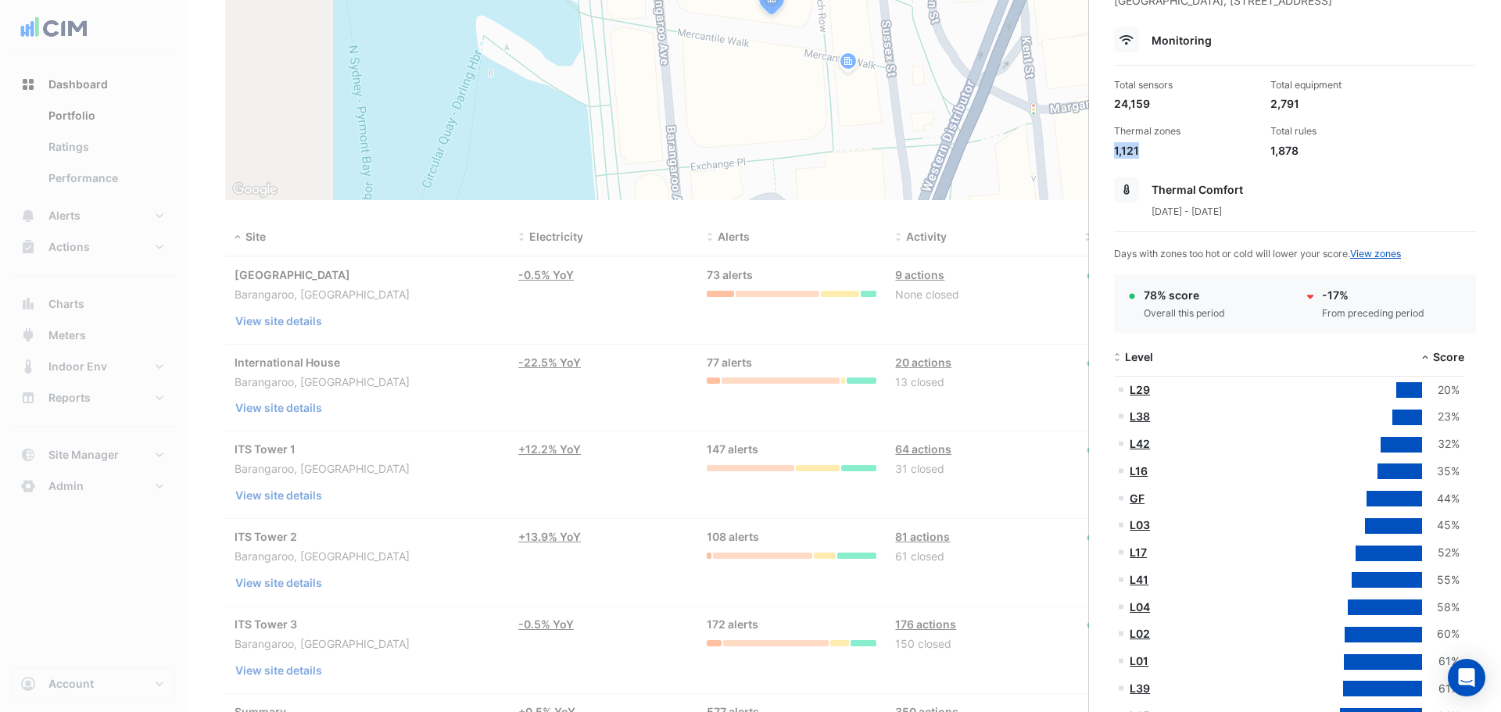
copy div "1,121"
click at [1270, 154] on div "1,878" at bounding box center [1342, 150] width 144 height 16
drag, startPoint x: 643, startPoint y: 475, endPoint x: 532, endPoint y: 544, distance: 131.0
click at [636, 481] on ngb-offcanvas-backdrop at bounding box center [750, 356] width 1501 height 712
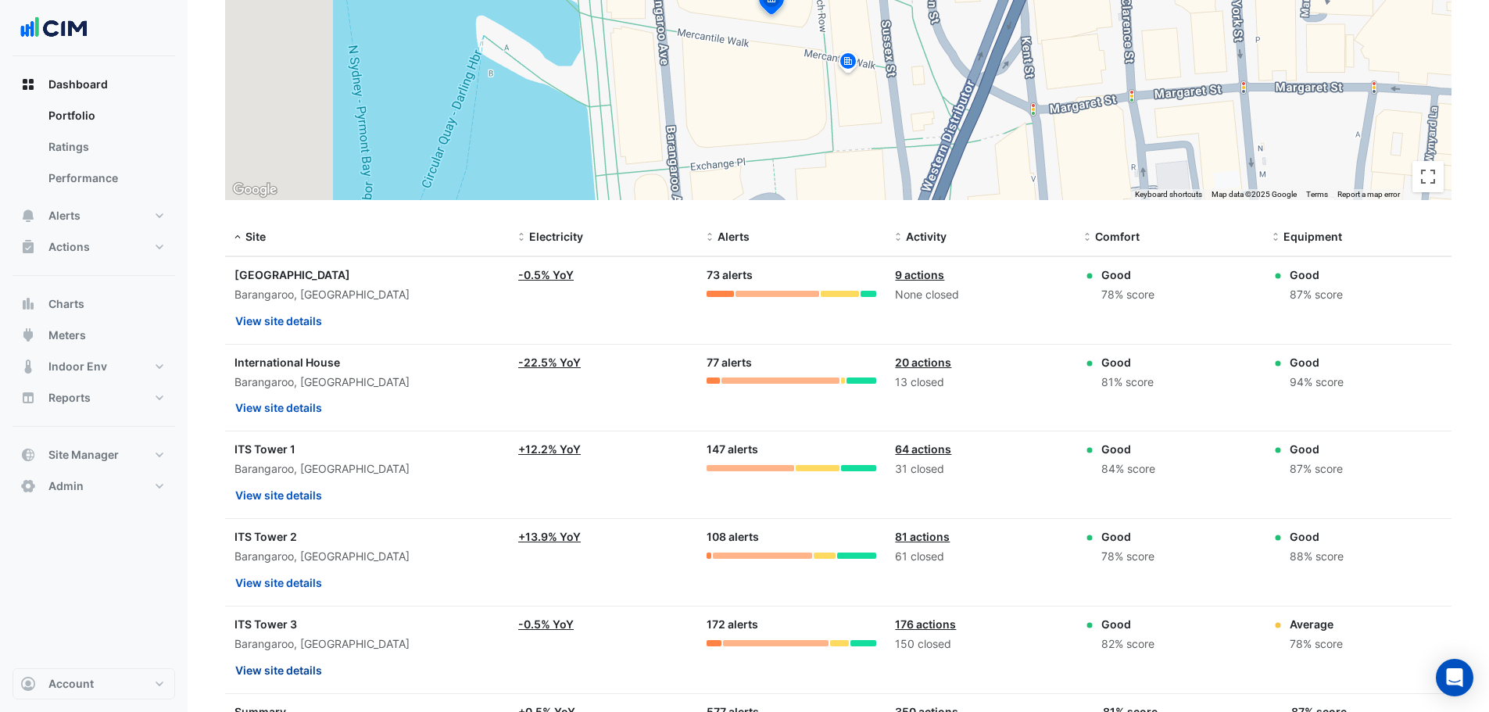
click at [295, 671] on button "View site details" at bounding box center [279, 670] width 88 height 27
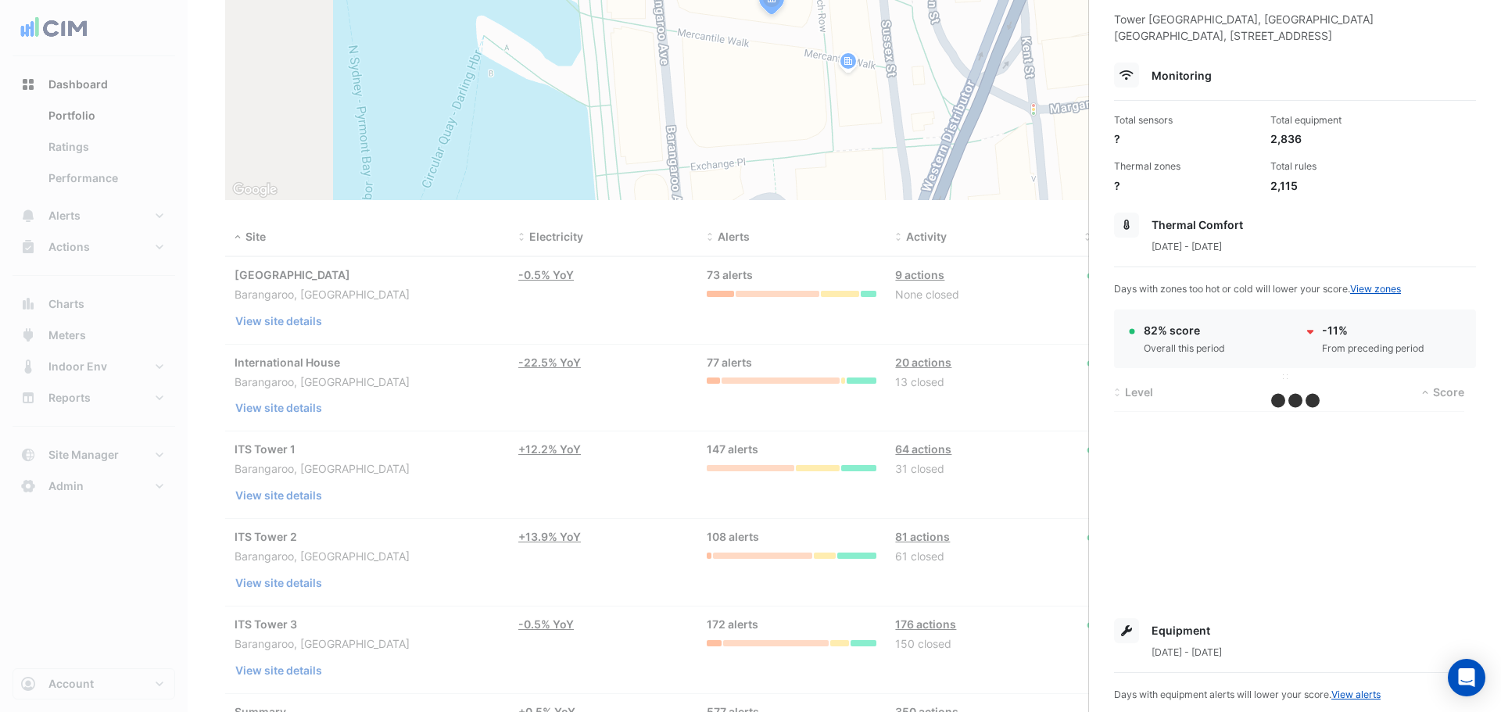
scroll to position [104, 0]
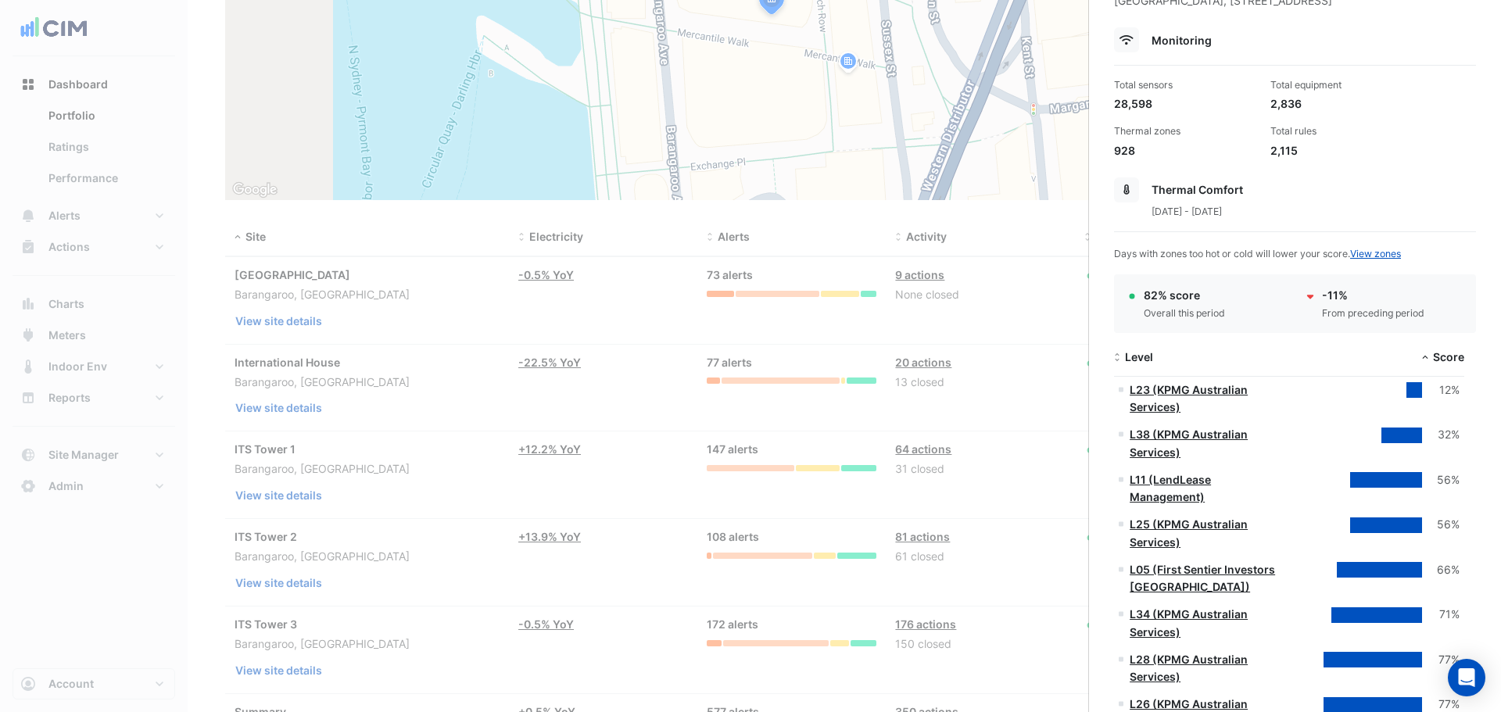
click at [1127, 109] on div "28,598" at bounding box center [1186, 103] width 144 height 16
click at [1127, 110] on div "28,598" at bounding box center [1186, 103] width 144 height 16
click at [1272, 109] on div "2,836" at bounding box center [1342, 103] width 144 height 16
click at [1133, 152] on div "928" at bounding box center [1186, 150] width 144 height 16
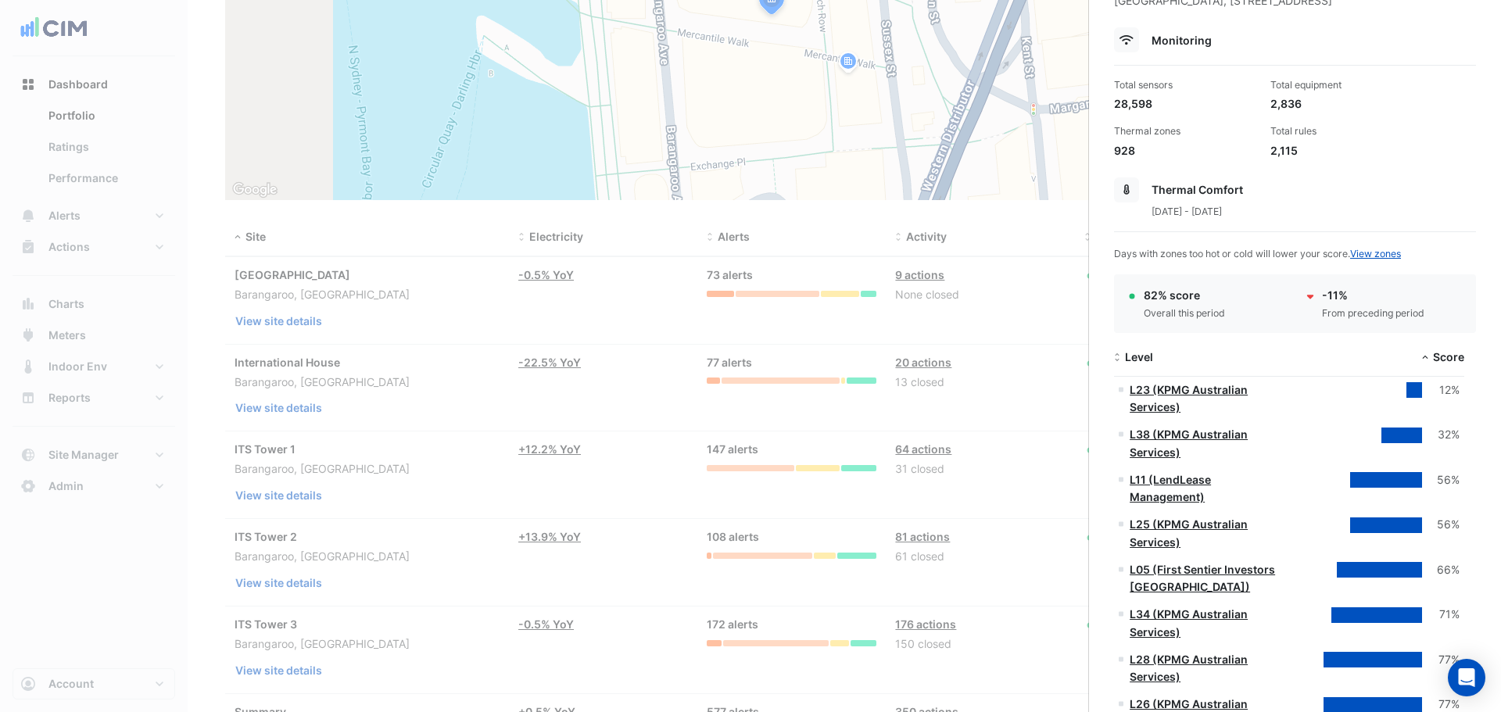
click at [1133, 152] on div "928" at bounding box center [1186, 150] width 144 height 16
click at [1125, 152] on div "928" at bounding box center [1186, 150] width 144 height 16
click at [1123, 156] on div "928" at bounding box center [1186, 150] width 144 height 16
click at [1136, 156] on div "928" at bounding box center [1186, 150] width 144 height 16
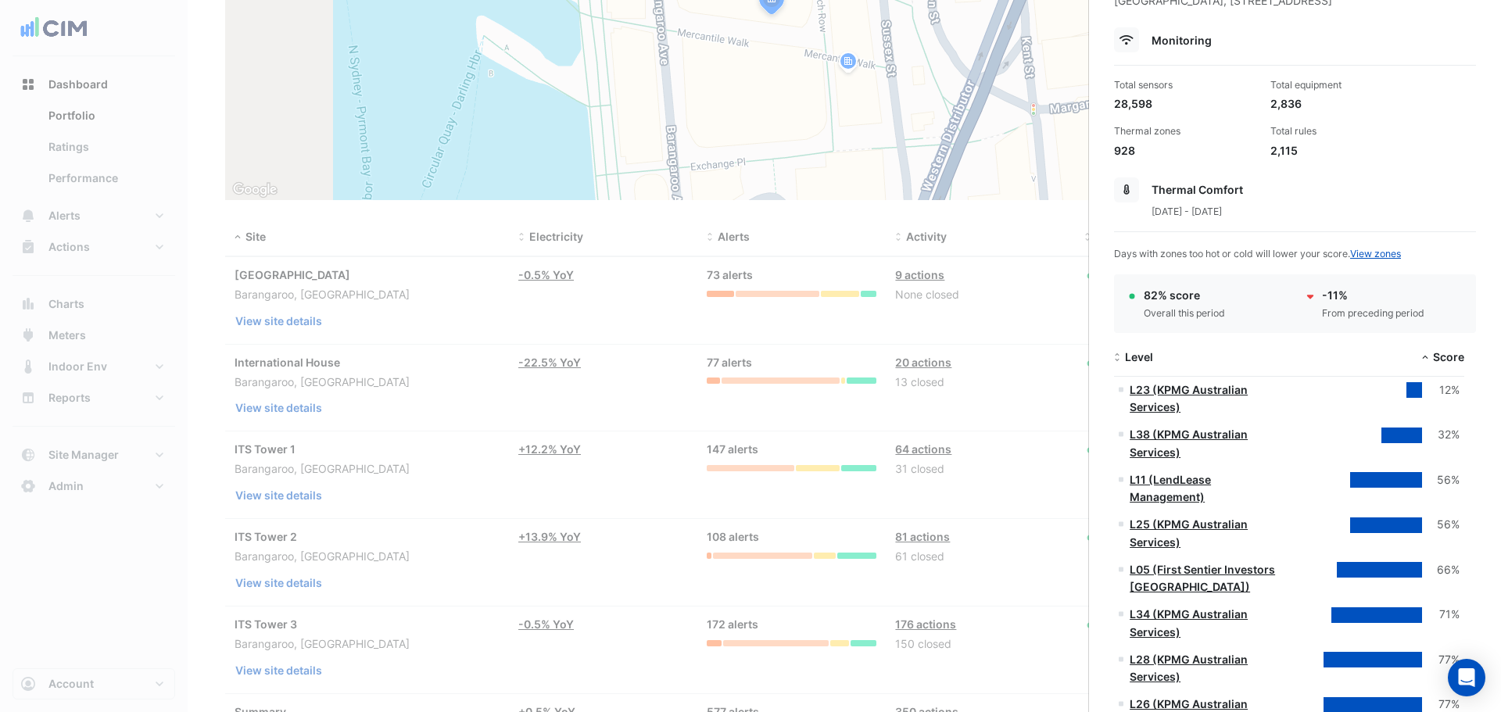
click at [1128, 152] on div "928" at bounding box center [1186, 150] width 144 height 16
click at [1275, 148] on div "2,115" at bounding box center [1342, 150] width 144 height 16
click at [1275, 146] on div "2,115" at bounding box center [1342, 150] width 144 height 16
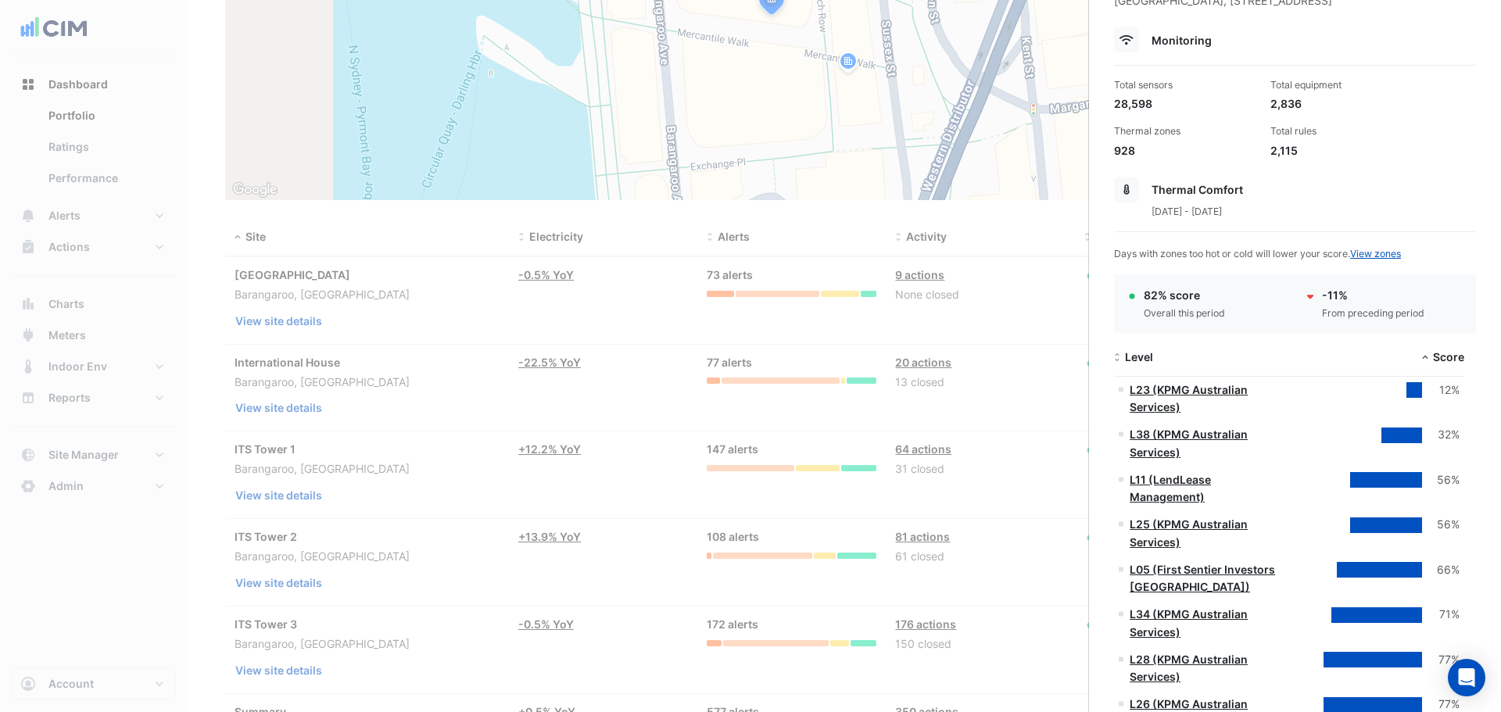
click at [1120, 150] on div "928" at bounding box center [1186, 150] width 144 height 16
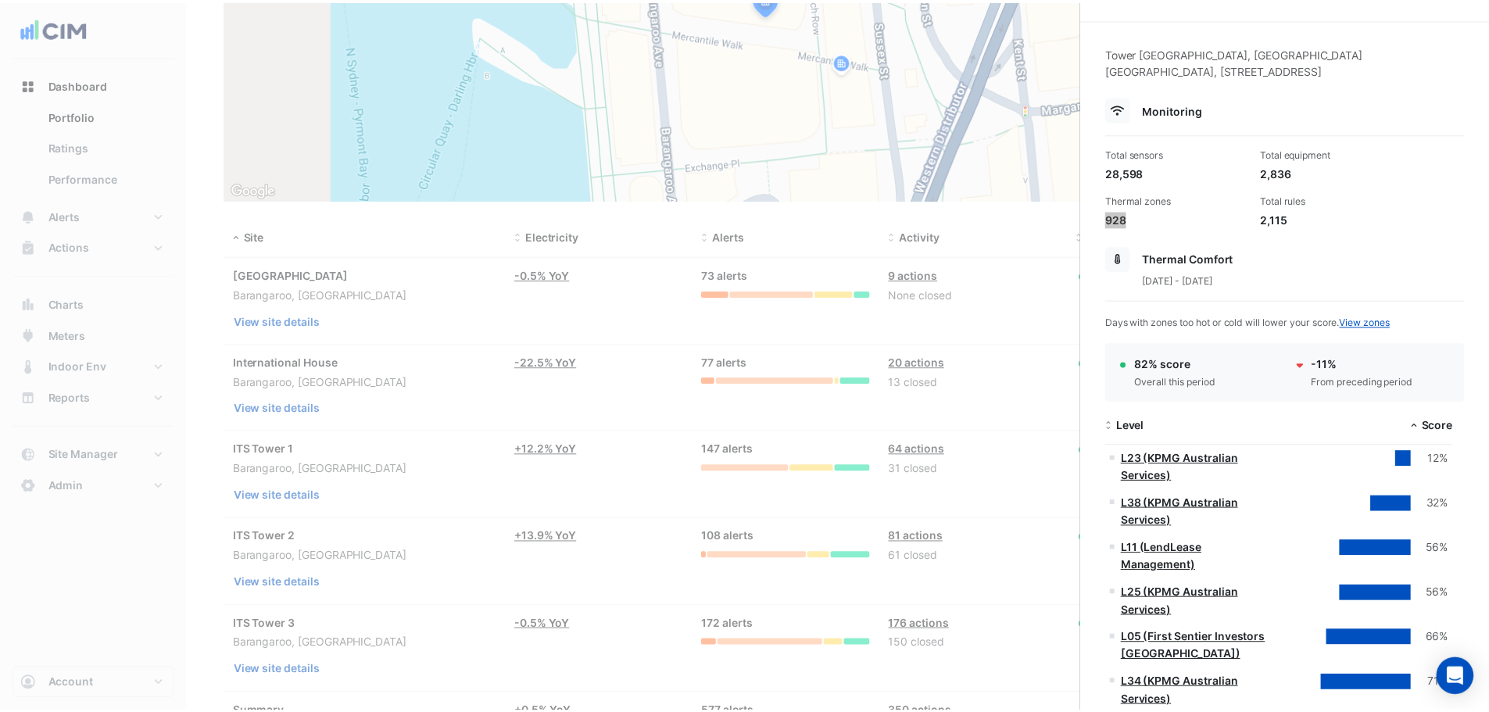
scroll to position [0, 0]
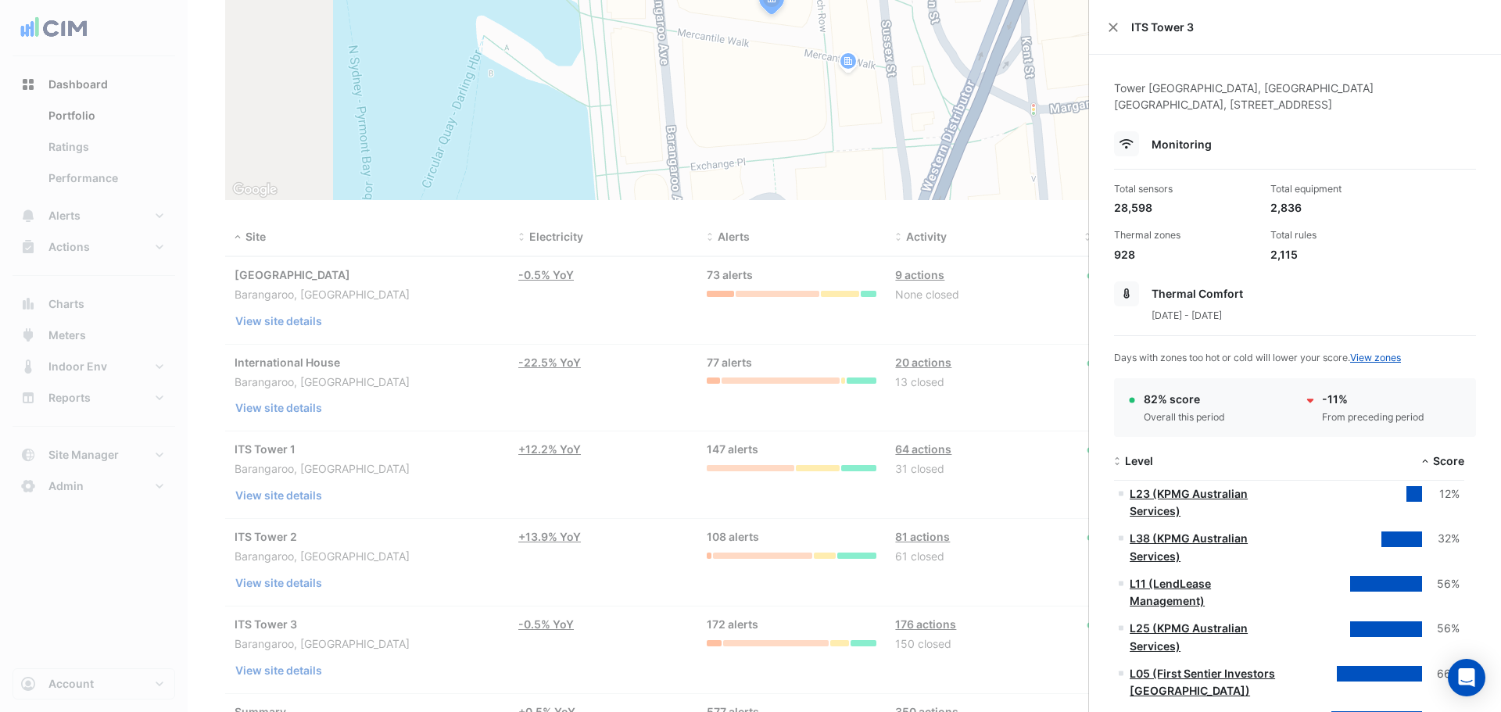
drag, startPoint x: 934, startPoint y: 496, endPoint x: 1123, endPoint y: 460, distance: 192.6
click at [934, 496] on ngb-offcanvas-backdrop at bounding box center [750, 356] width 1501 height 712
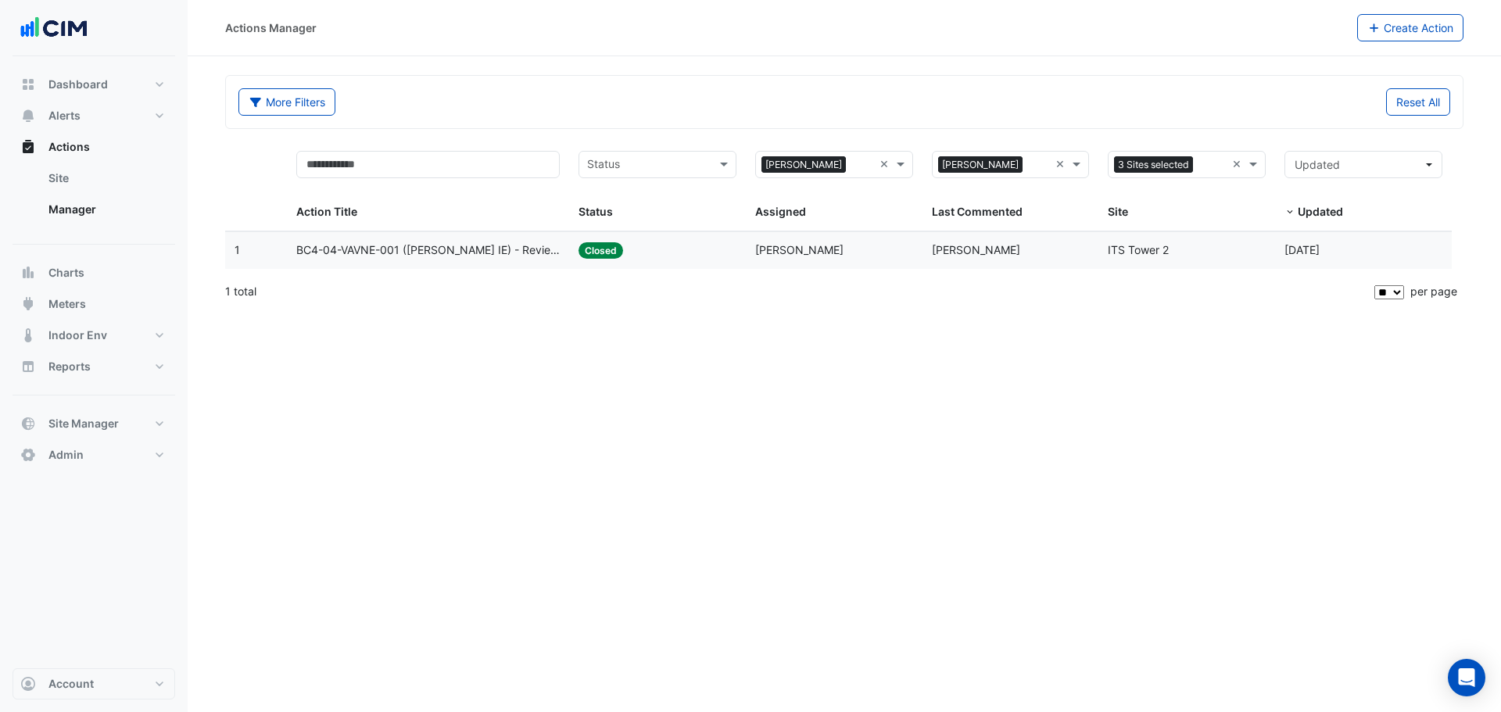
select select "**"
click at [924, 238] on datatable-body-cell "Last Commented: [PERSON_NAME]" at bounding box center [1011, 250] width 177 height 37
click at [991, 303] on div "1 total" at bounding box center [794, 291] width 1139 height 39
click at [944, 267] on datatable-body-cell "Last Commented: [PERSON_NAME]" at bounding box center [1011, 250] width 177 height 37
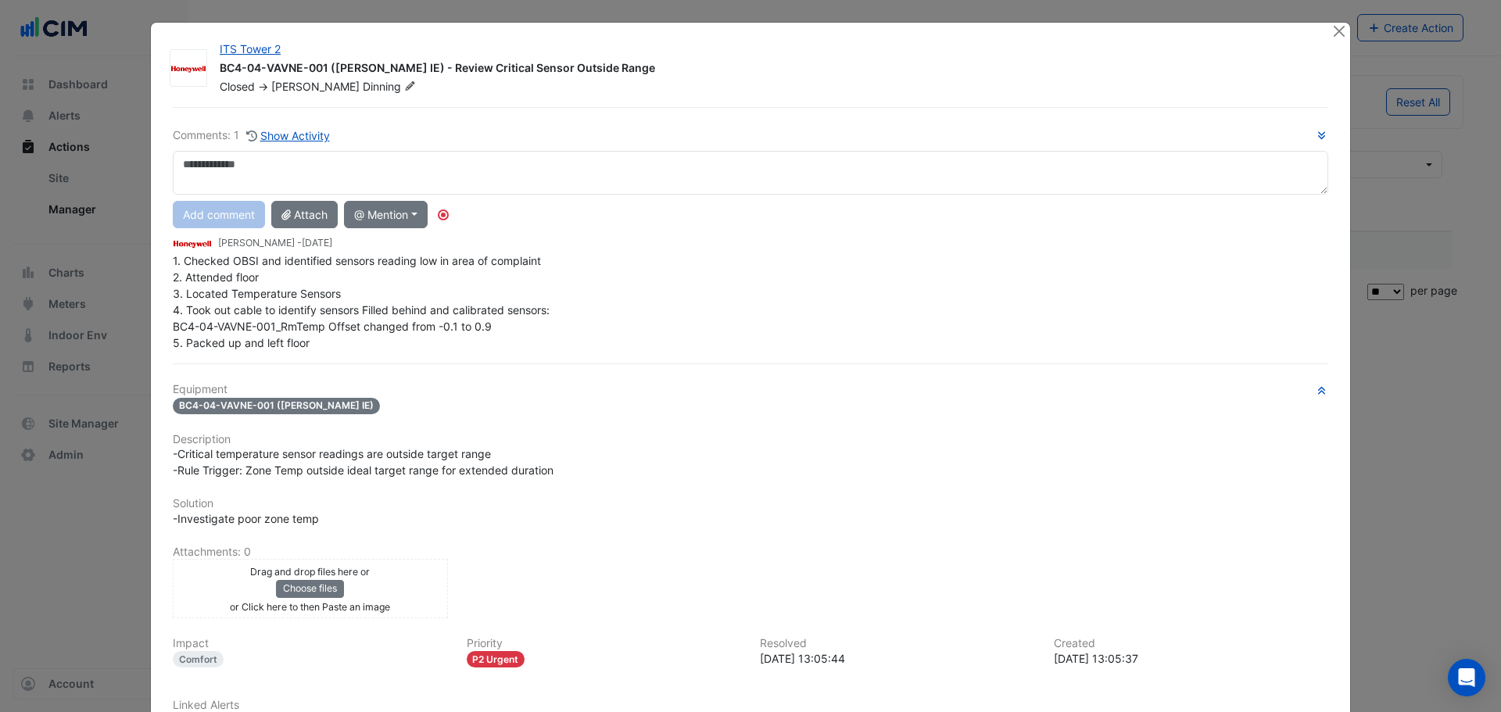
click at [249, 348] on span "1. Checked OBSI and identified sensors reading low in area of complaint 2. Atte…" at bounding box center [363, 301] width 380 height 95
click at [249, 348] on div "Comments: 1 Show Activity Add comment Attach @ Mention ACES Air [PERSON_NAME] […" at bounding box center [750, 457] width 1174 height 701
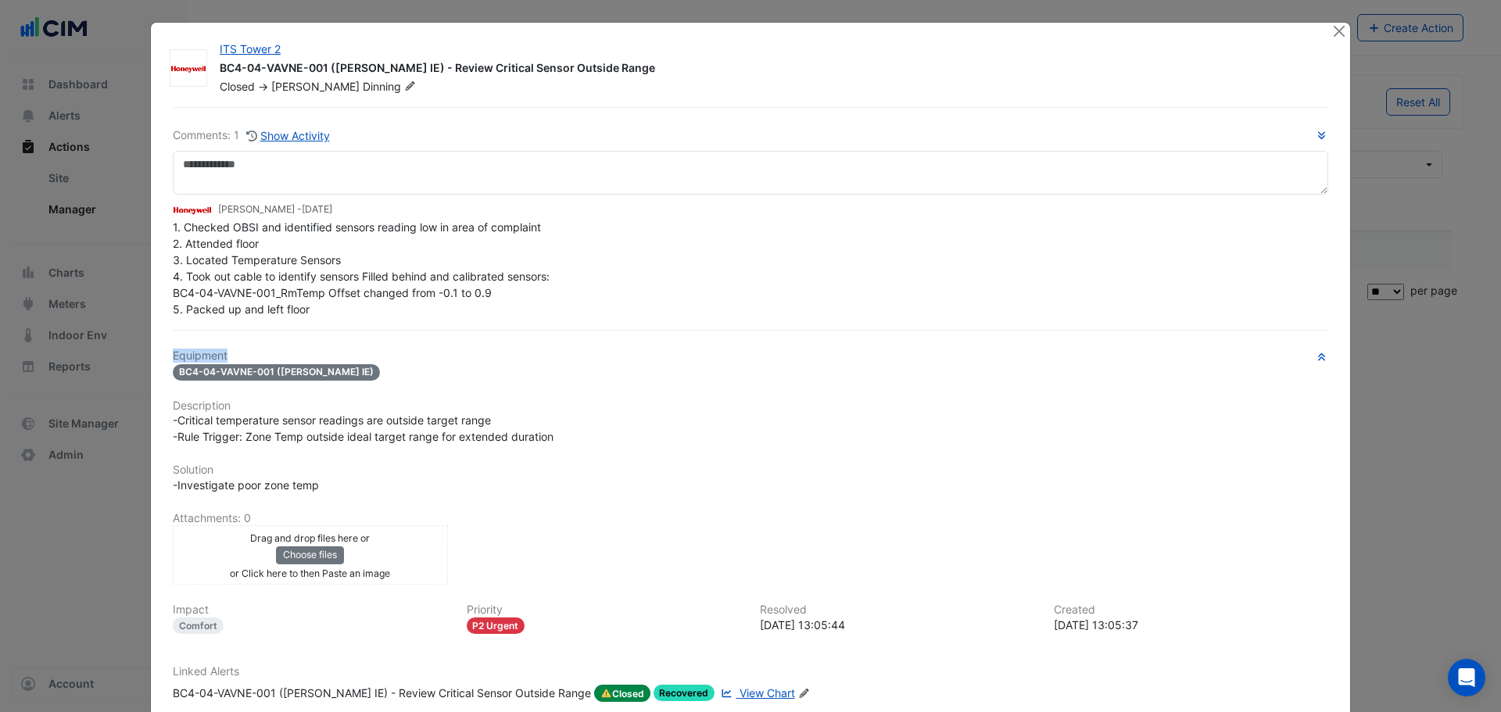
click at [249, 348] on div "Comments: 1 Show Activity [PERSON_NAME] - [DATE] 1. Checked OBSI and identified…" at bounding box center [750, 440] width 1174 height 667
click at [247, 292] on span "1. Checked OBSI and identified sensors reading low in area of complaint 2. Atte…" at bounding box center [363, 267] width 380 height 95
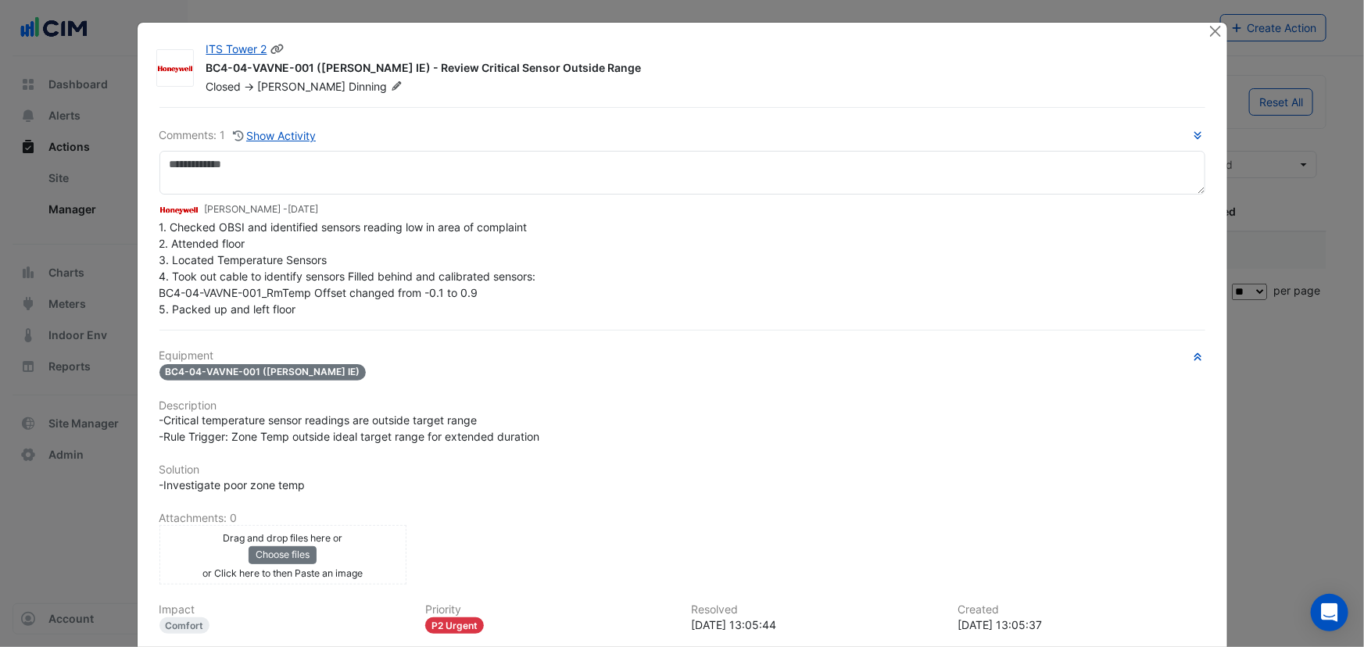
click at [224, 63] on div "BC4-04-VAVNE-001 (NABERS IE) - Review Critical Sensor Outside Range" at bounding box center [698, 69] width 984 height 19
copy div "BC4-04-VAVNE-001 (NABERS IE) - Review Critical Sensor Outside Range"
click at [453, 64] on div "BC4-04-VAVNE-001 (NABERS IE) - Review Critical Sensor Outside Range" at bounding box center [698, 69] width 984 height 19
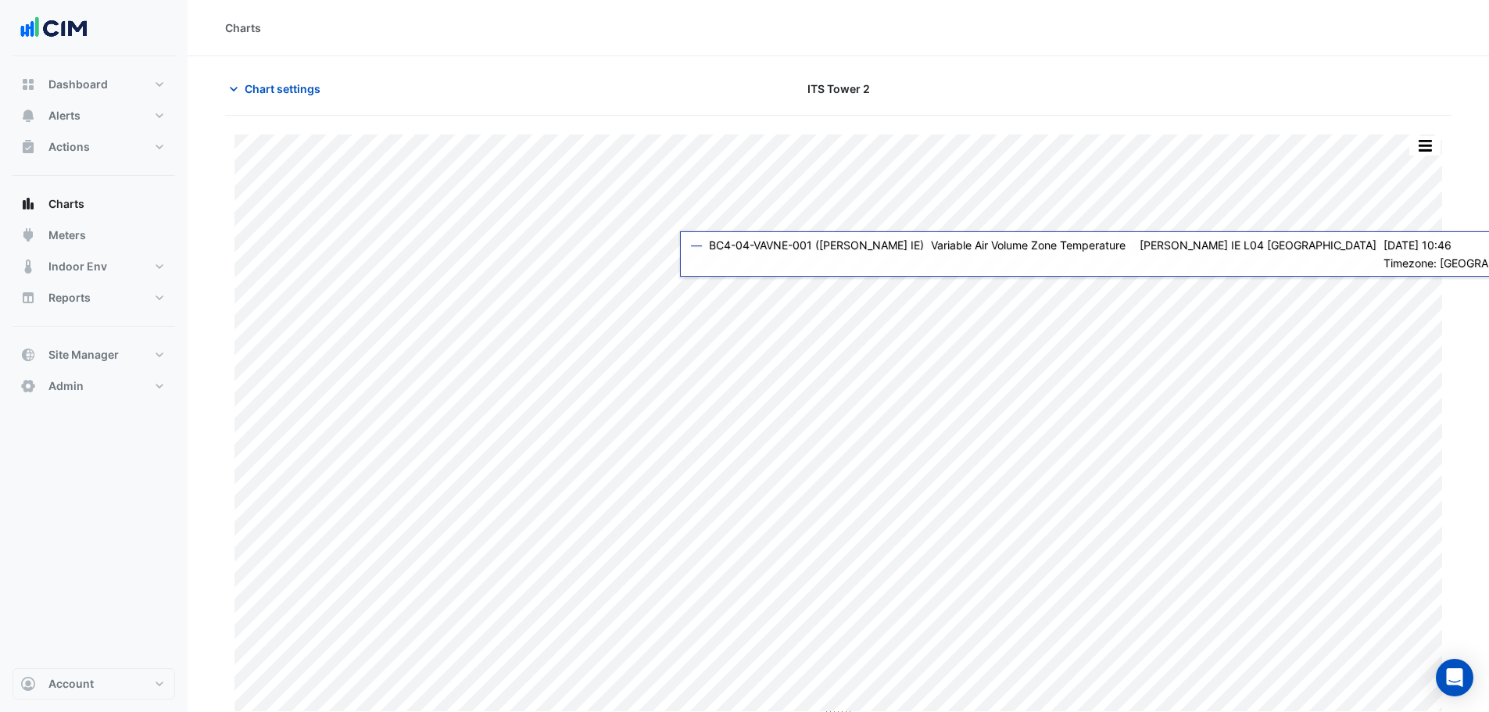
type input "**********"
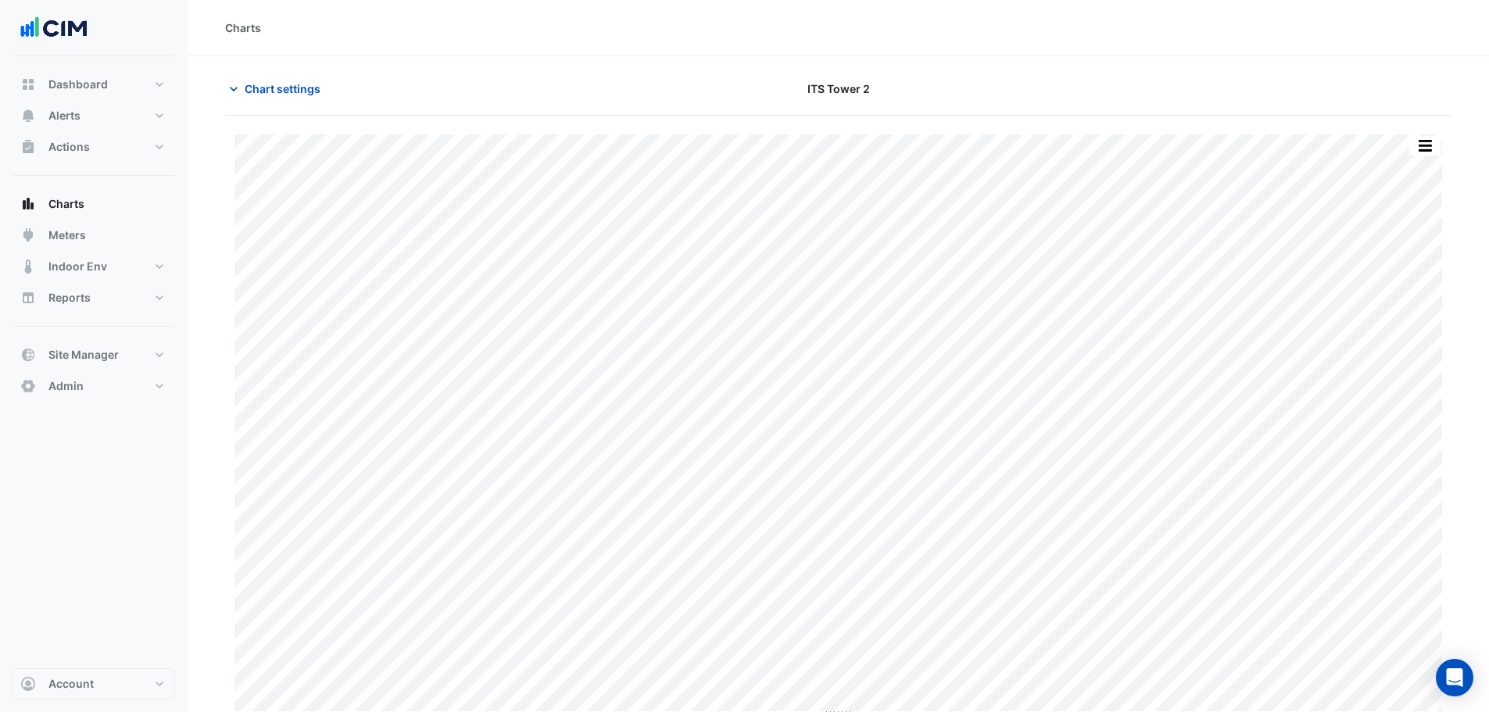
click at [231, 62] on section "Chart settings ITS Tower 2 Print Save as JPEG Save as PNG Pivot Data Table Expo…" at bounding box center [839, 387] width 1302 height 663
click at [266, 79] on button "Chart settings" at bounding box center [278, 88] width 106 height 27
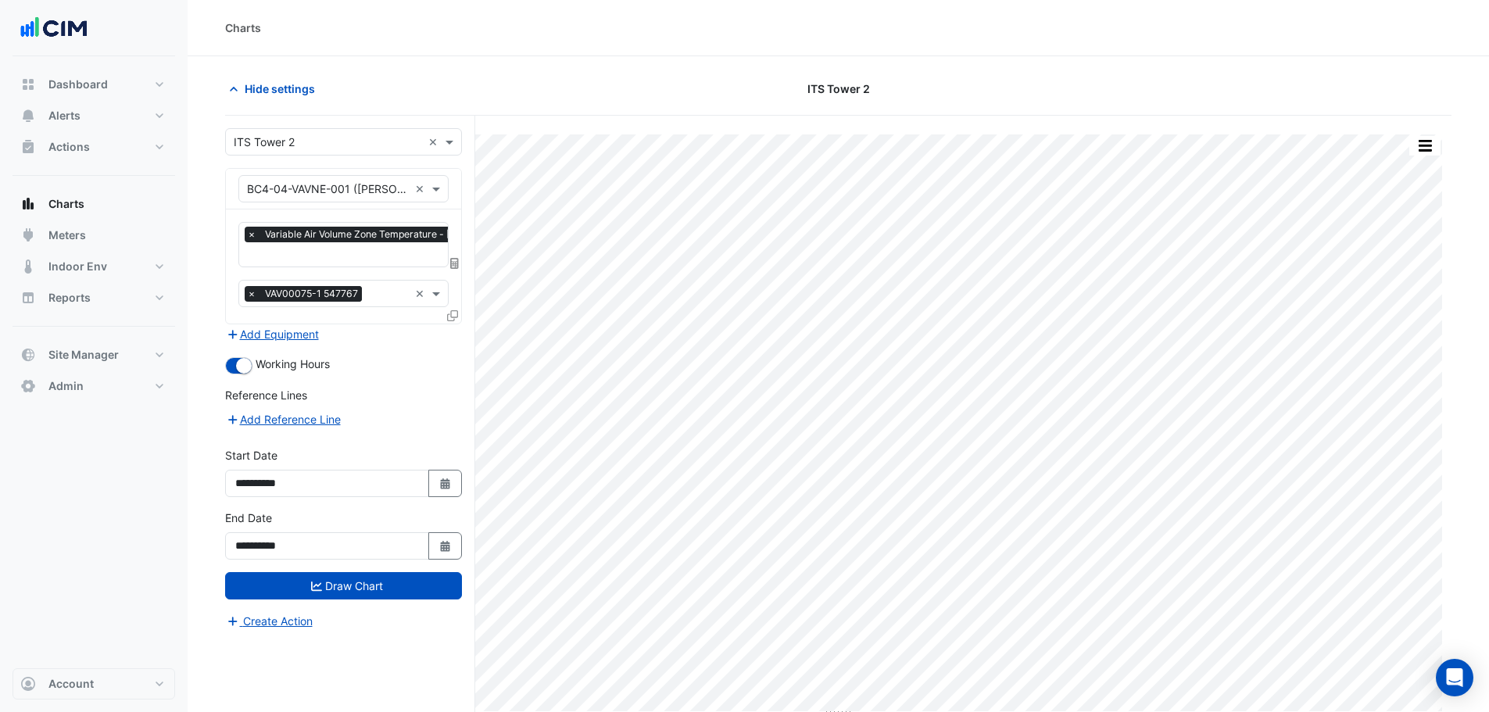
scroll to position [59, 0]
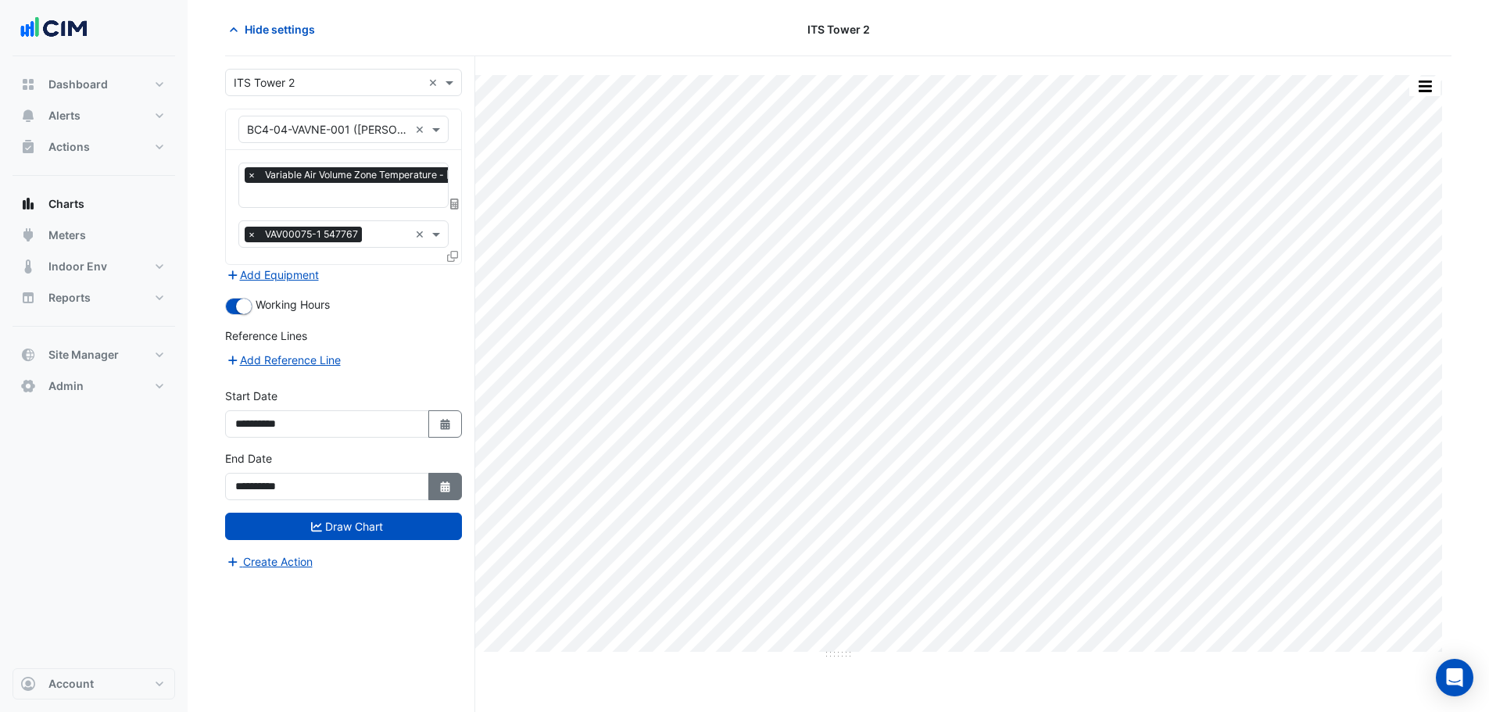
click at [458, 478] on button "Select Date" at bounding box center [445, 486] width 34 height 27
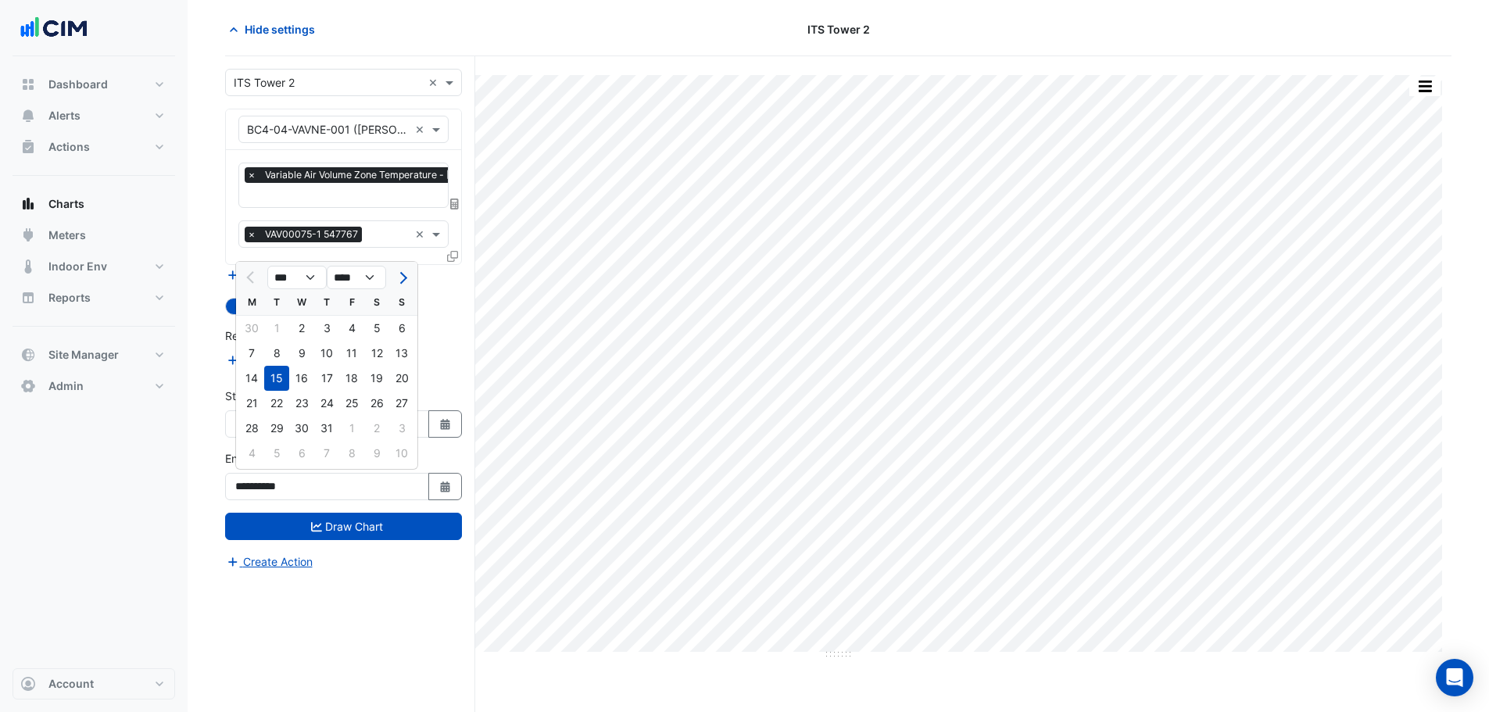
drag, startPoint x: 418, startPoint y: 272, endPoint x: 403, endPoint y: 273, distance: 14.9
click at [407, 272] on body "Charts Hide settings ITS Tower 2 Print Save as JPEG Save as PNG Pivot Data Tabl…" at bounding box center [744, 327] width 1489 height 772
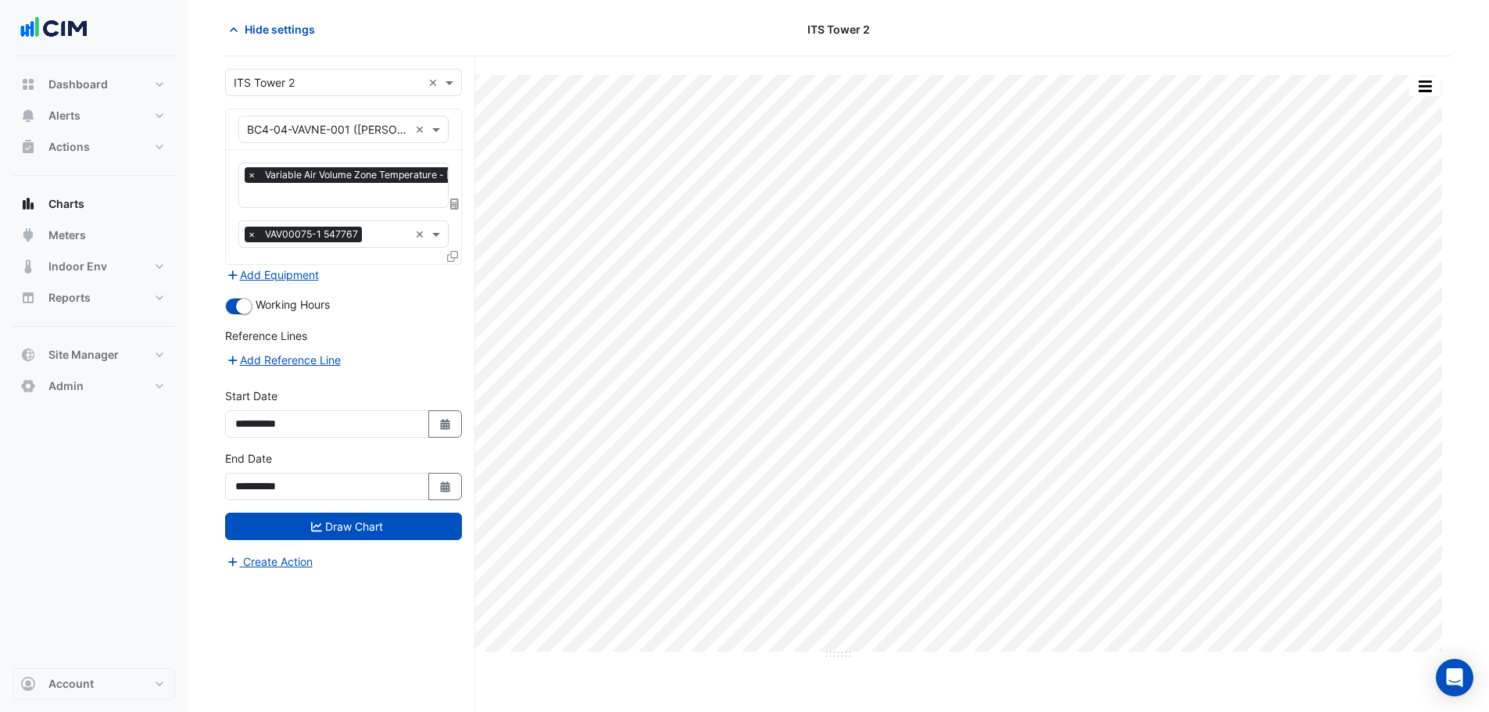
click at [403, 273] on div "Add Equipment" at bounding box center [343, 274] width 237 height 19
click at [447, 482] on icon "Select Date" at bounding box center [446, 487] width 14 height 11
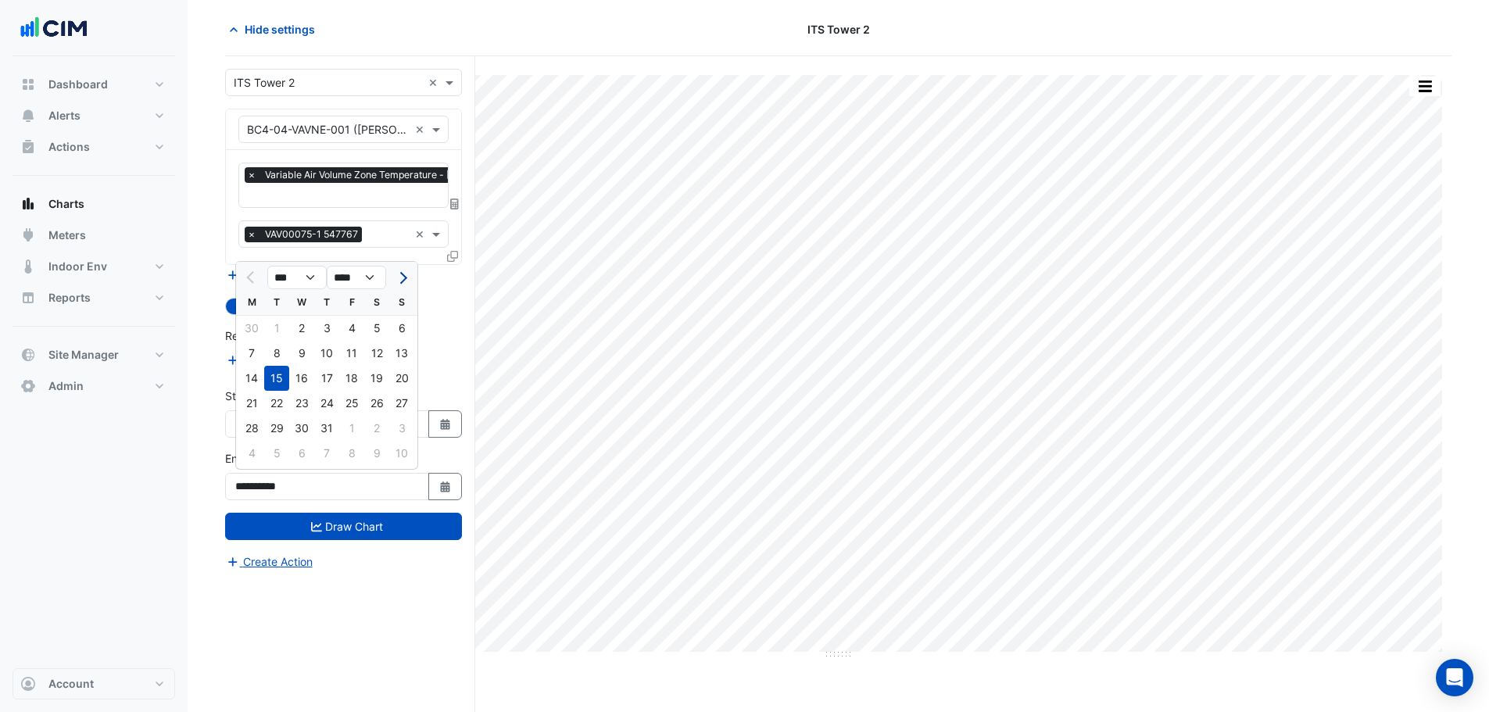
click at [403, 287] on button "Next month" at bounding box center [401, 277] width 19 height 25
select select "*"
click at [360, 378] on div "15" at bounding box center [351, 378] width 25 height 25
type input "**********"
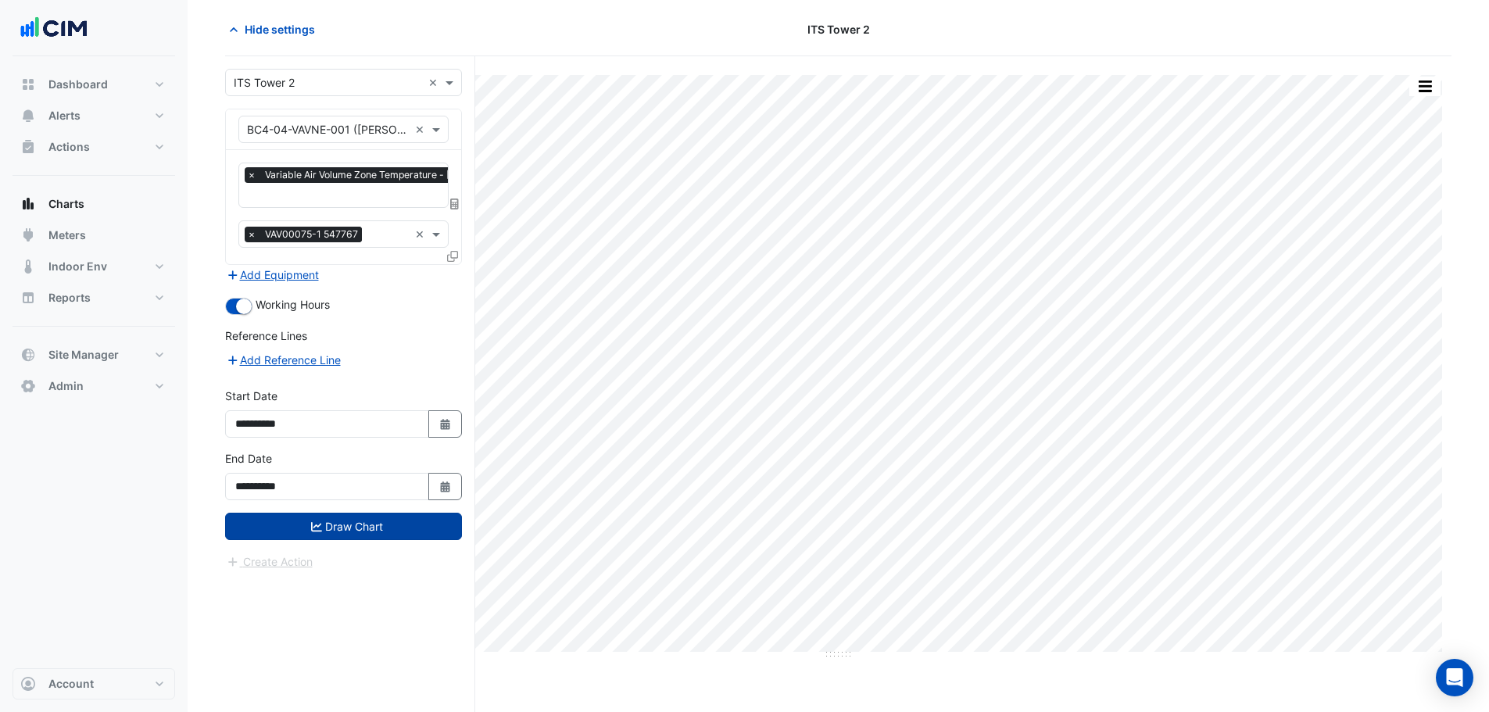
click at [357, 514] on button "Draw Chart" at bounding box center [343, 526] width 237 height 27
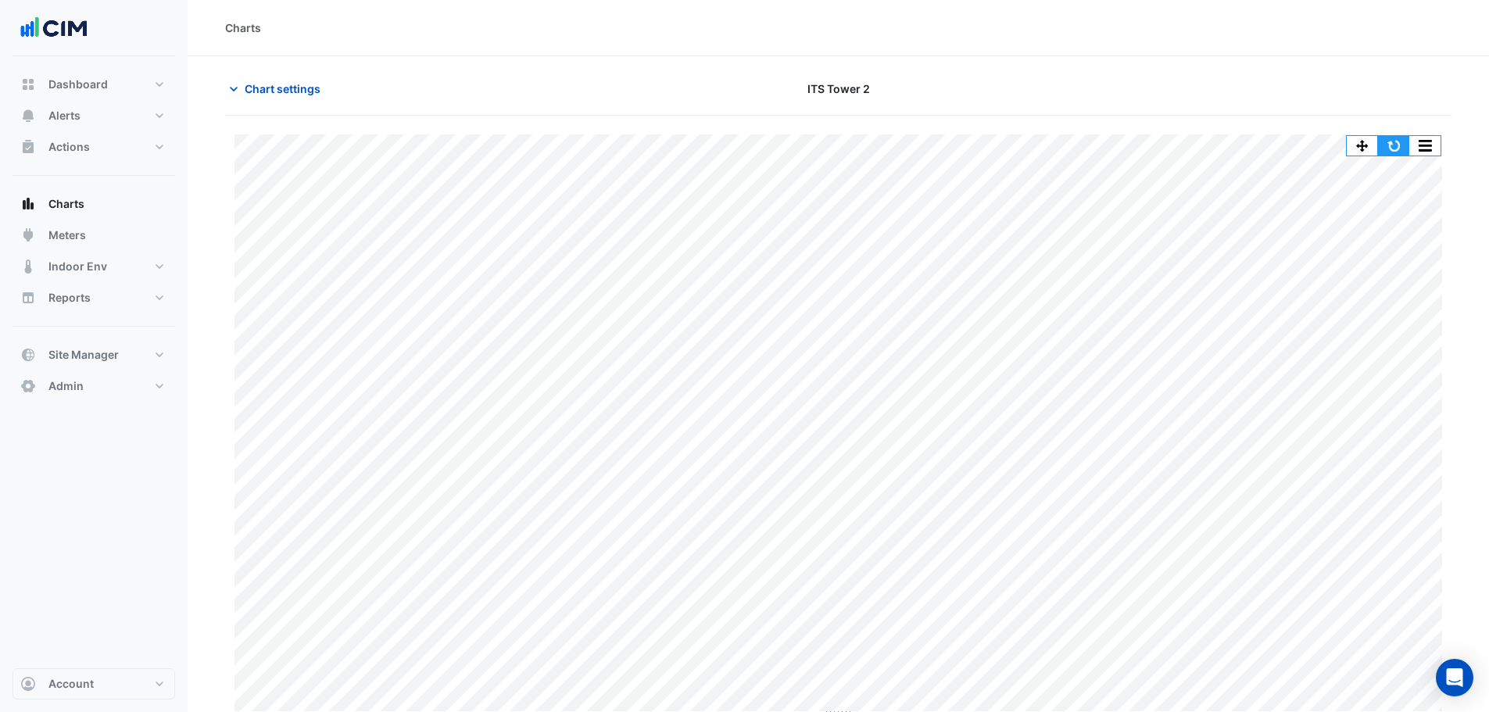
click at [1389, 149] on button "button" at bounding box center [1393, 146] width 31 height 20
click at [1388, 149] on button "button" at bounding box center [1393, 146] width 31 height 20
click at [1398, 154] on button "button" at bounding box center [1393, 146] width 31 height 20
click at [1394, 145] on button "button" at bounding box center [1393, 146] width 31 height 20
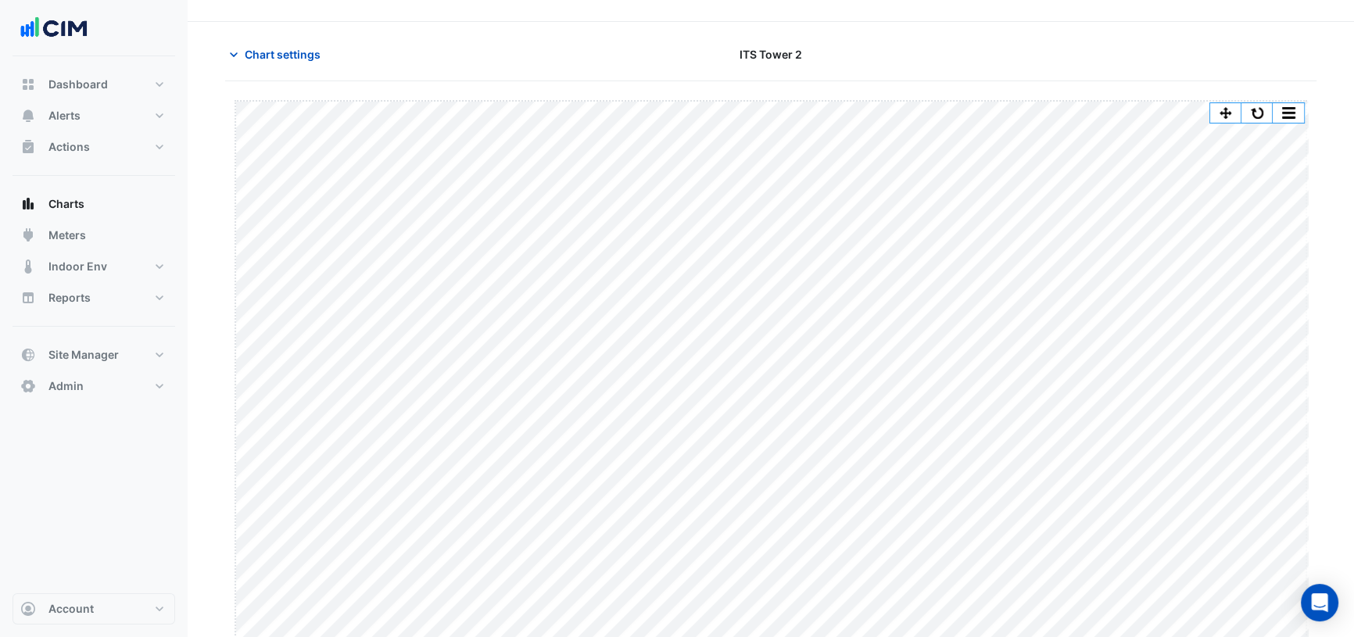
scroll to position [40, 0]
drag, startPoint x: 765, startPoint y: 641, endPoint x: 777, endPoint y: 576, distance: 65.9
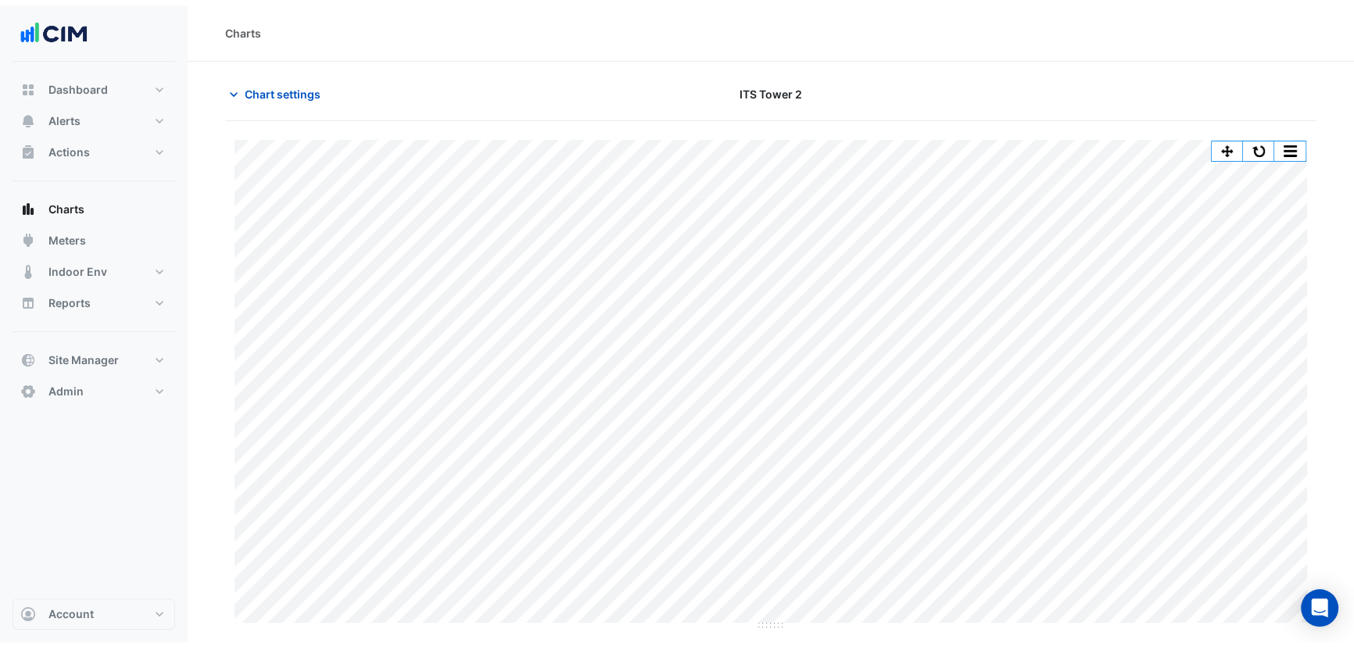
scroll to position [0, 0]
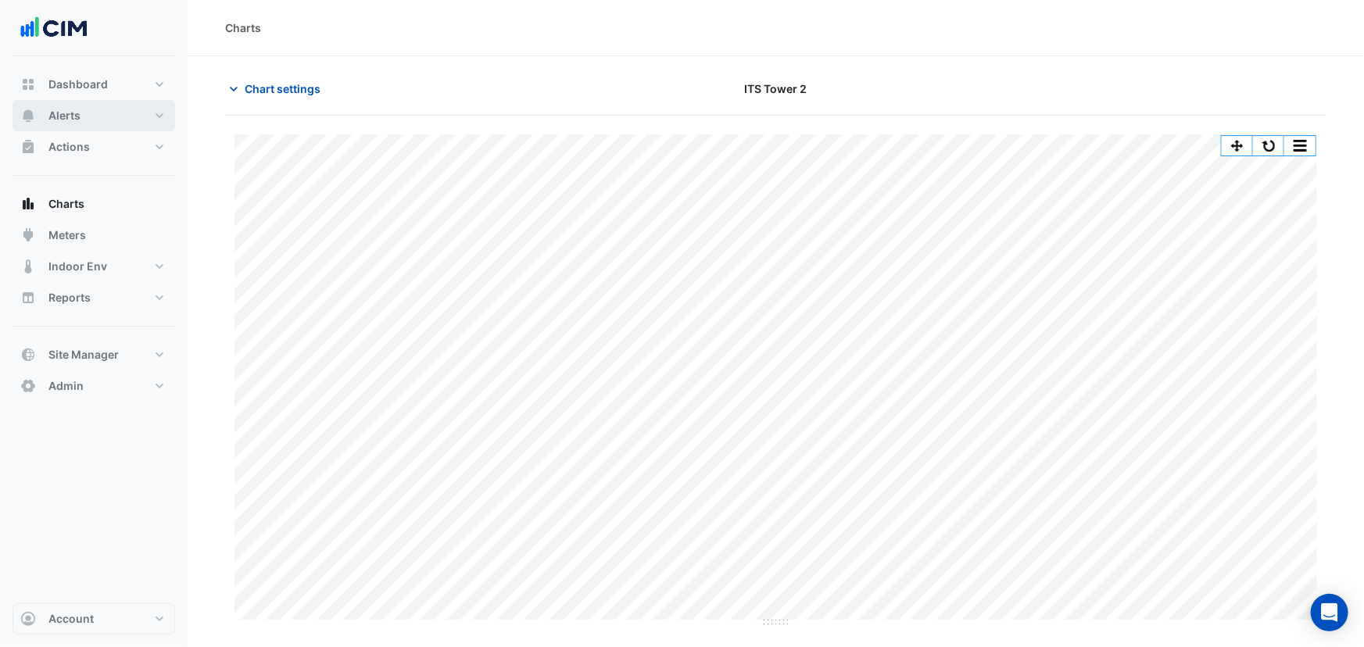
click at [45, 110] on button "Alerts" at bounding box center [94, 115] width 163 height 31
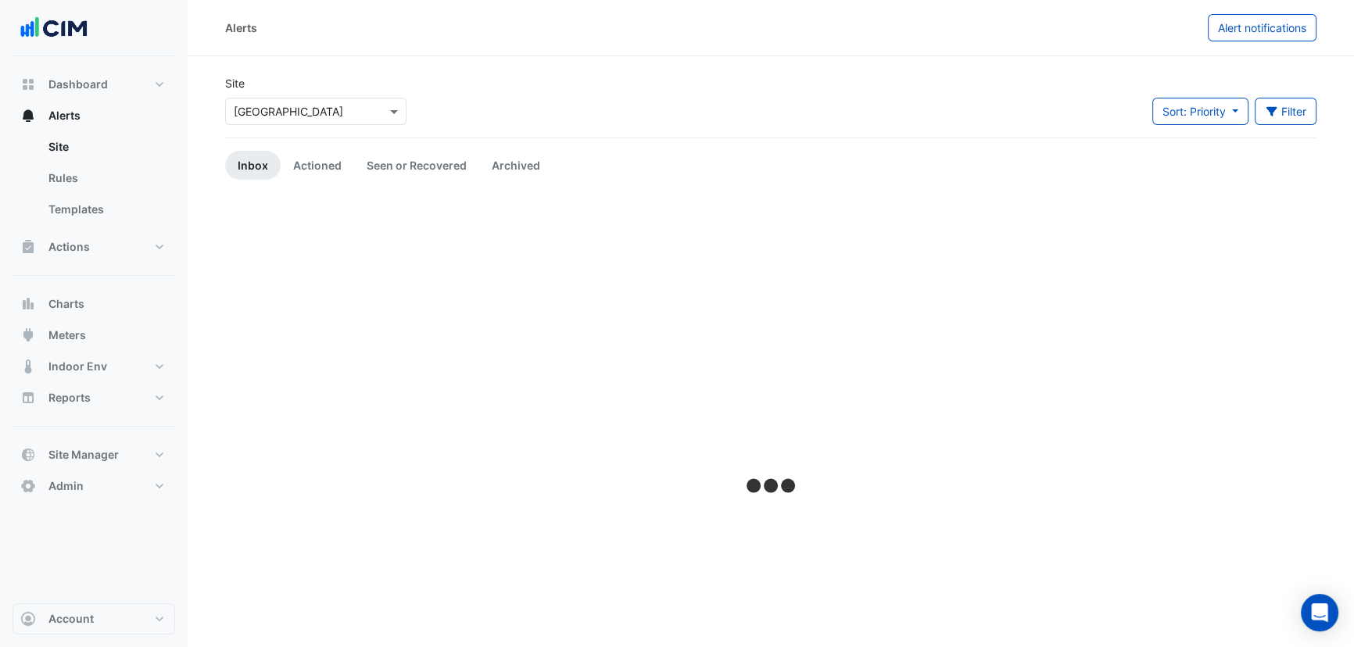
click at [343, 116] on input "text" at bounding box center [300, 112] width 133 height 16
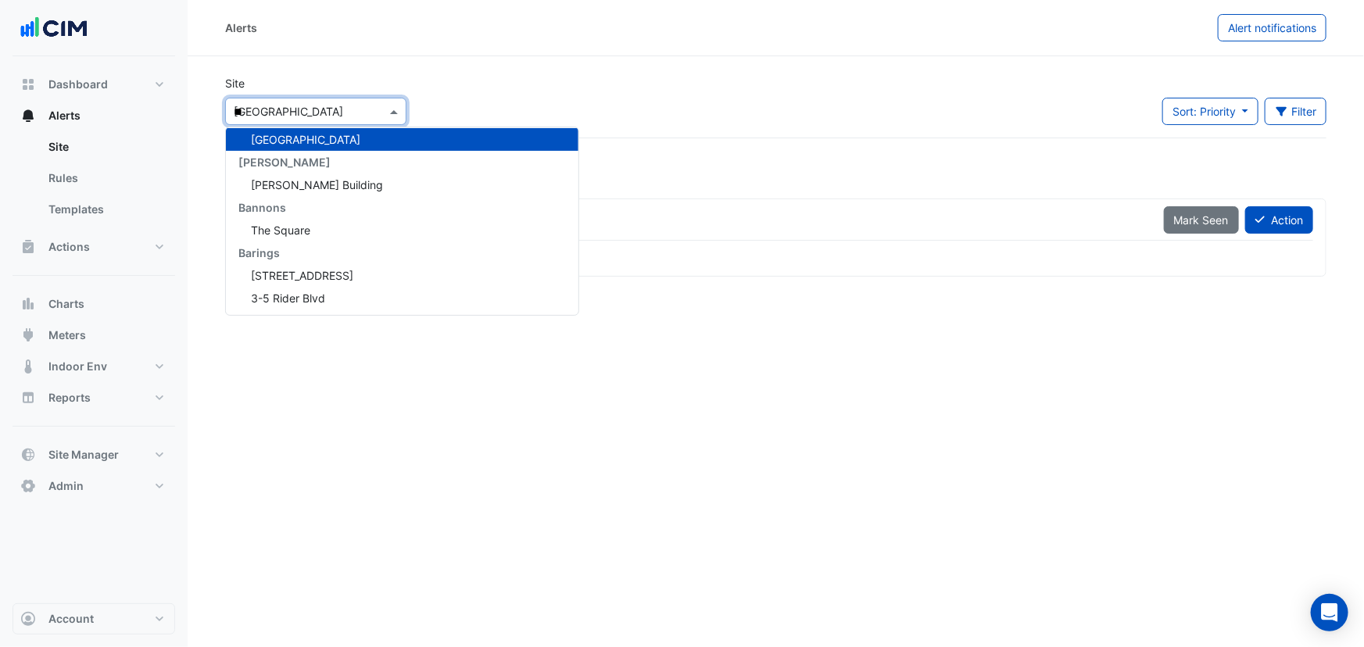
type input "***"
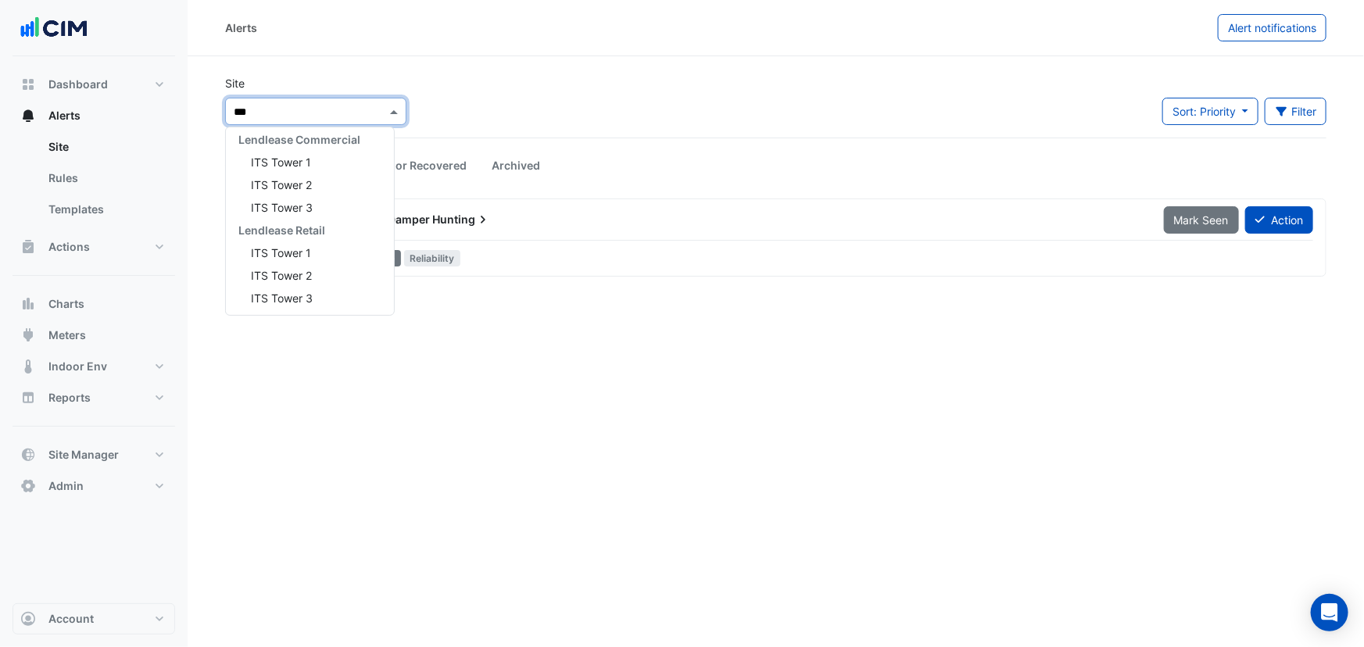
scroll to position [52, 0]
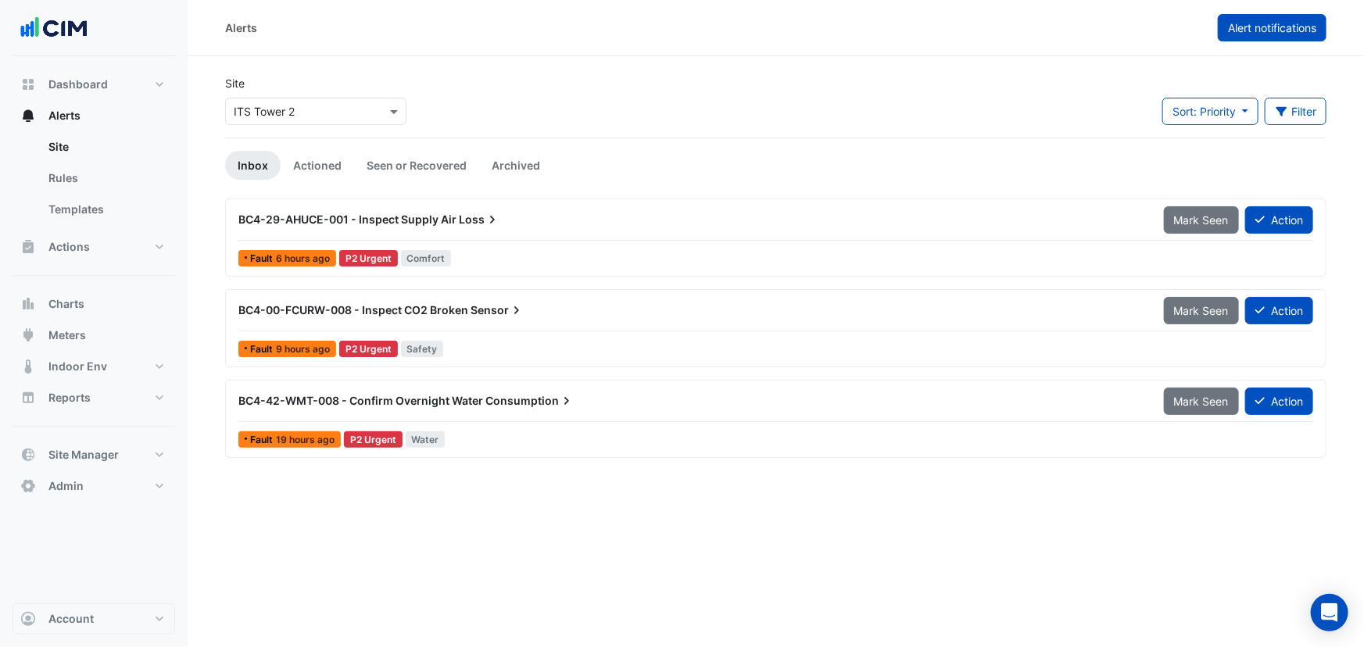
click at [1223, 24] on button "Alert notifications" at bounding box center [1272, 27] width 109 height 27
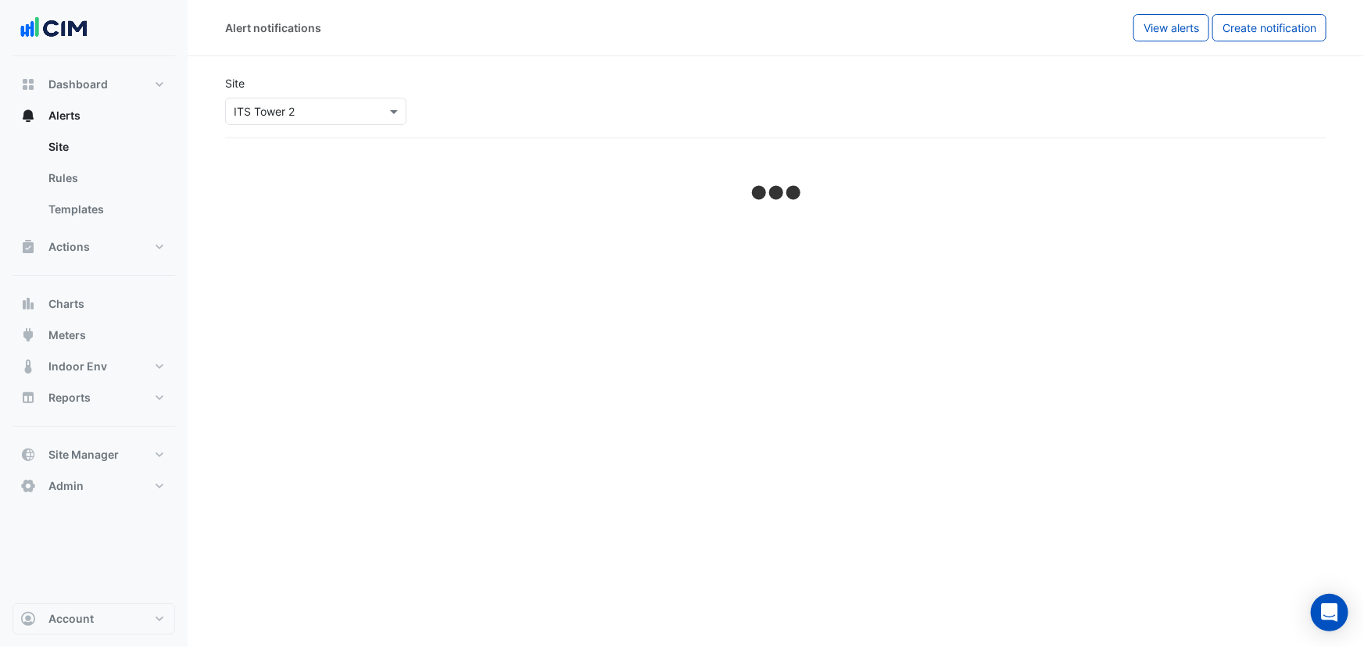
select select "*****"
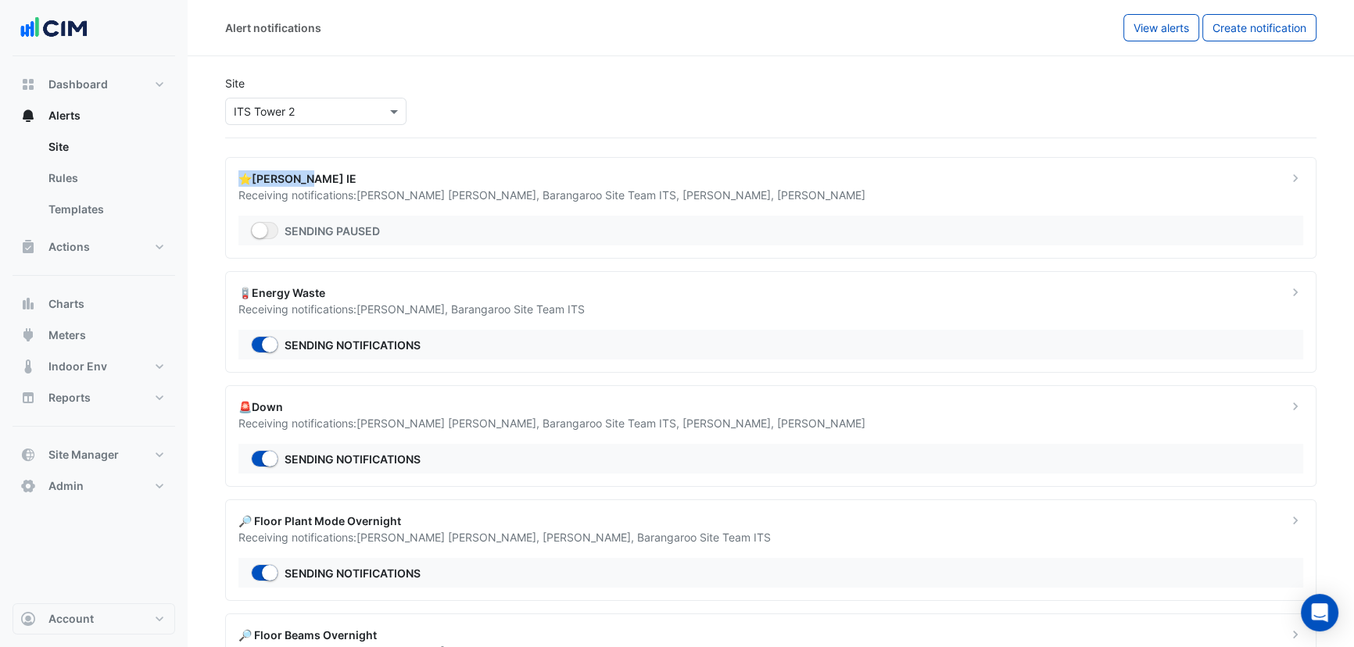
drag, startPoint x: 312, startPoint y: 173, endPoint x: 235, endPoint y: 178, distance: 76.8
click at [235, 178] on div "⭐[PERSON_NAME] IE Receiving notifications: [PERSON_NAME] [PERSON_NAME] , Barang…" at bounding box center [753, 186] width 1049 height 33
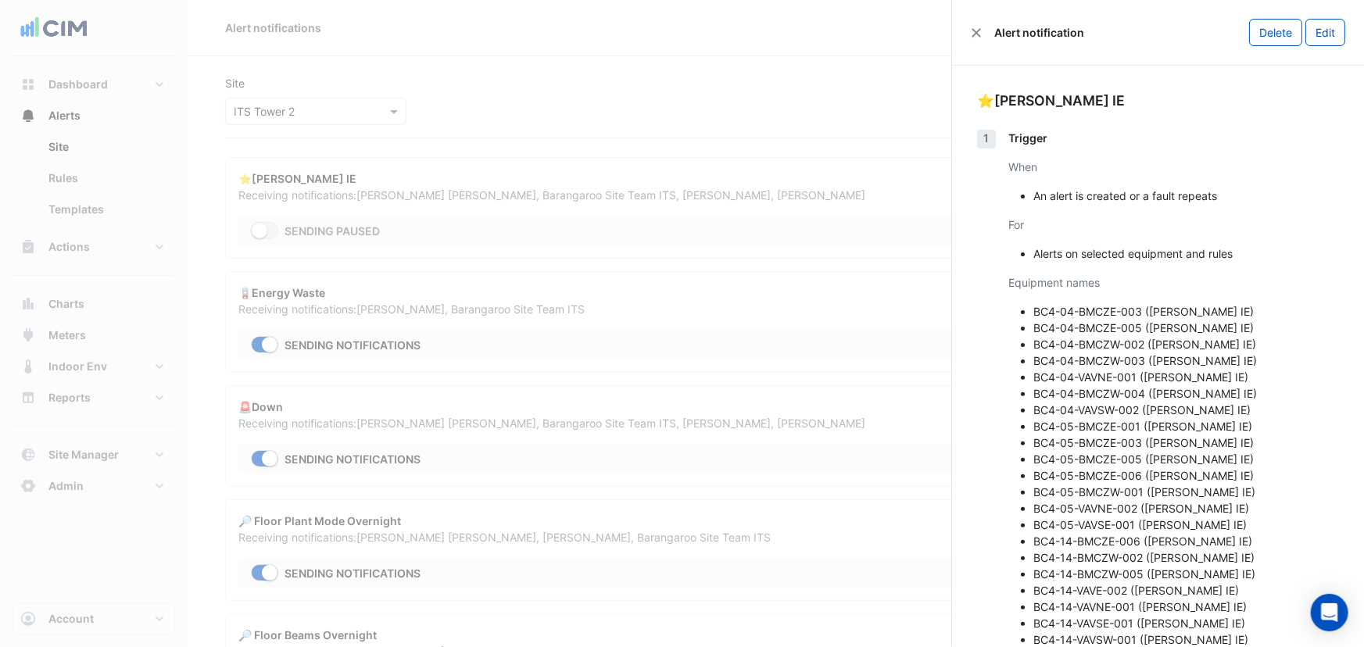
click at [1064, 99] on div "⭐[PERSON_NAME] IE" at bounding box center [1158, 101] width 362 height 20
